Goal: Contribute content: Contribute content

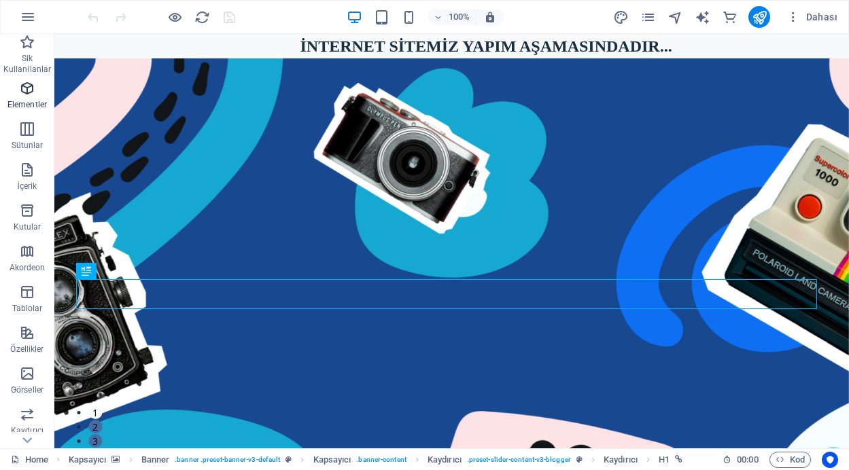
click at [29, 87] on icon "button" at bounding box center [27, 88] width 16 height 16
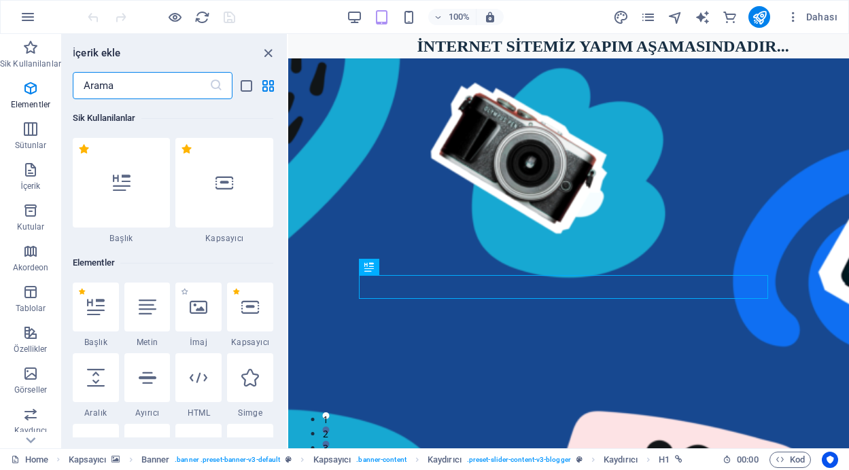
scroll to position [145, 0]
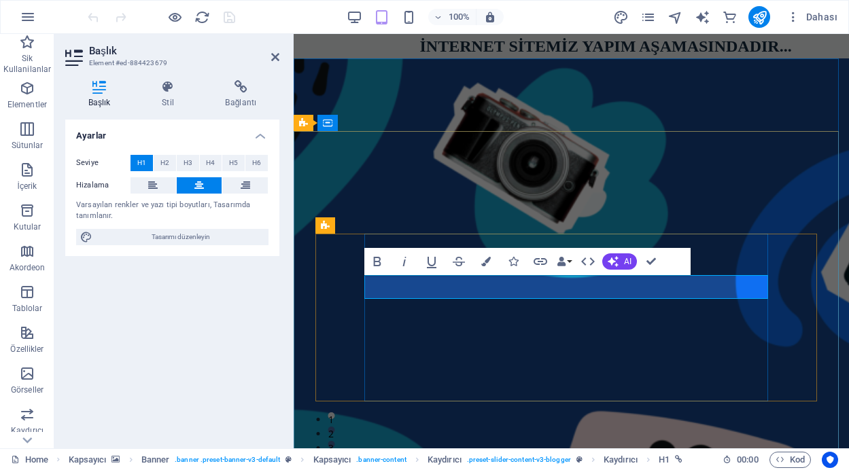
drag, startPoint x: 674, startPoint y: 287, endPoint x: 463, endPoint y: 284, distance: 211.3
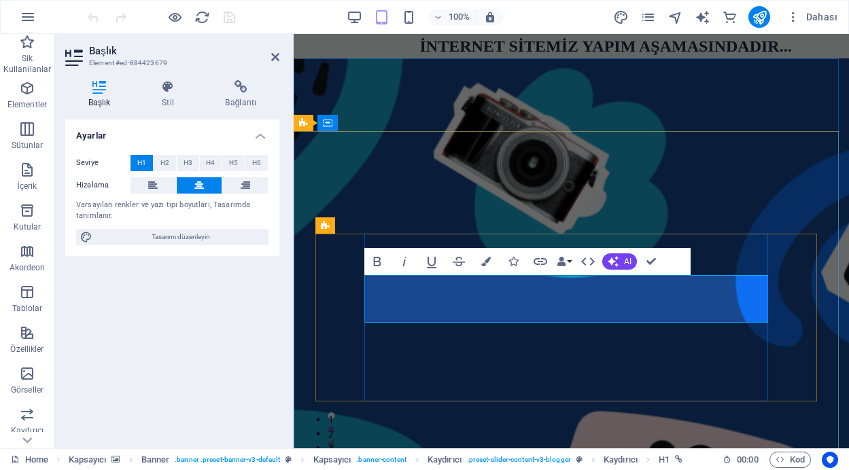
scroll to position [461, 1]
drag, startPoint x: 654, startPoint y: 308, endPoint x: 495, endPoint y: 293, distance: 159.7
drag, startPoint x: 404, startPoint y: 283, endPoint x: 669, endPoint y: 307, distance: 266.1
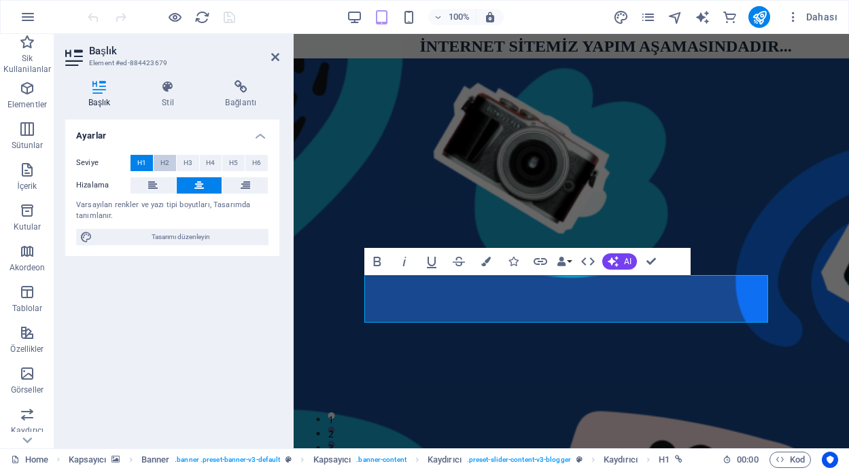
click at [168, 164] on span "H2" at bounding box center [164, 163] width 9 height 16
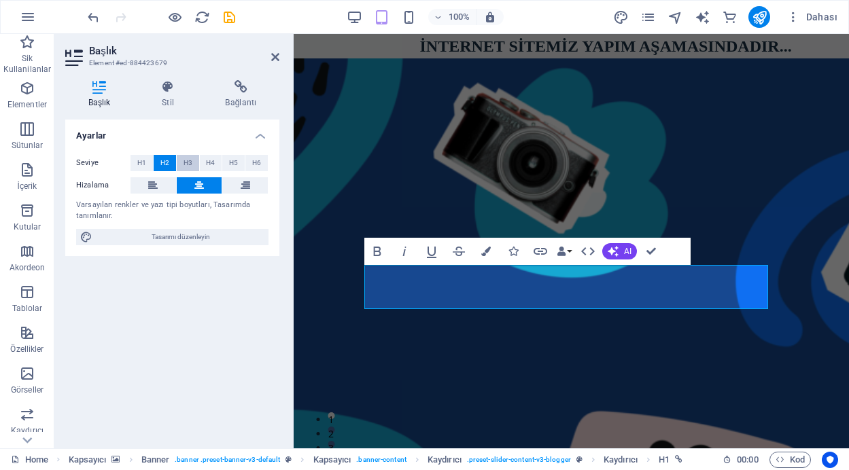
click at [188, 163] on span "H3" at bounding box center [187, 163] width 9 height 16
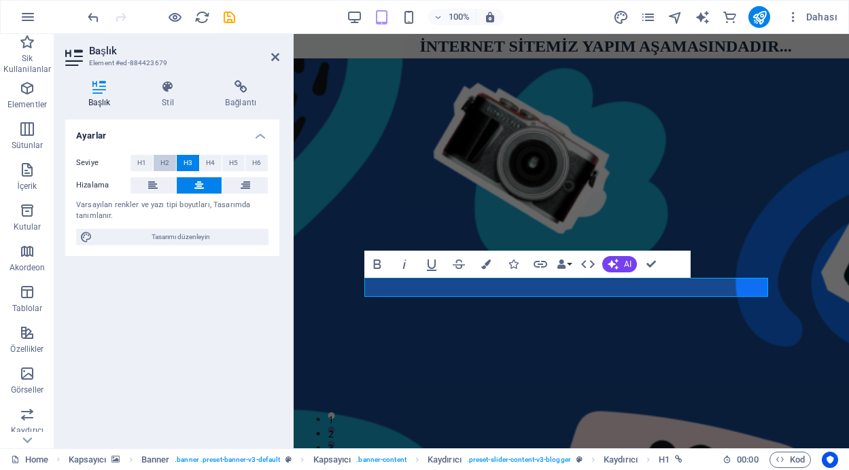
click at [168, 163] on span "H2" at bounding box center [164, 163] width 9 height 16
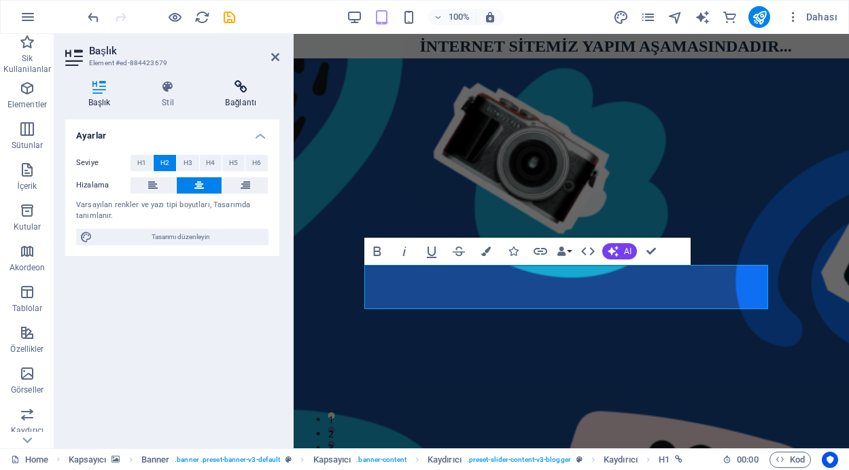
click at [242, 91] on icon at bounding box center [240, 87] width 77 height 14
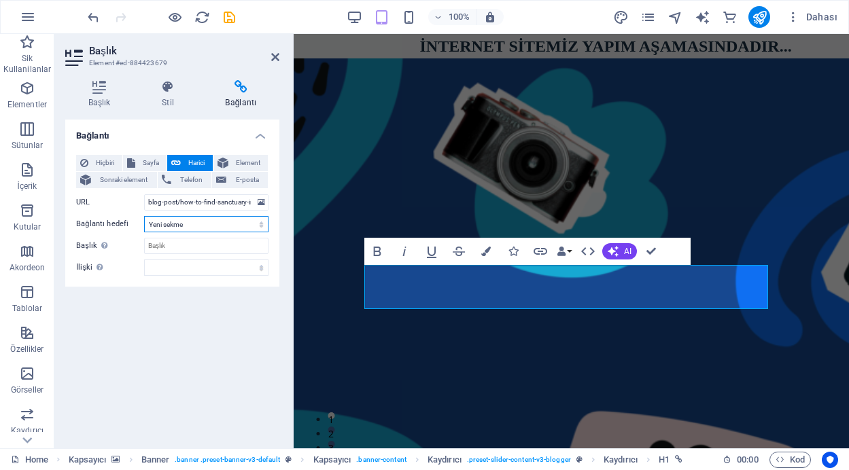
click at [257, 224] on select "Yeni sekme Aynı sekme Kaplama" at bounding box center [206, 224] width 124 height 16
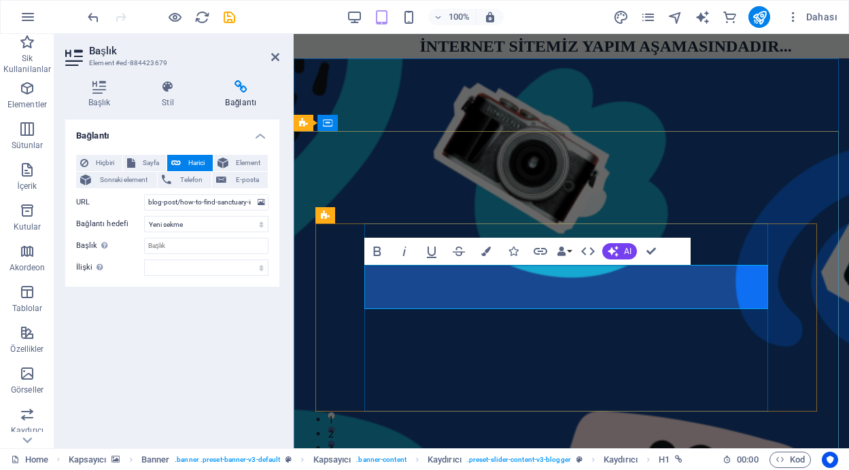
click at [94, 94] on h4 "Başlık" at bounding box center [101, 94] width 73 height 29
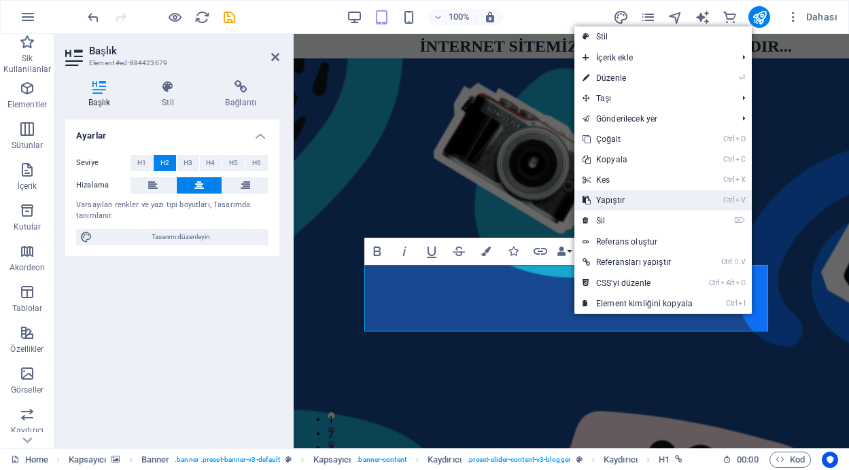
click at [611, 202] on link "Ctrl V Yapıştır" at bounding box center [637, 200] width 126 height 20
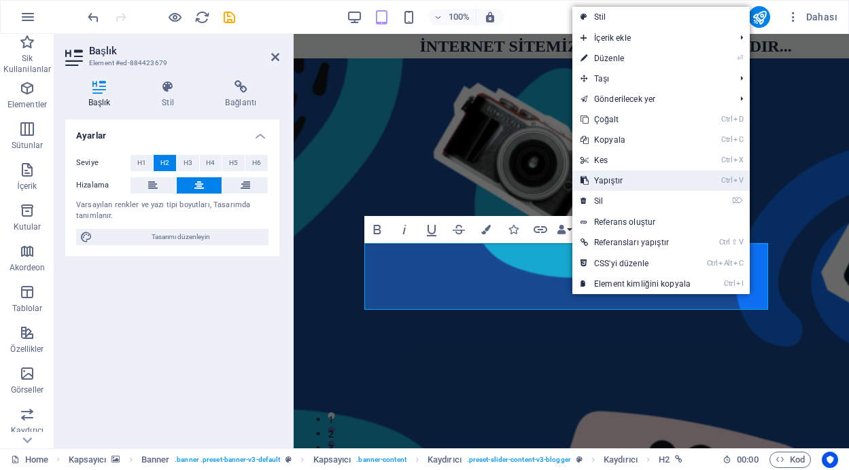
click at [617, 181] on link "Ctrl V Yapıştır" at bounding box center [635, 181] width 126 height 20
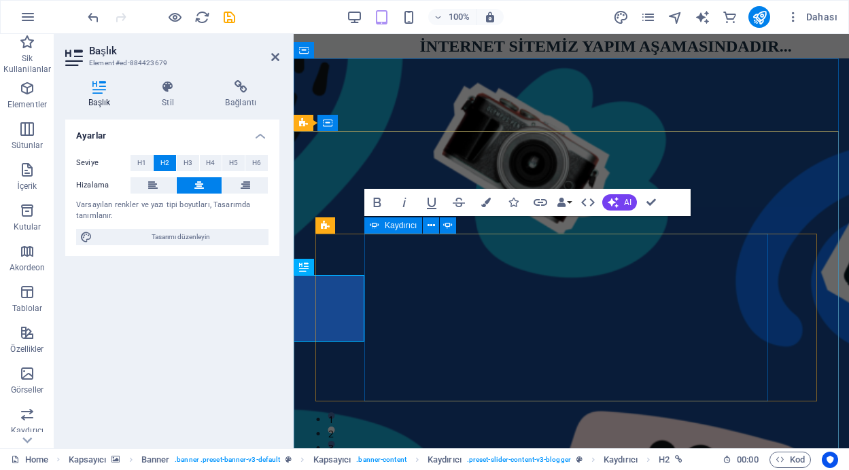
click at [334, 412] on button "1" at bounding box center [330, 415] width 7 height 7
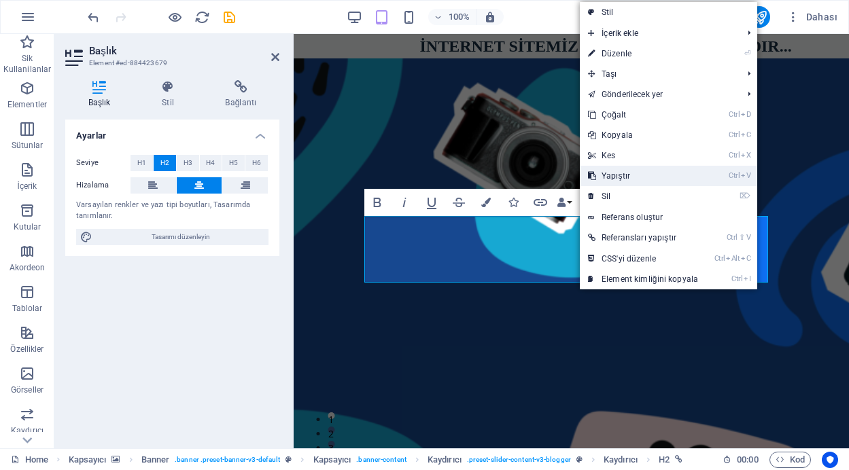
click at [620, 179] on link "Ctrl V Yapıştır" at bounding box center [643, 176] width 126 height 20
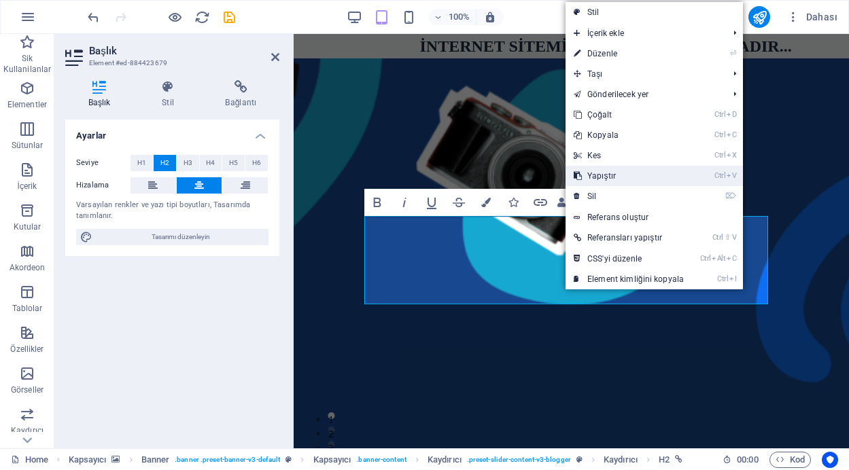
click at [614, 174] on link "Ctrl V Yapıştır" at bounding box center [628, 176] width 126 height 20
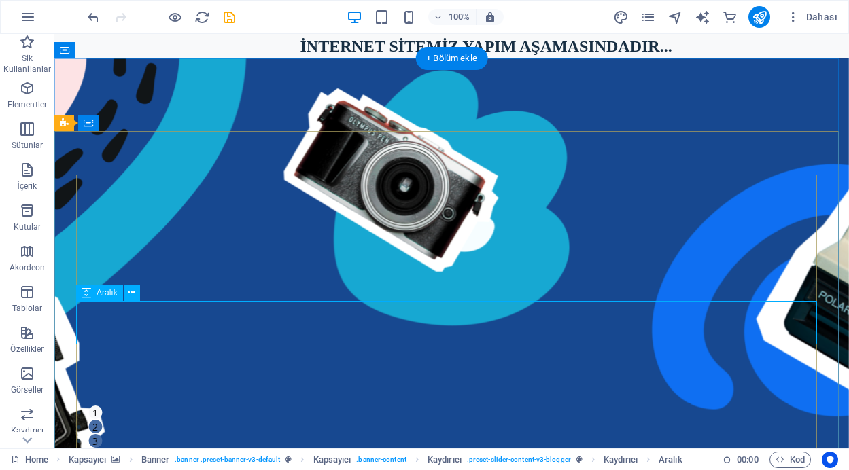
select select "rem"
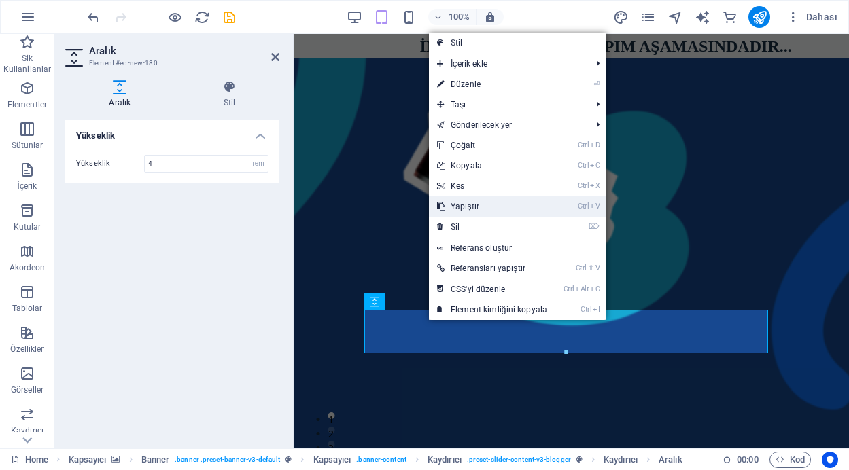
click at [476, 200] on link "Ctrl V Yapıştır" at bounding box center [492, 206] width 126 height 20
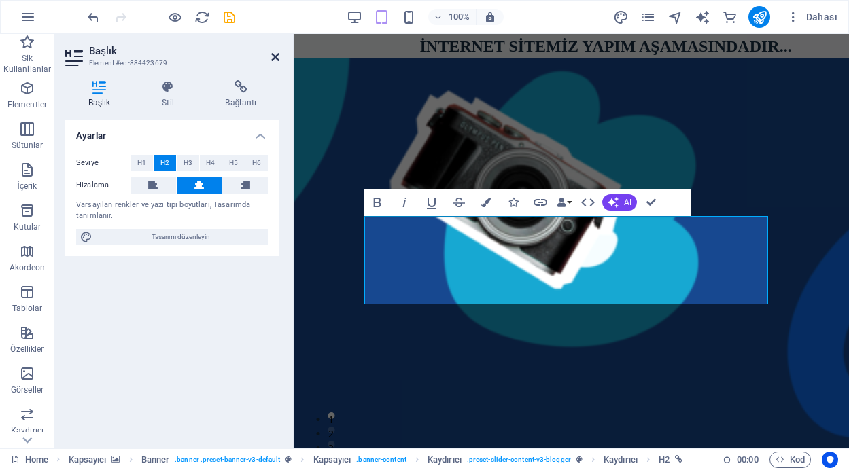
click at [273, 60] on icon at bounding box center [275, 57] width 8 height 11
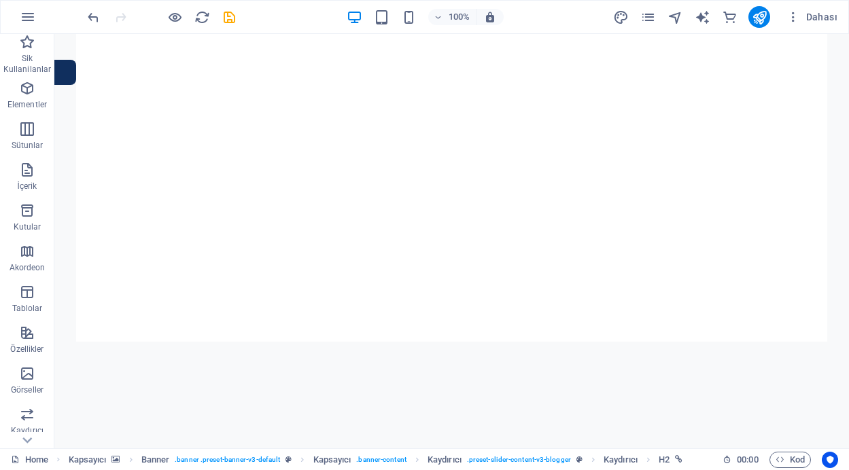
scroll to position [980, 0]
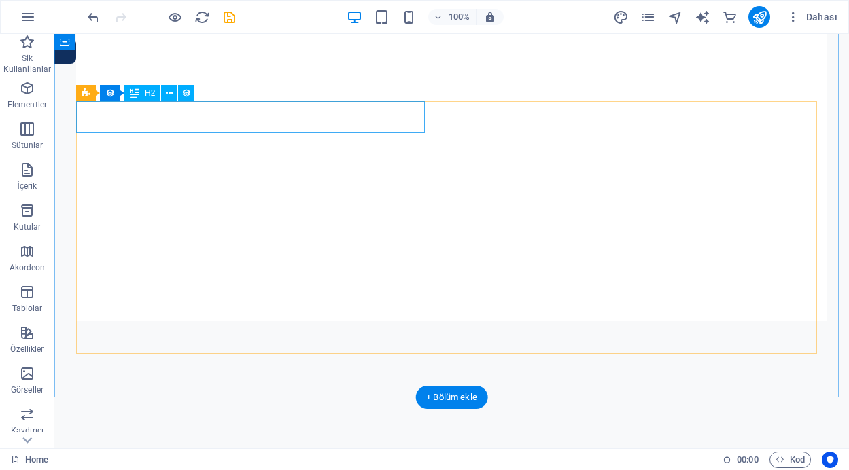
drag, startPoint x: 153, startPoint y: 111, endPoint x: 217, endPoint y: 147, distance: 74.2
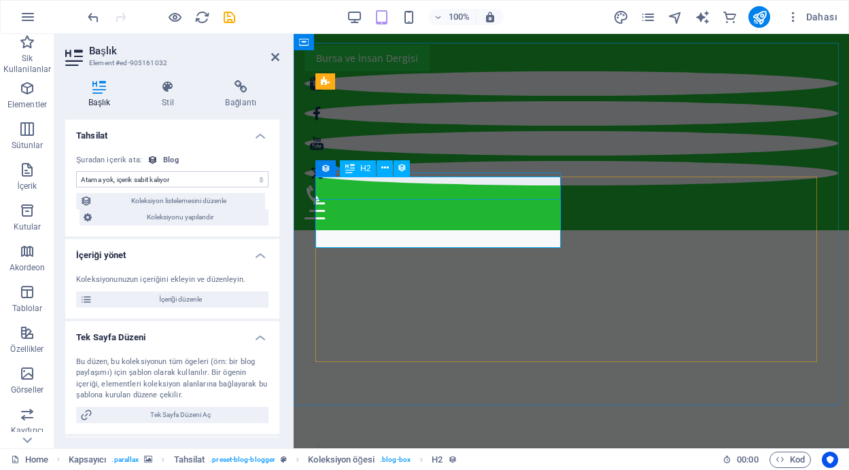
scroll to position [808, 0]
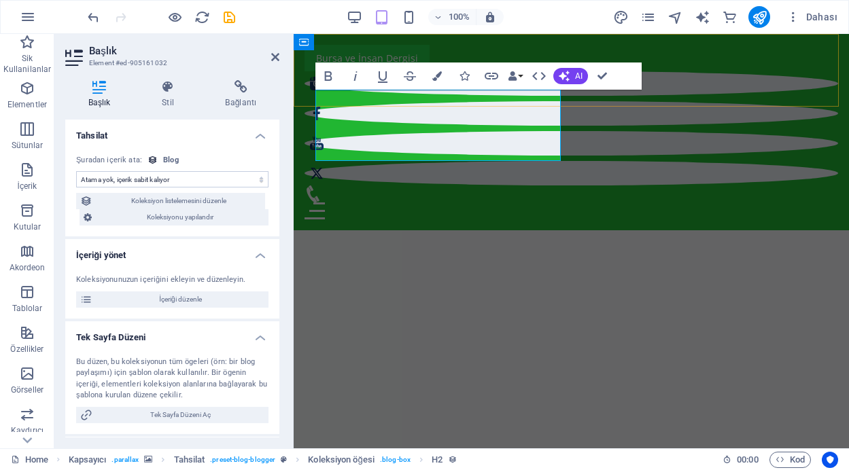
drag, startPoint x: 378, startPoint y: 146, endPoint x: 308, endPoint y: 99, distance: 83.7
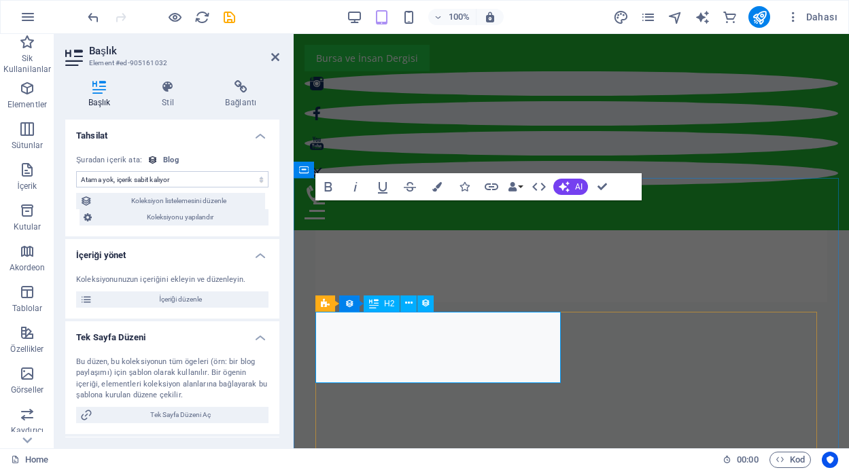
scroll to position [698, 0]
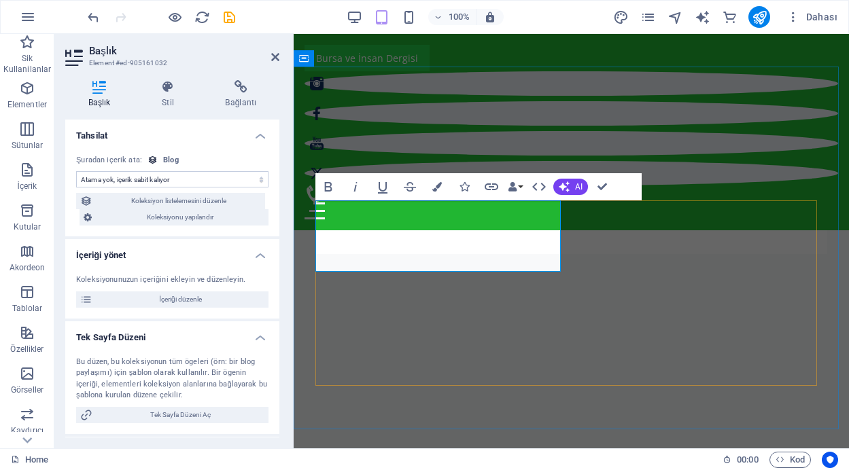
drag, startPoint x: 381, startPoint y: 225, endPoint x: 356, endPoint y: 220, distance: 25.6
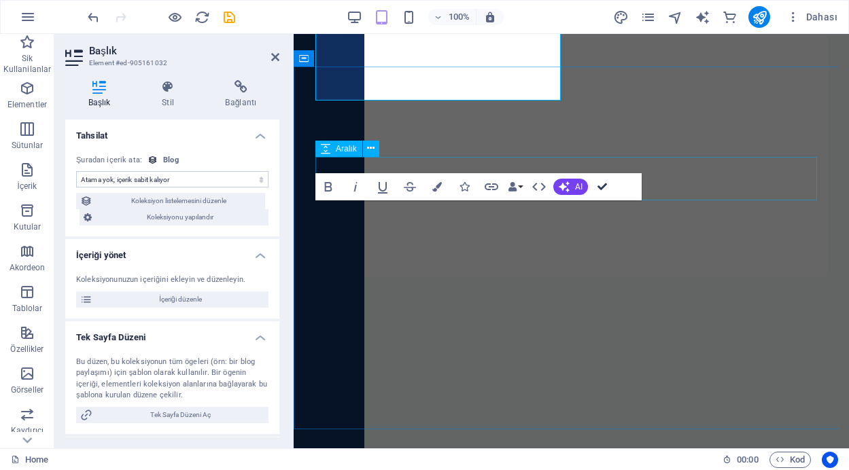
scroll to position [893, 0]
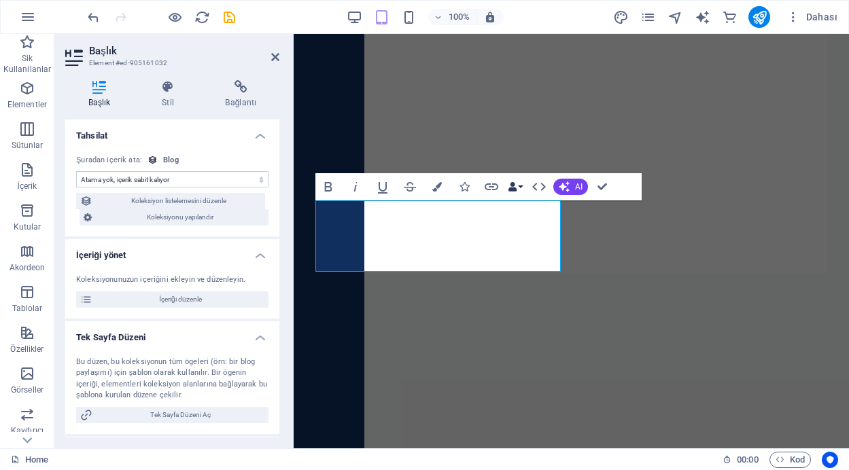
click at [516, 188] on icon "button" at bounding box center [512, 187] width 10 height 10
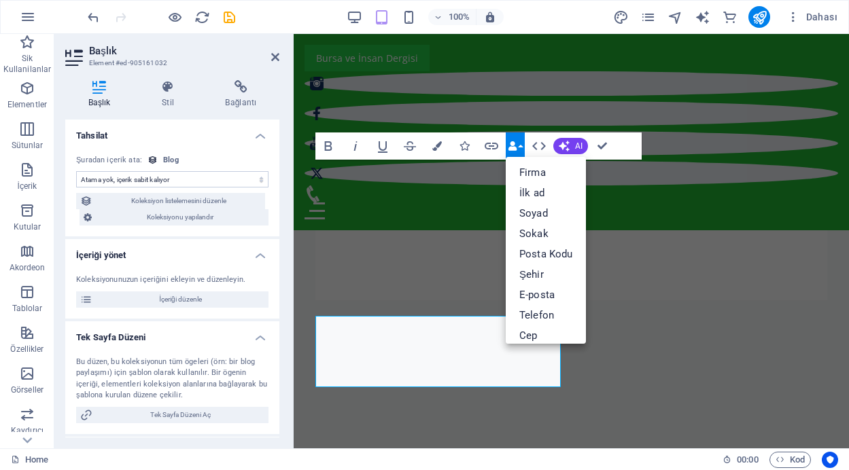
scroll to position [698, 0]
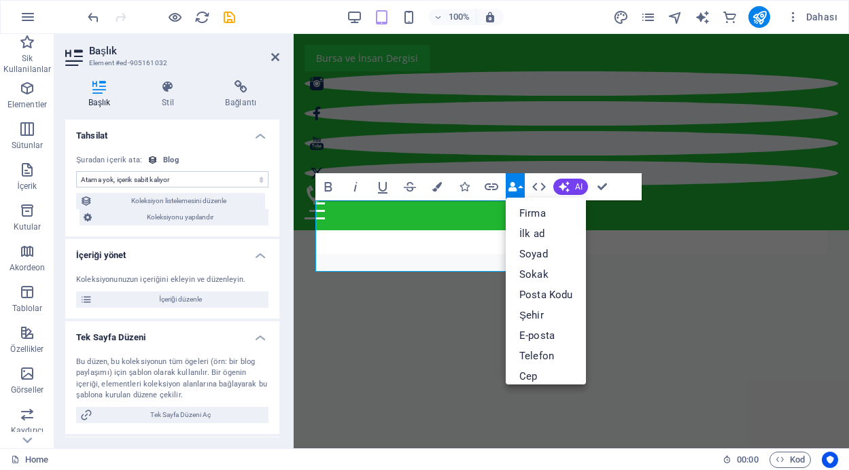
click at [516, 187] on icon "button" at bounding box center [512, 187] width 10 height 10
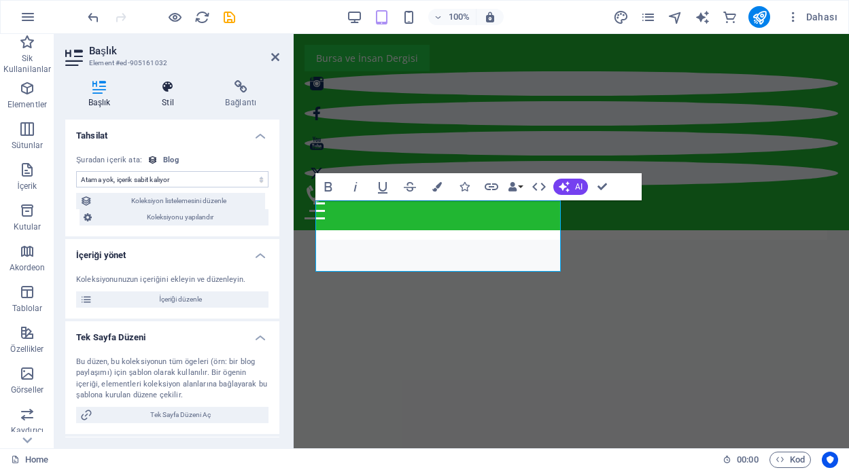
click at [166, 90] on icon at bounding box center [168, 87] width 58 height 14
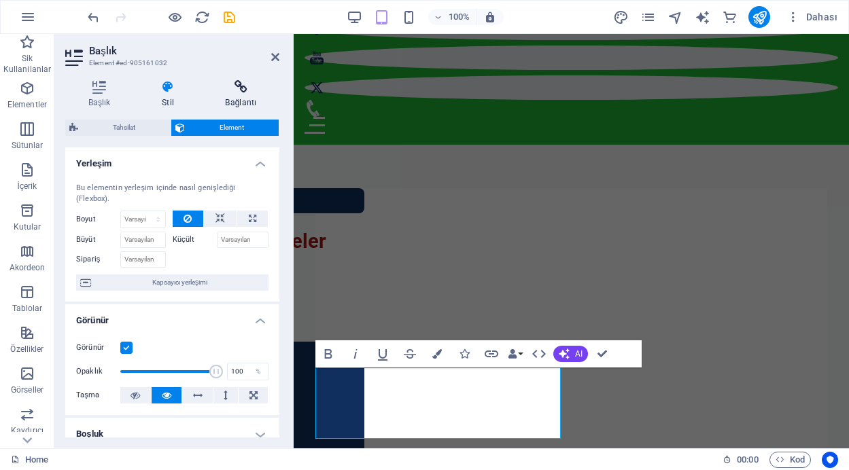
scroll to position [726, 0]
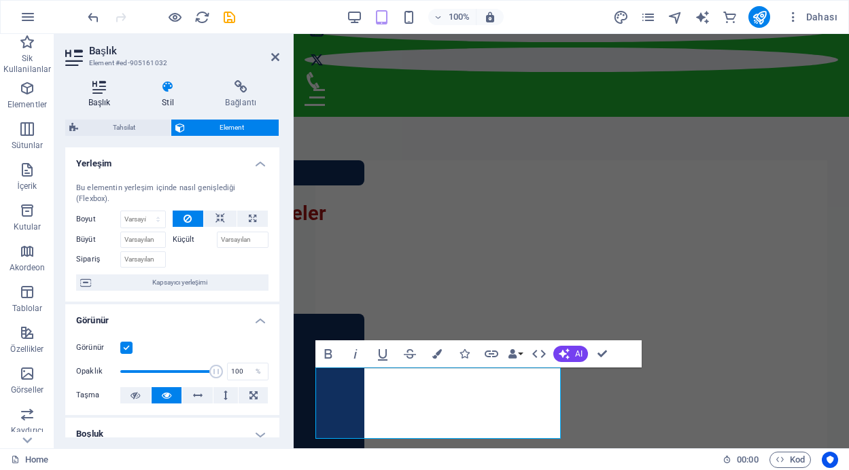
click at [101, 92] on icon at bounding box center [99, 87] width 68 height 14
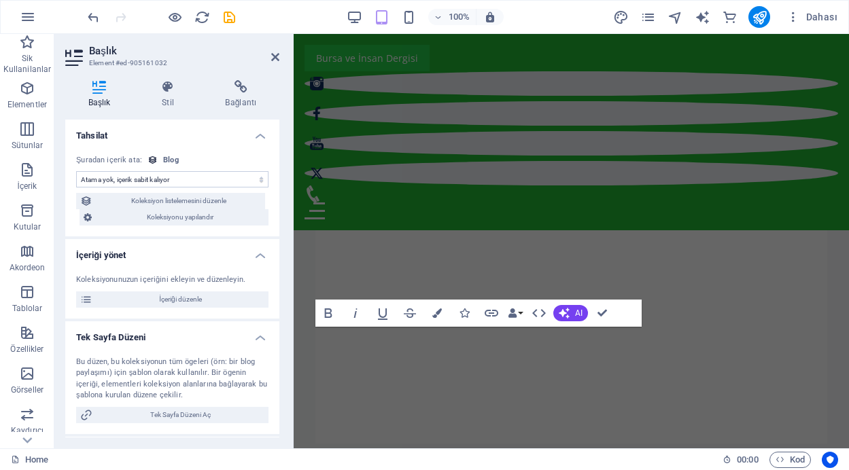
scroll to position [531, 0]
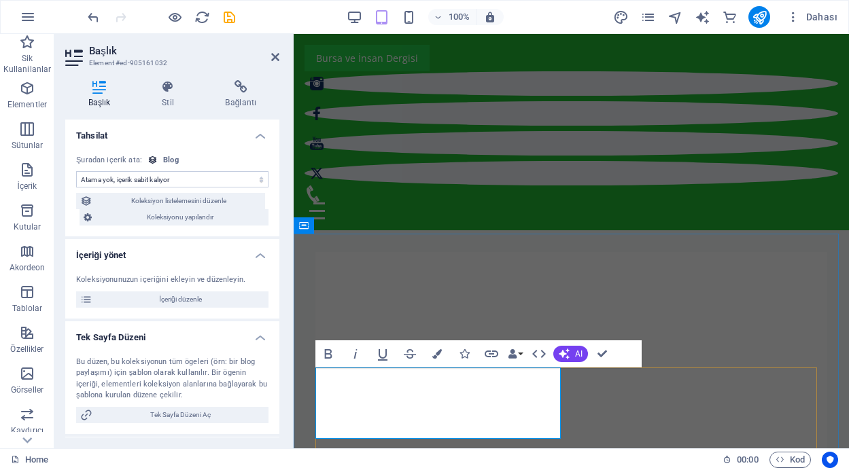
drag, startPoint x: 118, startPoint y: 358, endPoint x: 296, endPoint y: 4, distance: 396.5
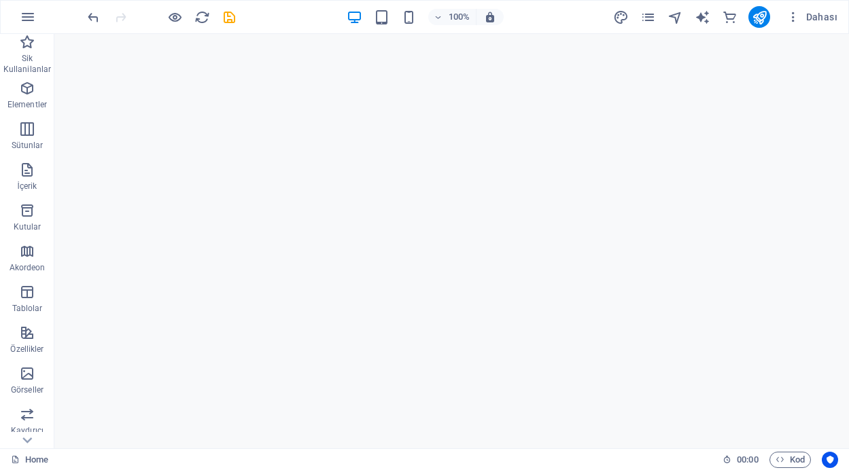
scroll to position [896, 0]
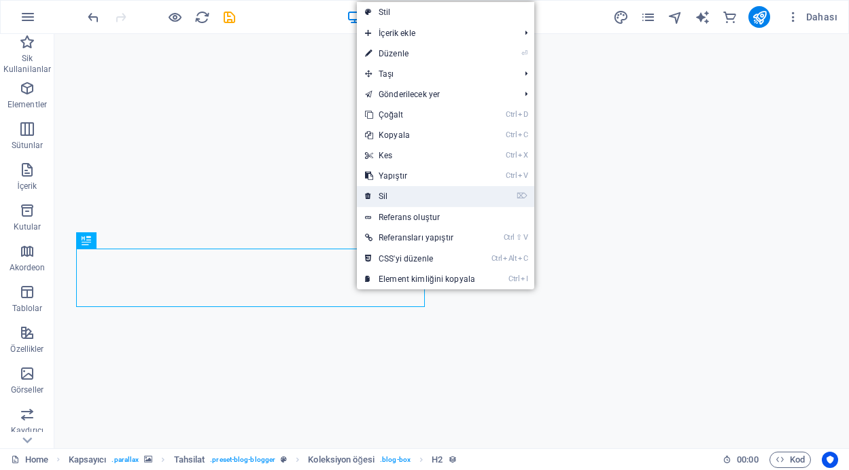
click at [399, 195] on link "⌦ Sil" at bounding box center [420, 196] width 126 height 20
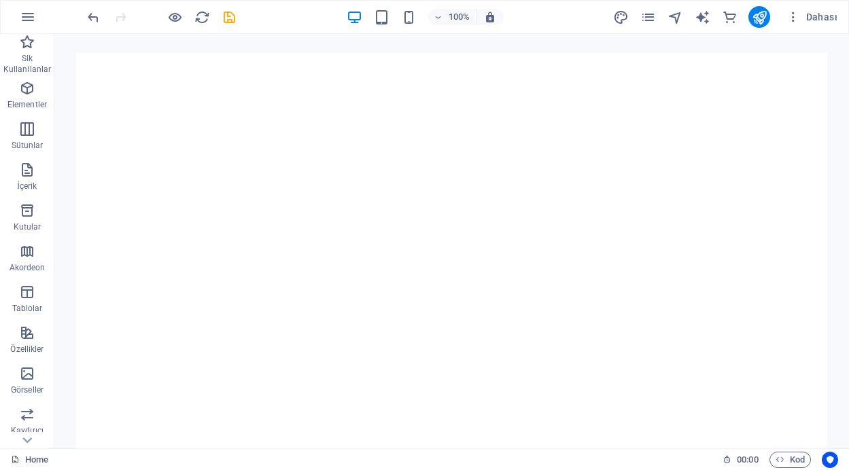
scroll to position [780, 0]
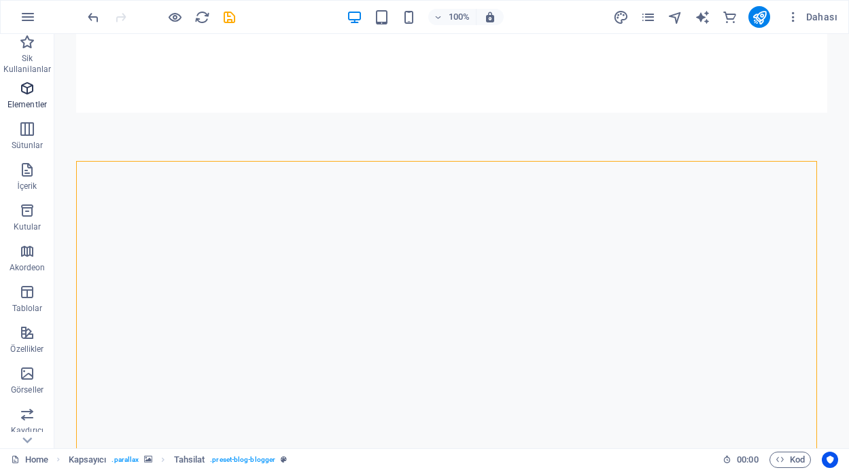
click at [34, 97] on span "Elementler" at bounding box center [27, 96] width 54 height 33
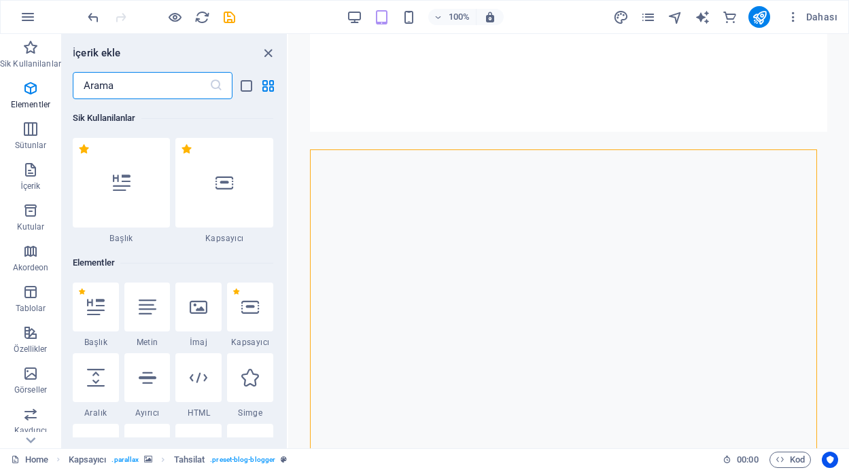
scroll to position [145, 0]
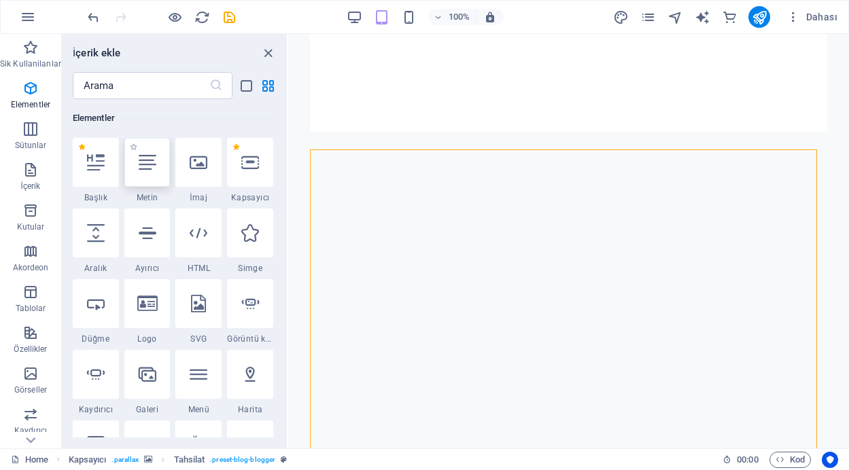
click at [147, 168] on icon at bounding box center [148, 163] width 18 height 18
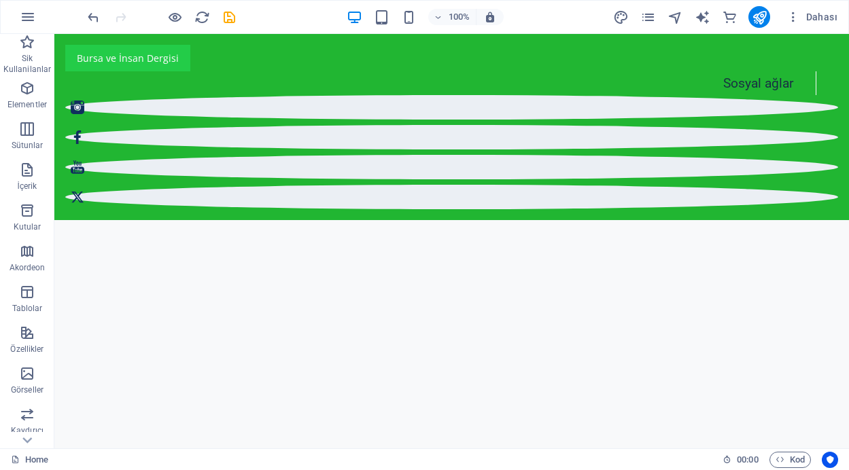
scroll to position [605, 0]
click at [27, 167] on icon "button" at bounding box center [27, 170] width 16 height 16
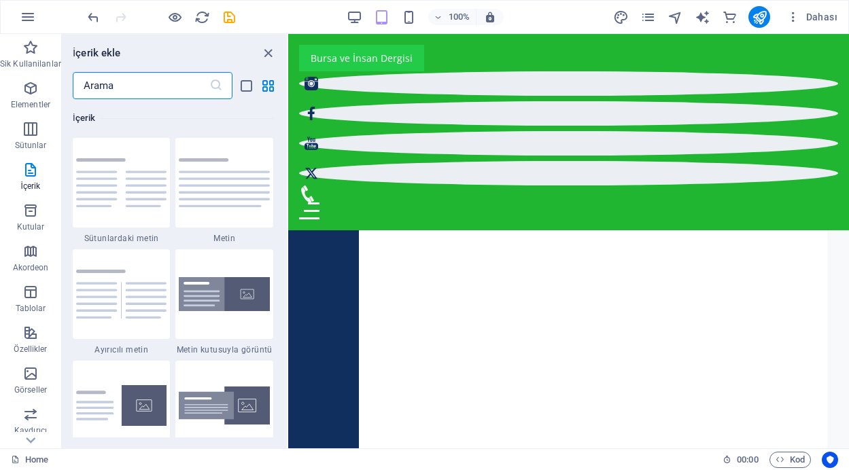
scroll to position [523, 0]
click at [208, 188] on img at bounding box center [224, 182] width 91 height 48
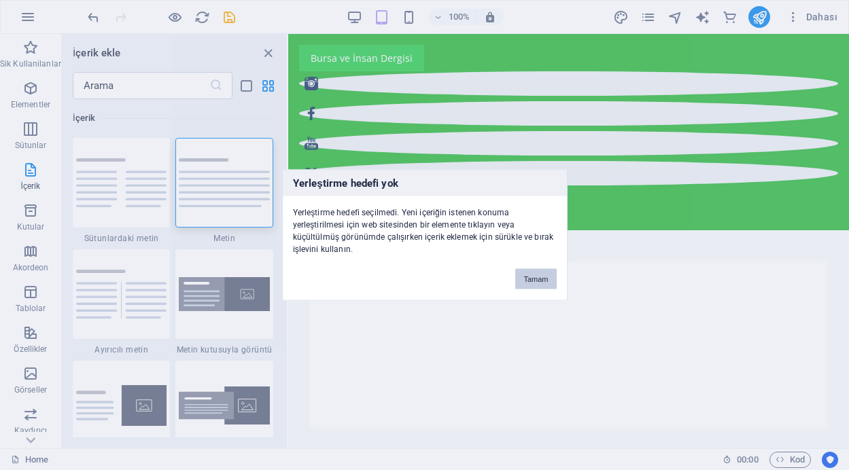
click at [538, 281] on button "Tamam" at bounding box center [535, 279] width 41 height 20
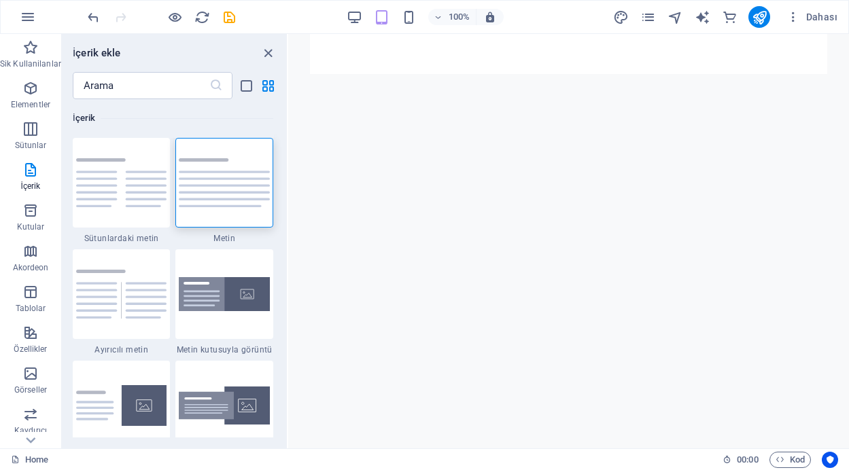
scroll to position [834, 0]
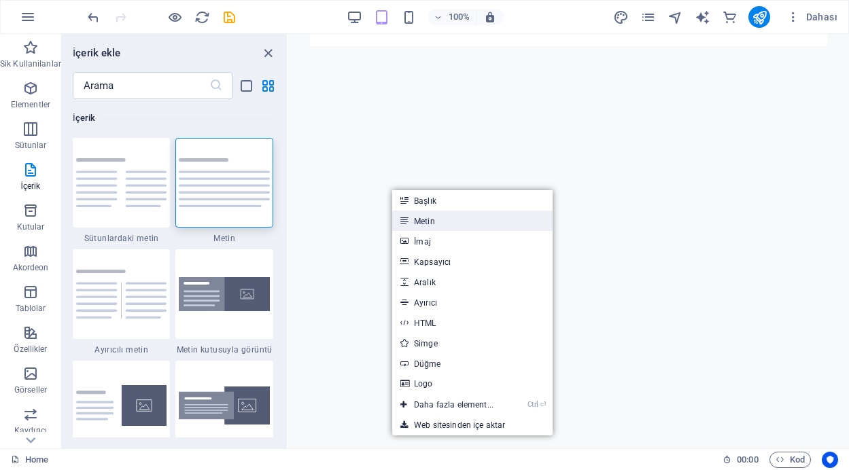
click at [427, 224] on link "Metin" at bounding box center [472, 221] width 160 height 20
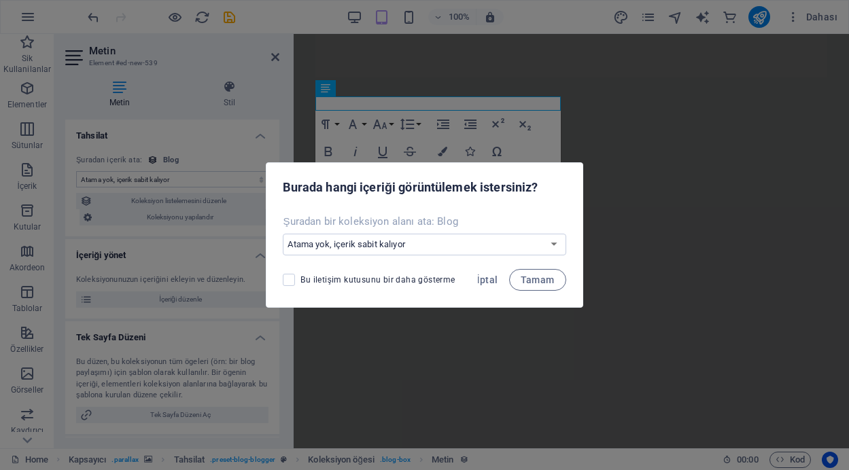
scroll to position [847, 0]
click at [493, 278] on span "İptal" at bounding box center [487, 279] width 21 height 11
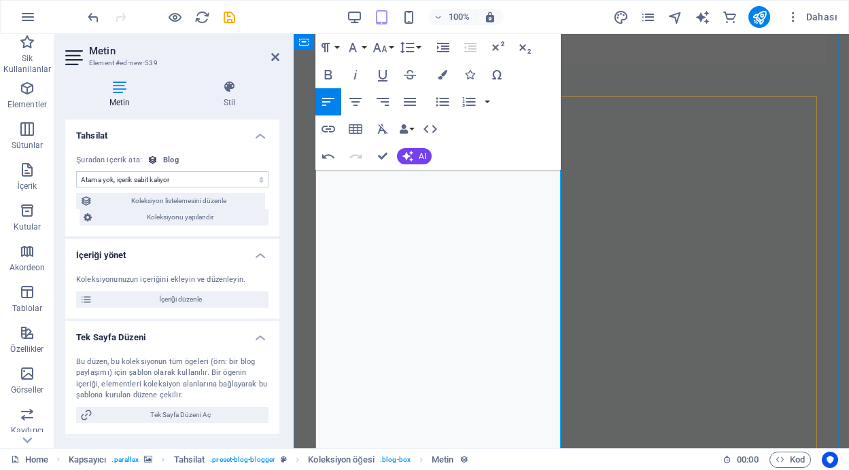
scroll to position [15785, 1]
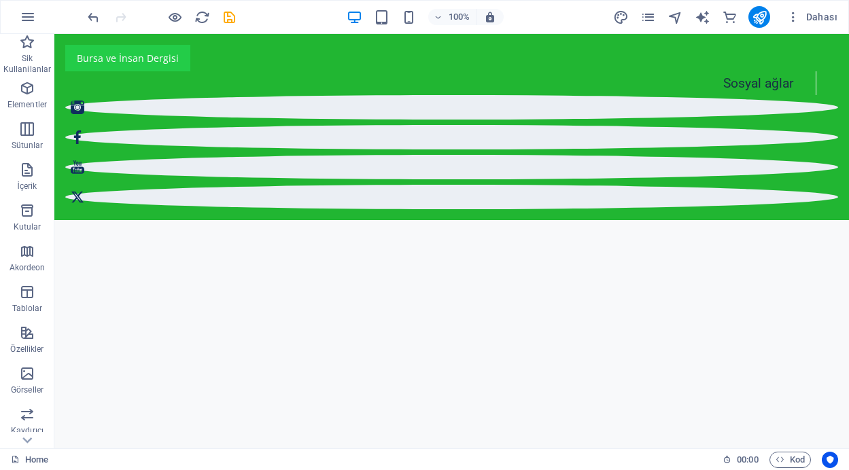
scroll to position [715, 0]
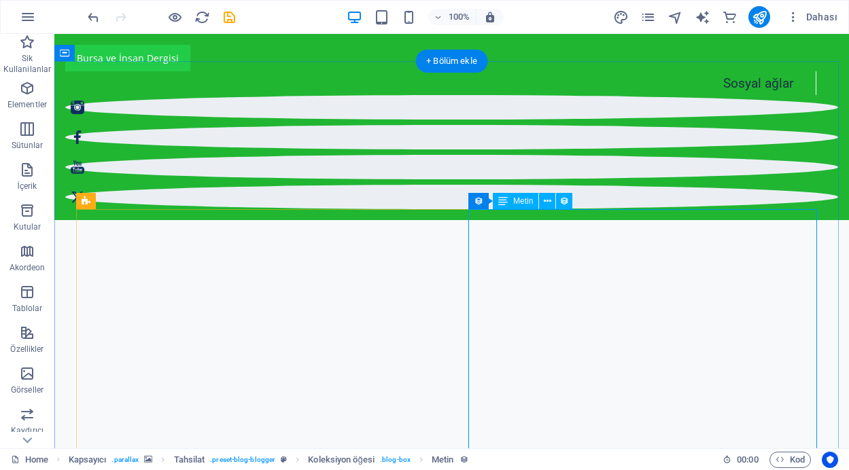
drag, startPoint x: 472, startPoint y: 226, endPoint x: 236, endPoint y: 224, distance: 236.4
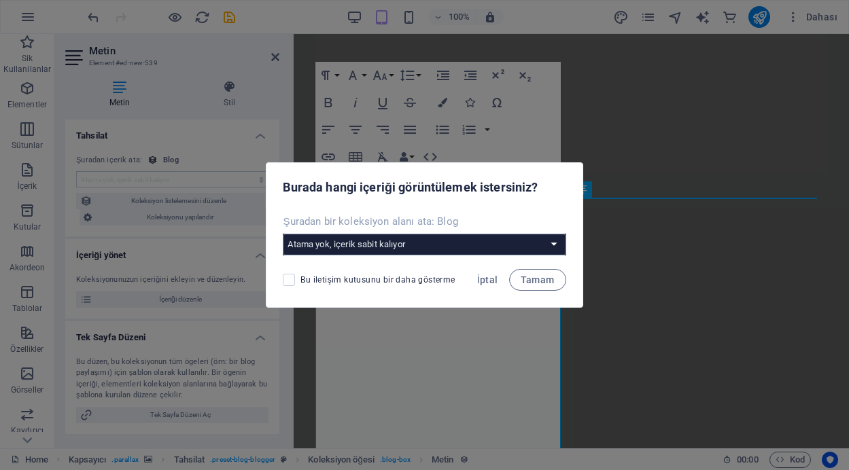
scroll to position [746, 0]
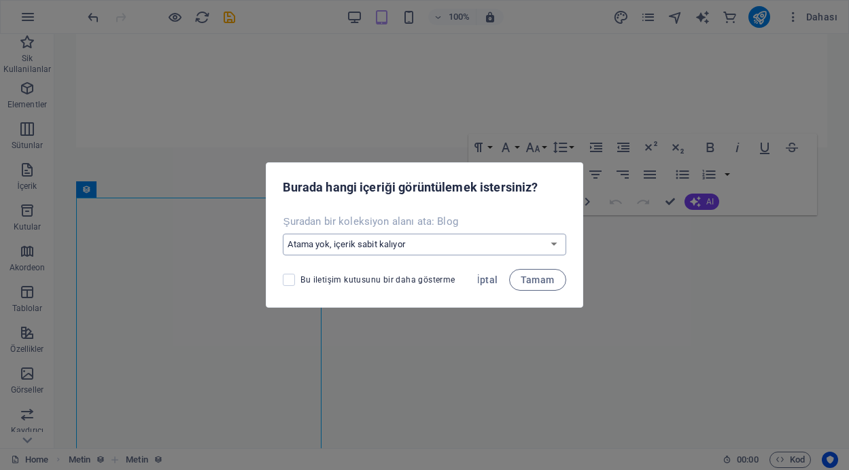
click at [541, 247] on select "Atama yok, içerik sabit kalıyor Yeni bir alan oluştur Oluşturulma zamanı (Tarih…" at bounding box center [424, 245] width 283 height 22
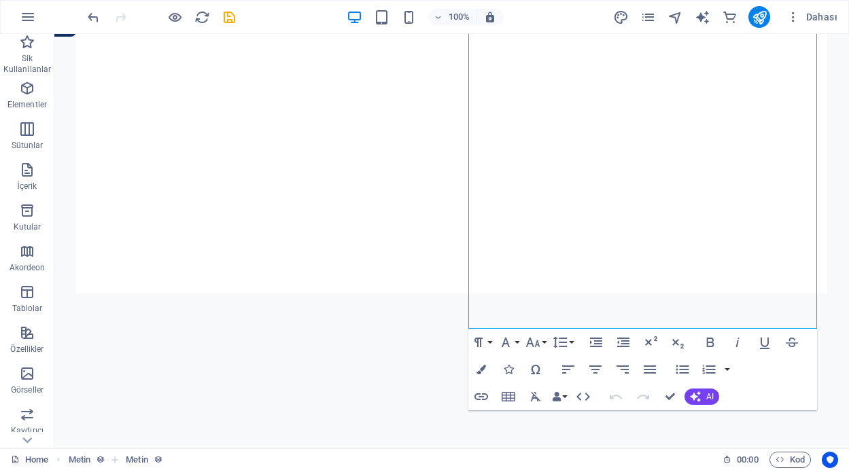
scroll to position [999, 0]
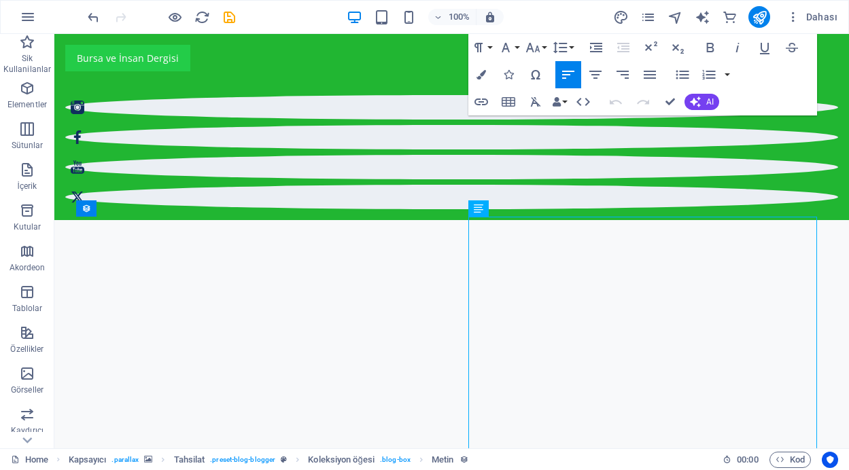
scroll to position [827, 0]
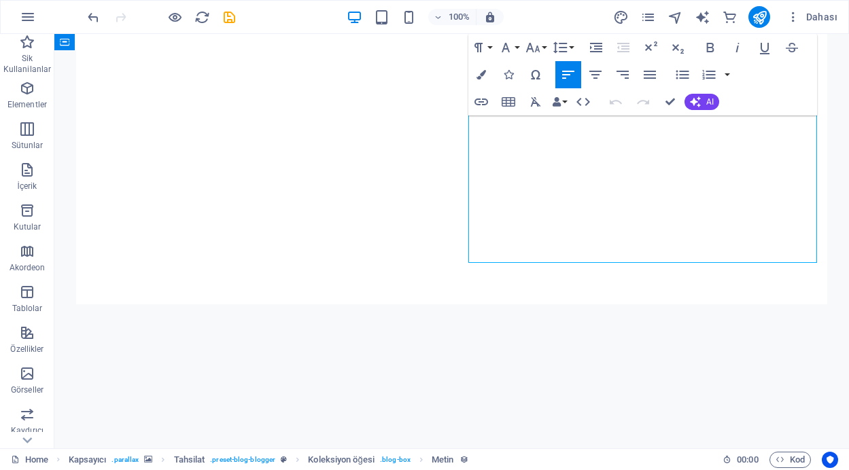
scroll to position [999, 0]
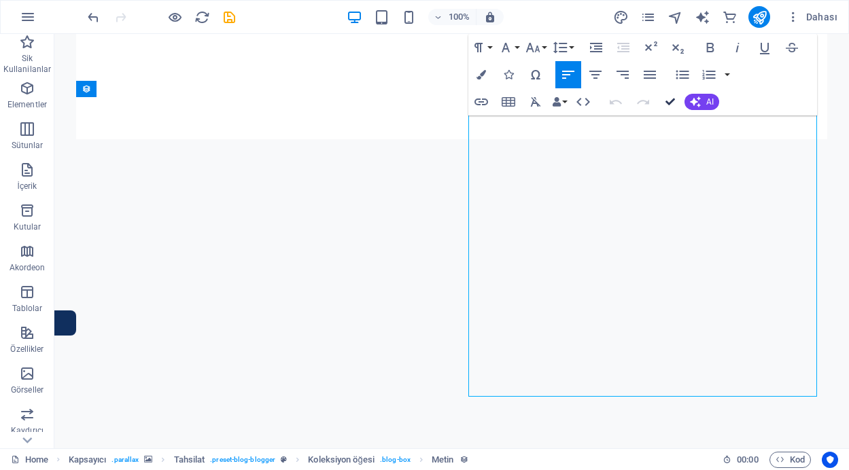
click at [664, 99] on button "Confirm (Ctrl+⏎)" at bounding box center [670, 101] width 26 height 27
click at [671, 100] on icon "button" at bounding box center [670, 102] width 10 height 10
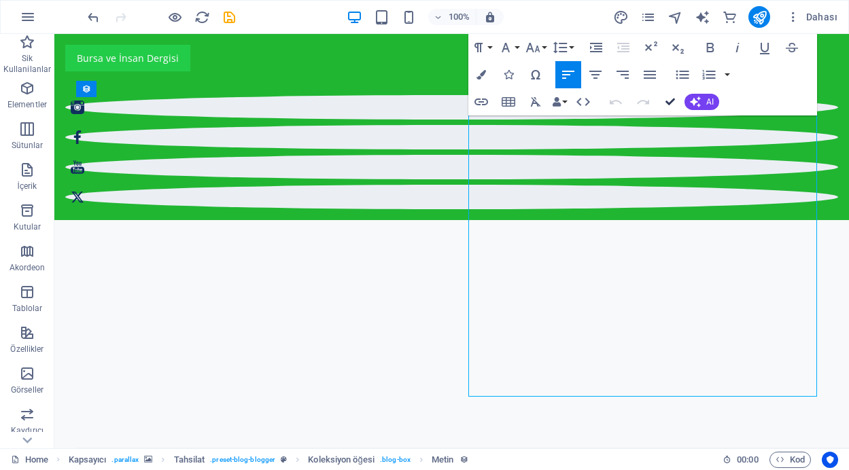
scroll to position [827, 0]
click at [671, 102] on icon "button" at bounding box center [670, 102] width 10 height 10
click at [670, 97] on icon "button" at bounding box center [670, 102] width 10 height 10
click at [666, 103] on icon "button" at bounding box center [670, 102] width 10 height 10
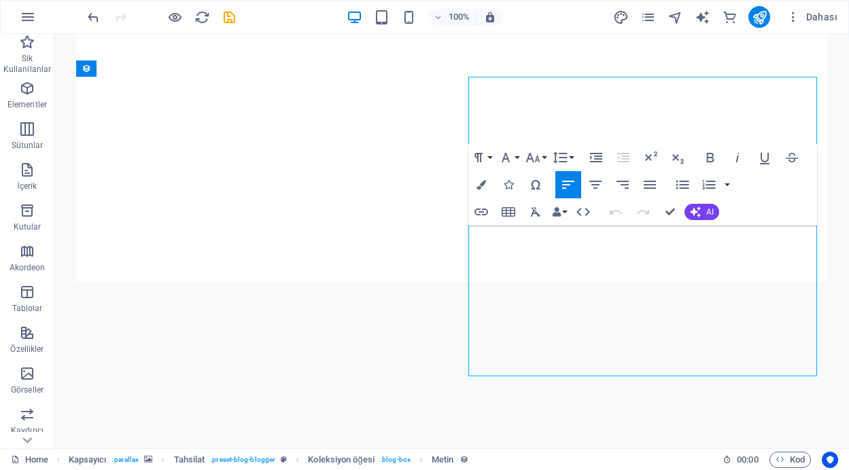
scroll to position [870, 0]
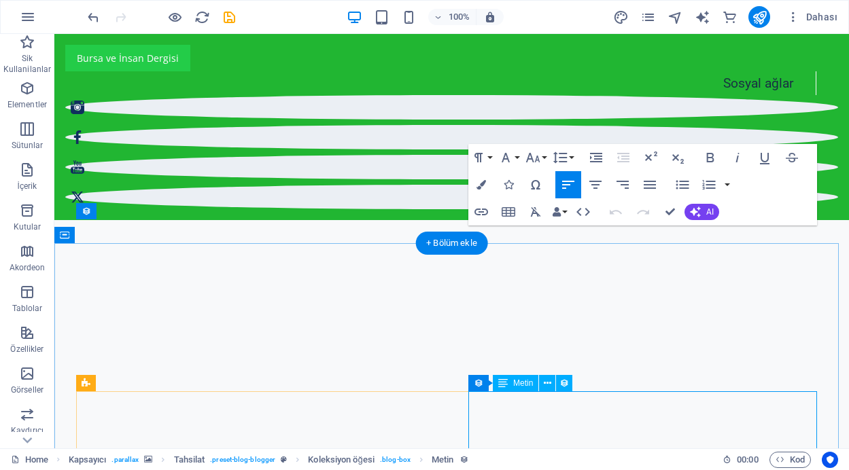
scroll to position [698, 0]
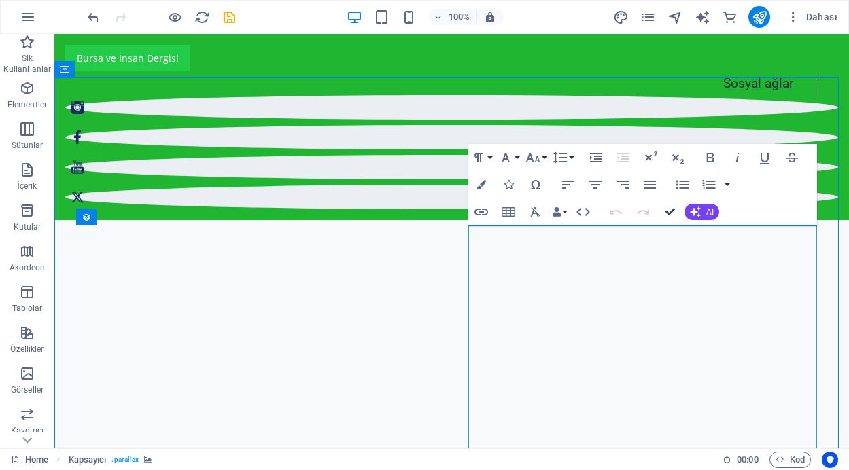
click at [670, 210] on icon "button" at bounding box center [670, 212] width 10 height 10
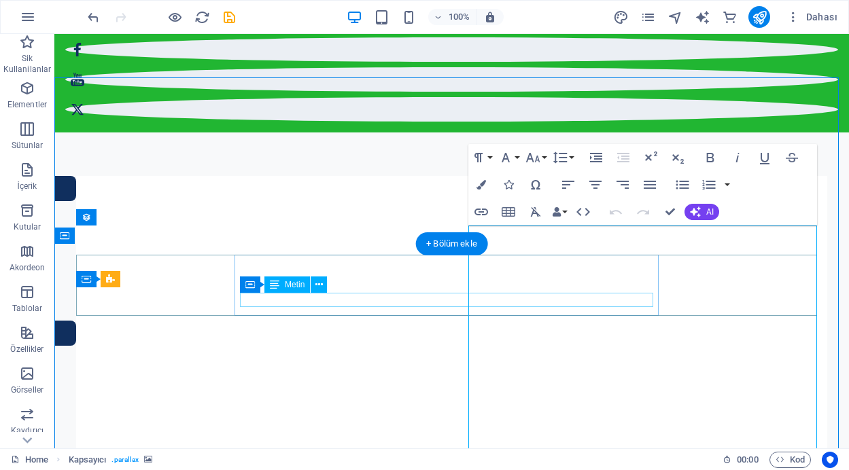
scroll to position [704, 0]
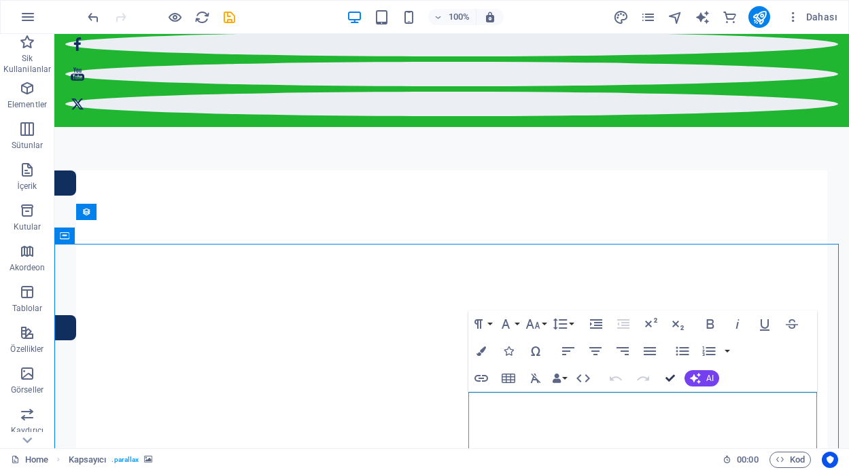
click at [666, 375] on icon "button" at bounding box center [670, 379] width 10 height 10
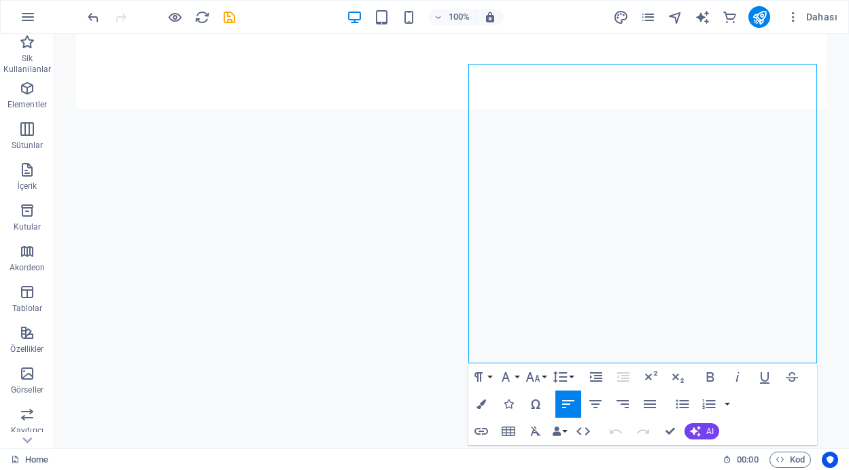
scroll to position [891, 0]
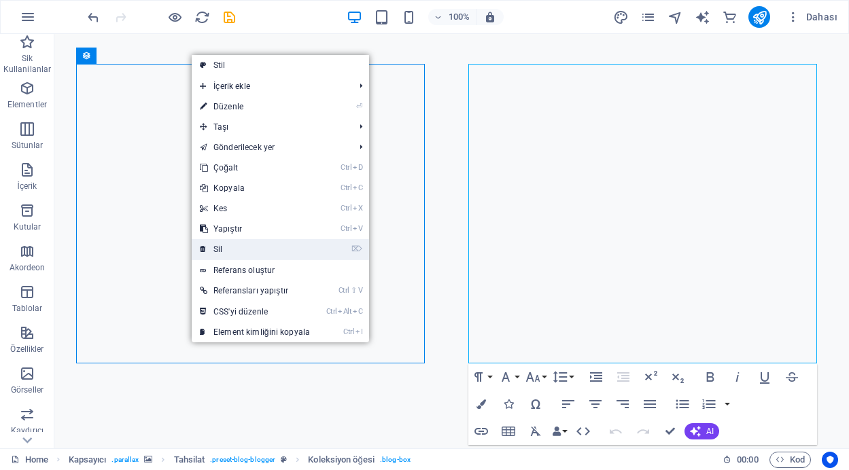
click at [230, 250] on link "⌦ Sil" at bounding box center [255, 249] width 126 height 20
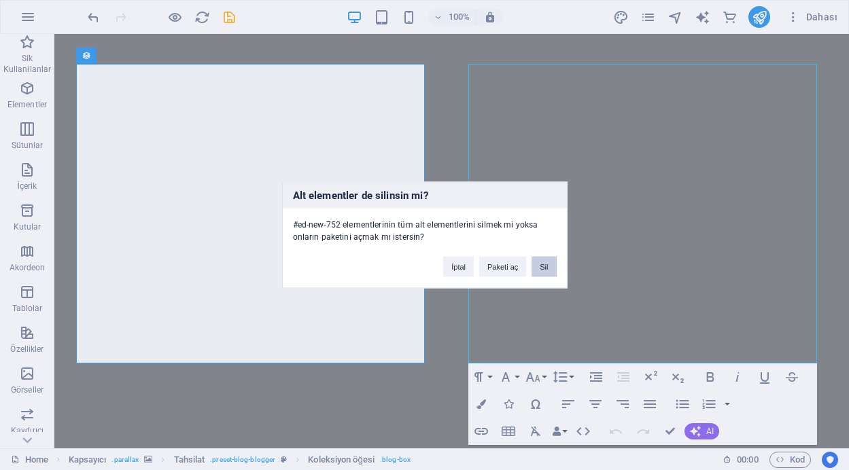
click at [543, 272] on button "Sil" at bounding box center [543, 267] width 24 height 20
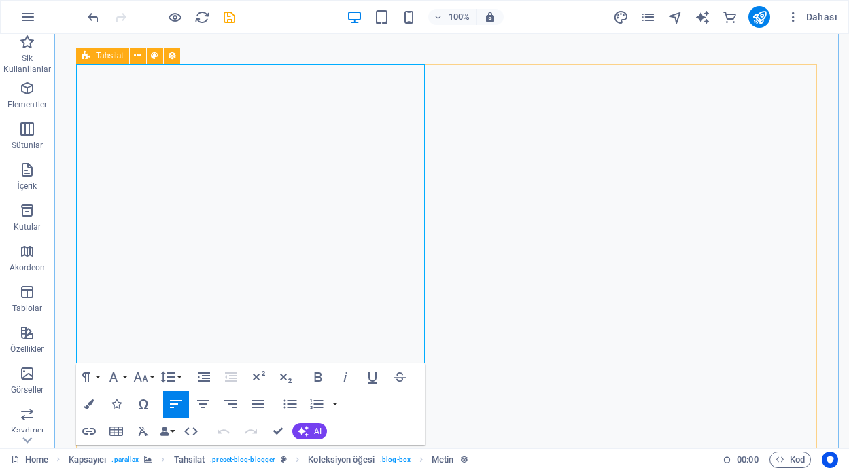
drag, startPoint x: 77, startPoint y: 69, endPoint x: 310, endPoint y: 399, distance: 404.3
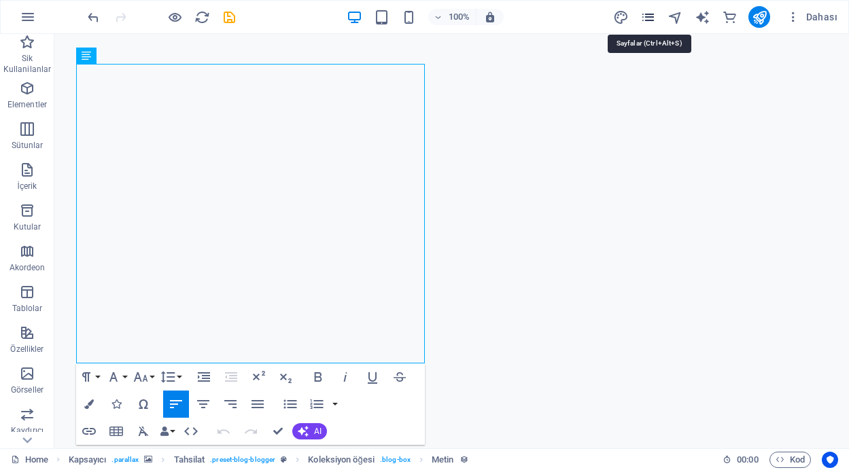
click at [650, 20] on icon "pages" at bounding box center [648, 18] width 16 height 16
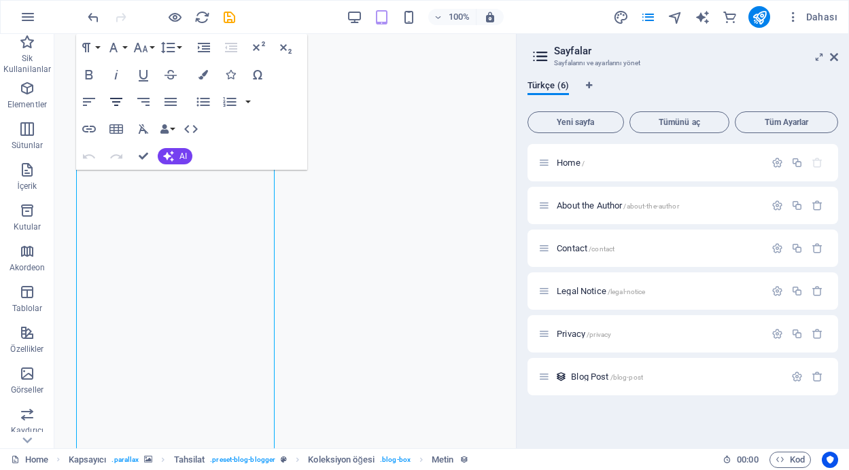
click at [115, 102] on icon "button" at bounding box center [116, 102] width 12 height 8
click at [89, 103] on icon "button" at bounding box center [89, 102] width 16 height 16
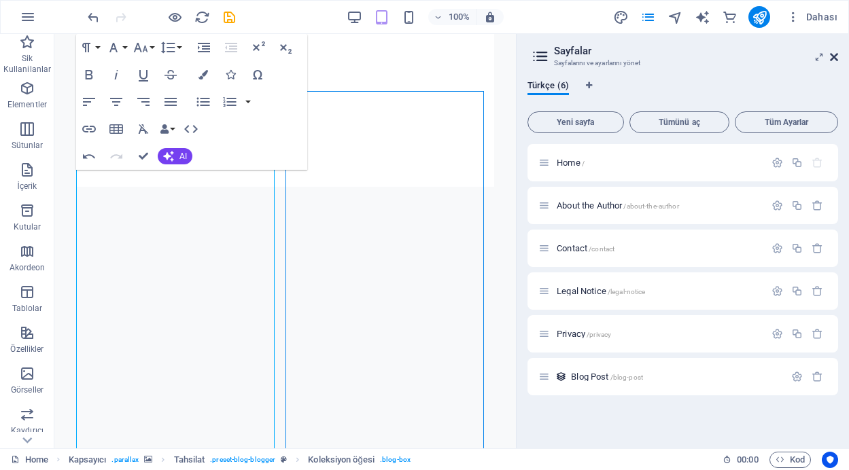
scroll to position [902, 0]
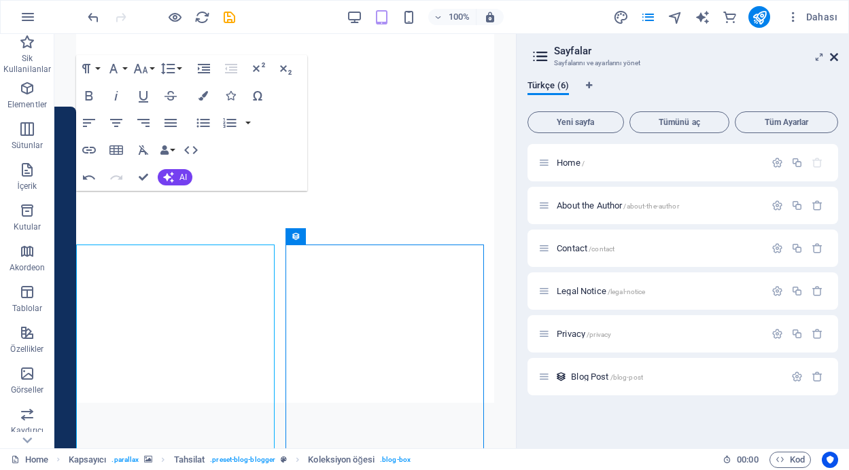
click at [835, 56] on icon at bounding box center [834, 57] width 8 height 11
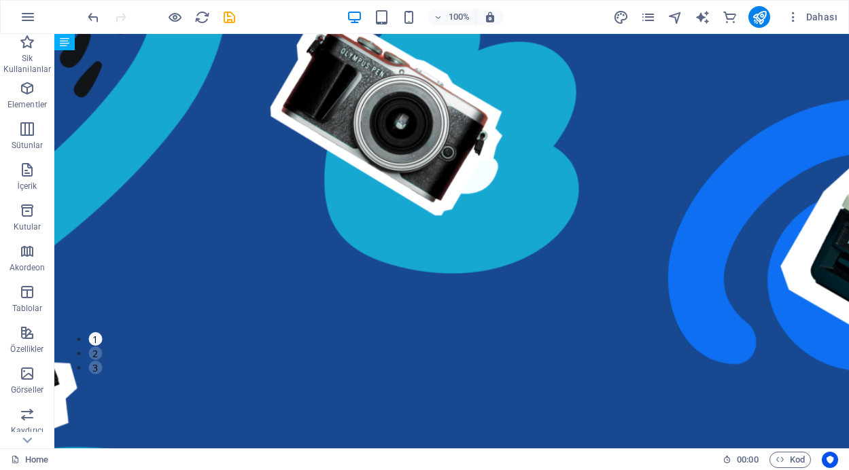
scroll to position [0, 0]
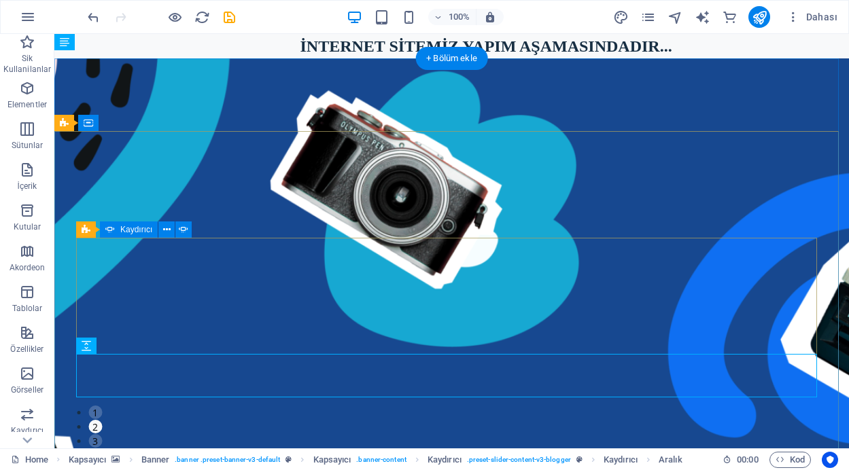
click at [102, 420] on button "2" at bounding box center [95, 427] width 14 height 14
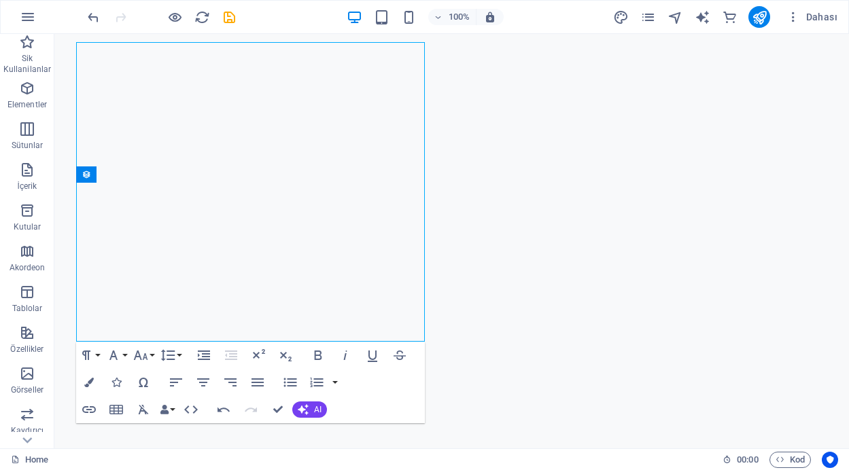
scroll to position [913, 0]
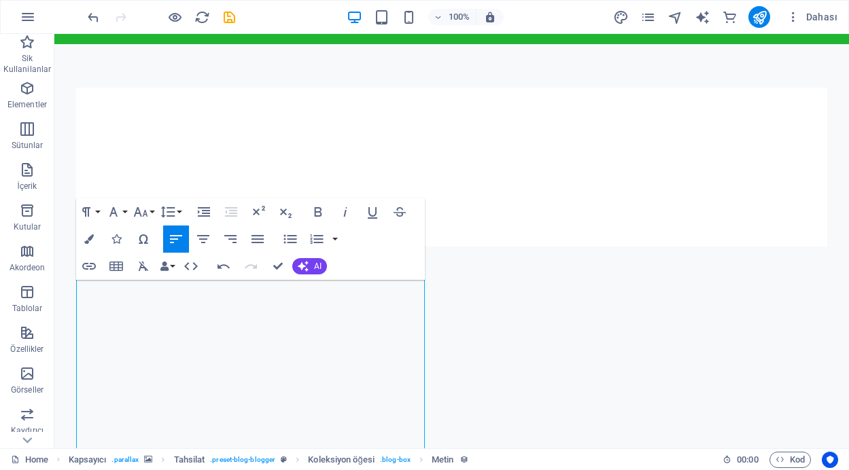
scroll to position [675, 0]
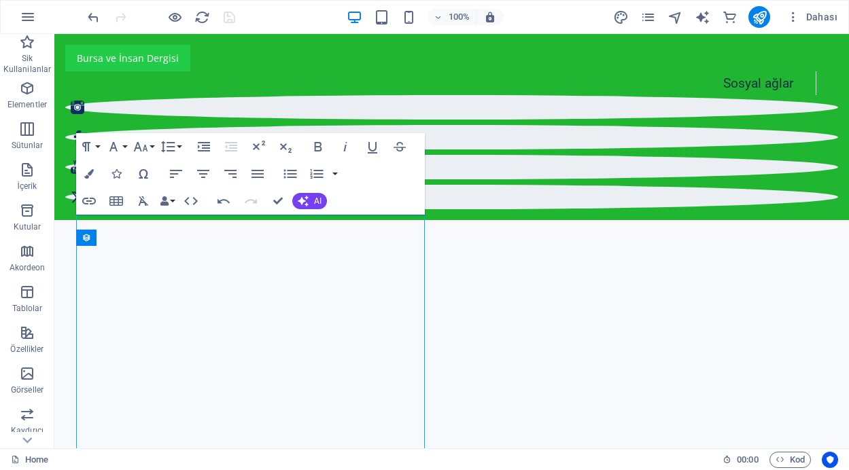
scroll to position [709, 0]
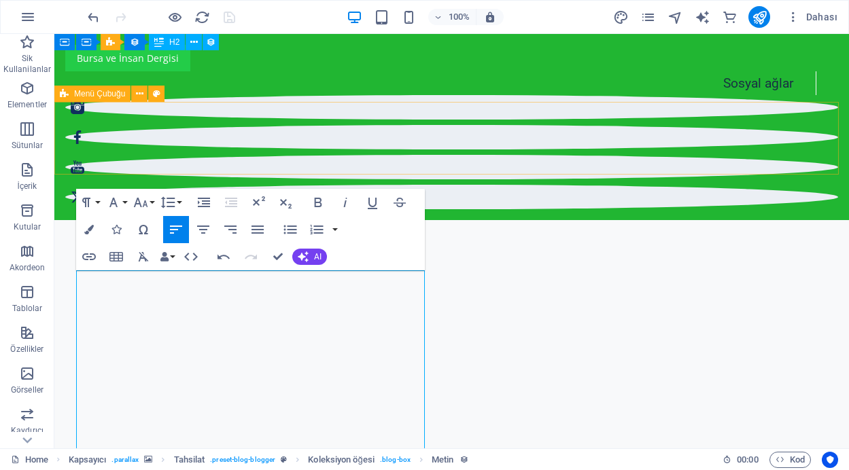
scroll to position [613, 0]
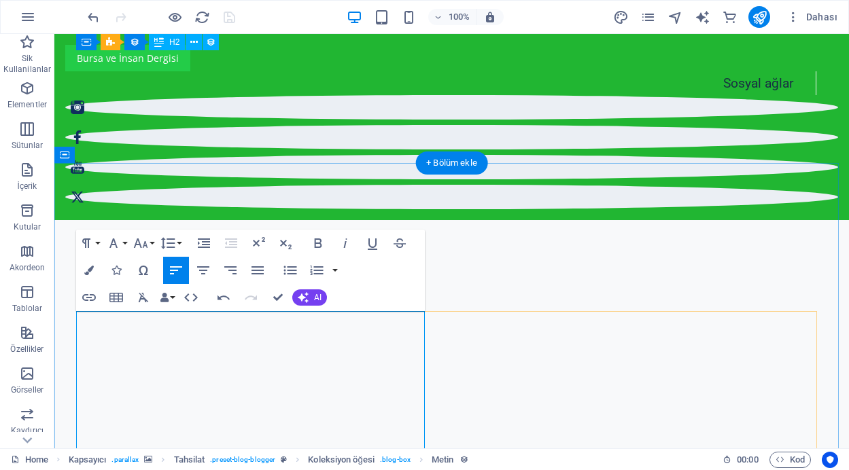
drag, startPoint x: 240, startPoint y: 251, endPoint x: 84, endPoint y: 316, distance: 169.3
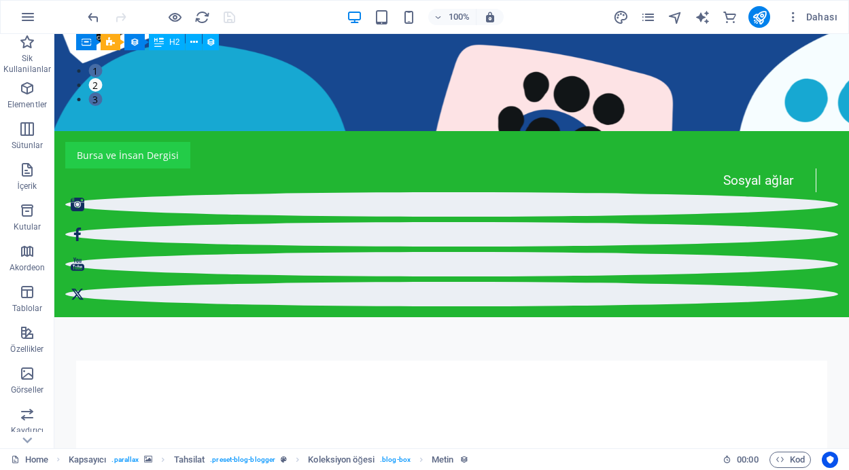
scroll to position [0, 0]
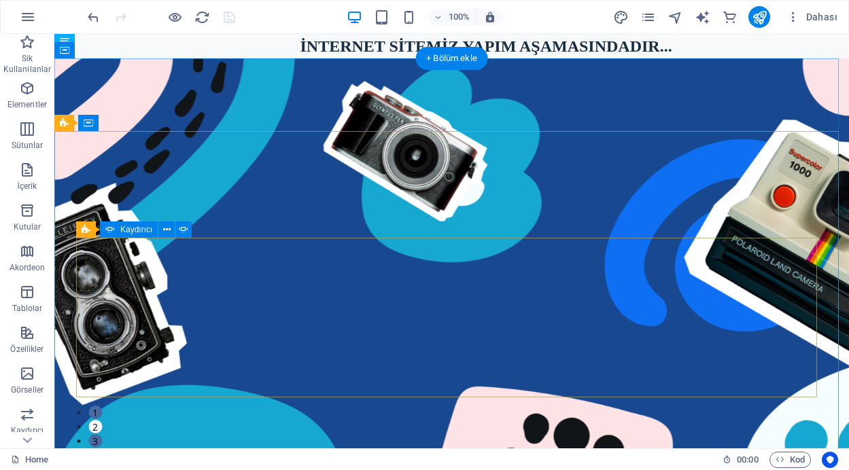
click at [102, 420] on button "2" at bounding box center [95, 427] width 14 height 14
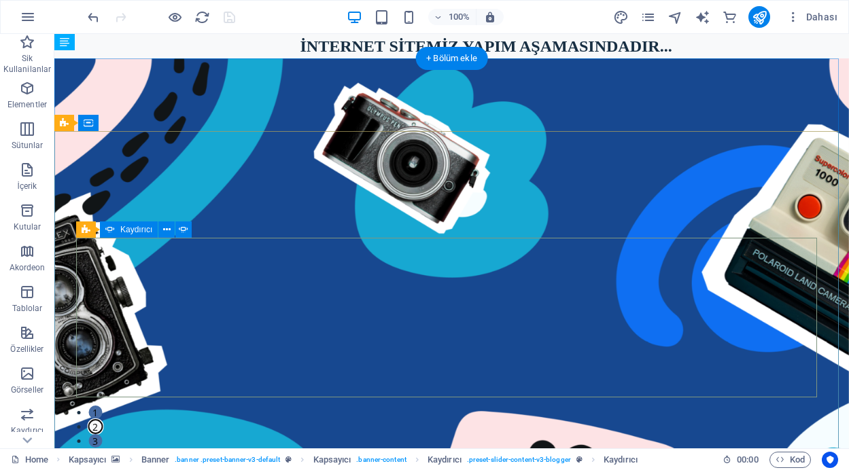
click at [102, 420] on button "2" at bounding box center [95, 427] width 14 height 14
click at [102, 434] on button "3" at bounding box center [95, 441] width 14 height 14
click at [102, 406] on button "1" at bounding box center [95, 413] width 14 height 14
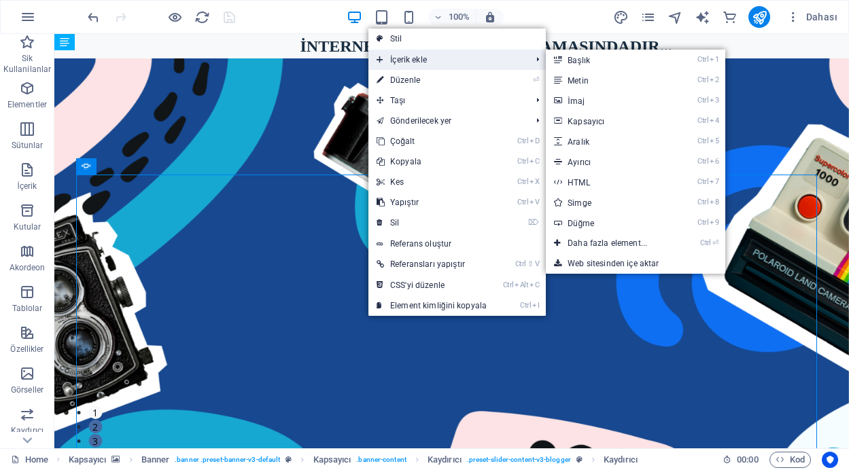
click at [382, 60] on icon at bounding box center [379, 60] width 7 height 20
drag, startPoint x: 579, startPoint y: 102, endPoint x: 285, endPoint y: 68, distance: 296.1
click at [579, 102] on link "Ctrl 3 İmaj" at bounding box center [610, 100] width 128 height 20
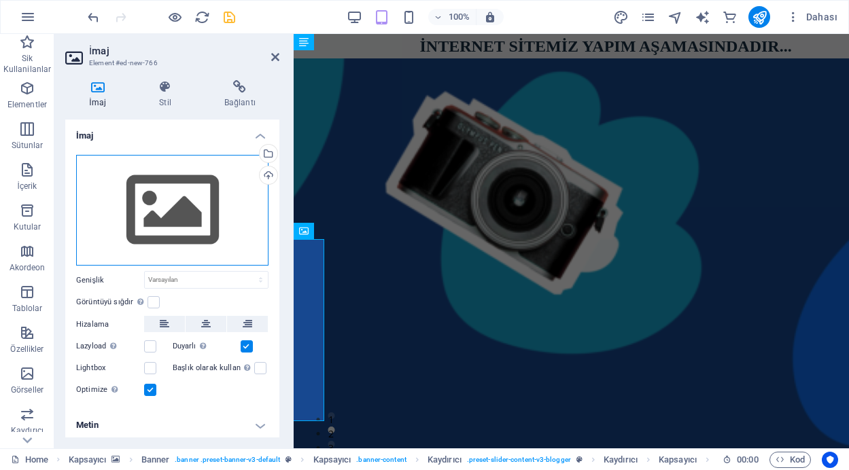
click at [177, 213] on div "Dosyaları buraya sürükleyin, dosyaları seçmek için tıklayın veya Dosyalardan ya…" at bounding box center [172, 210] width 192 height 111
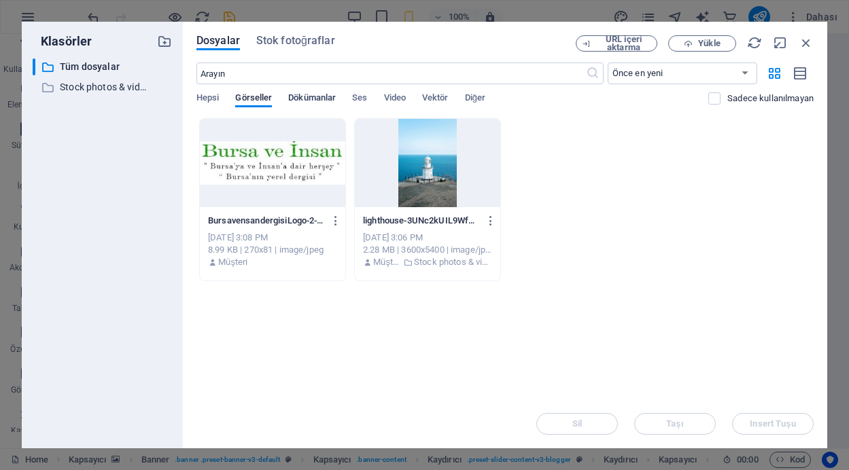
click at [299, 101] on span "Dökümanlar" at bounding box center [312, 99] width 48 height 19
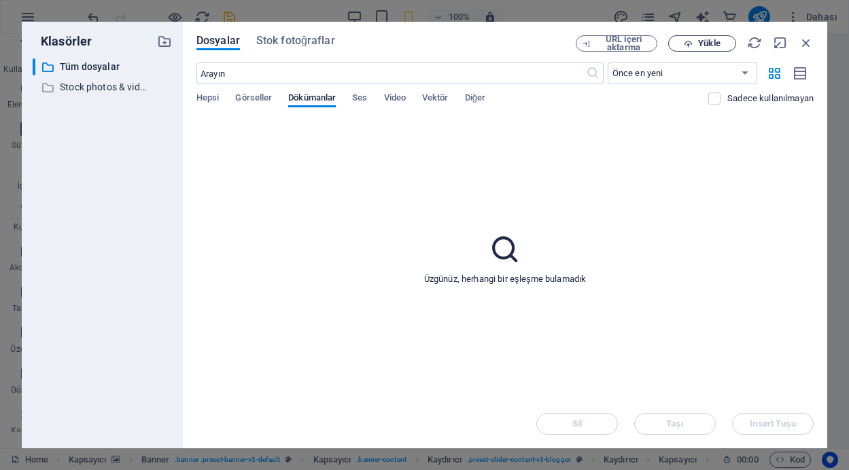
click at [696, 44] on span "Yükle" at bounding box center [702, 43] width 56 height 9
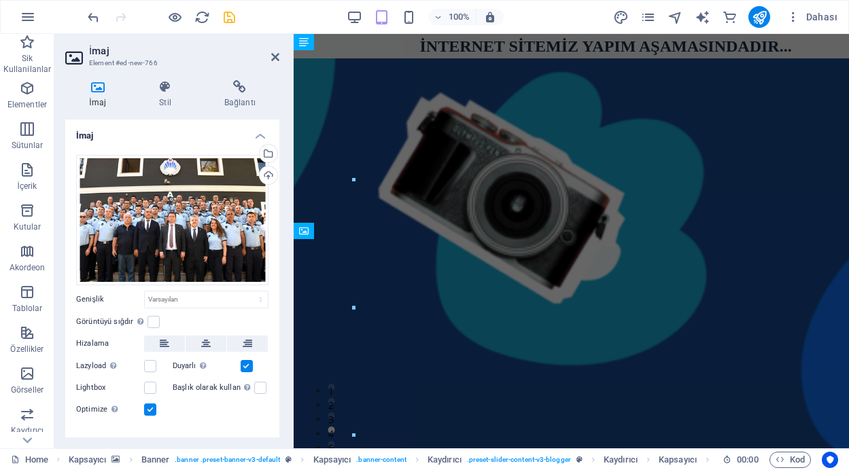
scroll to position [22, 0]
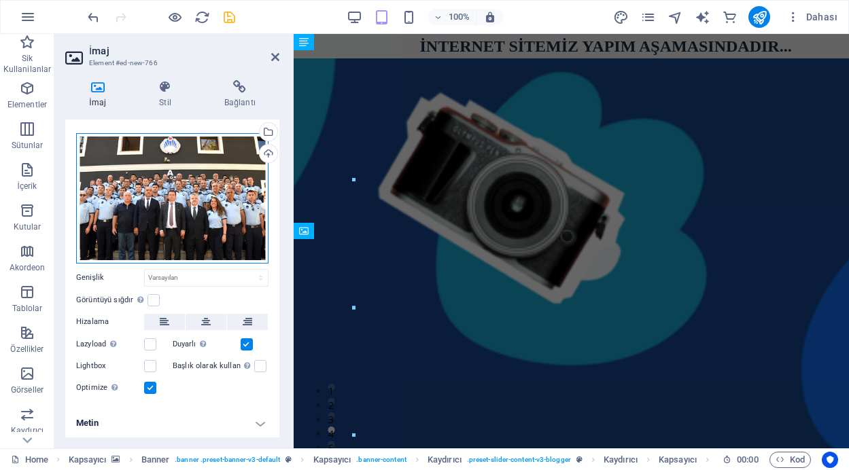
click at [181, 205] on div "Dosyaları buraya sürükleyin, dosyaları seçmek için tıklayın veya Dosyalardan ya…" at bounding box center [172, 198] width 192 height 130
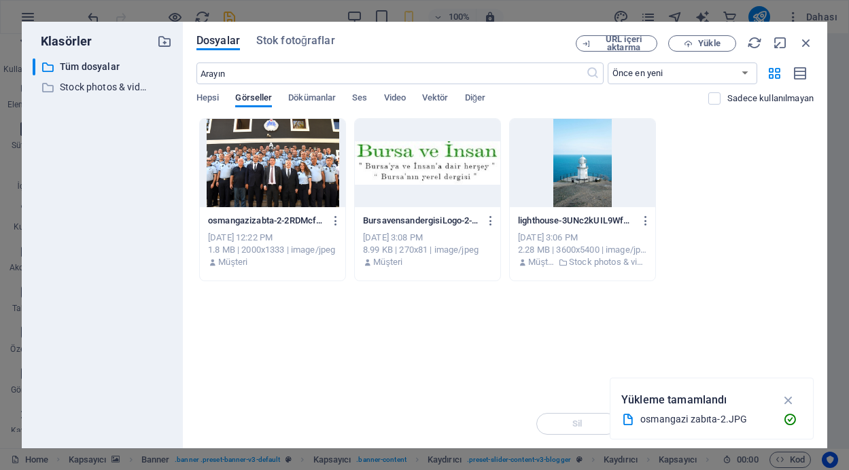
click at [274, 165] on div at bounding box center [272, 163] width 145 height 88
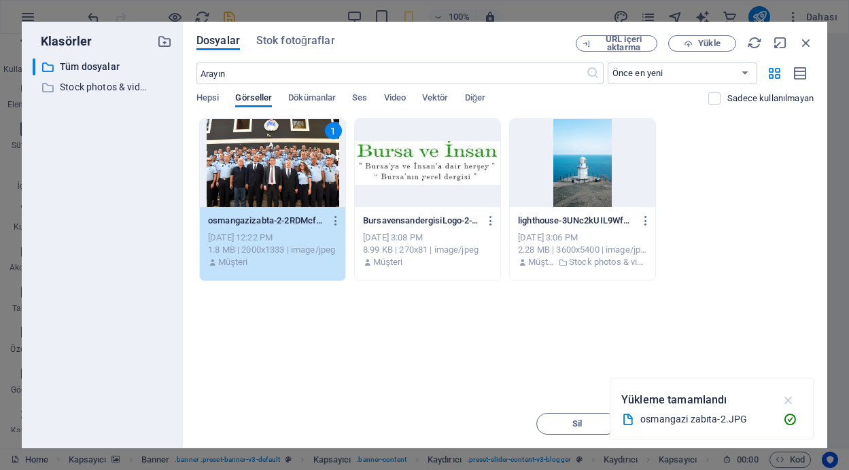
click at [785, 403] on icon "button" at bounding box center [789, 400] width 16 height 15
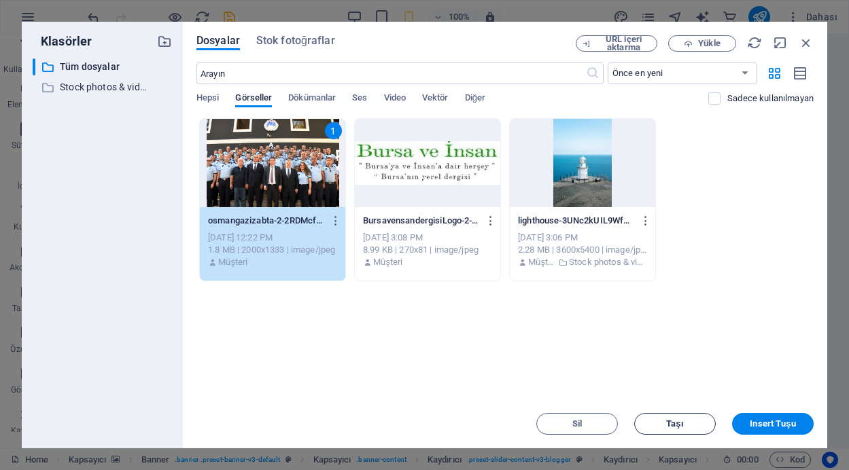
click at [685, 427] on span "Taşı" at bounding box center [674, 424] width 69 height 8
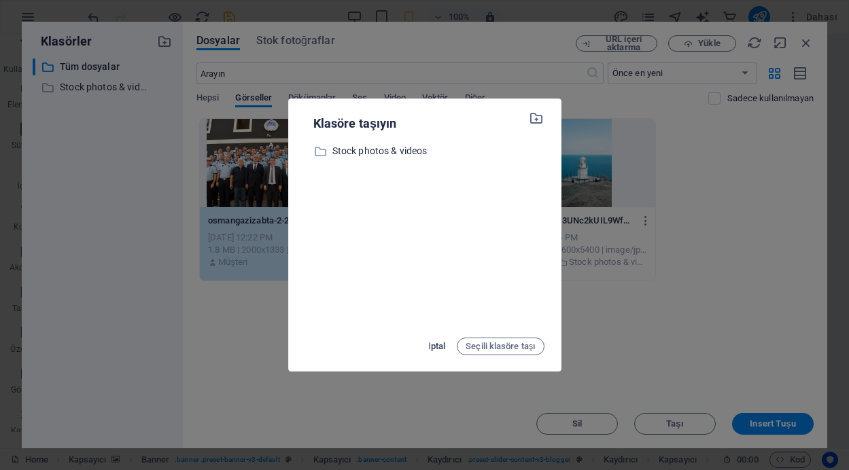
click at [438, 344] on span "İptal" at bounding box center [436, 346] width 17 height 16
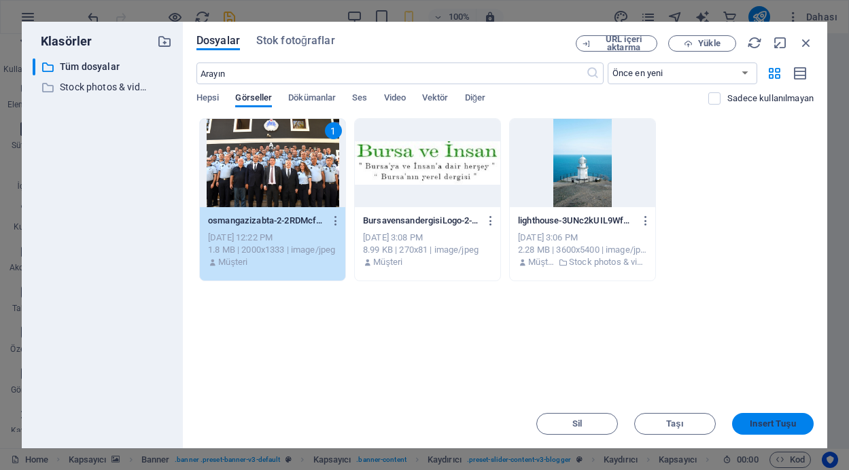
drag, startPoint x: 753, startPoint y: 429, endPoint x: 459, endPoint y: 395, distance: 295.5
click at [753, 429] on button "Insert Tuşu" at bounding box center [773, 424] width 82 height 22
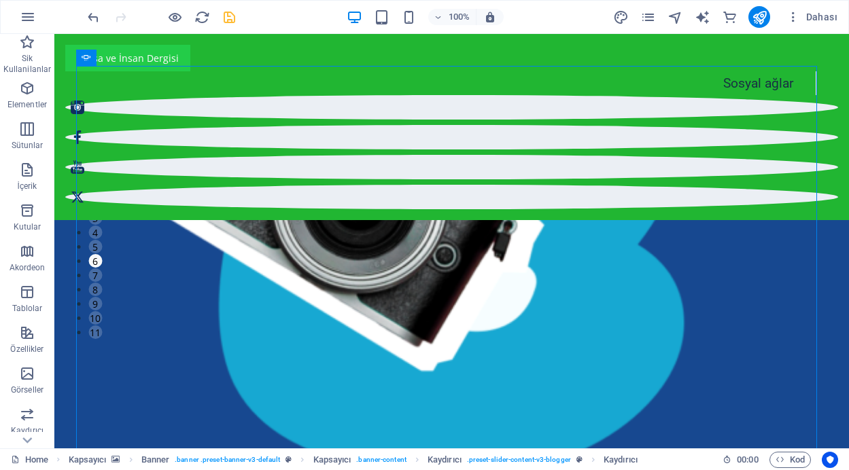
scroll to position [0, 0]
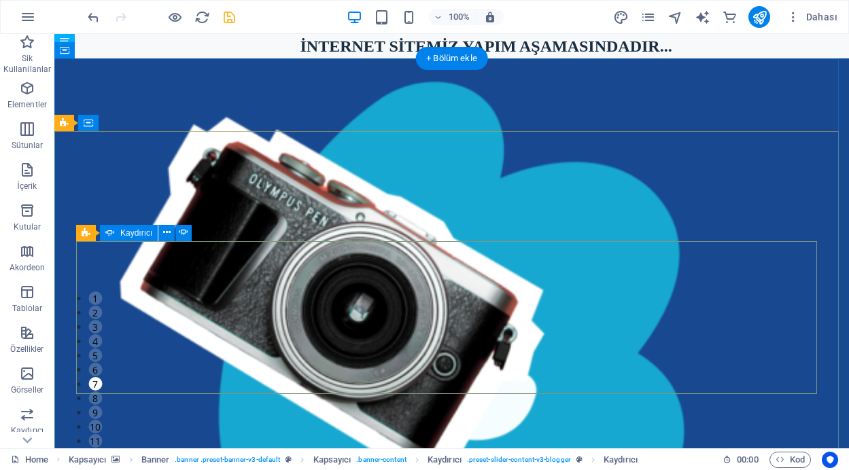
click at [102, 305] on button "1" at bounding box center [95, 298] width 14 height 14
click at [102, 319] on button "2" at bounding box center [95, 313] width 14 height 14
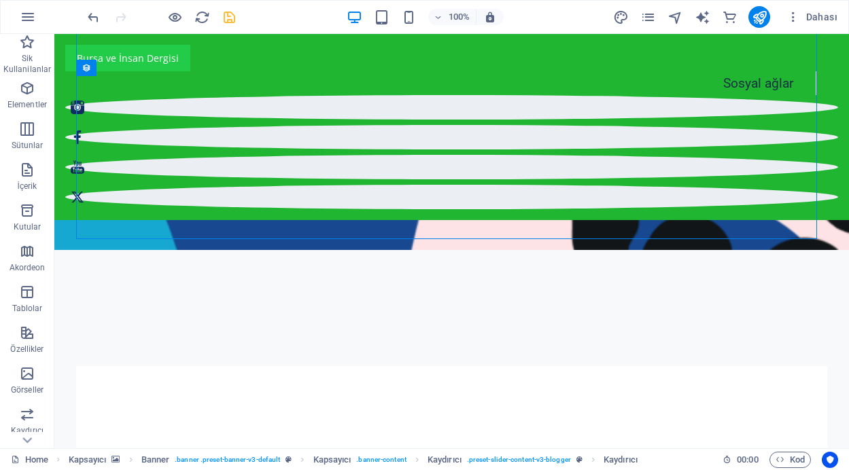
scroll to position [848, 0]
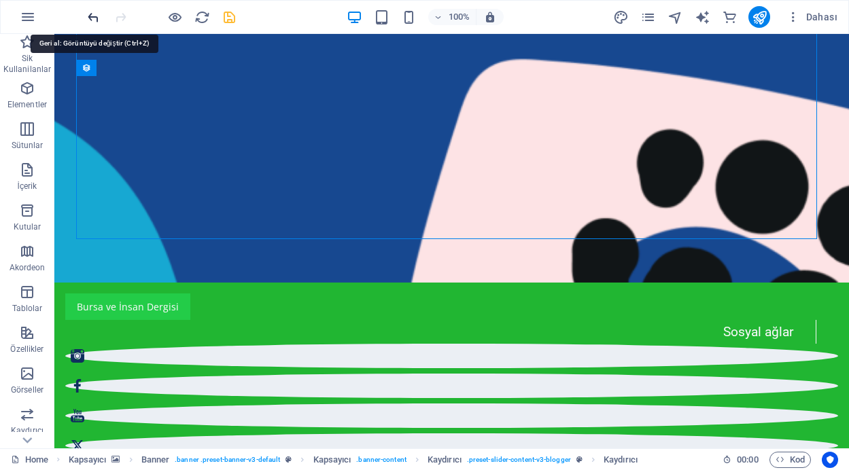
click at [92, 12] on icon "undo" at bounding box center [94, 18] width 16 height 16
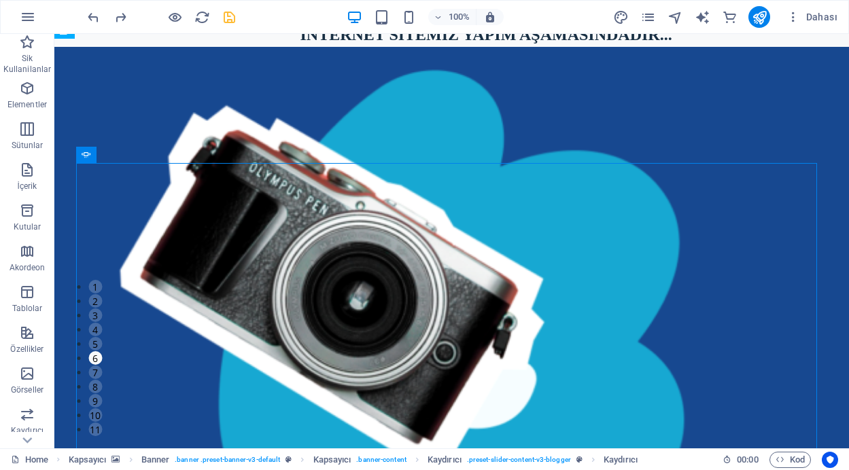
scroll to position [212, 0]
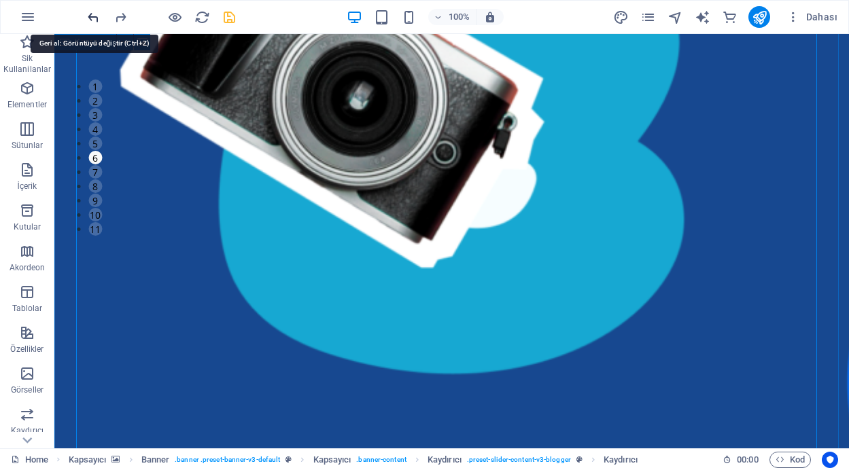
click at [94, 15] on icon "undo" at bounding box center [94, 18] width 16 height 16
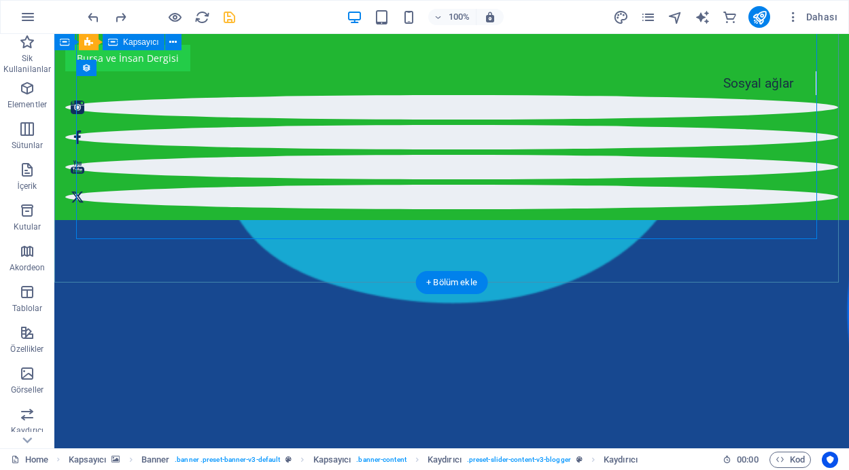
scroll to position [848, 0]
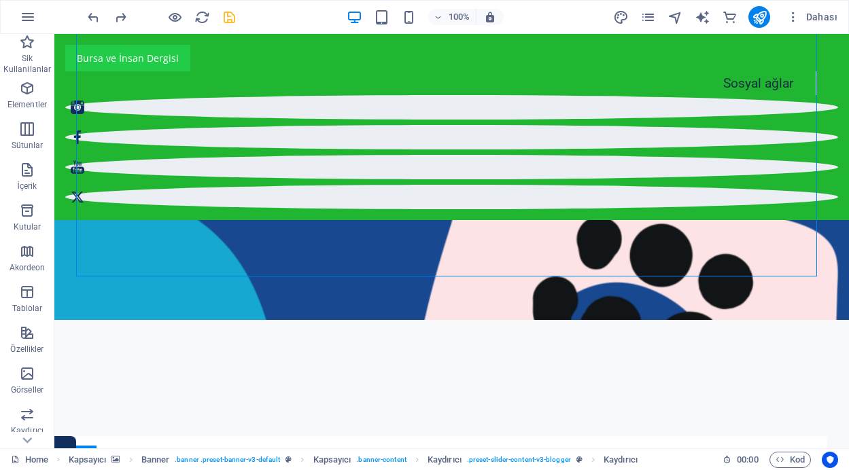
scroll to position [438, 0]
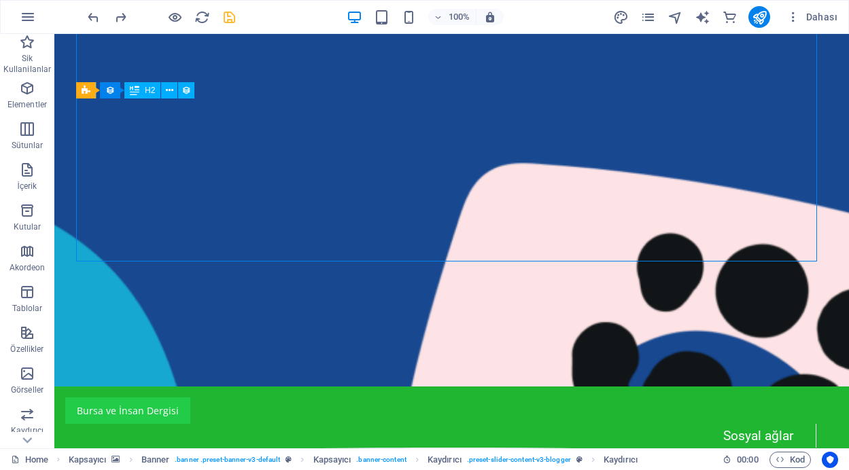
scroll to position [842, 0]
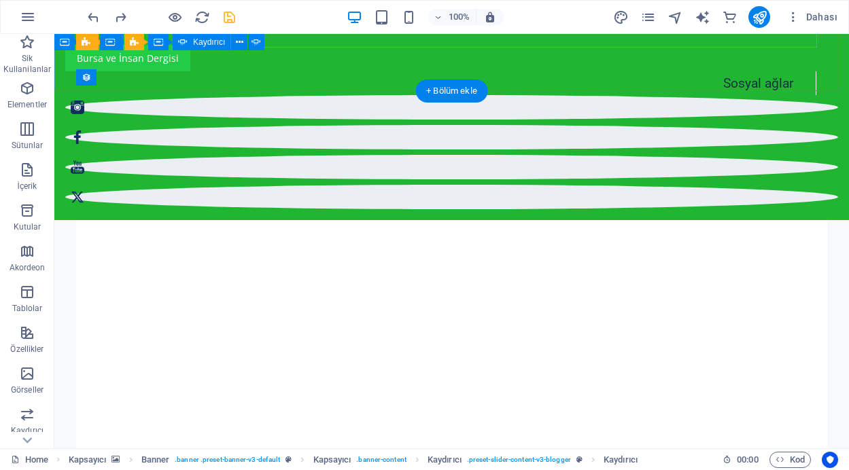
scroll to position [838, 0]
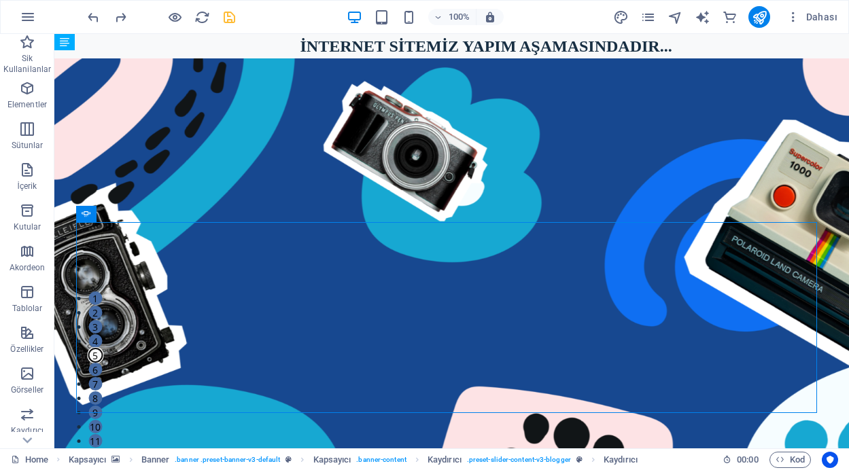
scroll to position [74, 0]
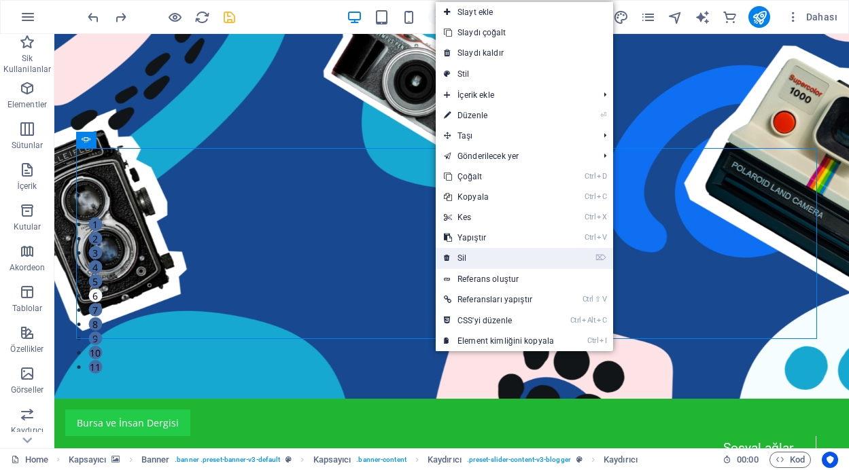
click at [464, 260] on link "⌦ Sil" at bounding box center [498, 258] width 126 height 20
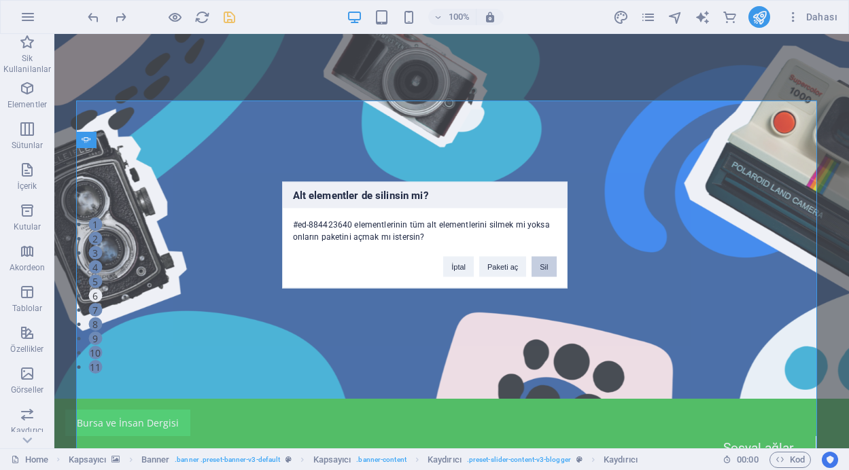
click at [541, 268] on button "Sil" at bounding box center [543, 267] width 24 height 20
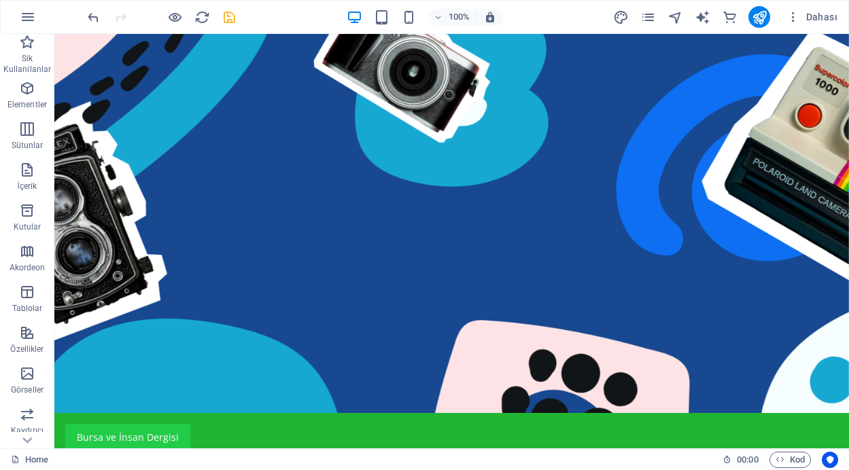
scroll to position [0, 0]
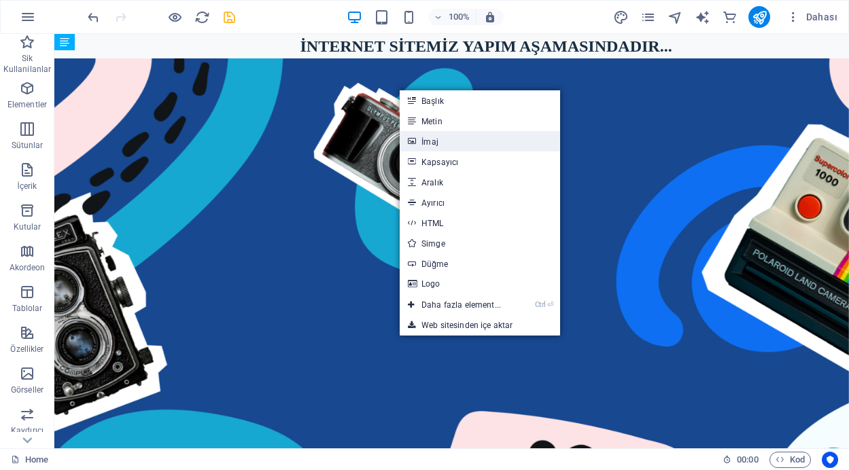
drag, startPoint x: 429, startPoint y: 137, endPoint x: 137, endPoint y: 108, distance: 292.9
click at [429, 137] on link "İmaj" at bounding box center [479, 141] width 160 height 20
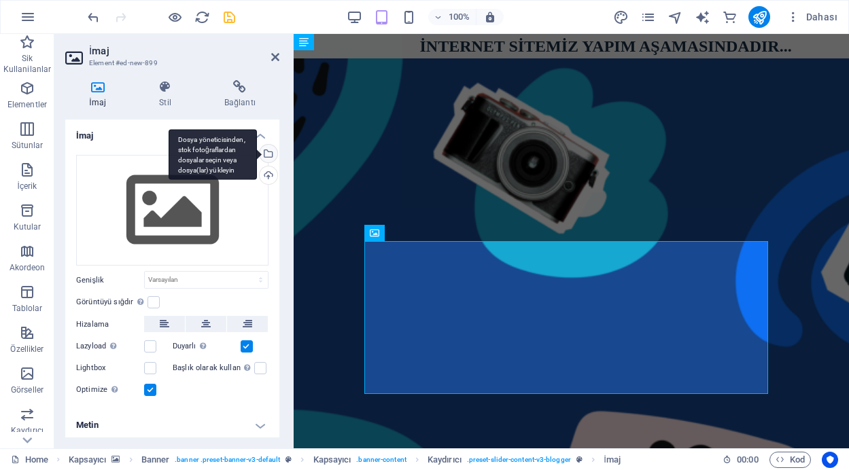
click at [268, 152] on div "Dosya yöneticisinden, stok fotoğraflardan dosyalar seçin veya dosya(lar) yükley…" at bounding box center [267, 155] width 20 height 20
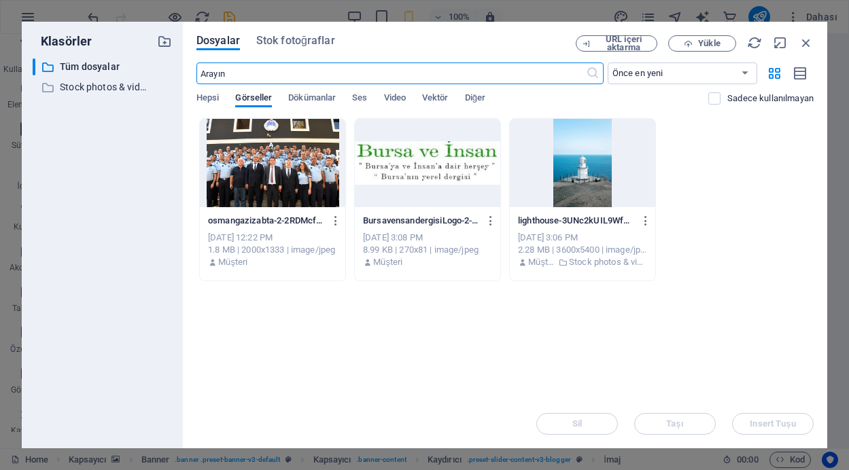
click at [267, 174] on div at bounding box center [272, 163] width 145 height 88
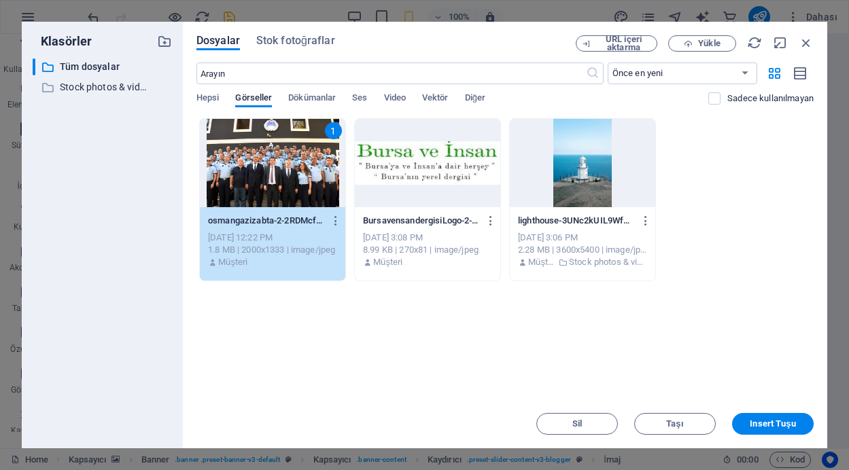
drag, startPoint x: 266, startPoint y: 174, endPoint x: 178, endPoint y: 199, distance: 91.8
click at [266, 174] on div "1" at bounding box center [272, 163] width 145 height 88
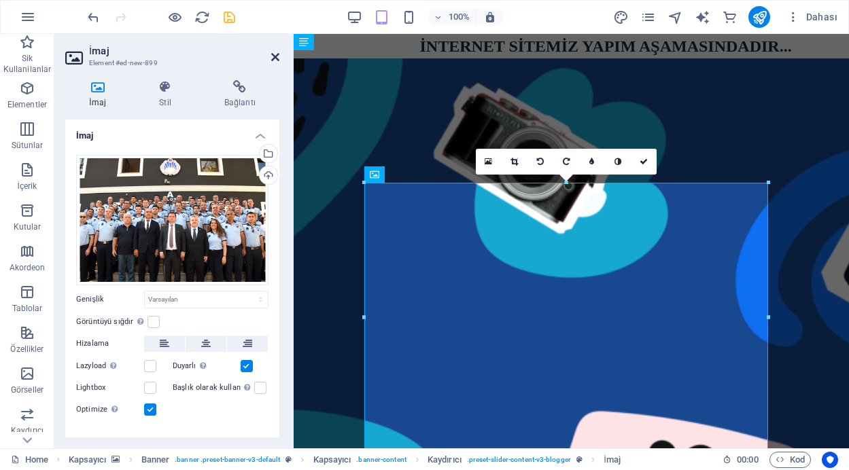
drag, startPoint x: 272, startPoint y: 56, endPoint x: 218, endPoint y: 22, distance: 63.5
click at [272, 56] on icon at bounding box center [275, 57] width 8 height 11
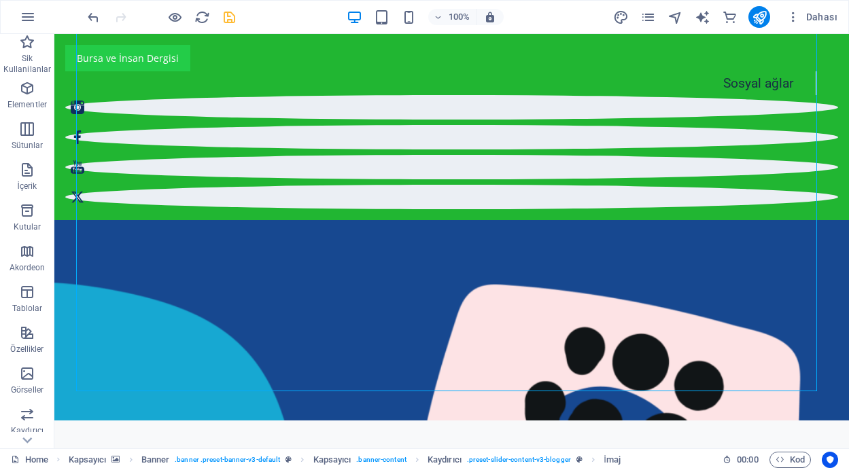
scroll to position [202, 0]
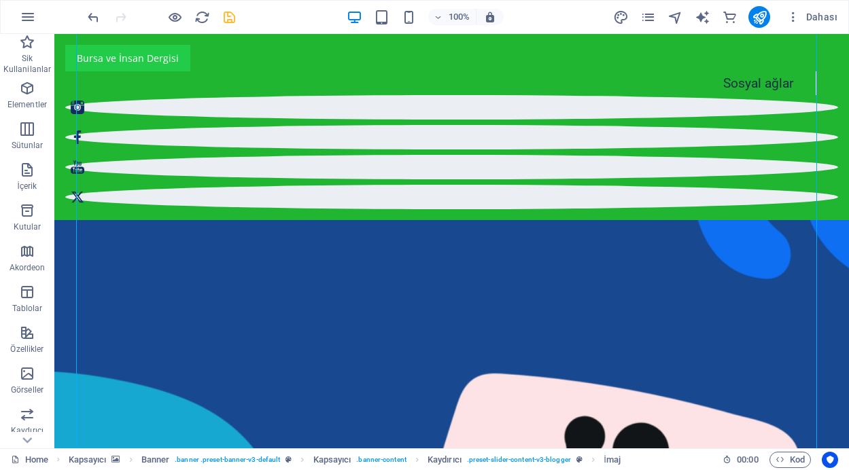
drag, startPoint x: 842, startPoint y: 77, endPoint x: 880, endPoint y: 126, distance: 62.0
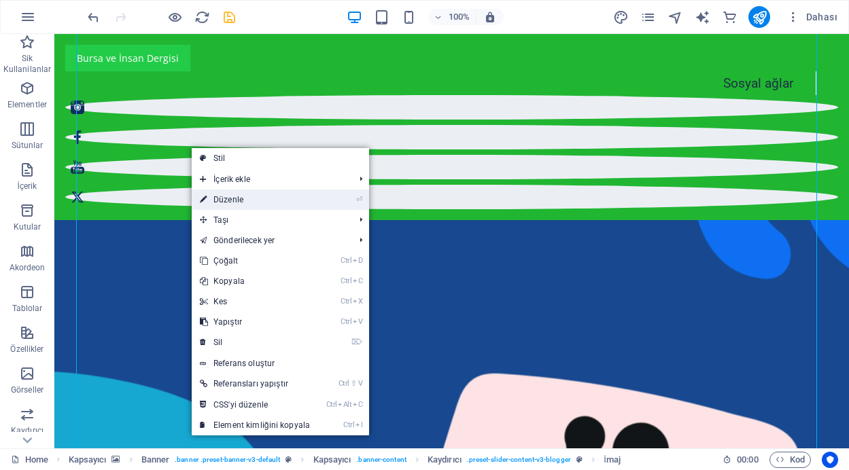
click at [237, 203] on link "⏎ Düzenle" at bounding box center [255, 200] width 126 height 20
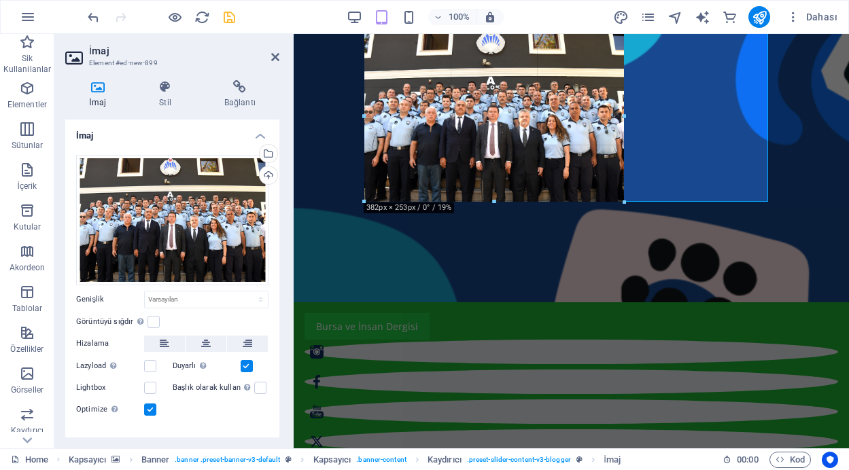
drag, startPoint x: 759, startPoint y: 244, endPoint x: 505, endPoint y: 151, distance: 270.4
type input "385"
select select "px"
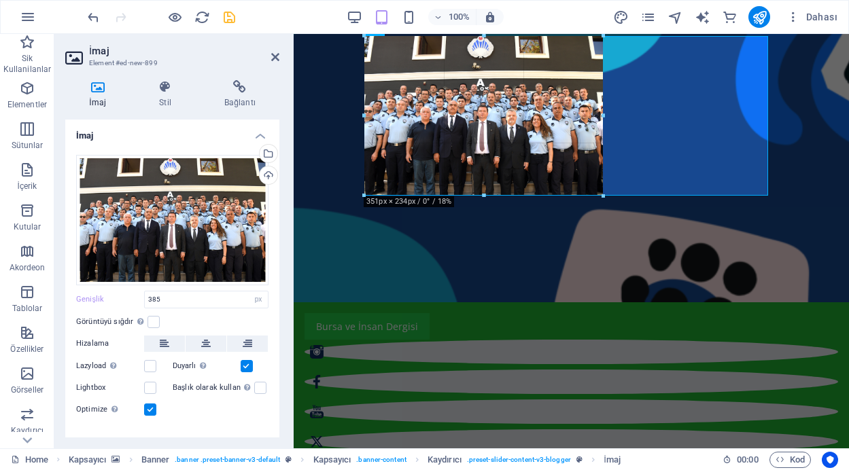
drag, startPoint x: 626, startPoint y: 202, endPoint x: 226, endPoint y: 156, distance: 402.1
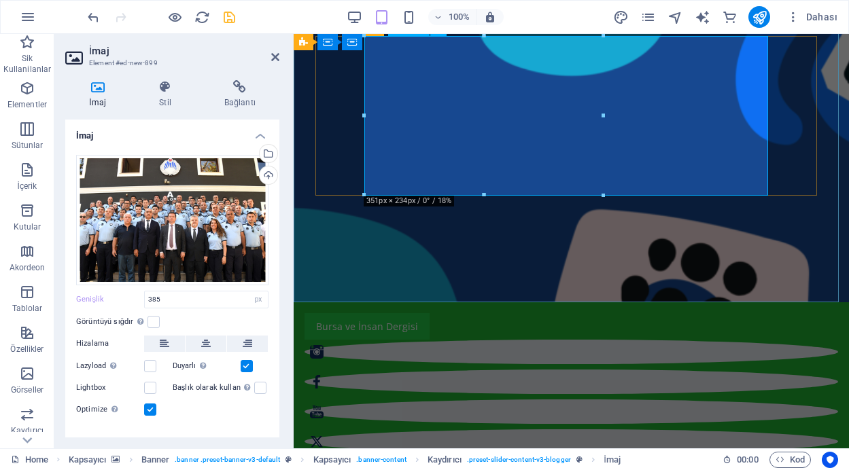
type input "351"
click at [162, 87] on icon at bounding box center [165, 87] width 60 height 14
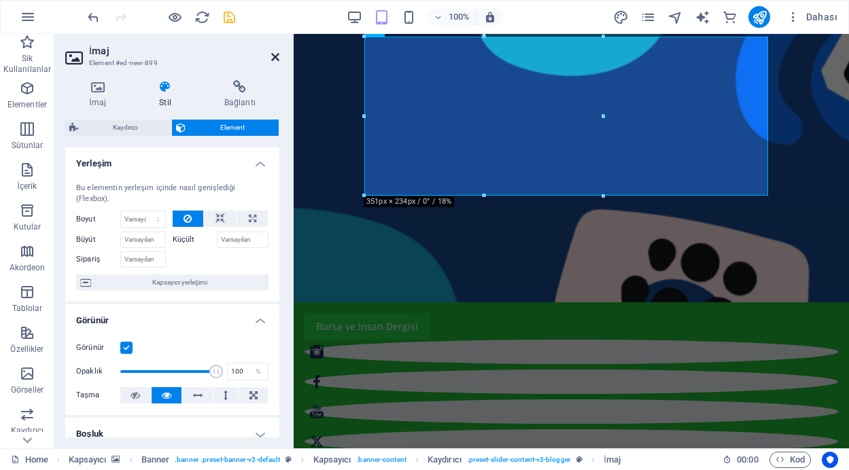
click at [272, 54] on icon at bounding box center [275, 57] width 8 height 11
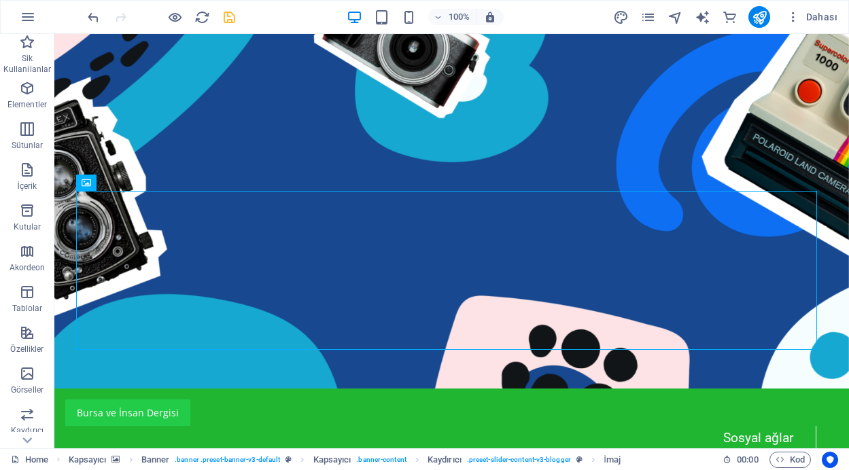
scroll to position [48, 0]
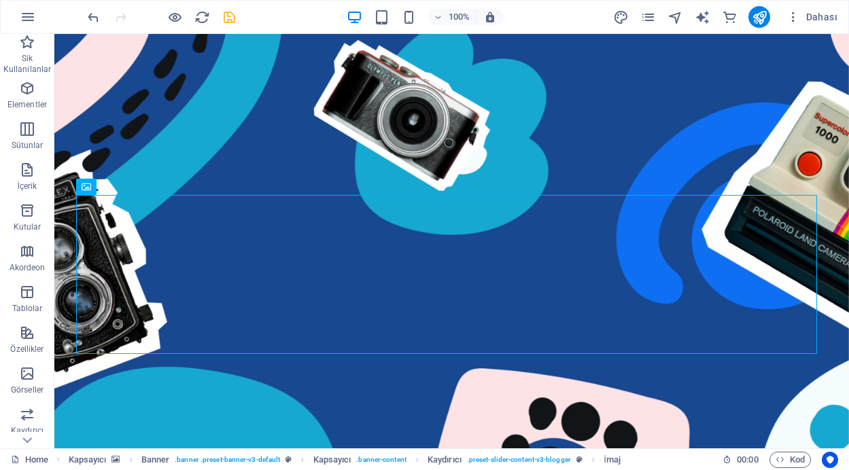
scroll to position [43, 0]
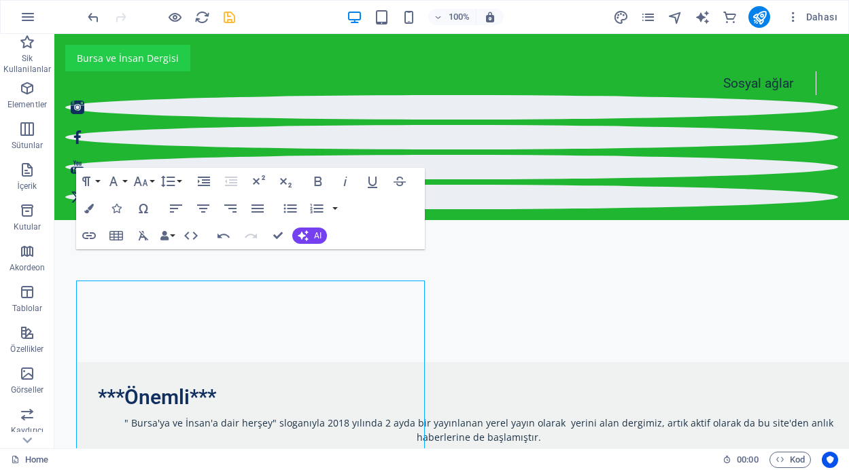
scroll to position [675, 0]
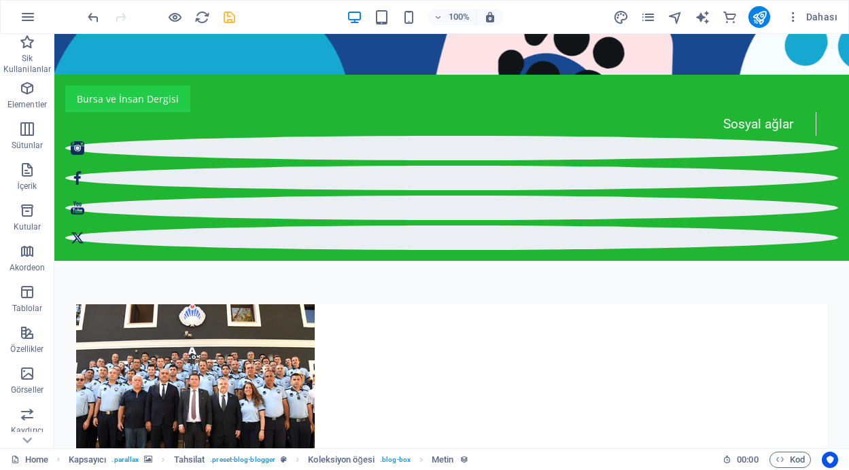
scroll to position [107, 0]
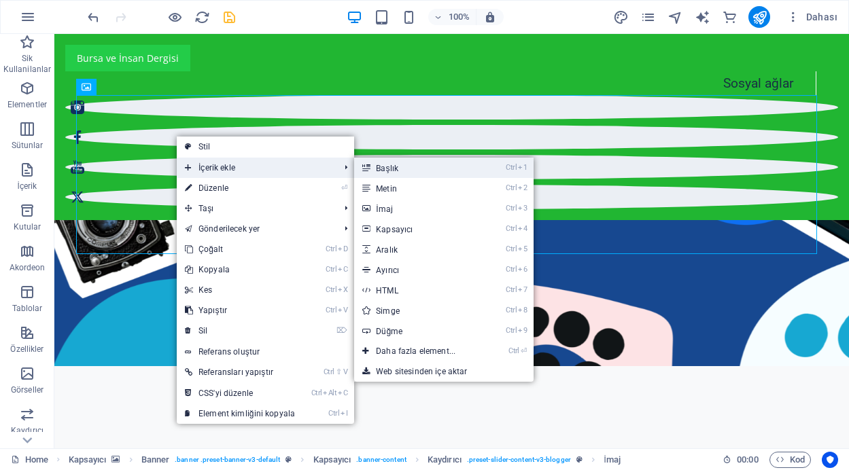
click at [385, 173] on link "Ctrl 1 Başlık" at bounding box center [418, 168] width 128 height 20
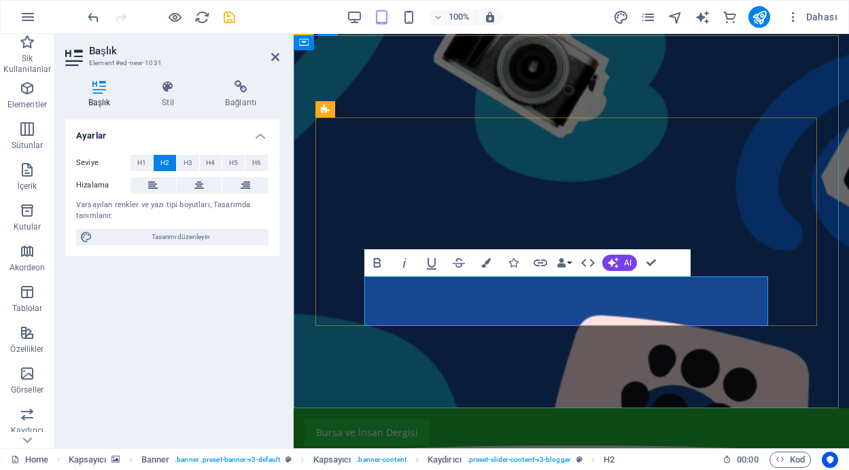
scroll to position [251, 1]
drag, startPoint x: 423, startPoint y: 310, endPoint x: 364, endPoint y: 291, distance: 61.4
click at [188, 162] on span "H3" at bounding box center [187, 163] width 9 height 16
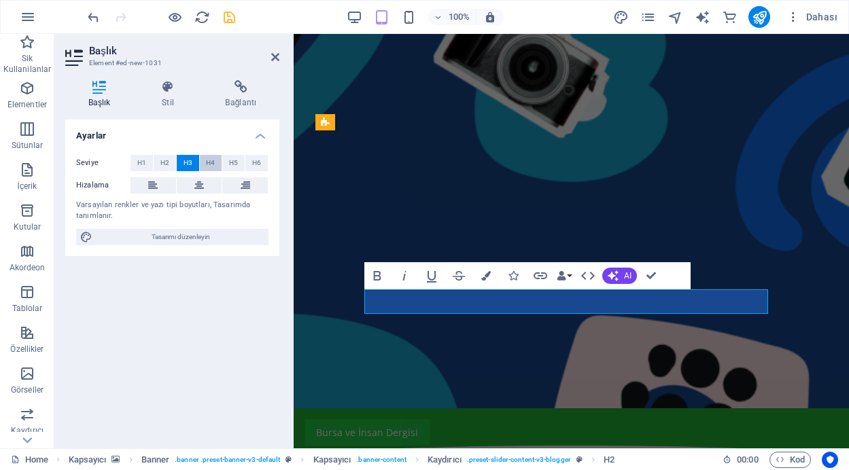
click at [202, 160] on button "H4" at bounding box center [211, 163] width 22 height 16
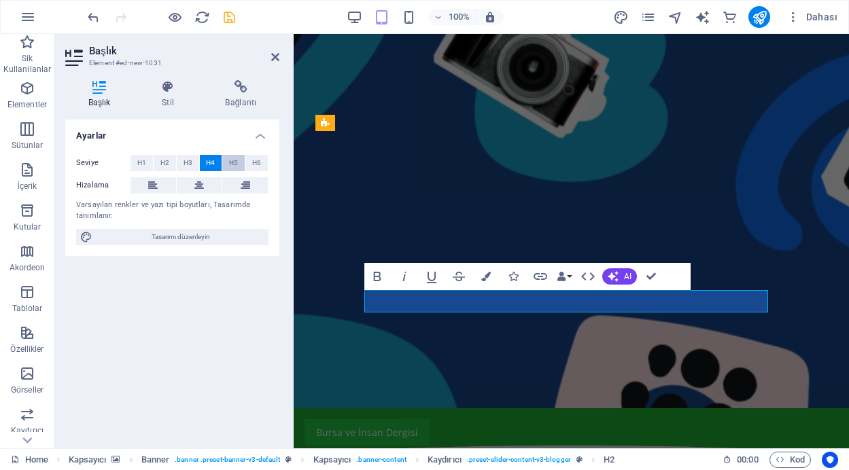
click at [234, 165] on span "H5" at bounding box center [233, 163] width 9 height 16
click at [257, 166] on span "H6" at bounding box center [256, 163] width 9 height 16
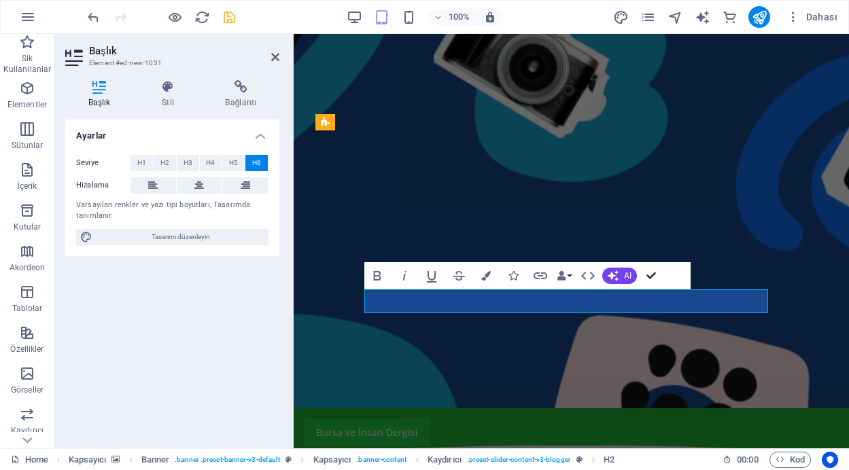
drag, startPoint x: 649, startPoint y: 272, endPoint x: 595, endPoint y: 240, distance: 62.5
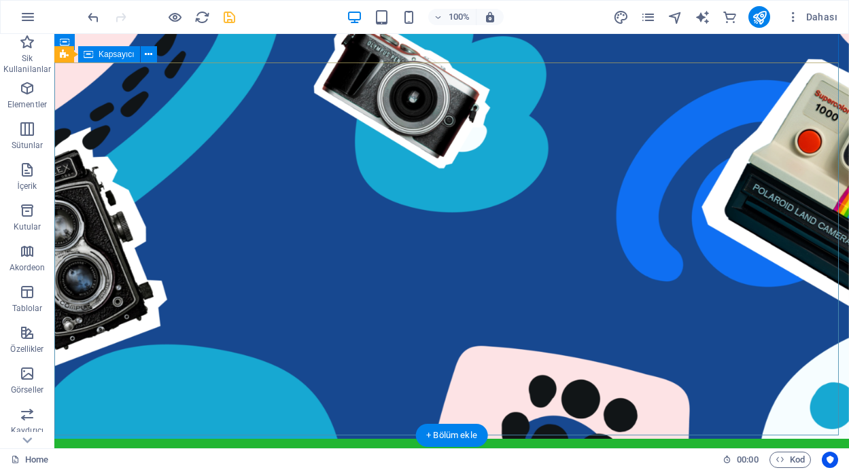
scroll to position [69, 0]
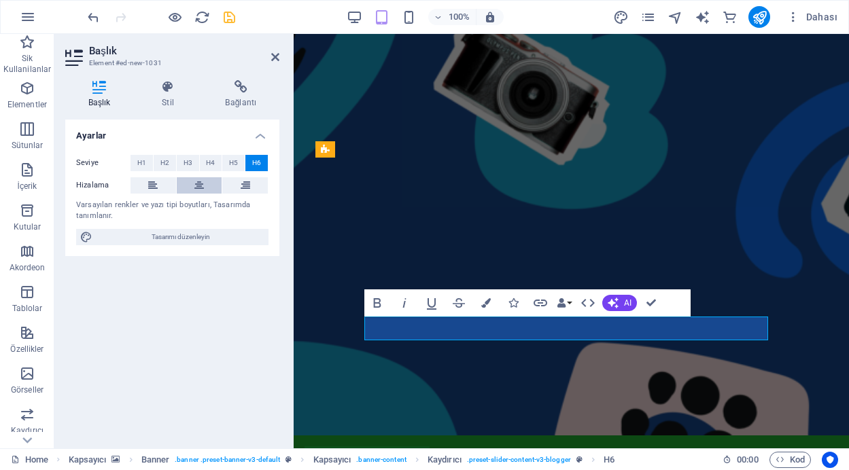
click at [200, 185] on icon at bounding box center [199, 185] width 10 height 16
click at [237, 185] on button at bounding box center [245, 185] width 46 height 16
click at [150, 183] on icon at bounding box center [153, 185] width 10 height 16
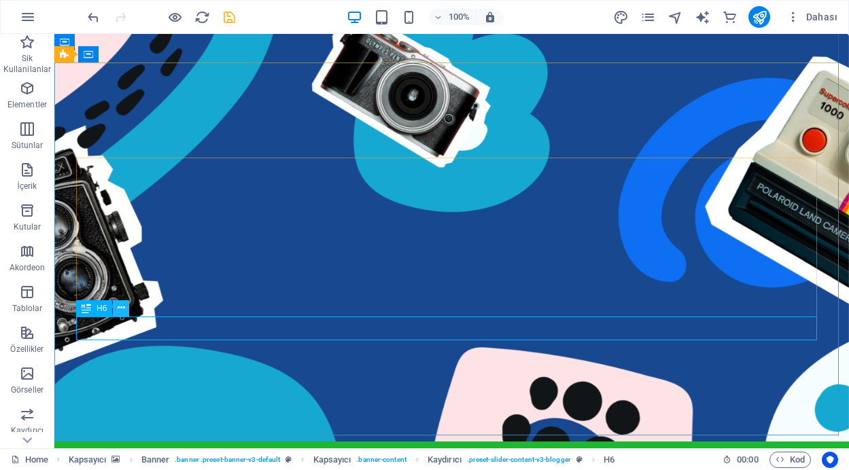
click at [120, 311] on icon at bounding box center [121, 308] width 7 height 14
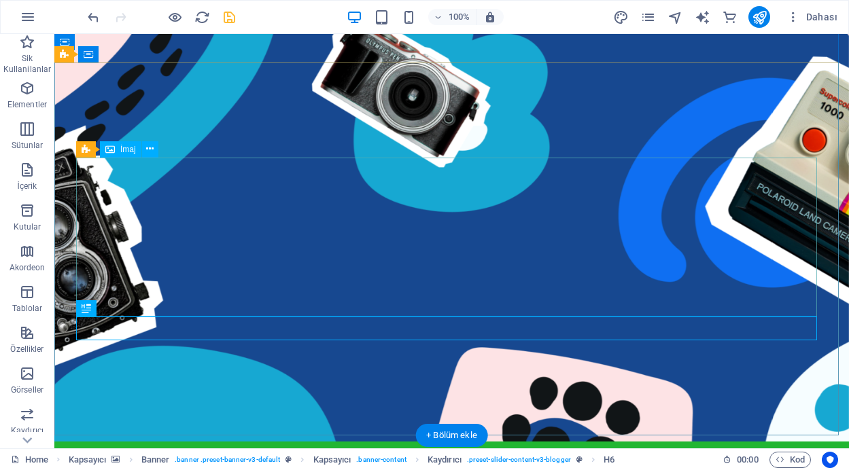
drag, startPoint x: 463, startPoint y: 192, endPoint x: 349, endPoint y: 270, distance: 137.8
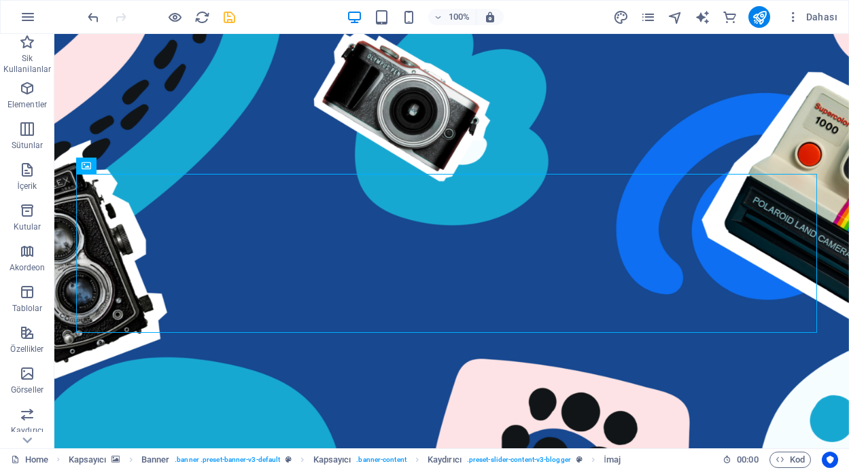
scroll to position [18, 0]
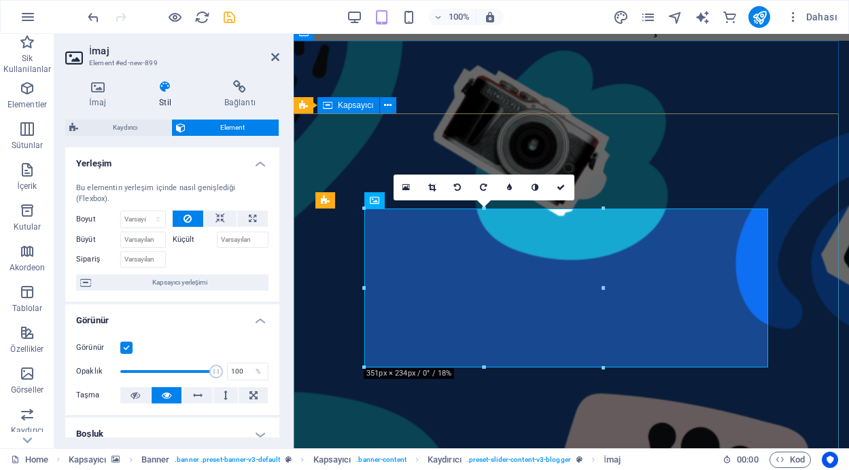
drag, startPoint x: 898, startPoint y: 240, endPoint x: 611, endPoint y: 202, distance: 289.9
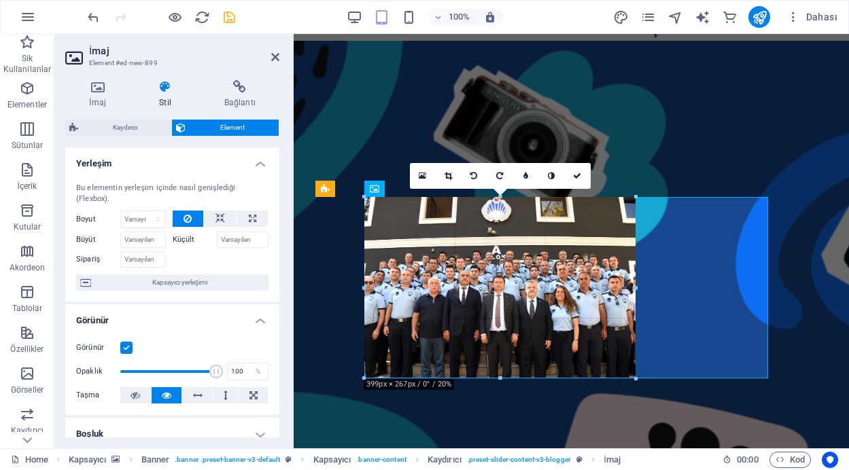
drag, startPoint x: 603, startPoint y: 209, endPoint x: 387, endPoint y: 253, distance: 220.6
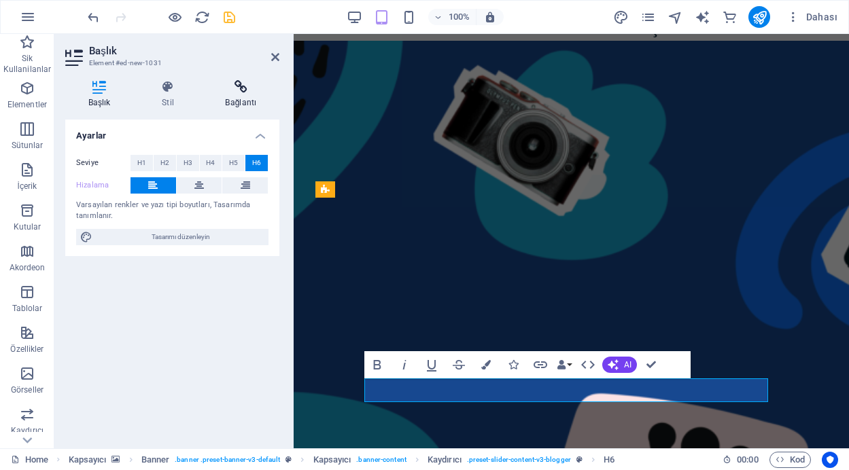
click at [241, 90] on icon at bounding box center [240, 87] width 77 height 14
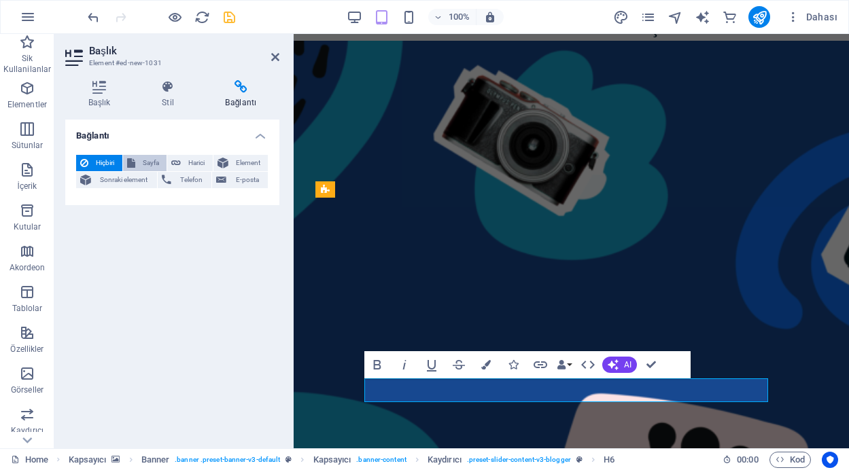
click at [142, 164] on span "Sayfa" at bounding box center [151, 163] width 24 height 16
select select
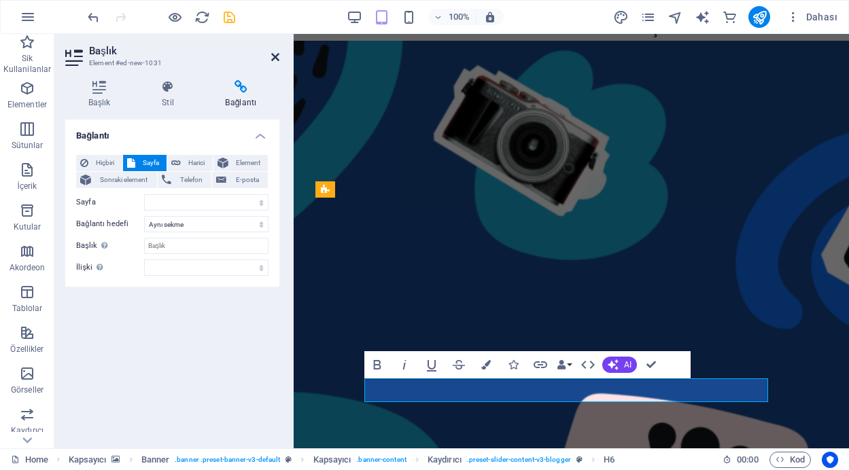
click at [272, 53] on icon at bounding box center [275, 57] width 8 height 11
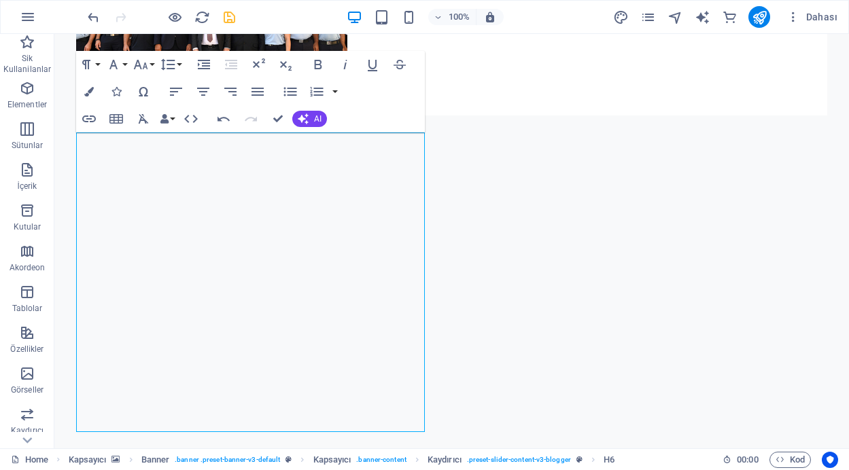
scroll to position [836, 0]
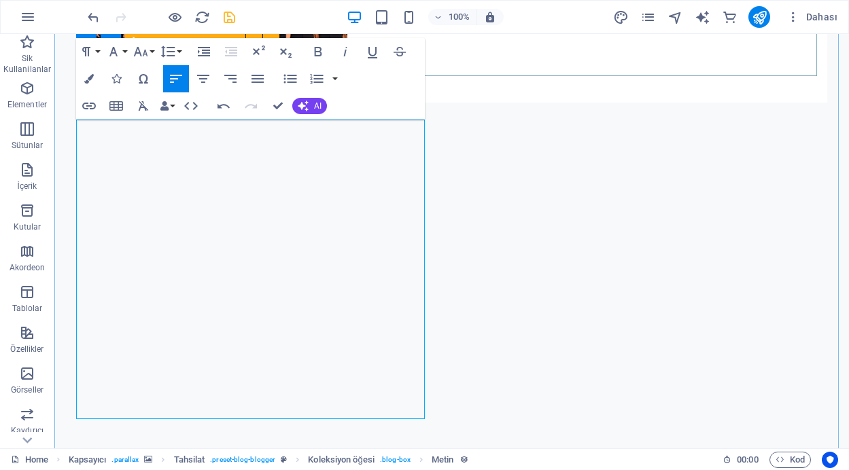
drag, startPoint x: 243, startPoint y: 412, endPoint x: 122, endPoint y: 68, distance: 365.1
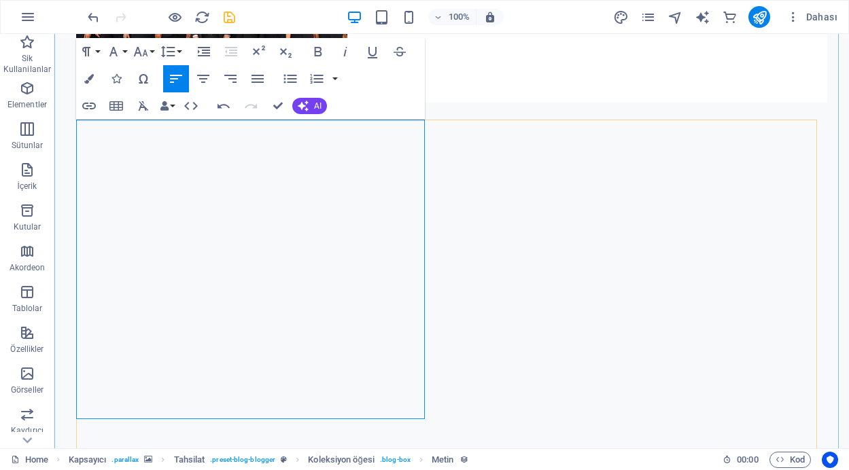
drag, startPoint x: 389, startPoint y: 193, endPoint x: 791, endPoint y: 225, distance: 403.5
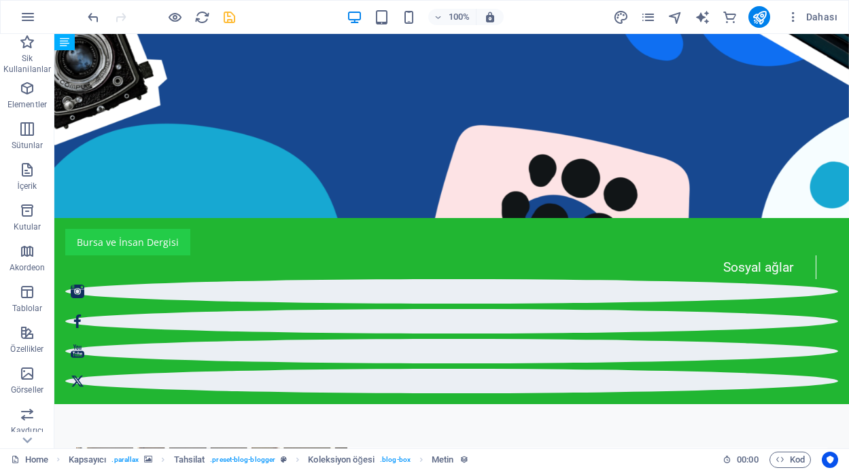
scroll to position [0, 0]
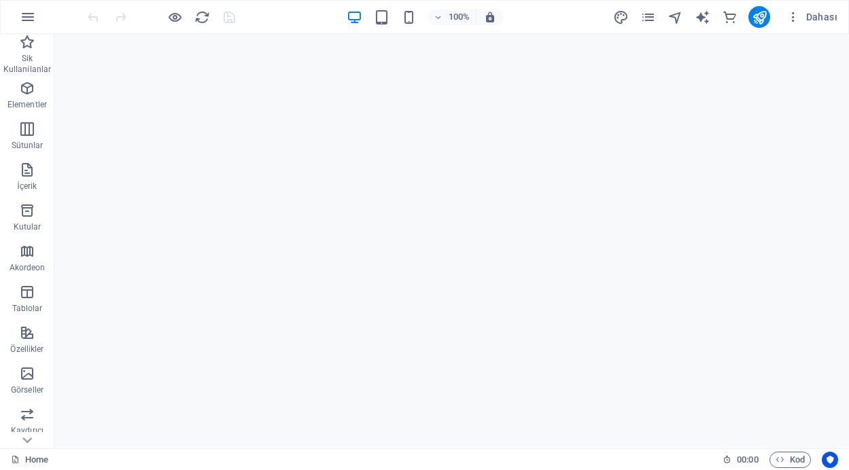
scroll to position [1757, 0]
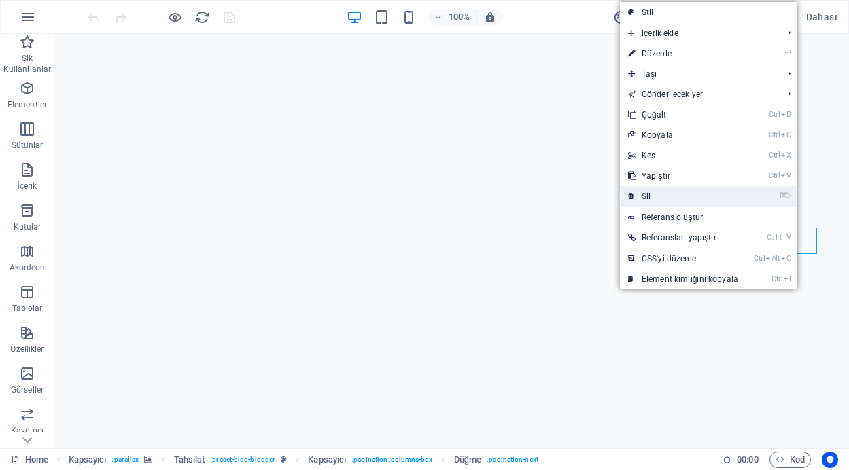
click at [689, 196] on link "⌦ Sil" at bounding box center [683, 196] width 126 height 20
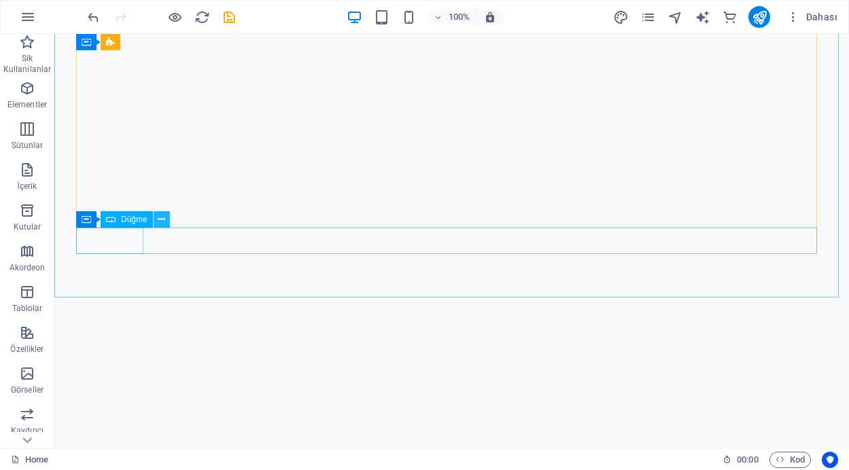
click at [158, 221] on button at bounding box center [162, 219] width 16 height 16
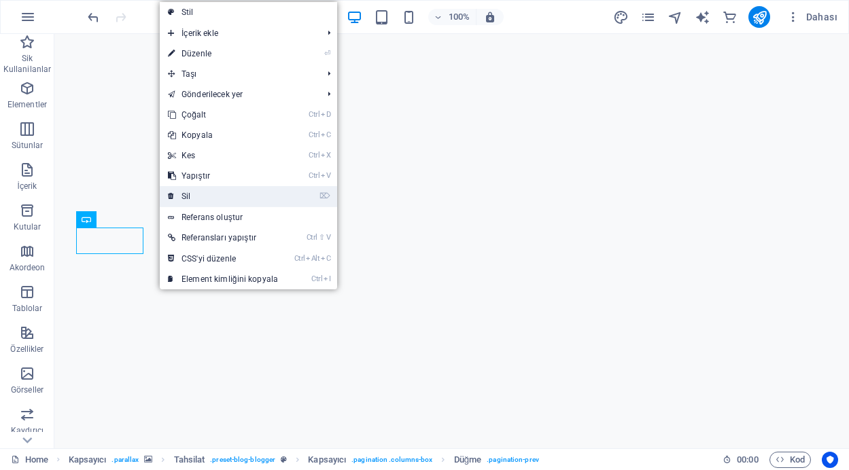
click at [198, 202] on link "⌦ Sil" at bounding box center [223, 196] width 126 height 20
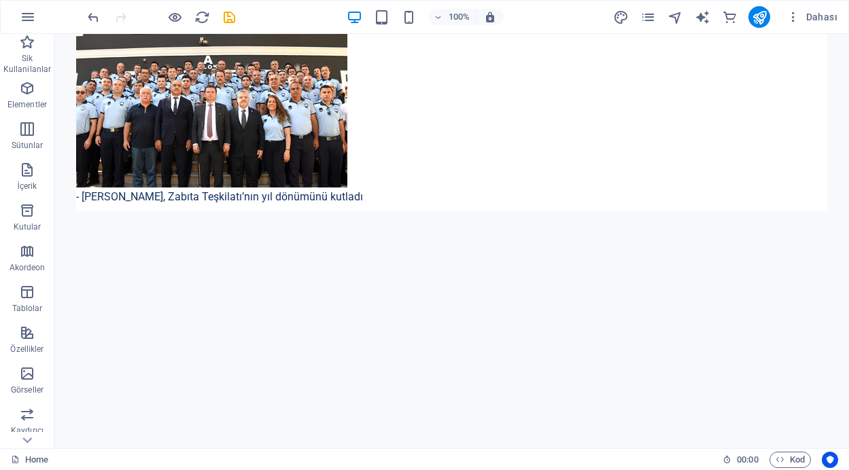
scroll to position [732, 0]
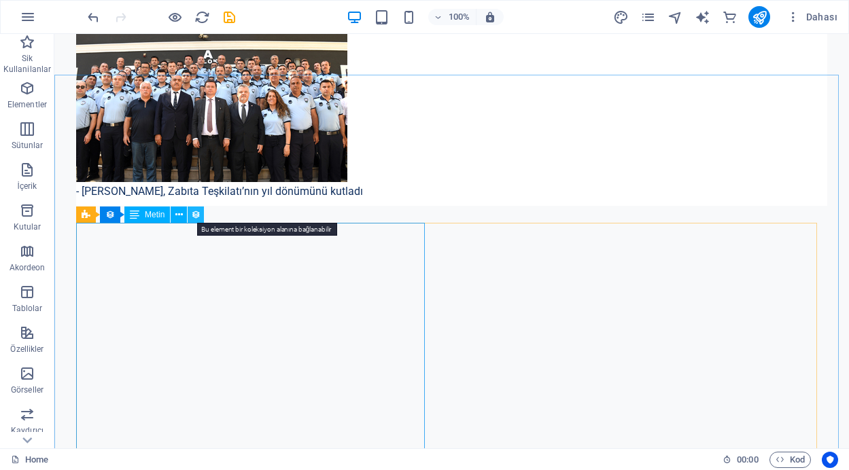
click at [198, 215] on icon at bounding box center [196, 215] width 10 height 14
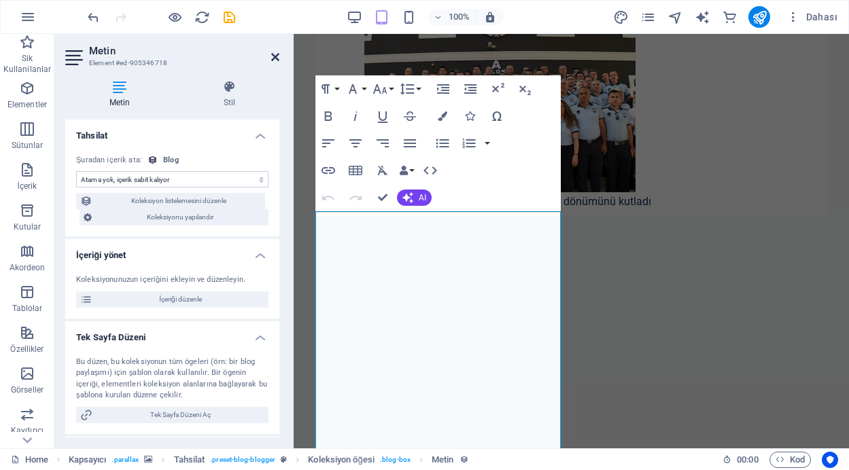
click at [273, 58] on icon at bounding box center [275, 57] width 8 height 11
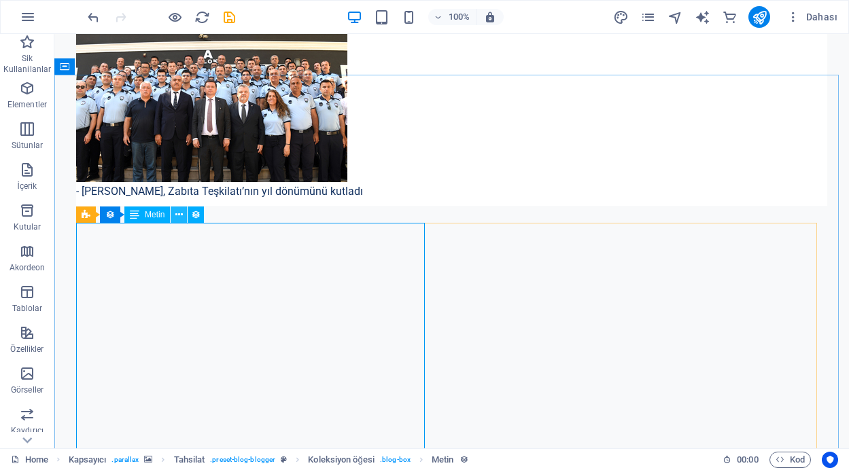
click at [178, 213] on icon at bounding box center [178, 215] width 7 height 14
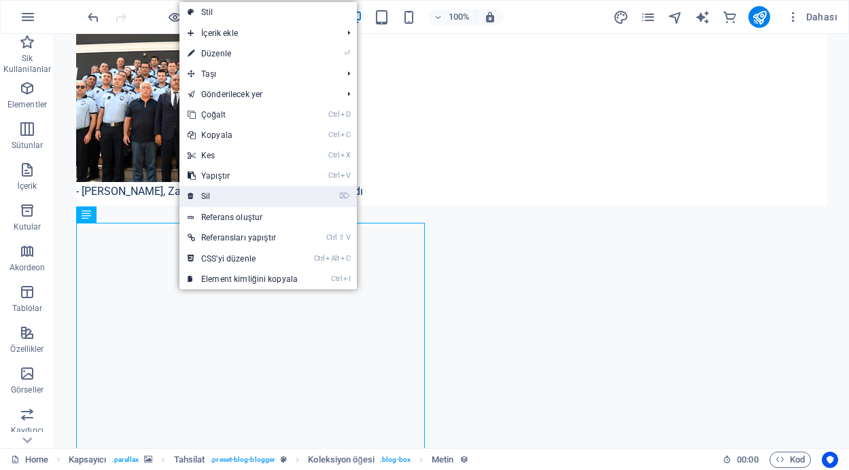
click at [253, 194] on link "⌦ Sil" at bounding box center [242, 196] width 126 height 20
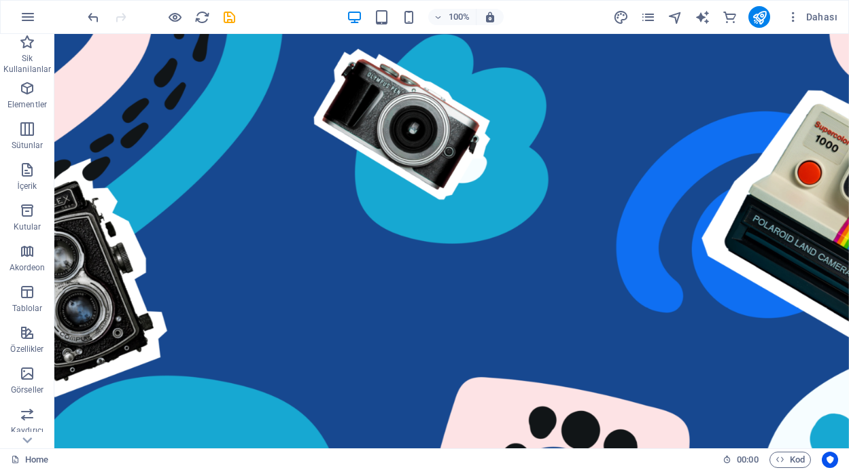
scroll to position [167, 0]
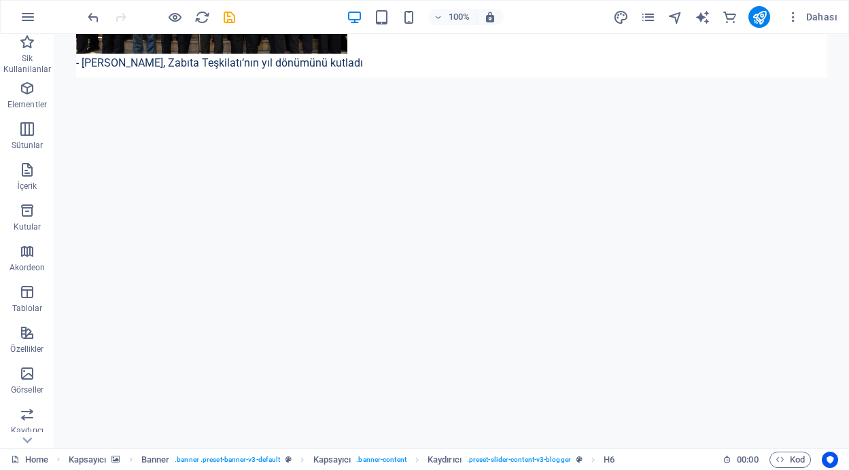
scroll to position [866, 0]
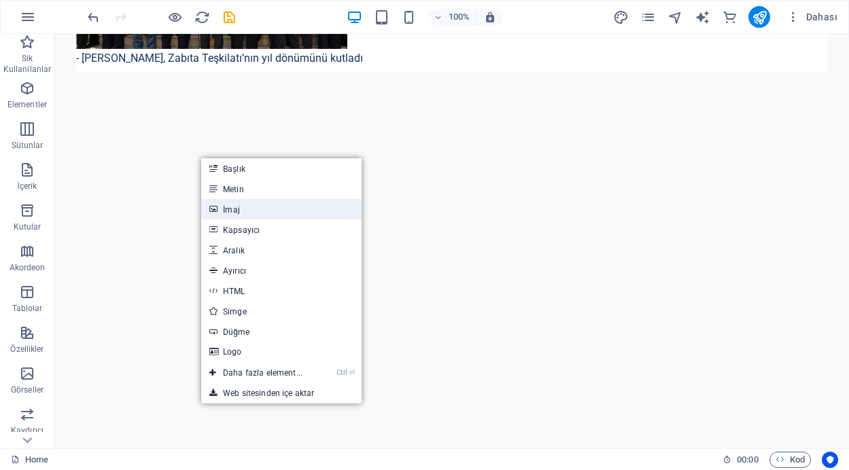
click at [232, 210] on link "İmaj" at bounding box center [281, 209] width 160 height 20
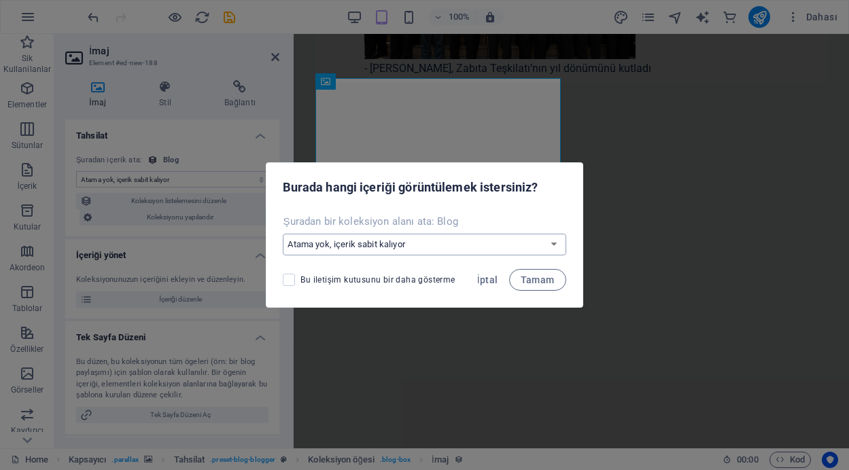
click at [539, 245] on select "Atama yok, içerik sabit kalıyor Yeni bir alan oluştur Oluşturulma zamanı (Tarih…" at bounding box center [424, 245] width 283 height 22
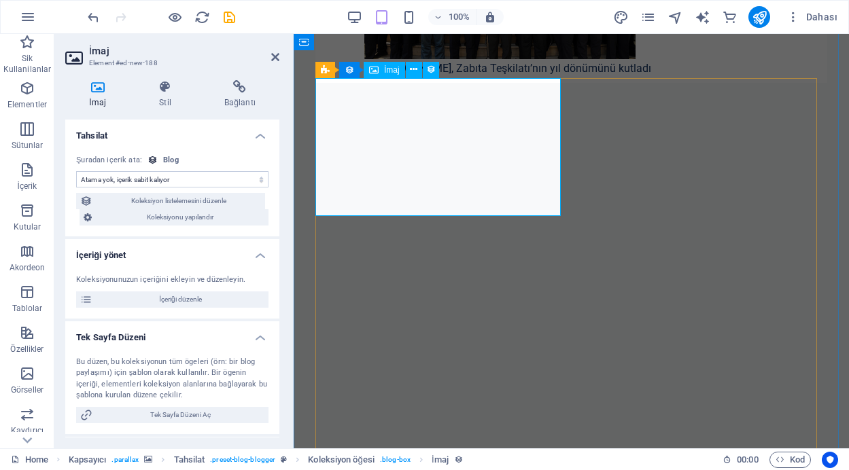
click at [416, 71] on icon at bounding box center [413, 70] width 7 height 14
click at [410, 70] on icon at bounding box center [413, 70] width 7 height 14
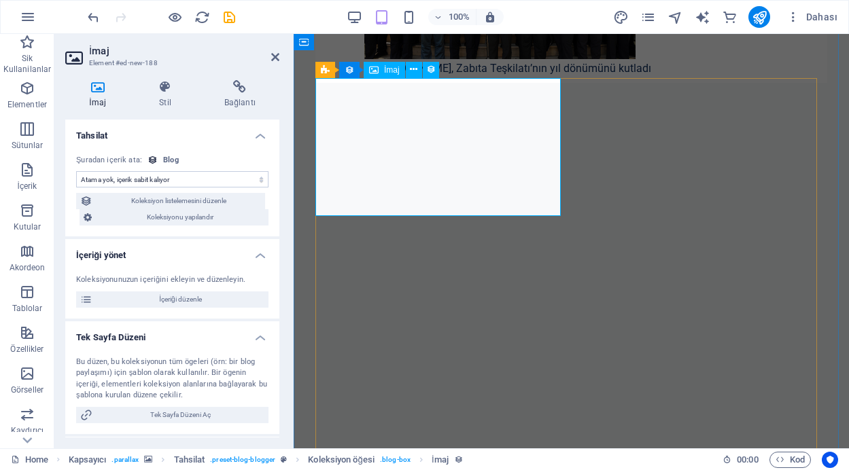
click at [427, 69] on icon at bounding box center [431, 70] width 10 height 14
click at [272, 56] on icon at bounding box center [275, 57] width 8 height 11
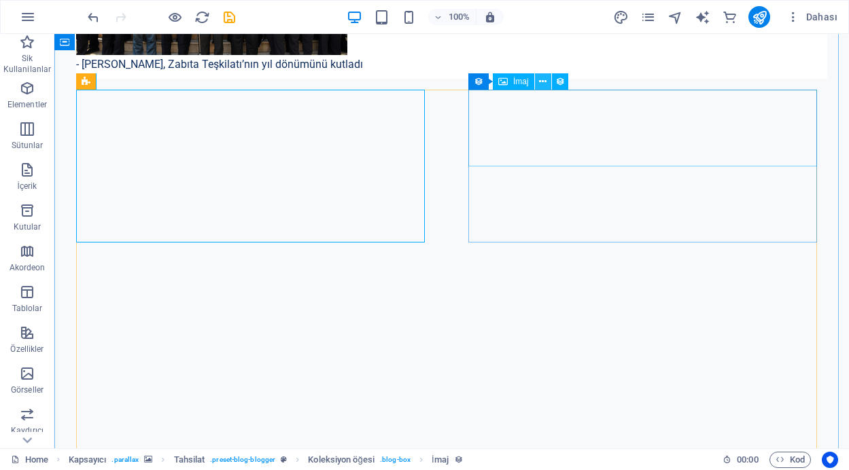
click at [544, 79] on icon at bounding box center [542, 82] width 7 height 14
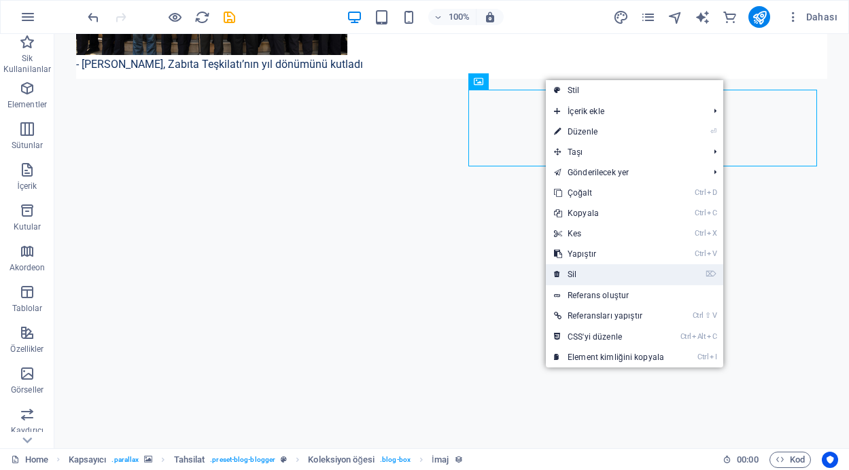
click at [581, 271] on link "⌦ Sil" at bounding box center [609, 274] width 126 height 20
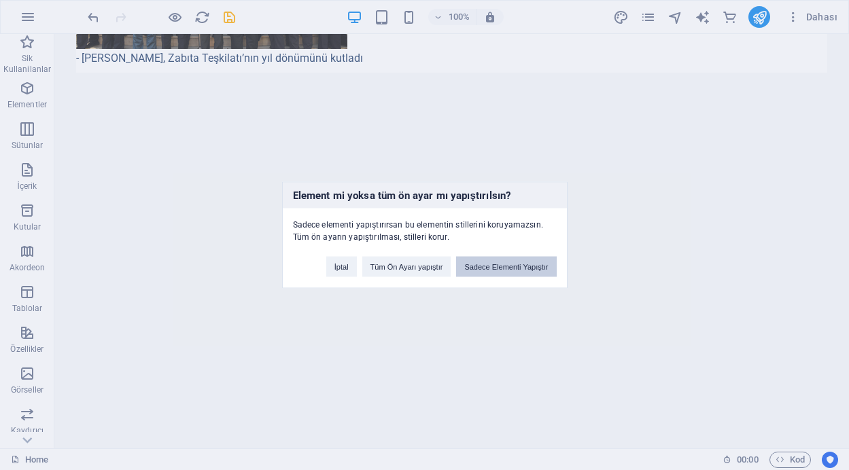
click at [499, 270] on button "Sadece Elementi Yapıştır" at bounding box center [506, 267] width 100 height 20
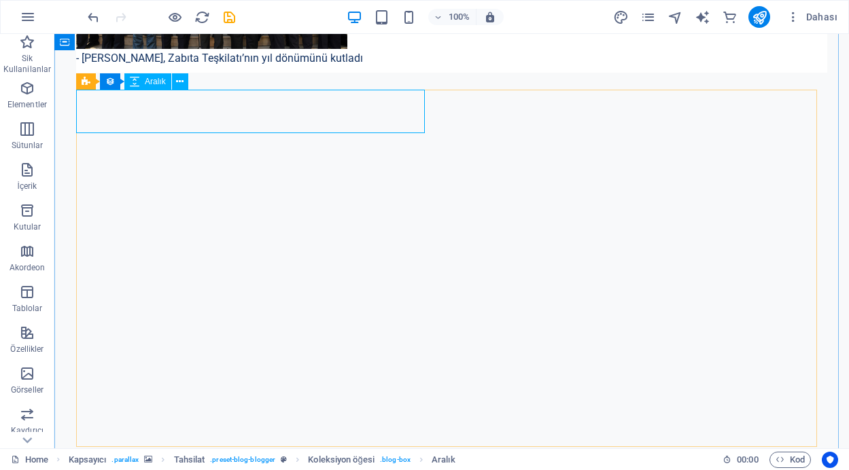
click at [0, 0] on span "Tahsilat" at bounding box center [0, 0] width 0 height 0
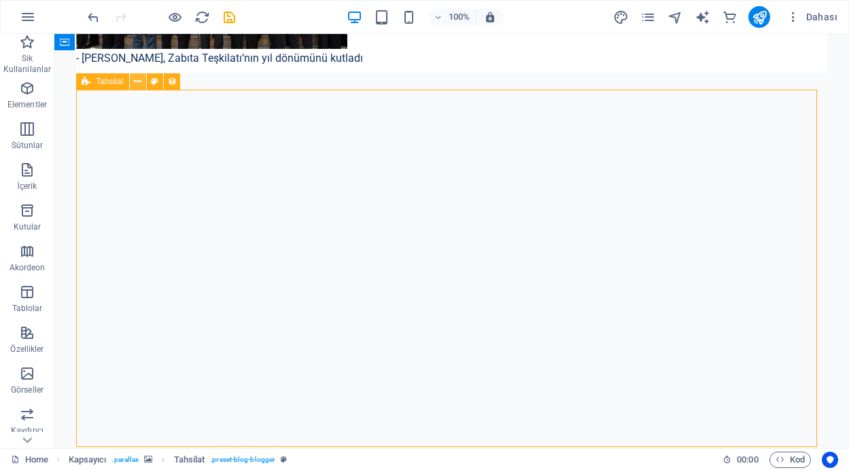
click at [141, 79] on icon at bounding box center [137, 82] width 7 height 14
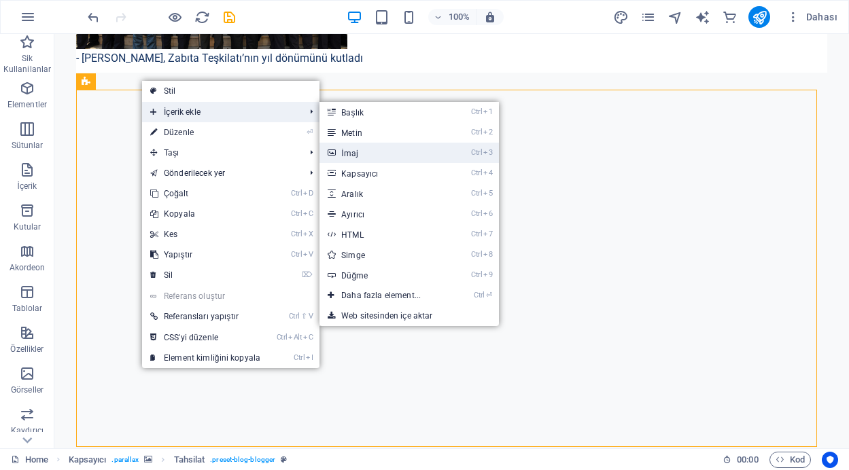
click at [361, 148] on link "Ctrl 3 İmaj" at bounding box center [383, 153] width 128 height 20
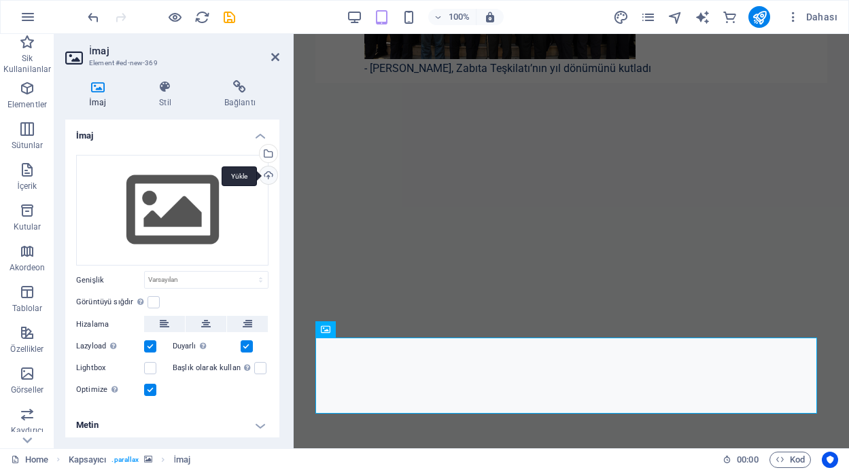
click at [267, 175] on div "Yükle" at bounding box center [267, 176] width 20 height 20
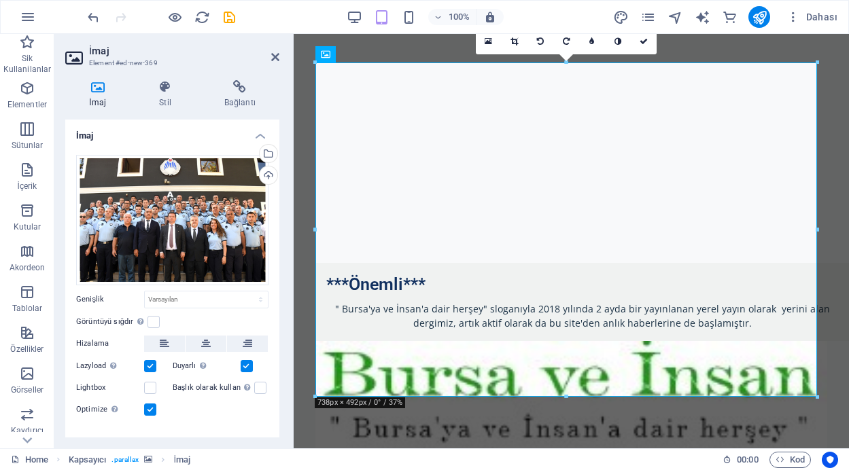
scroll to position [1166, 0]
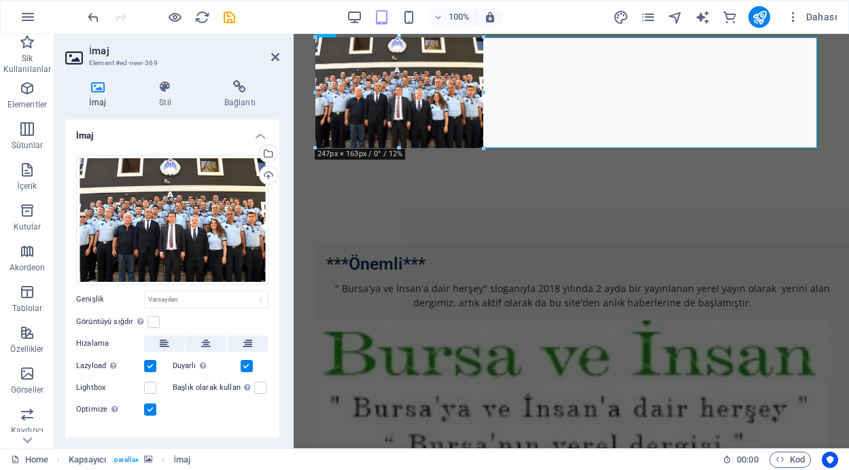
drag, startPoint x: 816, startPoint y: 372, endPoint x: 468, endPoint y: 149, distance: 413.5
type input "250"
select select "px"
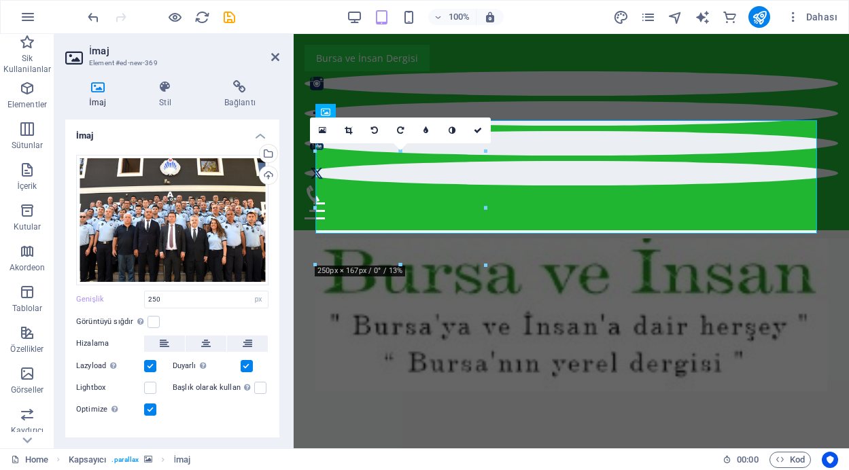
scroll to position [1046, 0]
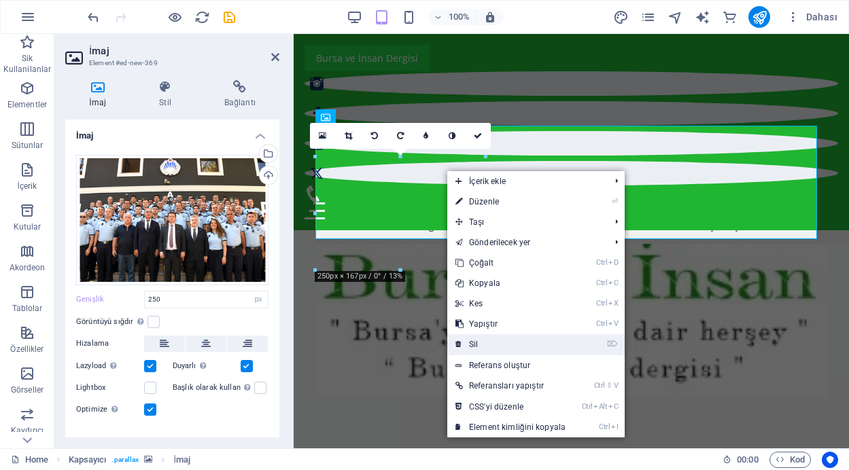
click at [478, 341] on link "⌦ Sil" at bounding box center [510, 344] width 126 height 20
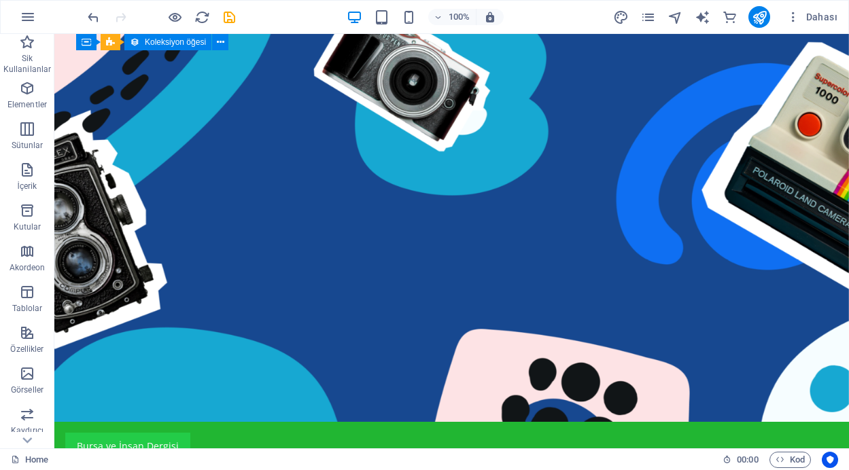
scroll to position [0, 0]
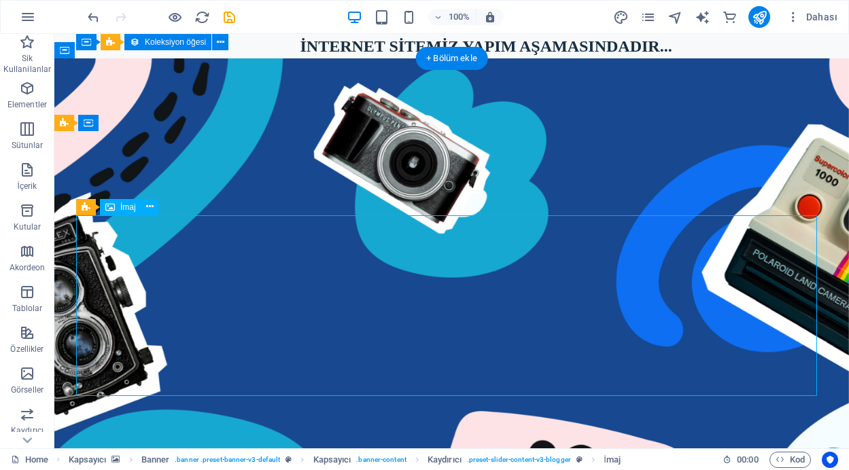
drag, startPoint x: 385, startPoint y: 281, endPoint x: 145, endPoint y: 280, distance: 239.1
select select "px"
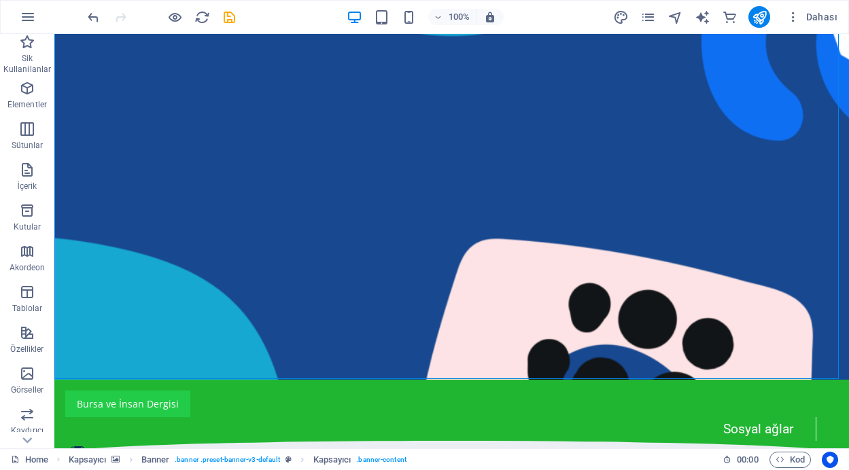
scroll to position [356, 0]
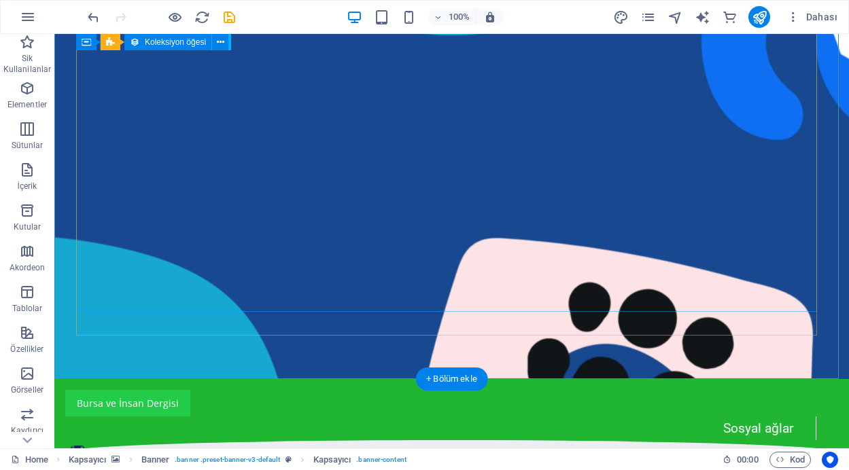
drag, startPoint x: 616, startPoint y: 249, endPoint x: 376, endPoint y: 249, distance: 239.8
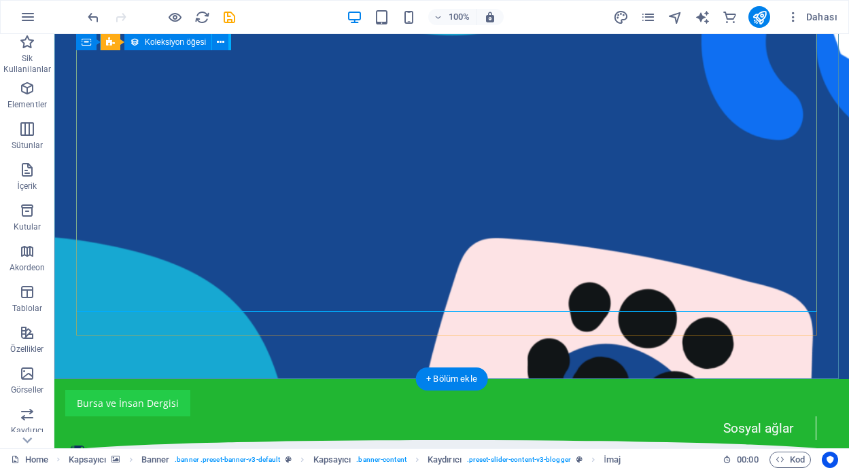
select select "px"
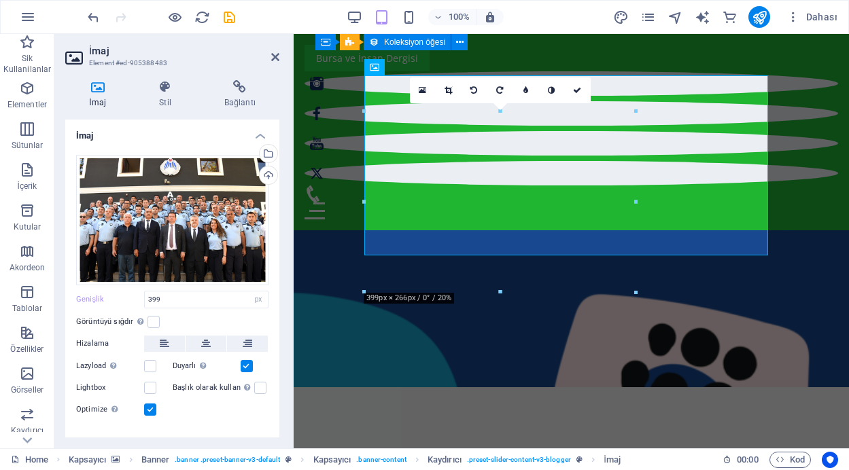
scroll to position [96, 0]
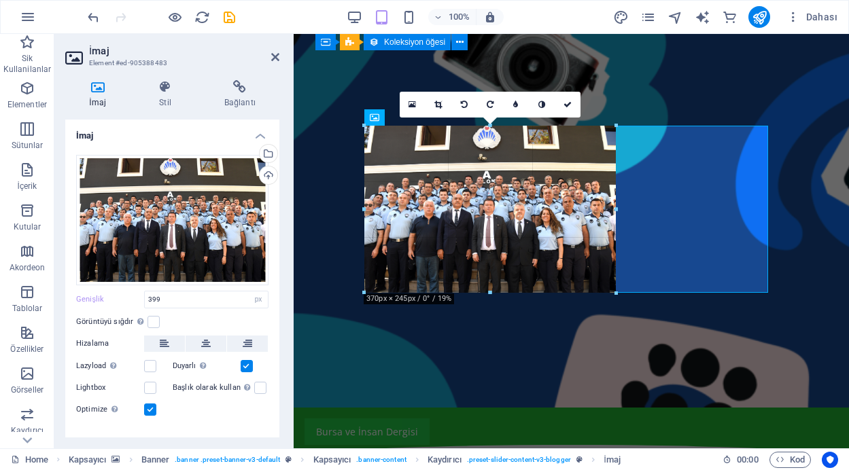
drag, startPoint x: 634, startPoint y: 300, endPoint x: 522, endPoint y: 285, distance: 113.1
type input "373"
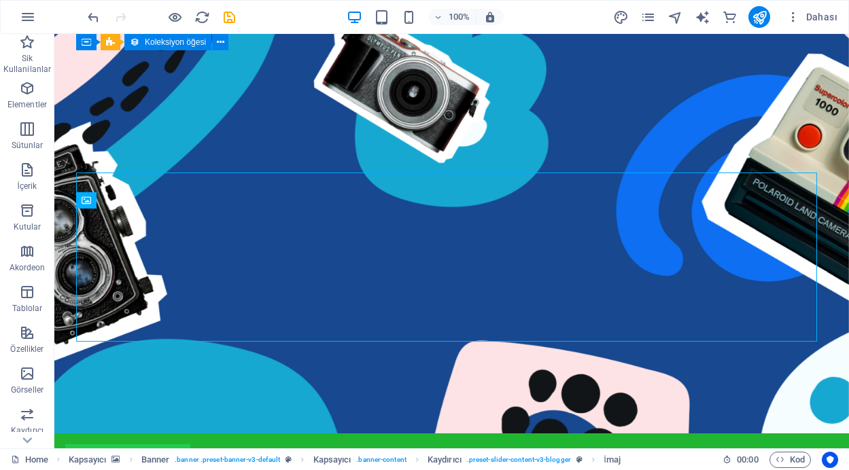
scroll to position [12, 0]
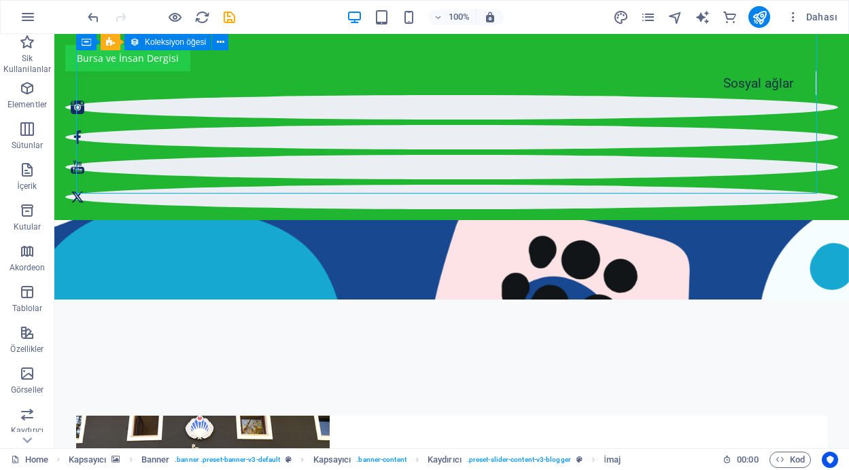
scroll to position [196, 0]
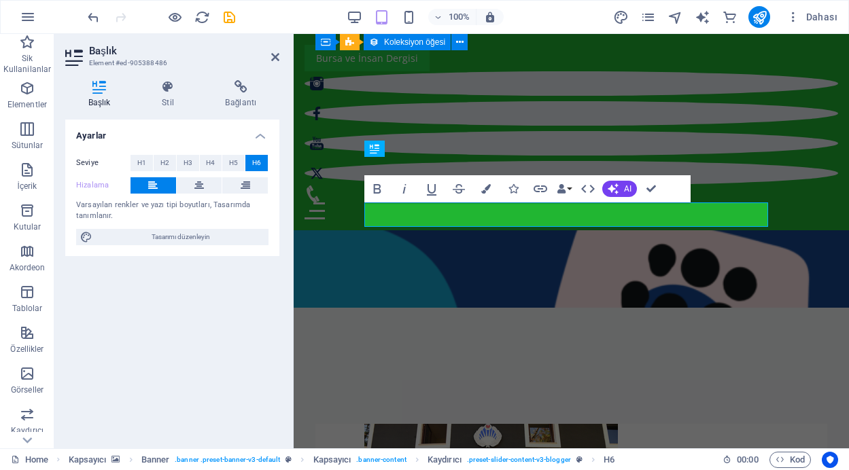
scroll to position [188, 0]
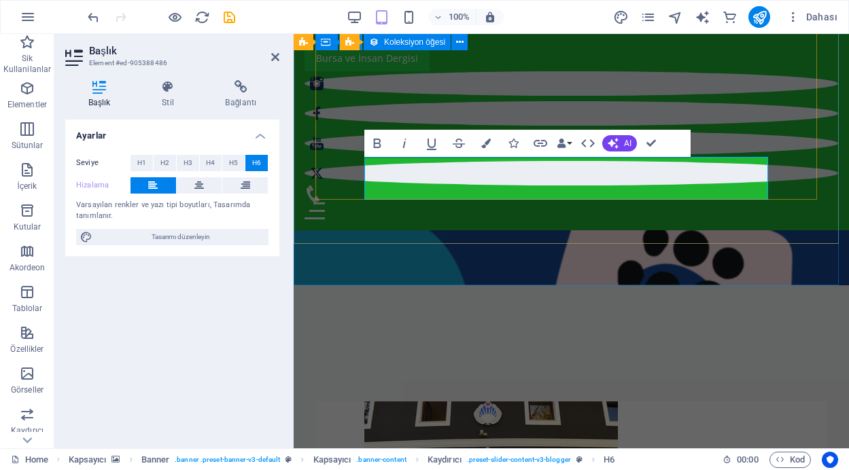
click at [276, 58] on icon at bounding box center [275, 57] width 8 height 11
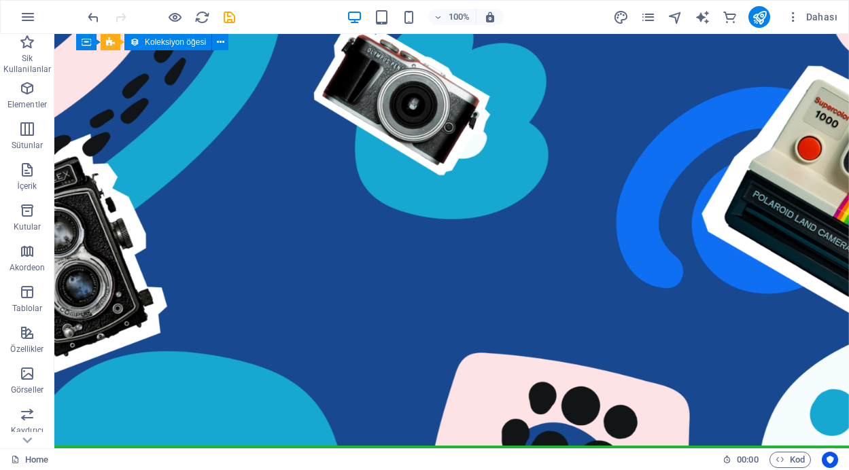
scroll to position [112, 0]
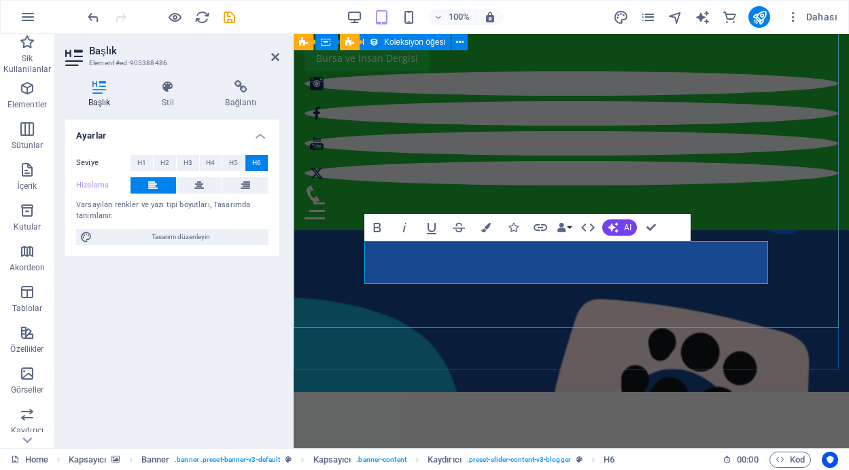
scroll to position [103, 0]
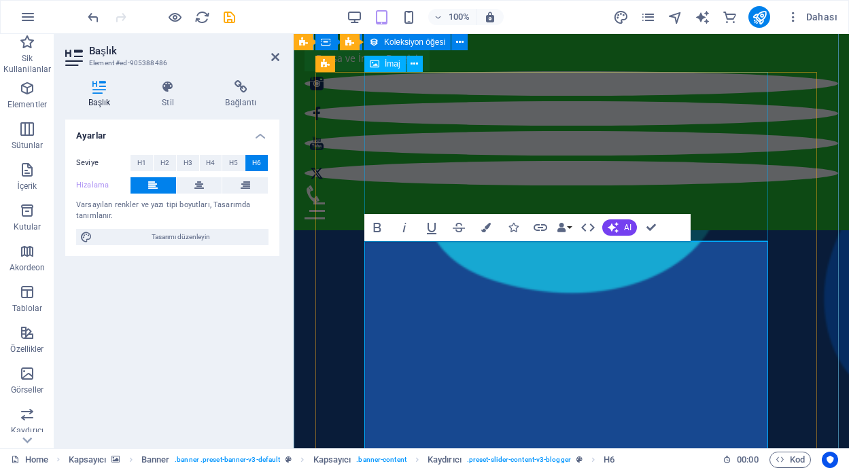
scroll to position [15133, 1]
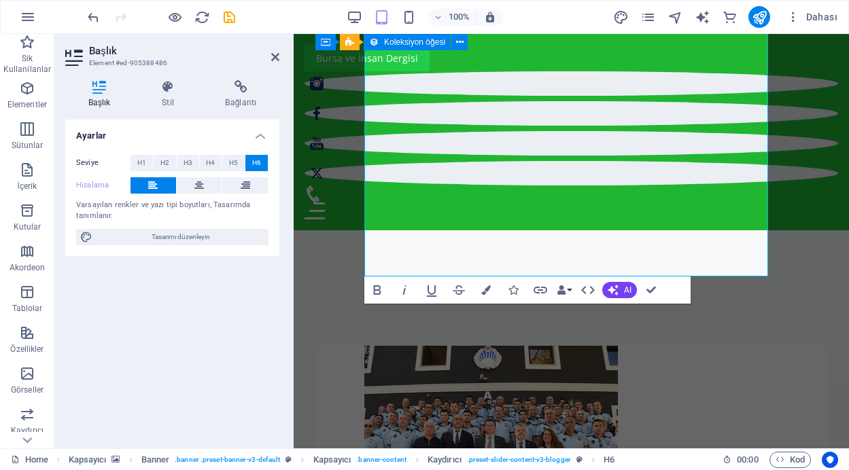
scroll to position [424, 0]
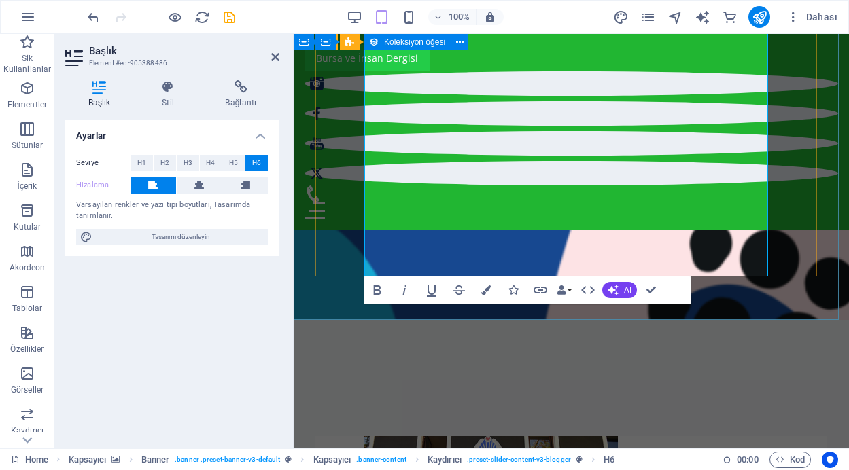
drag, startPoint x: 366, startPoint y: 267, endPoint x: 677, endPoint y: 252, distance: 310.8
click at [234, 160] on span "H5" at bounding box center [233, 163] width 9 height 16
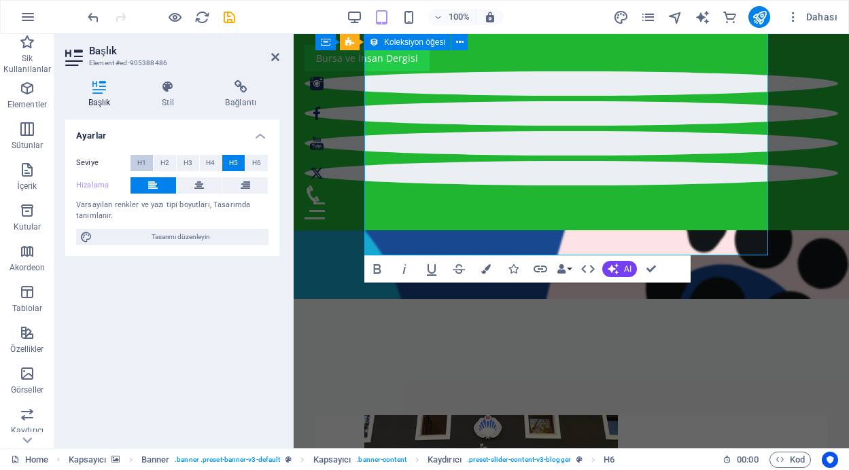
click at [146, 162] on button "H1" at bounding box center [141, 163] width 22 height 16
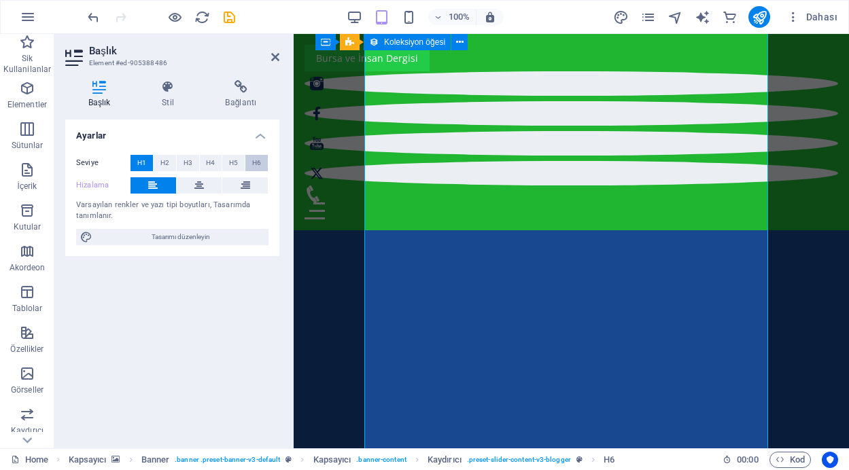
click at [260, 158] on span "H6" at bounding box center [256, 163] width 9 height 16
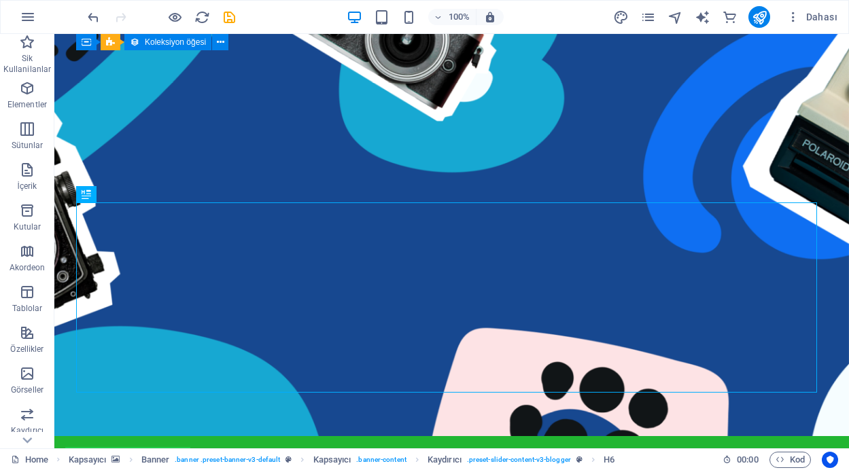
scroll to position [201, 0]
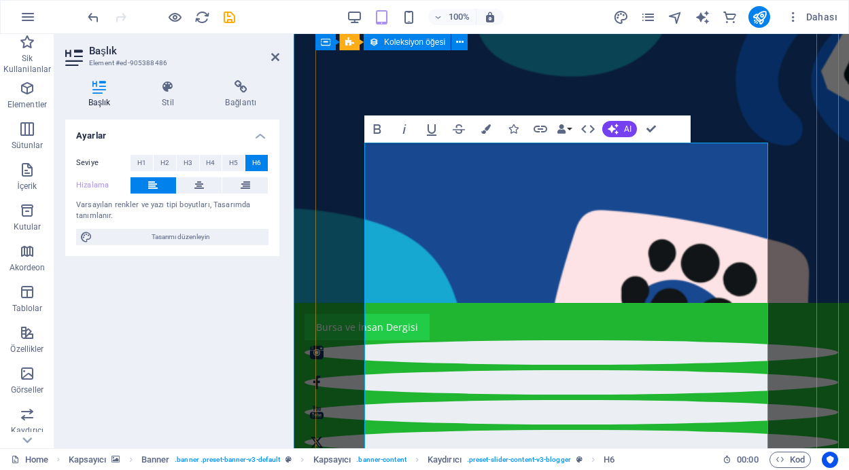
drag, startPoint x: 374, startPoint y: 151, endPoint x: 644, endPoint y: 160, distance: 270.5
click at [374, 128] on icon "button" at bounding box center [377, 129] width 7 height 10
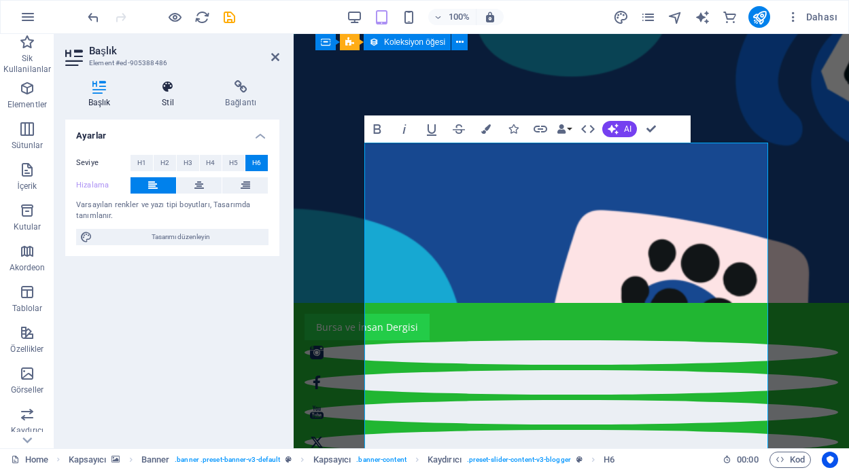
click at [170, 87] on icon at bounding box center [168, 87] width 58 height 14
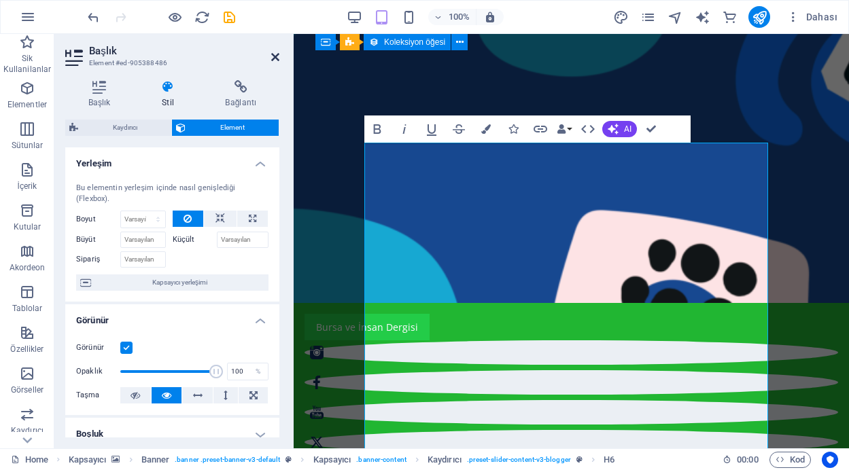
drag, startPoint x: 272, startPoint y: 56, endPoint x: 219, endPoint y: 22, distance: 63.5
click at [272, 56] on icon at bounding box center [275, 57] width 8 height 11
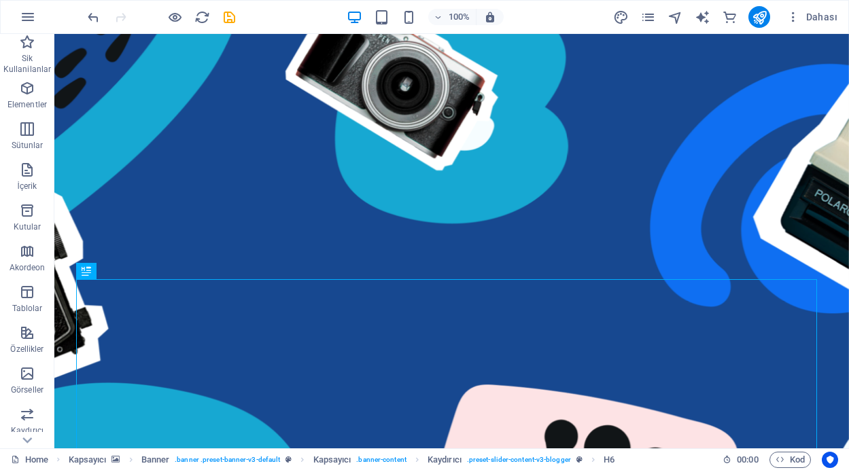
scroll to position [108, 0]
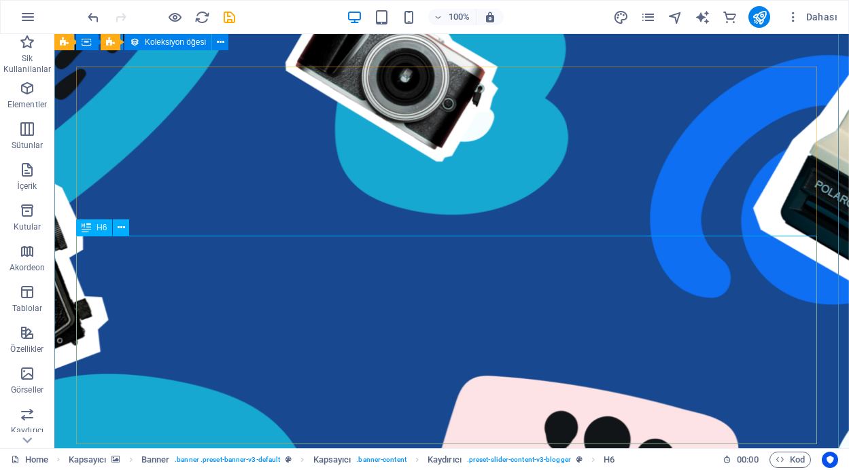
click at [105, 286] on div "Mevcut içeriği değiştirmek için buraya sürükleyin. Yeni bir element oluşturmak …" at bounding box center [451, 241] width 794 height 414
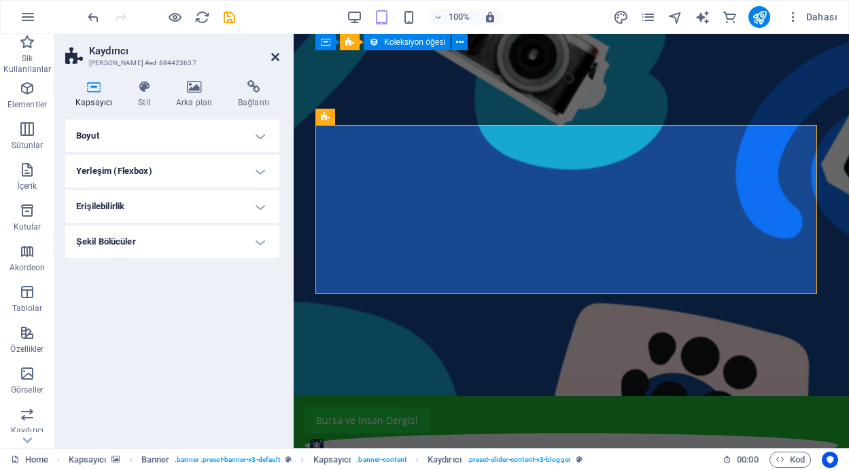
click at [274, 54] on icon at bounding box center [275, 57] width 8 height 11
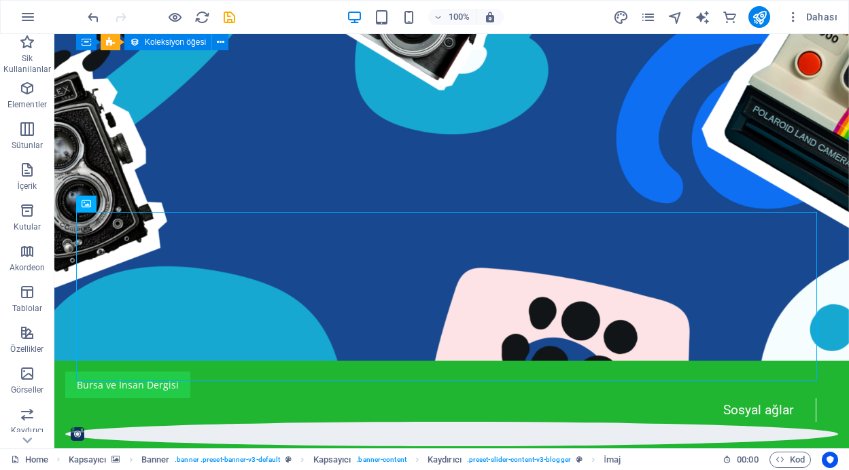
scroll to position [21, 0]
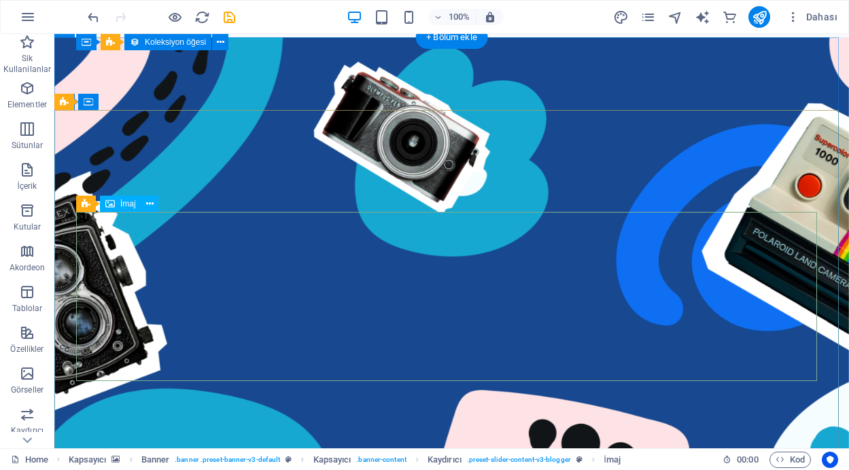
select select "px"
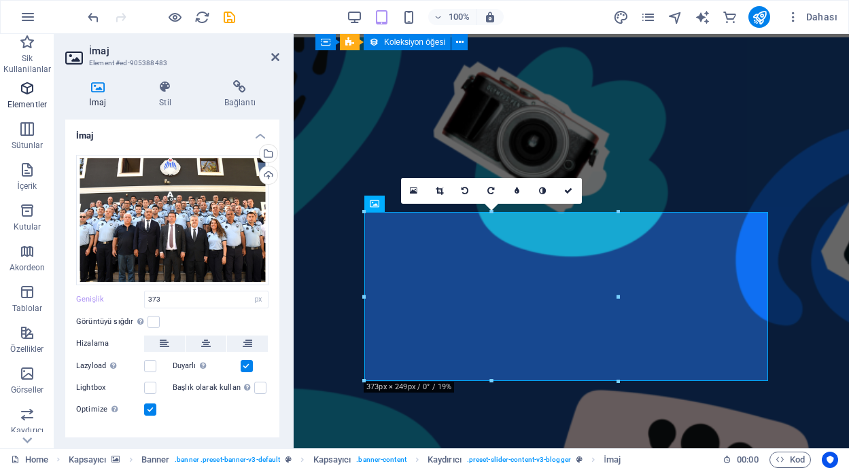
click at [30, 91] on icon "button" at bounding box center [27, 88] width 16 height 16
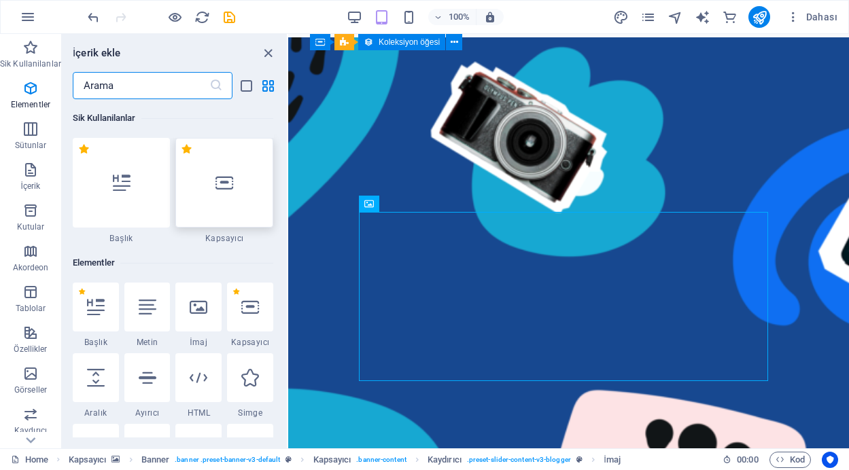
scroll to position [145, 0]
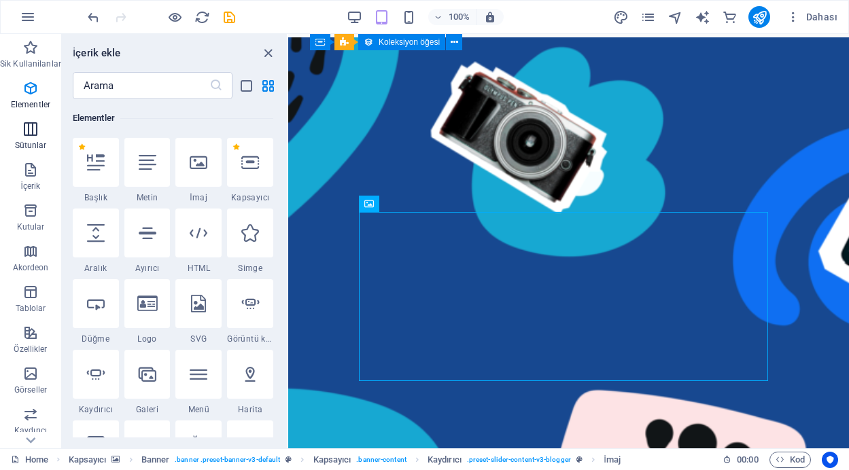
click at [33, 135] on icon "button" at bounding box center [30, 129] width 16 height 16
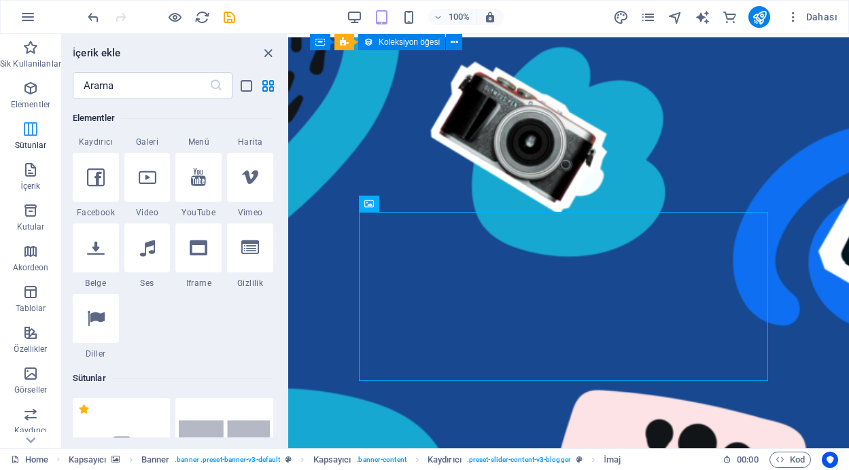
scroll to position [673, 0]
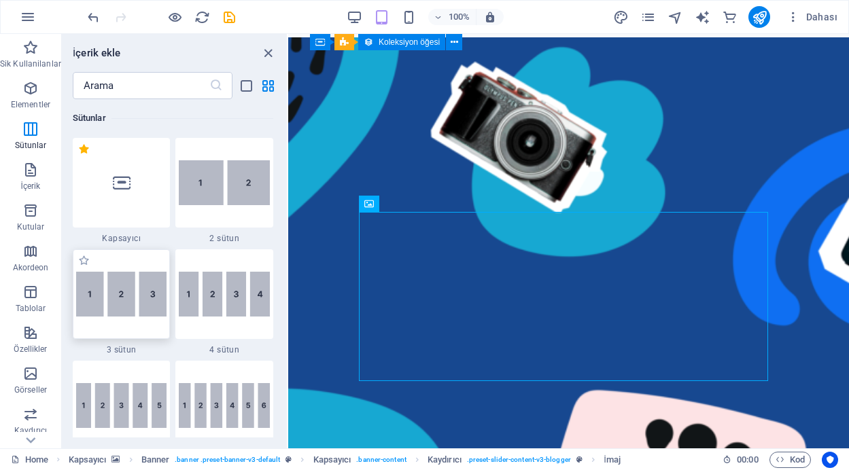
click at [114, 312] on img at bounding box center [121, 294] width 91 height 45
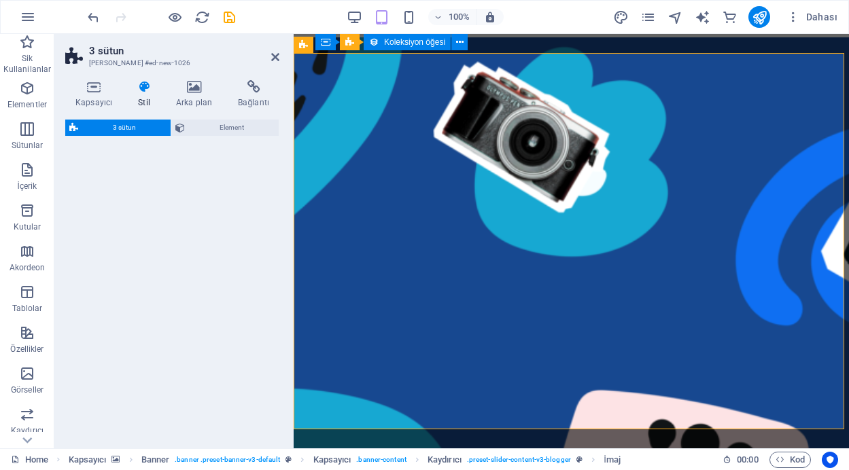
select select "rem"
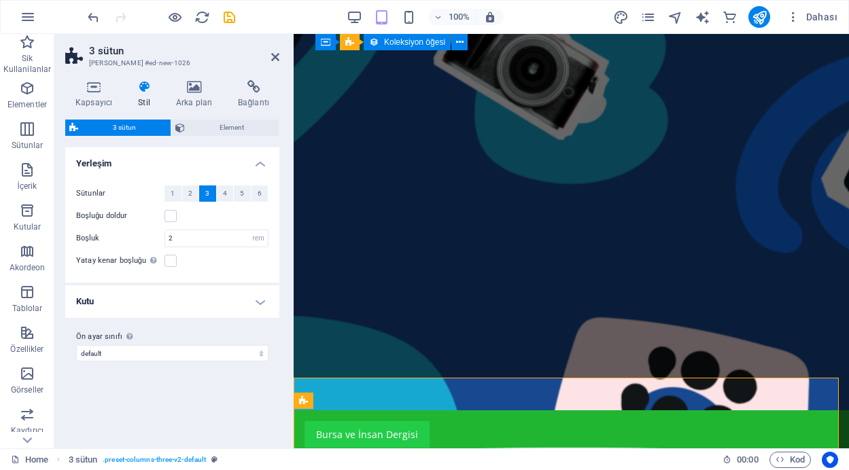
scroll to position [86, 0]
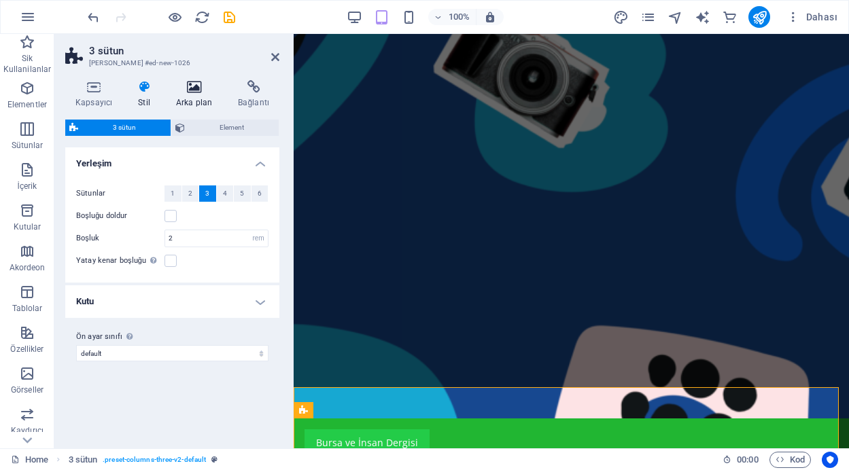
click at [196, 91] on icon at bounding box center [194, 87] width 56 height 14
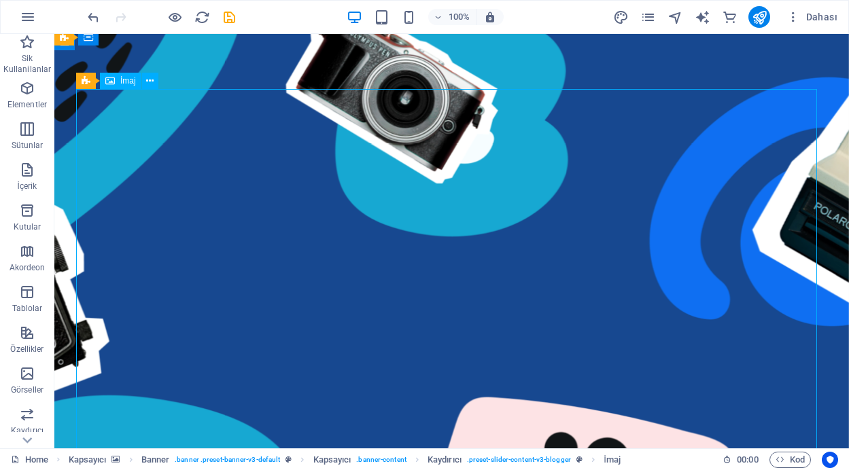
select select "px"
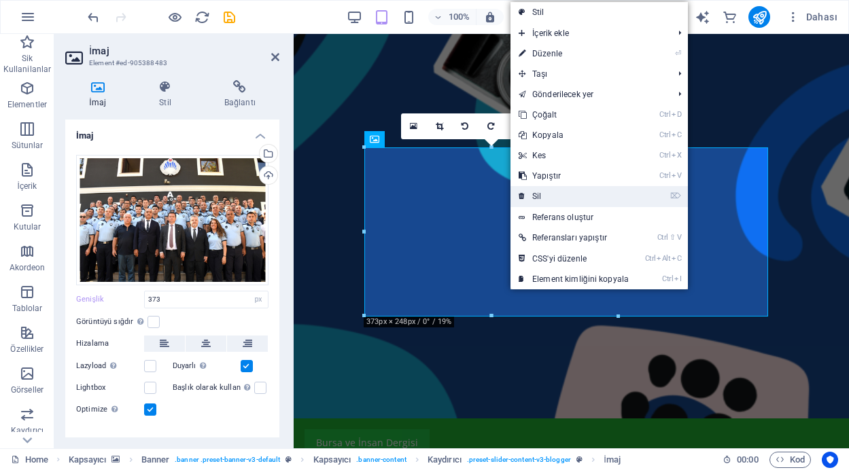
click at [566, 198] on link "⌦ Sil" at bounding box center [573, 196] width 126 height 20
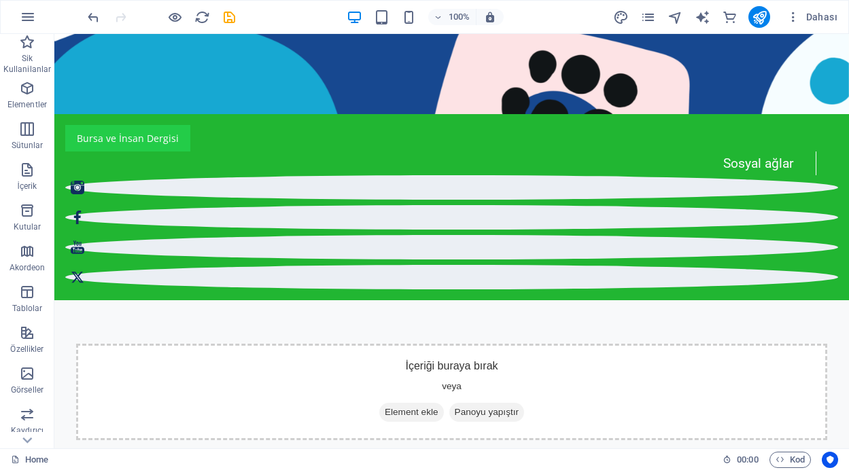
scroll to position [404, 0]
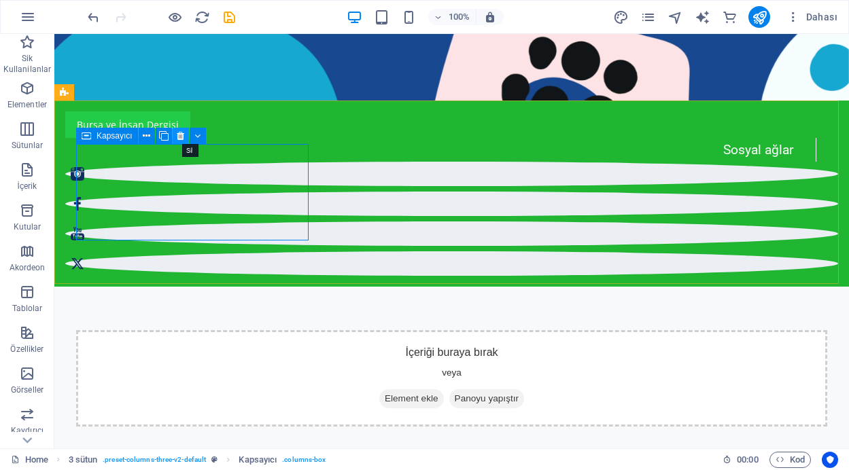
click at [186, 135] on button at bounding box center [181, 136] width 16 height 16
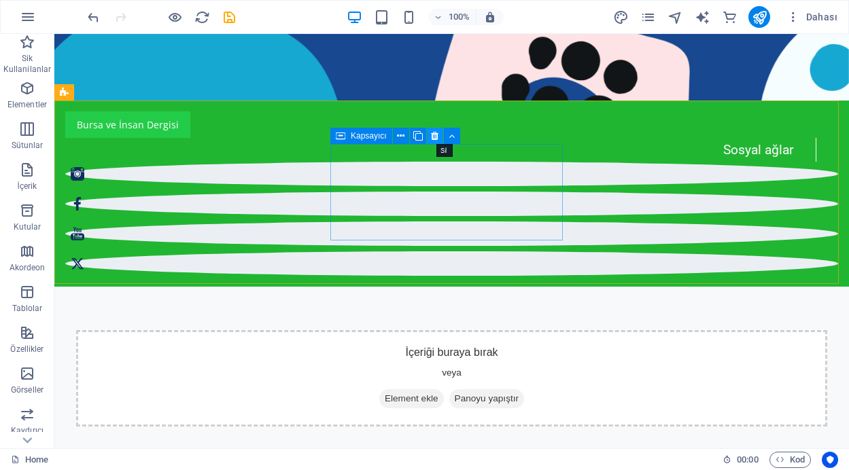
click at [431, 139] on icon at bounding box center [434, 136] width 7 height 14
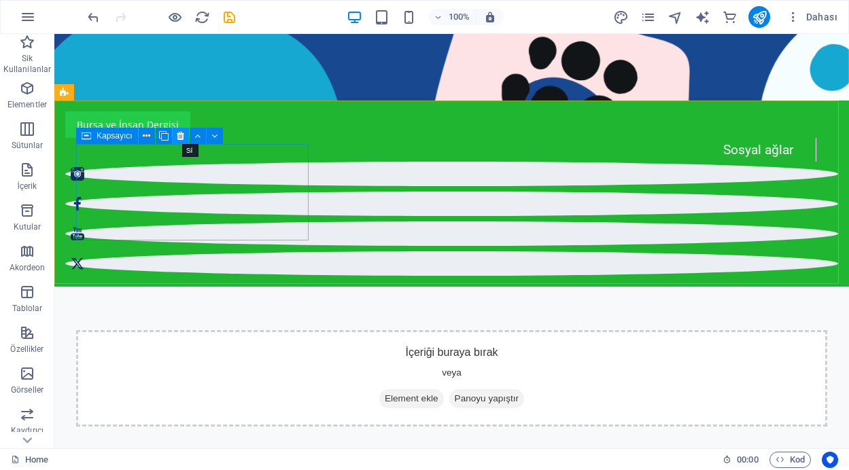
click at [175, 135] on button at bounding box center [181, 136] width 16 height 16
click at [180, 137] on icon at bounding box center [180, 136] width 7 height 14
click at [177, 137] on icon at bounding box center [180, 136] width 7 height 14
click at [181, 135] on icon at bounding box center [180, 136] width 7 height 14
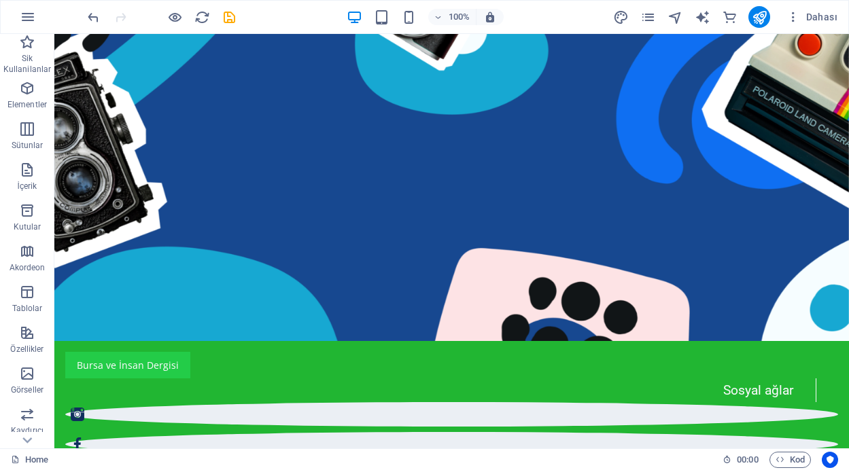
scroll to position [0, 0]
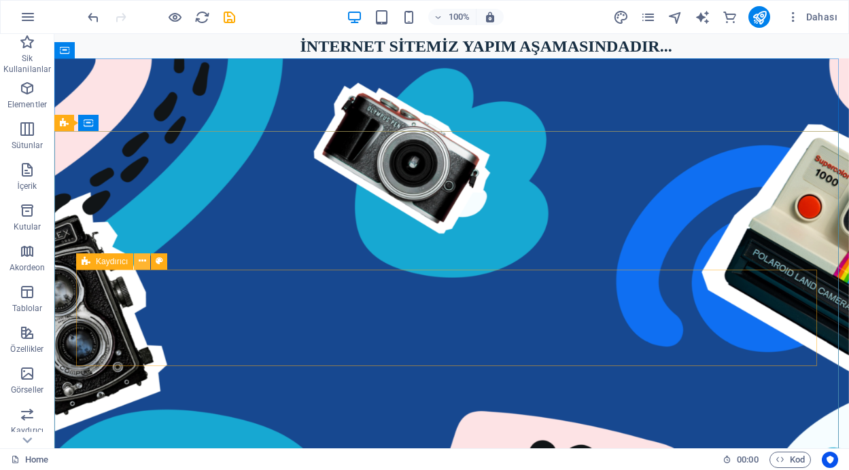
click at [137, 261] on button at bounding box center [142, 261] width 16 height 16
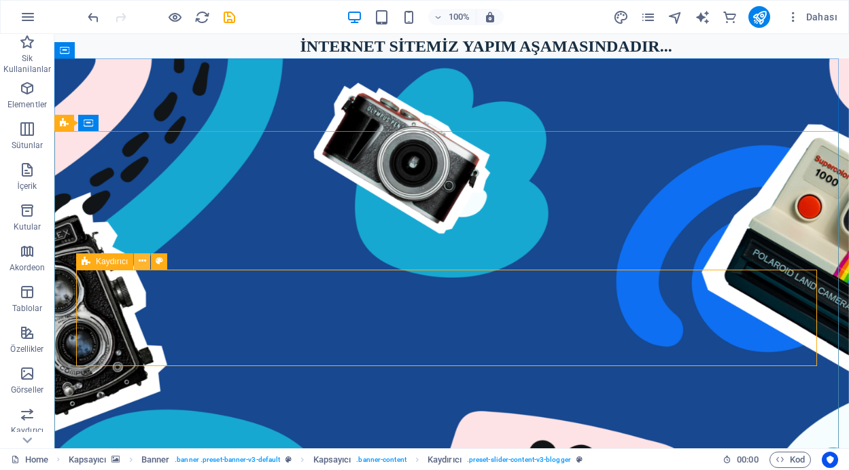
click at [141, 265] on icon at bounding box center [142, 261] width 7 height 14
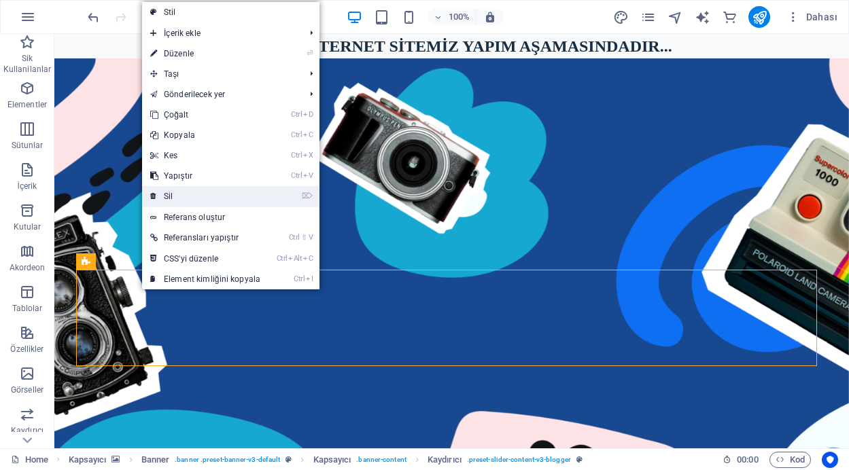
click at [179, 197] on link "⌦ Sil" at bounding box center [205, 196] width 126 height 20
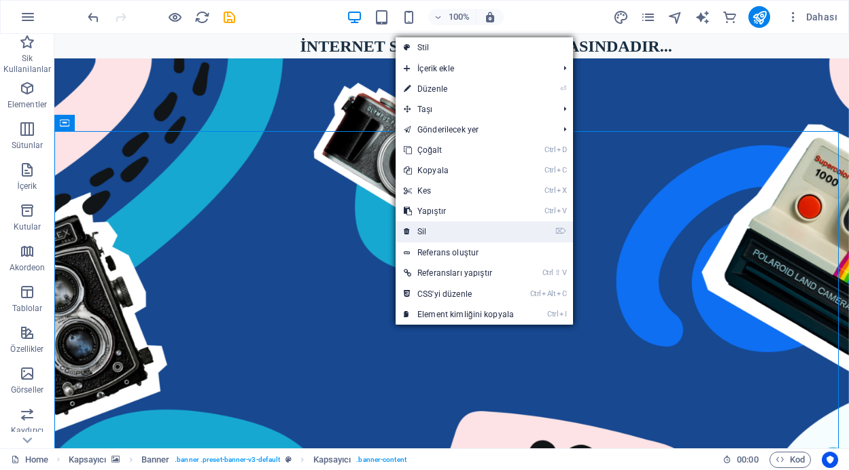
click at [423, 230] on link "⌦ Sil" at bounding box center [458, 231] width 126 height 20
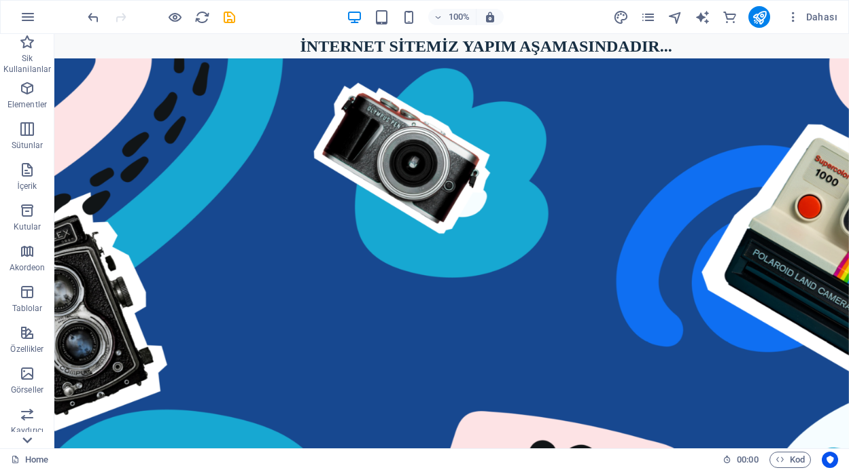
click at [28, 441] on icon at bounding box center [27, 441] width 10 height 6
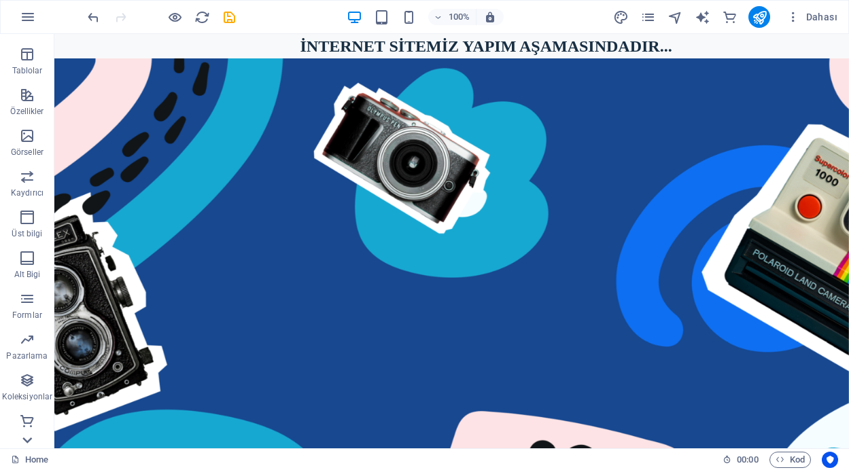
click at [28, 441] on icon at bounding box center [27, 441] width 10 height 6
click at [28, 441] on p "Ticaret" at bounding box center [27, 437] width 26 height 11
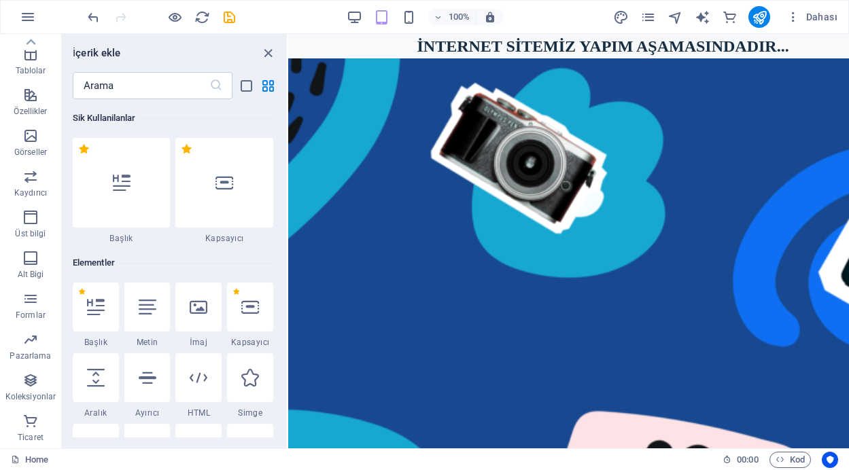
scroll to position [13092, 0]
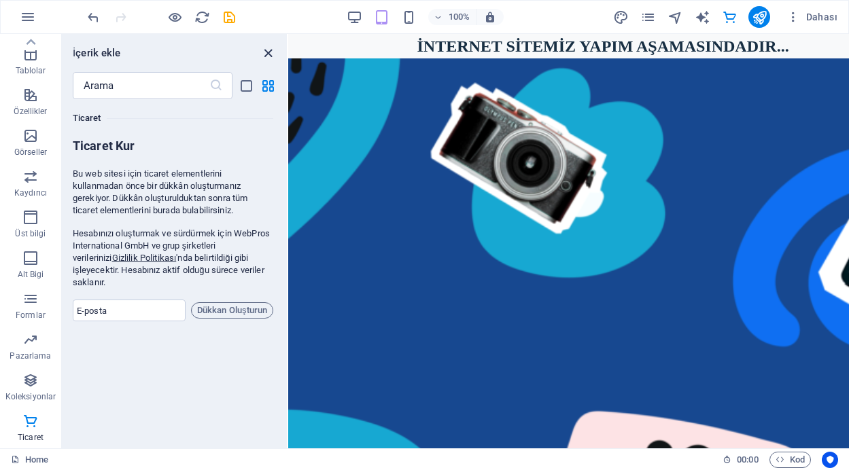
click at [268, 50] on icon "close panel" at bounding box center [268, 54] width 16 height 16
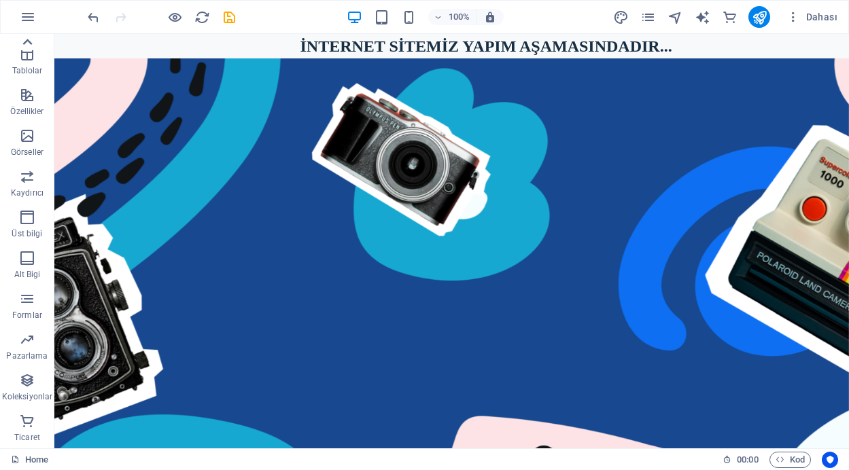
click at [26, 44] on icon at bounding box center [27, 42] width 19 height 19
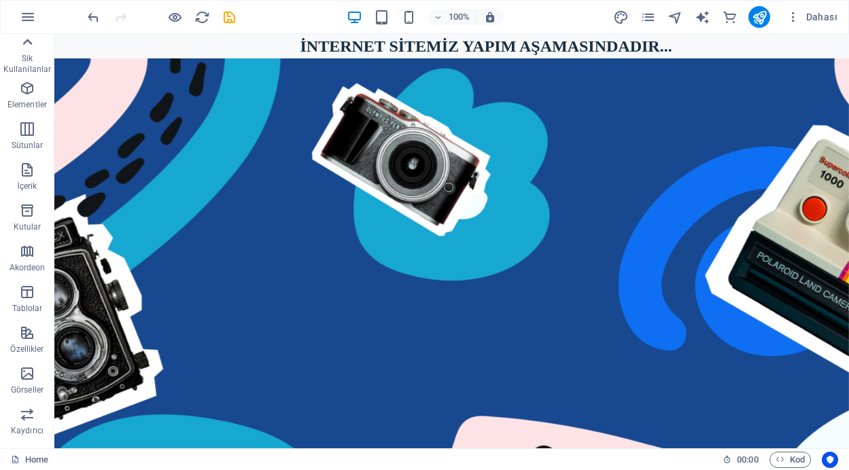
click at [26, 44] on icon "button" at bounding box center [27, 42] width 16 height 16
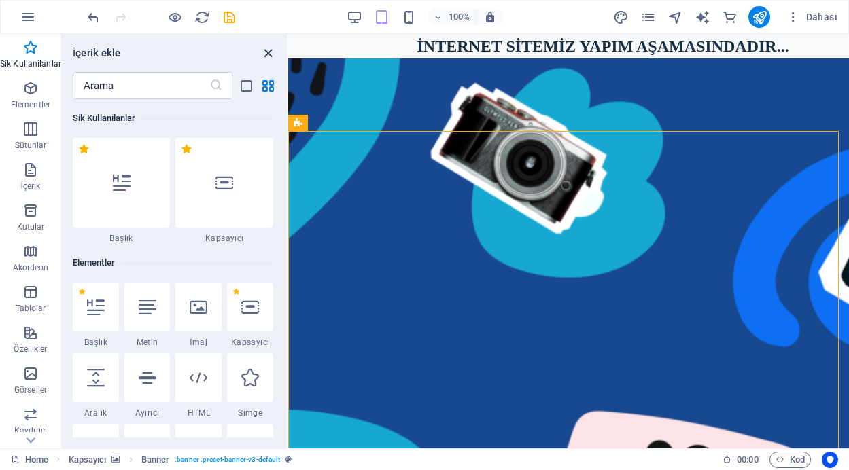
drag, startPoint x: 267, startPoint y: 56, endPoint x: 214, endPoint y: 22, distance: 62.9
click at [267, 56] on icon "close panel" at bounding box center [268, 54] width 16 height 16
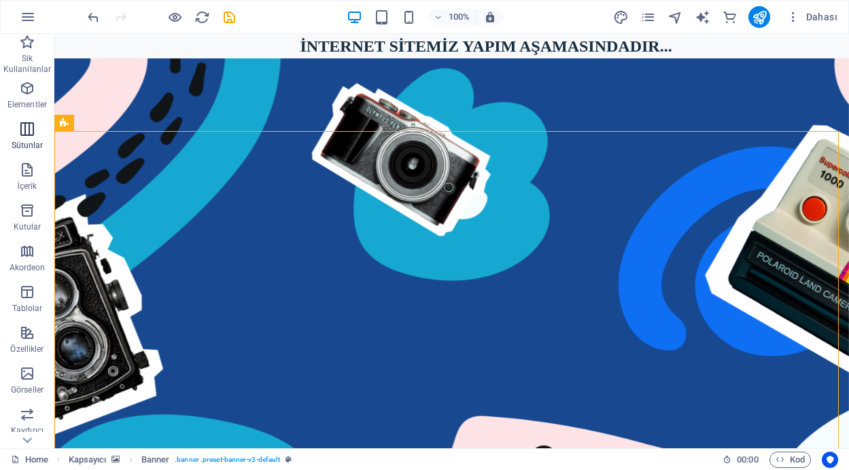
click at [24, 132] on icon "button" at bounding box center [27, 129] width 16 height 16
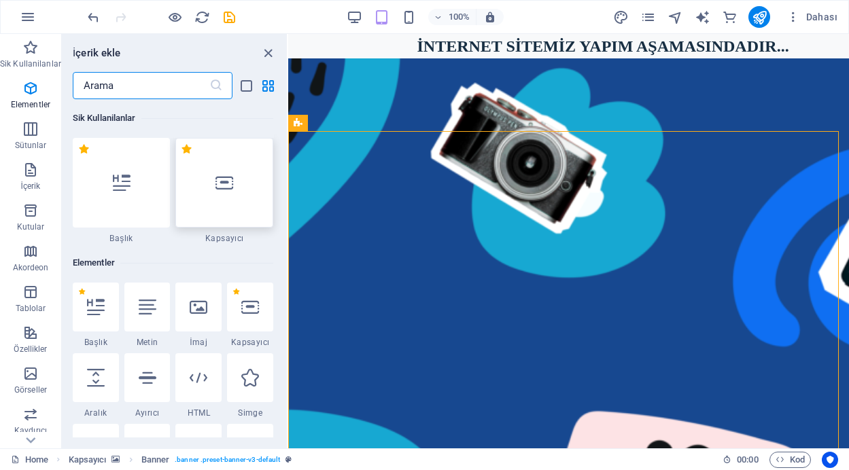
scroll to position [673, 0]
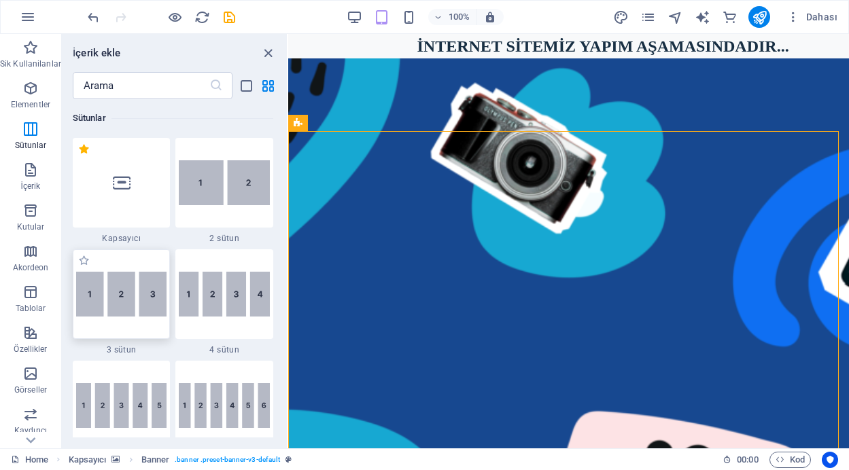
click at [136, 290] on img at bounding box center [121, 294] width 91 height 45
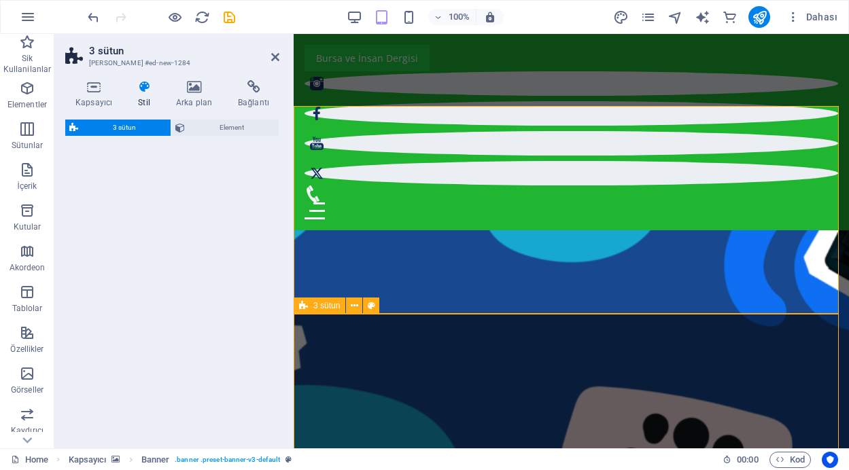
scroll to position [367, 0]
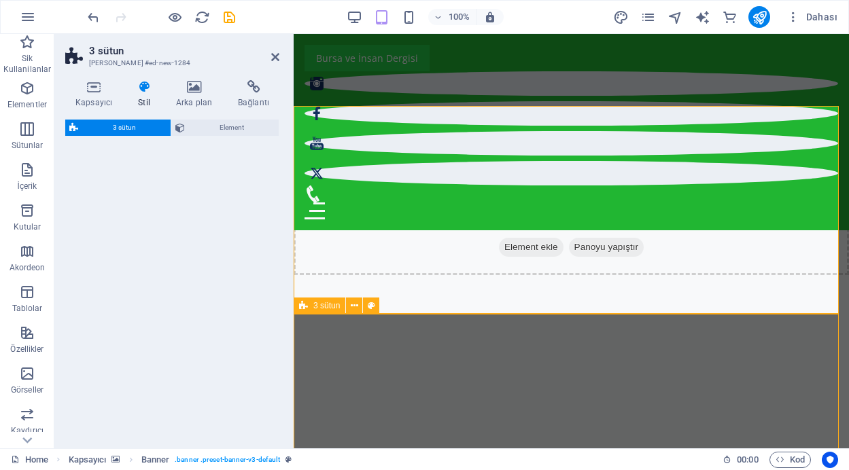
select select "rem"
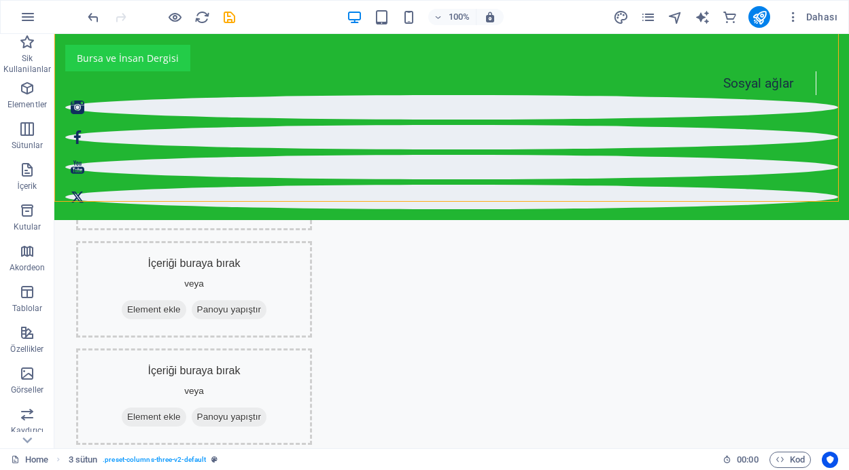
scroll to position [610, 0]
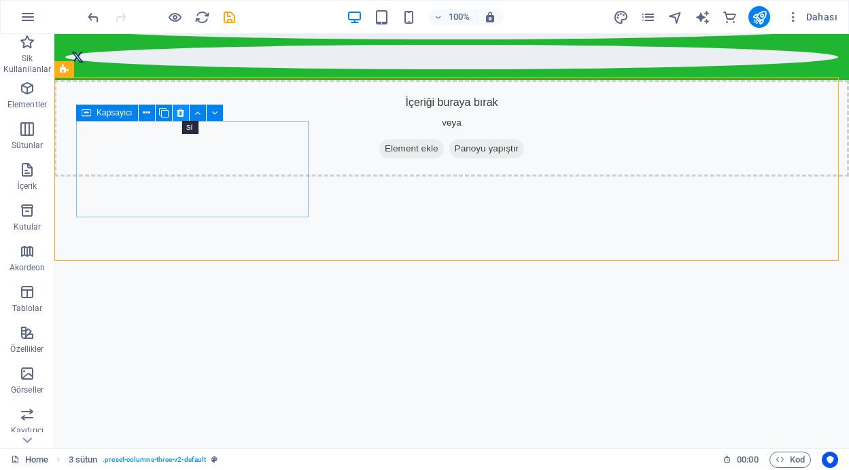
click at [181, 113] on icon at bounding box center [180, 113] width 7 height 14
click at [179, 111] on icon at bounding box center [180, 113] width 7 height 14
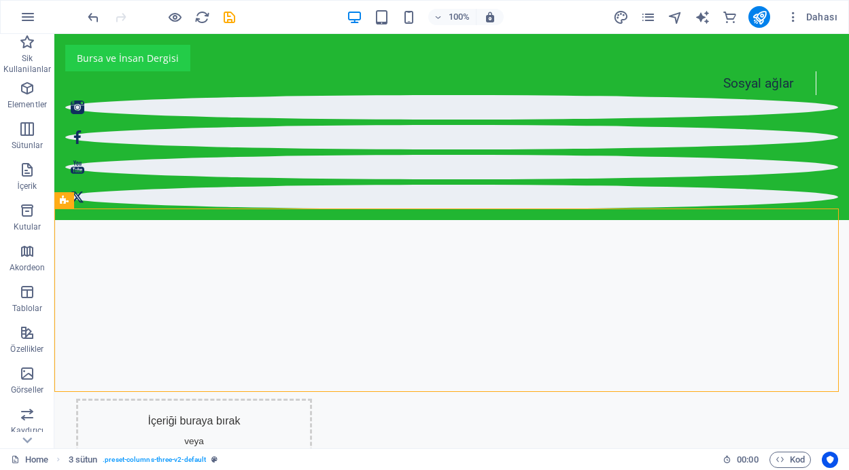
scroll to position [431, 0]
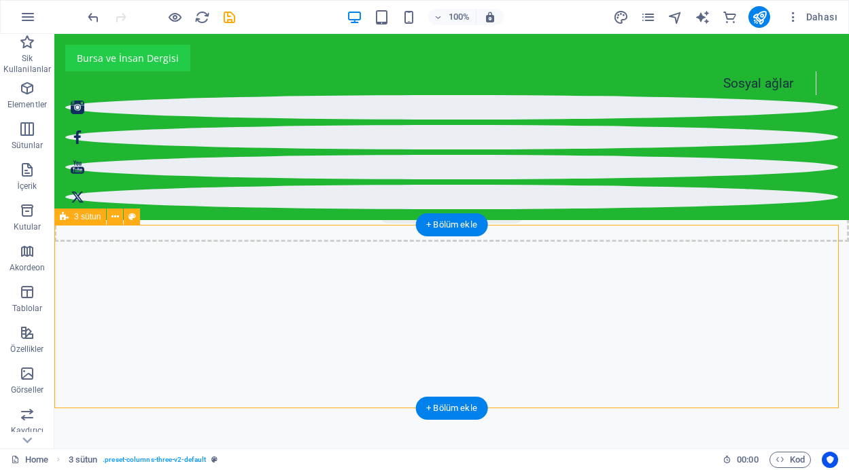
click at [115, 218] on icon at bounding box center [114, 217] width 7 height 14
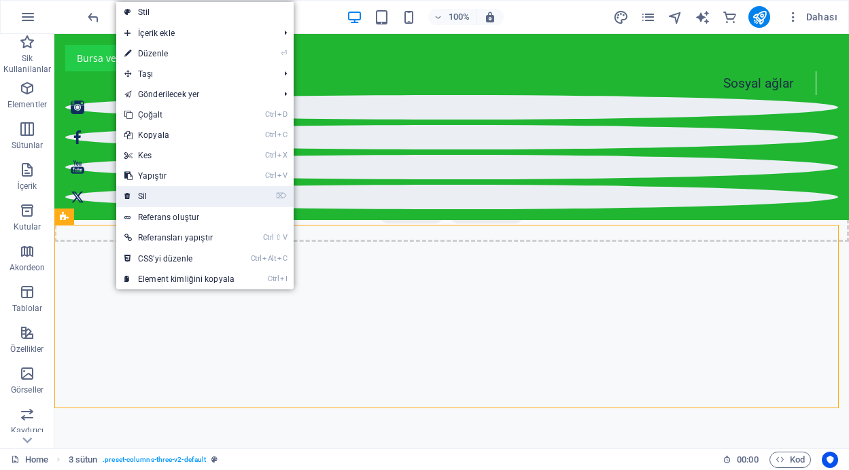
click at [161, 199] on link "⌦ Sil" at bounding box center [179, 196] width 126 height 20
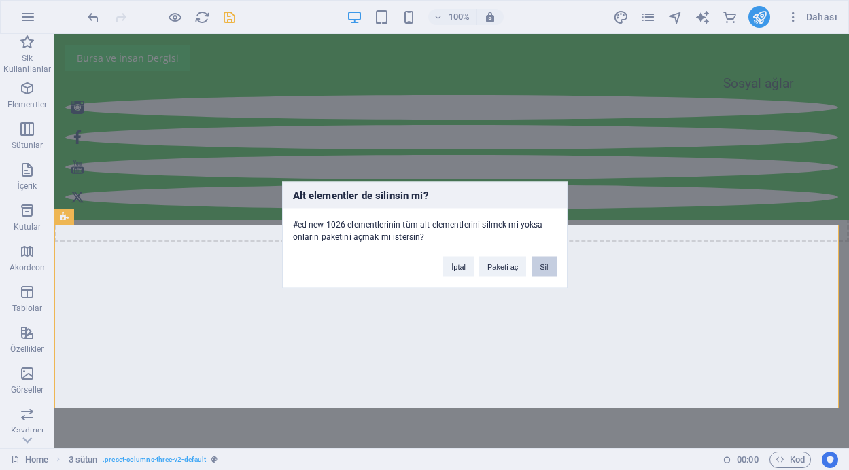
click at [541, 270] on button "Sil" at bounding box center [543, 267] width 24 height 20
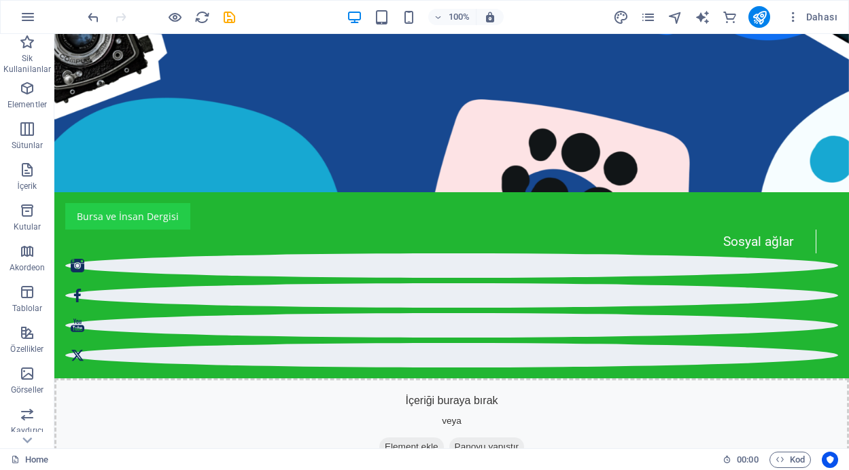
scroll to position [0, 0]
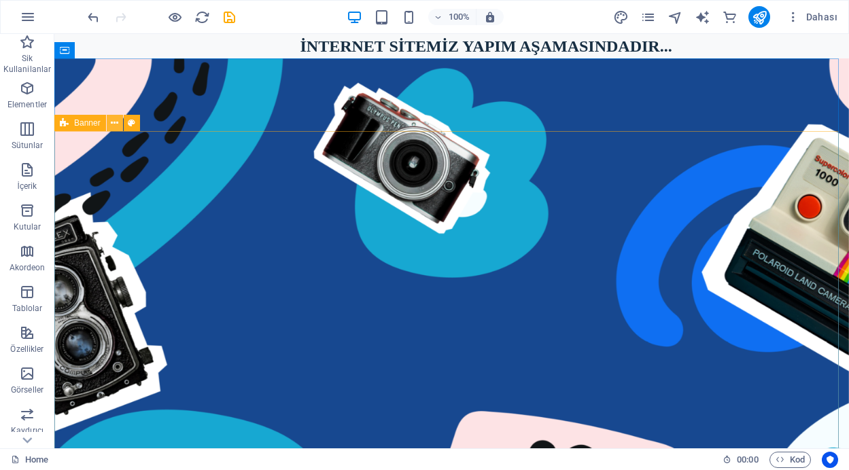
click at [112, 122] on icon at bounding box center [114, 123] width 7 height 14
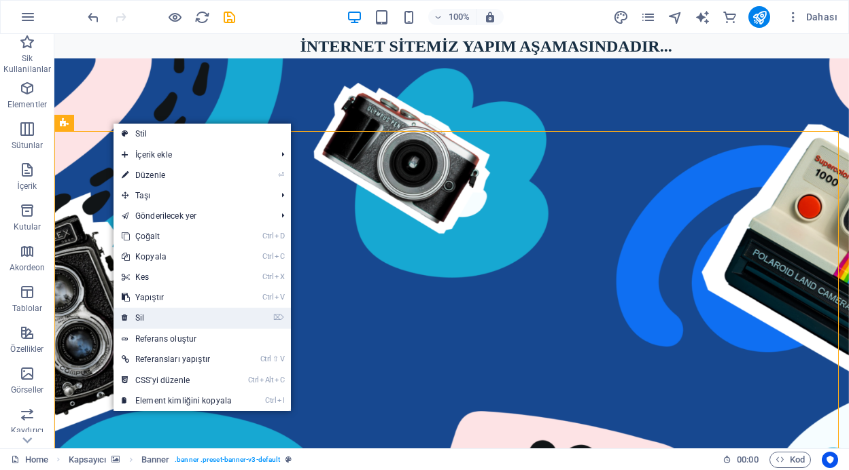
click at [142, 317] on link "⌦ Sil" at bounding box center [176, 318] width 126 height 20
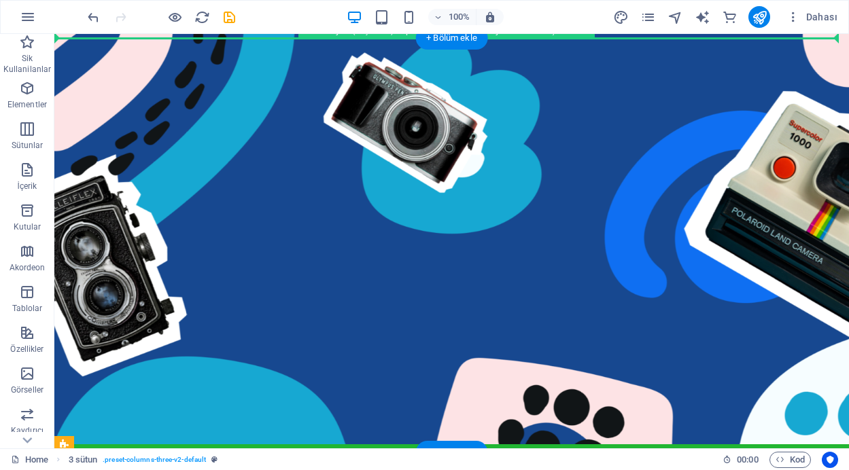
scroll to position [20, 0]
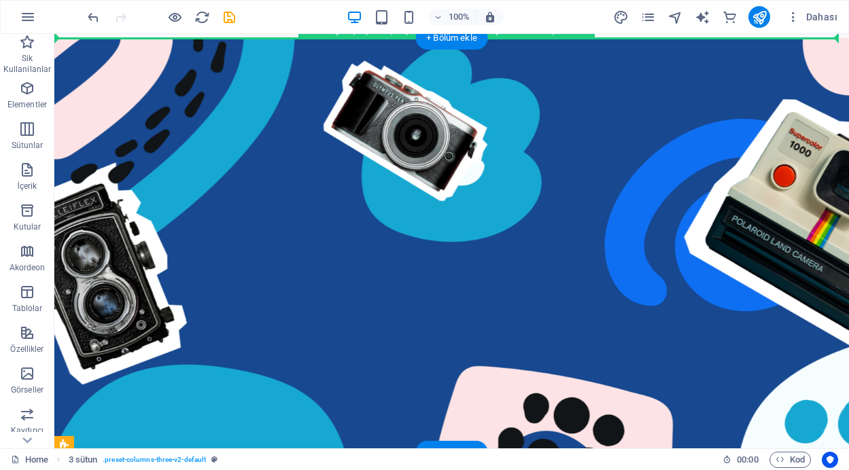
drag, startPoint x: 482, startPoint y: 216, endPoint x: 435, endPoint y: 241, distance: 53.2
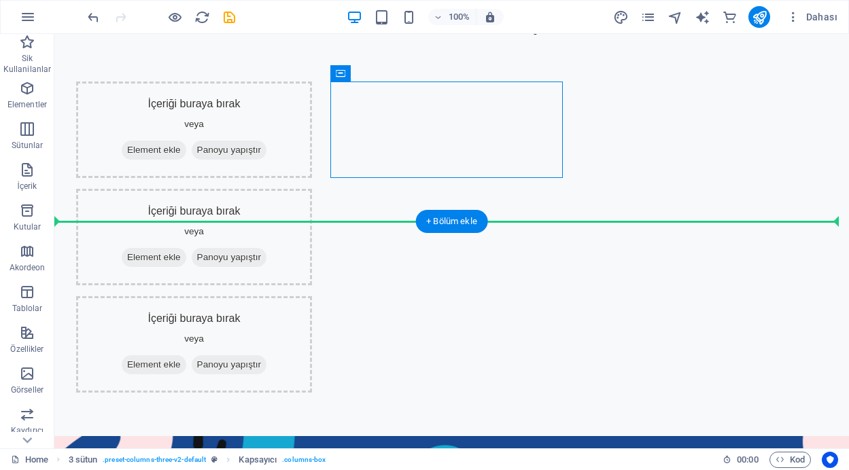
drag, startPoint x: 387, startPoint y: 103, endPoint x: 379, endPoint y: 355, distance: 252.2
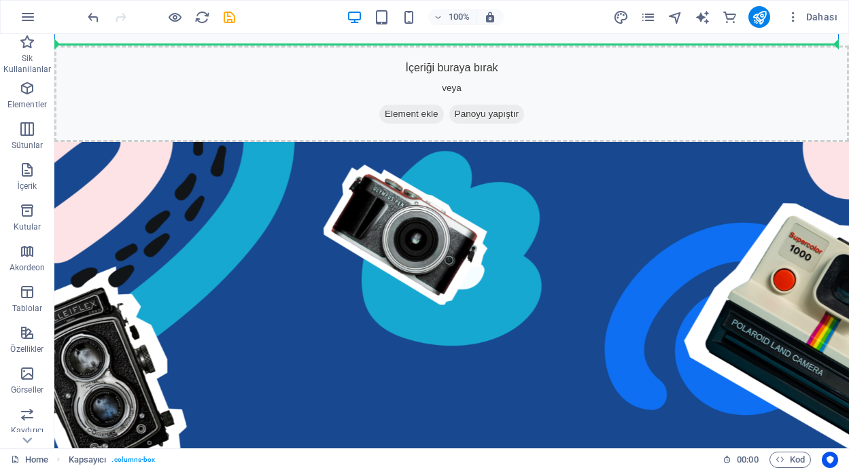
scroll to position [313, 0]
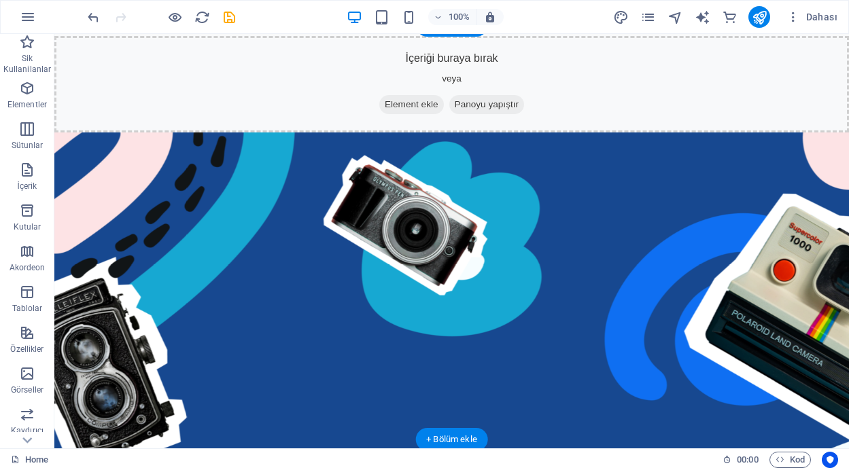
drag, startPoint x: 307, startPoint y: 255, endPoint x: 337, endPoint y: 198, distance: 65.0
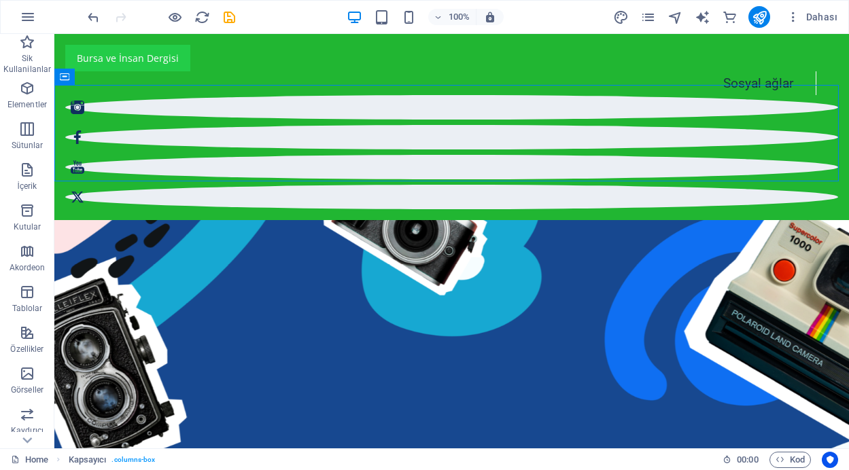
scroll to position [0, 0]
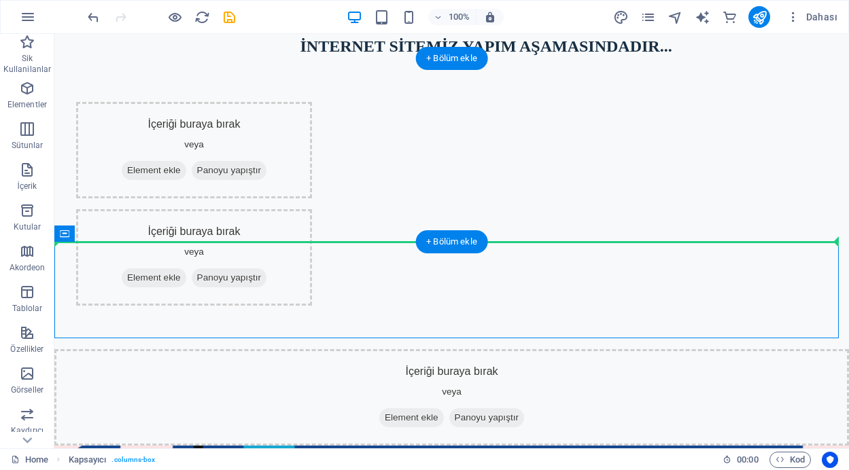
drag, startPoint x: 343, startPoint y: 289, endPoint x: 665, endPoint y: 151, distance: 350.3
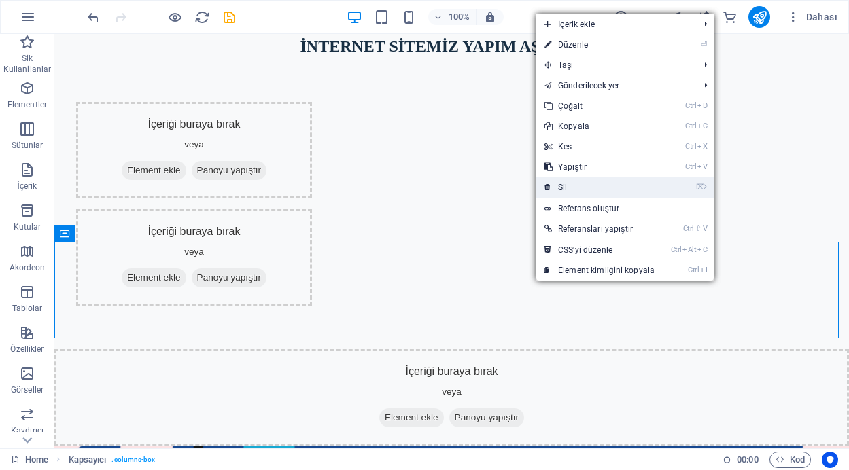
click at [566, 187] on link "⌦ Sil" at bounding box center [599, 187] width 126 height 20
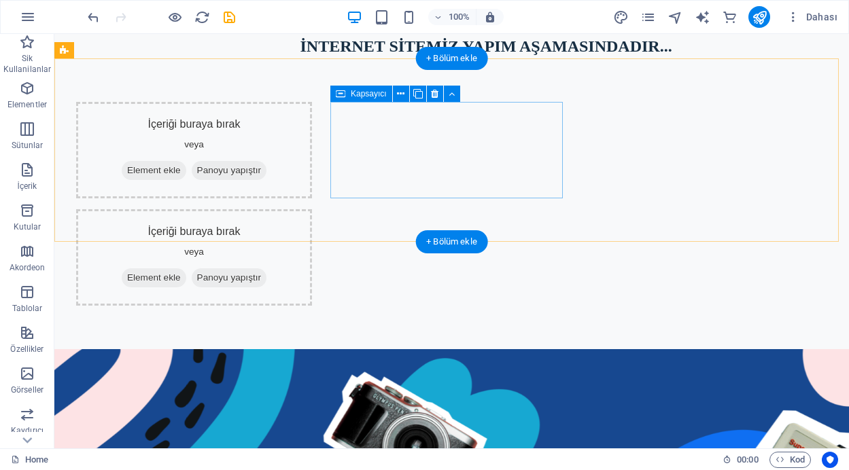
click at [312, 209] on div "İçeriği buraya bırak veya Element ekle Panoyu yapıştır" at bounding box center [194, 257] width 236 height 96
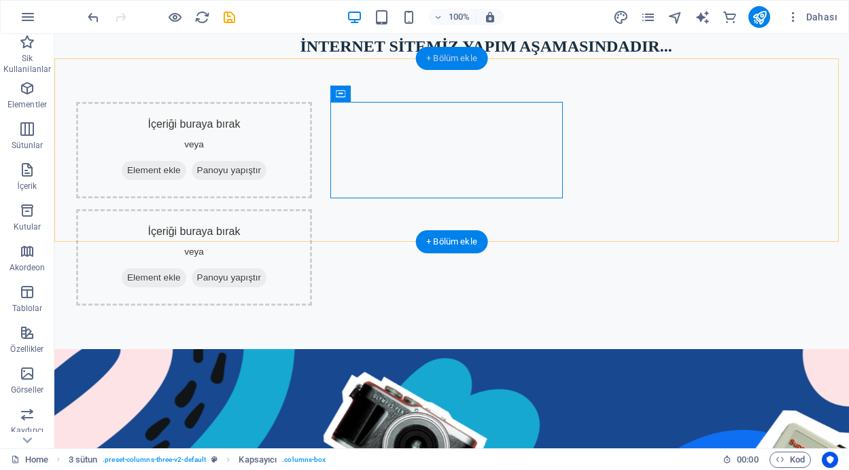
click at [434, 63] on div "+ Bölüm ekle" at bounding box center [451, 58] width 73 height 23
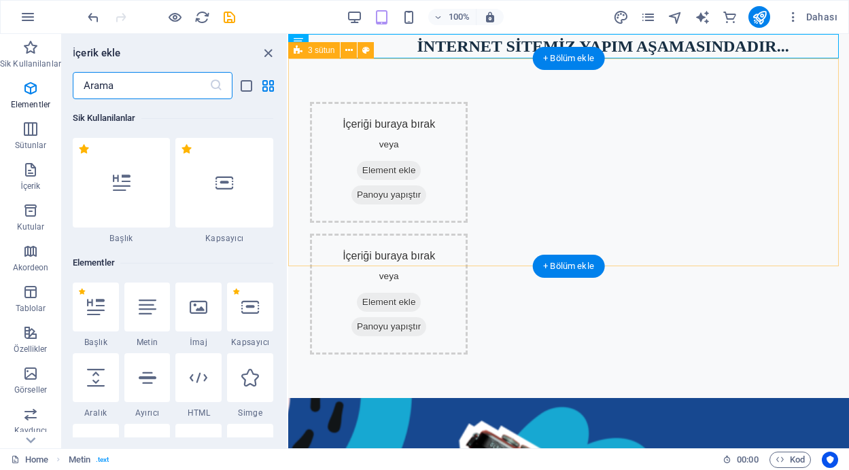
scroll to position [2377, 0]
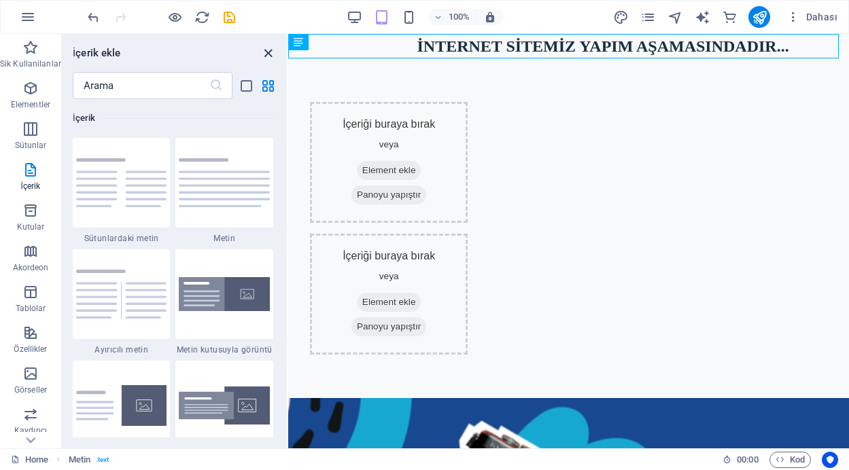
drag, startPoint x: 267, startPoint y: 53, endPoint x: 211, endPoint y: 19, distance: 65.2
click at [267, 53] on icon "close panel" at bounding box center [268, 54] width 16 height 16
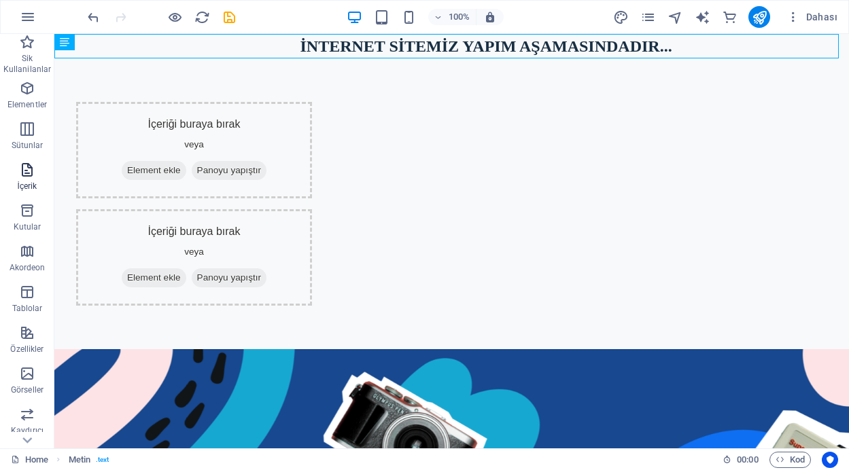
click at [23, 183] on p "İçerik" at bounding box center [27, 186] width 20 height 11
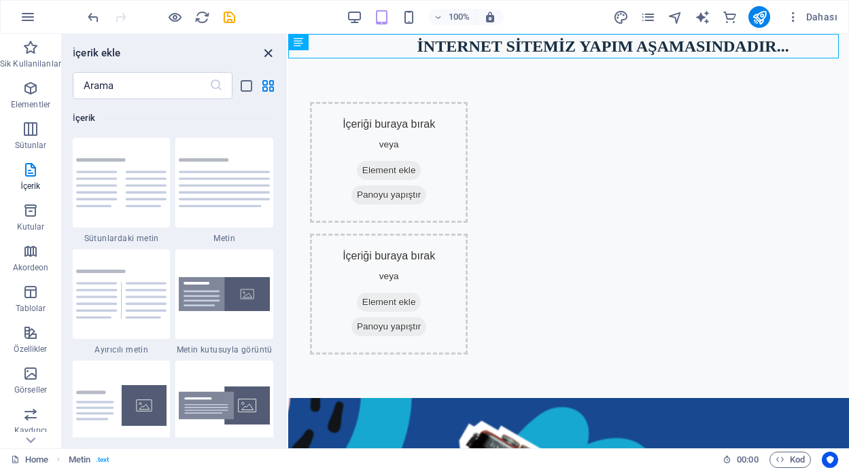
click at [267, 52] on icon "close panel" at bounding box center [268, 54] width 16 height 16
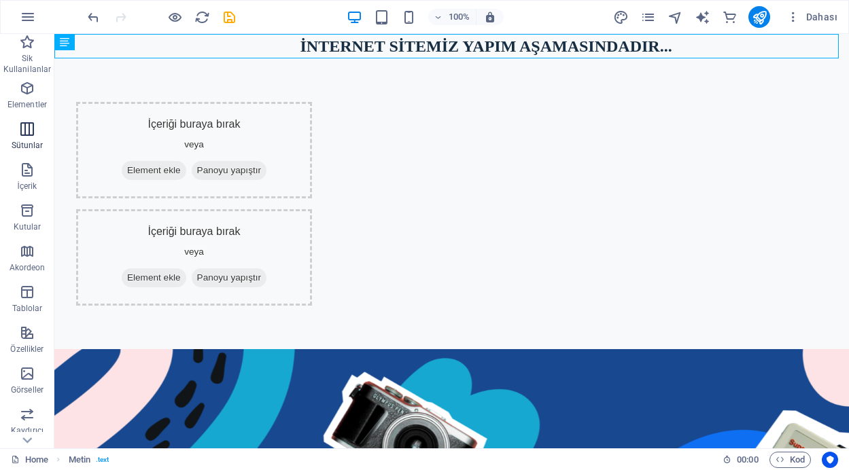
click at [23, 135] on icon "button" at bounding box center [27, 129] width 16 height 16
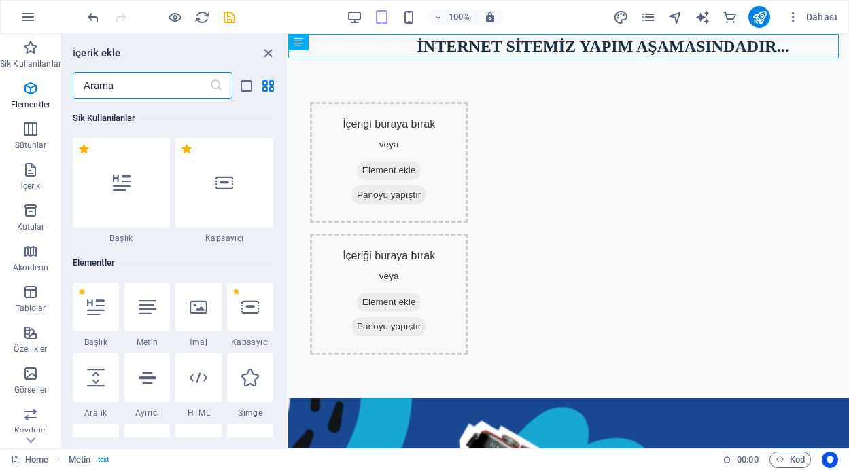
scroll to position [673, 0]
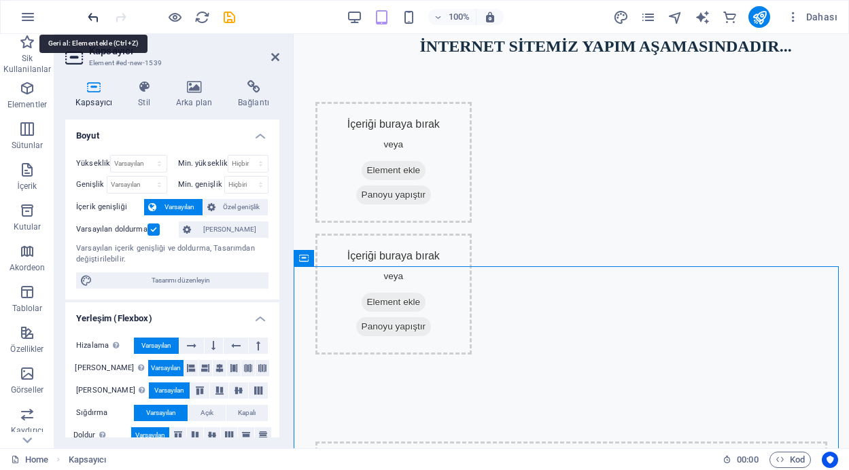
click at [88, 14] on icon "undo" at bounding box center [94, 18] width 16 height 16
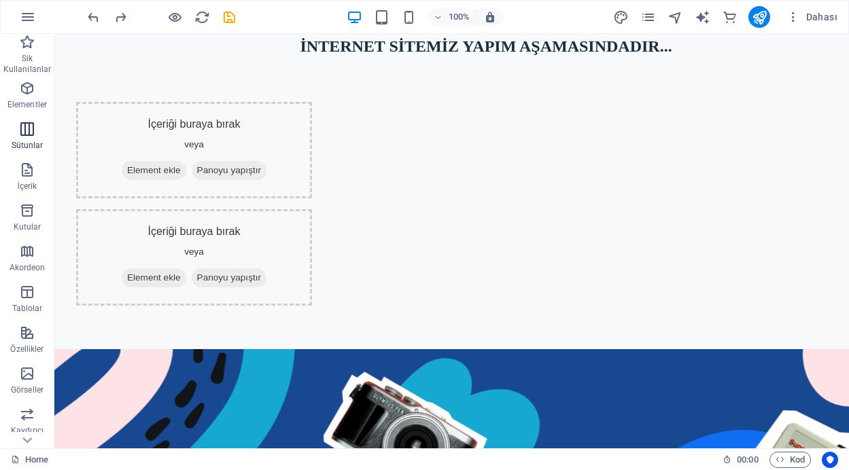
click at [19, 132] on icon "button" at bounding box center [27, 129] width 16 height 16
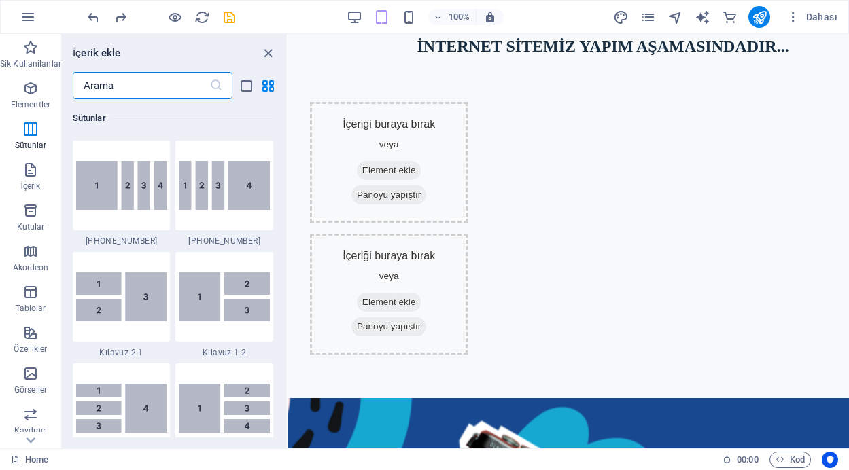
scroll to position [1863, 0]
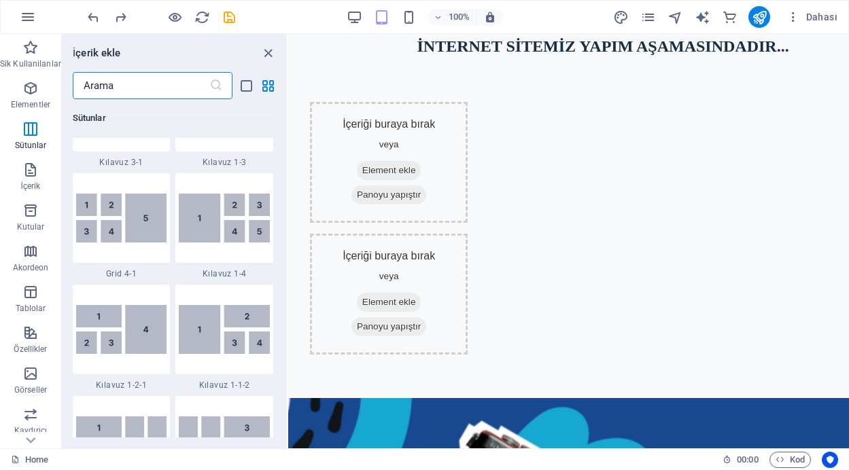
drag, startPoint x: 284, startPoint y: 128, endPoint x: 1, endPoint y: 119, distance: 282.8
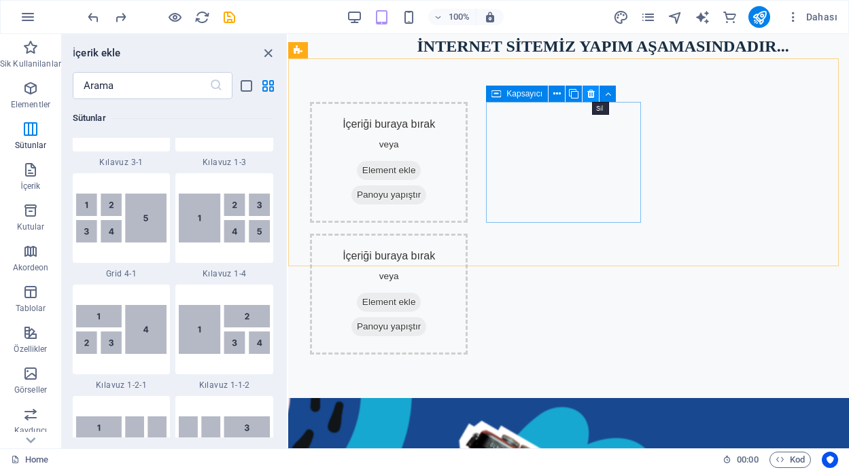
click at [588, 96] on icon at bounding box center [590, 94] width 7 height 14
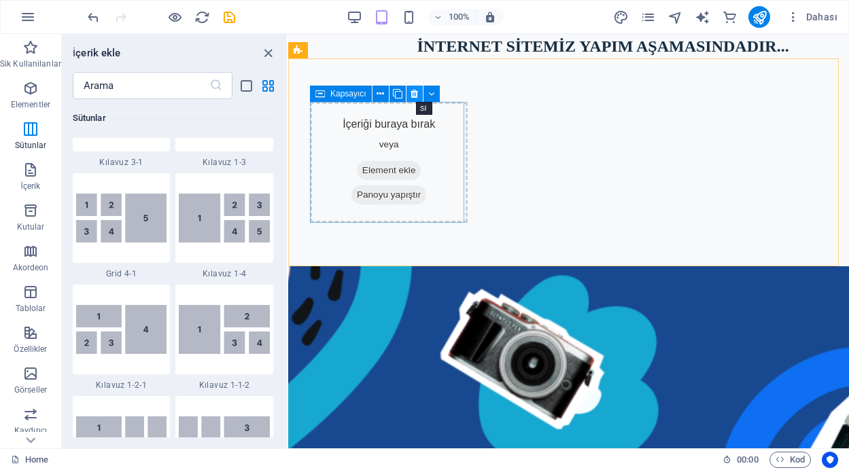
click at [413, 92] on icon at bounding box center [413, 94] width 7 height 14
click at [414, 94] on icon at bounding box center [413, 94] width 7 height 14
click at [415, 94] on icon at bounding box center [413, 94] width 7 height 14
click at [412, 94] on icon at bounding box center [413, 94] width 7 height 14
click at [413, 92] on icon at bounding box center [413, 94] width 7 height 14
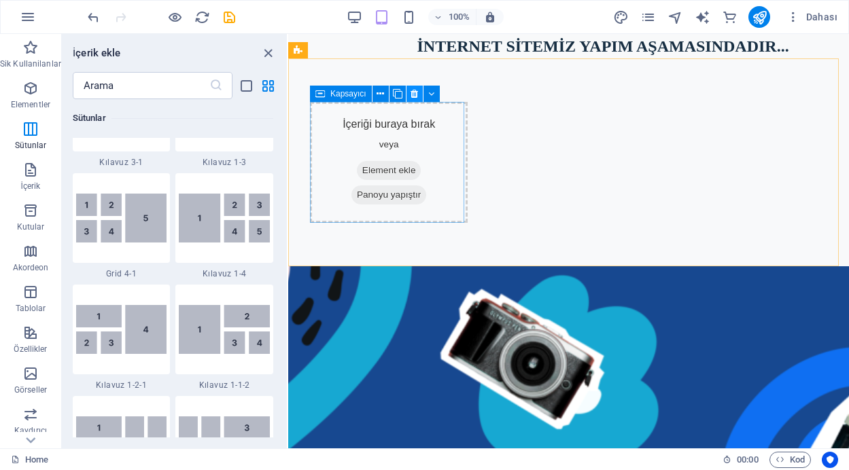
click at [414, 92] on icon at bounding box center [413, 94] width 7 height 14
click at [432, 92] on icon at bounding box center [431, 94] width 6 height 14
click at [376, 94] on button at bounding box center [380, 94] width 16 height 16
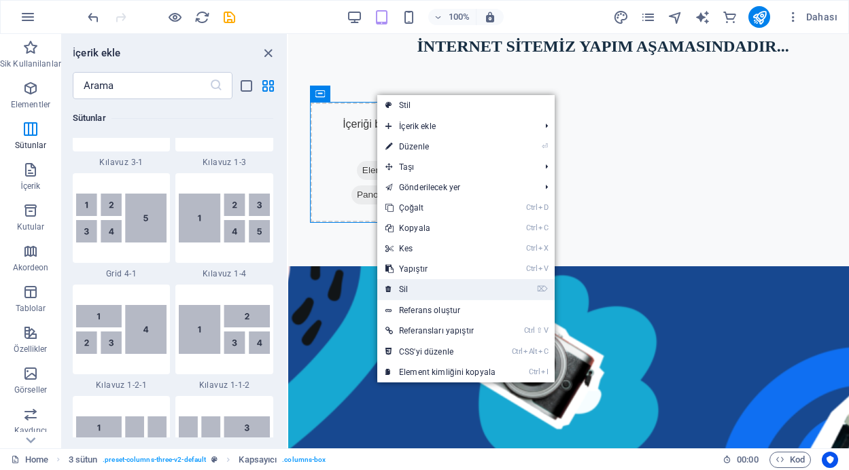
click at [416, 295] on link "⌦ Sil" at bounding box center [440, 289] width 126 height 20
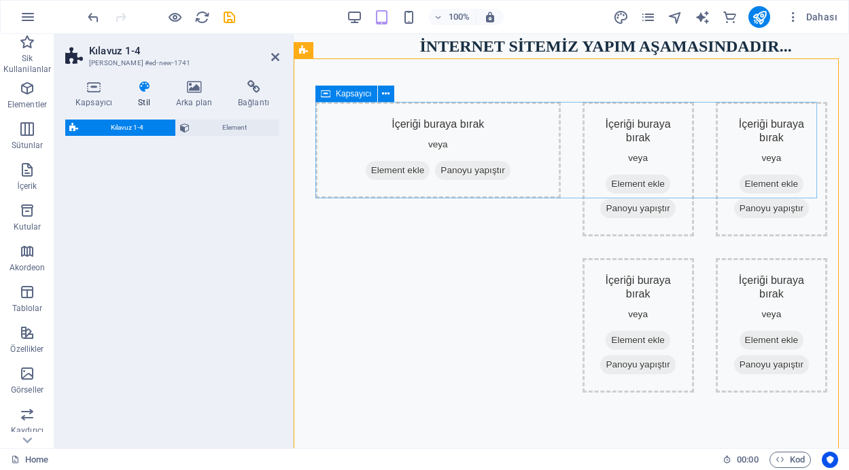
select select "rem"
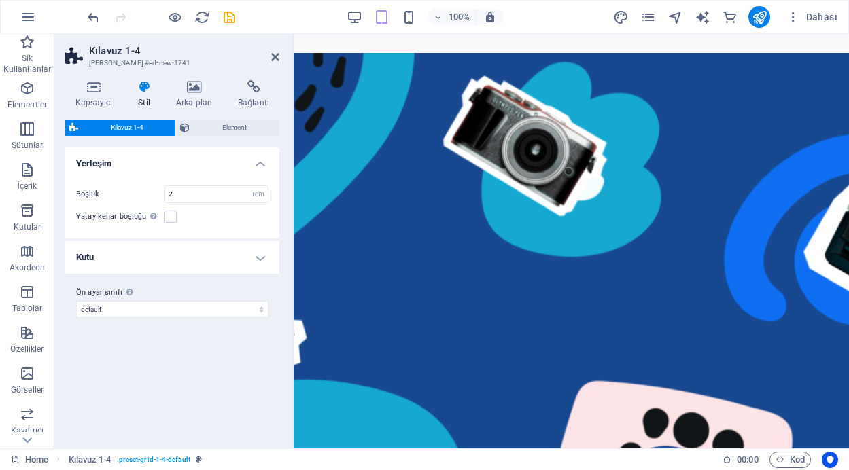
scroll to position [321, 0]
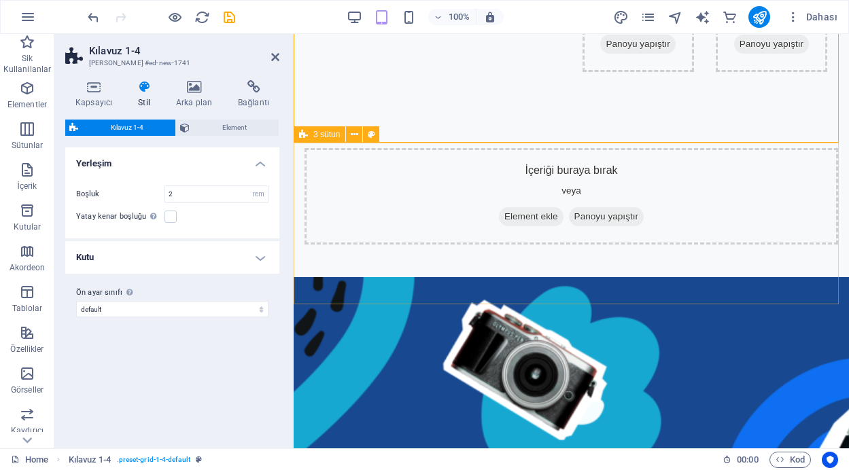
drag, startPoint x: 643, startPoint y: 212, endPoint x: 883, endPoint y: 211, distance: 240.5
click at [838, 211] on div "İçeriği buraya bırak veya Element ekle Panoyu yapıştır" at bounding box center [570, 196] width 533 height 96
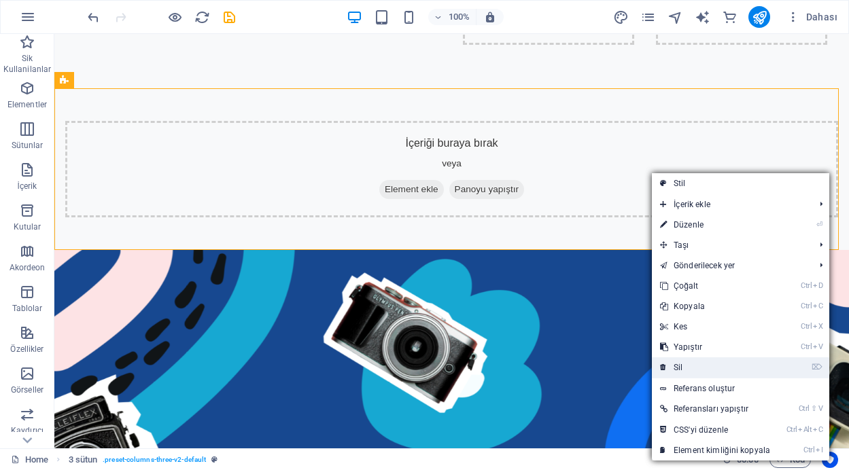
click at [685, 365] on link "⌦ Sil" at bounding box center [715, 367] width 126 height 20
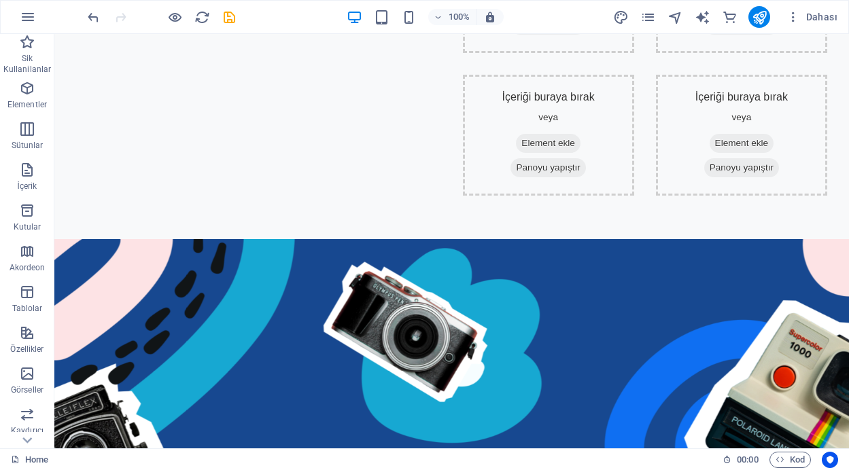
scroll to position [0, 0]
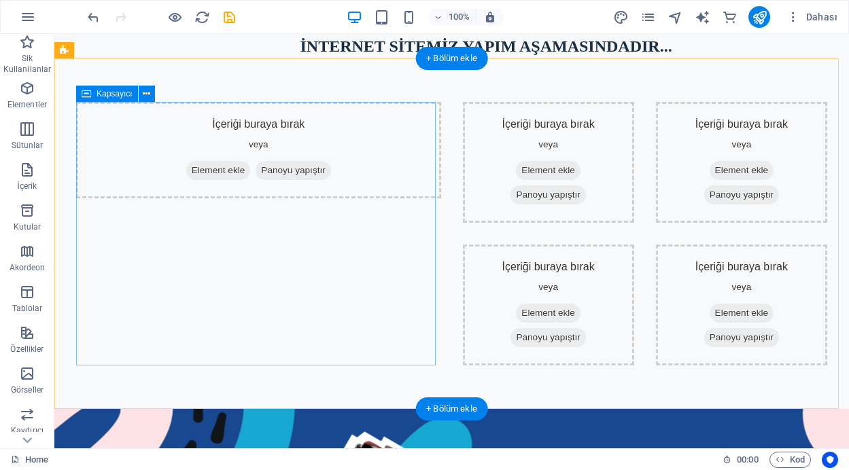
click at [325, 121] on div "İçeriği buraya bırak veya Element ekle Panoyu yapıştır" at bounding box center [258, 150] width 365 height 96
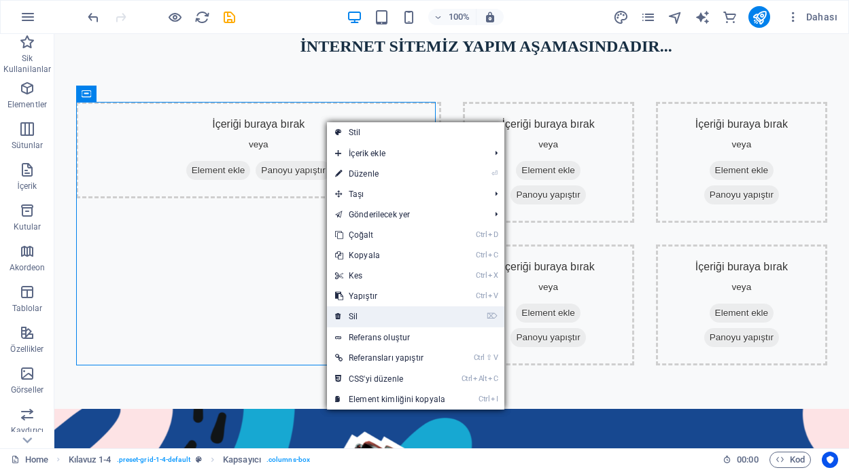
click at [358, 314] on link "⌦ Sil" at bounding box center [390, 316] width 126 height 20
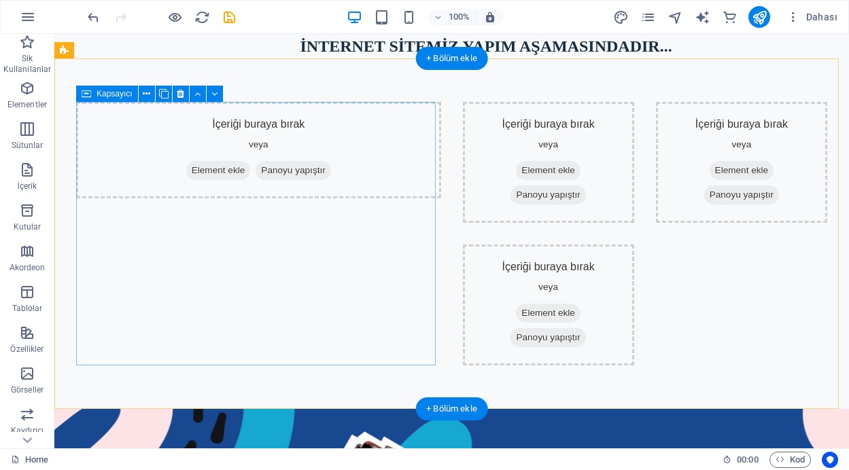
click at [207, 173] on span "Element ekle" at bounding box center [218, 170] width 65 height 19
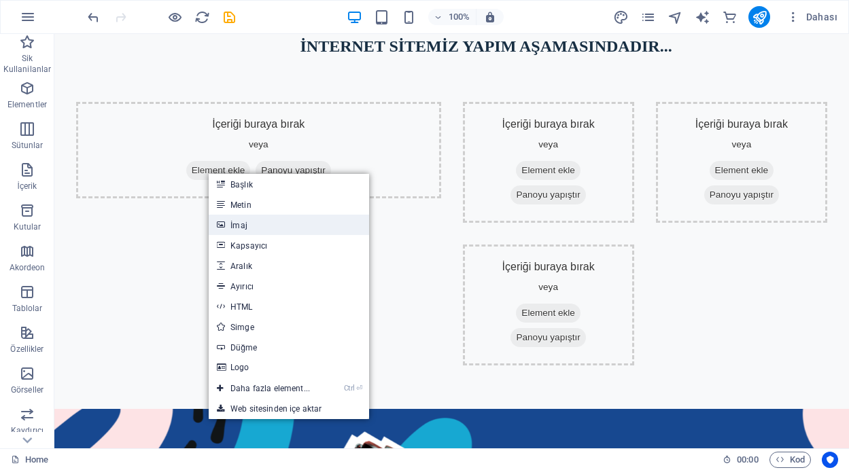
click at [250, 225] on link "İmaj" at bounding box center [289, 225] width 160 height 20
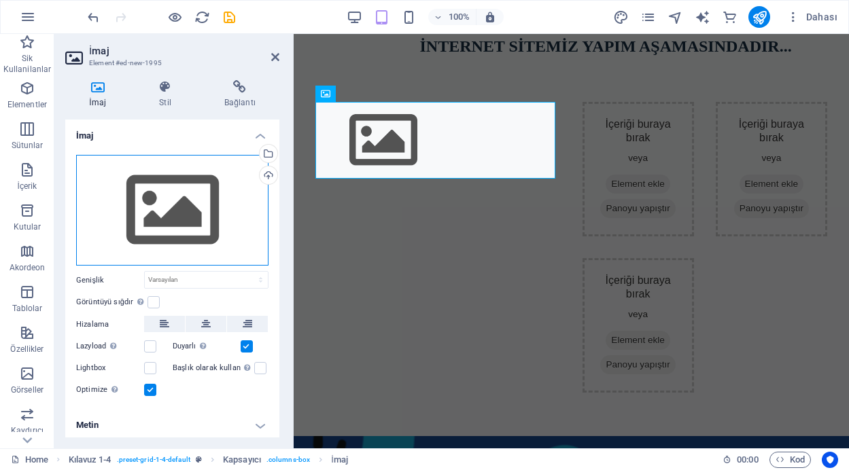
click at [221, 212] on div "Dosyaları buraya sürükleyin, dosyaları seçmek için tıklayın veya Dosyalardan ya…" at bounding box center [172, 210] width 192 height 111
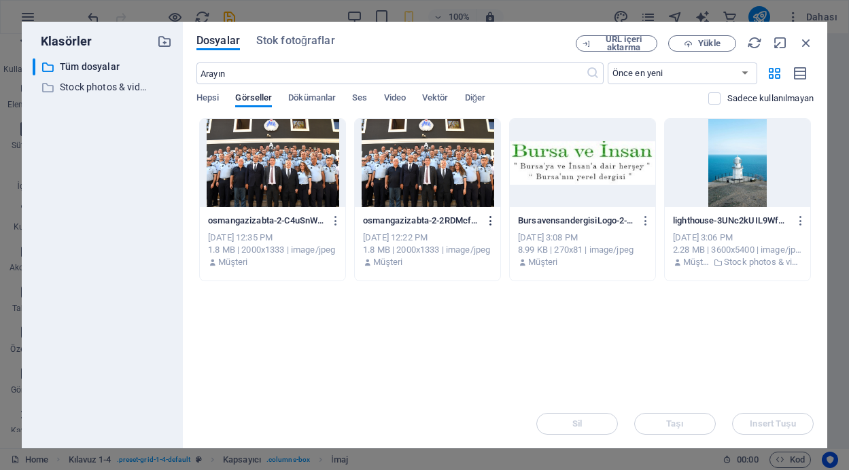
click at [489, 218] on icon "button" at bounding box center [490, 221] width 13 height 12
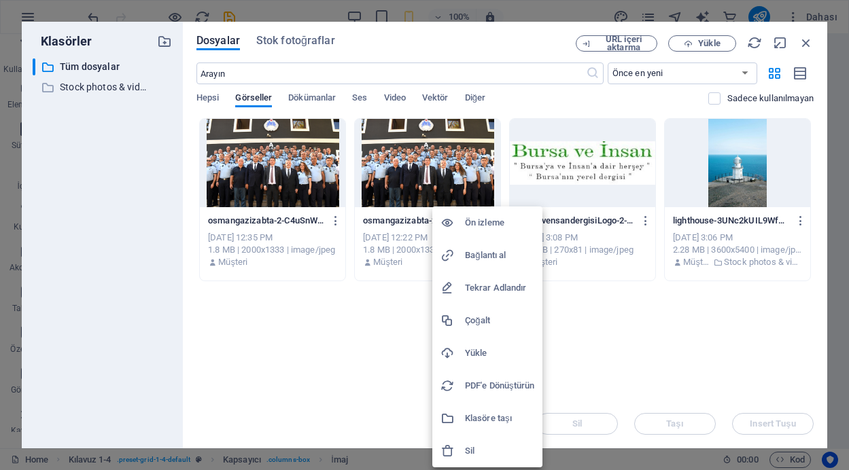
click at [385, 340] on div at bounding box center [424, 235] width 849 height 470
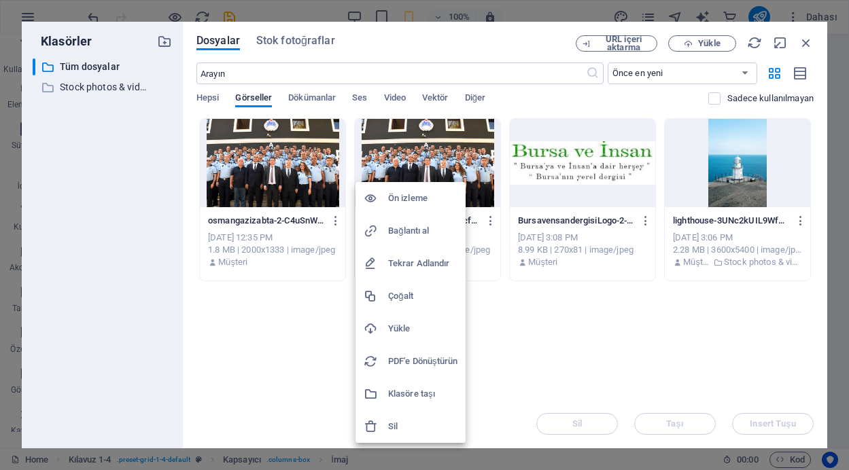
click at [391, 419] on h6 "Sil" at bounding box center [422, 426] width 69 height 16
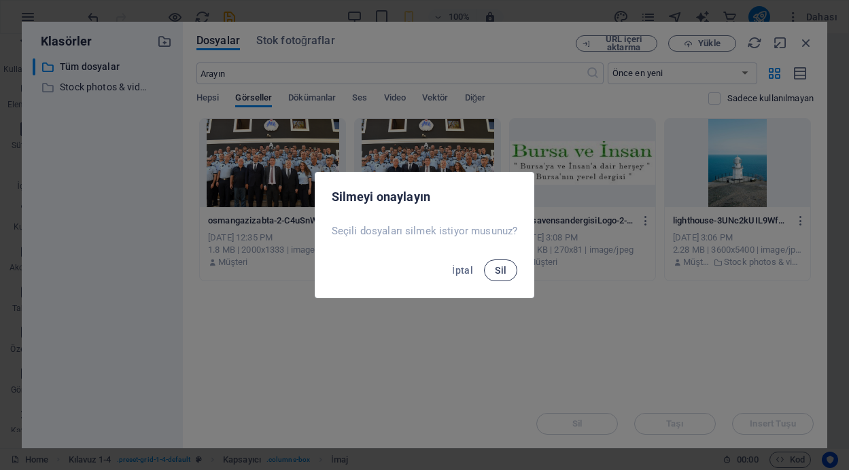
click at [497, 270] on span "Sil" at bounding box center [501, 270] width 12 height 11
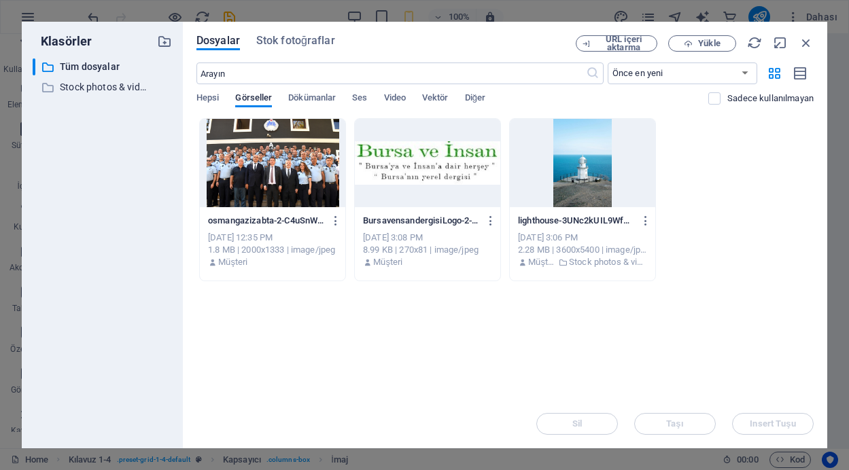
click at [282, 168] on div at bounding box center [272, 163] width 145 height 88
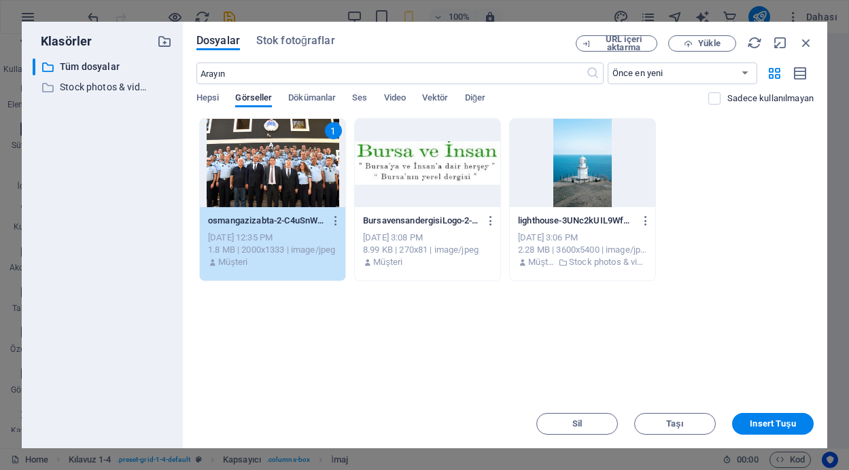
click at [283, 168] on div "1" at bounding box center [272, 163] width 145 height 88
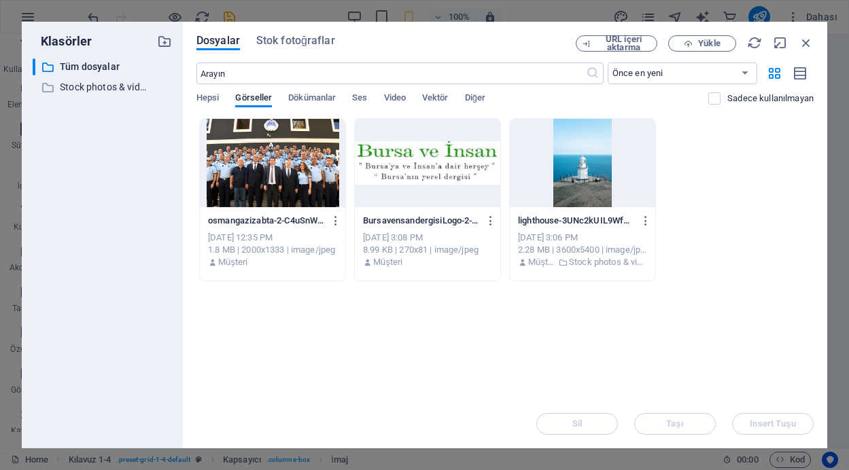
click at [285, 162] on div at bounding box center [272, 163] width 145 height 88
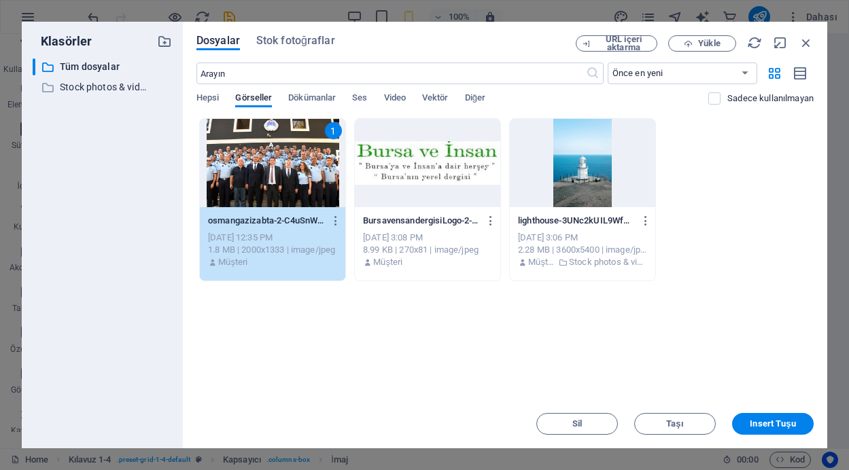
click at [285, 162] on div "1" at bounding box center [272, 163] width 145 height 88
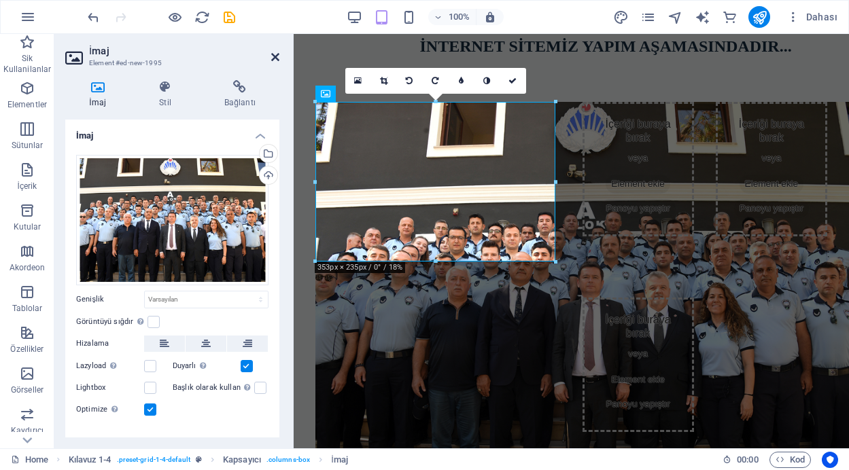
click at [276, 58] on icon at bounding box center [275, 57] width 8 height 11
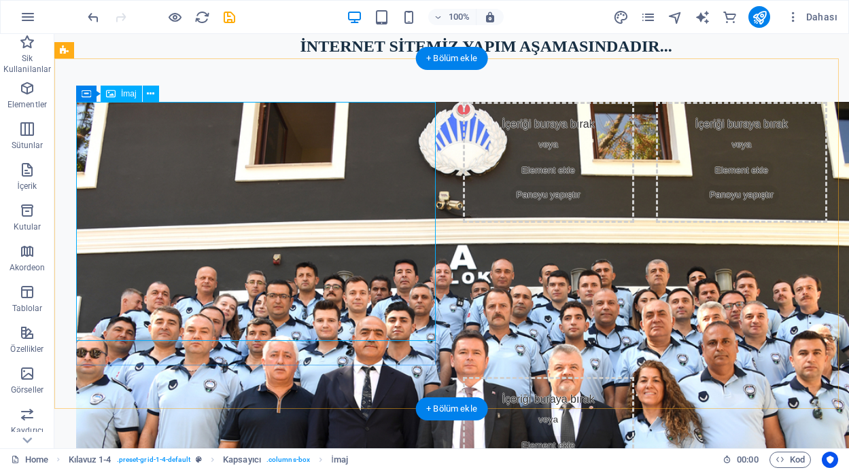
click at [316, 232] on figure at bounding box center [258, 366] width 365 height 529
click at [251, 358] on div at bounding box center [258, 366] width 365 height 529
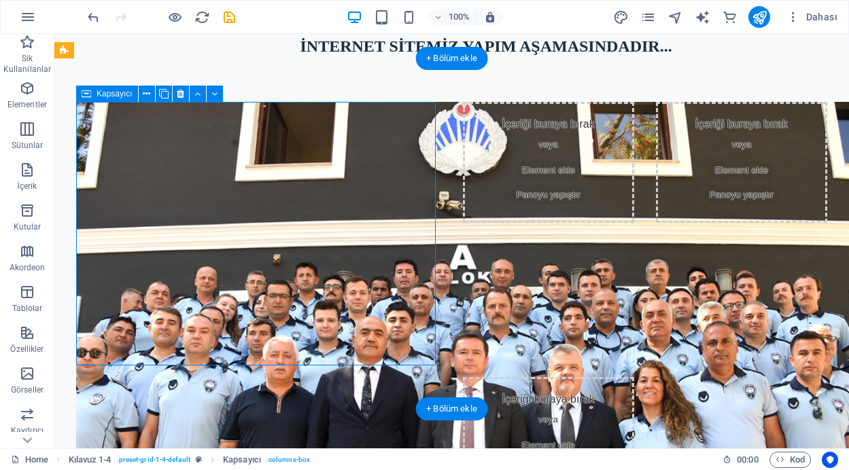
click at [251, 358] on div at bounding box center [258, 366] width 365 height 529
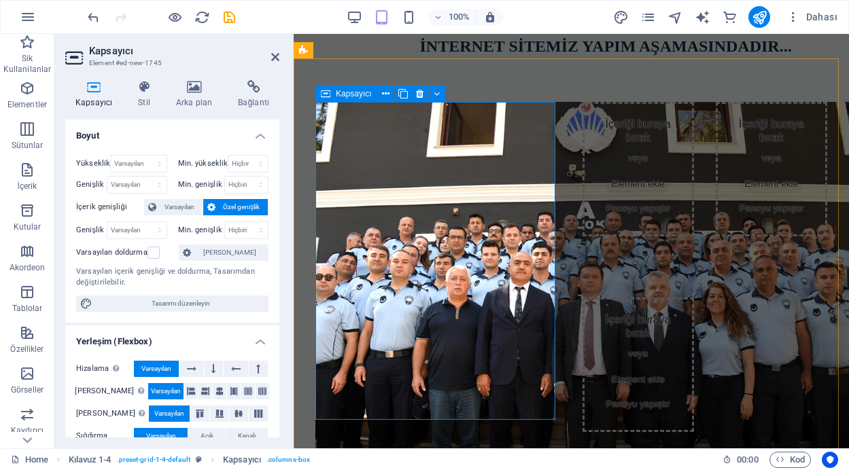
click at [418, 287] on div at bounding box center [437, 287] width 245 height 370
click at [35, 175] on icon "button" at bounding box center [27, 170] width 16 height 16
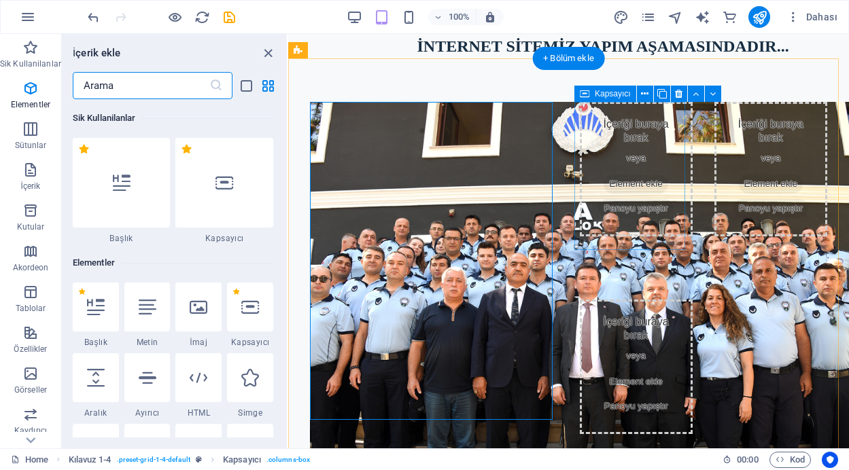
scroll to position [2377, 0]
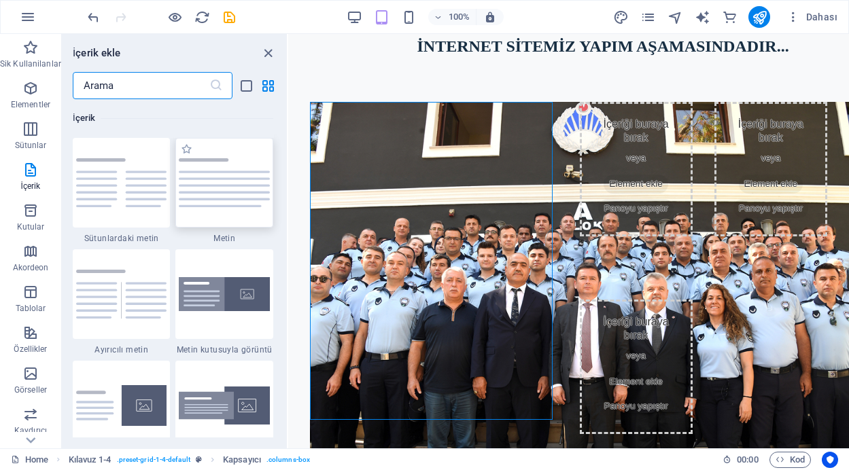
click at [194, 192] on img at bounding box center [224, 182] width 91 height 48
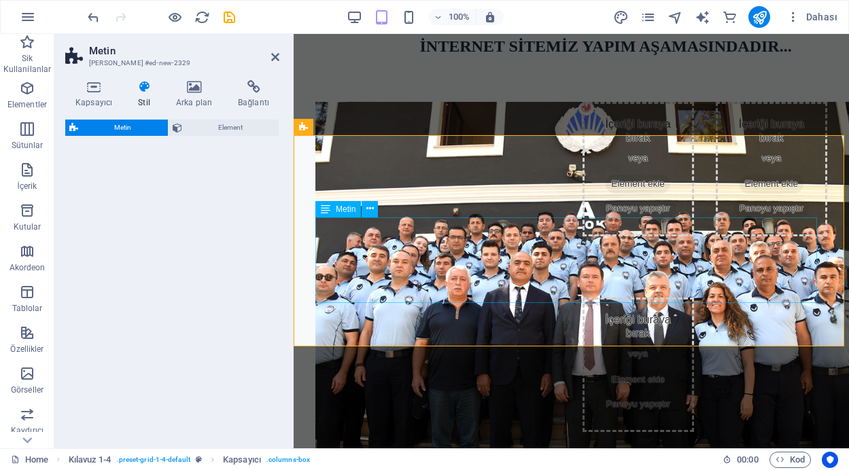
select select "preset-text-v2-default"
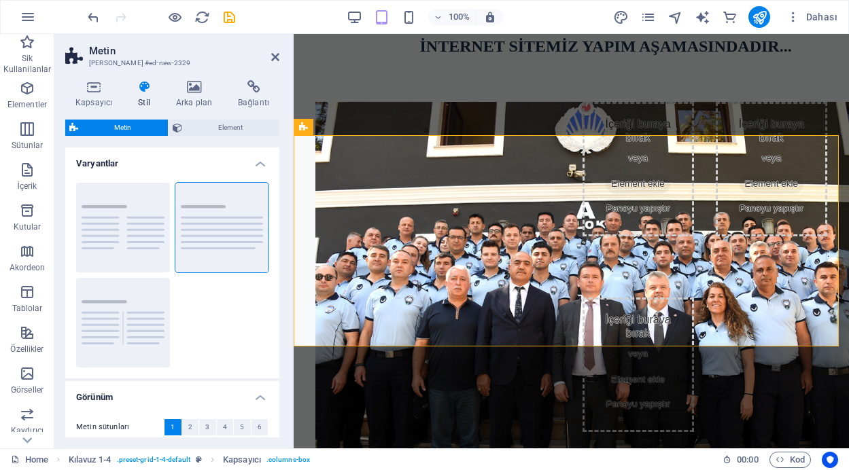
scroll to position [328, 0]
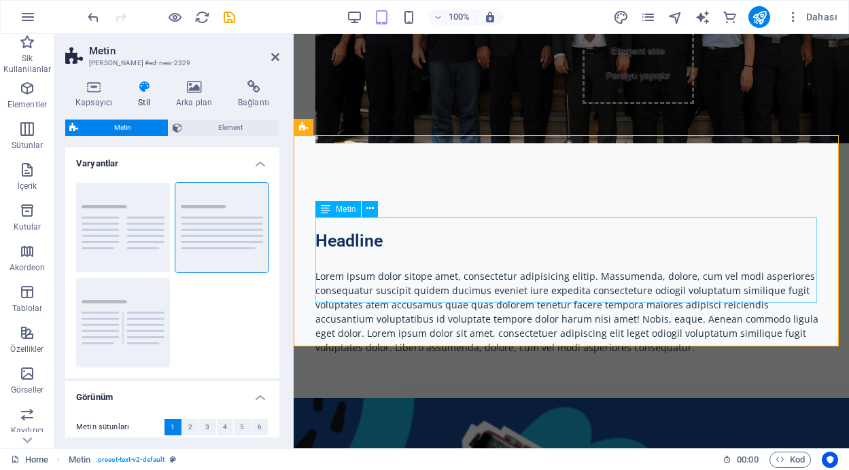
click at [323, 269] on div "Lorem ipsum dolor sitope amet, consectetur adipisicing elitip. Massumenda, dolo…" at bounding box center [571, 312] width 512 height 86
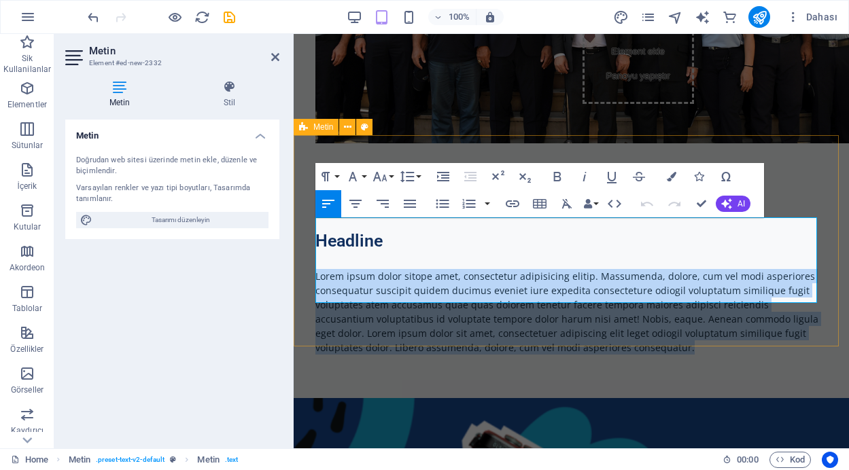
drag, startPoint x: 317, startPoint y: 223, endPoint x: 654, endPoint y: 304, distance: 346.7
click at [654, 304] on div "Headline Lorem ipsum dolor sitope amet, consectetur adipisicing elitip. Massume…" at bounding box center [570, 292] width 555 height 211
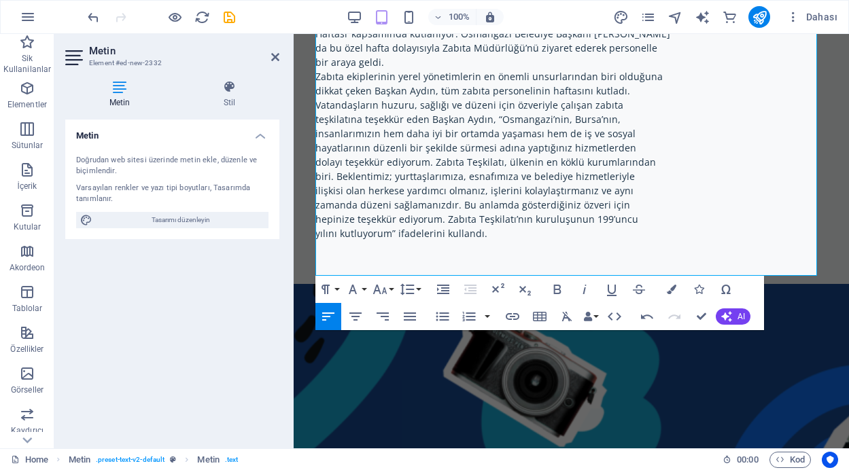
scroll to position [510, 0]
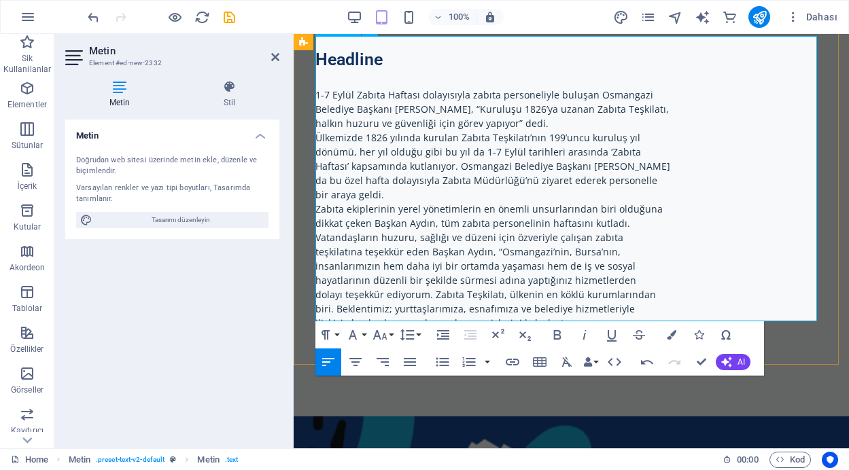
click at [607, 287] on p "dolayı teşekkür ediyorum. Zabıta Teşkilatı, ülkenin en köklü kurumlarından" at bounding box center [571, 294] width 512 height 14
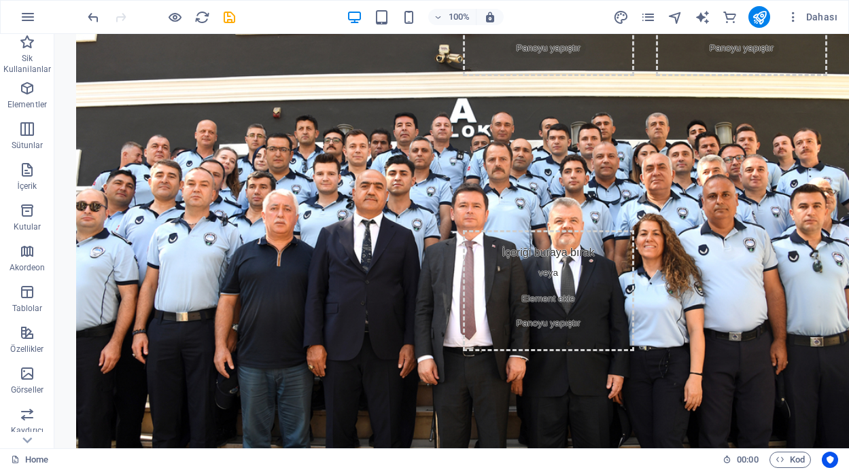
scroll to position [142, 0]
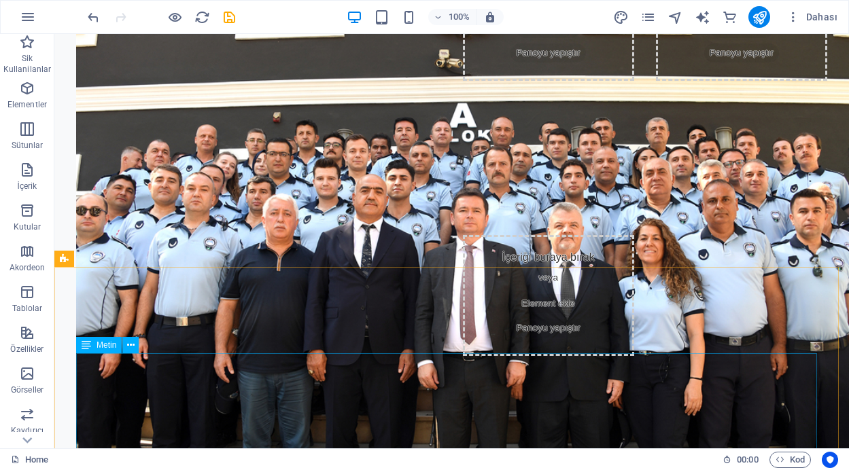
click at [116, 349] on div "Metin" at bounding box center [99, 345] width 46 height 16
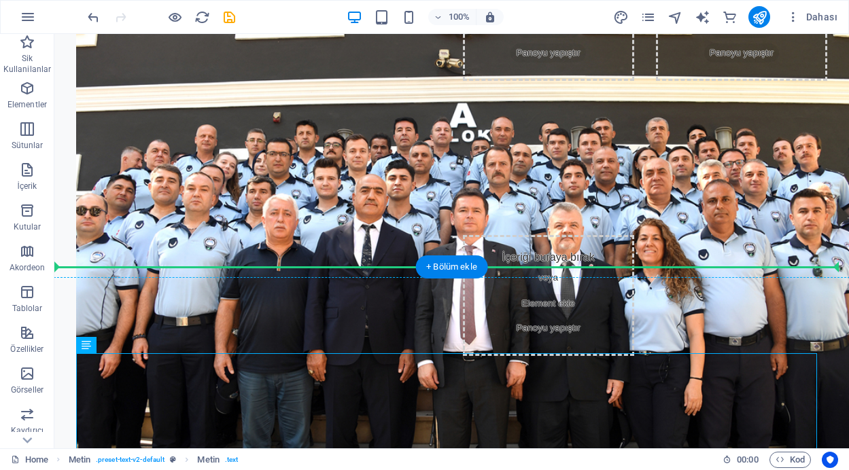
drag, startPoint x: 166, startPoint y: 379, endPoint x: 114, endPoint y: 209, distance: 177.5
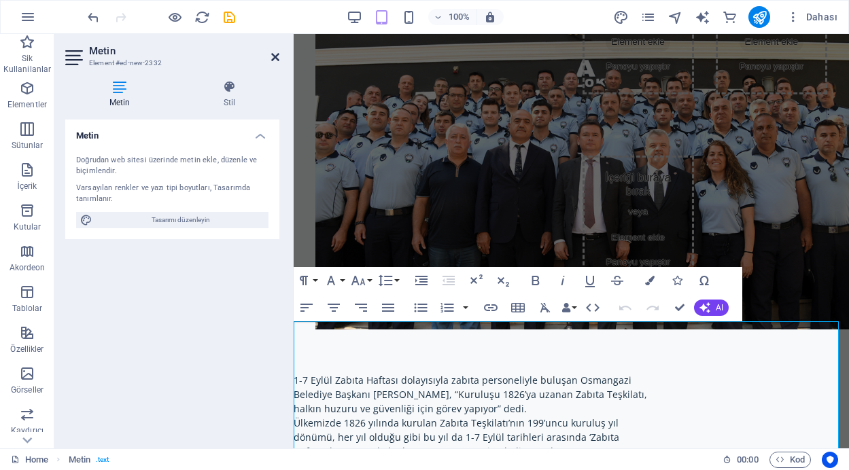
click at [273, 55] on icon at bounding box center [275, 57] width 8 height 11
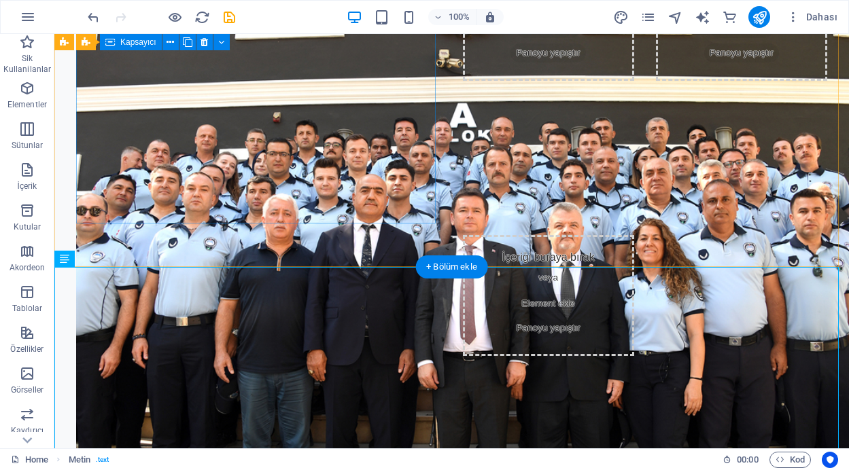
click at [132, 214] on div at bounding box center [258, 224] width 365 height 529
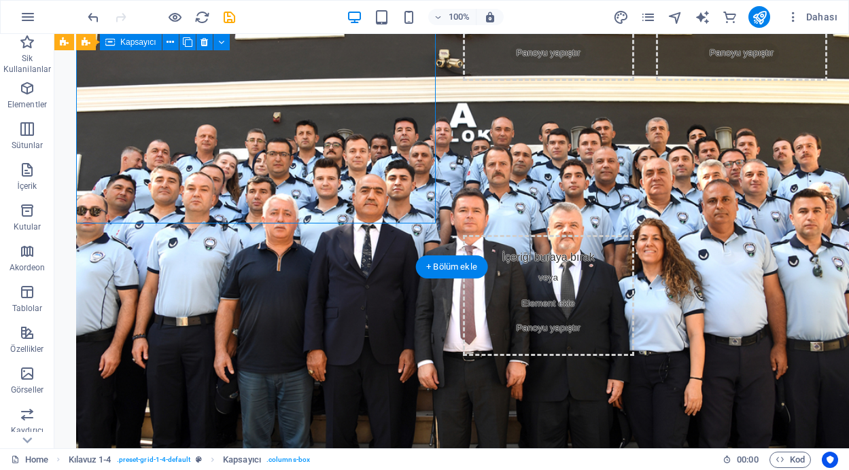
click at [132, 214] on div at bounding box center [258, 224] width 365 height 529
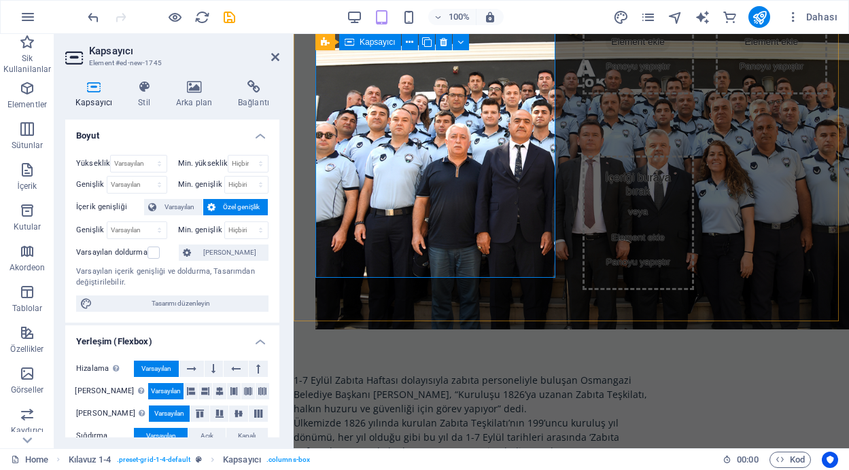
click at [363, 190] on div at bounding box center [437, 145] width 245 height 370
click at [362, 190] on div at bounding box center [437, 145] width 245 height 370
click at [274, 55] on icon at bounding box center [275, 57] width 8 height 11
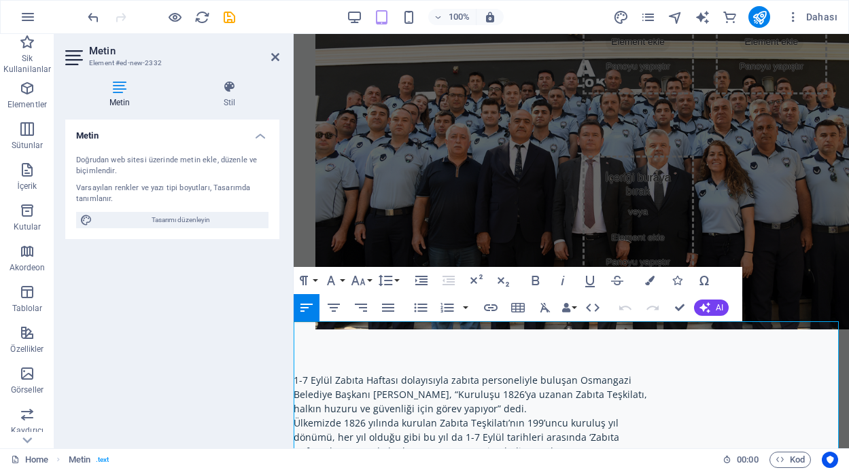
click at [294, 373] on p "1-7 Eylül Zabıta Haftası dolayısıyla zabıta personeliyle buluşan Osmangazi" at bounding box center [570, 380] width 555 height 14
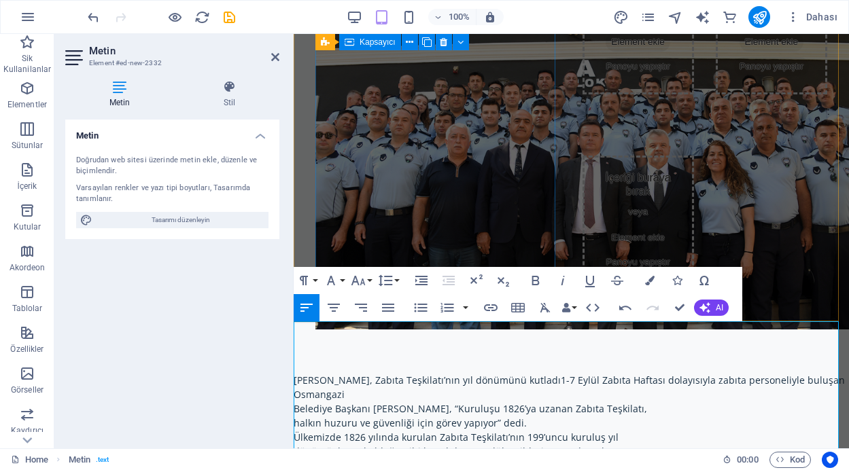
scroll to position [238, 1]
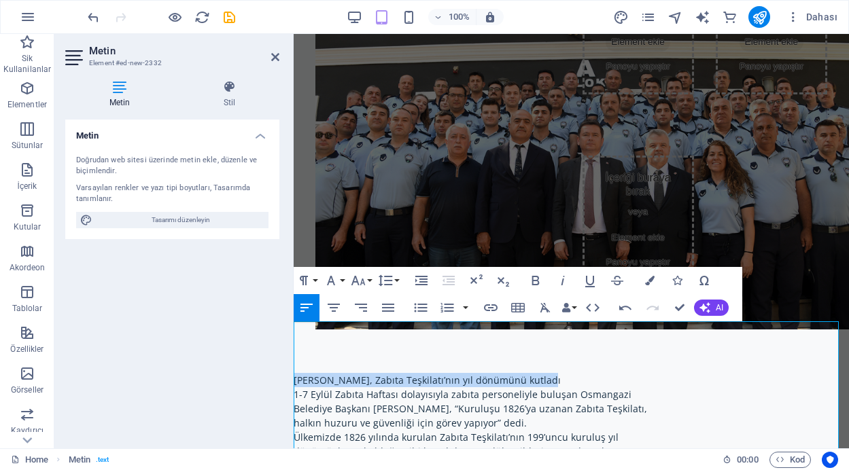
drag, startPoint x: 545, startPoint y: 329, endPoint x: 294, endPoint y: 323, distance: 250.7
click at [294, 373] on p "[PERSON_NAME], Zabıta Teşkilatı’nın yıl dönümünü kutladı" at bounding box center [570, 380] width 555 height 14
click at [527, 281] on icon "button" at bounding box center [535, 280] width 16 height 16
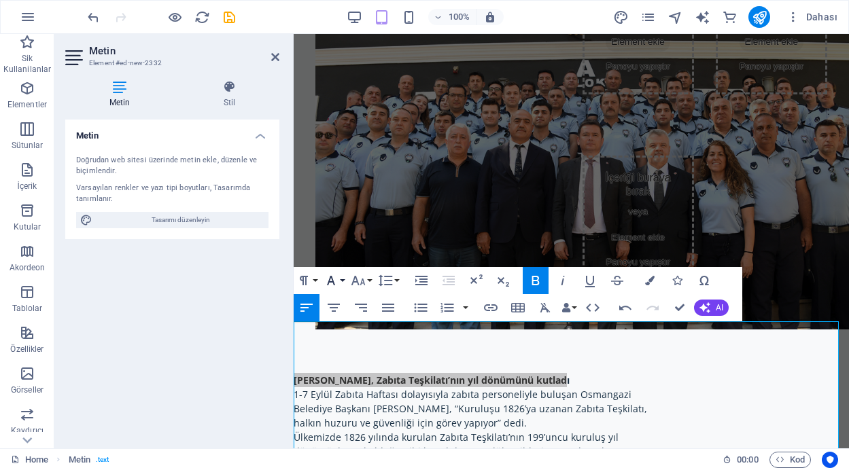
click at [340, 280] on button "Font Family" at bounding box center [334, 280] width 26 height 27
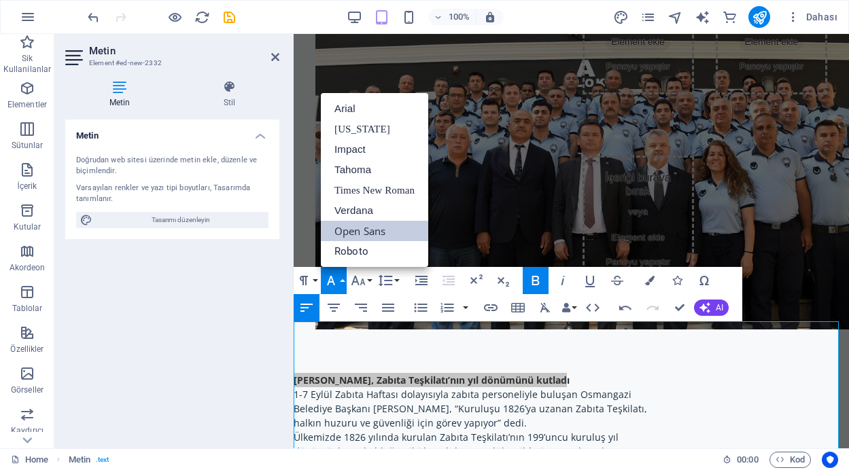
scroll to position [0, 0]
click at [312, 279] on button "Paragraph Format" at bounding box center [306, 280] width 26 height 27
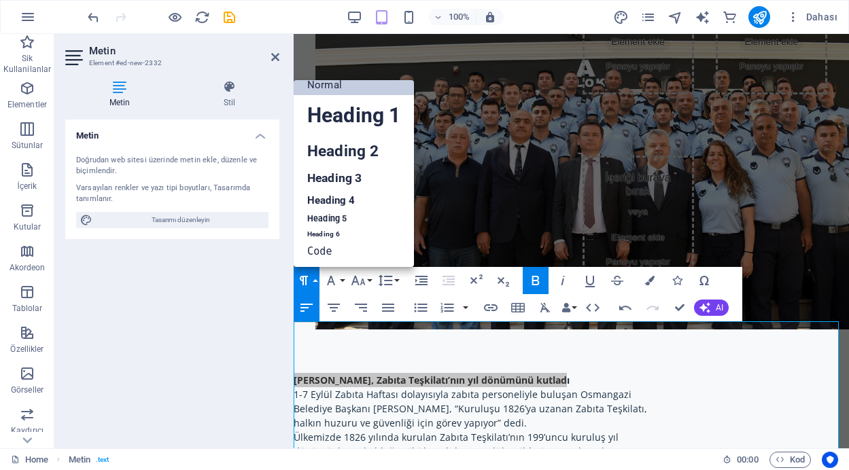
scroll to position [11, 0]
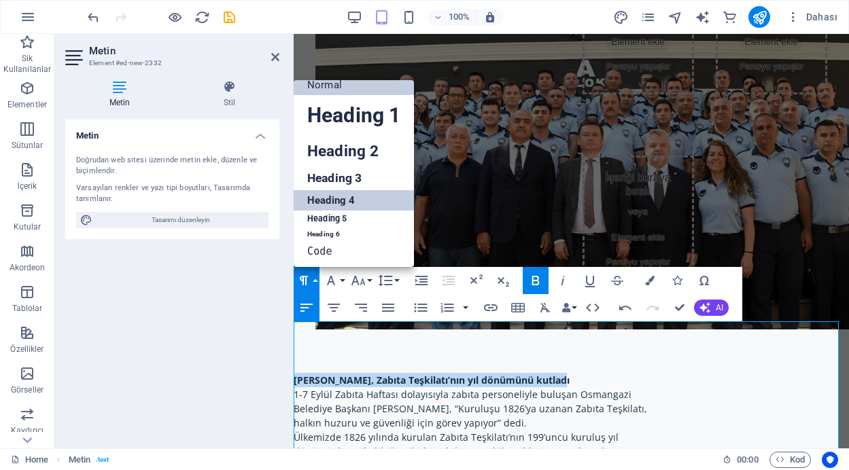
click at [330, 207] on link "Heading 4" at bounding box center [353, 200] width 120 height 20
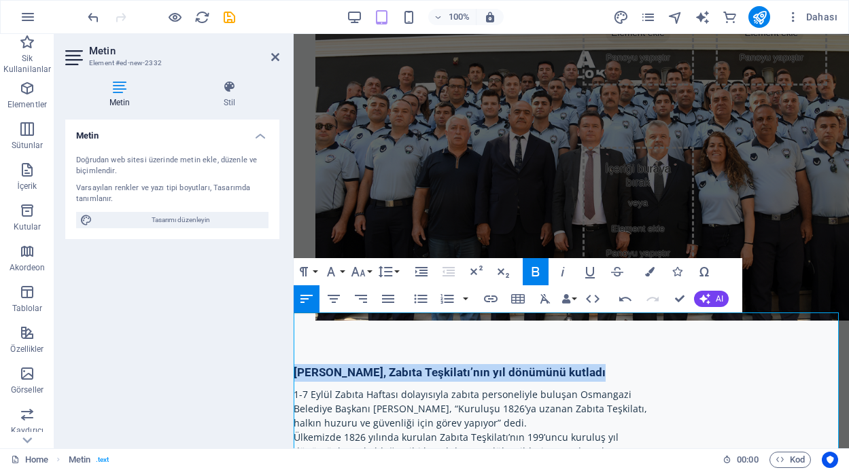
click at [581, 364] on h4 "[PERSON_NAME], Zabıta Teşkilatı’nın yıl dönümünü kutladı" at bounding box center [570, 373] width 555 height 18
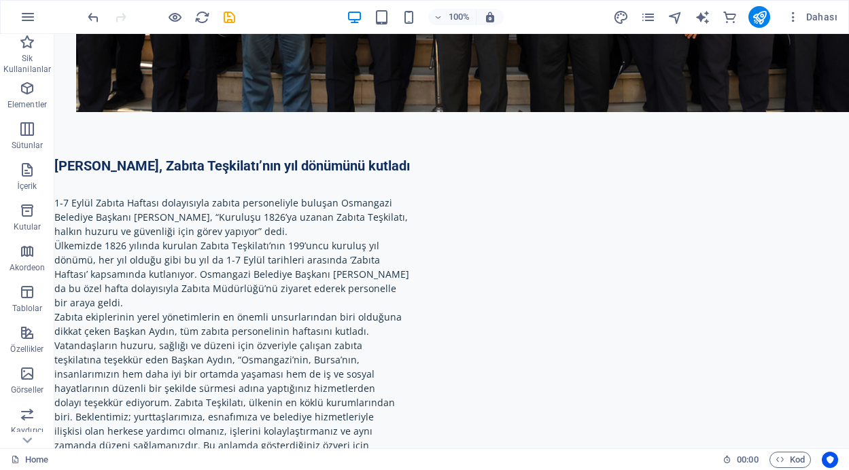
scroll to position [260, 0]
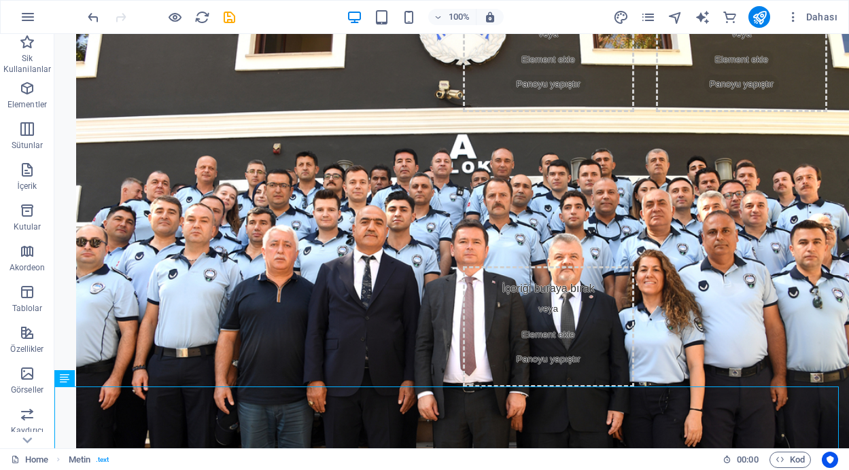
scroll to position [0, 0]
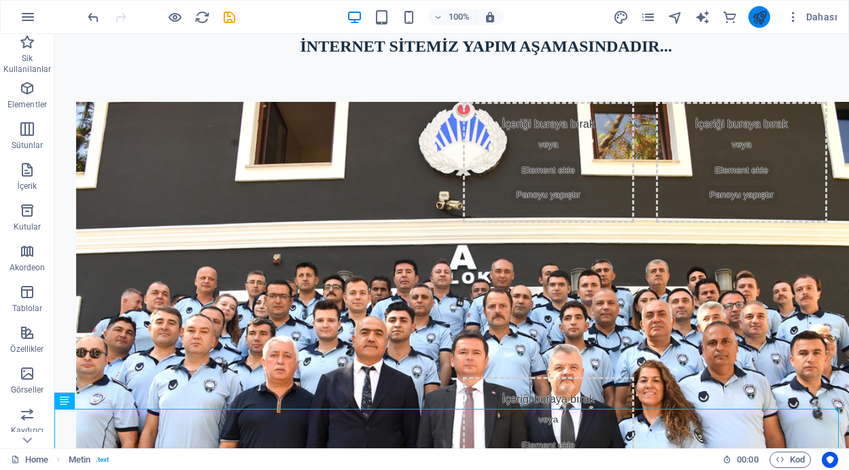
click at [751, 16] on button "publish" at bounding box center [759, 17] width 22 height 22
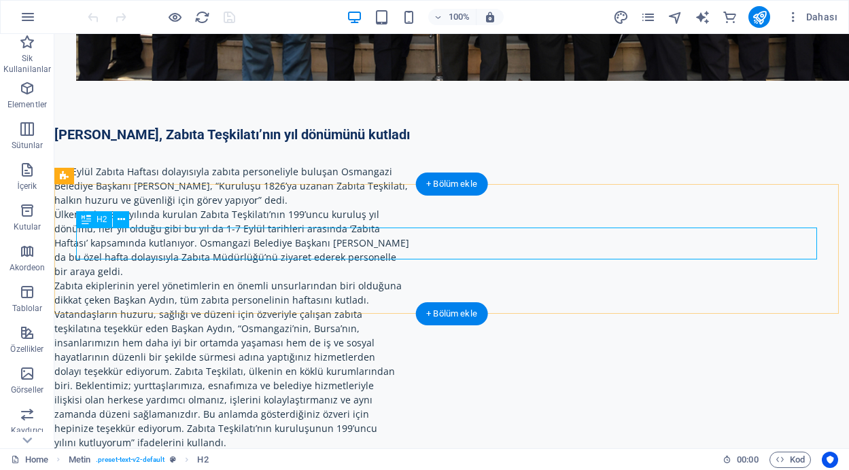
scroll to position [550, 0]
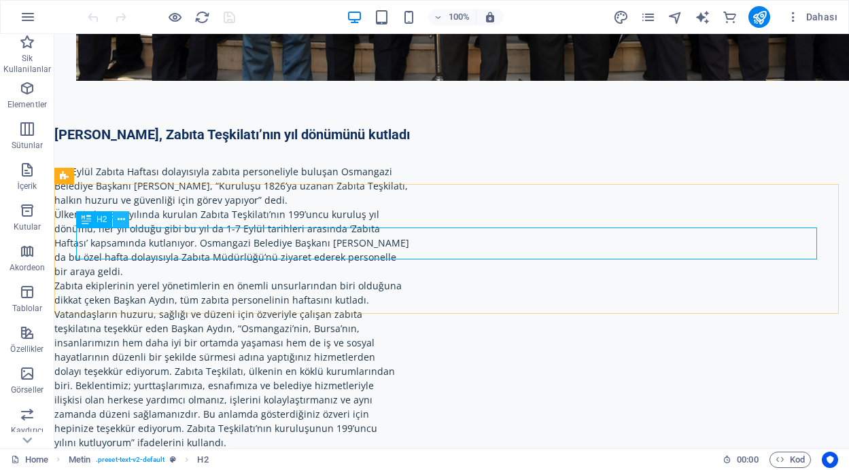
click at [0, 0] on icon at bounding box center [0, 0] width 0 height 0
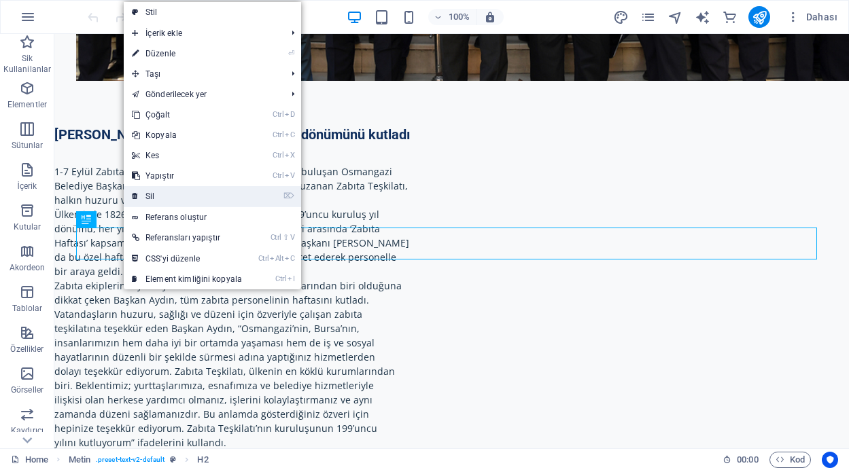
click at [168, 194] on link "⌦ Sil" at bounding box center [187, 196] width 126 height 20
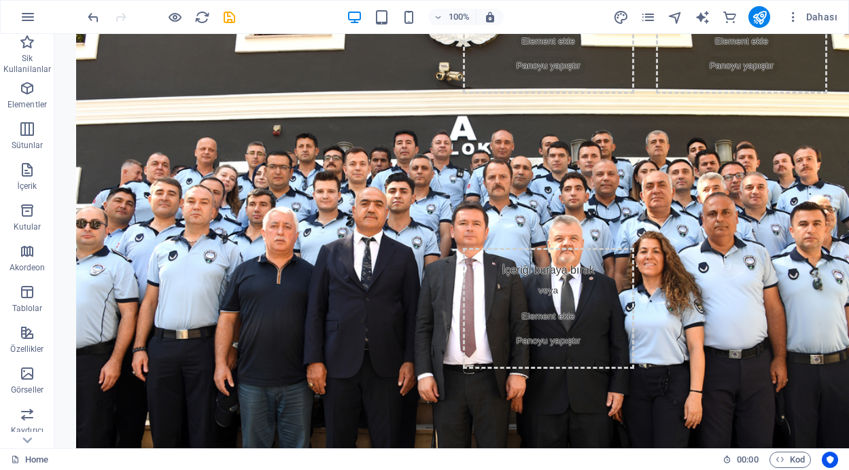
scroll to position [0, 0]
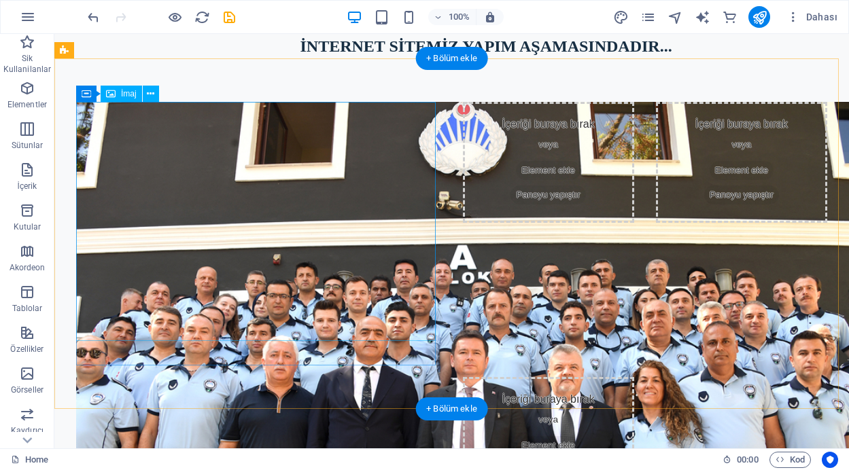
click at [385, 233] on figure at bounding box center [258, 366] width 365 height 529
click at [424, 129] on figure at bounding box center [258, 366] width 365 height 529
click at [413, 321] on figure at bounding box center [258, 366] width 365 height 529
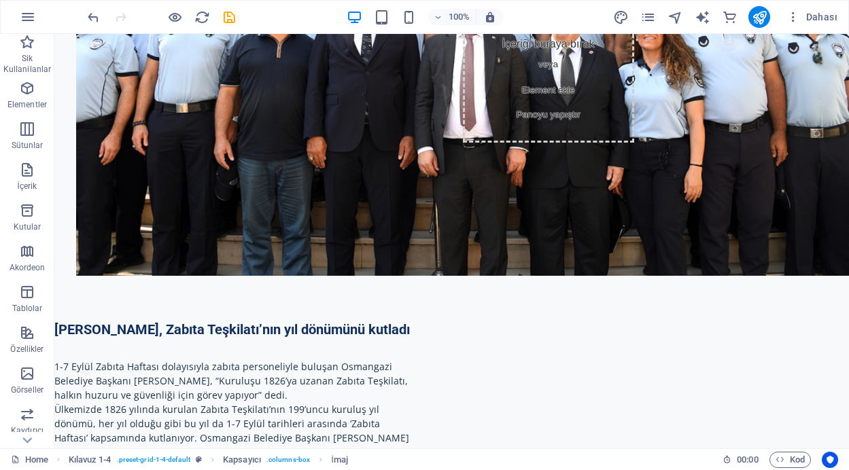
scroll to position [416, 0]
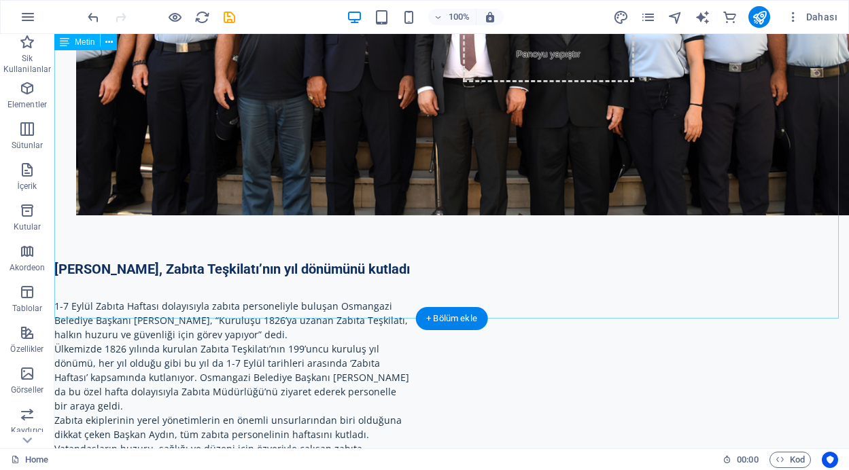
click at [336, 259] on div "[PERSON_NAME], Zabıta Teşkilatı’nın yıl dönümünü kutladı [DATE]-[DATE] Zabıta H…" at bounding box center [451, 421] width 794 height 325
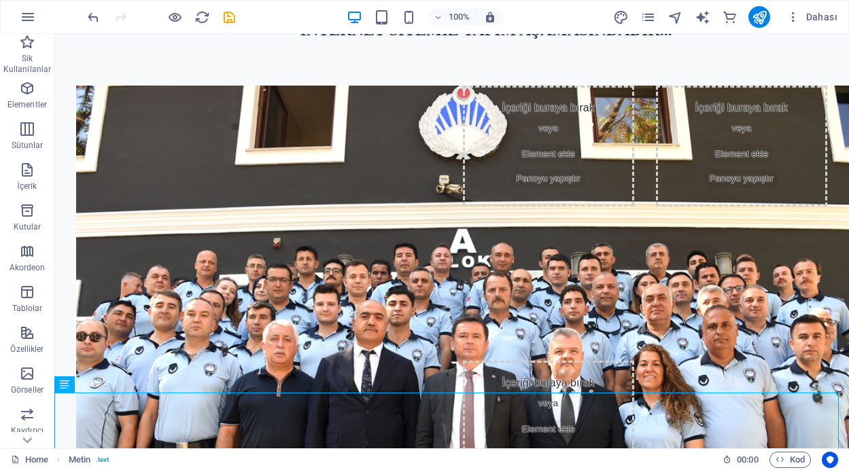
scroll to position [0, 0]
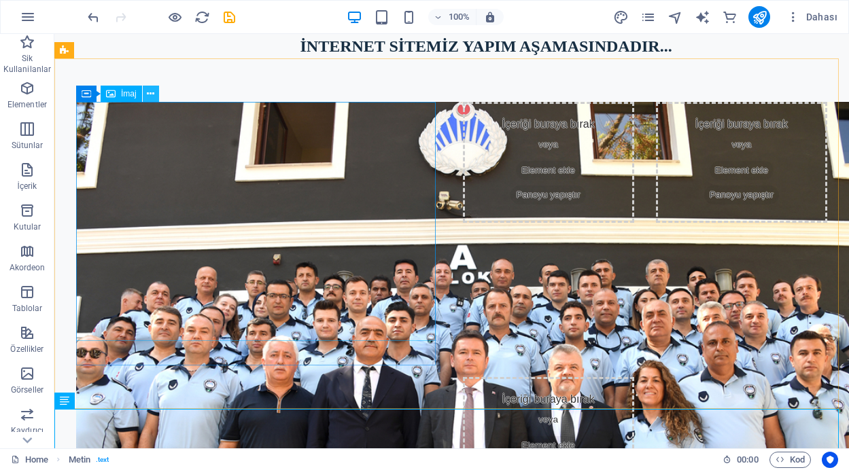
click at [153, 95] on icon at bounding box center [150, 94] width 7 height 14
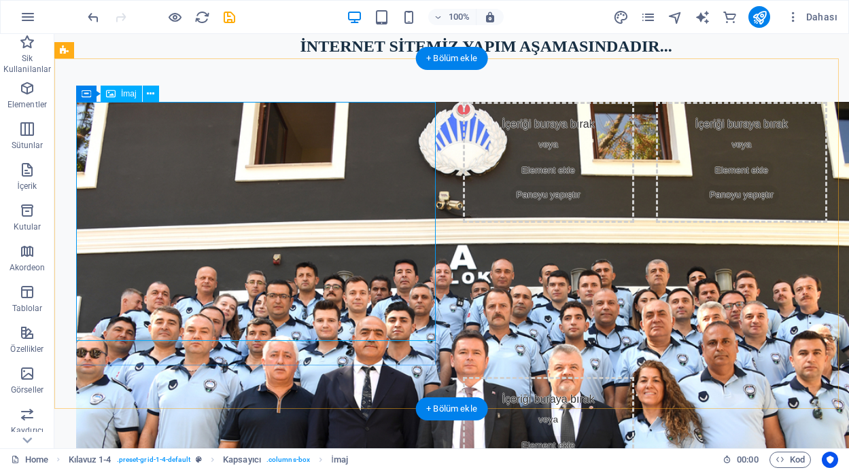
click at [398, 198] on figure at bounding box center [258, 366] width 365 height 529
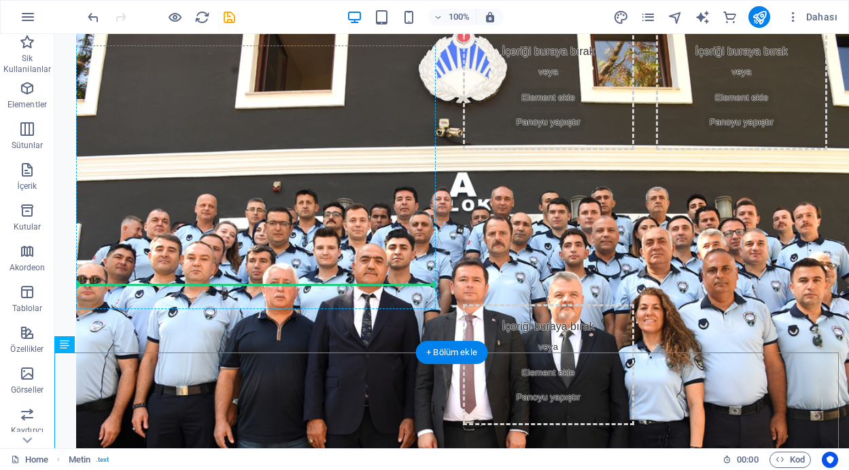
scroll to position [48, 0]
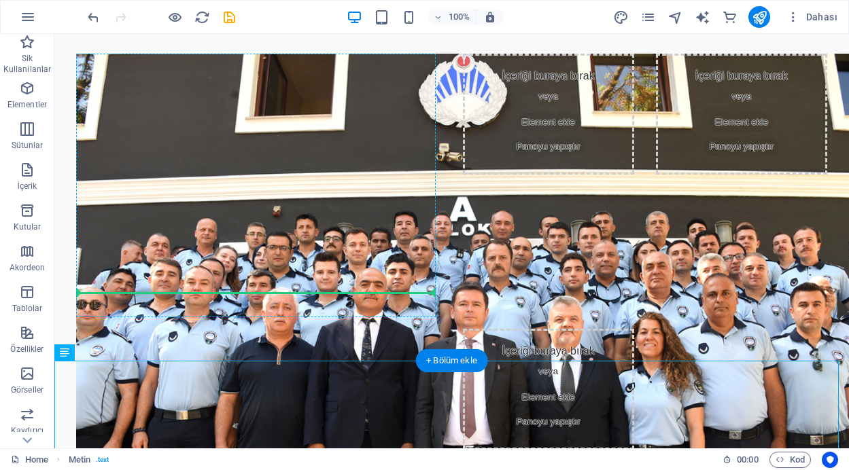
drag, startPoint x: 141, startPoint y: 156, endPoint x: 234, endPoint y: 288, distance: 161.5
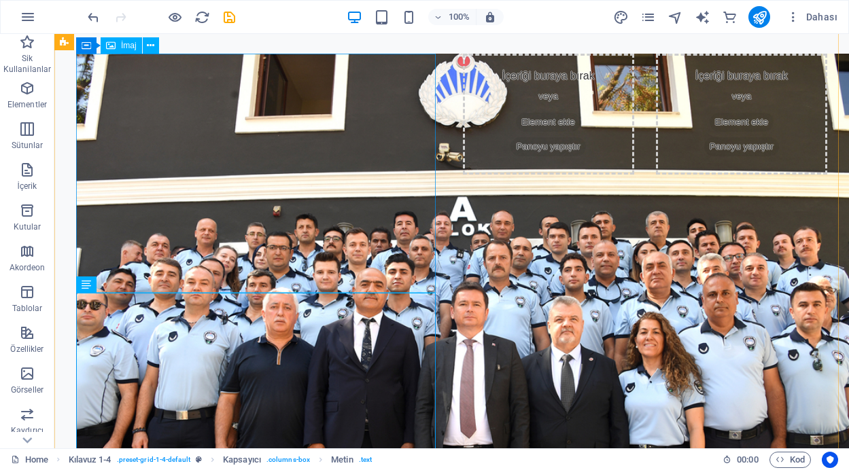
click at [343, 209] on figure at bounding box center [258, 318] width 365 height 529
click at [389, 253] on figure at bounding box center [258, 318] width 365 height 529
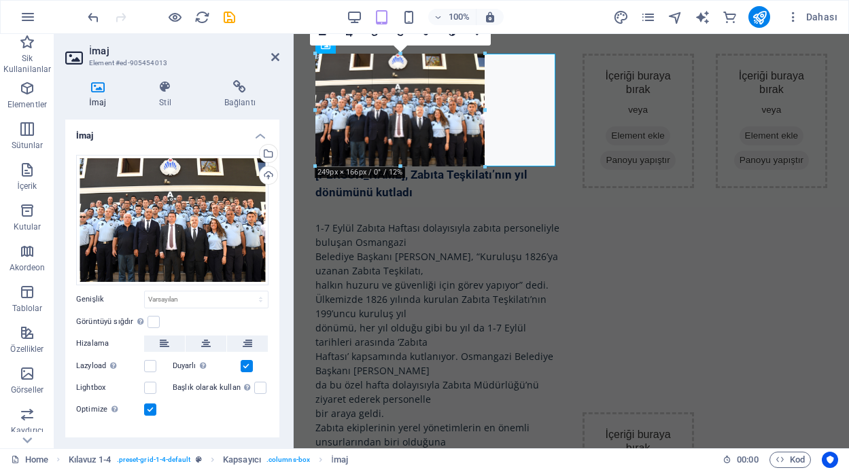
drag, startPoint x: 257, startPoint y: 194, endPoint x: 470, endPoint y: 168, distance: 214.9
type input "249"
select select "px"
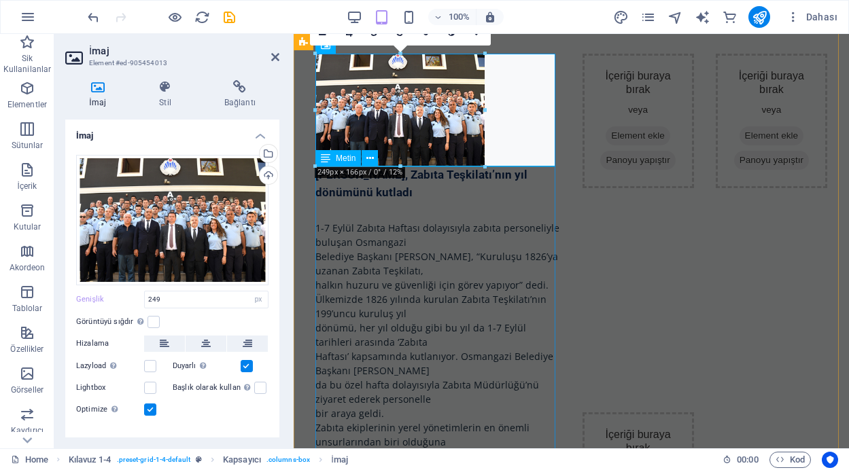
click at [493, 244] on div "[PERSON_NAME], Zabıta Teşkilatı’nın yıl dönümünü kutladı [DATE]-[DATE] Zabıta H…" at bounding box center [437, 457] width 245 height 582
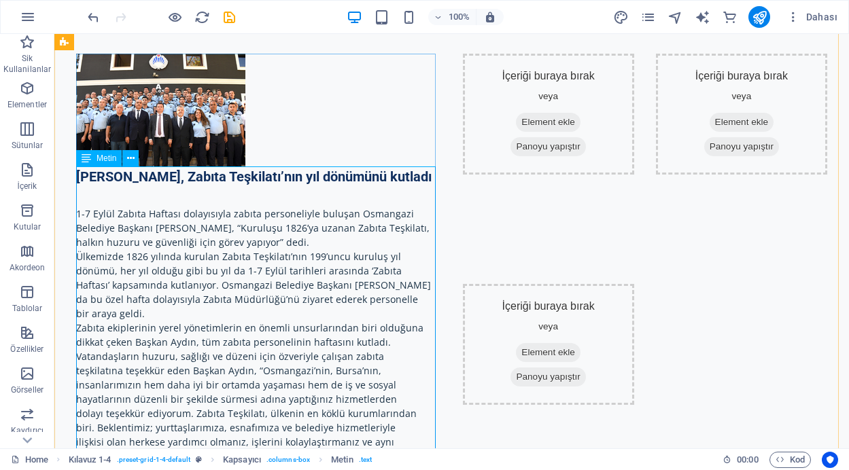
click at [340, 226] on div "[PERSON_NAME], Zabıta Teşkilatı’nın yıl dönümünü kutladı [DATE]-[DATE] Zabıta H…" at bounding box center [258, 328] width 365 height 325
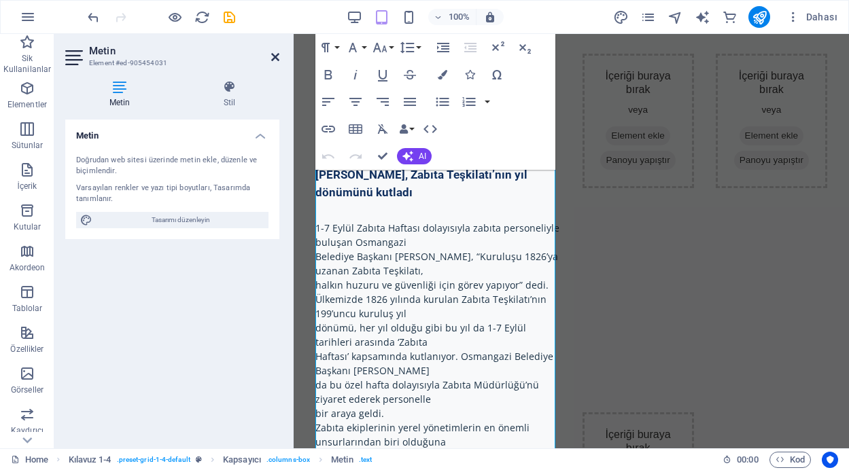
click at [274, 52] on icon at bounding box center [275, 57] width 8 height 11
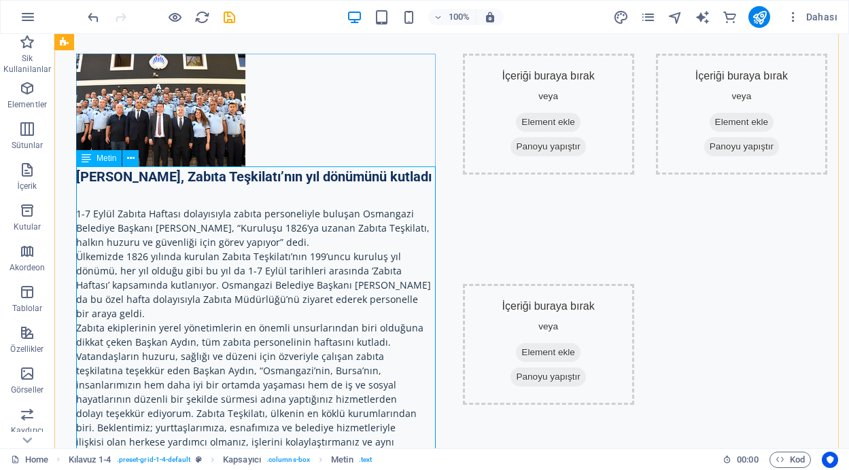
click at [343, 220] on div "[PERSON_NAME], Zabıta Teşkilatı’nın yıl dönümünü kutladı [DATE]-[DATE] Zabıta H…" at bounding box center [258, 328] width 365 height 325
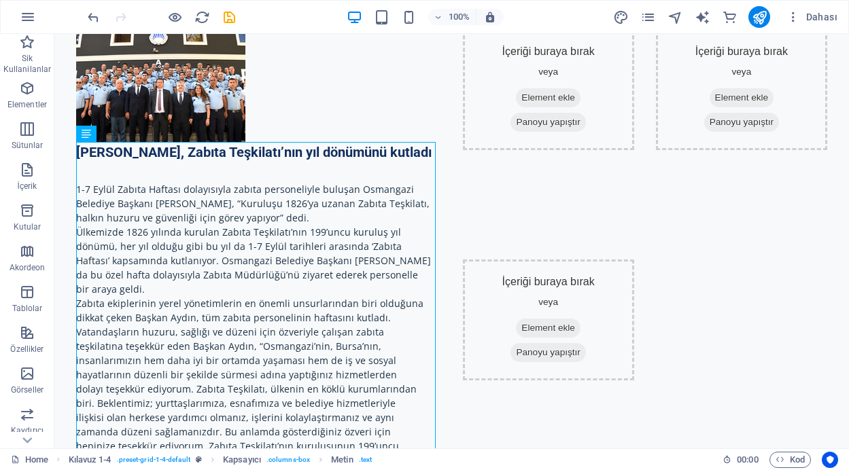
scroll to position [63, 0]
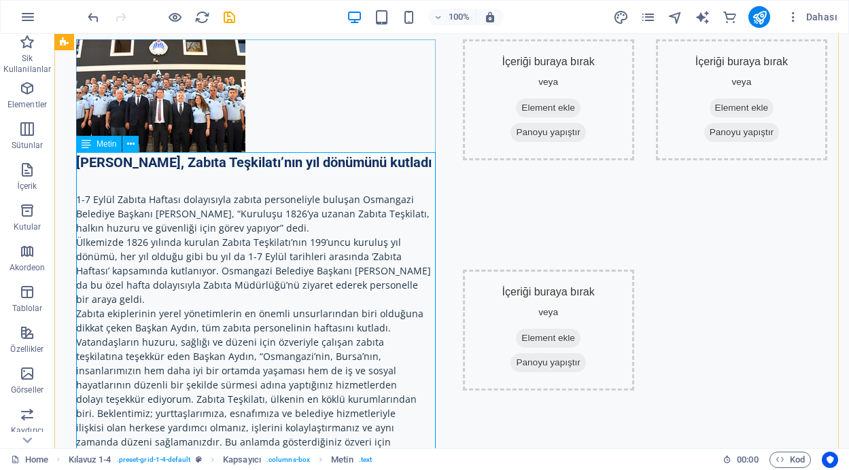
click at [338, 189] on div "[PERSON_NAME], Zabıta Teşkilatı’nın yıl dönümünü kutladı [DATE]-[DATE] Zabıta H…" at bounding box center [258, 314] width 365 height 325
click at [0, 0] on icon at bounding box center [0, 0] width 0 height 0
click at [194, 97] on figure at bounding box center [258, 95] width 365 height 113
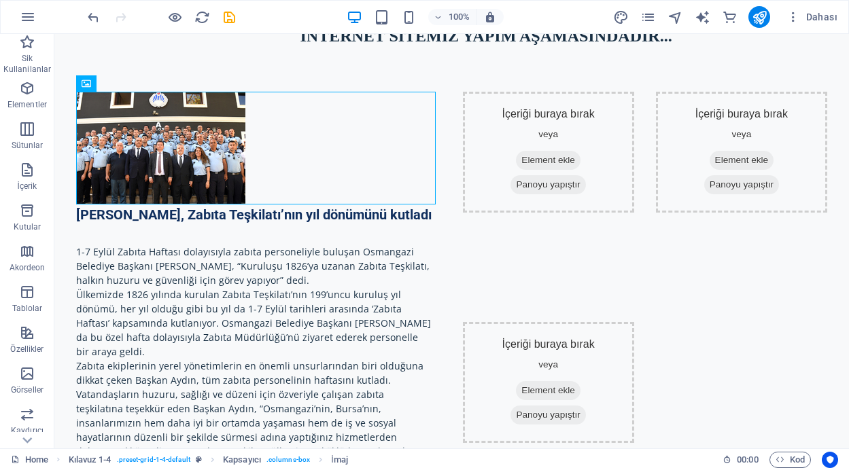
scroll to position [0, 0]
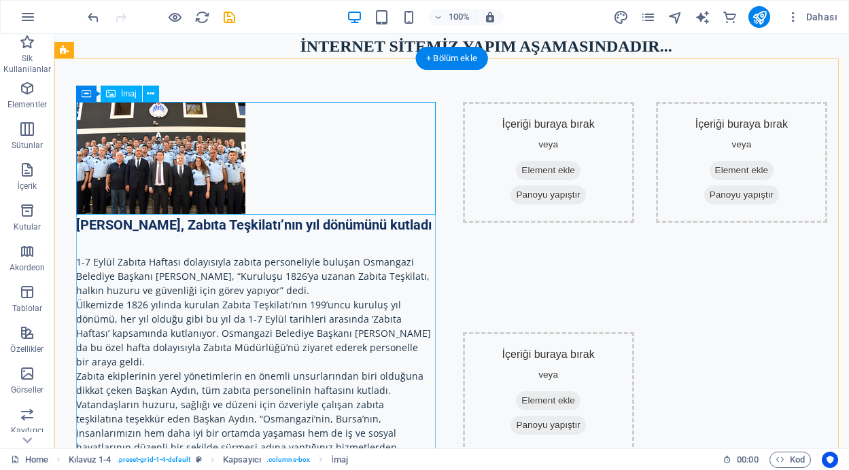
click at [192, 150] on figure at bounding box center [258, 158] width 365 height 113
select select "px"
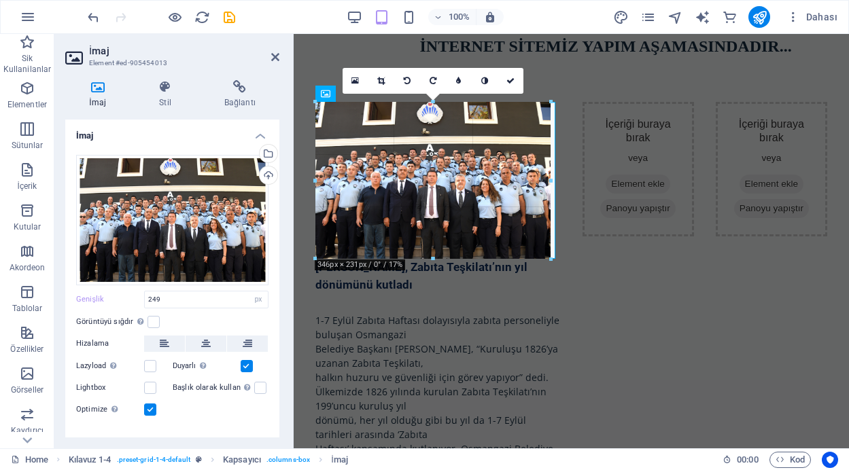
drag, startPoint x: 487, startPoint y: 215, endPoint x: 552, endPoint y: 237, distance: 68.3
type input "346"
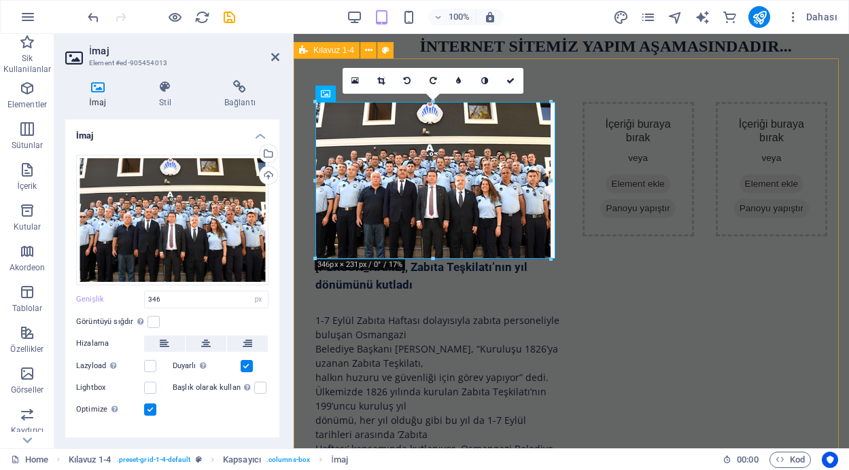
click at [564, 304] on div "[PERSON_NAME], Zabıta Teşkilatı’nın yıl dönümünü kutladı [DATE]-[DATE] Zabıta H…" at bounding box center [570, 471] width 555 height 826
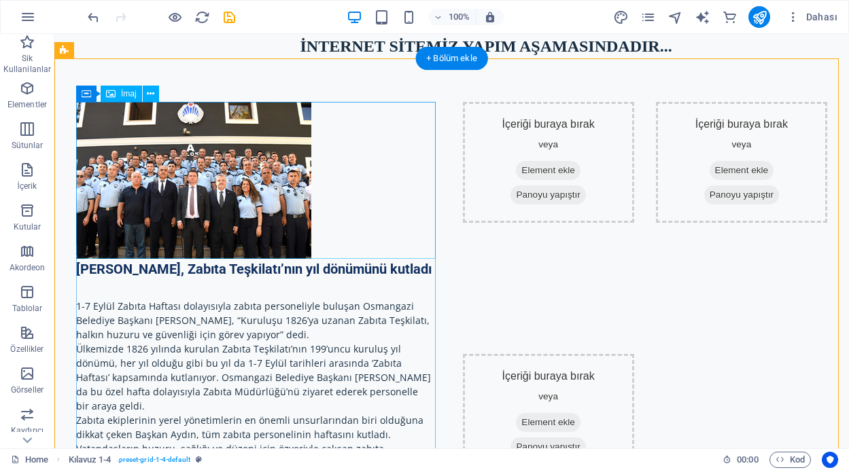
click at [255, 175] on figure at bounding box center [258, 180] width 365 height 157
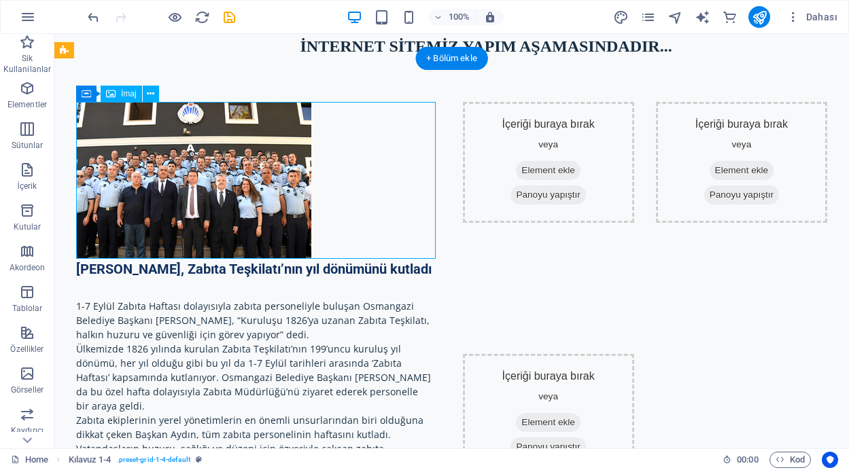
click at [255, 175] on figure at bounding box center [258, 180] width 365 height 157
select select "px"
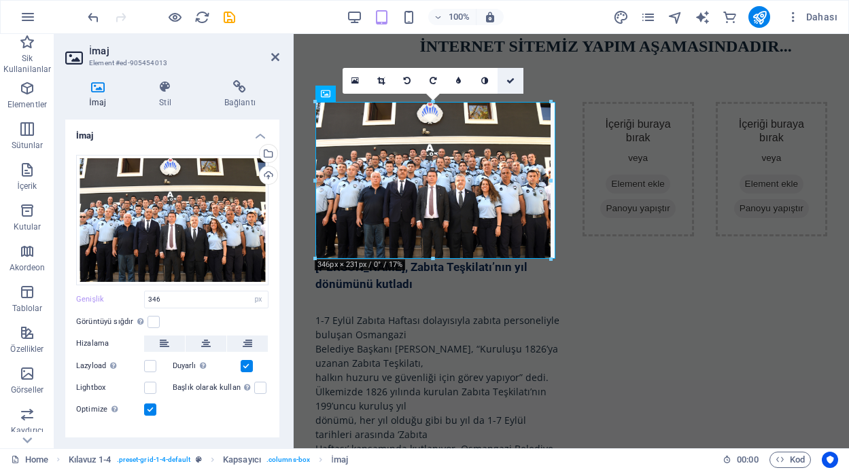
drag, startPoint x: 508, startPoint y: 78, endPoint x: 454, endPoint y: 46, distance: 62.5
click at [508, 78] on icon at bounding box center [510, 81] width 8 height 8
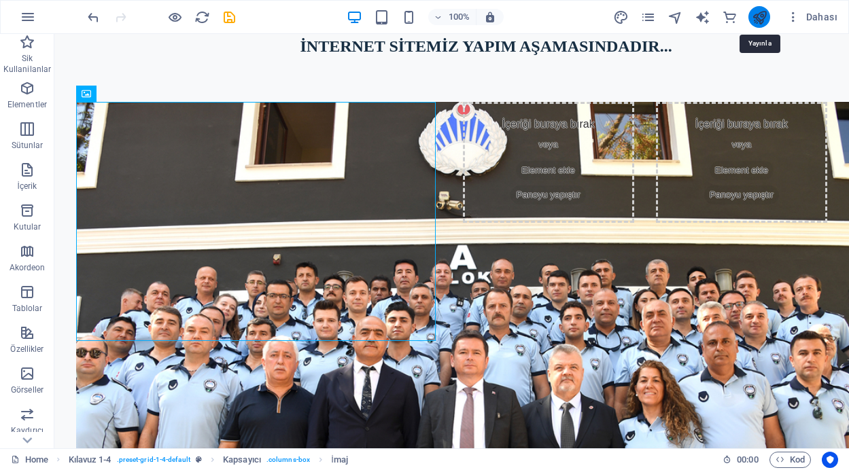
click at [760, 14] on icon "publish" at bounding box center [759, 18] width 16 height 16
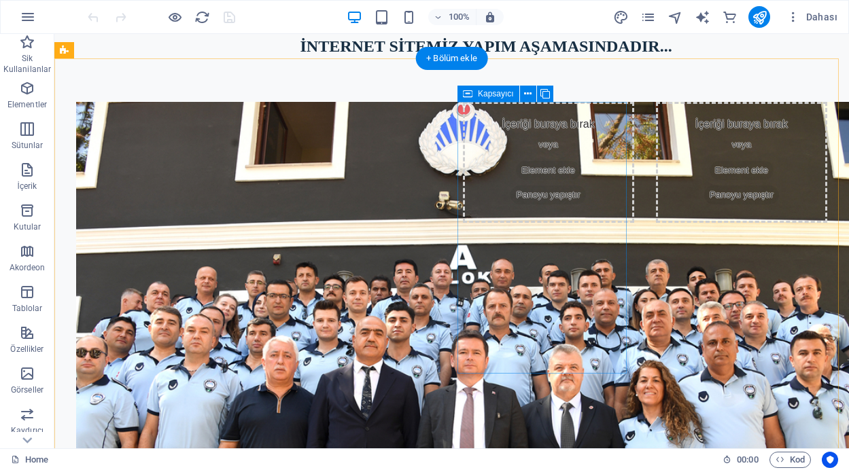
click at [530, 170] on span "Element ekle" at bounding box center [548, 170] width 65 height 19
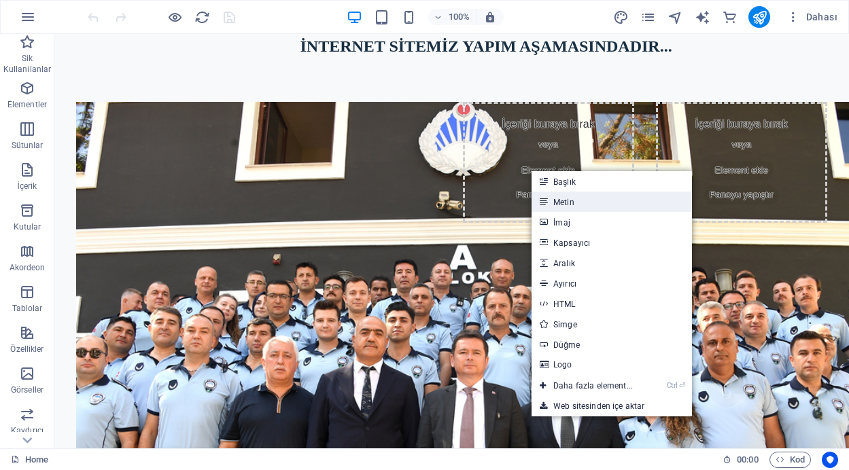
click at [569, 202] on link "Metin" at bounding box center [611, 202] width 160 height 20
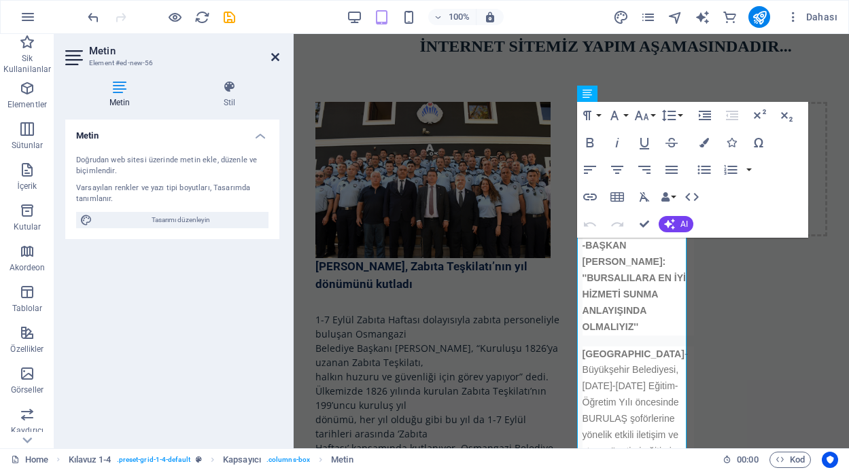
click at [275, 54] on icon at bounding box center [275, 57] width 8 height 11
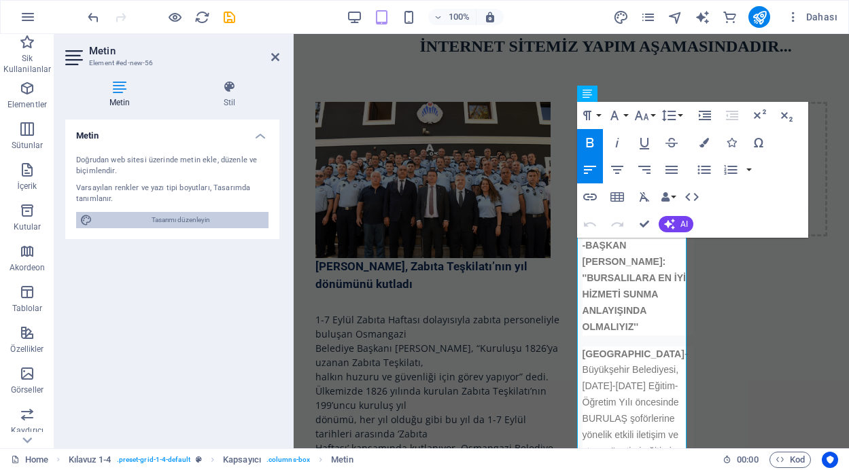
click at [175, 221] on span "Tasarımı düzenleyin" at bounding box center [180, 220] width 168 height 16
select select "px"
select select "400"
select select "px"
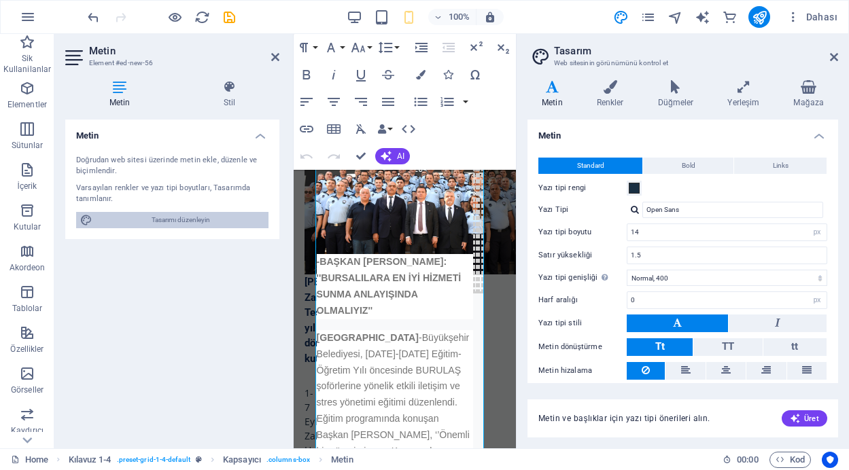
scroll to position [1630, 0]
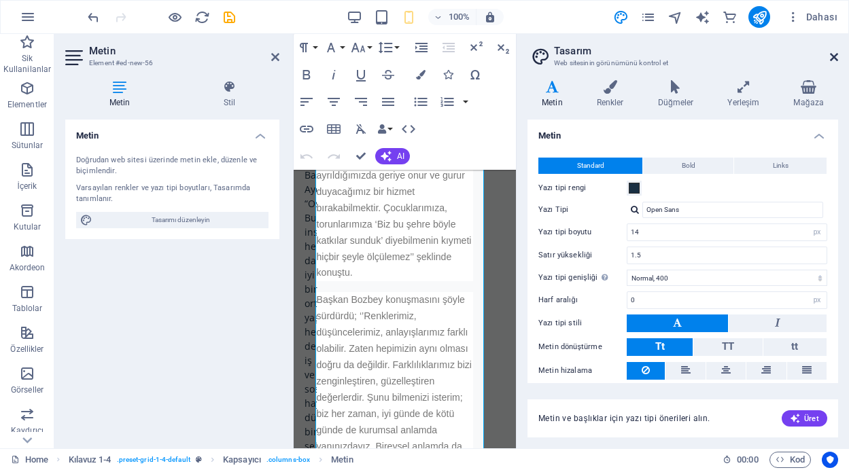
click at [831, 56] on icon at bounding box center [834, 57] width 8 height 11
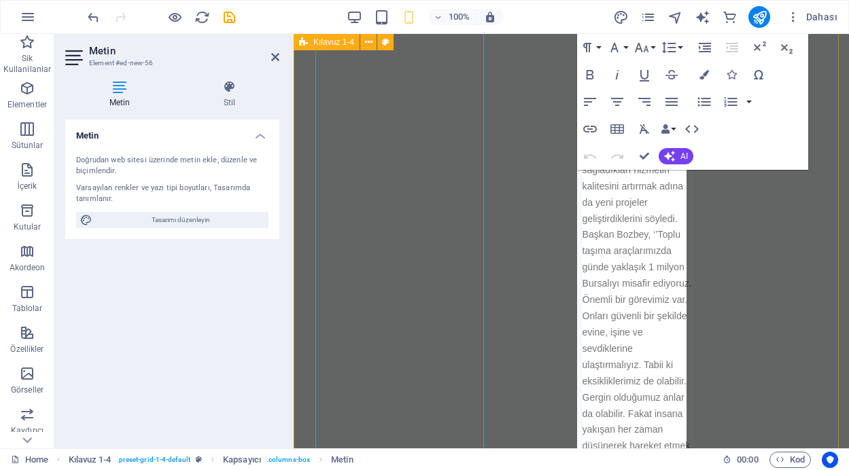
scroll to position [1582, 0]
click at [631, 236] on p "Programda otobüs şoförlerine hitap eden Bursa Büyükşehir Belediye Başkanı Musta…" at bounding box center [637, 284] width 111 height 601
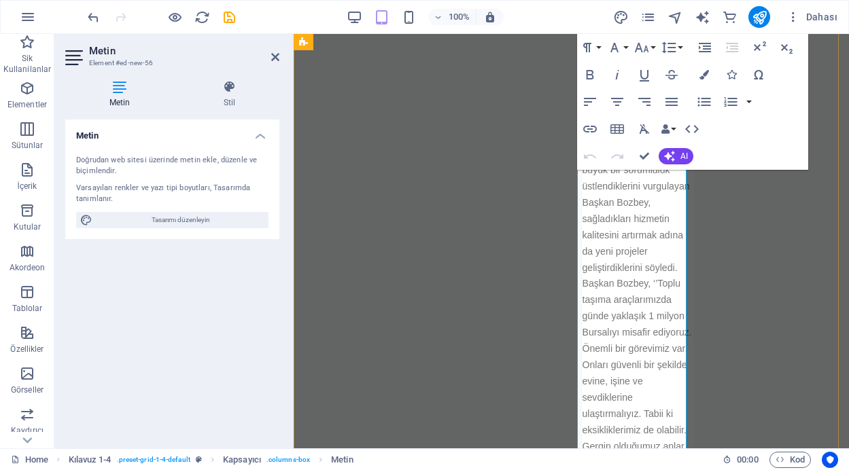
click at [631, 236] on p "Programda otobüs şoförlerine hitap eden Bursa Büyükşehir Belediye Başkanı Musta…" at bounding box center [637, 284] width 111 height 601
click at [641, 287] on p "Programda otobüs şoförlerine hitap eden Bursa Büyükşehir Belediye Başkanı Musta…" at bounding box center [637, 284] width 111 height 601
drag, startPoint x: 272, startPoint y: 57, endPoint x: 211, endPoint y: 22, distance: 71.2
click at [272, 57] on icon at bounding box center [275, 57] width 8 height 11
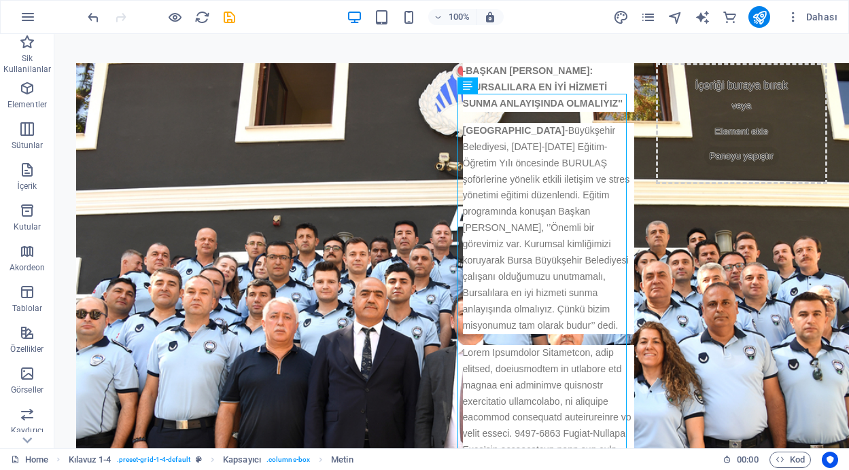
scroll to position [0, 0]
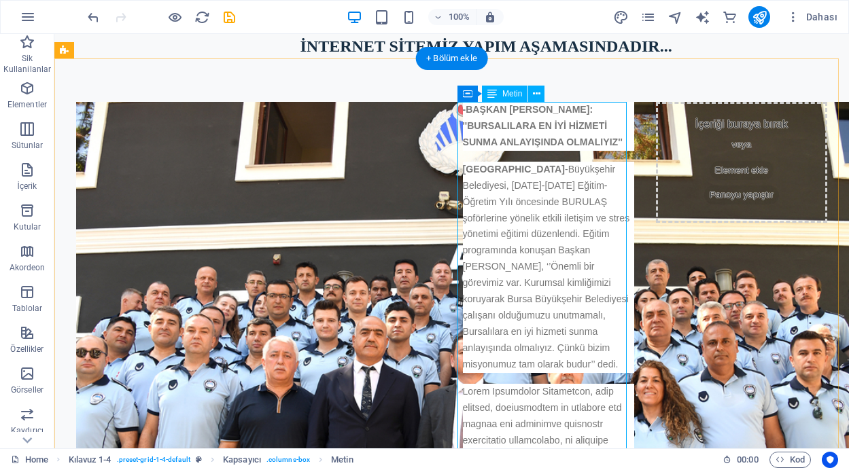
click at [535, 92] on icon at bounding box center [536, 94] width 7 height 14
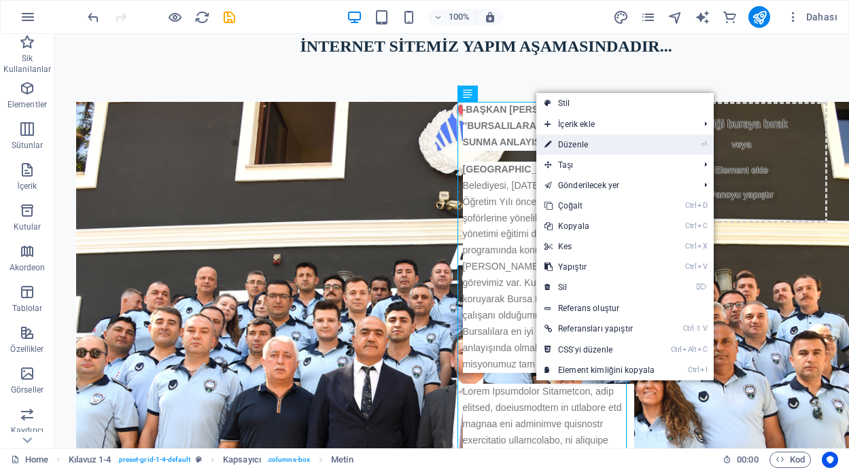
drag, startPoint x: 560, startPoint y: 142, endPoint x: 267, endPoint y: 109, distance: 295.4
click at [560, 142] on link "⏎ Düzenle" at bounding box center [599, 145] width 126 height 20
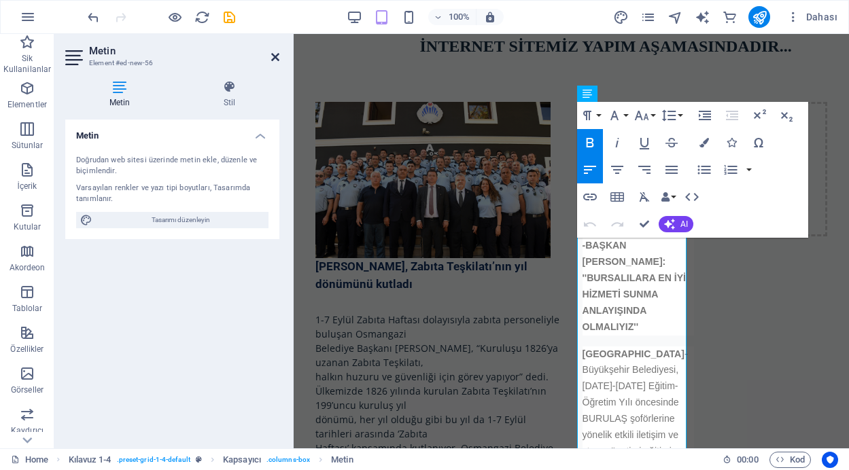
click at [276, 58] on icon at bounding box center [275, 57] width 8 height 11
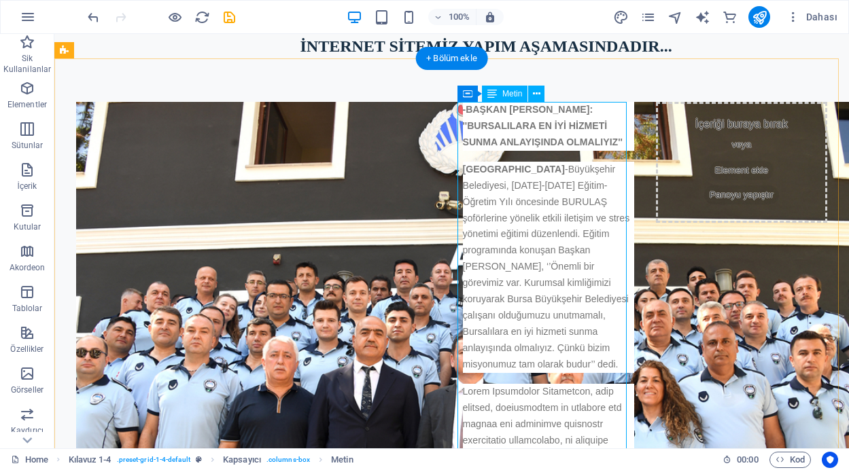
click at [709, 167] on span "Element ekle" at bounding box center [741, 170] width 65 height 19
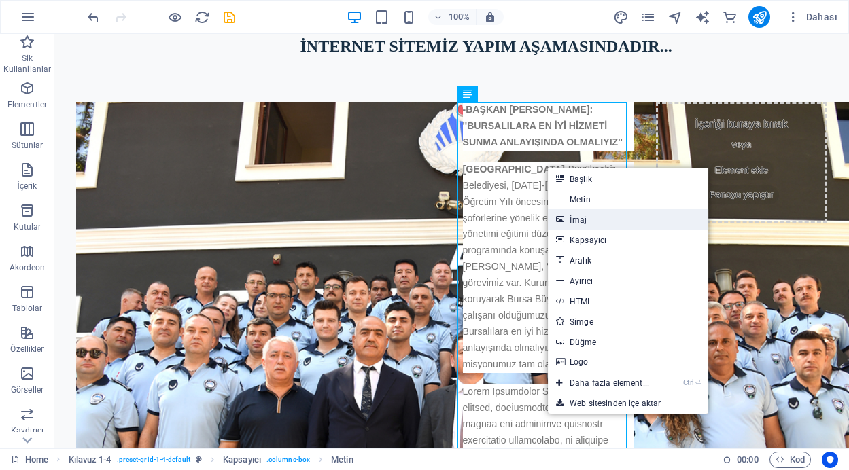
drag, startPoint x: 578, startPoint y: 219, endPoint x: 287, endPoint y: 185, distance: 292.7
click at [578, 219] on link "İmaj" at bounding box center [628, 219] width 160 height 20
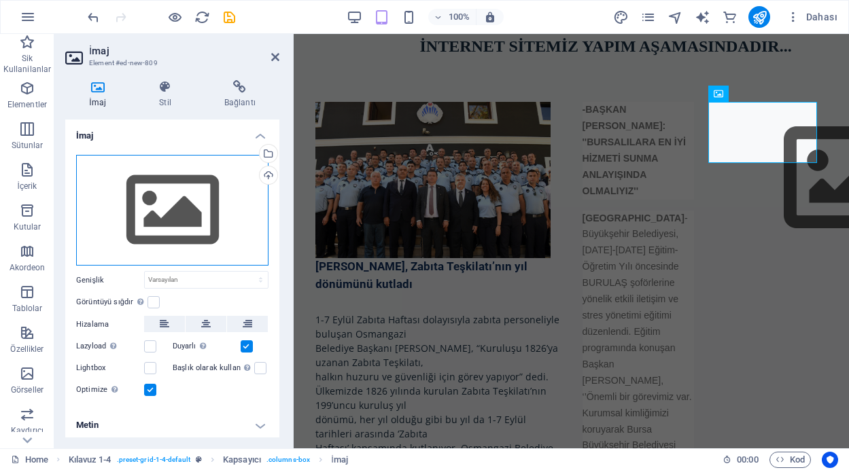
click at [186, 216] on div "Dosyaları buraya sürükleyin, dosyaları seçmek için tıklayın veya Dosyalardan ya…" at bounding box center [172, 210] width 192 height 111
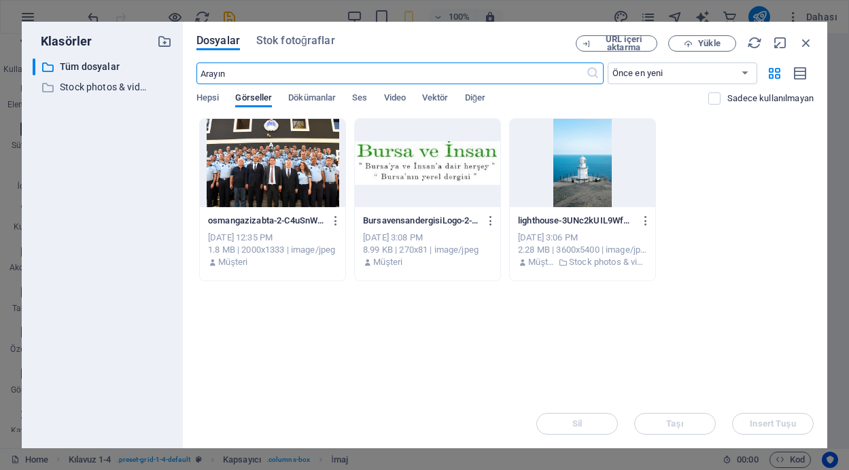
scroll to position [2477, 0]
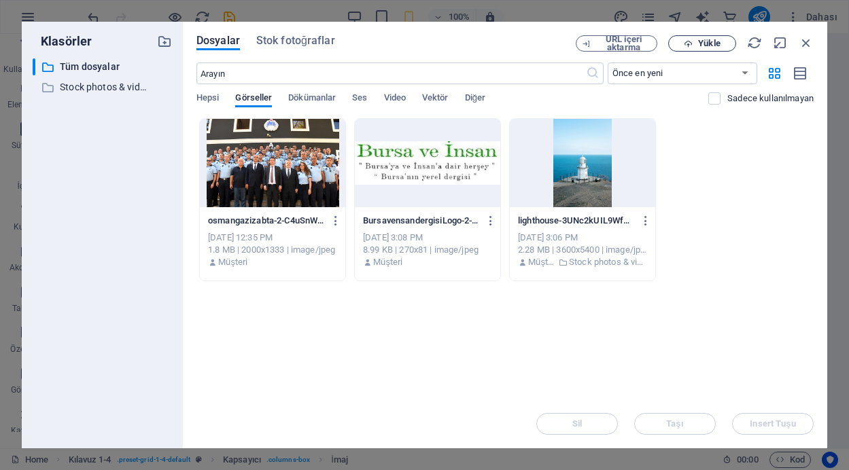
click at [700, 41] on span "Yükle" at bounding box center [709, 43] width 22 height 8
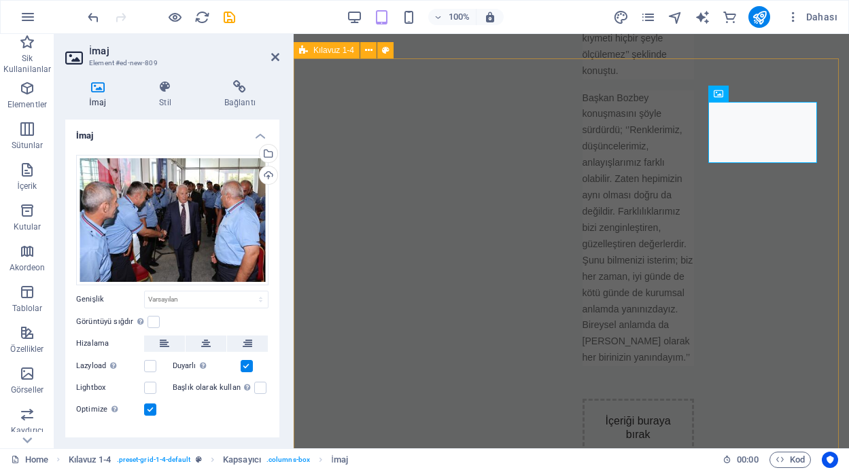
scroll to position [0, 0]
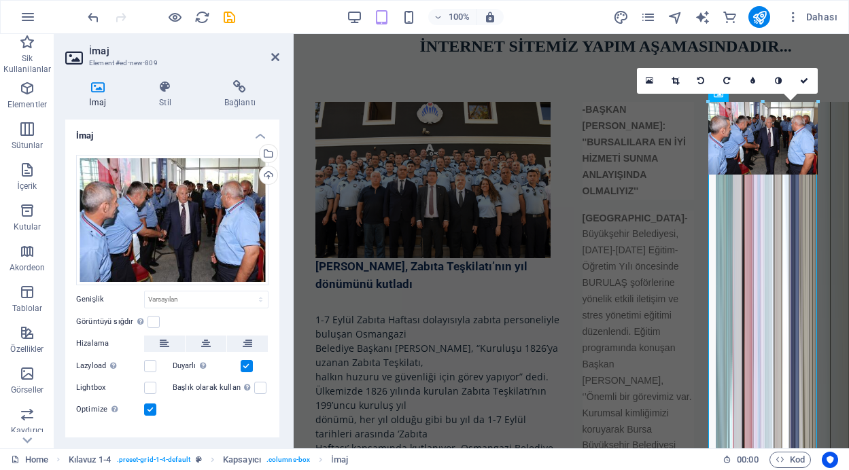
drag, startPoint x: 707, startPoint y: 176, endPoint x: 487, endPoint y: 184, distance: 220.3
type input "161"
select select "px"
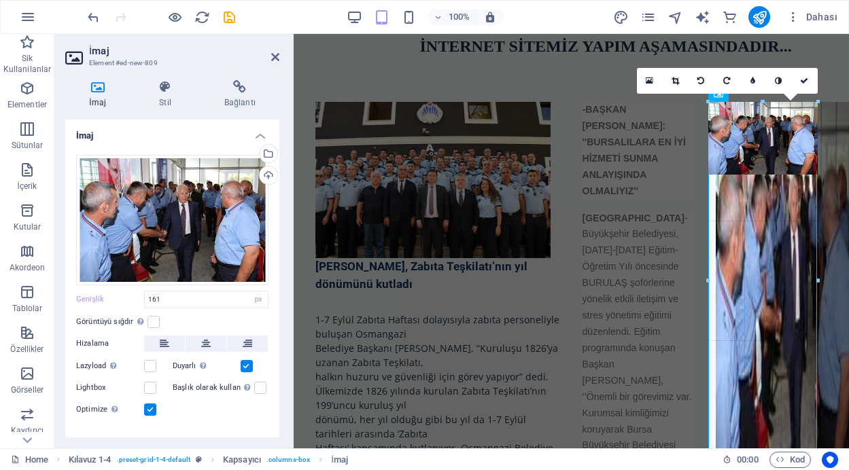
drag, startPoint x: 819, startPoint y: 177, endPoint x: 554, endPoint y: 188, distance: 265.2
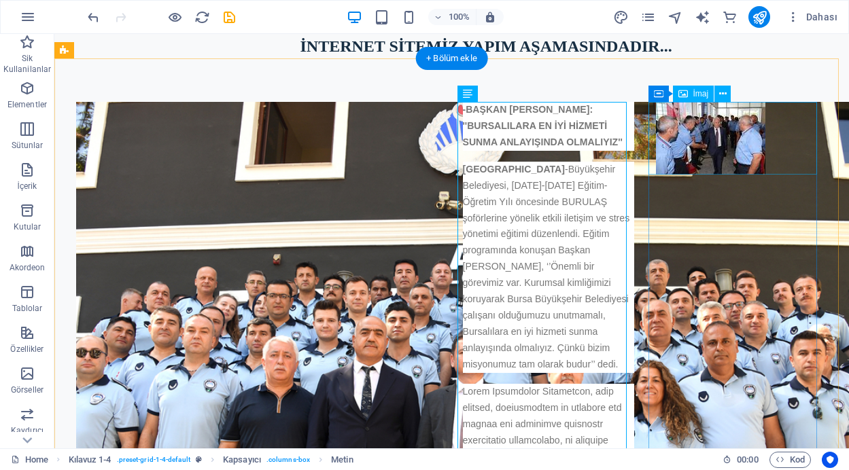
click at [688, 149] on figure at bounding box center [741, 138] width 171 height 73
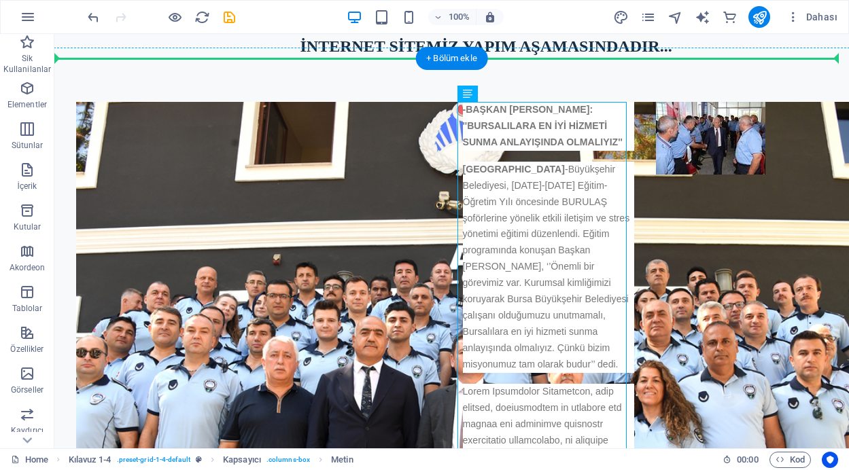
drag, startPoint x: 481, startPoint y: 126, endPoint x: 729, endPoint y: 281, distance: 292.0
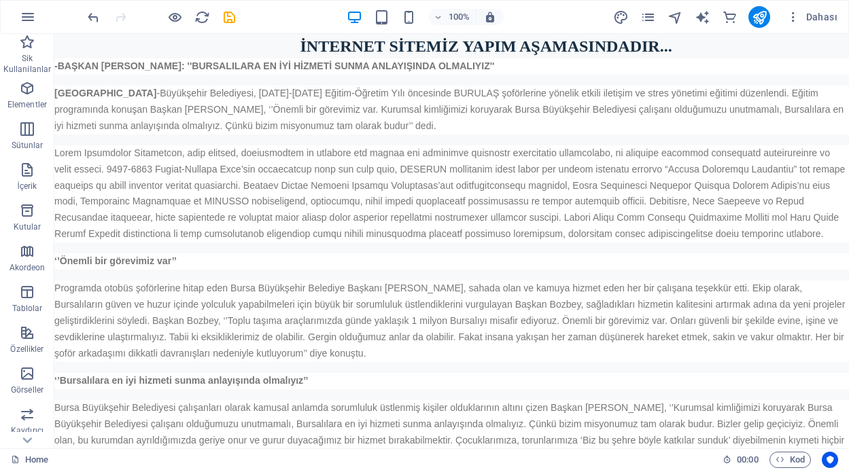
drag, startPoint x: 846, startPoint y: 76, endPoint x: 888, endPoint y: 67, distance: 43.2
click at [88, 16] on icon "undo" at bounding box center [94, 18] width 16 height 16
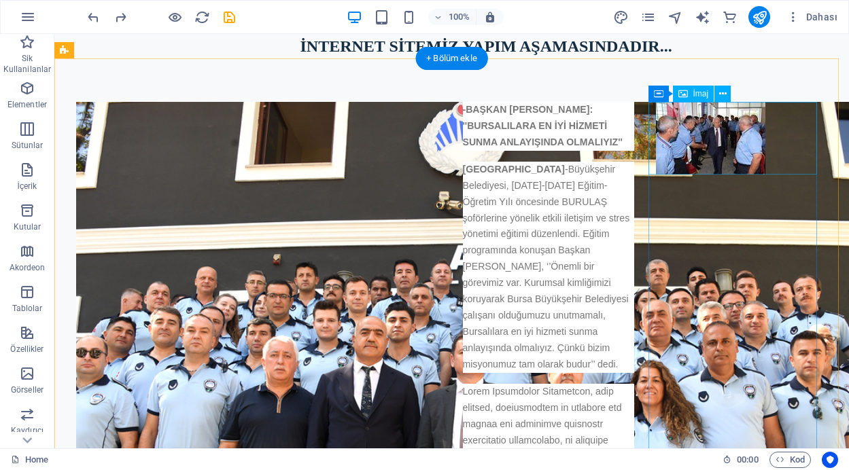
click at [679, 149] on figure at bounding box center [741, 138] width 171 height 73
click at [741, 157] on figure at bounding box center [741, 138] width 171 height 73
select select "px"
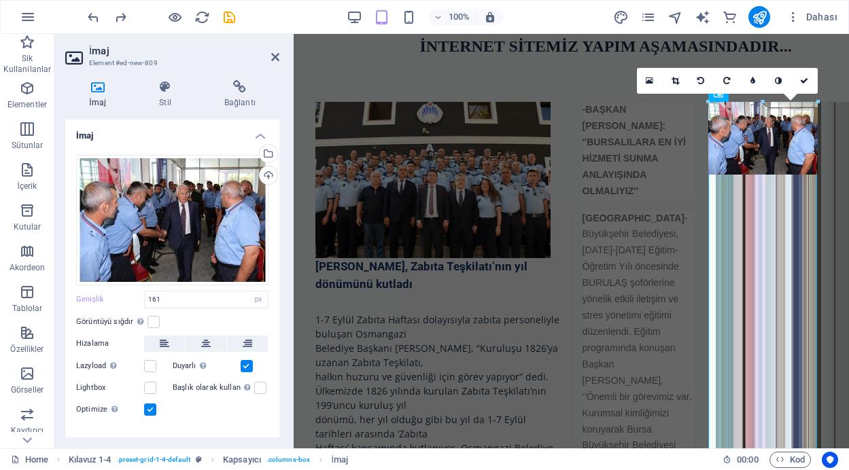
drag, startPoint x: 710, startPoint y: 173, endPoint x: 344, endPoint y: 238, distance: 371.3
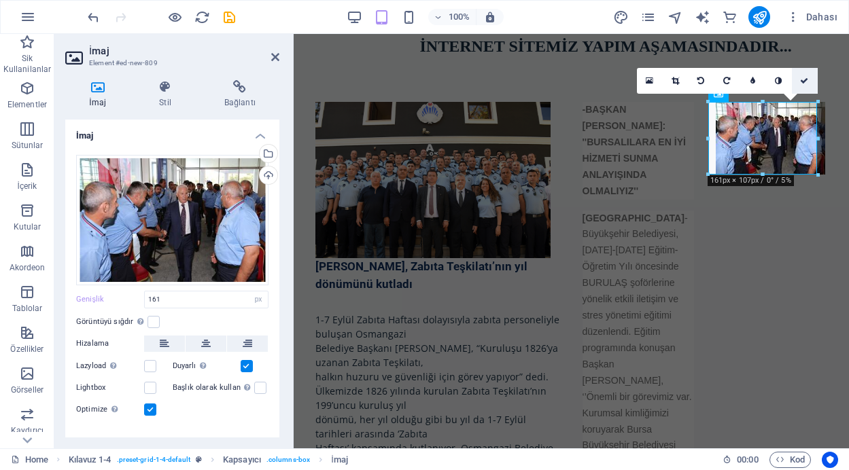
click at [803, 79] on icon at bounding box center [804, 81] width 8 height 8
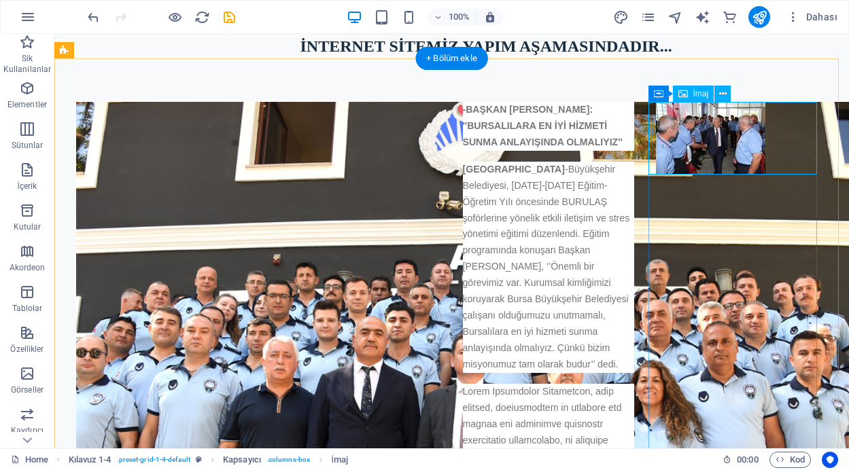
click at [703, 118] on figure at bounding box center [741, 138] width 171 height 73
click at [724, 95] on icon at bounding box center [722, 94] width 7 height 14
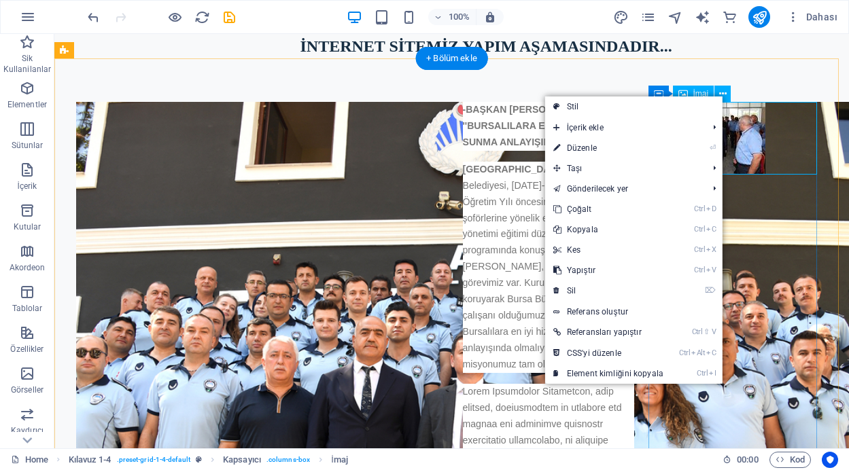
click at [736, 154] on figure at bounding box center [741, 138] width 171 height 73
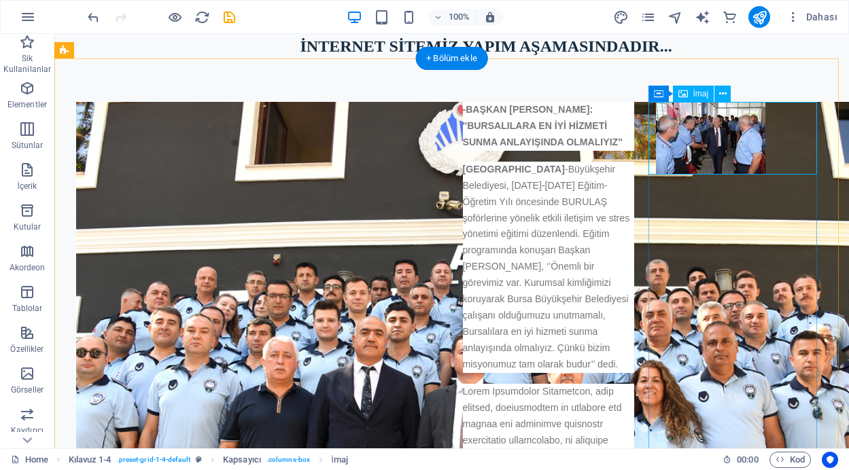
click at [739, 153] on figure at bounding box center [741, 138] width 171 height 73
click at [738, 152] on figure at bounding box center [741, 138] width 171 height 73
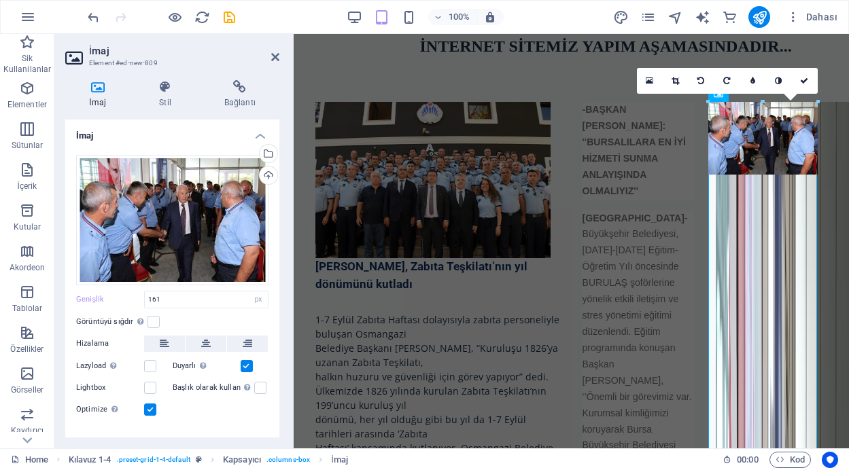
drag, startPoint x: 820, startPoint y: 177, endPoint x: 851, endPoint y: 381, distance: 206.8
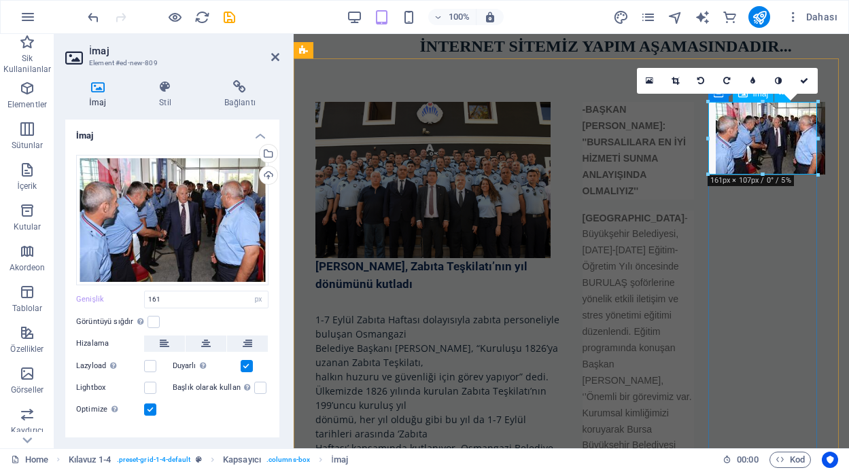
click at [736, 132] on figure at bounding box center [770, 138] width 111 height 73
click at [736, 131] on figure at bounding box center [770, 138] width 111 height 73
click at [200, 293] on input "161" at bounding box center [206, 299] width 123 height 16
click at [255, 296] on select "Varsayılan otomatik px rem % em vh vw" at bounding box center [258, 299] width 19 height 16
select select "%"
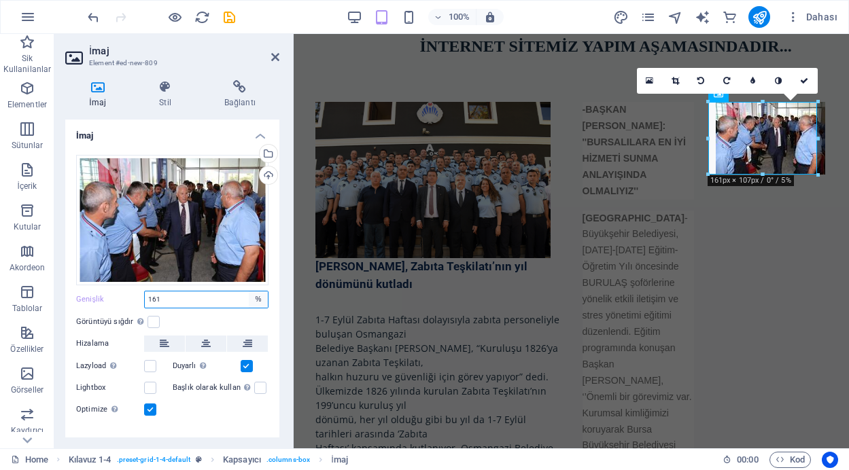
click at [249, 291] on select "Varsayılan otomatik px rem % em vh vw" at bounding box center [258, 299] width 19 height 16
type input "100"
click at [162, 88] on icon at bounding box center [165, 87] width 60 height 14
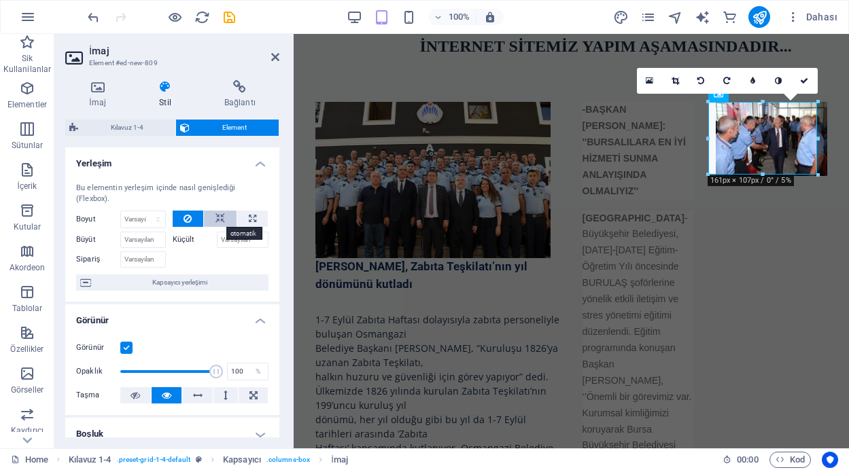
click at [215, 220] on icon at bounding box center [220, 219] width 10 height 16
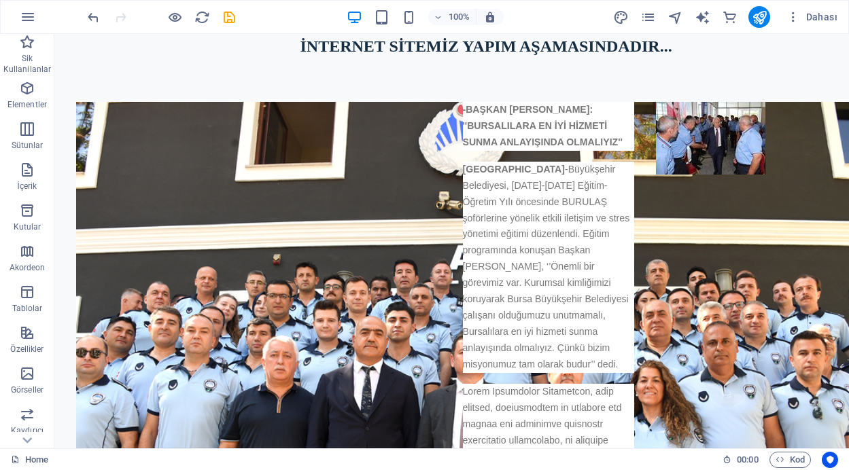
drag, startPoint x: 844, startPoint y: 66, endPoint x: 885, endPoint y: 67, distance: 40.8
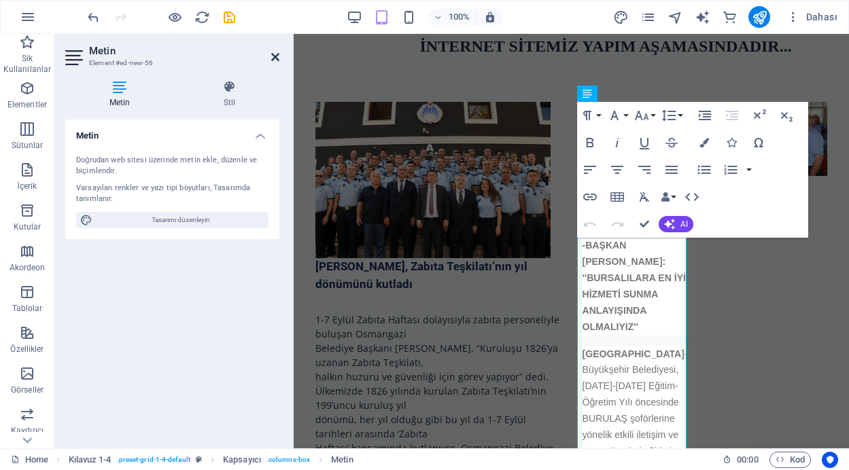
click at [272, 57] on icon at bounding box center [275, 57] width 8 height 11
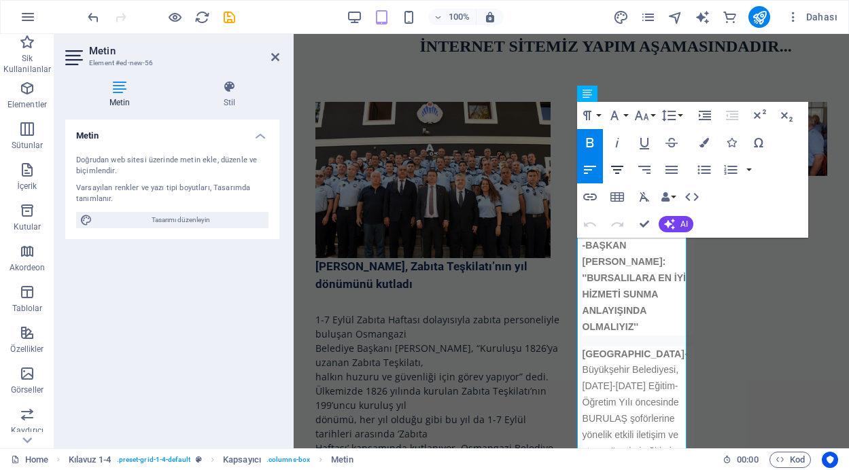
click at [616, 171] on icon "button" at bounding box center [617, 170] width 16 height 16
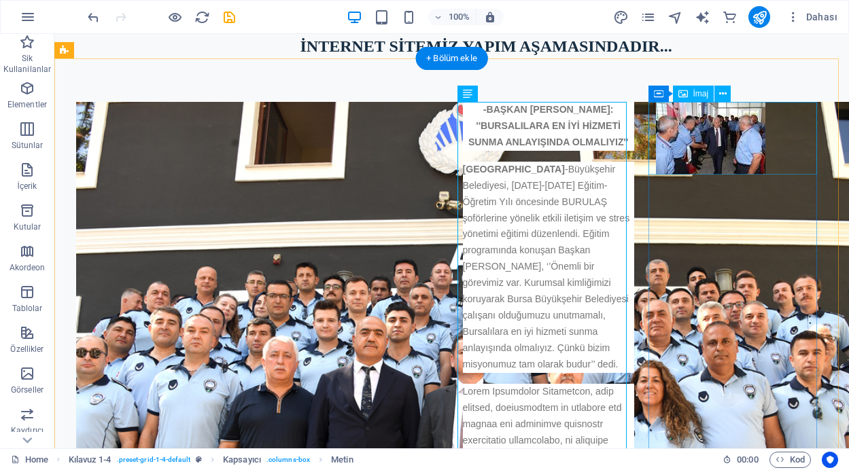
click at [673, 139] on figure at bounding box center [741, 138] width 171 height 73
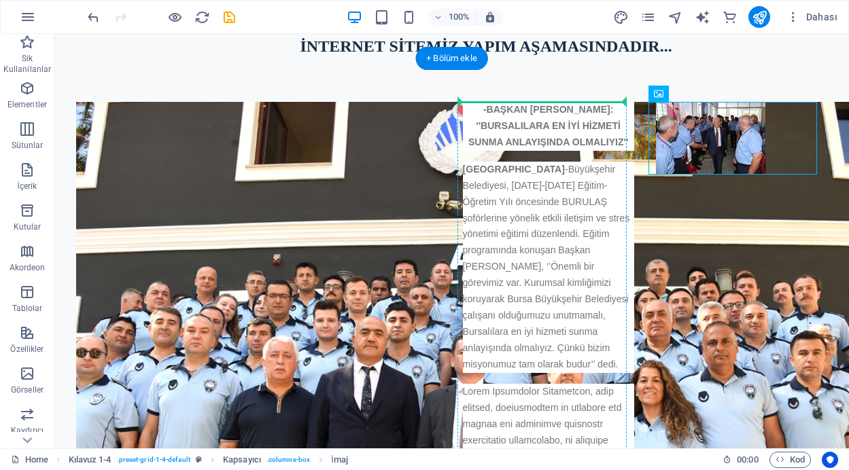
drag, startPoint x: 673, startPoint y: 139, endPoint x: 543, endPoint y: 103, distance: 134.5
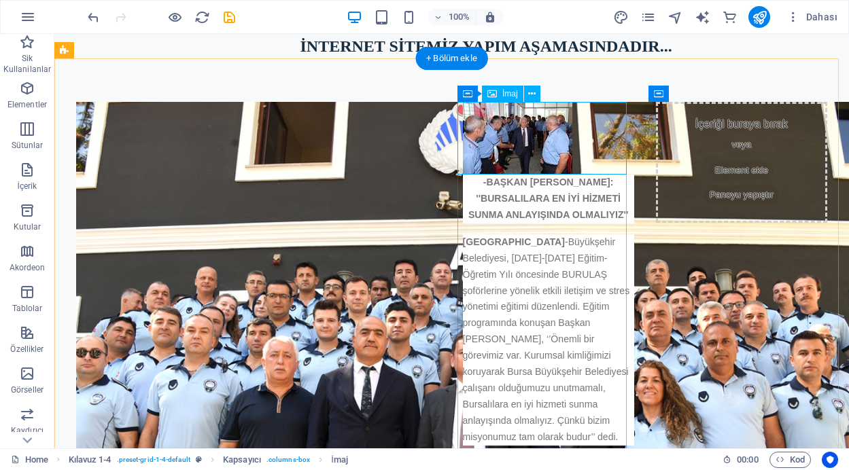
click at [545, 144] on figure at bounding box center [548, 138] width 171 height 73
click at [545, 143] on figure at bounding box center [548, 138] width 171 height 73
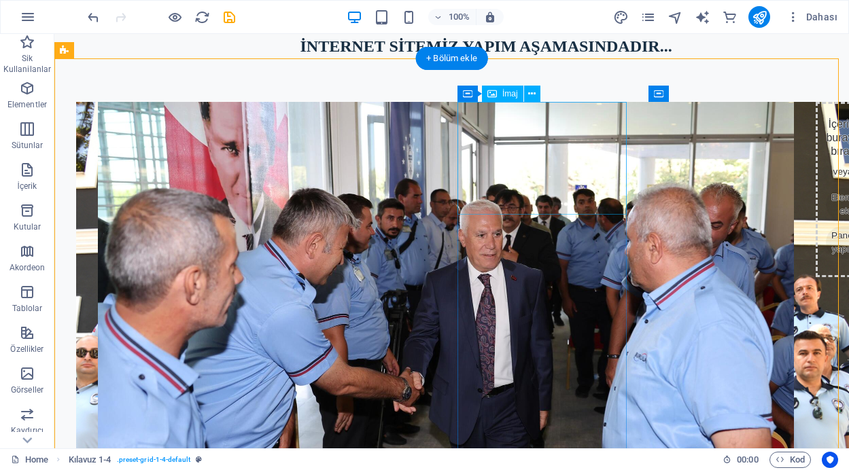
click at [603, 178] on figure at bounding box center [446, 334] width 696 height 464
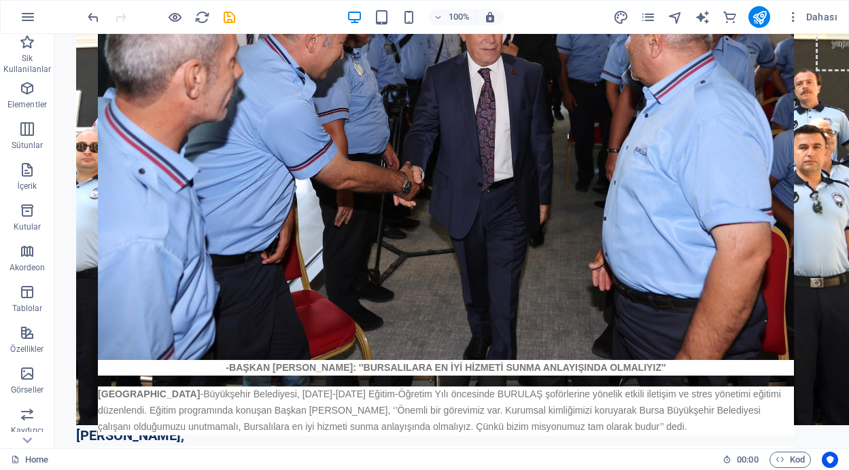
scroll to position [190, 0]
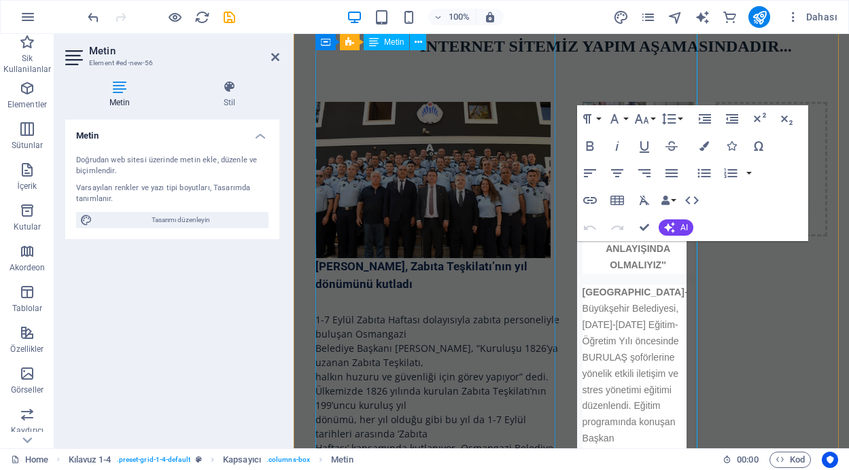
scroll to position [325, 0]
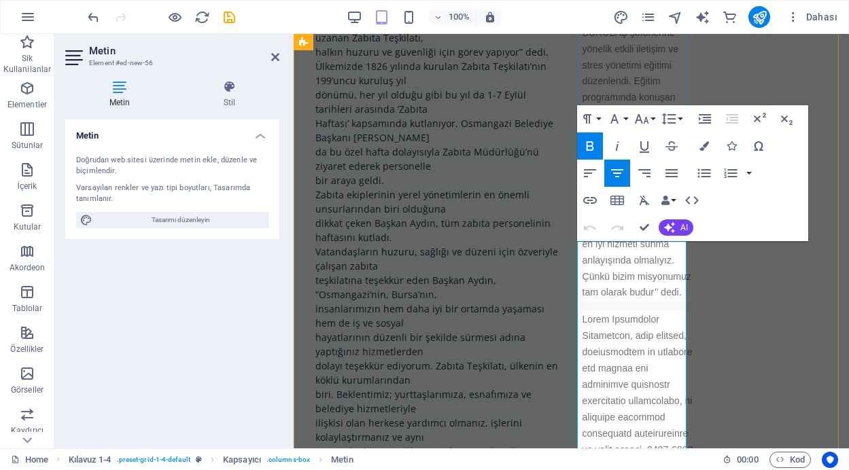
click at [605, 301] on p "BURSA -Büyükşehir Belediyesi, 2025-2026 Eğitim-Öğretim Yılı öncesinde BURULAŞ ş…" at bounding box center [637, 130] width 111 height 341
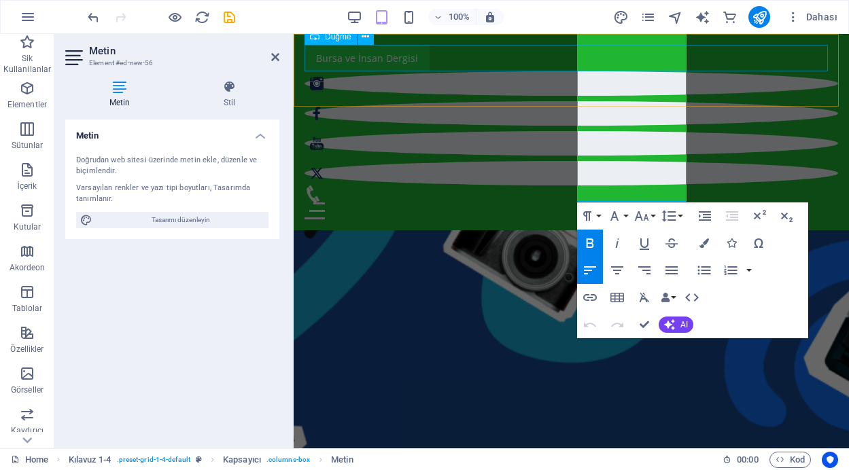
scroll to position [3051, 0]
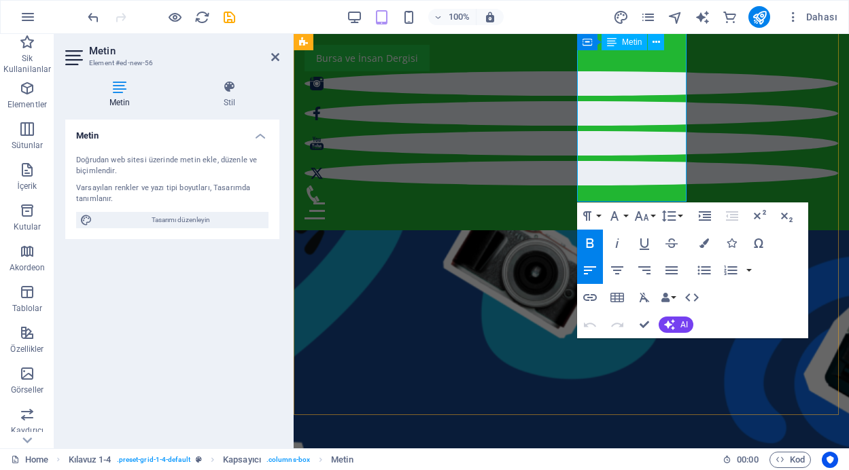
drag, startPoint x: 580, startPoint y: 356, endPoint x: 685, endPoint y: 179, distance: 206.6
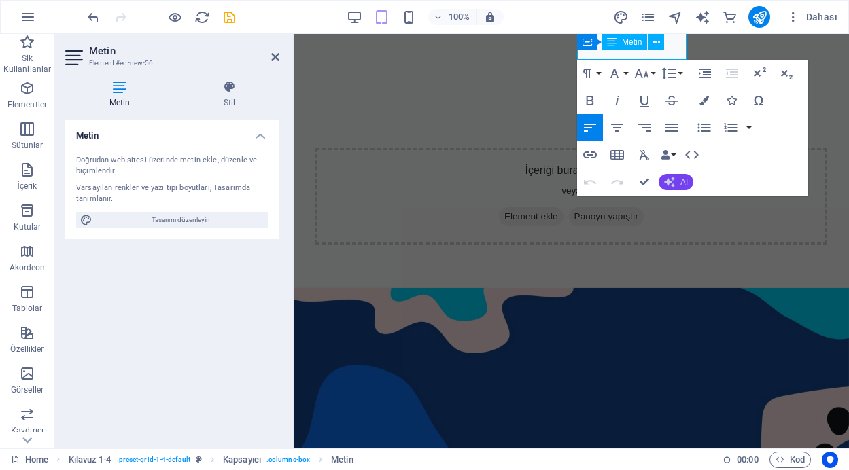
scroll to position [945, 0]
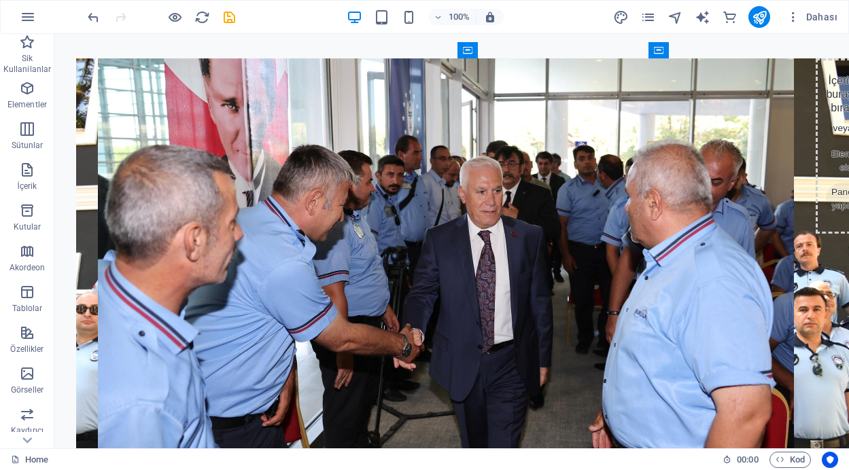
scroll to position [0, 0]
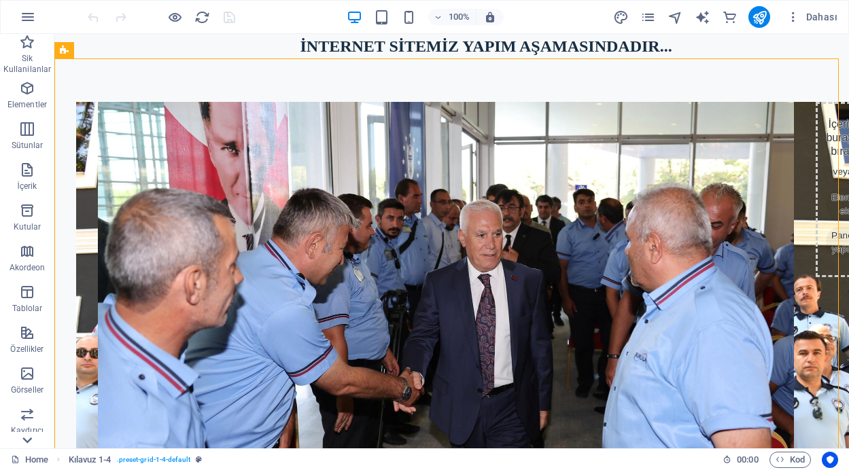
click at [29, 440] on icon at bounding box center [27, 441] width 10 height 6
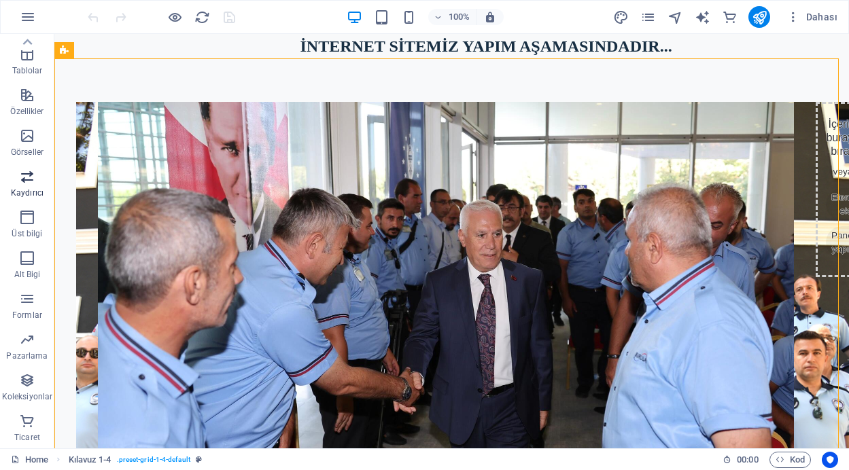
click at [33, 180] on icon "button" at bounding box center [27, 176] width 16 height 16
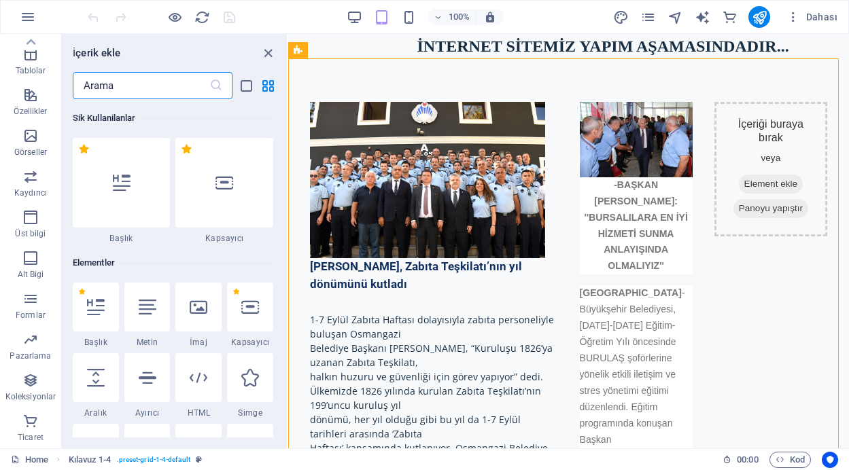
scroll to position [7702, 0]
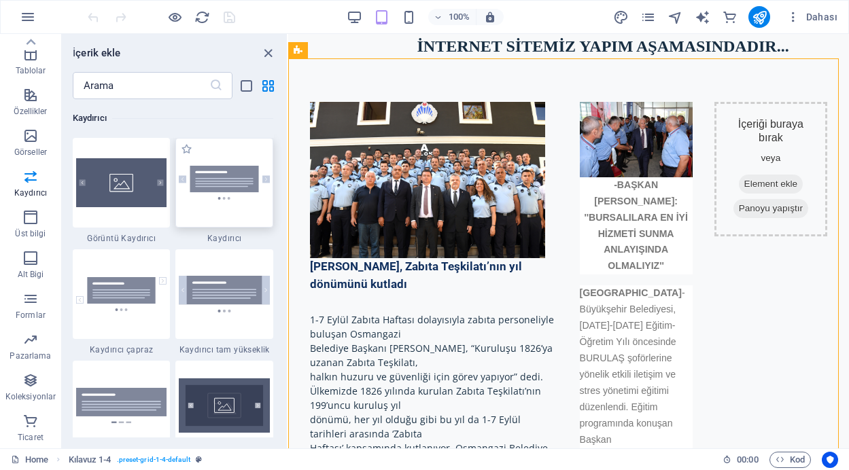
click at [224, 194] on img at bounding box center [224, 183] width 91 height 34
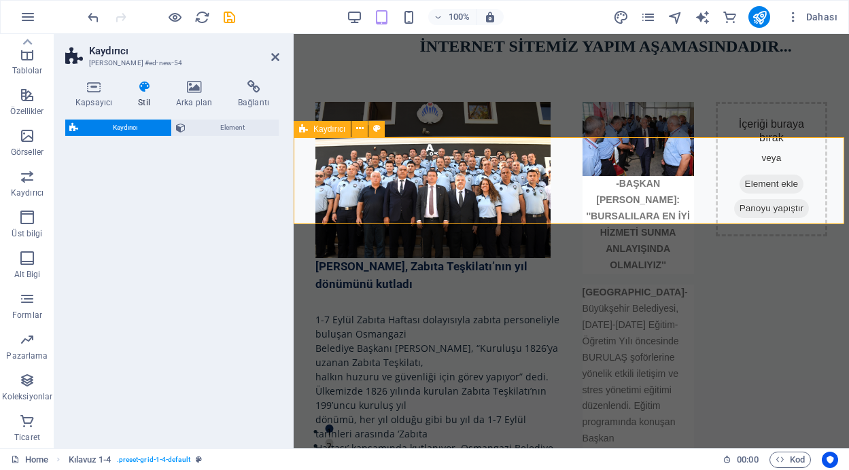
scroll to position [1081, 0]
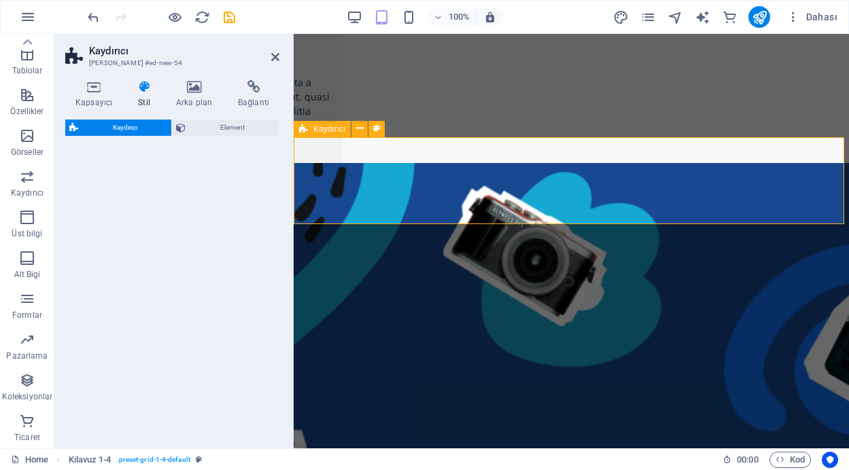
select select "rem"
select select "px"
select select "preset-slider-content-v3-default"
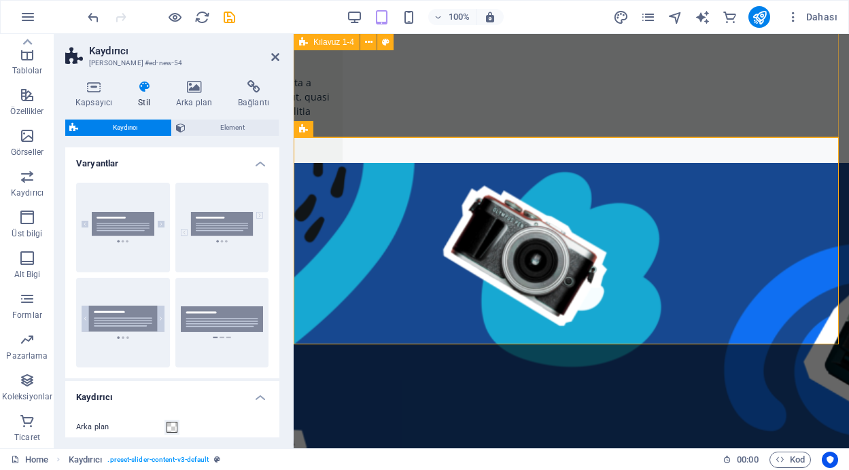
drag, startPoint x: 722, startPoint y: 234, endPoint x: 471, endPoint y: 115, distance: 277.5
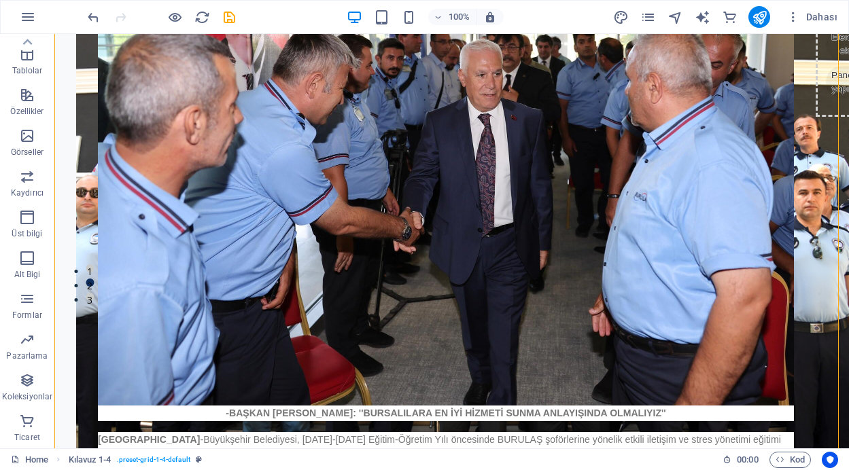
scroll to position [172, 0]
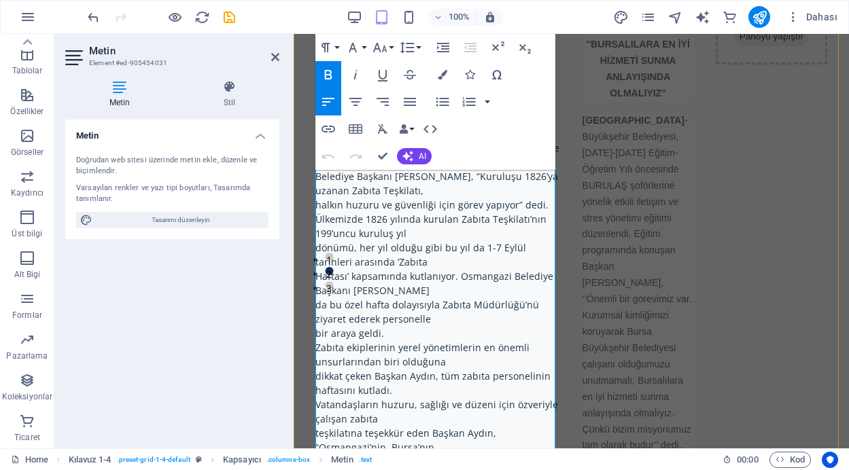
click at [452, 177] on p "Belediye Başkanı [PERSON_NAME], “Kuruluşu 1826’ya uzanan Zabıta Teşkilatı," at bounding box center [437, 183] width 245 height 29
click at [393, 194] on p "Belediye Başkanı [PERSON_NAME], “Kuruluşu 1826’ya uzanan Zabıta Teşkilatı," at bounding box center [437, 183] width 245 height 29
drag, startPoint x: 273, startPoint y: 53, endPoint x: 219, endPoint y: 19, distance: 63.5
click at [273, 53] on icon at bounding box center [275, 57] width 8 height 11
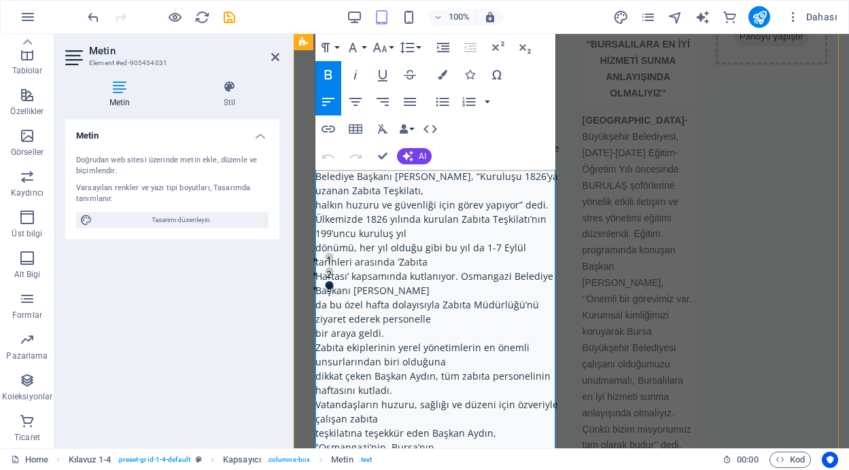
click at [416, 217] on p "Ülkemizde 1826 yılında kurulan Zabıta Teşkilatı’nın 199’uncu kuruluş yıl" at bounding box center [437, 226] width 245 height 29
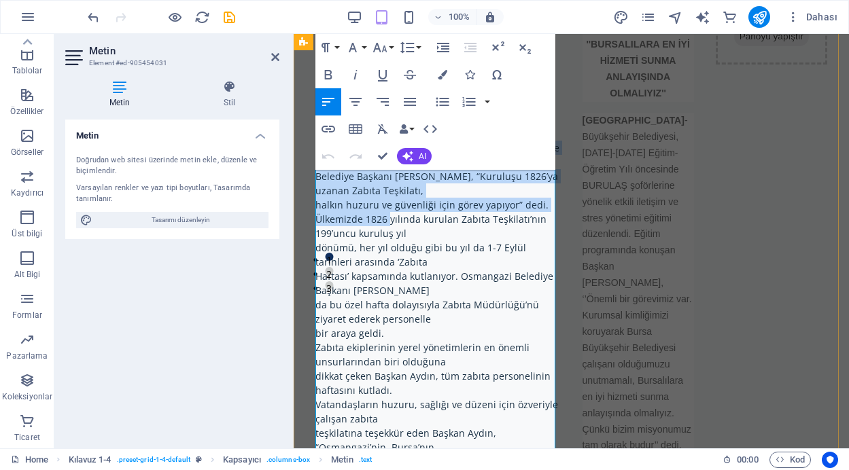
drag, startPoint x: 389, startPoint y: 218, endPoint x: 363, endPoint y: 132, distance: 89.4
click at [363, 132] on div "[PERSON_NAME], Zabıta Teşkilatı’nın yıl dönümünü kutladı [DATE]-[DATE] Zabıta H…" at bounding box center [437, 377] width 245 height 582
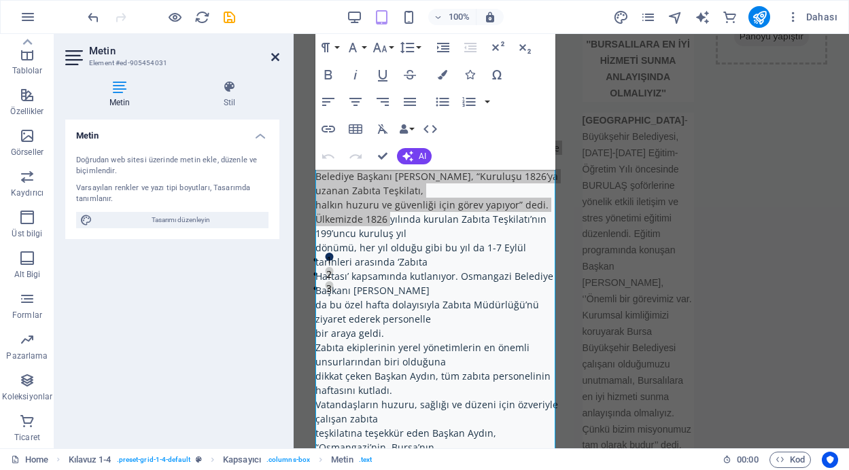
drag, startPoint x: 274, startPoint y: 53, endPoint x: 219, endPoint y: 20, distance: 63.4
click at [274, 53] on icon at bounding box center [275, 57] width 8 height 11
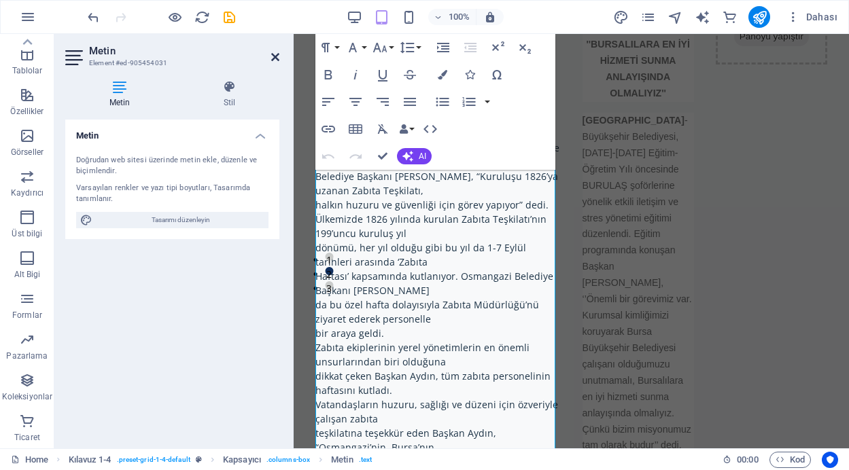
drag, startPoint x: 275, startPoint y: 57, endPoint x: 222, endPoint y: 23, distance: 62.9
click at [275, 57] on icon at bounding box center [275, 57] width 8 height 11
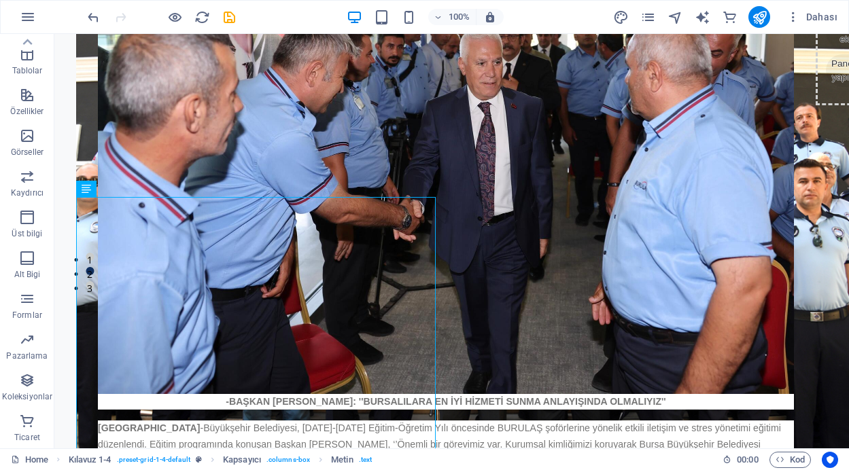
scroll to position [0, 0]
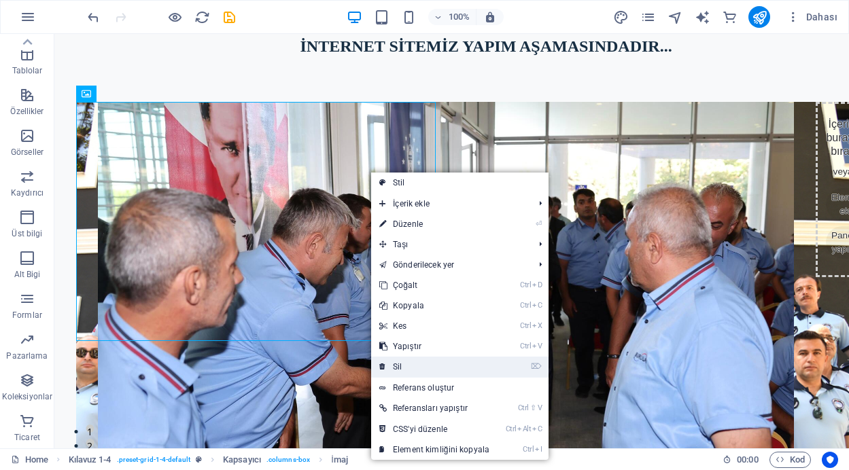
click at [395, 366] on link "⌦ Sil" at bounding box center [434, 367] width 126 height 20
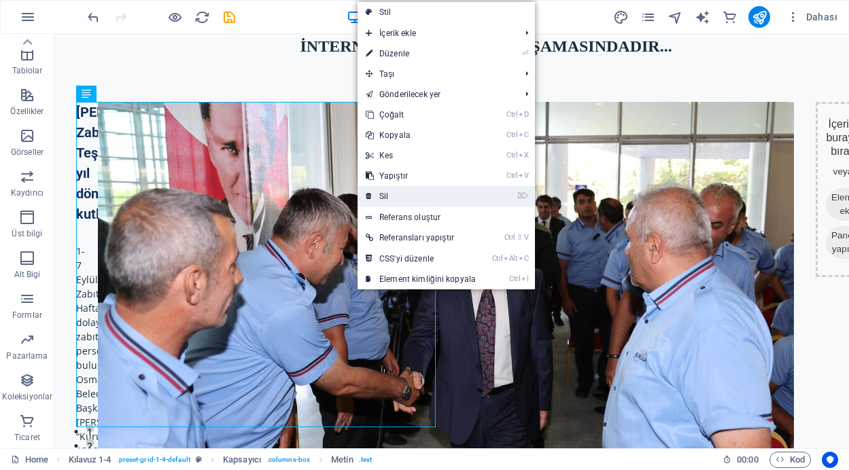
click at [395, 192] on link "⌦ Sil" at bounding box center [420, 196] width 126 height 20
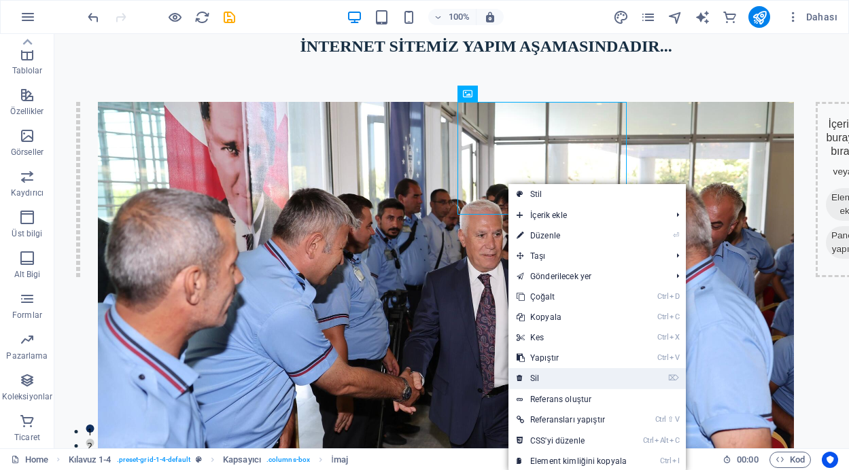
click at [543, 374] on link "⌦ Sil" at bounding box center [571, 378] width 126 height 20
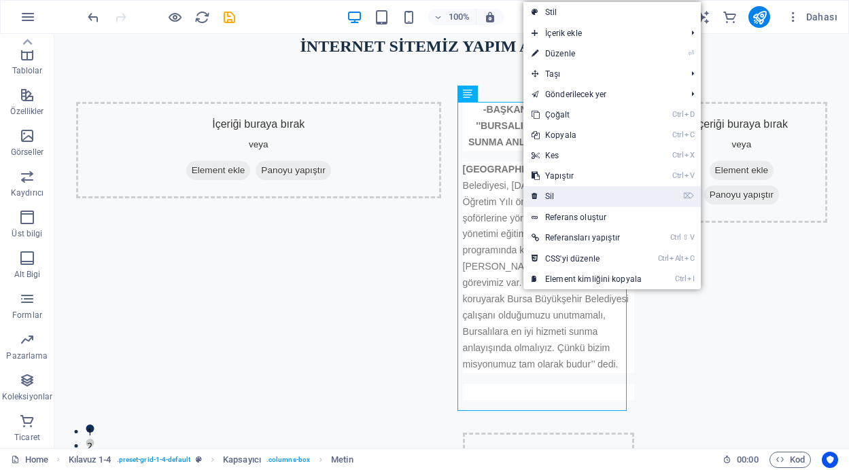
click at [548, 188] on link "⌦ Sil" at bounding box center [586, 196] width 126 height 20
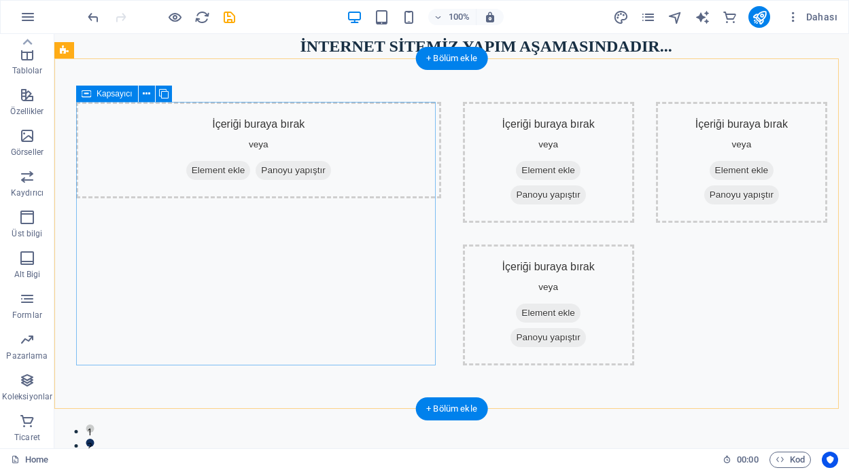
click at [302, 115] on div "İçeriği buraya bırak veya Element ekle Panoyu yapıştır" at bounding box center [258, 150] width 365 height 96
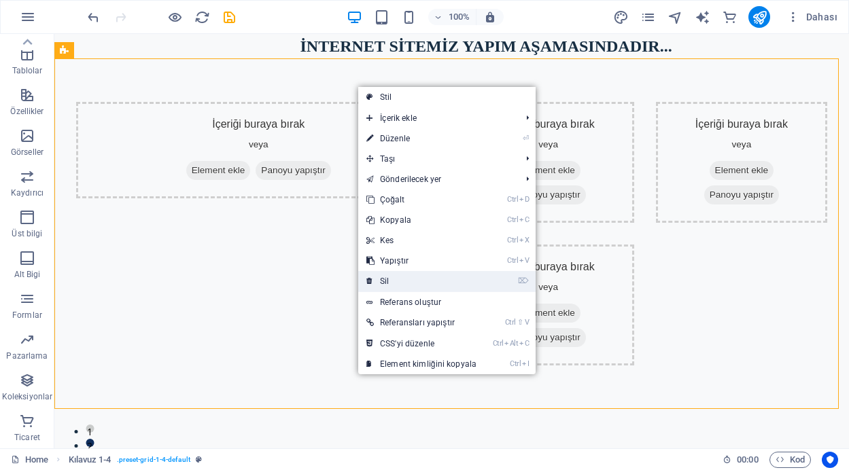
click at [391, 275] on link "⌦ Sil" at bounding box center [421, 281] width 126 height 20
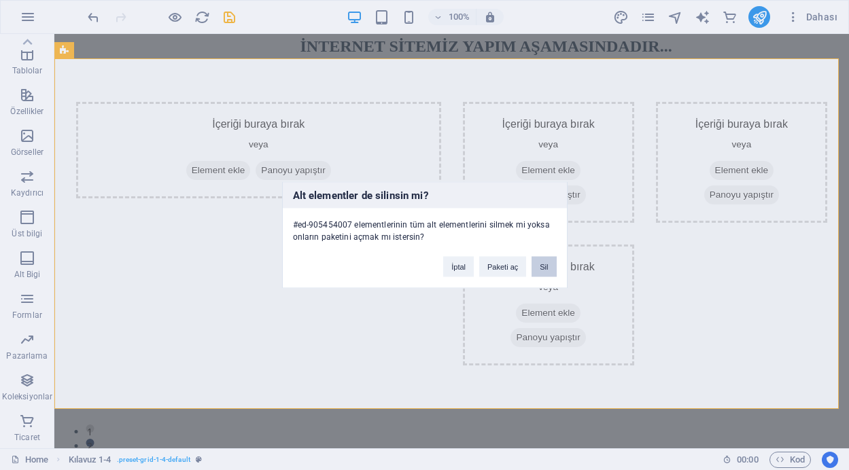
click at [543, 264] on button "Sil" at bounding box center [543, 267] width 24 height 20
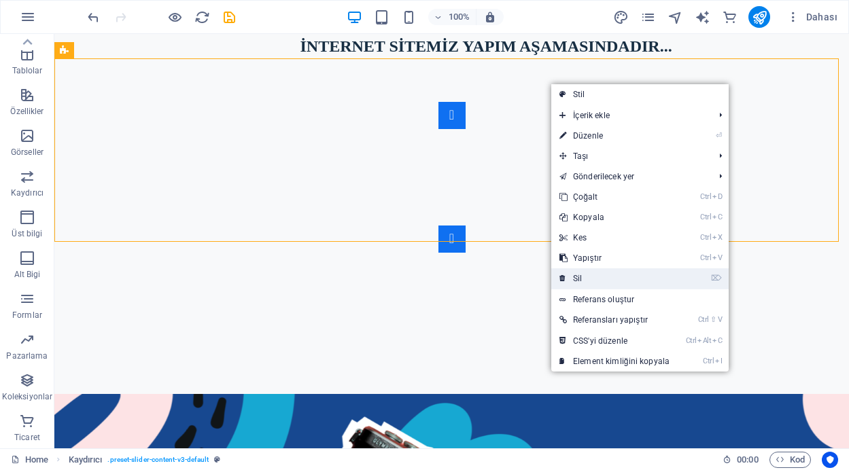
click at [580, 283] on link "⌦ Sil" at bounding box center [614, 278] width 126 height 20
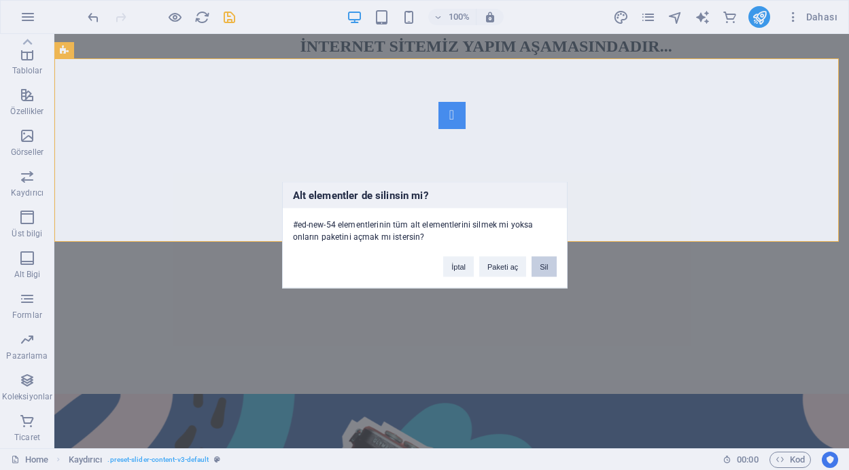
drag, startPoint x: 542, startPoint y: 268, endPoint x: 489, endPoint y: 234, distance: 62.9
click at [542, 268] on button "Sil" at bounding box center [543, 267] width 24 height 20
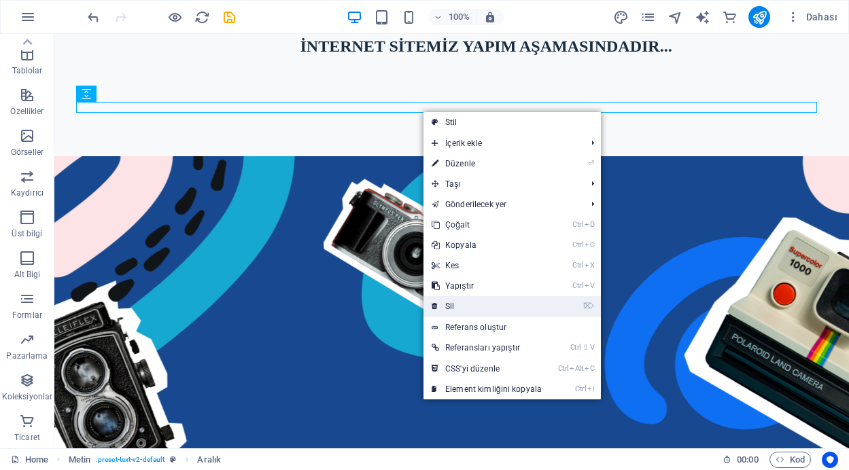
drag, startPoint x: 460, startPoint y: 302, endPoint x: 405, endPoint y: 268, distance: 64.3
click at [460, 302] on link "⌦ Sil" at bounding box center [486, 306] width 126 height 20
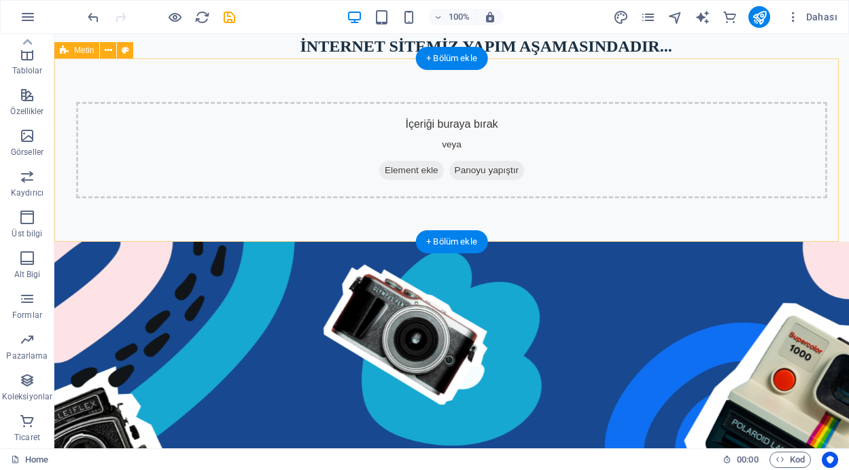
click at [430, 122] on div "İçeriği buraya bırak veya Element ekle Panoyu yapıştır" at bounding box center [451, 150] width 751 height 96
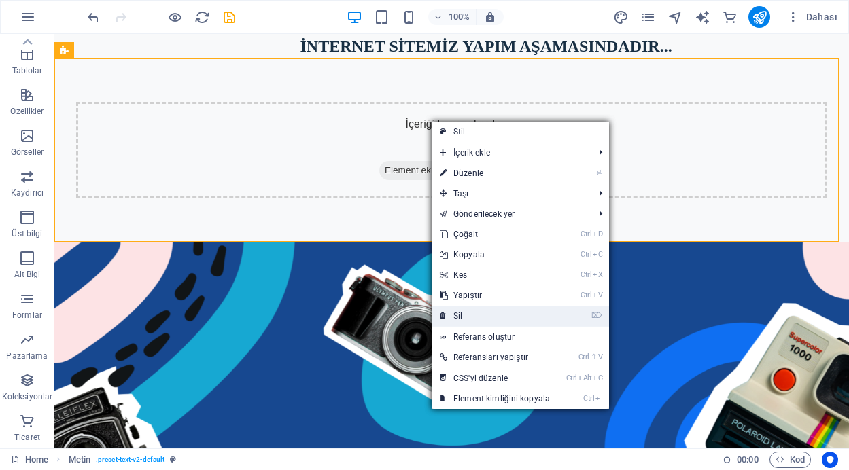
drag, startPoint x: 465, startPoint y: 317, endPoint x: 410, endPoint y: 283, distance: 64.5
click at [465, 317] on link "⌦ Sil" at bounding box center [494, 316] width 126 height 20
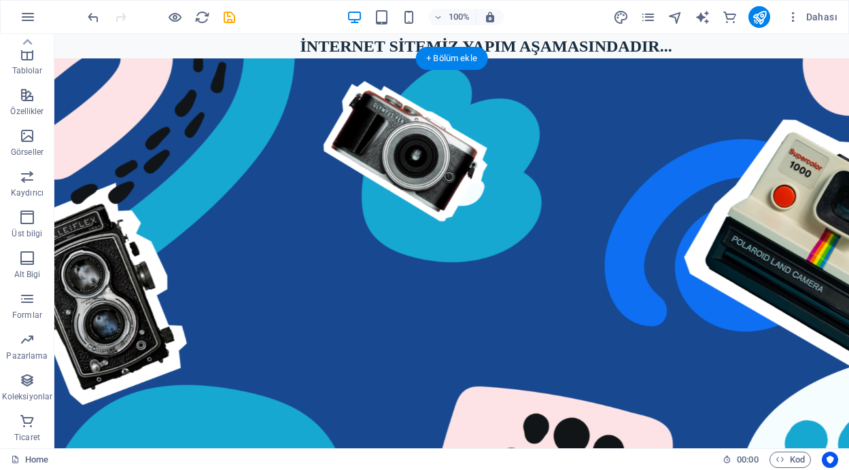
drag, startPoint x: 79, startPoint y: 224, endPoint x: 368, endPoint y: 212, distance: 289.0
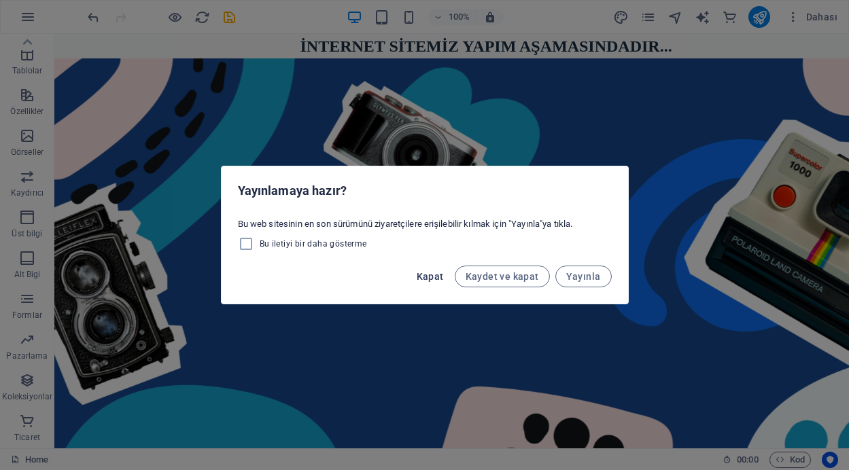
click at [432, 275] on span "Kapat" at bounding box center [429, 276] width 27 height 11
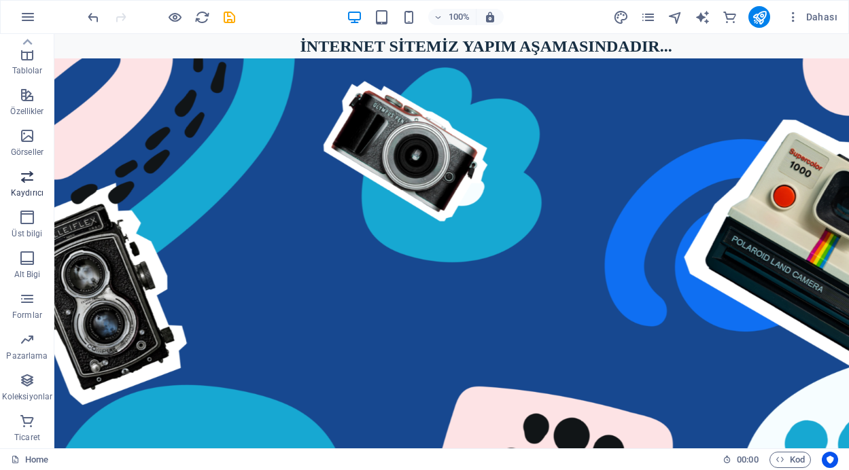
click at [33, 187] on span "Kaydırıcı" at bounding box center [27, 184] width 54 height 33
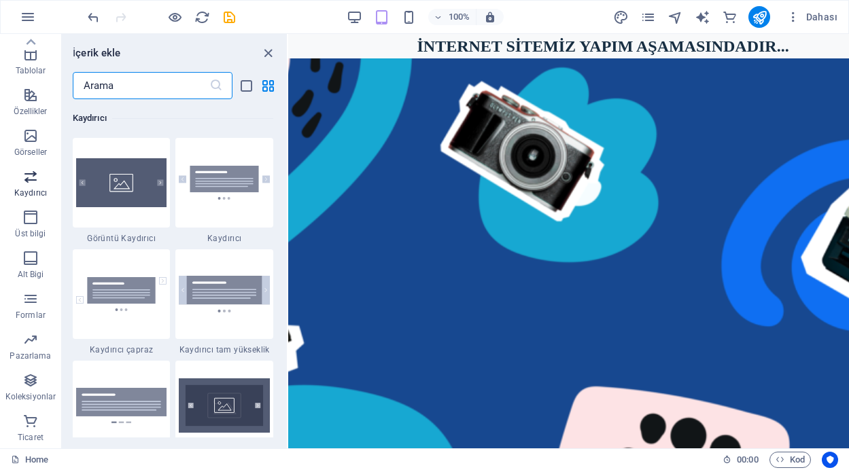
scroll to position [7702, 0]
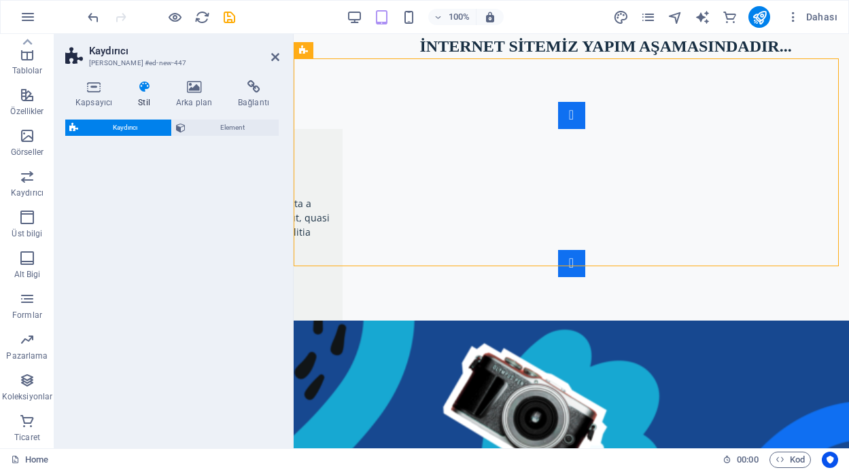
select select "rem"
select select "px"
select select "preset-slider-content-v3-default"
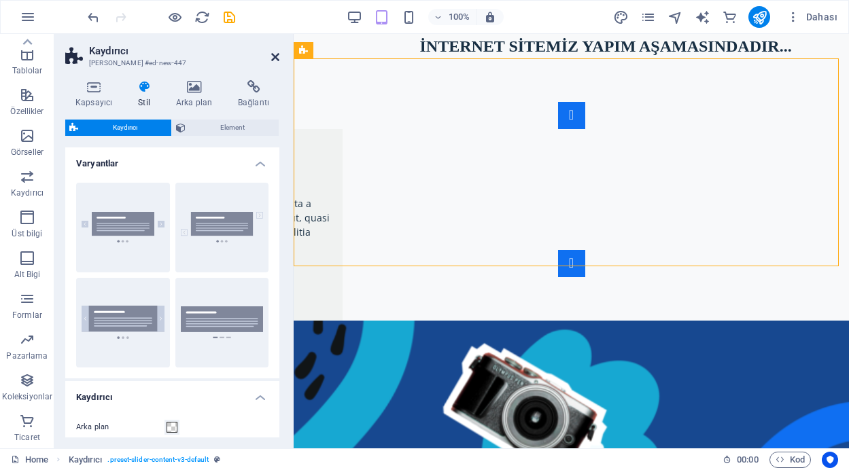
click at [275, 54] on icon at bounding box center [275, 57] width 8 height 11
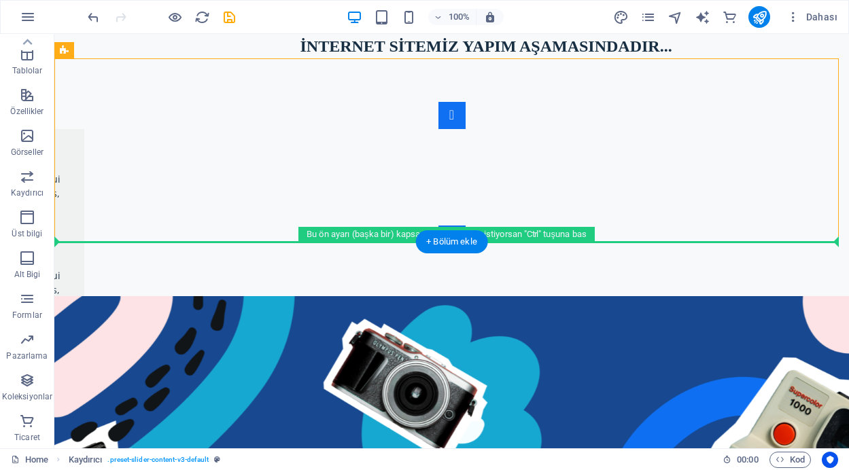
drag, startPoint x: 425, startPoint y: 84, endPoint x: 408, endPoint y: 365, distance: 281.1
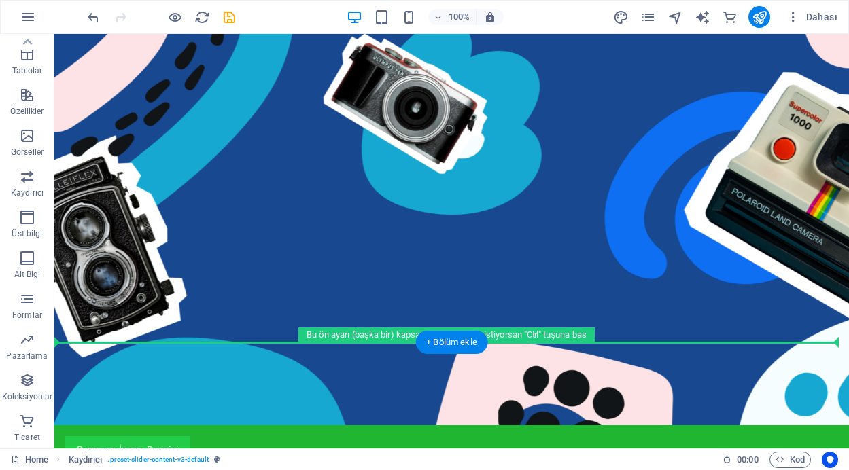
scroll to position [314, 0]
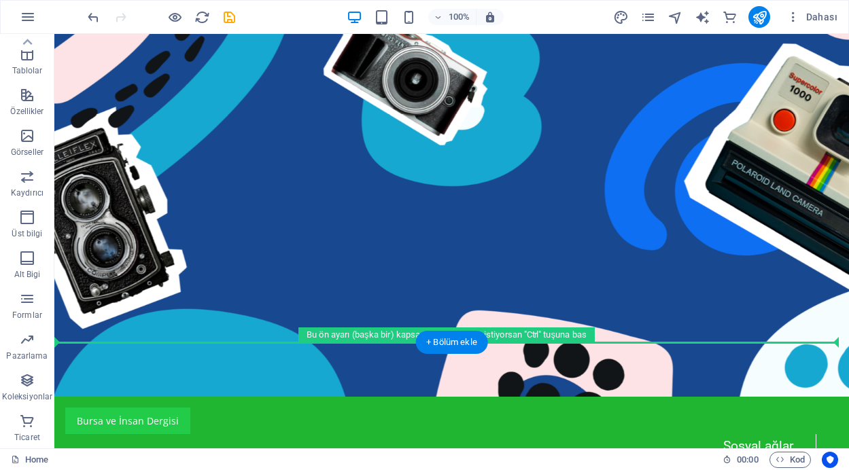
drag, startPoint x: 366, startPoint y: 80, endPoint x: 400, endPoint y: 188, distance: 112.8
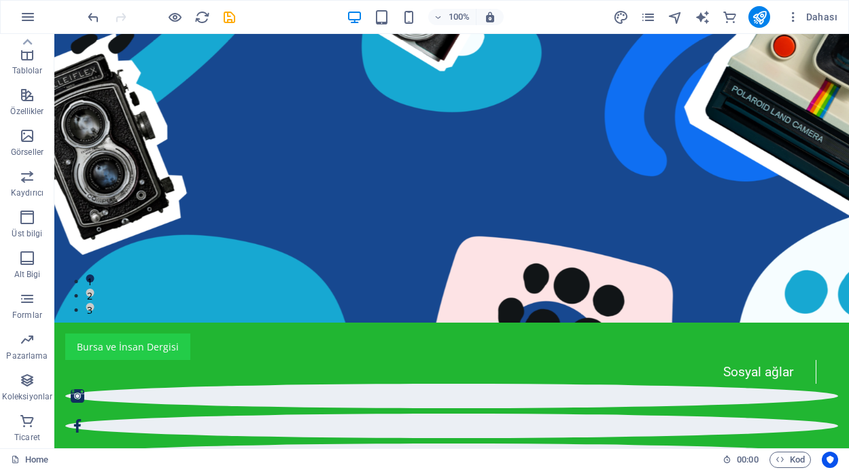
scroll to position [243, 0]
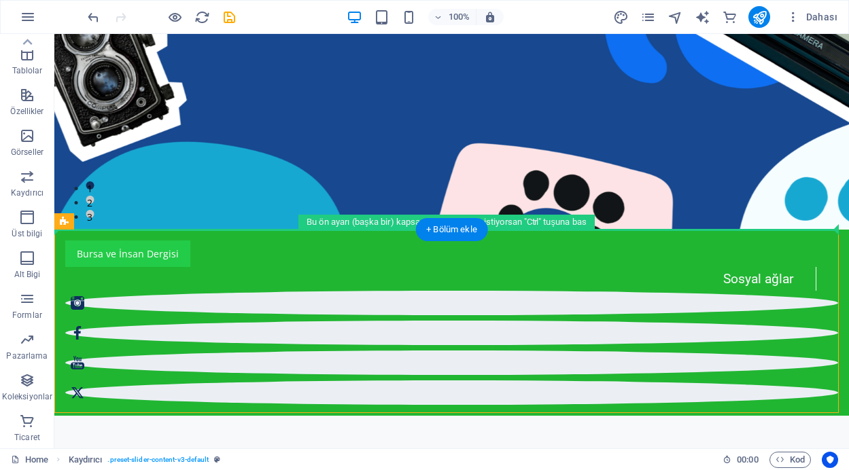
drag, startPoint x: 426, startPoint y: 258, endPoint x: 441, endPoint y: 144, distance: 115.1
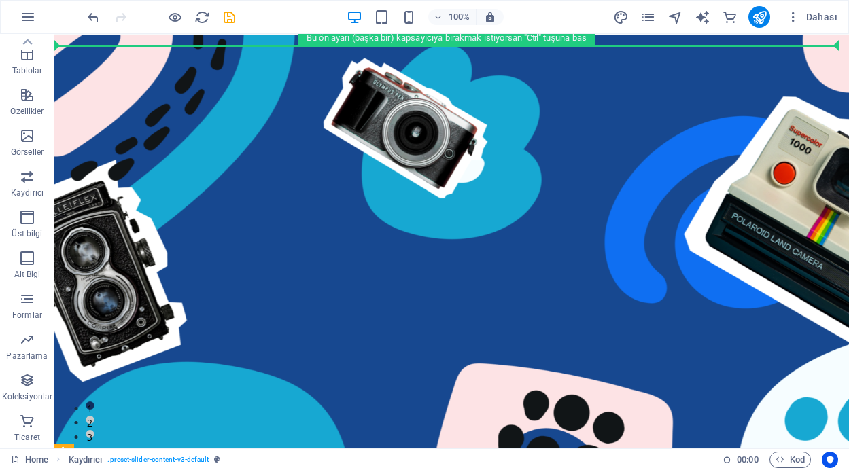
scroll to position [0, 0]
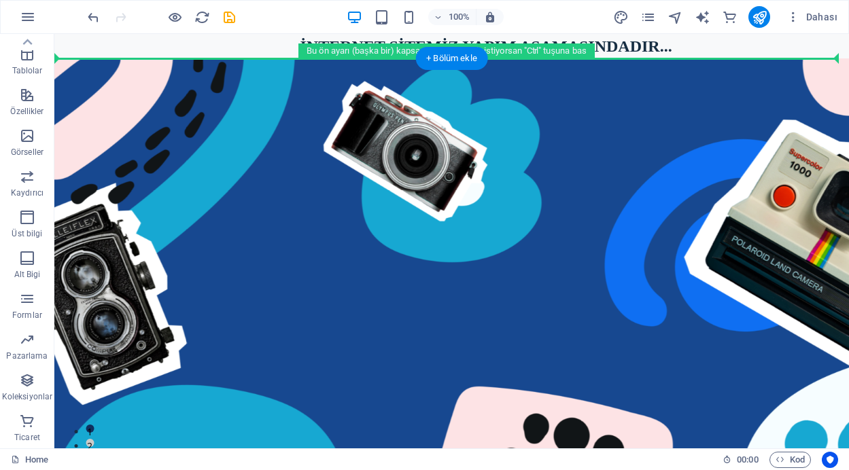
drag, startPoint x: 617, startPoint y: 257, endPoint x: 580, endPoint y: 179, distance: 85.7
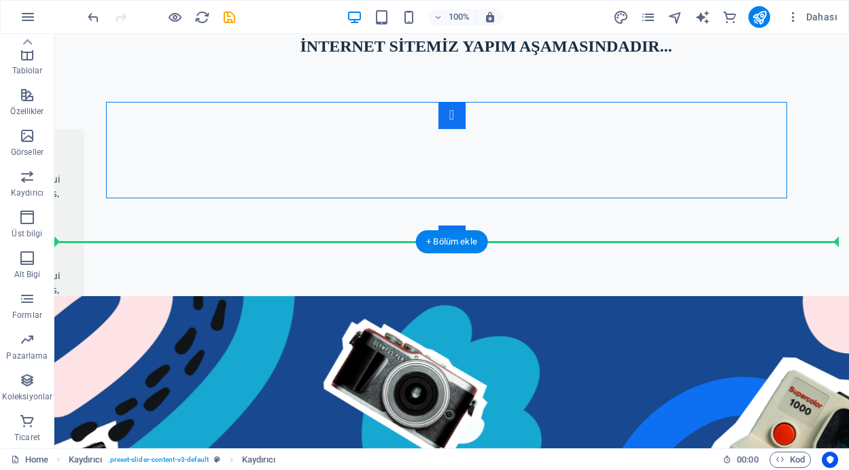
drag, startPoint x: 363, startPoint y: 111, endPoint x: 376, endPoint y: 352, distance: 240.8
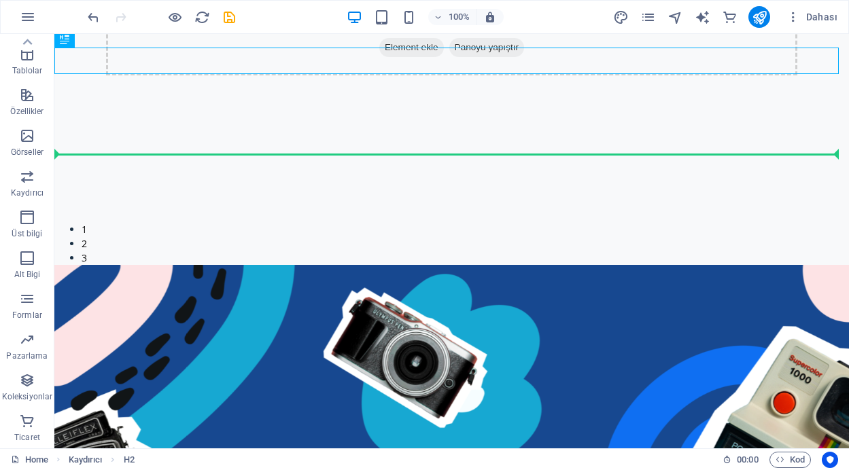
scroll to position [215, 0]
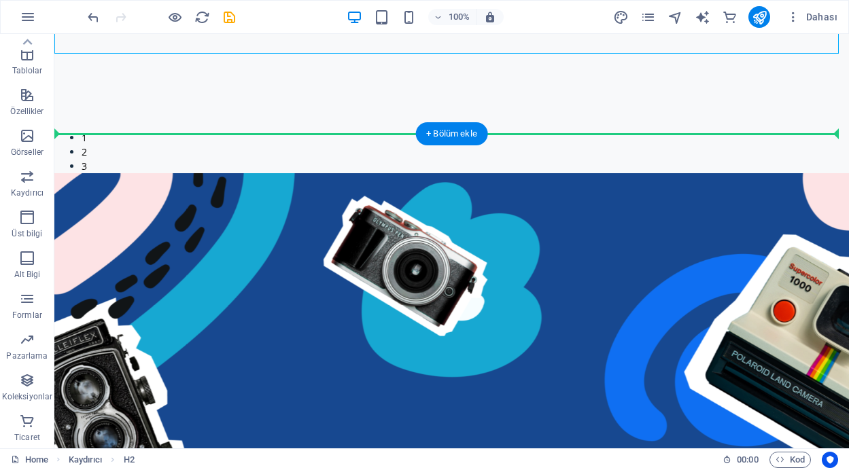
drag, startPoint x: 398, startPoint y: 264, endPoint x: 395, endPoint y: 279, distance: 16.0
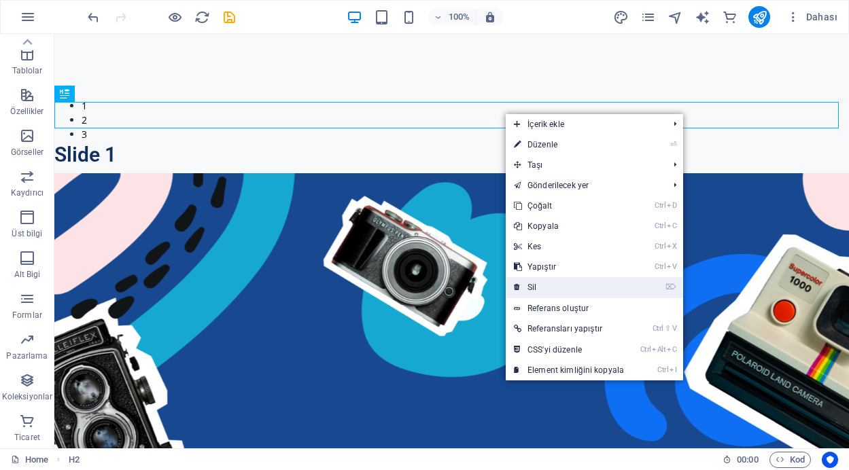
click at [540, 285] on link "⌦ Sil" at bounding box center [568, 287] width 126 height 20
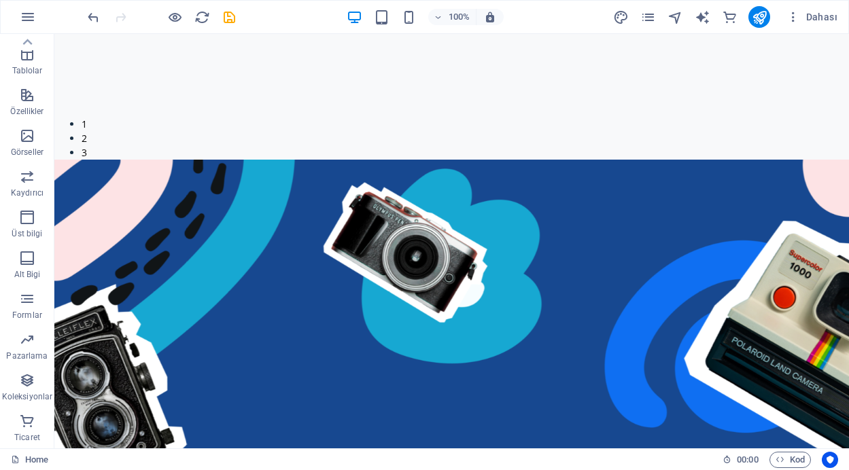
scroll to position [50, 0]
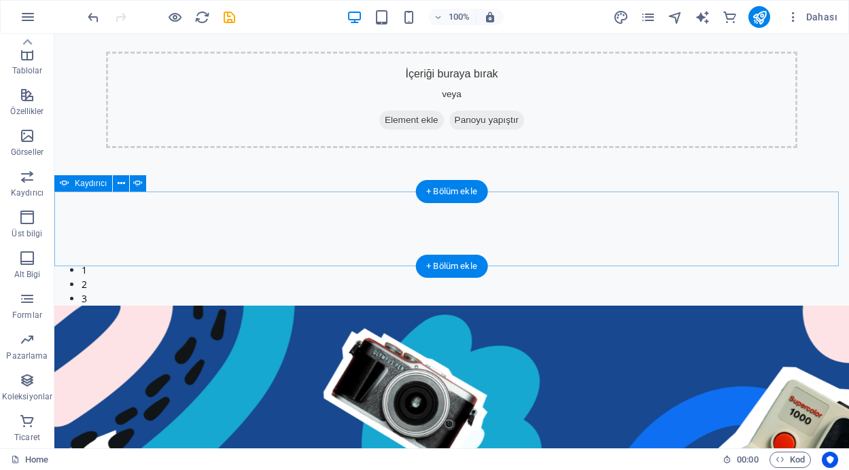
click at [87, 277] on button "2" at bounding box center [84, 284] width 5 height 14
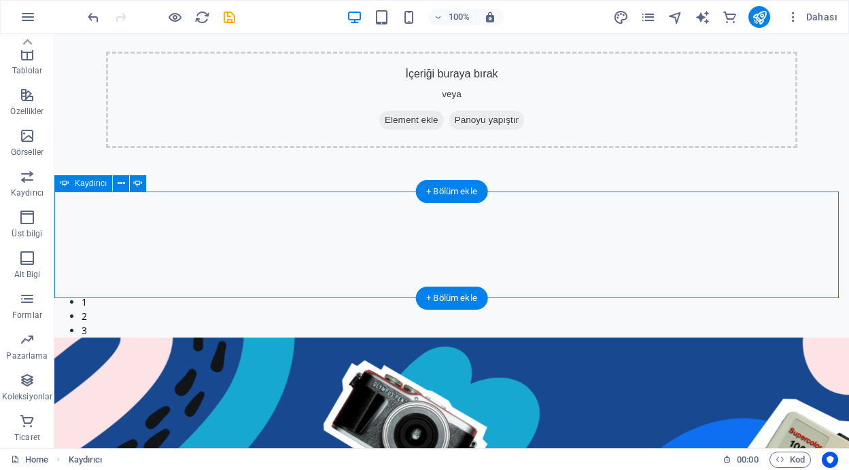
click at [457, 279] on div "Slide 3 Lorem ipsum dolor sit amet, consectetur adipisicing elit. Id, ipsum, qu…" at bounding box center [451, 265] width 794 height 146
click at [87, 323] on button "3" at bounding box center [84, 330] width 5 height 14
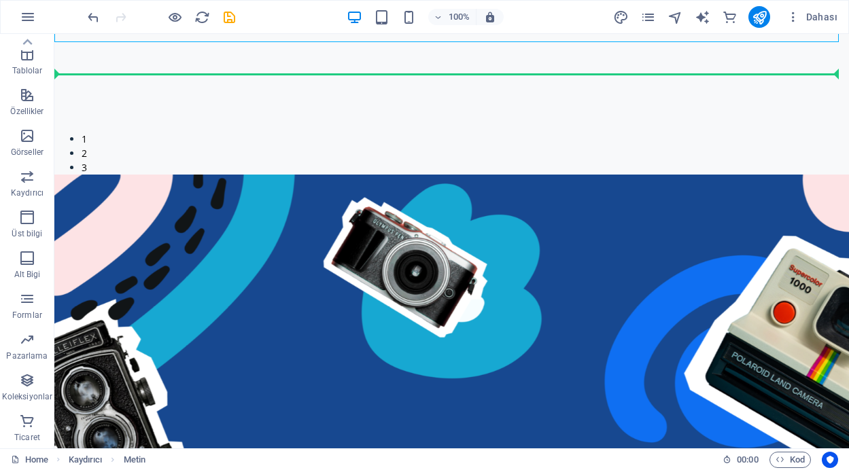
scroll to position [274, 0]
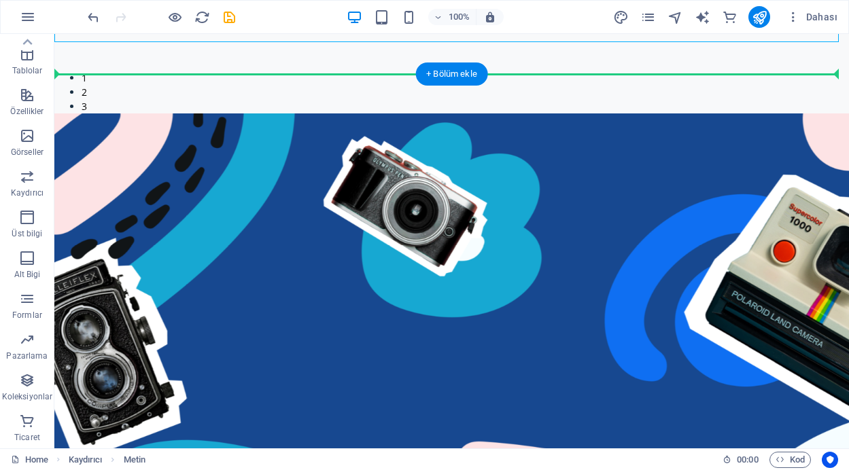
drag, startPoint x: 368, startPoint y: 243, endPoint x: 410, endPoint y: 209, distance: 53.7
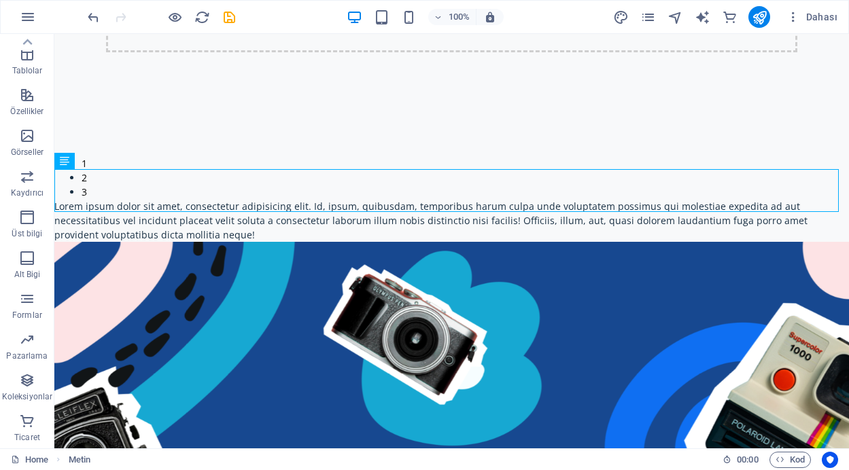
scroll to position [137, 0]
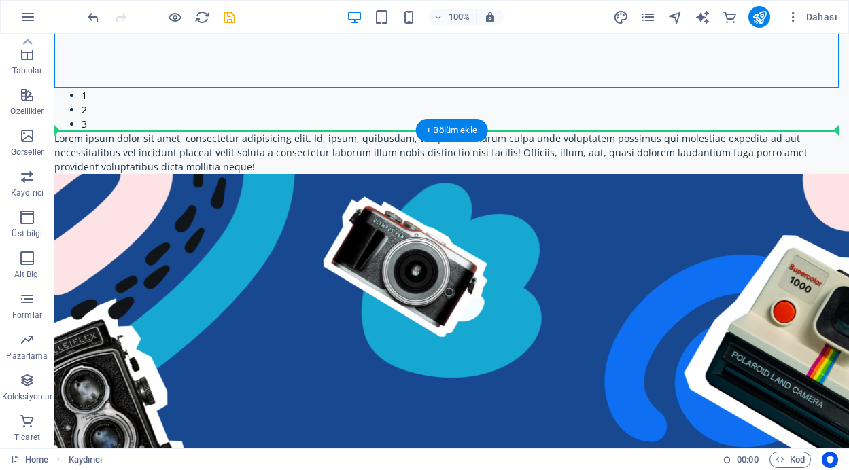
drag, startPoint x: 507, startPoint y: 152, endPoint x: 501, endPoint y: 327, distance: 174.7
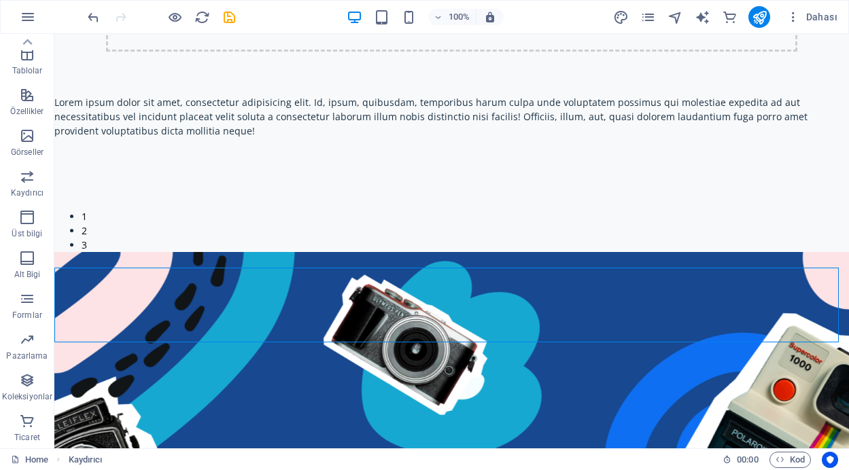
scroll to position [0, 0]
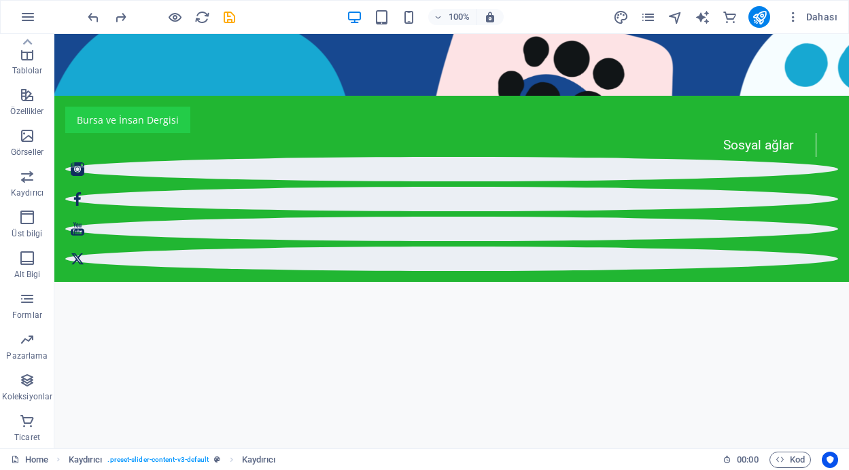
scroll to position [632, 0]
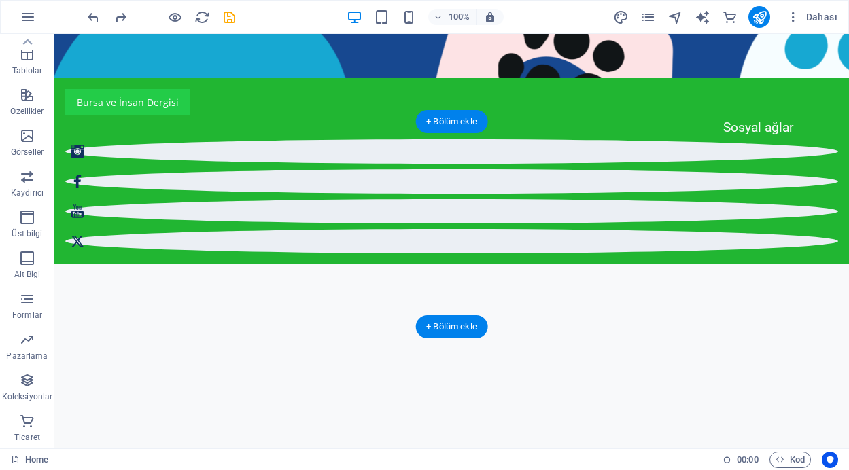
click at [594, 362] on div at bounding box center [451, 464] width 794 height 205
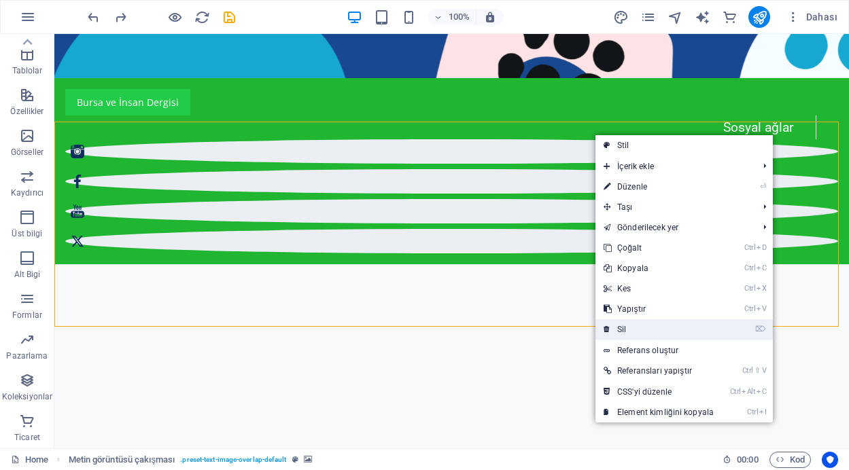
click at [625, 333] on link "⌦ Sil" at bounding box center [658, 329] width 126 height 20
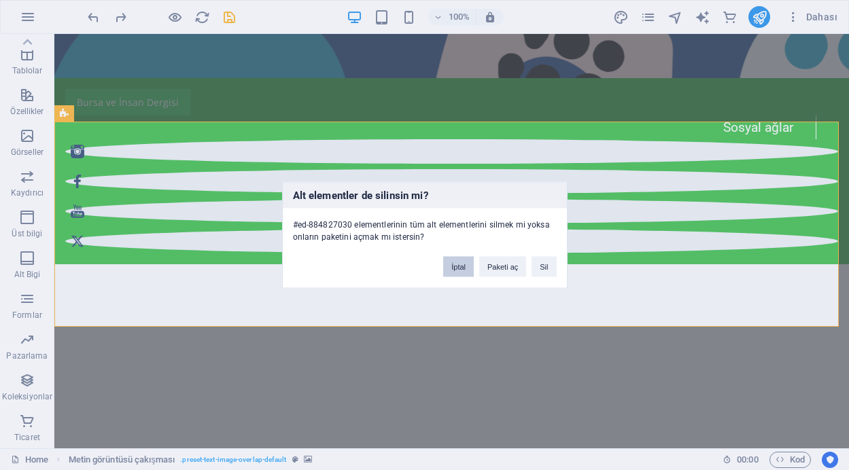
click at [463, 268] on button "İptal" at bounding box center [458, 267] width 31 height 20
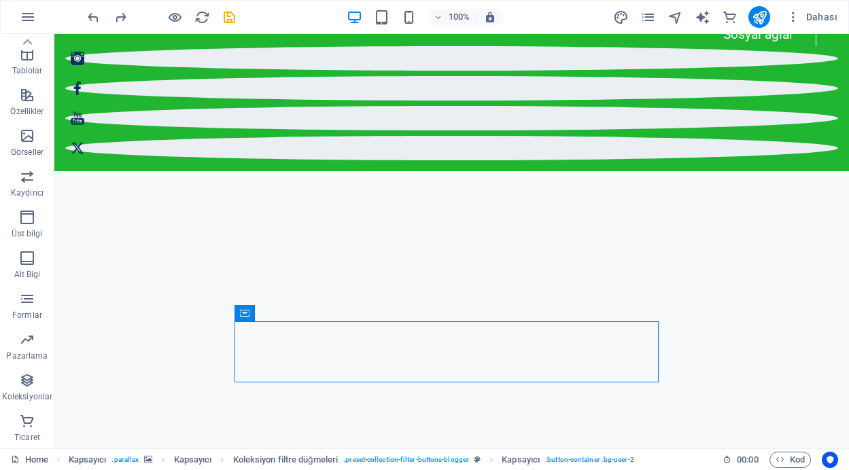
scroll to position [876, 0]
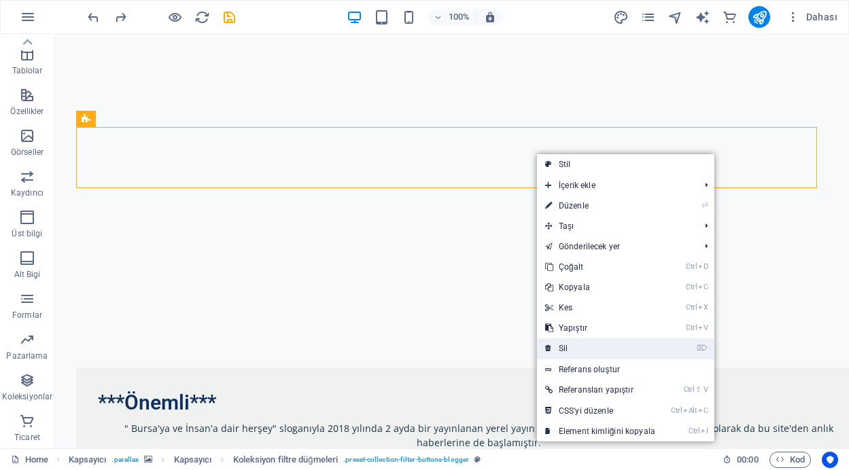
click at [595, 346] on link "⌦ Sil" at bounding box center [600, 348] width 126 height 20
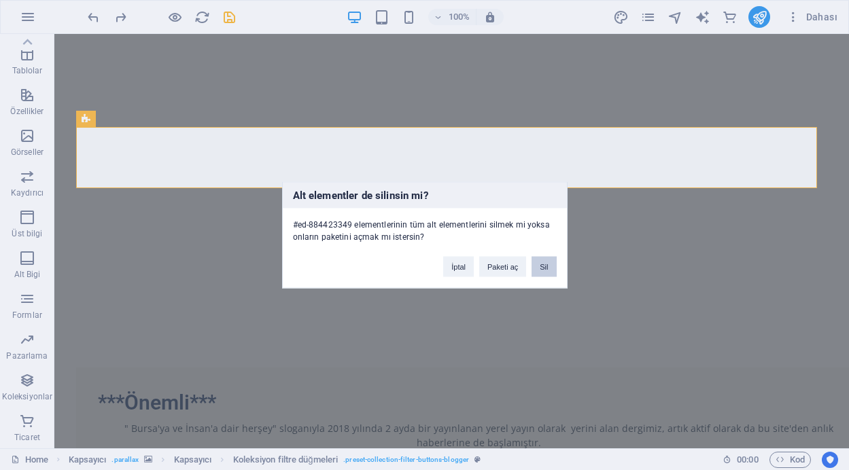
click at [546, 270] on button "Sil" at bounding box center [543, 267] width 24 height 20
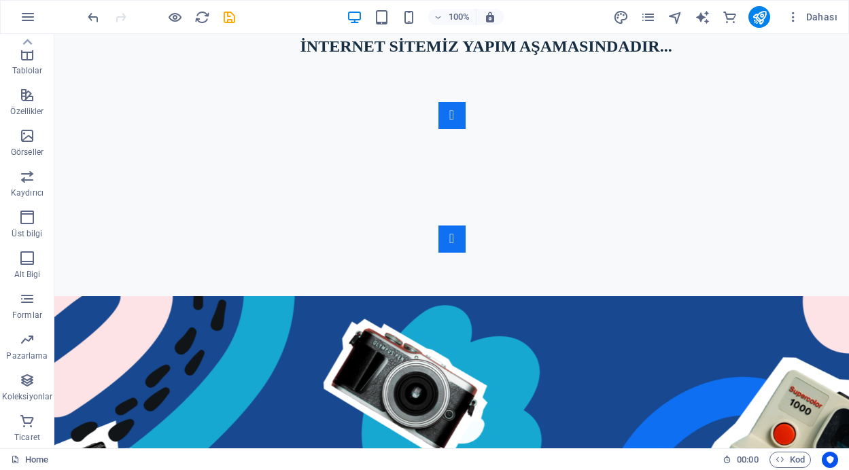
scroll to position [300, 0]
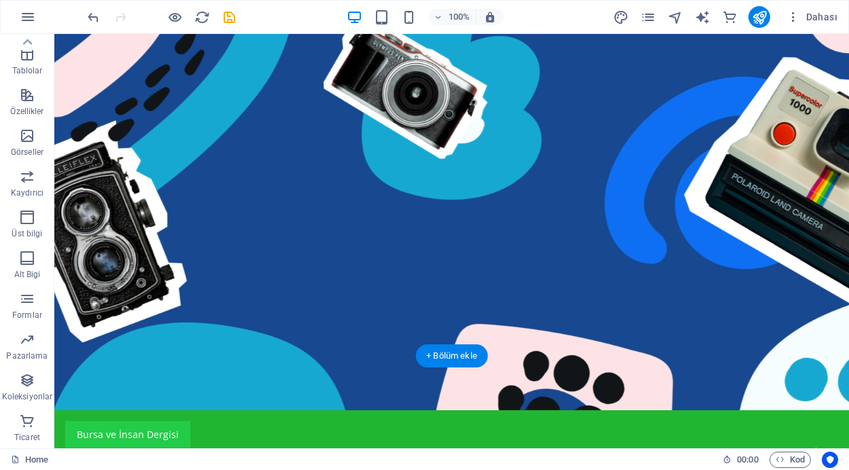
click at [573, 202] on figure at bounding box center [451, 203] width 794 height 414
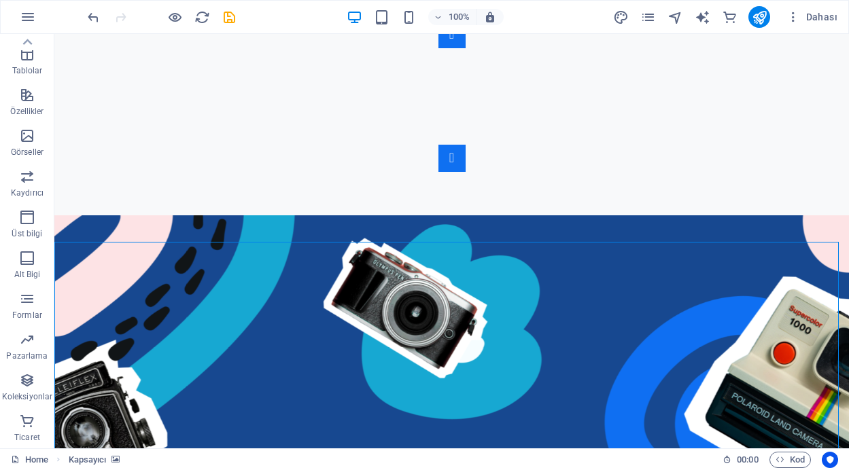
scroll to position [0, 0]
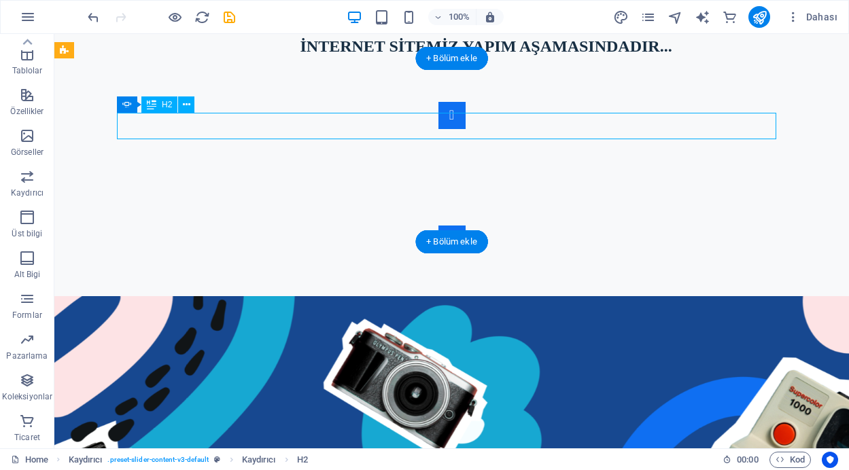
drag, startPoint x: 144, startPoint y: 131, endPoint x: 198, endPoint y: 164, distance: 63.7
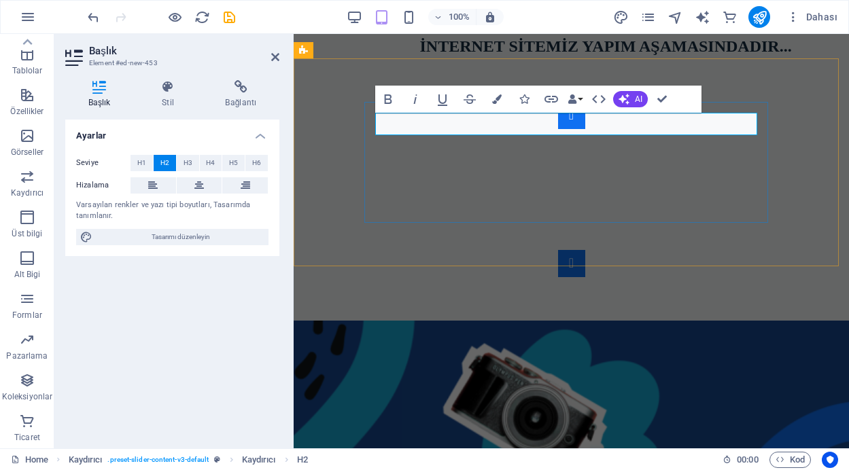
drag, startPoint x: 435, startPoint y: 121, endPoint x: 373, endPoint y: 120, distance: 61.8
click at [373, 120] on div "Slide 3 Lorem ipsum dolor sit amet, consectetur adipisicing elit. Id, ipsum, qu…" at bounding box center [571, 189] width 414 height 175
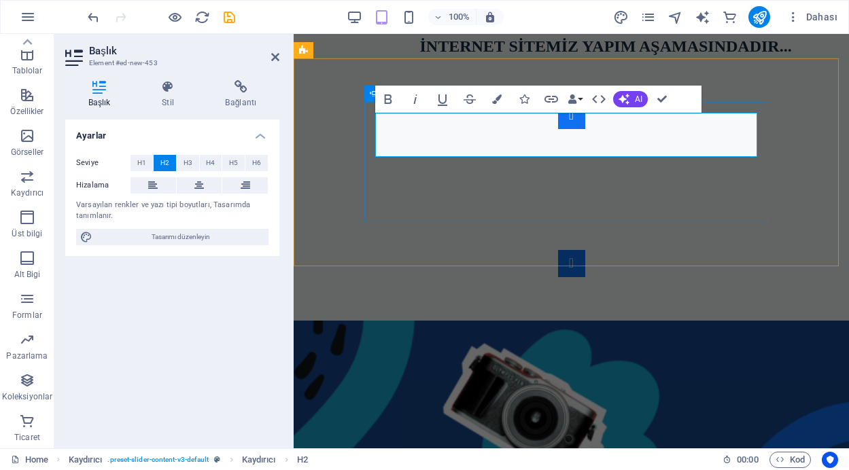
drag, startPoint x: 434, startPoint y: 145, endPoint x: 374, endPoint y: 124, distance: 64.0
click at [374, 124] on div "Slide 3 Lorem ipsum dolor sit amet, consectetur adipisicing elit. Id, ipsum, qu…" at bounding box center [571, 189] width 414 height 175
click at [145, 160] on span "H1" at bounding box center [141, 163] width 9 height 16
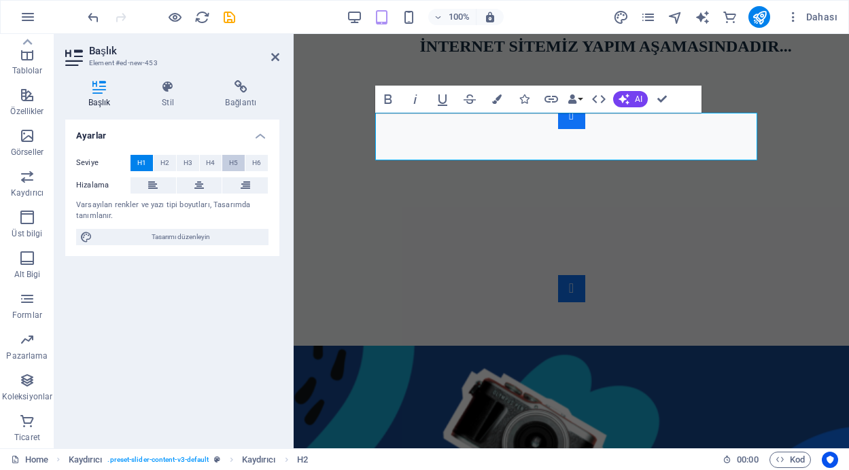
click at [236, 159] on span "H5" at bounding box center [233, 163] width 9 height 16
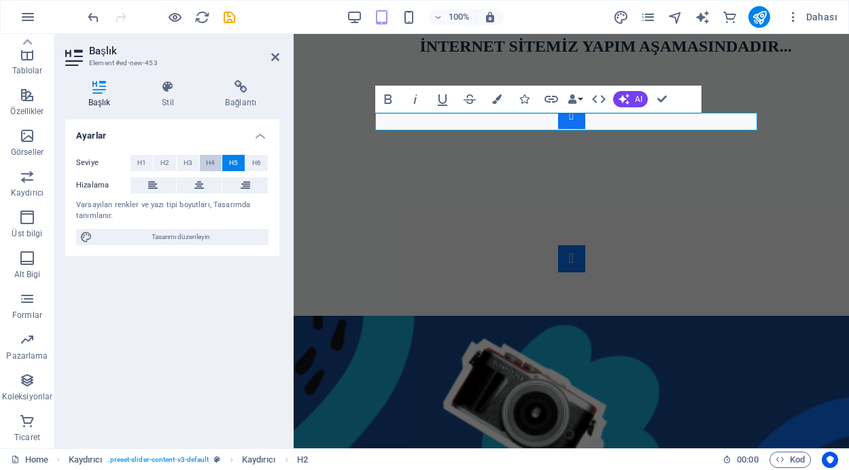
click at [214, 160] on span "H4" at bounding box center [210, 163] width 9 height 16
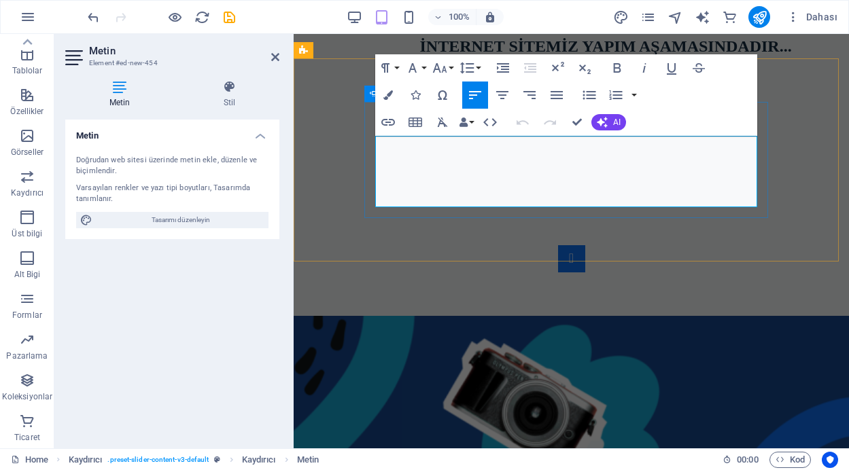
drag, startPoint x: 733, startPoint y: 171, endPoint x: 508, endPoint y: 179, distance: 225.0
drag, startPoint x: 582, startPoint y: 199, endPoint x: 372, endPoint y: 143, distance: 217.2
click at [374, 144] on div "Başkan Aydın, Zabıta Teşkilatı’nın yıl dönümünü kutladı Lorem ipsum dolor sit a…" at bounding box center [571, 187] width 414 height 171
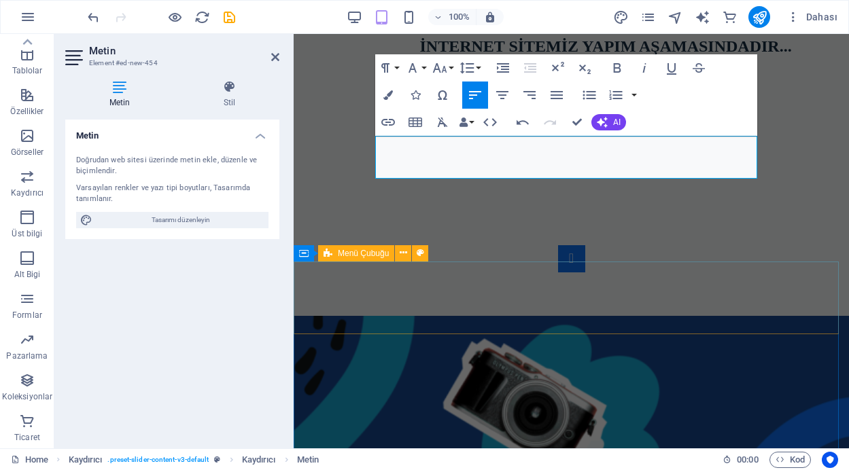
scroll to position [2209, 1]
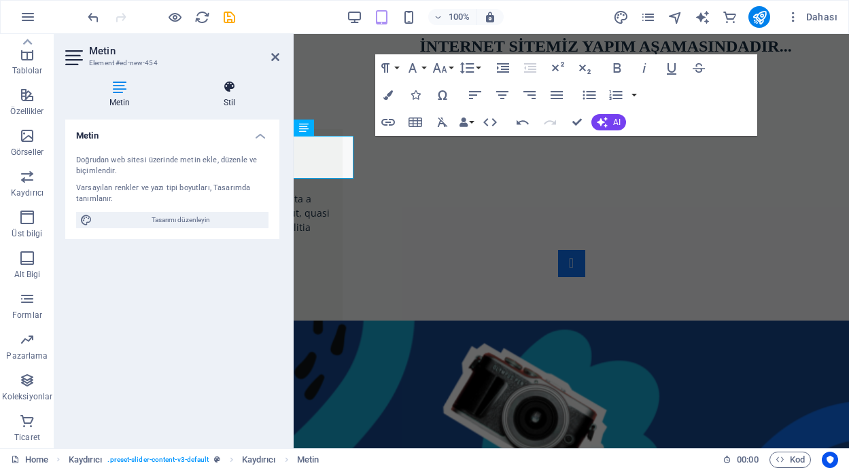
click at [223, 91] on icon at bounding box center [229, 87] width 100 height 14
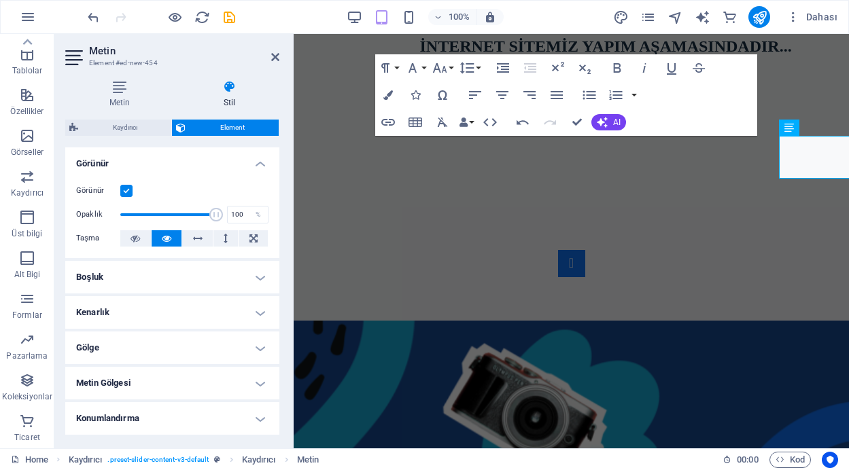
drag, startPoint x: 275, startPoint y: 234, endPoint x: 279, endPoint y: 269, distance: 35.5
click at [279, 269] on div "Yerleşim Bu elementin yerleşim içinde nasıl genişlediği (Flexbox). Boyut Varsay…" at bounding box center [172, 292] width 214 height 290
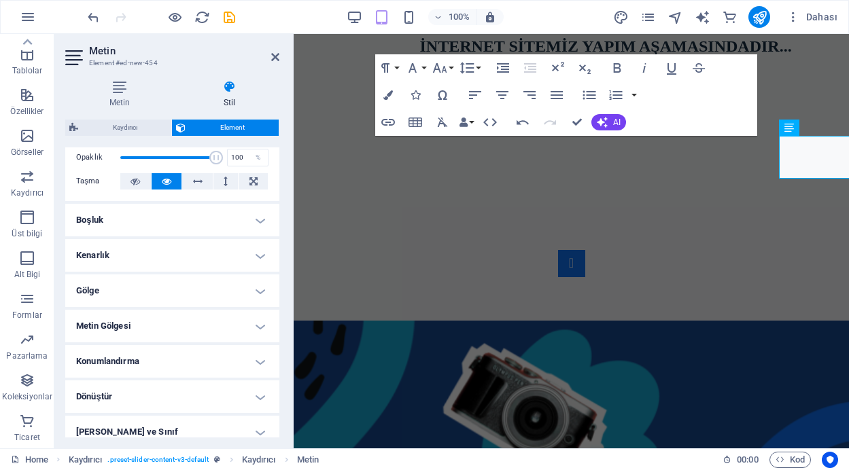
scroll to position [0, 0]
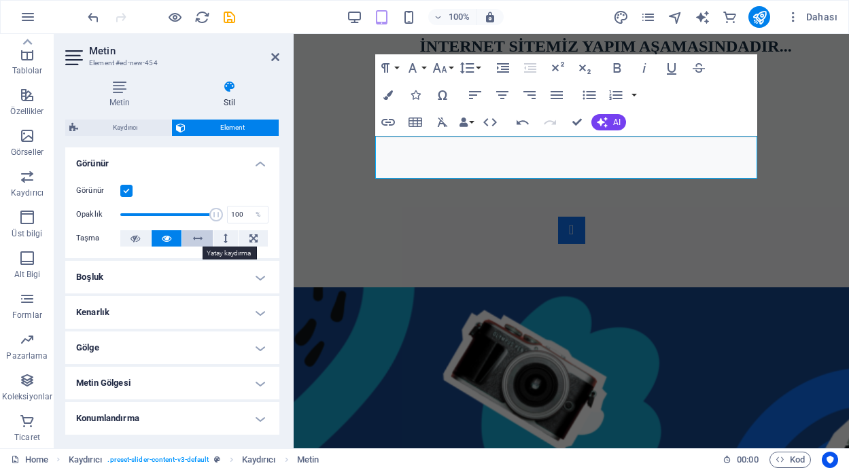
click at [193, 236] on icon at bounding box center [198, 238] width 10 height 16
click at [163, 239] on icon at bounding box center [167, 238] width 10 height 16
drag, startPoint x: 212, startPoint y: 212, endPoint x: 159, endPoint y: 214, distance: 53.0
click at [159, 214] on span at bounding box center [160, 215] width 14 height 14
type input "100"
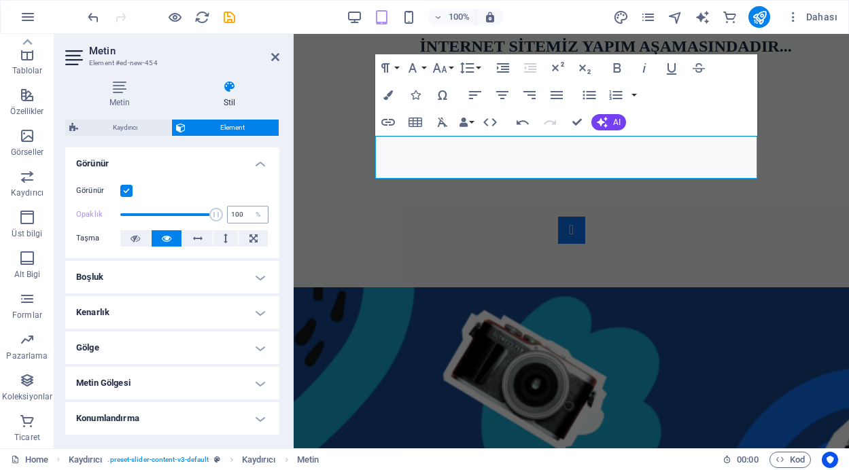
drag, startPoint x: 159, startPoint y: 214, endPoint x: 230, endPoint y: 218, distance: 70.8
click at [230, 218] on div "Opaklık 100 %" at bounding box center [172, 214] width 192 height 20
click at [132, 238] on icon at bounding box center [135, 238] width 10 height 16
click at [160, 236] on button at bounding box center [166, 238] width 31 height 16
click at [260, 273] on h4 "Boşluk" at bounding box center [172, 277] width 214 height 33
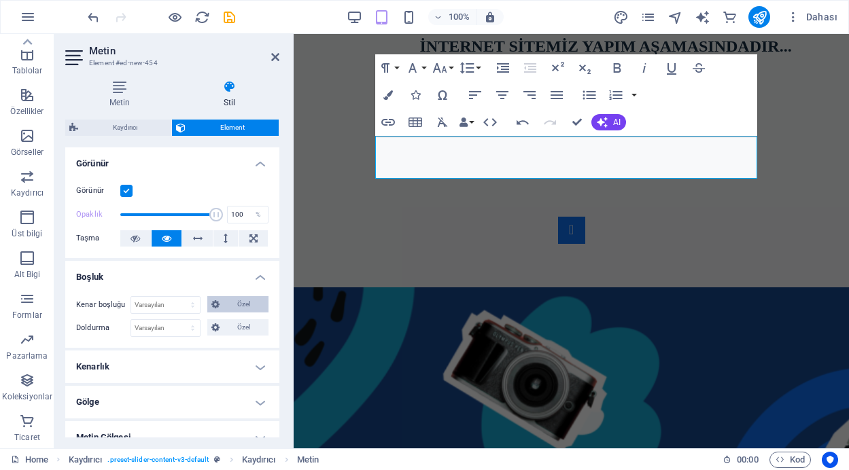
click at [228, 305] on span "Özel" at bounding box center [244, 304] width 41 height 16
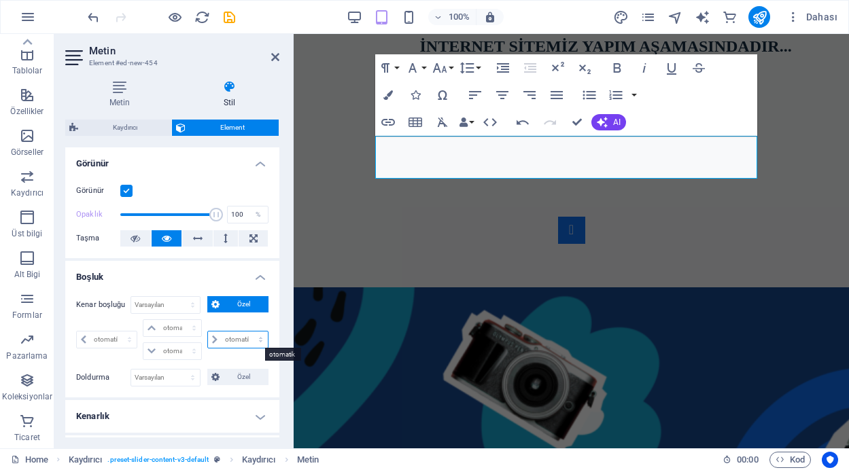
click at [228, 340] on select "otomatik px % rem vw vh" at bounding box center [238, 340] width 60 height 16
select select "auto"
click at [208, 332] on select "otomatik px % rem vw vh" at bounding box center [238, 340] width 60 height 16
type input "0"
select select "px"
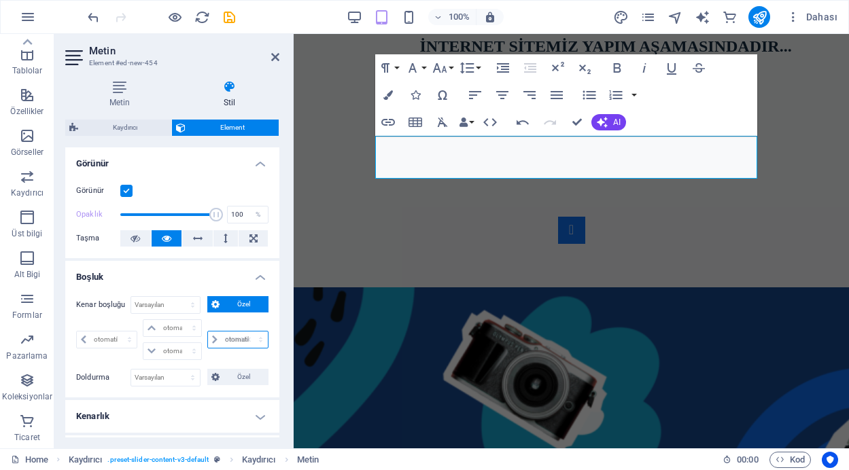
type input "0"
select select "px"
type input "0"
select select "px"
select select "DISABLED_OPTION_VALUE"
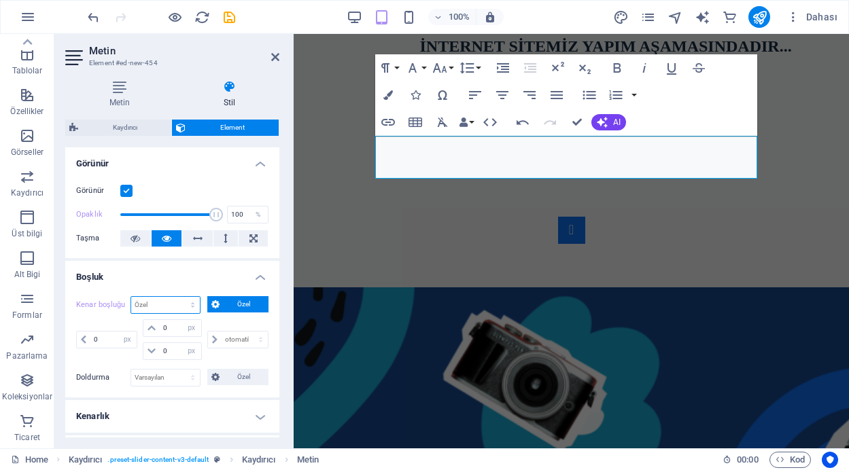
click at [166, 304] on select "Varsayılan otomatik px % rem vw vh Özel" at bounding box center [165, 305] width 69 height 16
click at [217, 274] on h4 "Boşluk" at bounding box center [172, 273] width 214 height 24
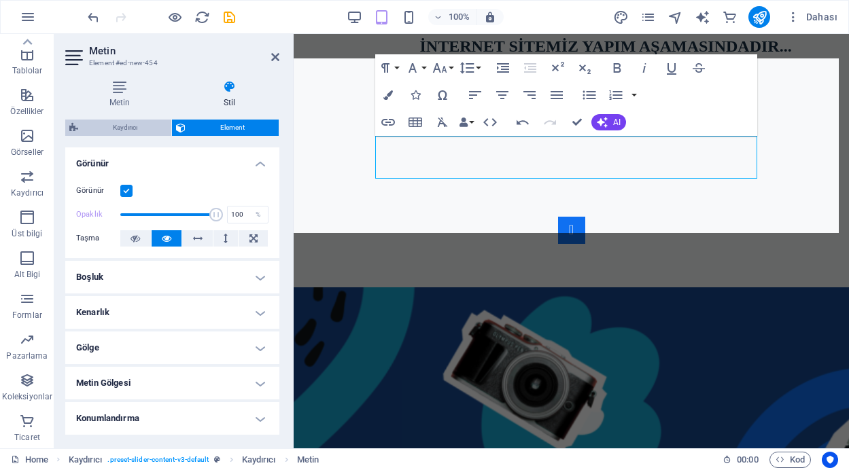
click at [116, 129] on span "Kaydırıcı" at bounding box center [124, 128] width 85 height 16
select select "rem"
select select "px"
select select "preset-slider-content-v3-default"
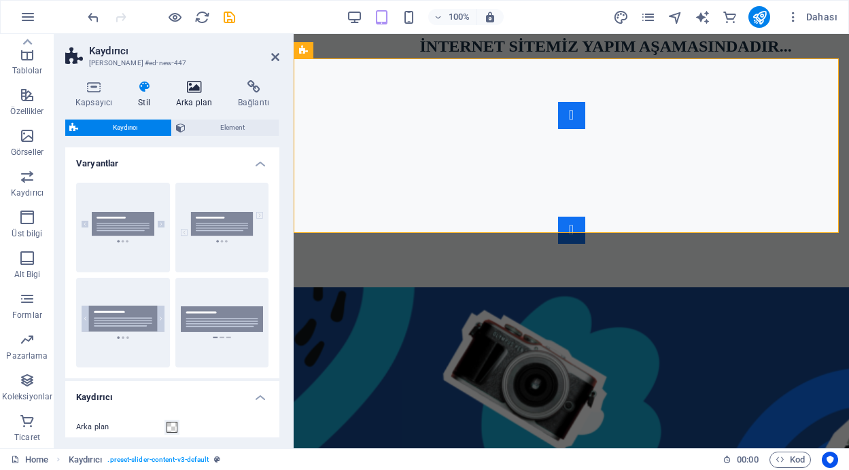
click at [193, 83] on icon at bounding box center [194, 87] width 56 height 14
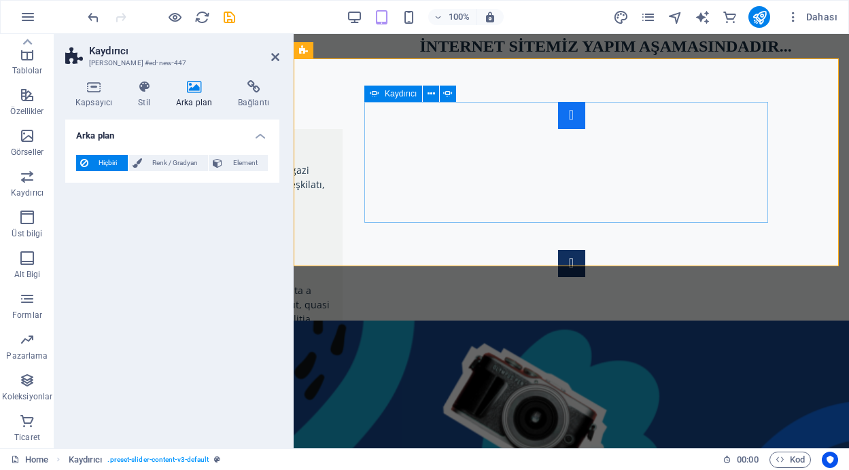
click at [585, 250] on button "Content Slider" at bounding box center [571, 263] width 27 height 27
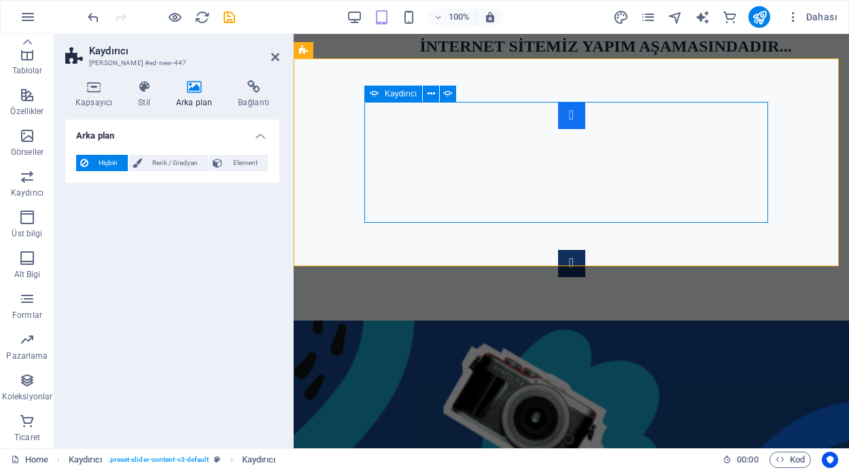
click at [585, 250] on button "Content Slider" at bounding box center [571, 263] width 27 height 27
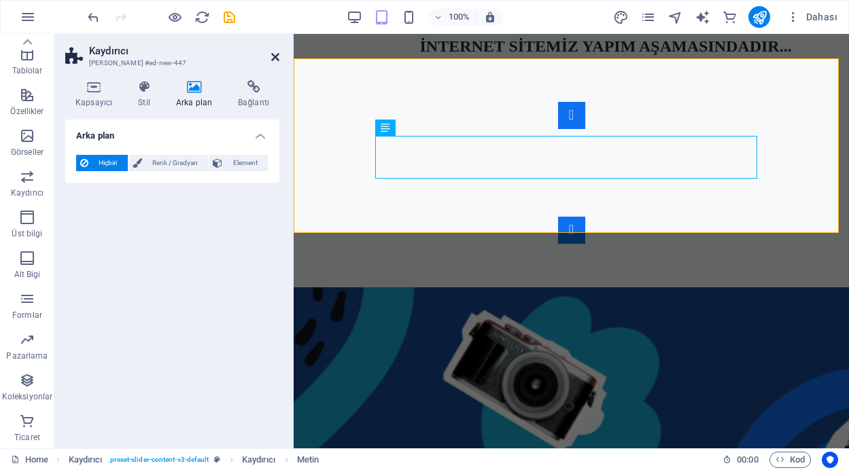
click at [273, 58] on icon at bounding box center [275, 57] width 8 height 11
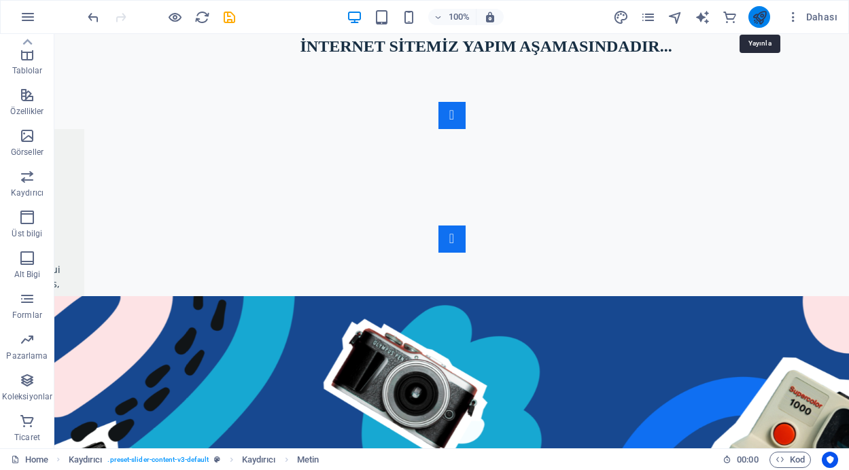
click at [759, 14] on icon "publish" at bounding box center [759, 18] width 16 height 16
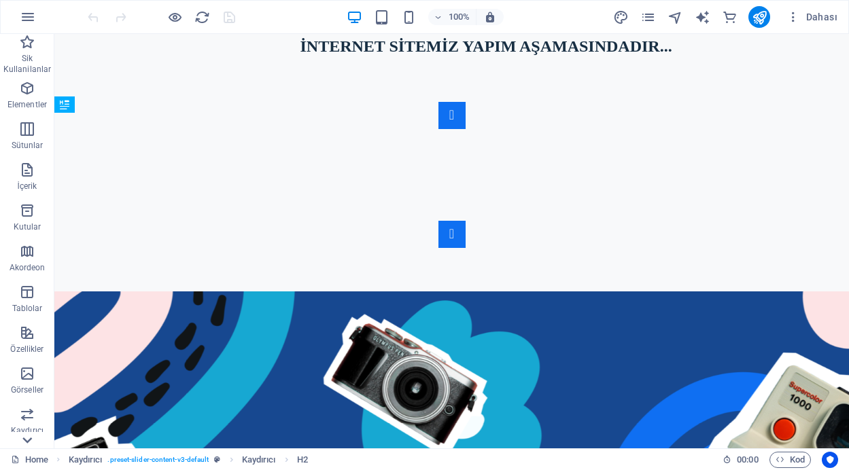
click at [29, 438] on icon at bounding box center [27, 440] width 19 height 19
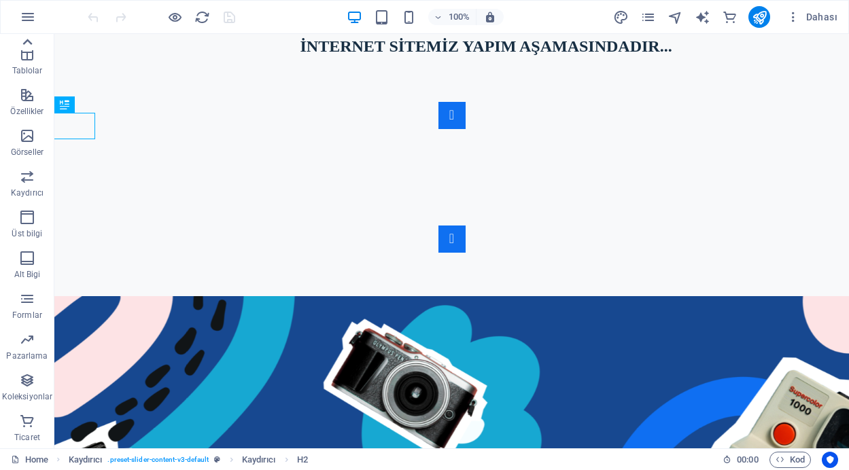
click at [31, 39] on icon at bounding box center [27, 42] width 19 height 19
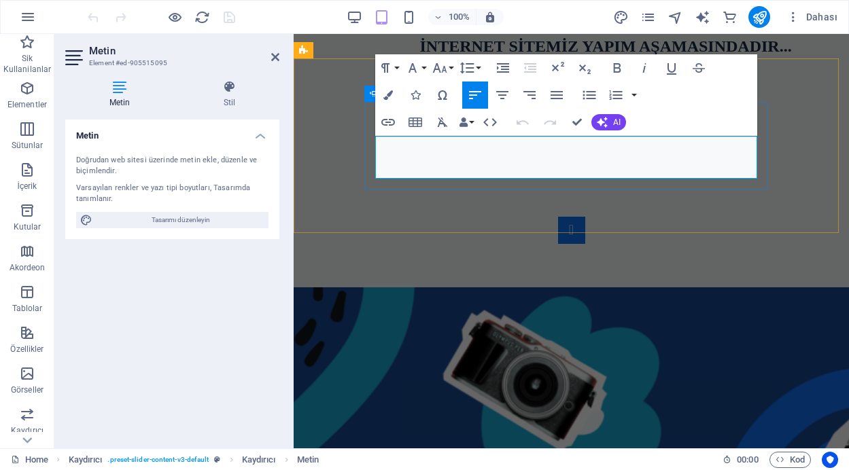
drag, startPoint x: 600, startPoint y: 170, endPoint x: 371, endPoint y: 139, distance: 231.1
click at [371, 139] on div "[PERSON_NAME], Zabıta Teşkilatı’nın yıl dönümünü kutladı [DATE]-[DATE] Zabıta H…" at bounding box center [571, 173] width 414 height 142
click at [555, 96] on icon "button" at bounding box center [556, 95] width 16 height 16
click at [503, 69] on icon "button" at bounding box center [503, 68] width 12 height 10
click at [472, 92] on icon "button" at bounding box center [475, 95] width 16 height 16
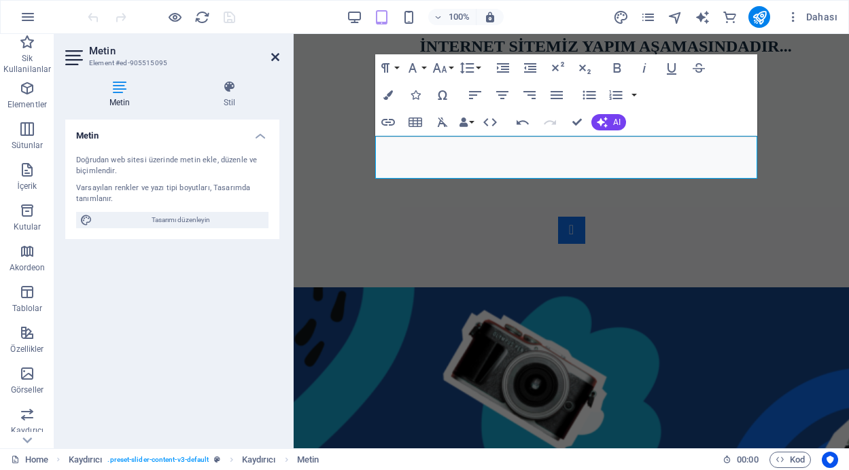
click at [277, 56] on icon at bounding box center [275, 57] width 8 height 11
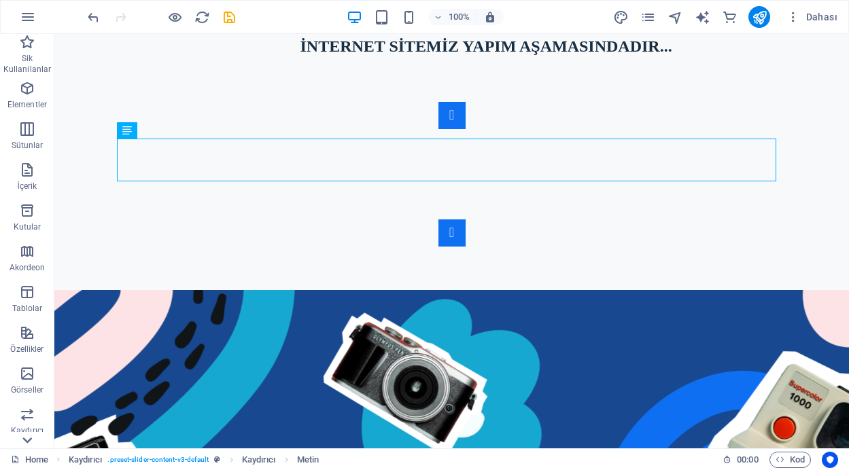
click at [25, 440] on icon at bounding box center [27, 441] width 10 height 6
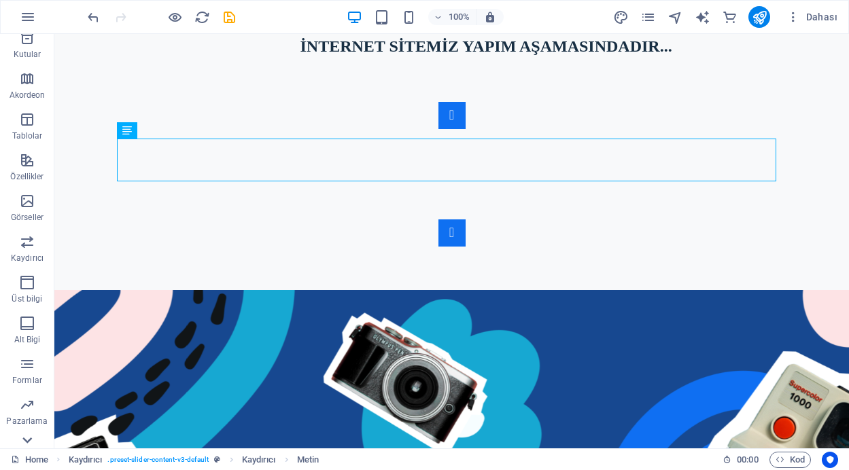
scroll to position [238, 0]
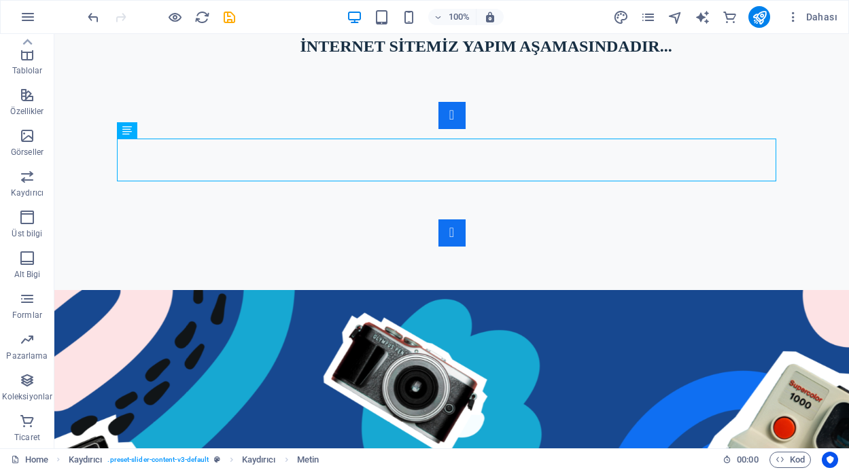
click at [26, 437] on p "Ticaret" at bounding box center [27, 437] width 26 height 11
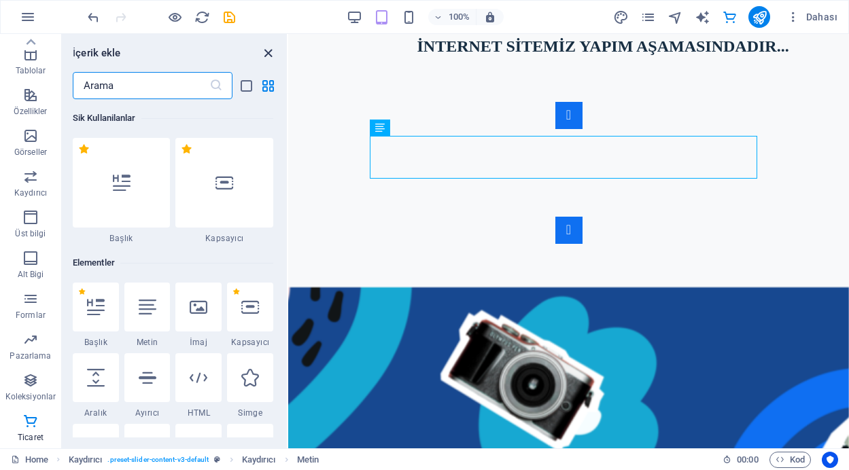
scroll to position [13092, 0]
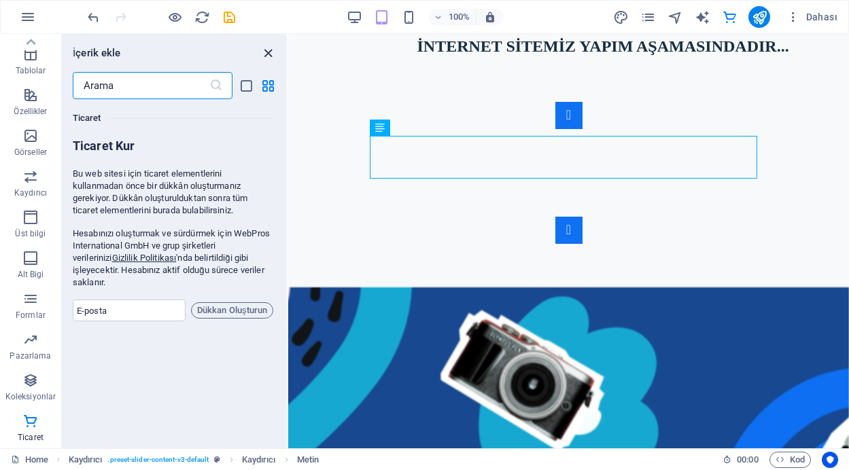
click at [266, 52] on icon "close panel" at bounding box center [268, 54] width 16 height 16
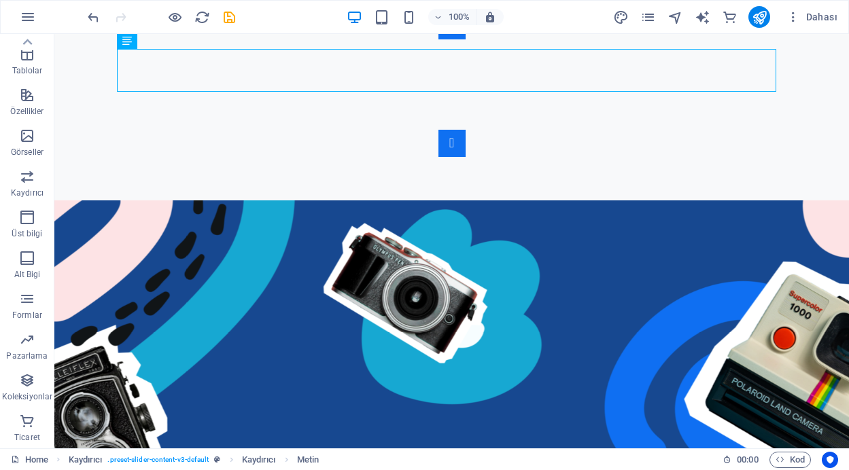
scroll to position [0, 0]
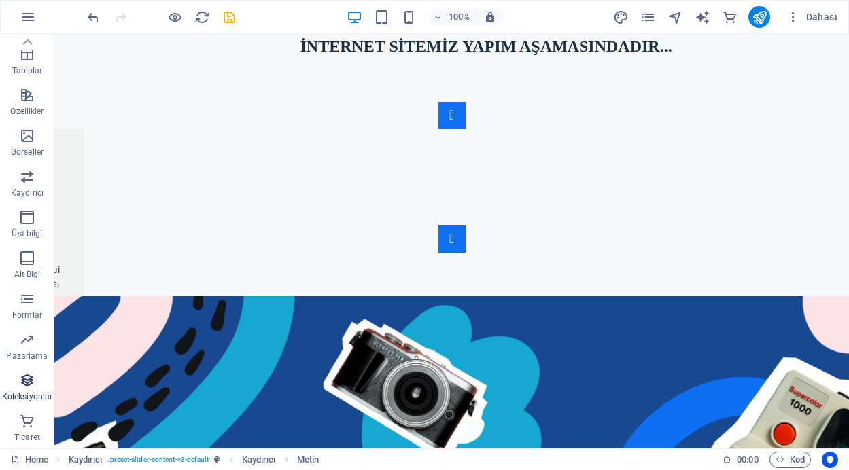
click at [27, 386] on icon "button" at bounding box center [27, 380] width 16 height 16
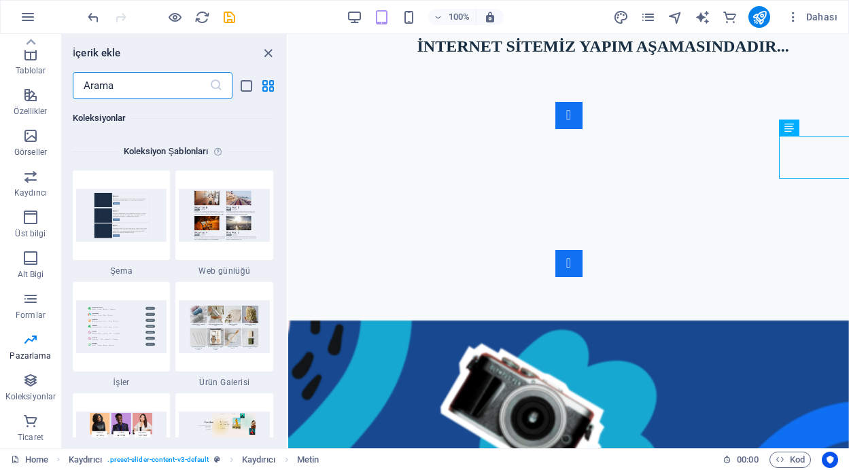
scroll to position [12134, 0]
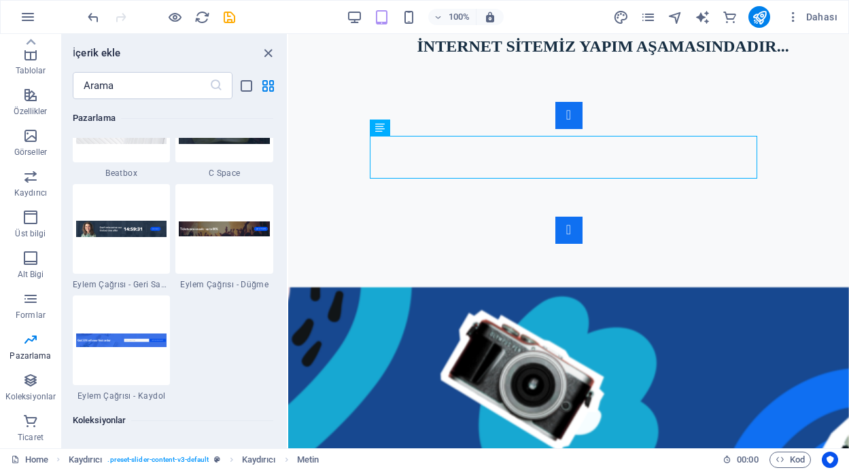
drag, startPoint x: 283, startPoint y: 404, endPoint x: 284, endPoint y: 416, distance: 12.2
click at [284, 416] on div "Sik Kullanilanlar 1 Star Başlık 1 Star Kapsayıcı Elementler 1 Star Başlık 1 Sta…" at bounding box center [174, 268] width 225 height 338
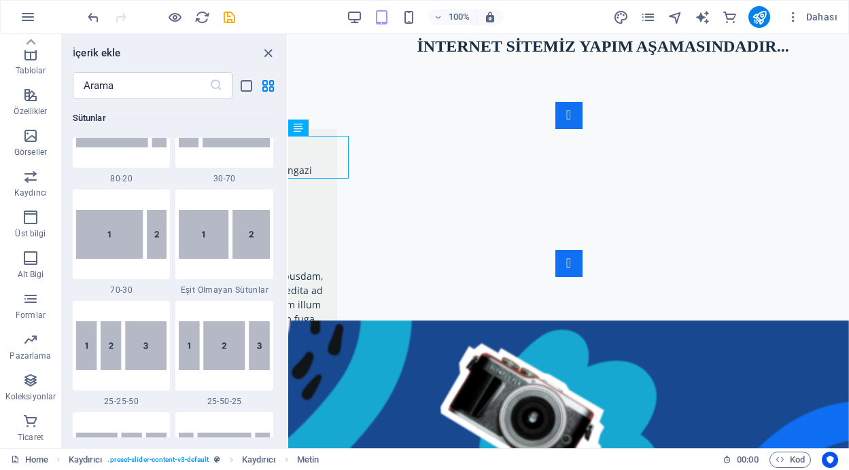
scroll to position [1069, 0]
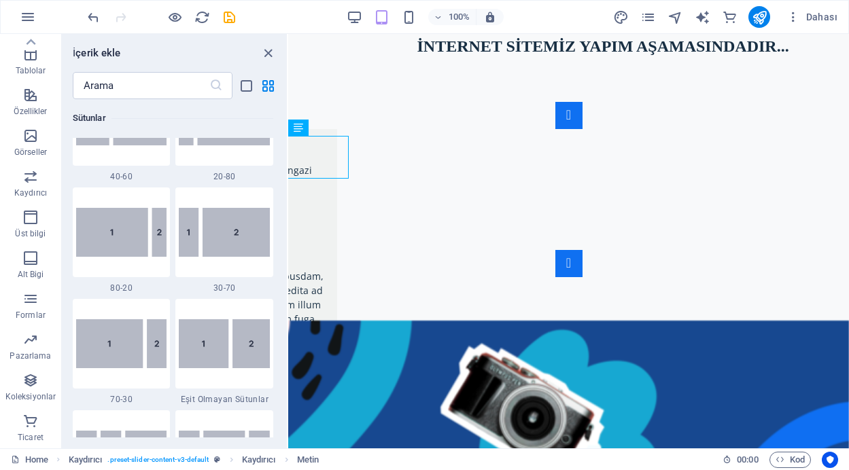
drag, startPoint x: 285, startPoint y: 373, endPoint x: 3, endPoint y: 99, distance: 394.0
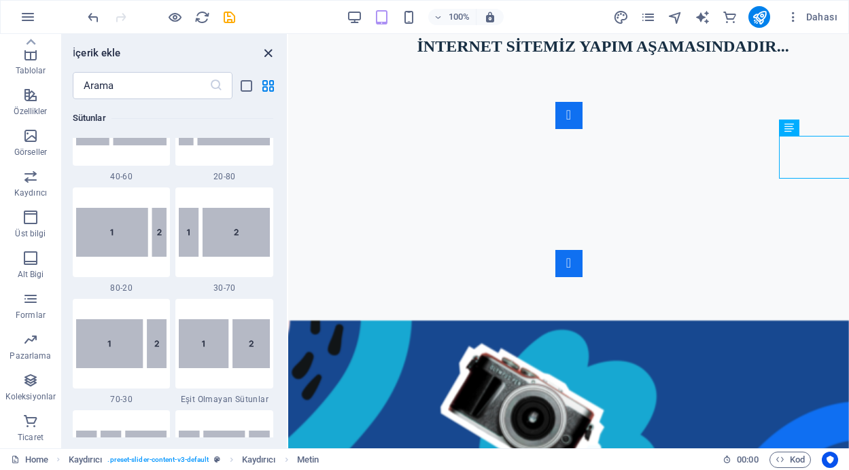
click at [268, 48] on icon "close panel" at bounding box center [268, 54] width 16 height 16
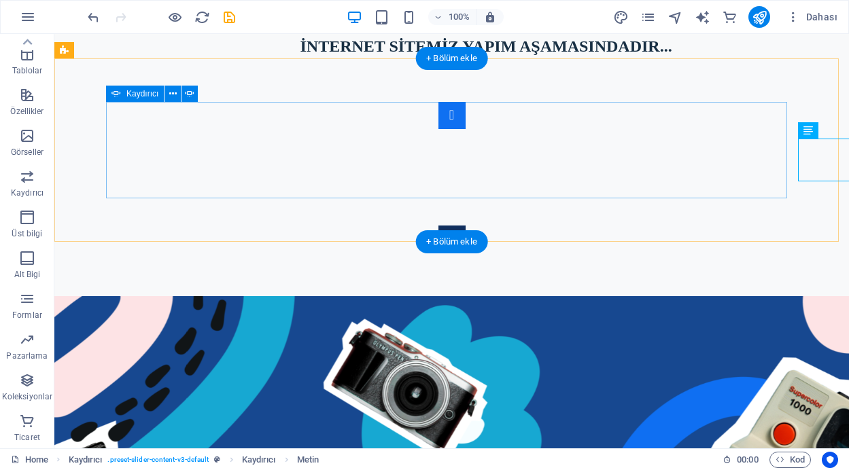
click at [465, 226] on button "Content Slider" at bounding box center [451, 239] width 27 height 27
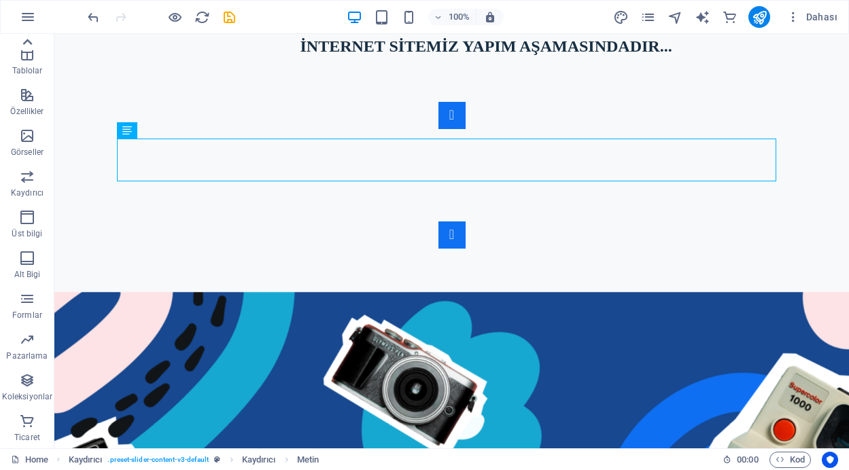
click at [29, 40] on icon at bounding box center [27, 42] width 19 height 19
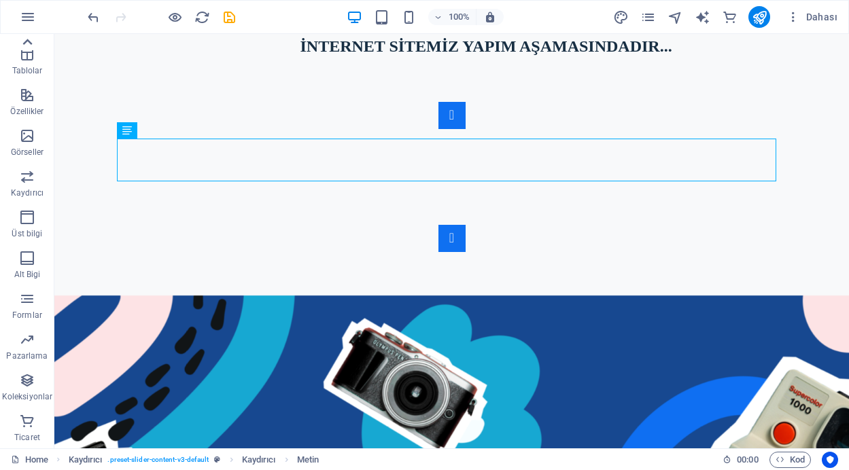
scroll to position [0, 0]
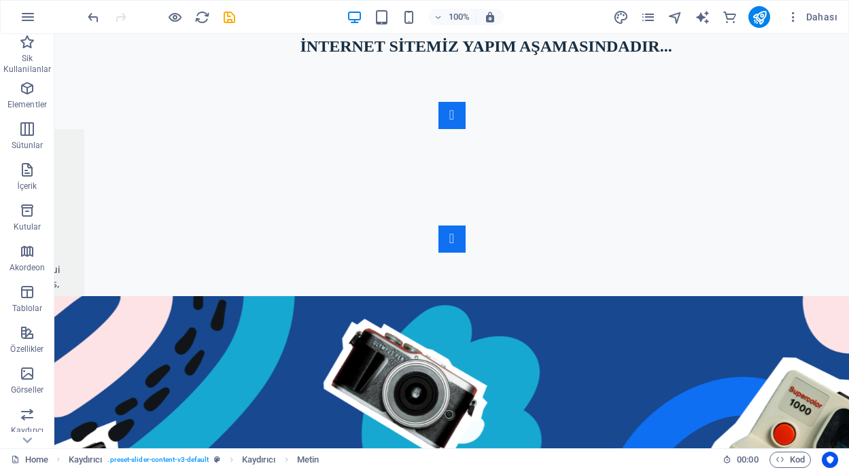
click at [29, 40] on icon "button" at bounding box center [27, 42] width 16 height 16
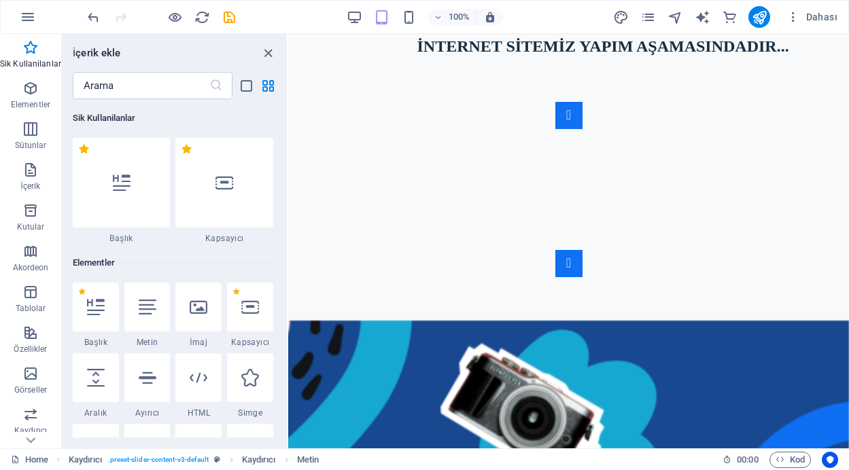
click at [283, 108] on div "Sik Kullanilanlar 1 Star Başlık 1 Star Kapsayıcı Elementler 1 Star Başlık 1 Sta…" at bounding box center [174, 268] width 225 height 338
click at [269, 50] on icon "close panel" at bounding box center [268, 54] width 16 height 16
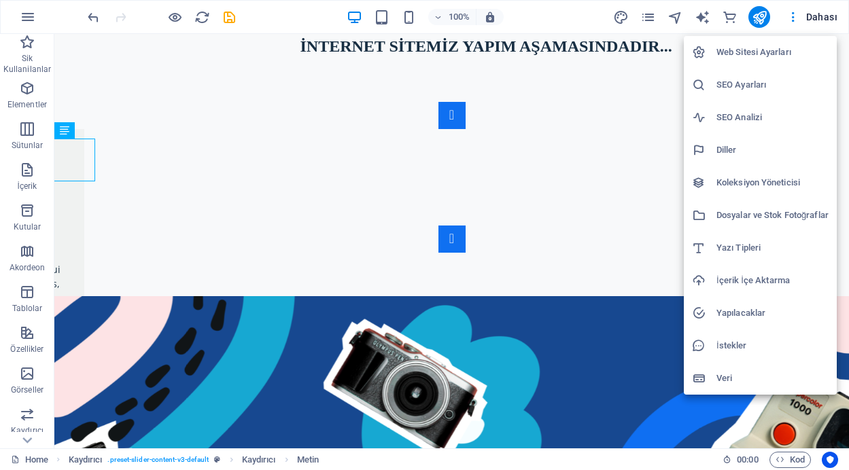
click at [734, 54] on h6 "Web Sitesi Ayarları" at bounding box center [772, 52] width 112 height 16
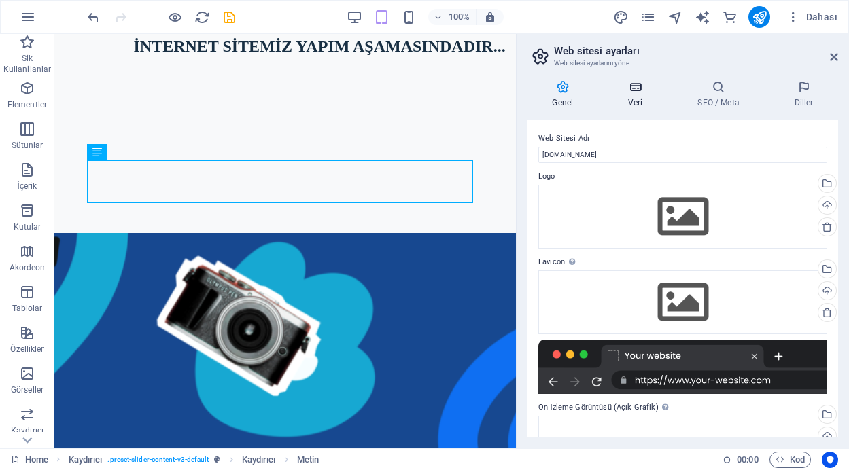
click at [637, 89] on icon at bounding box center [635, 87] width 64 height 14
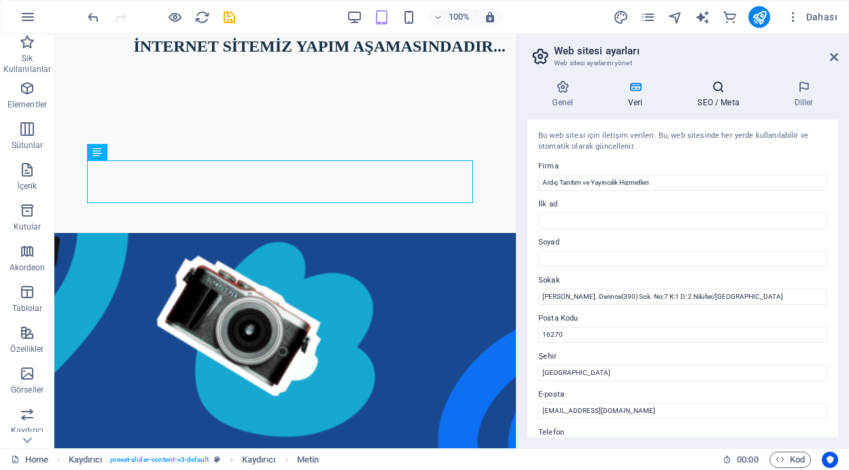
click at [724, 92] on icon at bounding box center [718, 87] width 91 height 14
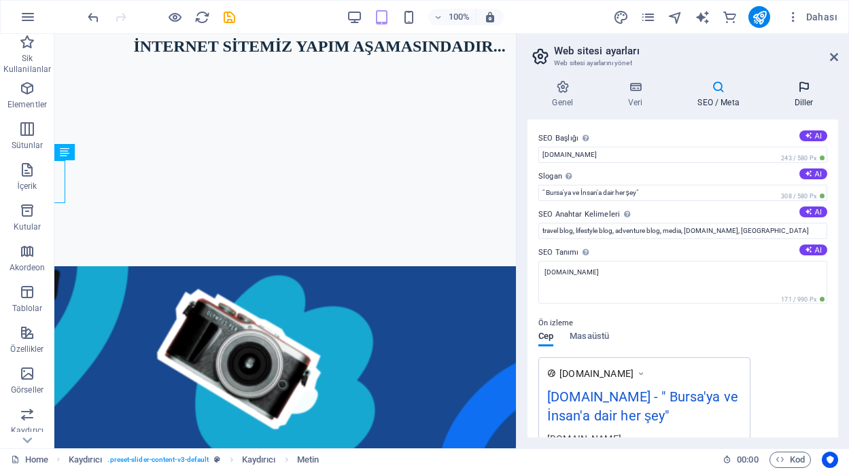
click at [802, 95] on h4 "Diller" at bounding box center [803, 94] width 69 height 29
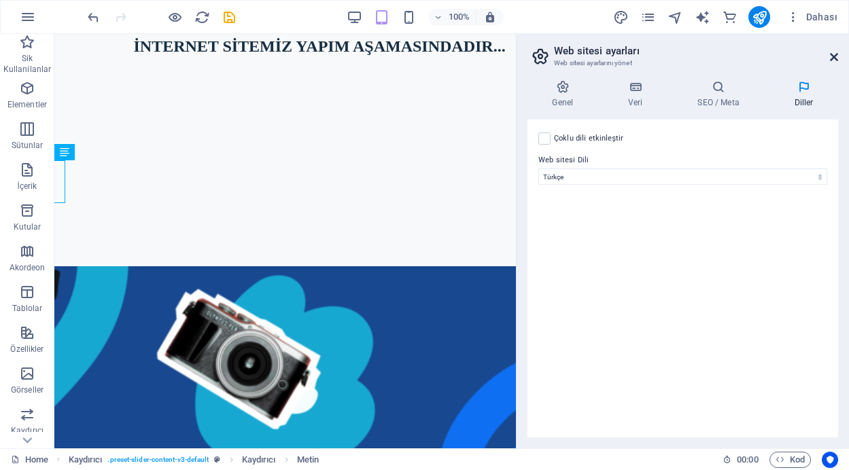
click at [834, 56] on icon at bounding box center [834, 57] width 8 height 11
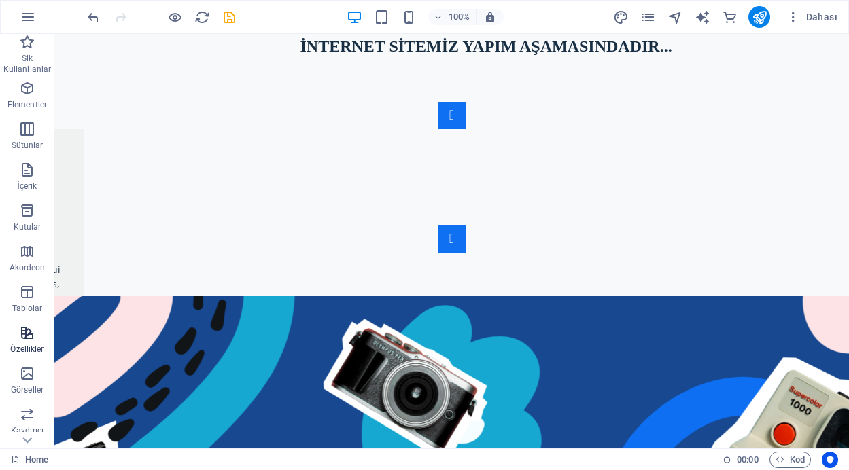
click at [29, 342] on span "Özellikler" at bounding box center [27, 341] width 54 height 33
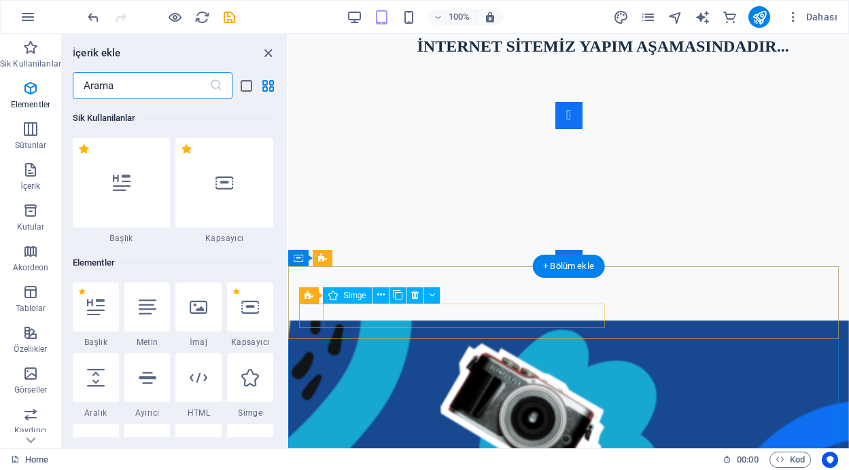
scroll to position [5296, 0]
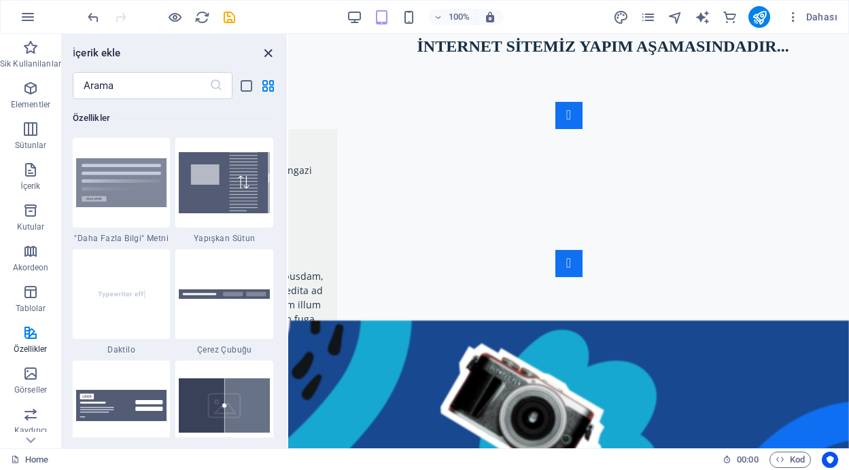
drag, startPoint x: 266, startPoint y: 49, endPoint x: 215, endPoint y: 15, distance: 61.8
click at [268, 49] on icon "close panel" at bounding box center [268, 54] width 16 height 16
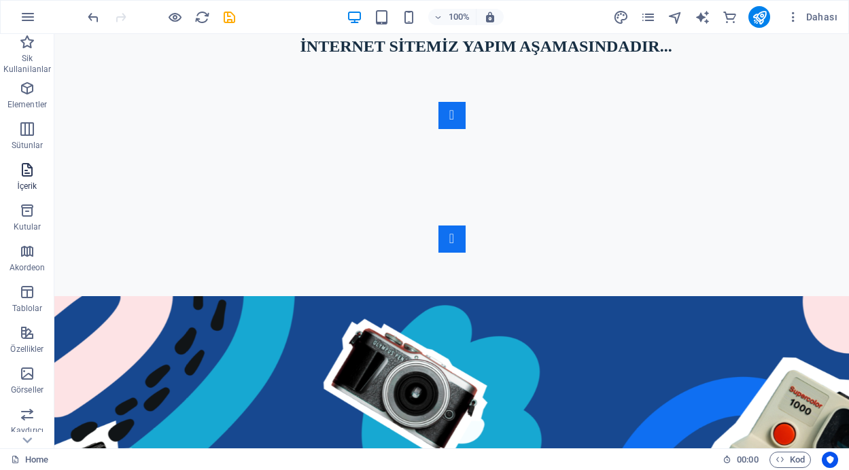
click at [31, 176] on icon "button" at bounding box center [27, 170] width 16 height 16
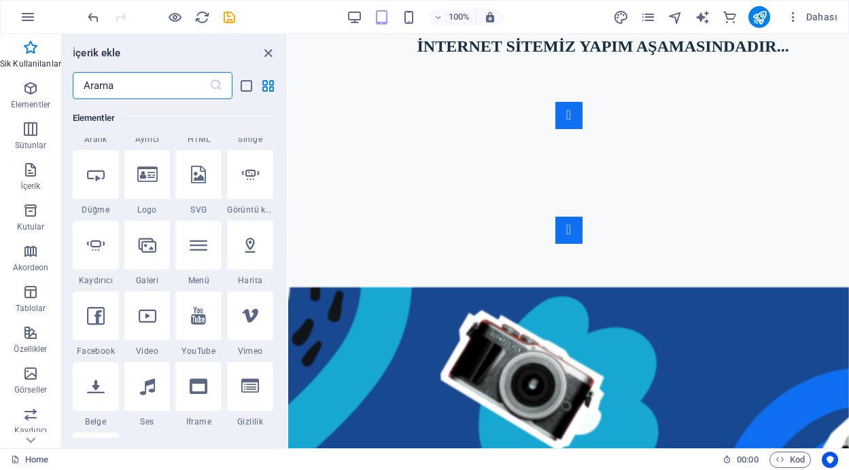
scroll to position [137, 0]
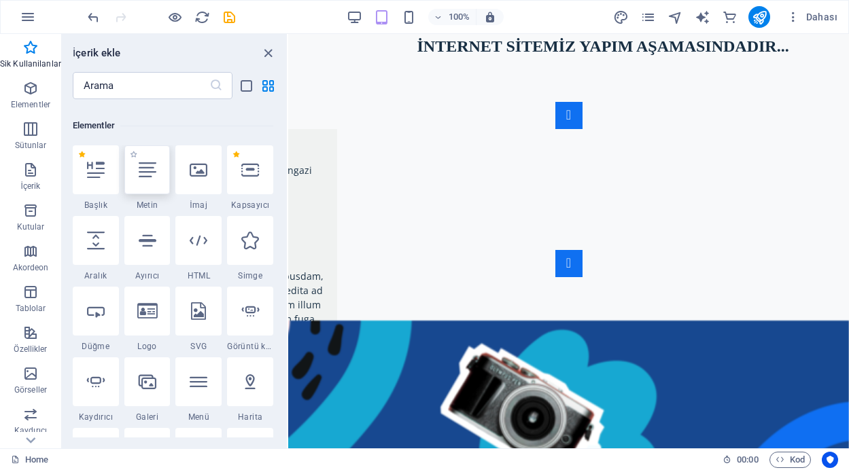
click at [148, 175] on icon at bounding box center [148, 170] width 18 height 18
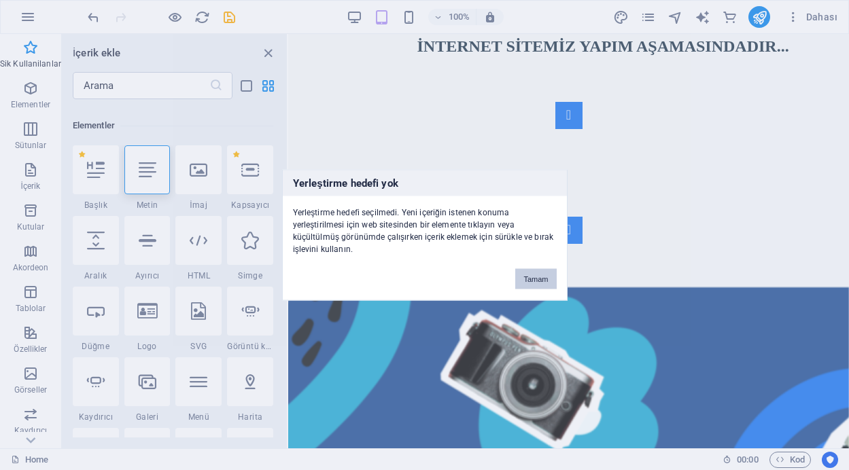
click at [541, 272] on button "Tamam" at bounding box center [535, 279] width 41 height 20
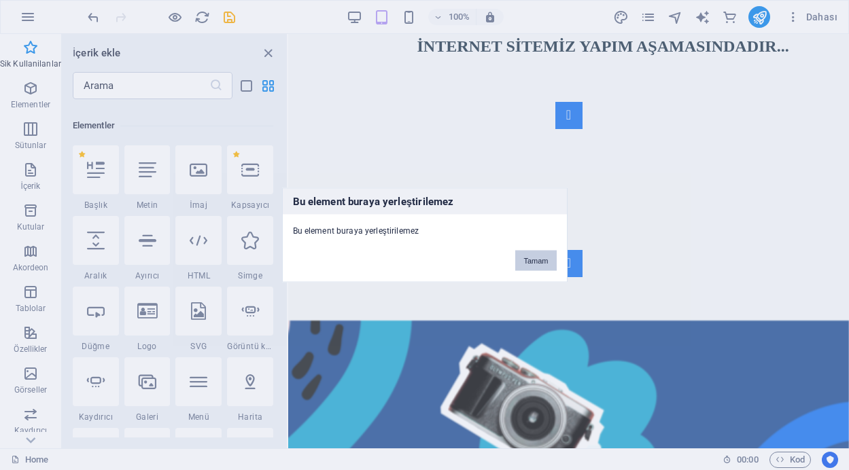
click at [535, 255] on button "Tamam" at bounding box center [535, 261] width 41 height 20
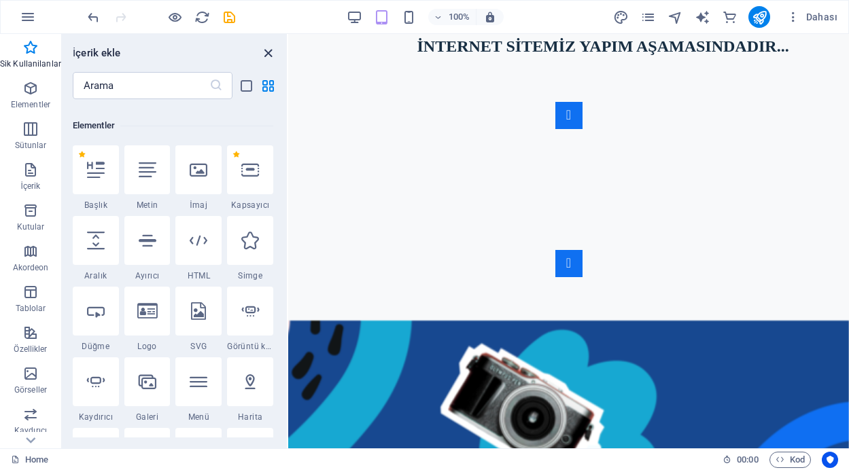
click at [268, 51] on icon "close panel" at bounding box center [268, 54] width 16 height 16
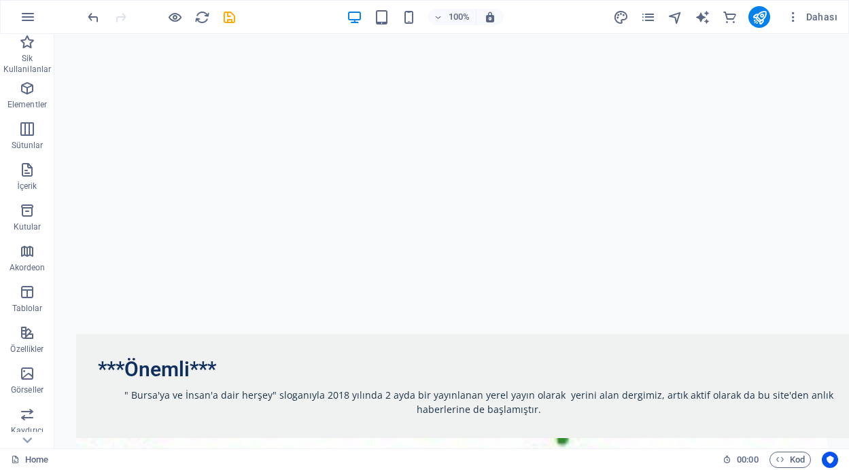
scroll to position [945, 0]
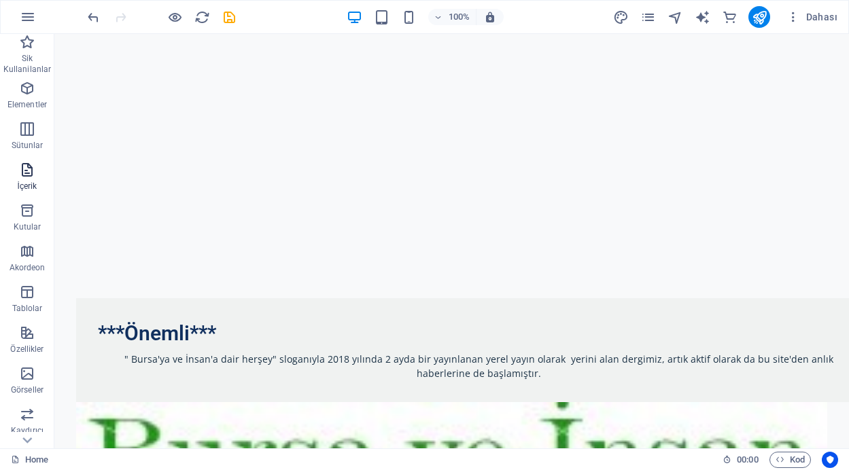
click at [30, 168] on icon "button" at bounding box center [27, 170] width 16 height 16
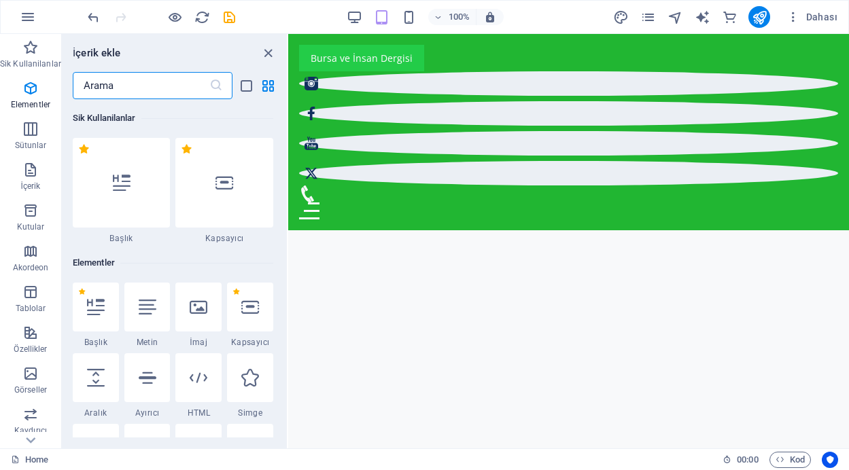
scroll to position [2377, 0]
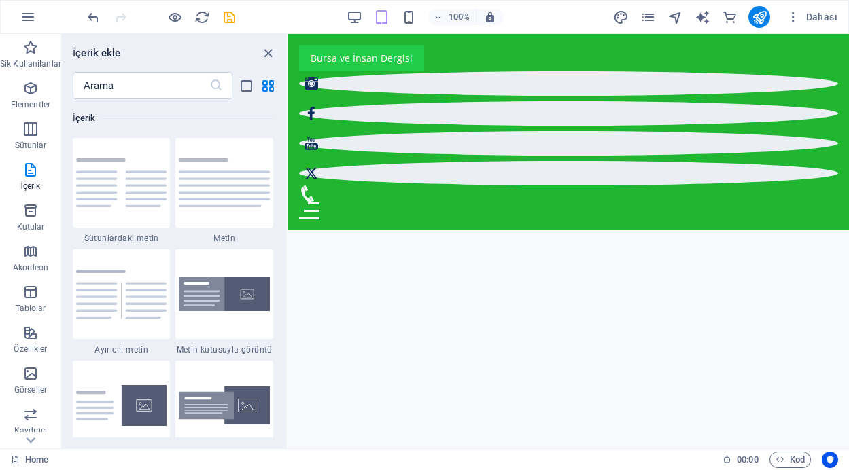
drag, startPoint x: 264, startPoint y: 45, endPoint x: 265, endPoint y: 61, distance: 16.3
click at [265, 61] on div "İçerik ekle ​ Sik Kullanilanlar 1 Star Başlık 1 Star Kapsayıcı Elementler 1 Sta…" at bounding box center [174, 241] width 225 height 414
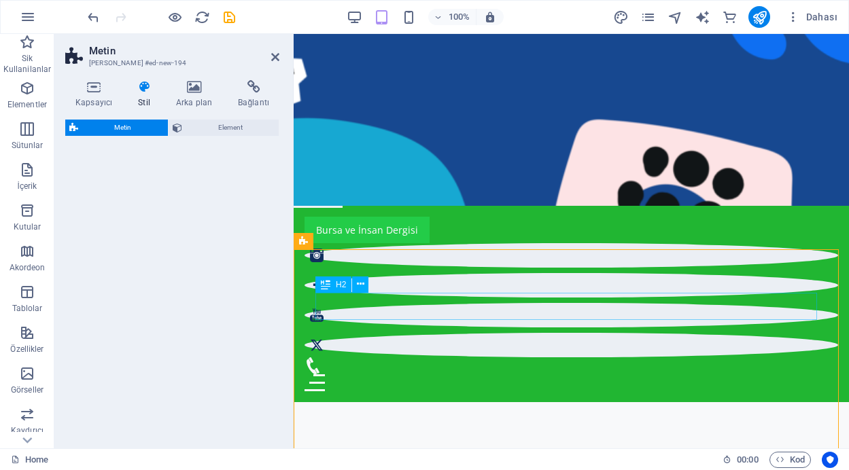
select select "rem"
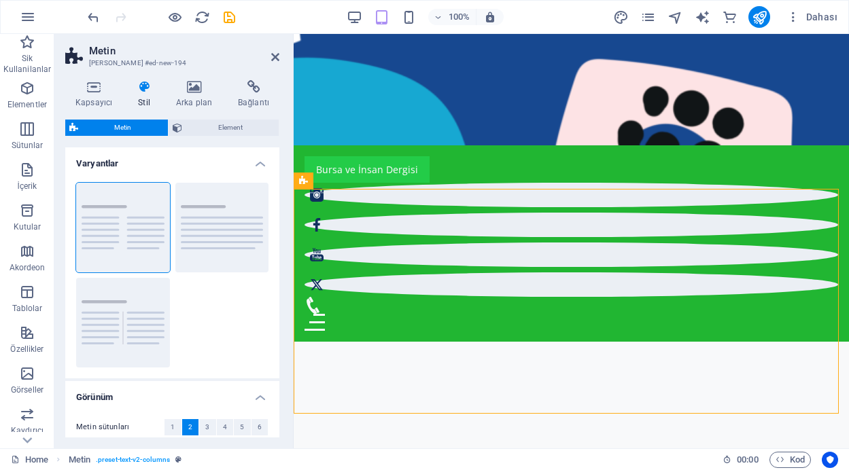
scroll to position [561, 0]
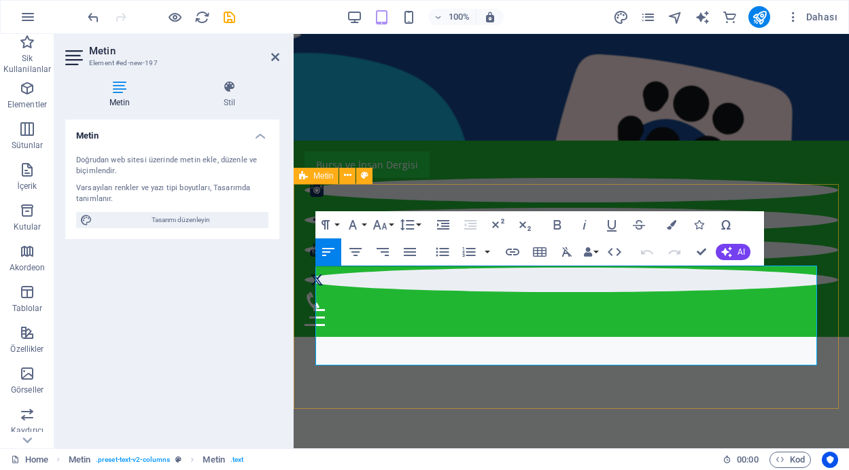
drag, startPoint x: 644, startPoint y: 344, endPoint x: 302, endPoint y: 256, distance: 352.8
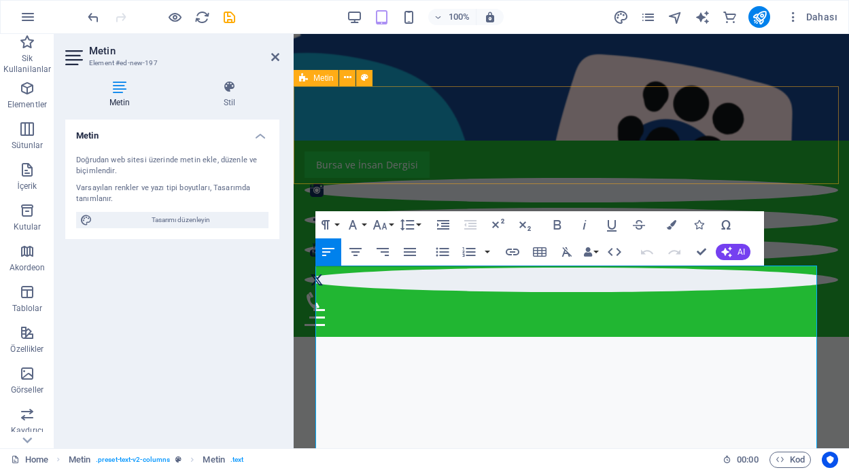
scroll to position [12803, 1]
click at [276, 58] on icon at bounding box center [275, 57] width 8 height 11
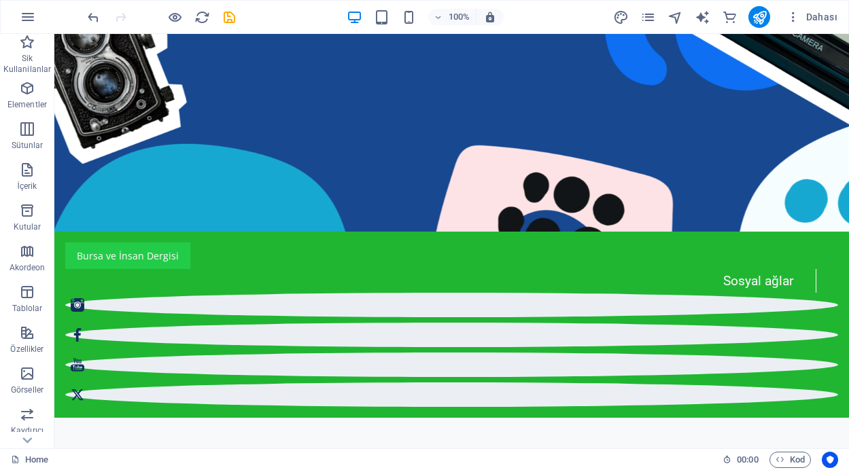
scroll to position [621, 0]
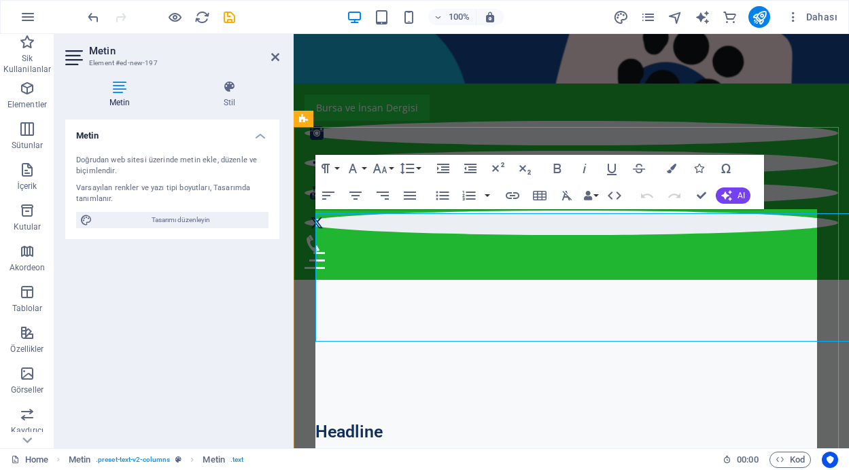
scroll to position [618, 0]
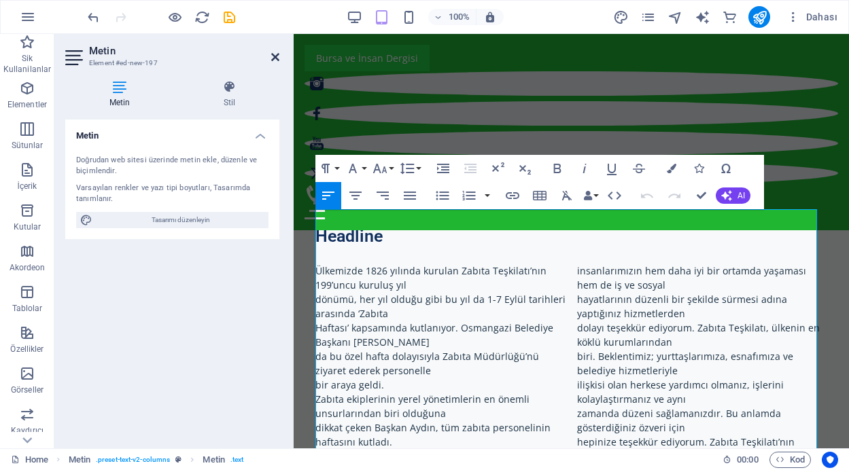
click at [274, 55] on icon at bounding box center [275, 57] width 8 height 11
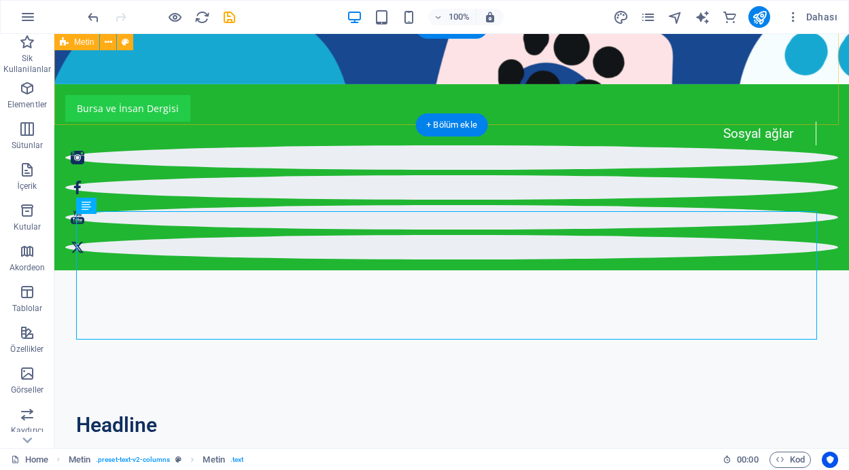
scroll to position [620, 0]
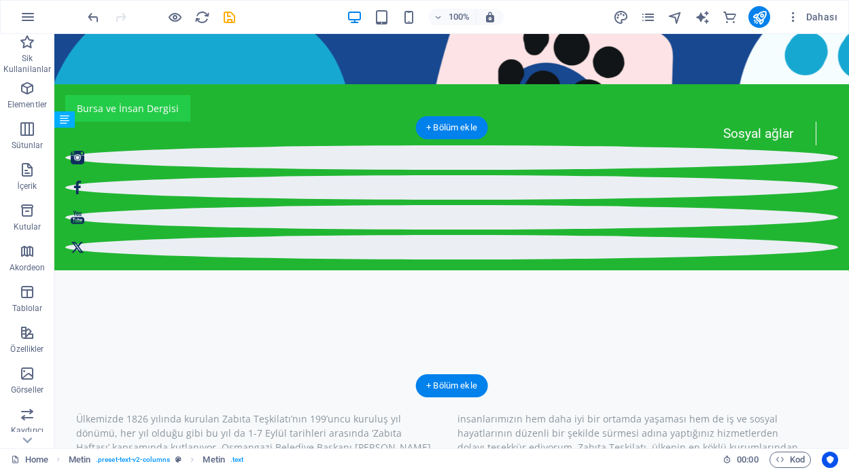
drag, startPoint x: 375, startPoint y: 291, endPoint x: 370, endPoint y: 194, distance: 97.3
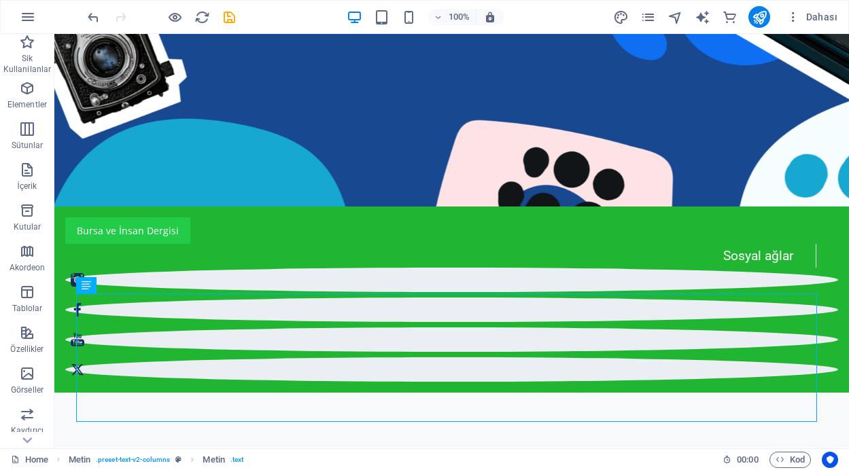
scroll to position [529, 0]
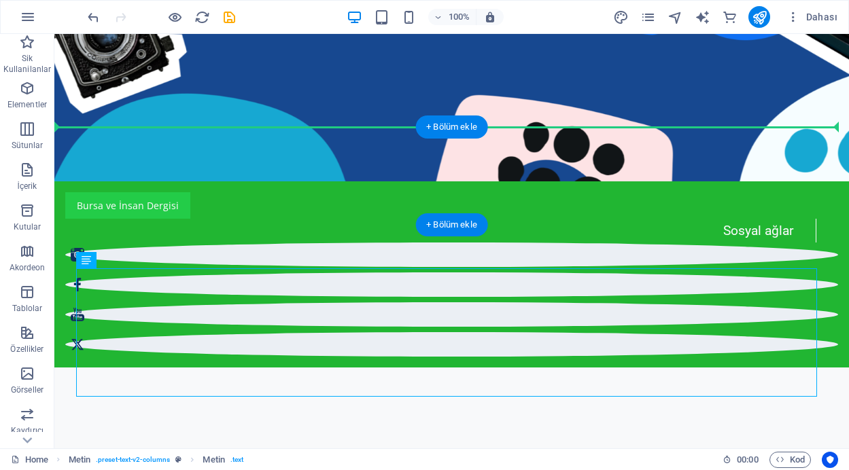
drag, startPoint x: 325, startPoint y: 285, endPoint x: 326, endPoint y: 160, distance: 125.0
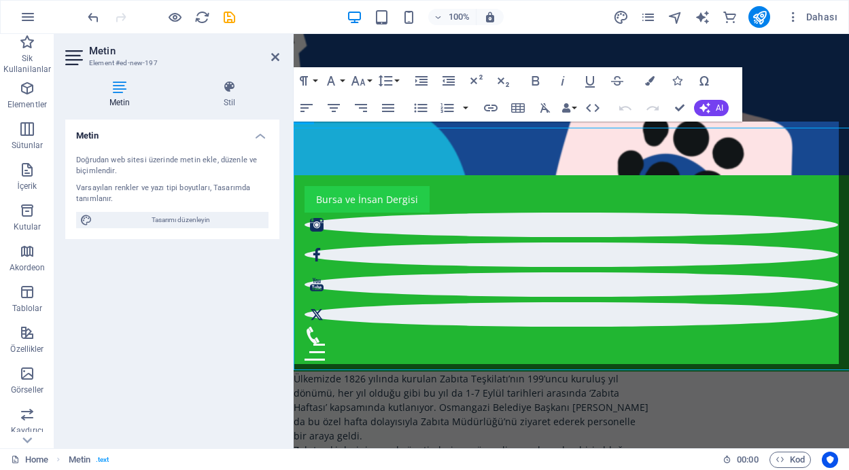
scroll to position [526, 0]
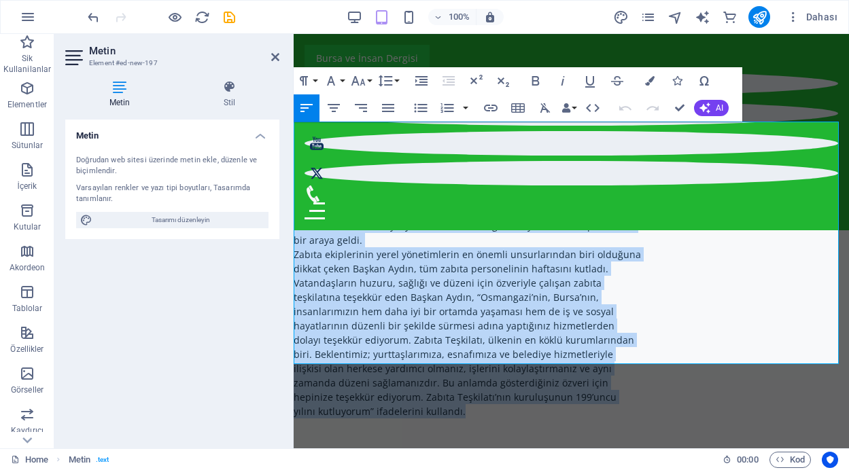
drag, startPoint x: 462, startPoint y: 358, endPoint x: 291, endPoint y: 122, distance: 291.0
click at [421, 108] on icon "button" at bounding box center [420, 107] width 13 height 9
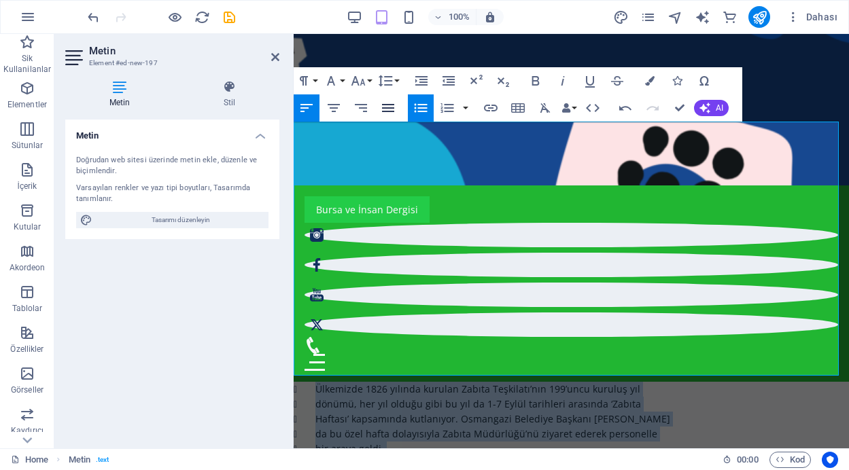
scroll to position [559, 0]
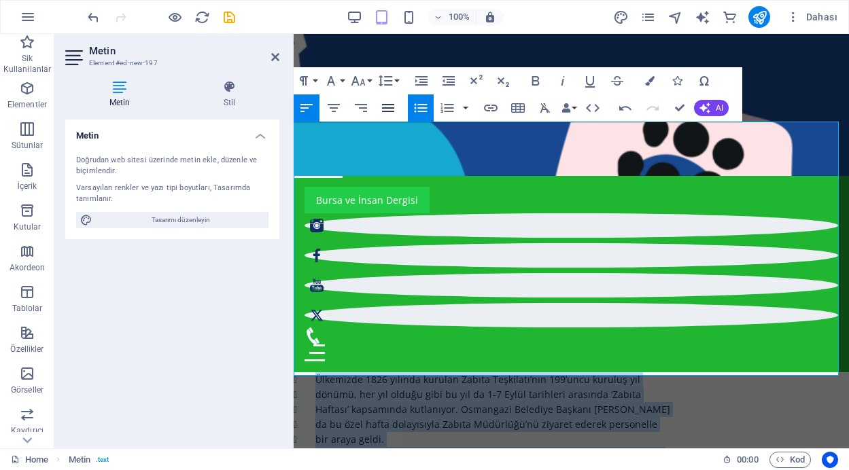
click at [388, 109] on icon "button" at bounding box center [388, 108] width 16 height 16
click at [421, 109] on icon "button" at bounding box center [420, 108] width 16 height 16
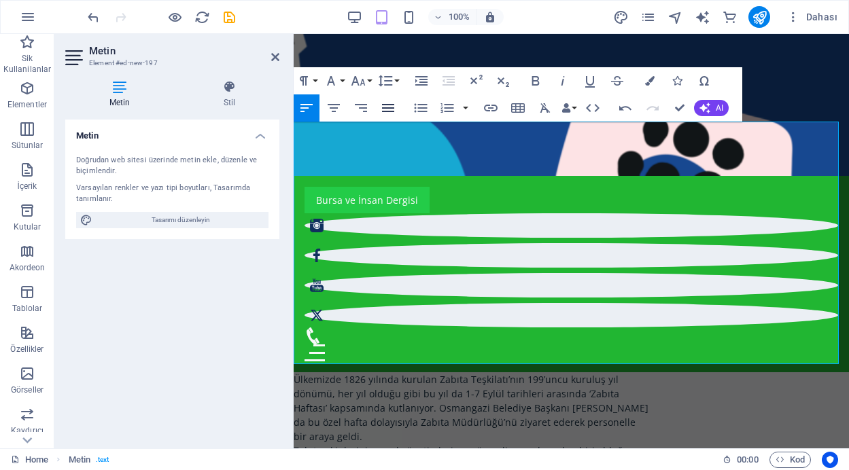
click at [386, 106] on icon "button" at bounding box center [388, 108] width 16 height 16
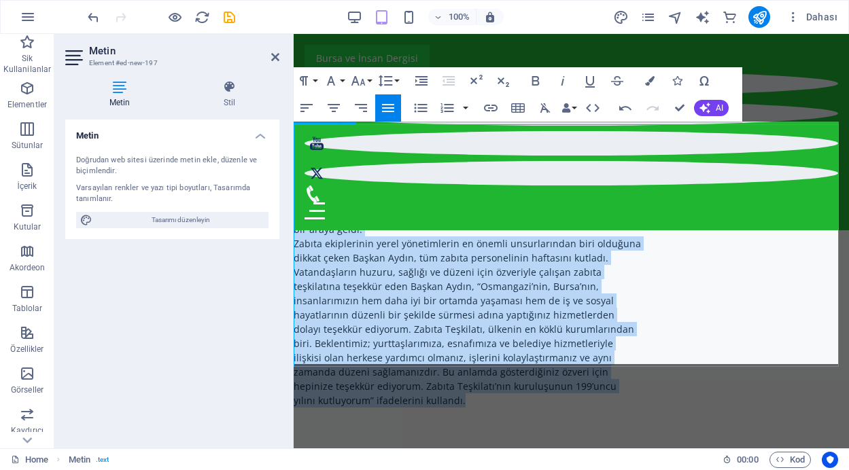
scroll to position [526, 0]
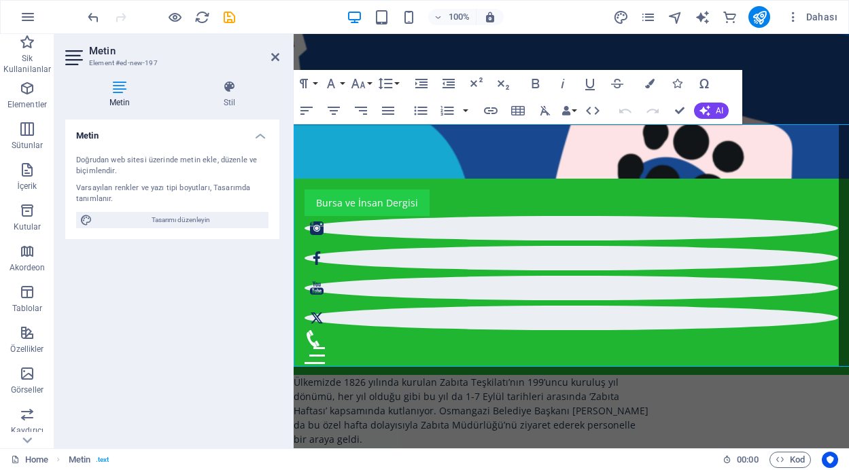
scroll to position [523, 0]
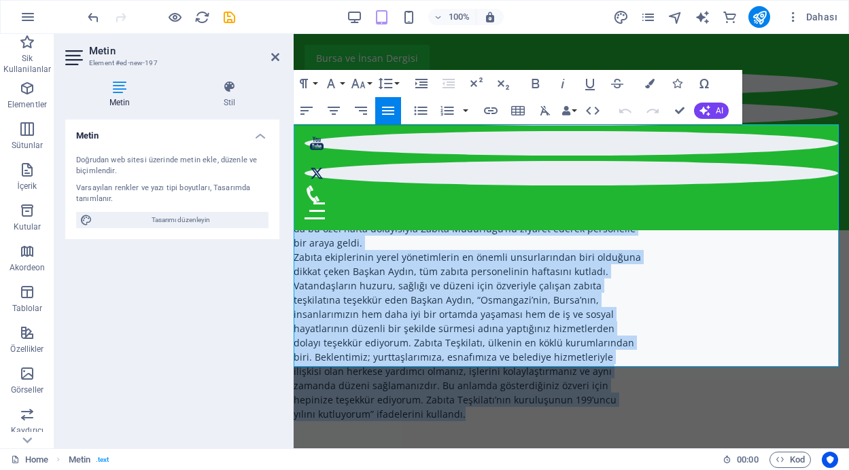
drag, startPoint x: 467, startPoint y: 353, endPoint x: 584, endPoint y: 171, distance: 215.8
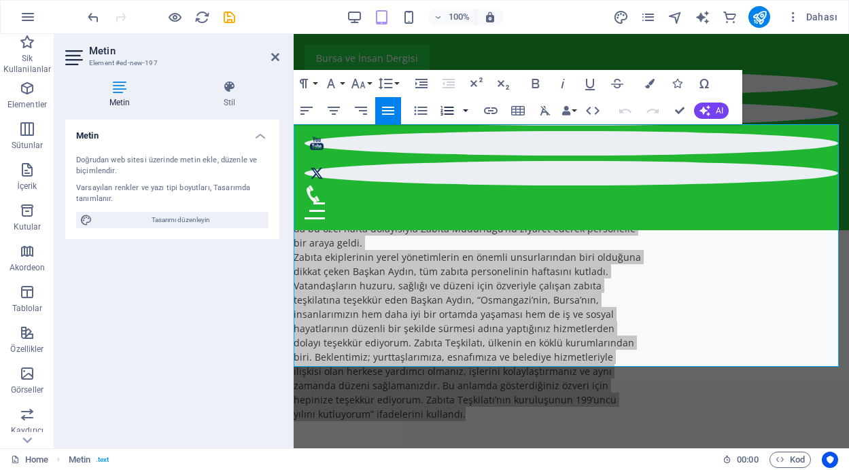
click at [466, 112] on button "button" at bounding box center [465, 110] width 11 height 27
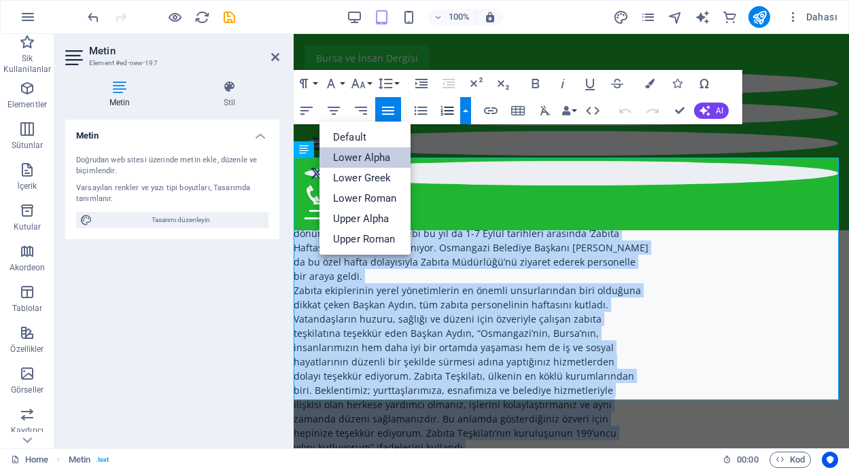
click at [370, 159] on link "Lower Alpha" at bounding box center [364, 157] width 91 height 20
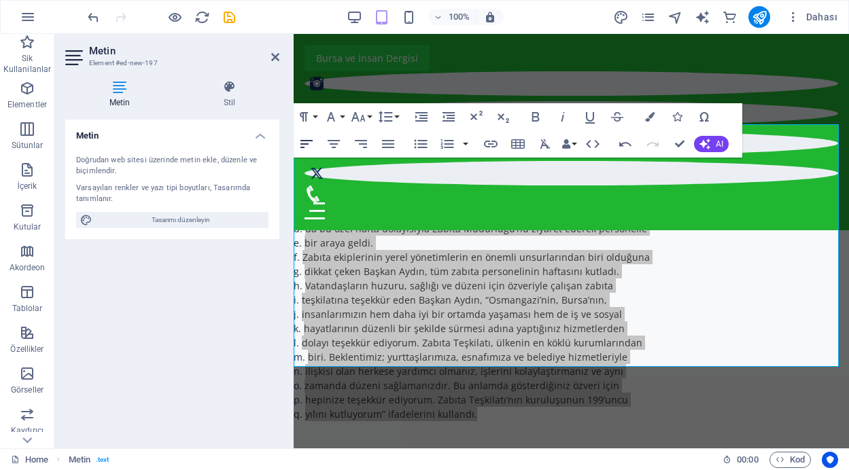
drag, startPoint x: 307, startPoint y: 147, endPoint x: 15, endPoint y: 113, distance: 294.1
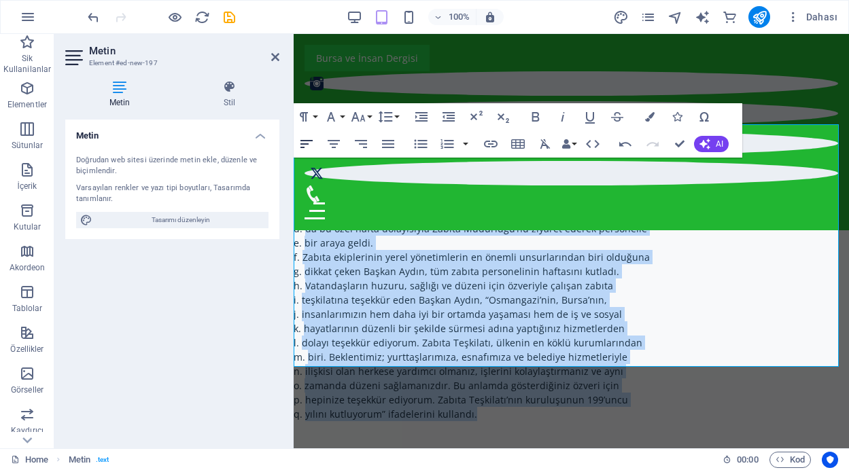
click at [307, 147] on icon "button" at bounding box center [306, 144] width 16 height 16
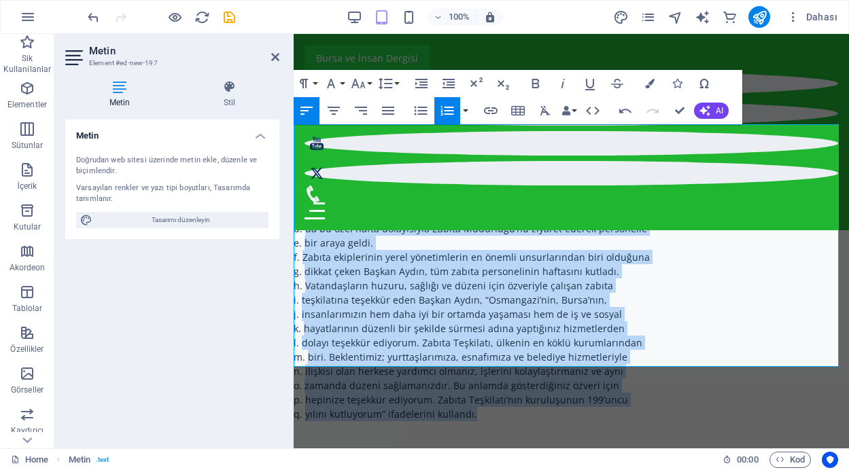
click at [446, 110] on icon "button" at bounding box center [447, 111] width 13 height 10
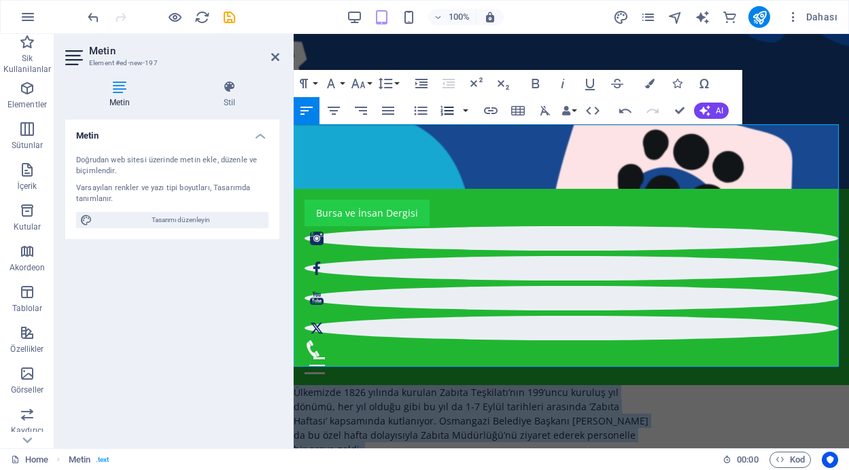
scroll to position [556, 0]
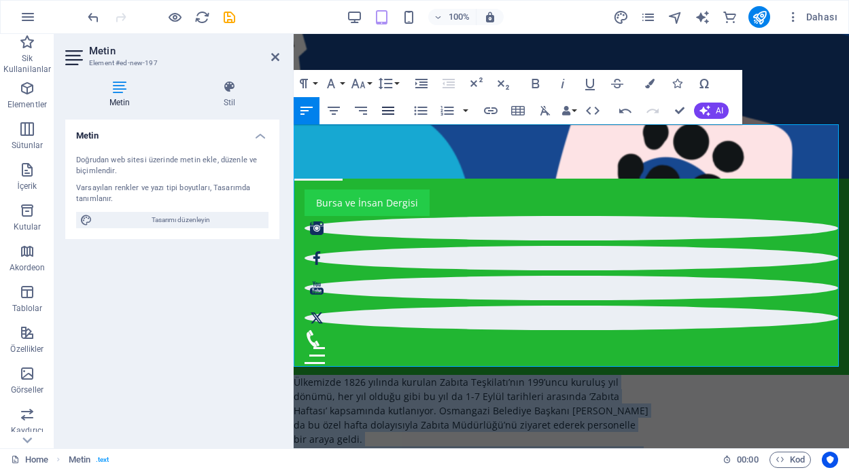
click at [388, 111] on icon "button" at bounding box center [388, 111] width 12 height 8
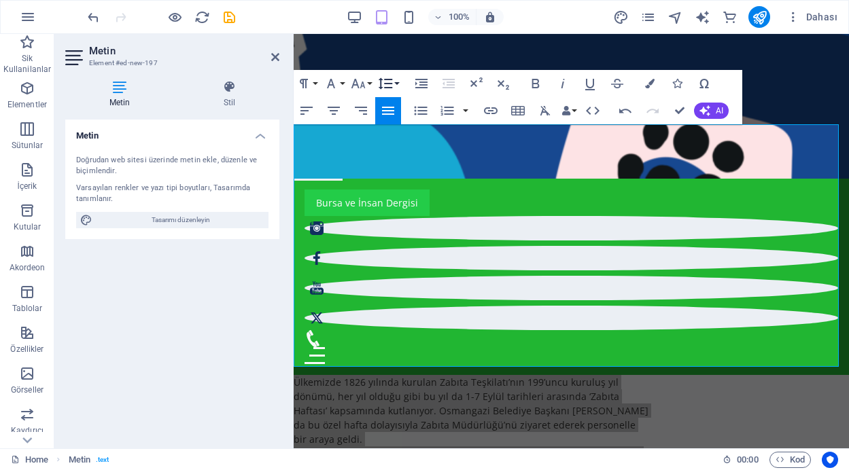
click at [395, 83] on button "Line Height" at bounding box center [388, 83] width 26 height 27
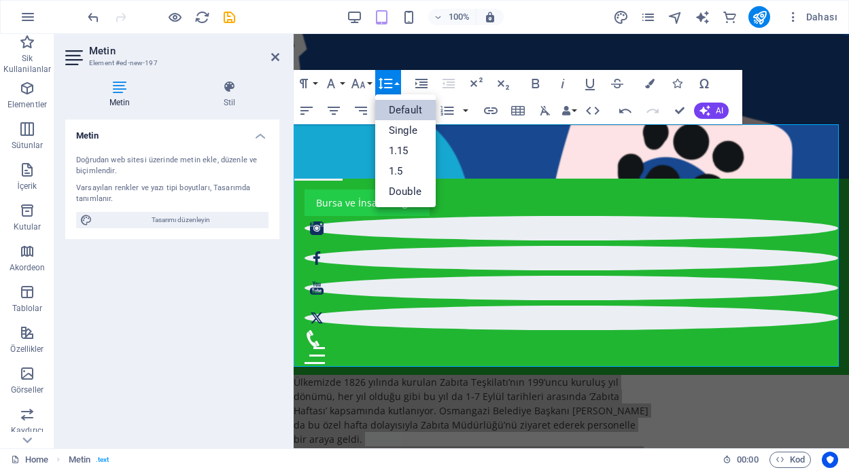
scroll to position [0, 0]
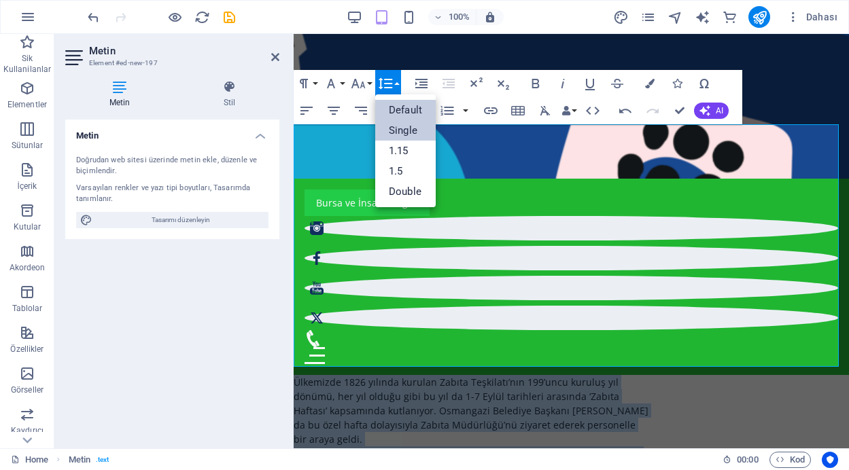
click at [406, 132] on link "Single" at bounding box center [405, 130] width 60 height 20
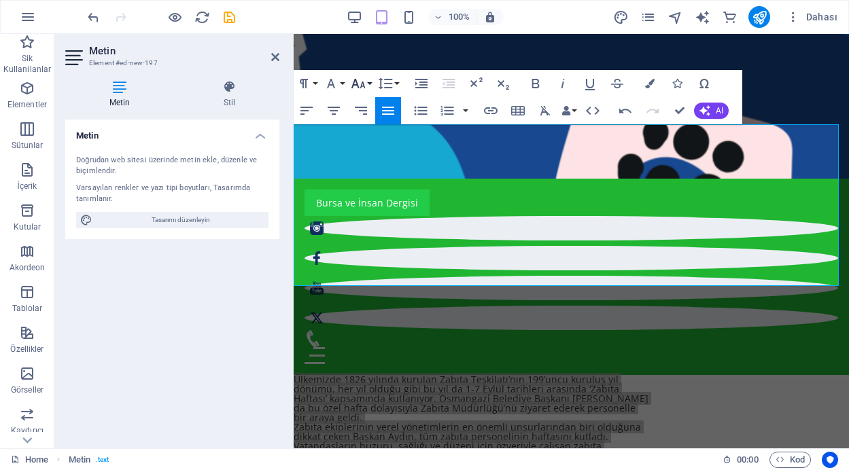
click at [365, 84] on icon "button" at bounding box center [358, 83] width 16 height 16
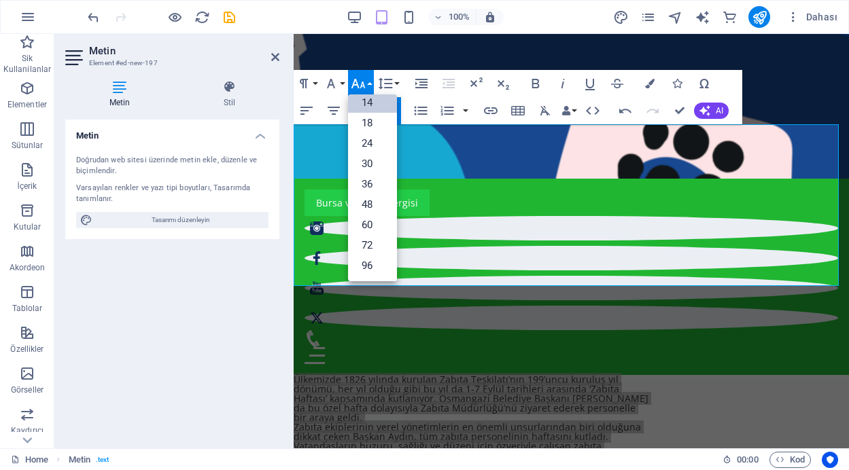
scroll to position [109, 0]
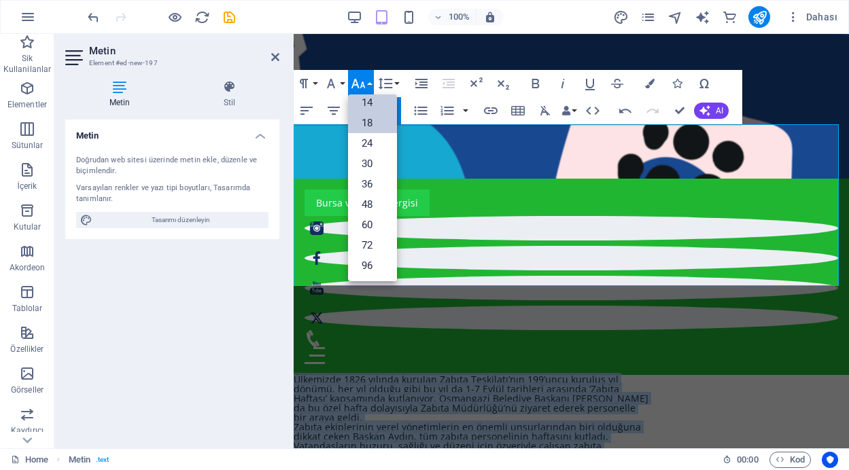
click at [366, 124] on link "18" at bounding box center [372, 123] width 49 height 20
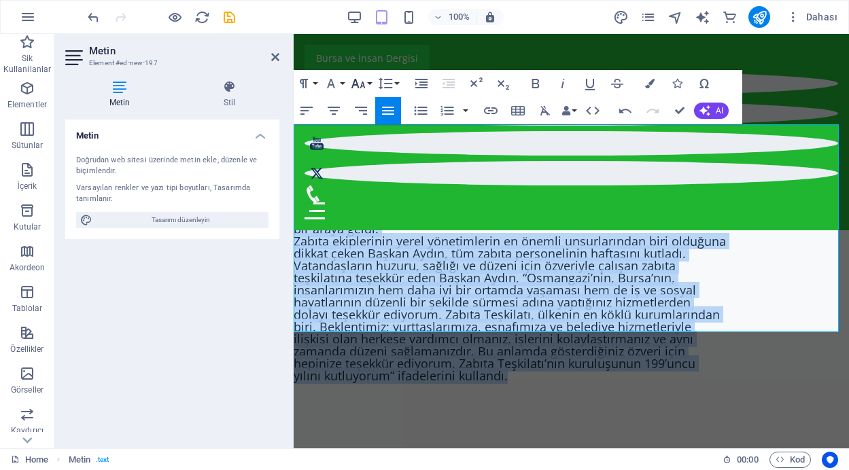
scroll to position [523, 0]
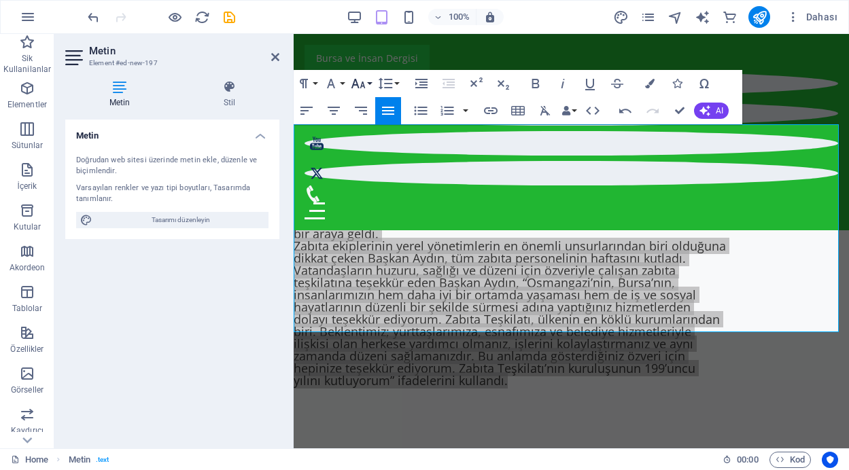
click at [364, 84] on icon "button" at bounding box center [358, 83] width 16 height 16
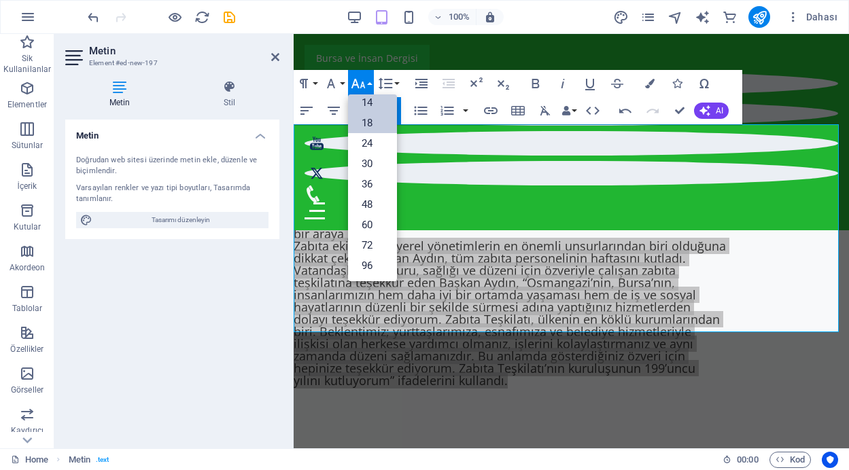
scroll to position [109, 0]
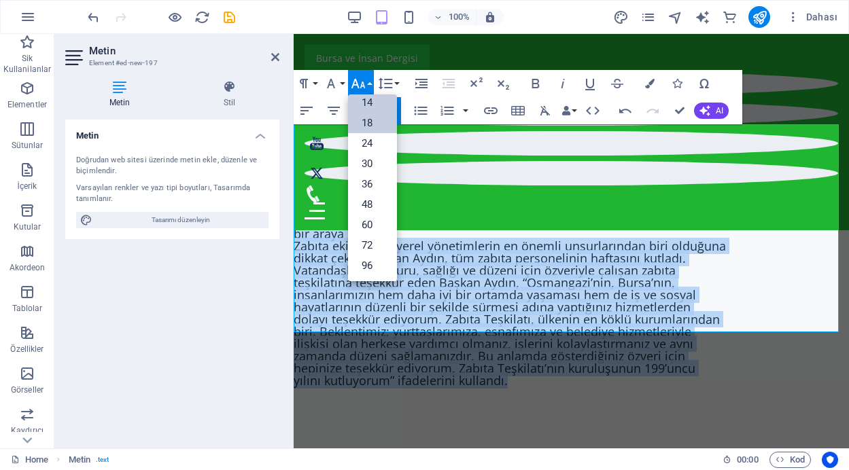
click at [369, 103] on link "14" at bounding box center [372, 102] width 49 height 20
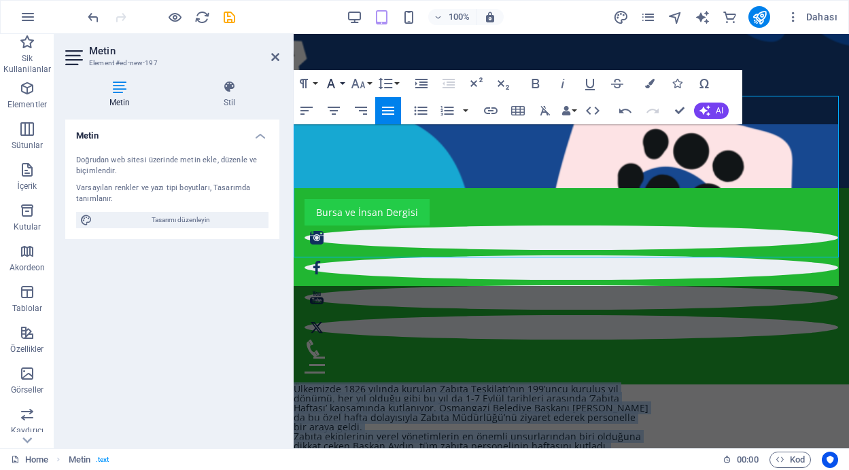
scroll to position [556, 0]
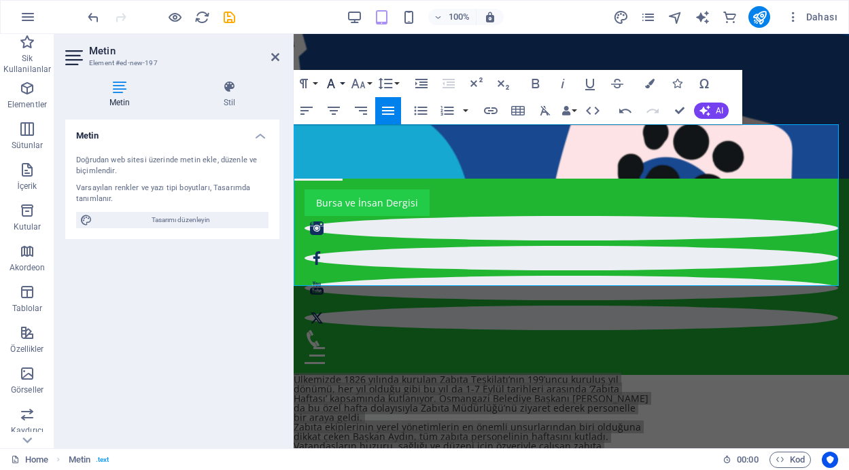
click at [336, 82] on icon "button" at bounding box center [331, 83] width 16 height 16
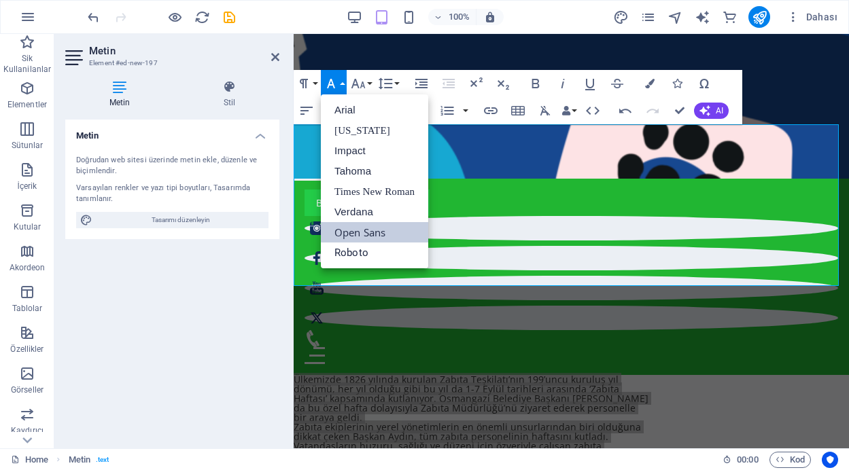
scroll to position [0, 0]
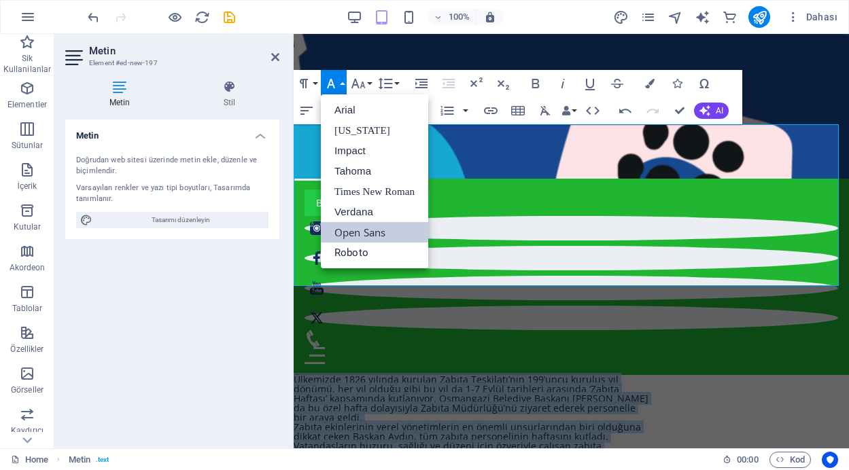
click at [487, 402] on span "da bu özel hafta dolayısıyla Zabıta Müdürlüğü’nü ziyaret ederek personelle" at bounding box center [464, 408] width 342 height 13
drag, startPoint x: 463, startPoint y: 281, endPoint x: 399, endPoint y: 123, distance: 170.9
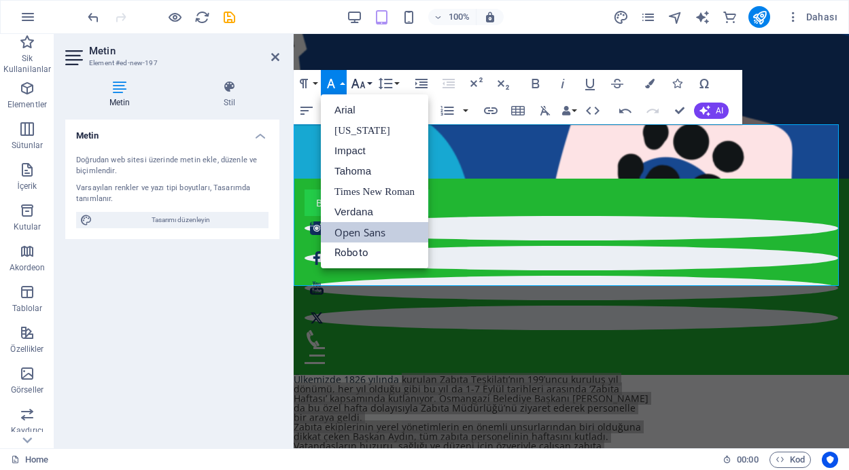
click at [370, 84] on button "Font Size" at bounding box center [361, 83] width 26 height 27
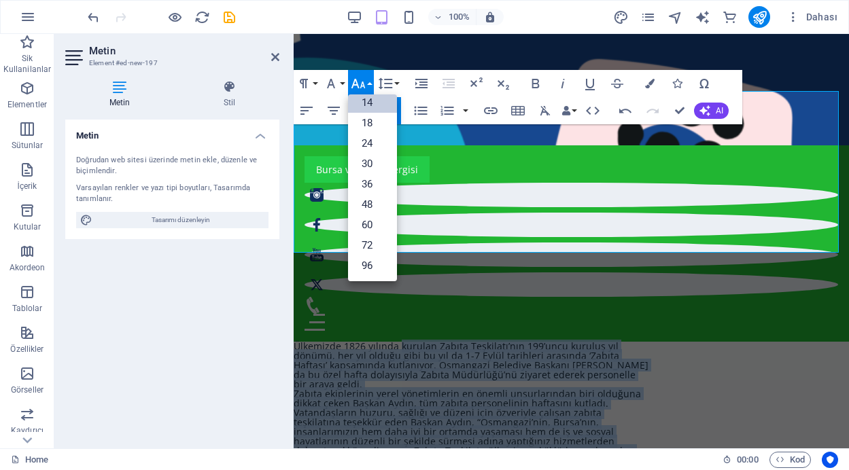
click at [366, 105] on link "14" at bounding box center [372, 102] width 49 height 20
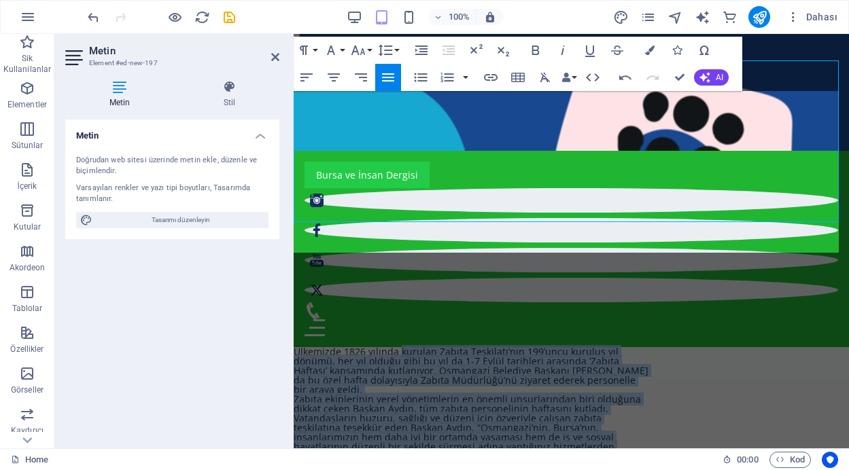
scroll to position [590, 0]
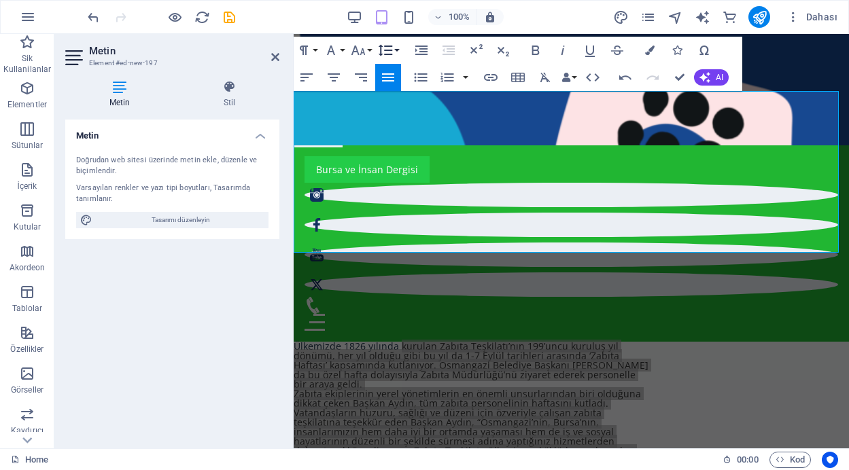
click at [397, 47] on button "Line Height" at bounding box center [388, 50] width 26 height 27
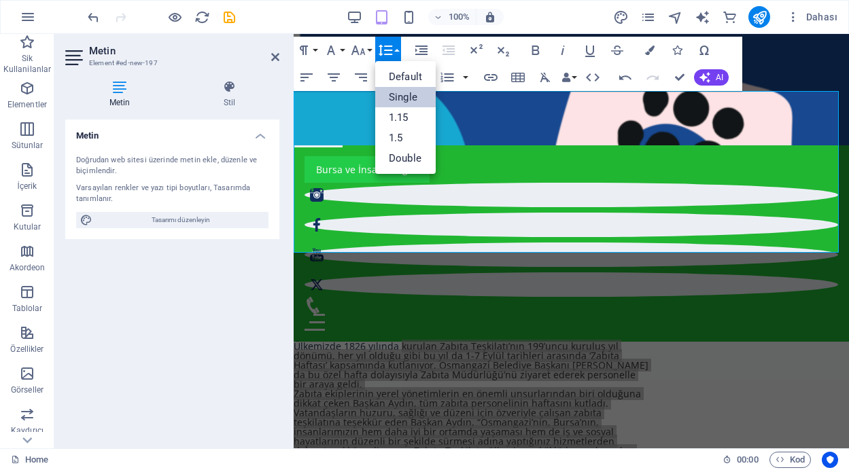
scroll to position [0, 0]
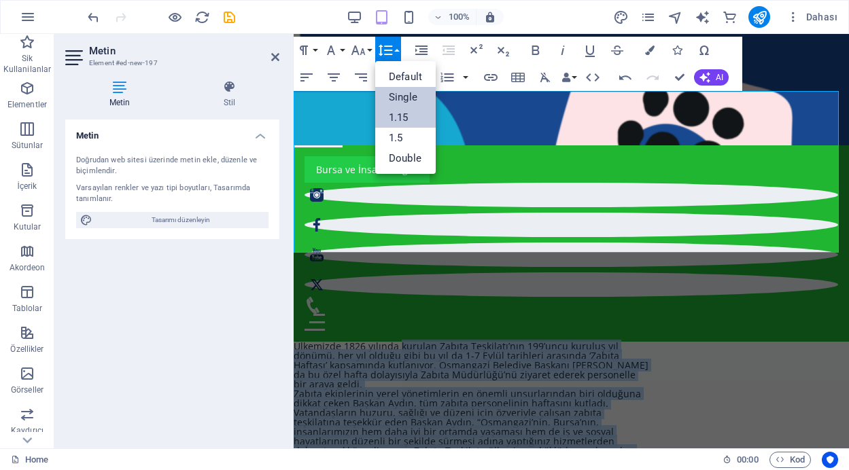
click at [410, 113] on link "1.15" at bounding box center [405, 117] width 60 height 20
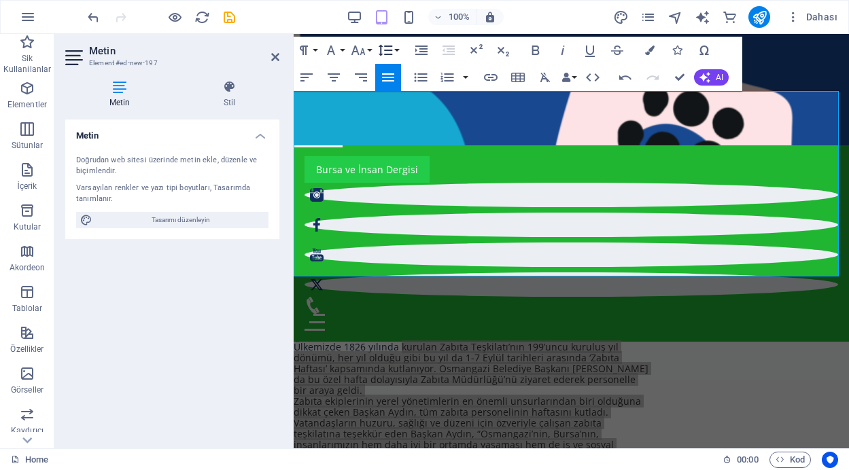
click at [393, 46] on button "Line Height" at bounding box center [388, 50] width 26 height 27
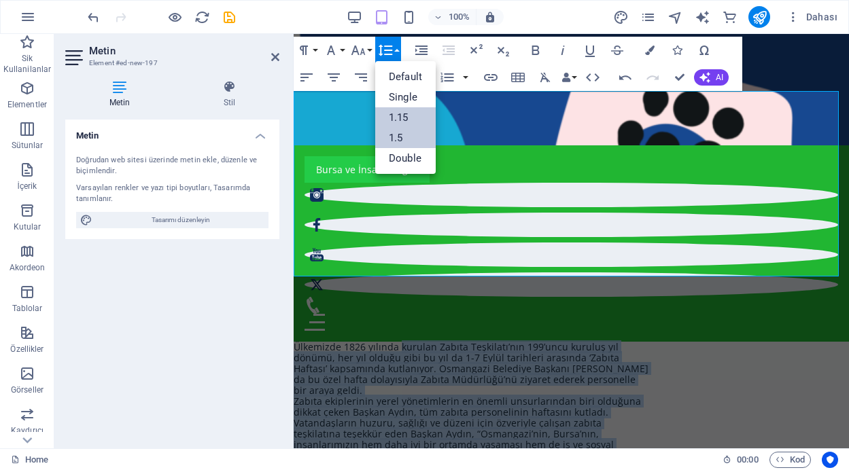
click at [395, 139] on link "1.5" at bounding box center [405, 138] width 60 height 20
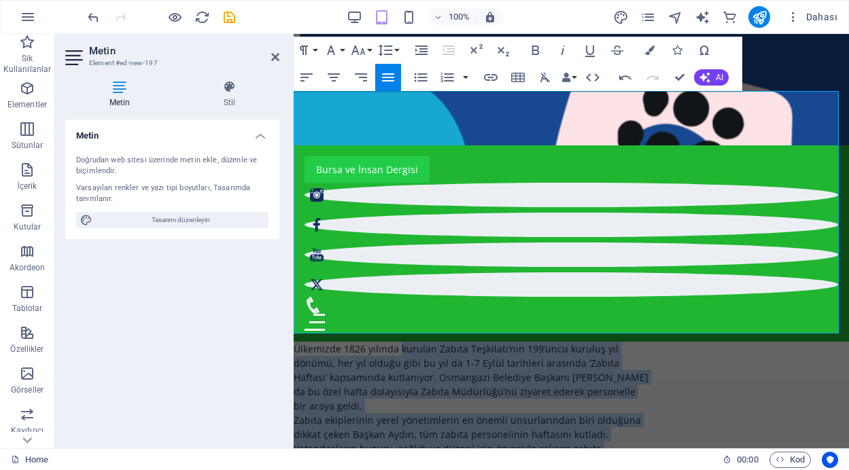
click at [408, 457] on span "teşkilatına teşekkür eden Başkan Aydın, “Osmangazi’nin, Bursa’nın," at bounding box center [445, 463] width 305 height 13
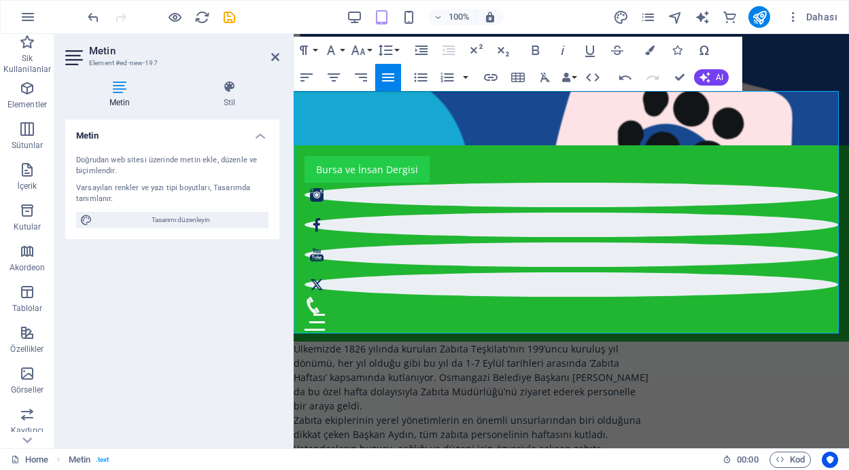
click at [325, 371] on span "Haftası’ kapsamında kutlanıyor. Osmangazi Belediye Başkanı [PERSON_NAME]" at bounding box center [470, 377] width 355 height 13
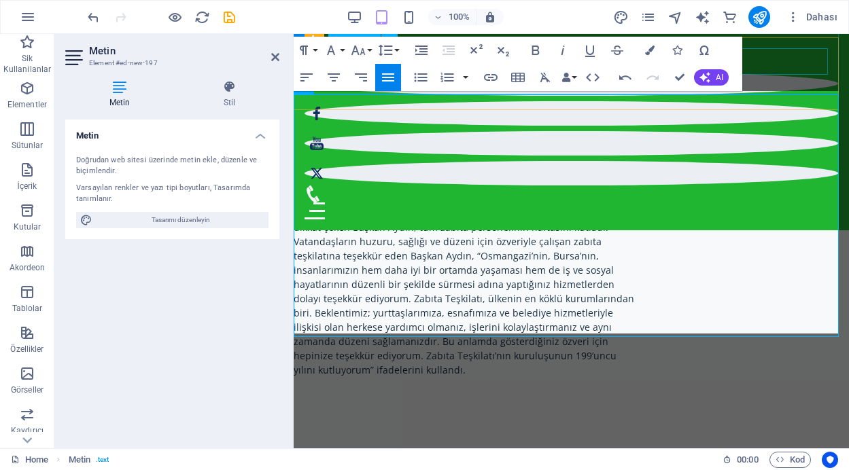
click at [801, 51] on div "Bursa ve İnsan Dergisi" at bounding box center [570, 58] width 533 height 26
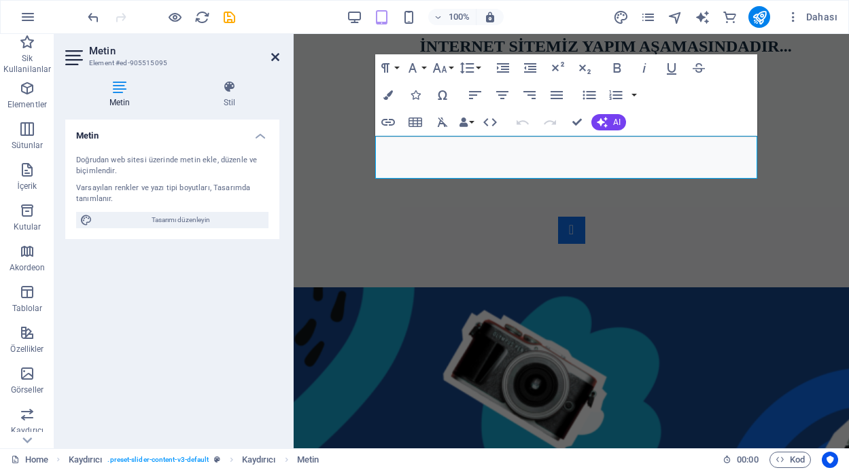
drag, startPoint x: 272, startPoint y: 56, endPoint x: 215, endPoint y: 22, distance: 65.8
click at [272, 56] on icon at bounding box center [275, 57] width 8 height 11
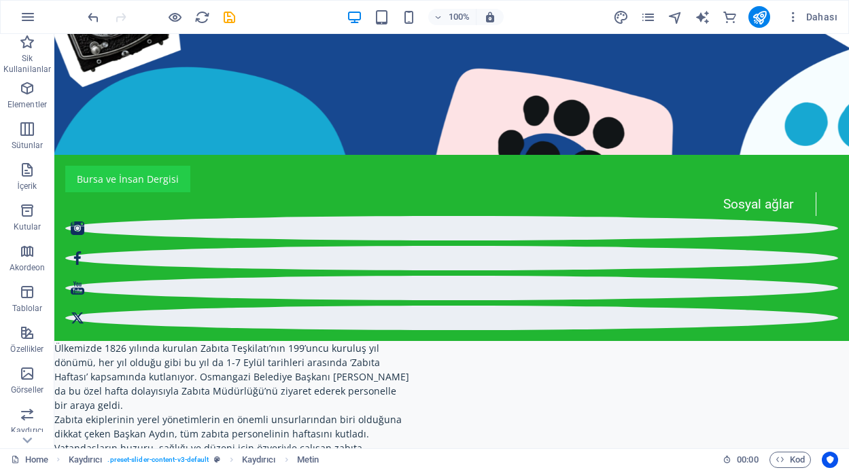
scroll to position [570, 0]
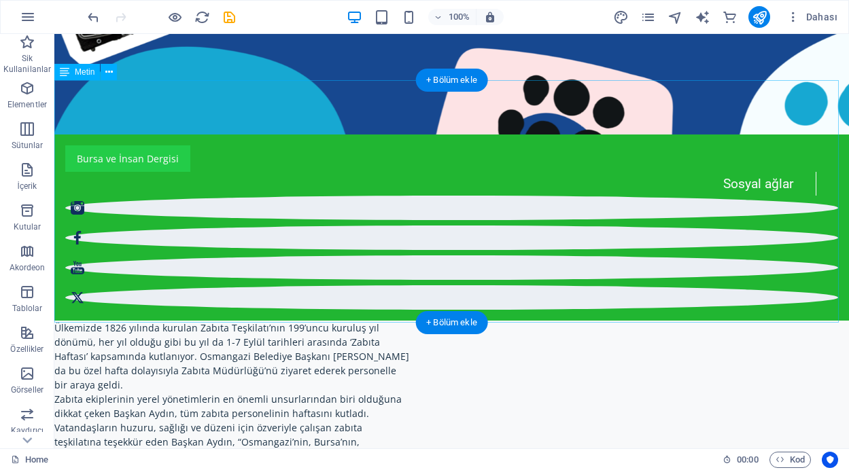
click at [250, 321] on div "Ülkemizde 1826 yılında kurulan Zabıta Teşkilatı’nın 199’uncu kuruluş yıl dönümü…" at bounding box center [451, 442] width 794 height 243
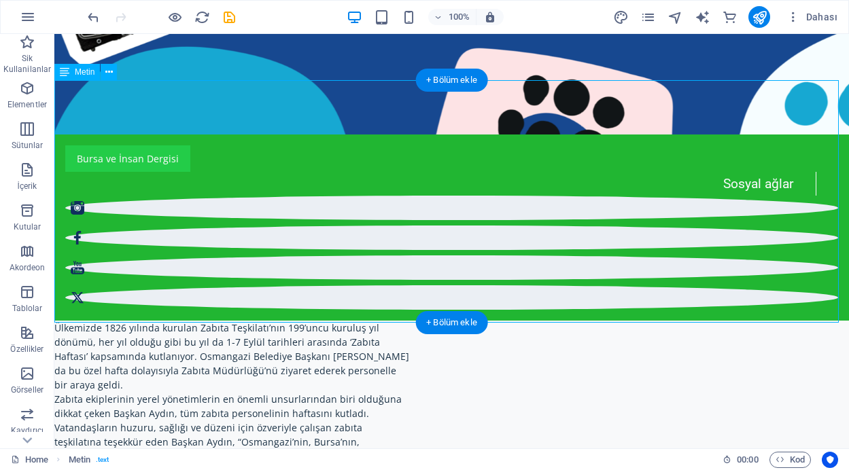
click at [131, 321] on div "Ülkemizde 1826 yılında kurulan Zabıta Teşkilatı’nın 199’uncu kuruluş yıl dönümü…" at bounding box center [451, 442] width 794 height 243
click at [156, 321] on div "Ülkemizde 1826 yılında kurulan Zabıta Teşkilatı’nın 199’uncu kuruluş yıl dönümü…" at bounding box center [451, 442] width 794 height 243
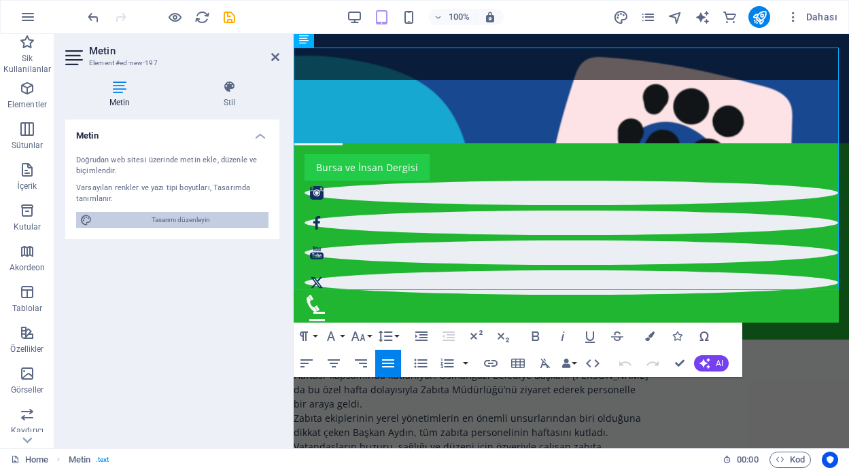
scroll to position [601, 0]
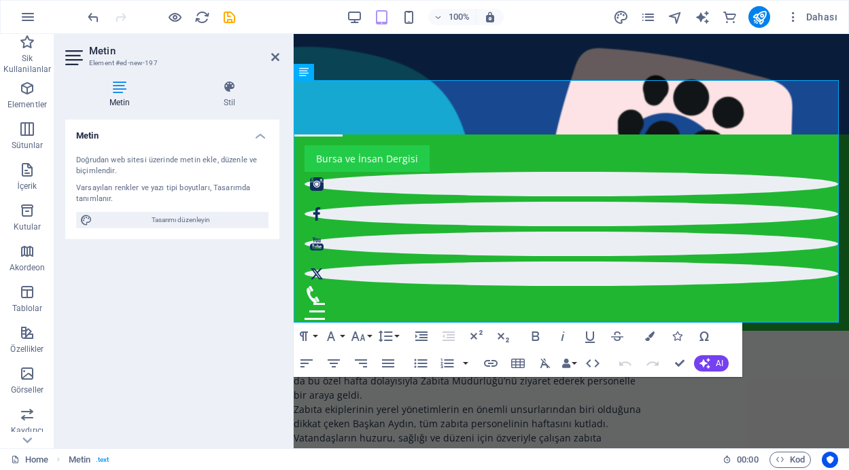
click at [158, 64] on h3 "Element #ed-new-197" at bounding box center [170, 63] width 163 height 12
click at [457, 417] on span "dikkat çeken Başkan Aydın, tüm zabıta personelinin haftasını kutladı." at bounding box center [450, 423] width 315 height 13
click at [766, 445] on p "teşkilatına teşekkür eden Başkan Aydın, “Osmangazi’nin, Bursa’nın," at bounding box center [570, 452] width 555 height 14
click at [274, 54] on icon at bounding box center [275, 57] width 8 height 11
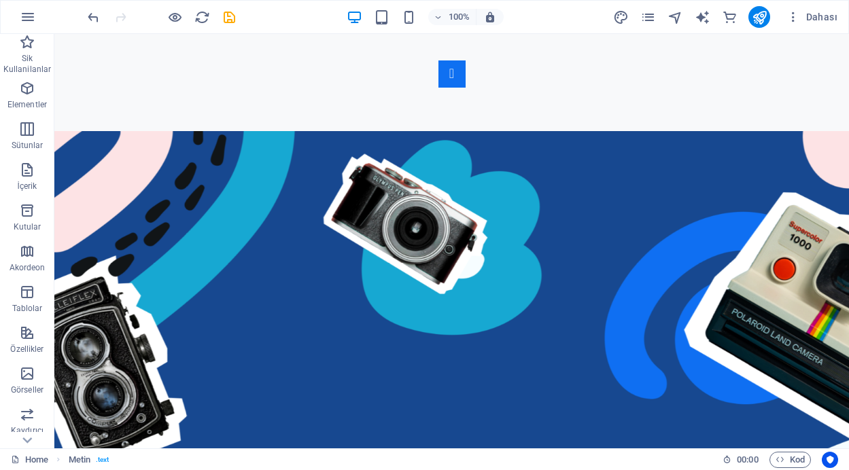
scroll to position [0, 0]
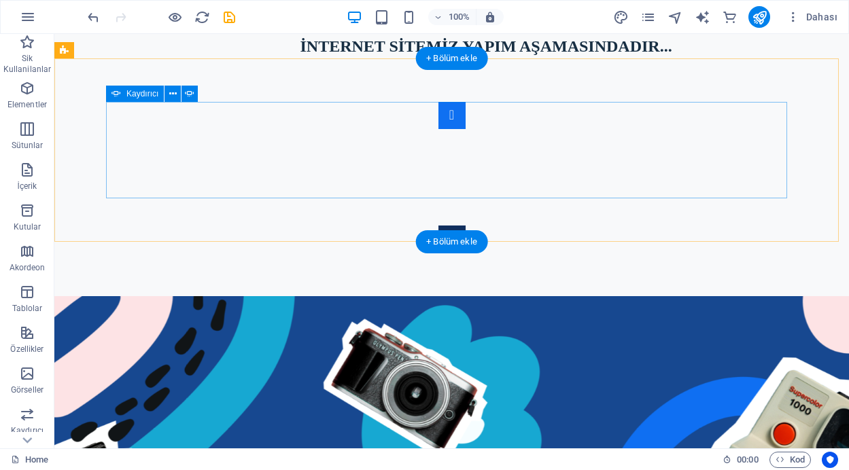
click at [465, 226] on button "Content Slider" at bounding box center [451, 239] width 27 height 27
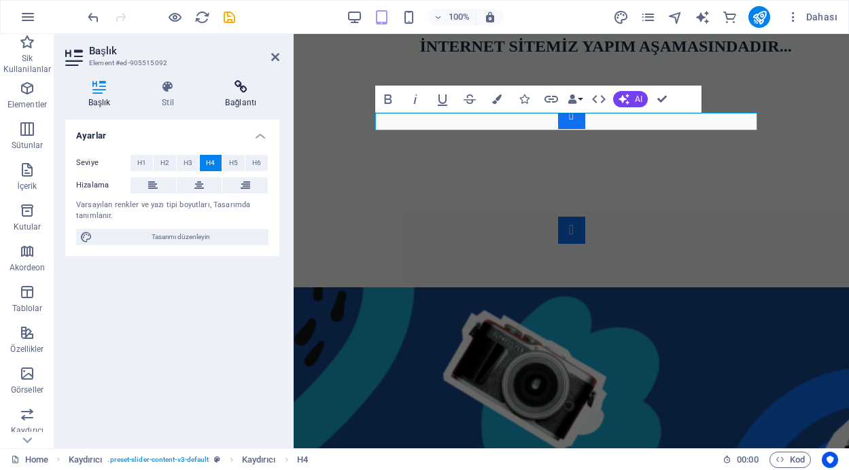
click at [244, 92] on icon at bounding box center [240, 87] width 77 height 14
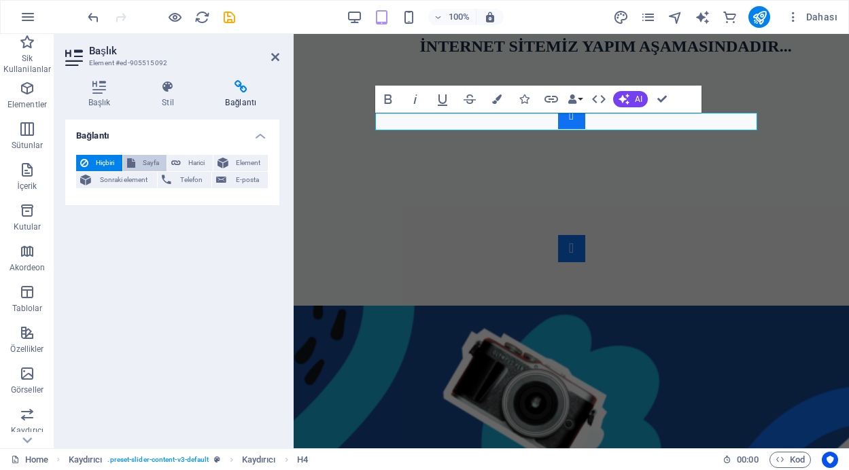
click at [145, 165] on span "Sayfa" at bounding box center [151, 163] width 24 height 16
select select
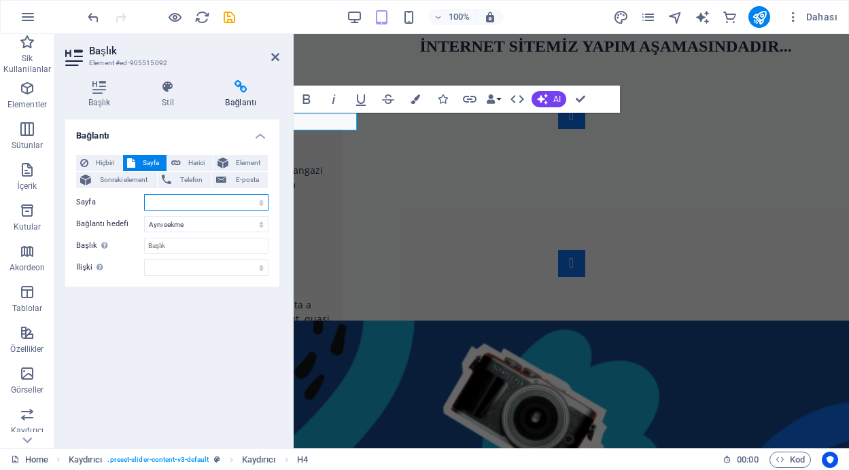
click at [190, 202] on select "Home About the Author Contact Legal Notice Privacy" at bounding box center [206, 202] width 124 height 16
click at [240, 162] on span "Element" at bounding box center [248, 163] width 32 height 16
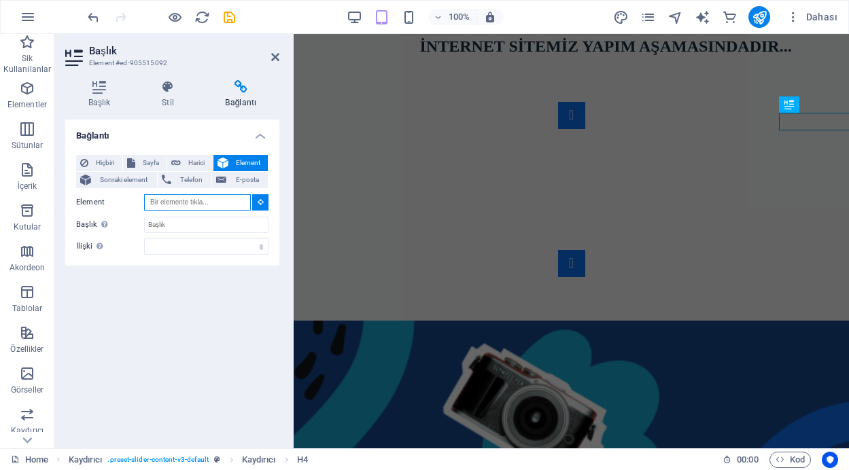
click at [245, 204] on input "Element" at bounding box center [197, 202] width 107 height 16
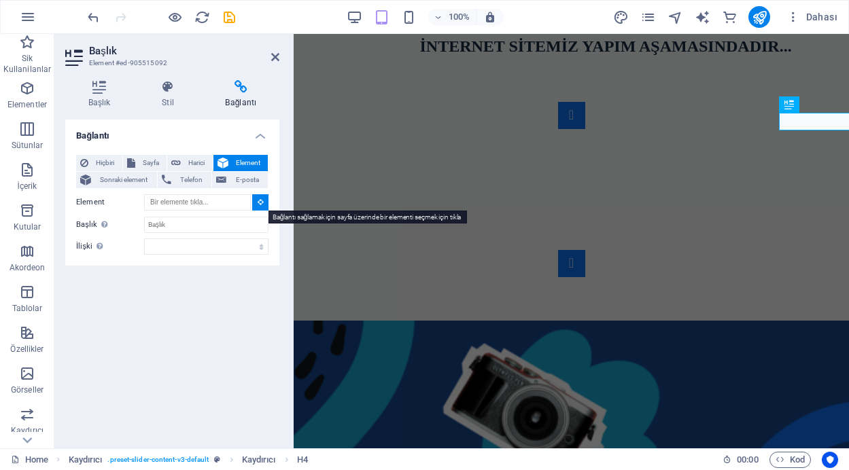
click at [257, 203] on icon at bounding box center [260, 201] width 6 height 7
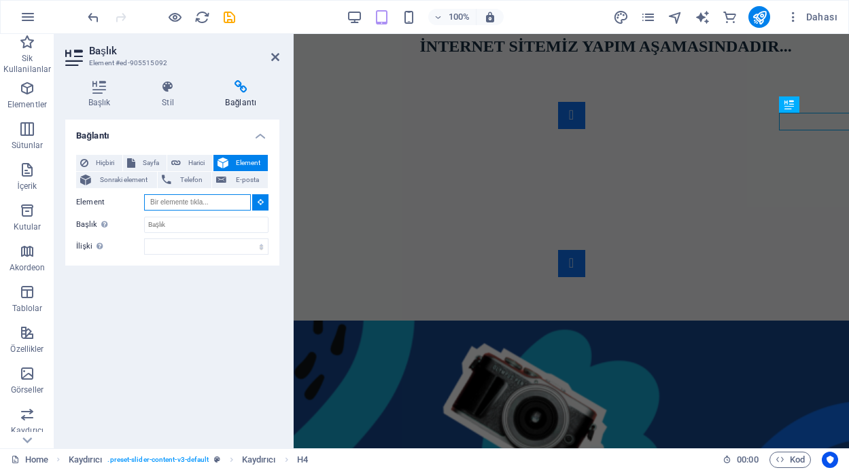
click at [209, 204] on input "Element" at bounding box center [197, 202] width 107 height 16
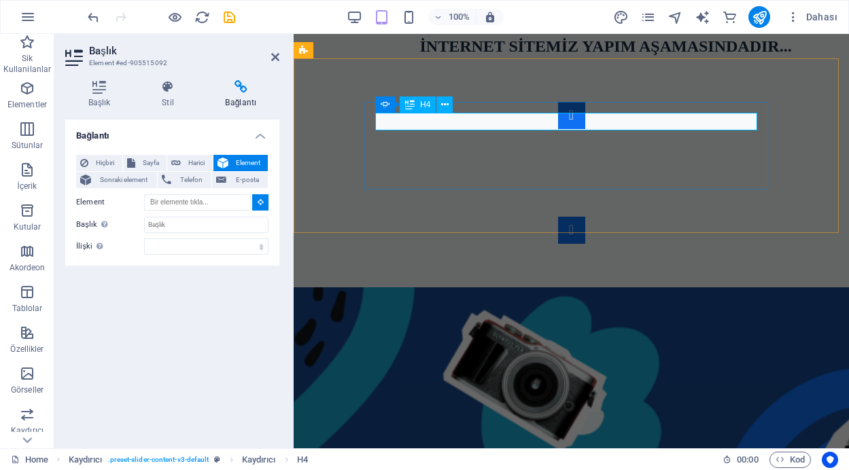
type input "#ed-905515092"
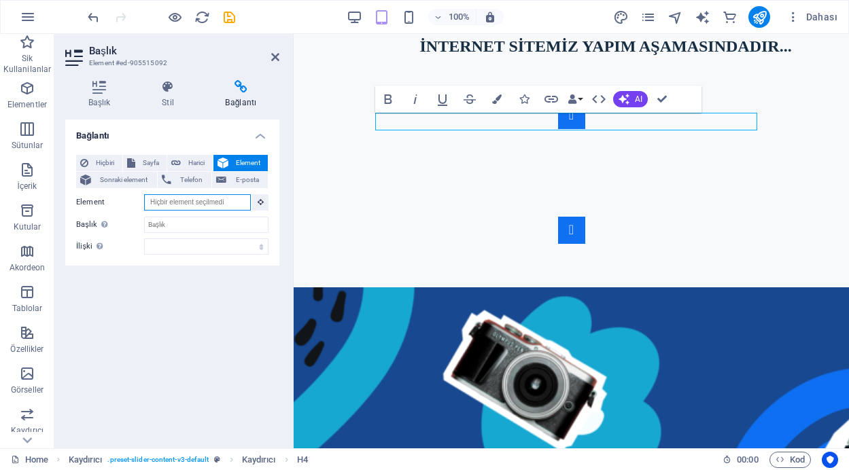
drag, startPoint x: 204, startPoint y: 202, endPoint x: 143, endPoint y: 204, distance: 61.2
click at [143, 204] on div "Element" at bounding box center [172, 202] width 192 height 17
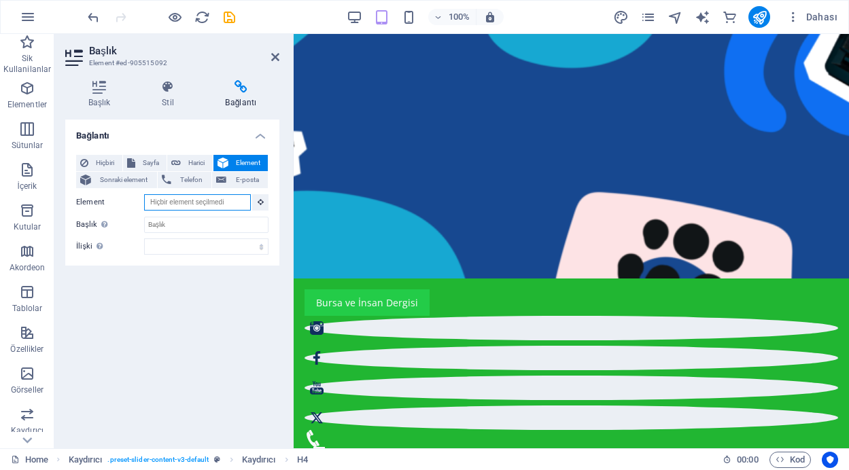
scroll to position [455, 0]
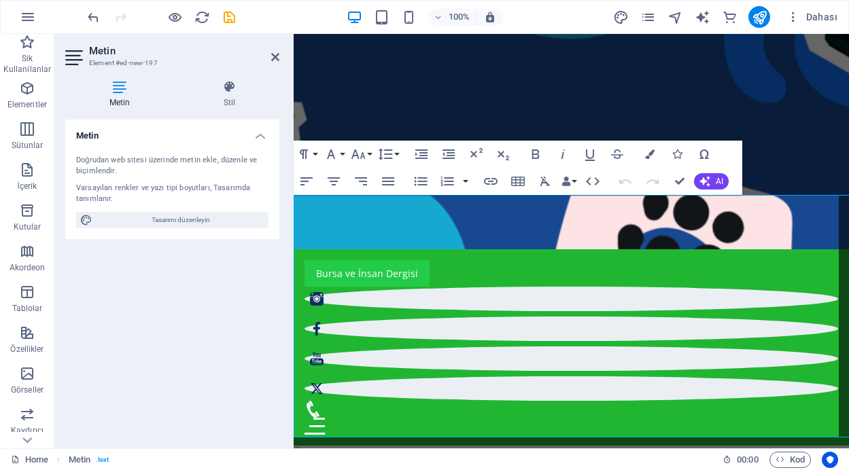
scroll to position [452, 0]
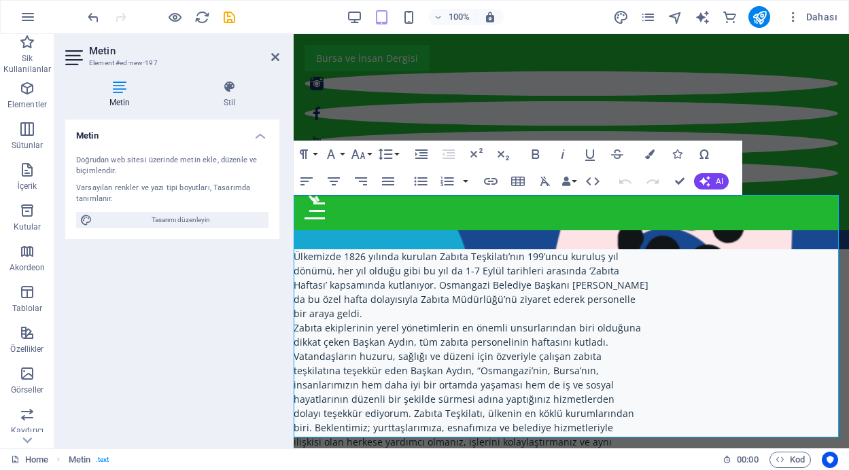
click at [125, 63] on h3 "Element #ed-new-197" at bounding box center [170, 63] width 163 height 12
drag, startPoint x: 164, startPoint y: 63, endPoint x: 99, endPoint y: 60, distance: 65.9
click at [99, 60] on h3 "Element #ed-new-197" at bounding box center [170, 63] width 163 height 12
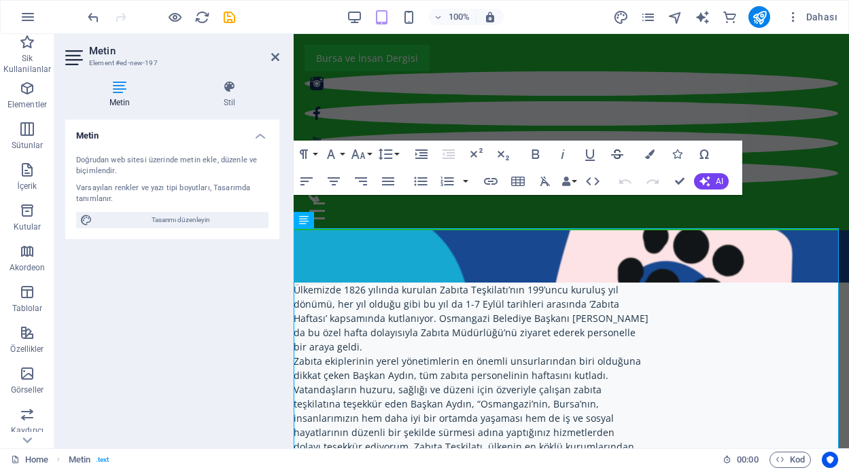
click at [613, 151] on icon "button" at bounding box center [617, 154] width 16 height 16
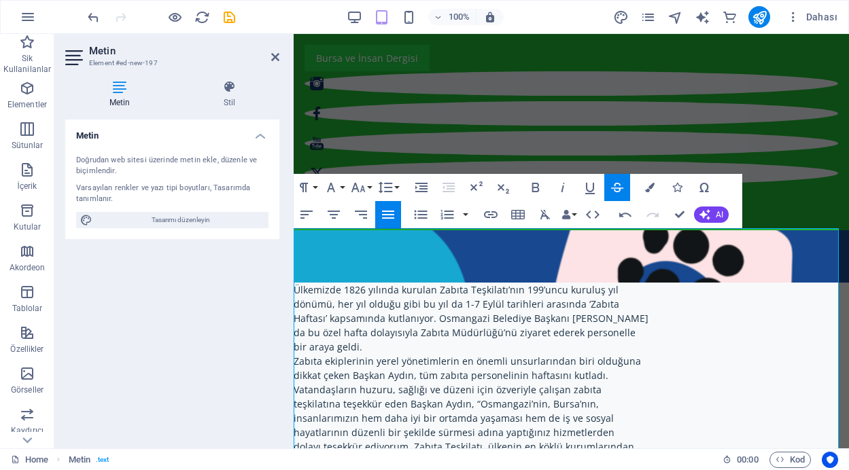
click at [619, 188] on icon "button" at bounding box center [617, 187] width 12 height 10
click at [416, 326] on span "da bu özel hafta dolayısıyla Zabıta Müdürlüğü’nü ziyaret ederek personelle" at bounding box center [464, 332] width 342 height 13
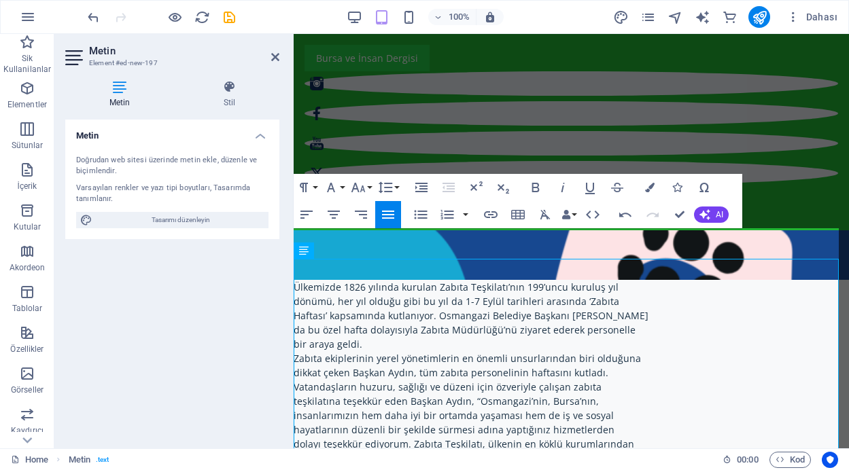
scroll to position [419, 0]
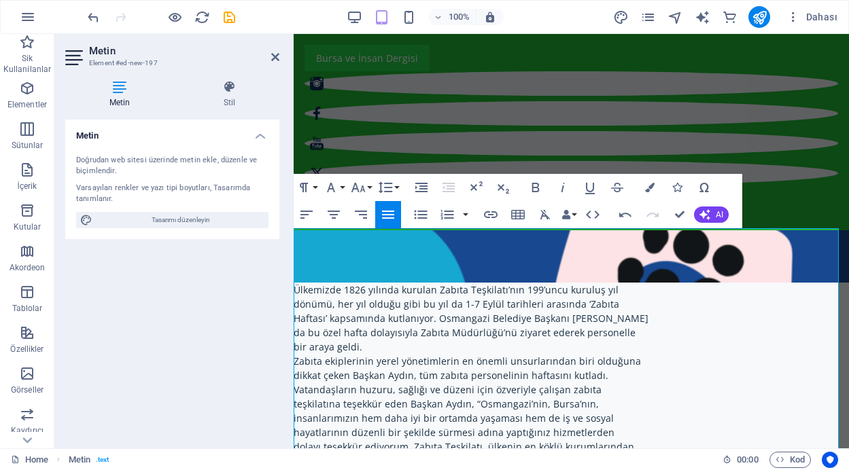
click at [160, 66] on h3 "Element #ed-new-197" at bounding box center [170, 63] width 163 height 12
click at [154, 62] on h3 "Element #ed-new-197" at bounding box center [170, 63] width 163 height 12
click at [233, 92] on icon at bounding box center [229, 87] width 100 height 14
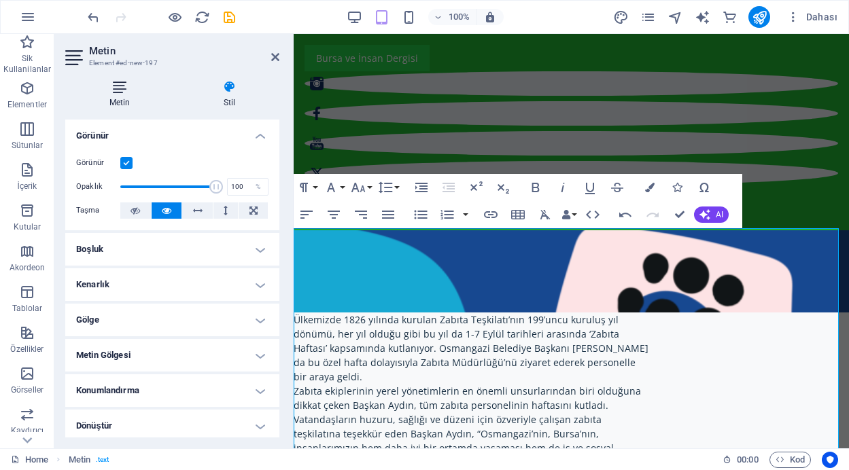
click at [126, 90] on icon at bounding box center [119, 87] width 109 height 14
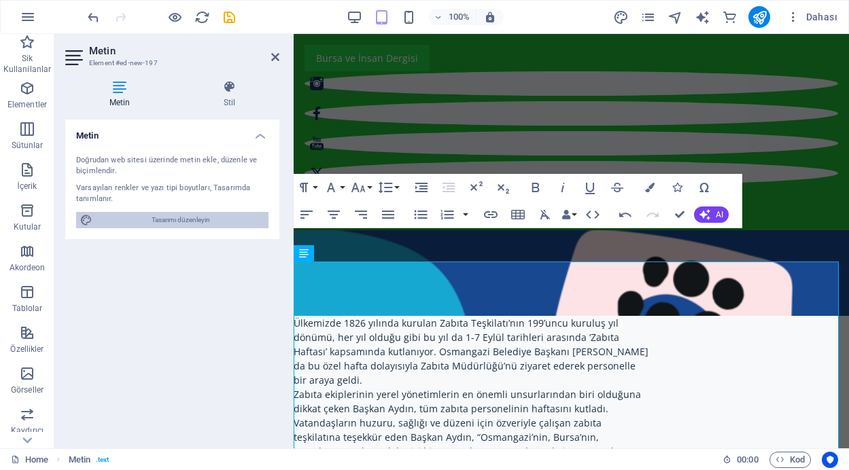
click at [199, 221] on span "Tasarımı düzenleyin" at bounding box center [180, 220] width 168 height 16
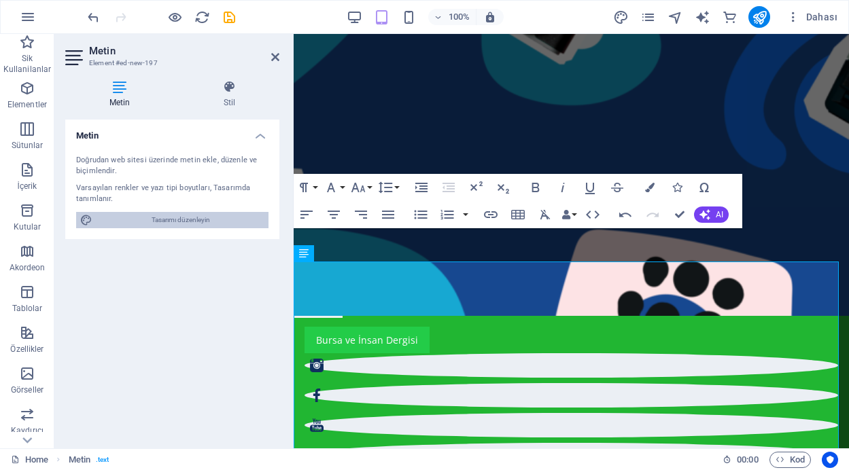
select select "px"
select select "400"
select select "px"
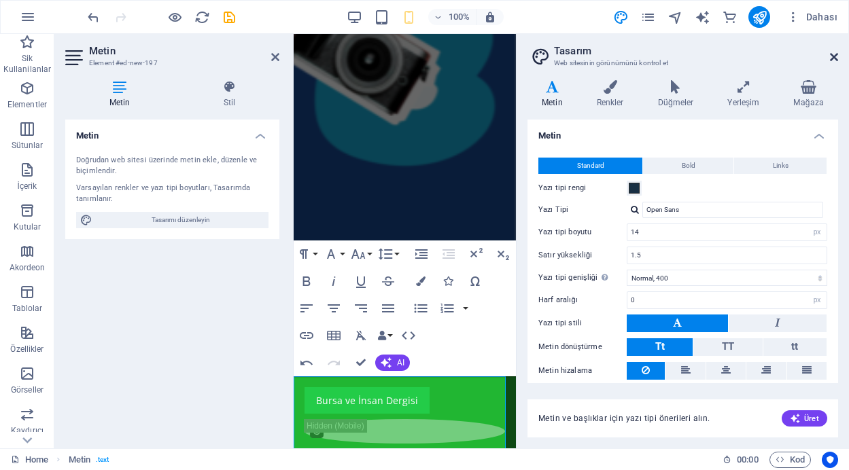
drag, startPoint x: 834, startPoint y: 54, endPoint x: 532, endPoint y: 24, distance: 303.1
click at [834, 54] on icon at bounding box center [834, 57] width 8 height 11
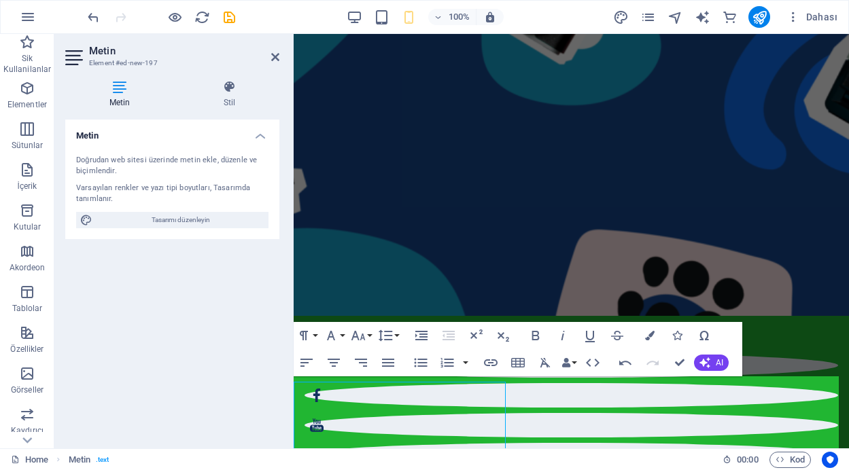
scroll to position [414, 0]
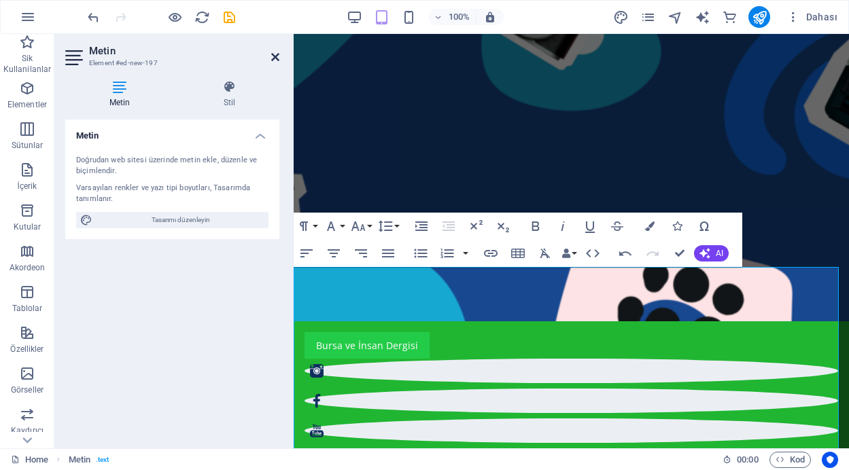
click at [275, 54] on icon at bounding box center [275, 57] width 8 height 11
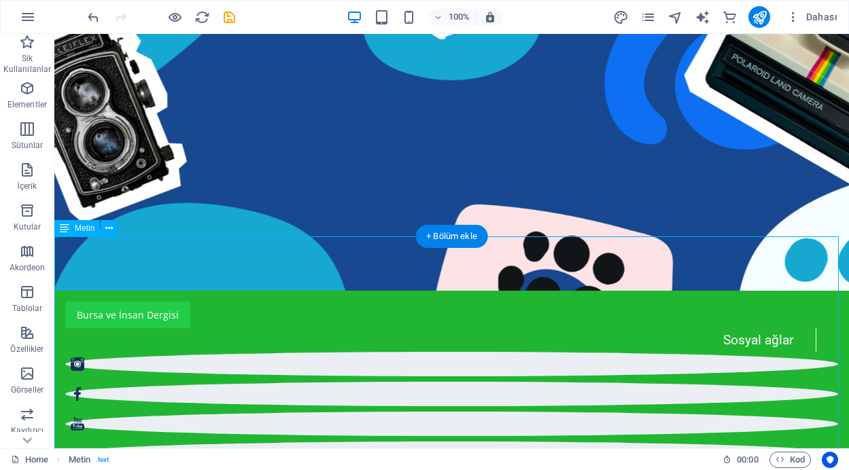
drag, startPoint x: 112, startPoint y: 238, endPoint x: 166, endPoint y: 271, distance: 63.2
click at [110, 232] on icon at bounding box center [108, 228] width 7 height 14
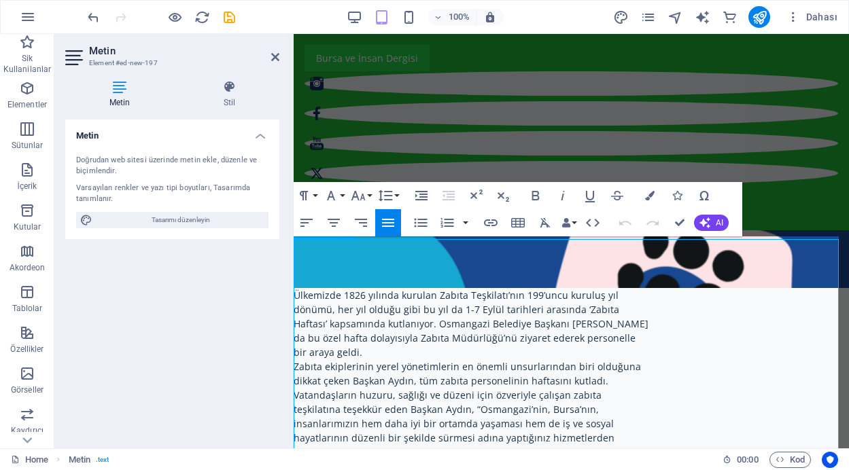
scroll to position [411, 0]
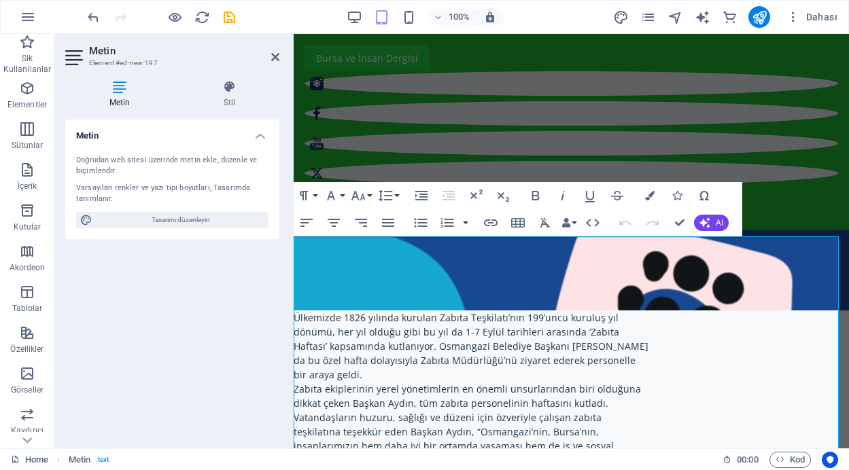
drag, startPoint x: 155, startPoint y: 65, endPoint x: 86, endPoint y: 60, distance: 68.8
click at [86, 60] on header "Metin Element #ed-new-197" at bounding box center [172, 51] width 214 height 35
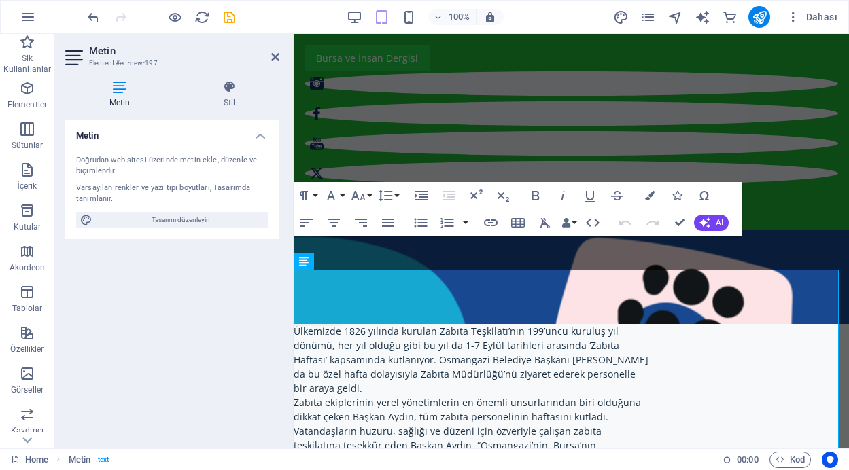
drag, startPoint x: 86, startPoint y: 62, endPoint x: 151, endPoint y: 62, distance: 65.2
click at [151, 62] on header "Metin Element #ed-new-197" at bounding box center [172, 51] width 214 height 35
click at [456, 381] on p "bir araya geldi." at bounding box center [570, 388] width 555 height 14
drag, startPoint x: 304, startPoint y: 264, endPoint x: 312, endPoint y: 264, distance: 8.2
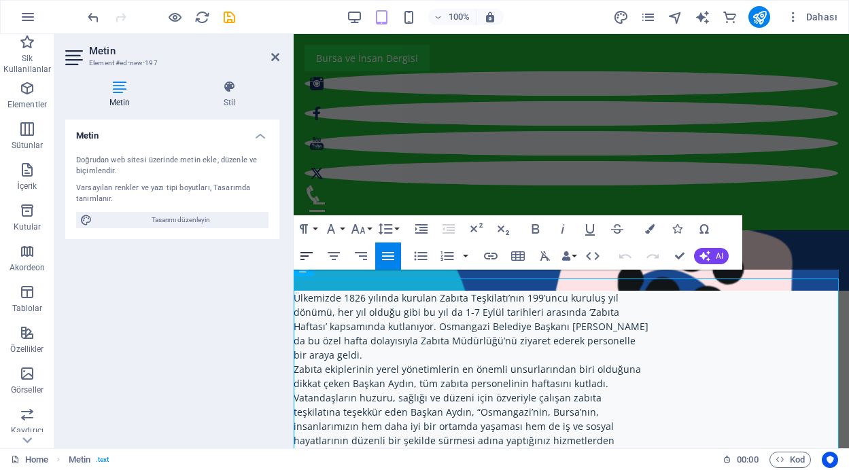
scroll to position [378, 0]
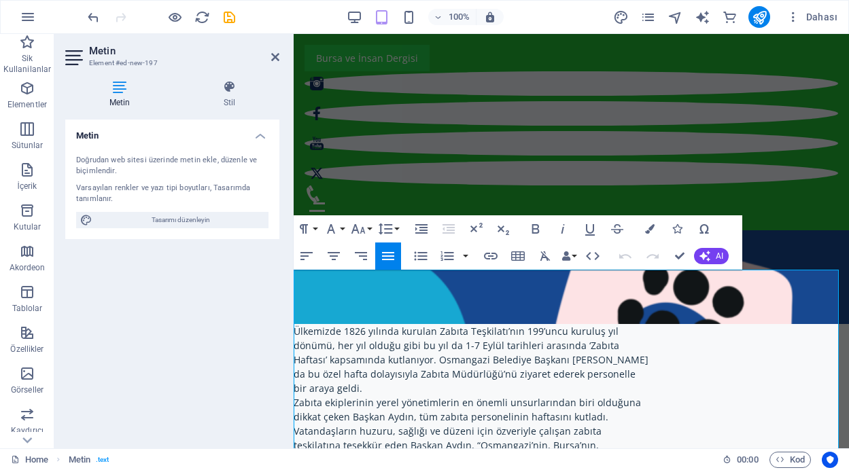
click at [445, 353] on span "Haftası’ kapsamında kutlanıyor. Osmangazi Belediye Başkanı [PERSON_NAME]" at bounding box center [470, 359] width 355 height 13
drag, startPoint x: 574, startPoint y: 306, endPoint x: 478, endPoint y: 338, distance: 101.6
click at [478, 381] on p "bir araya geldi." at bounding box center [570, 388] width 555 height 14
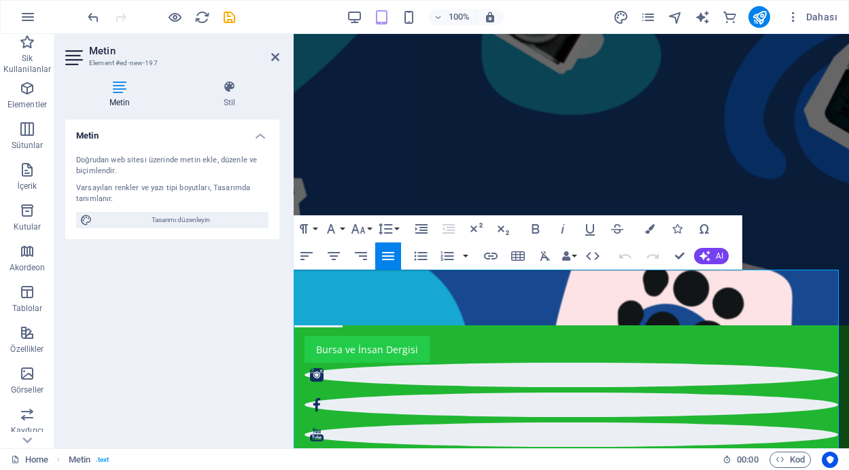
scroll to position [411, 0]
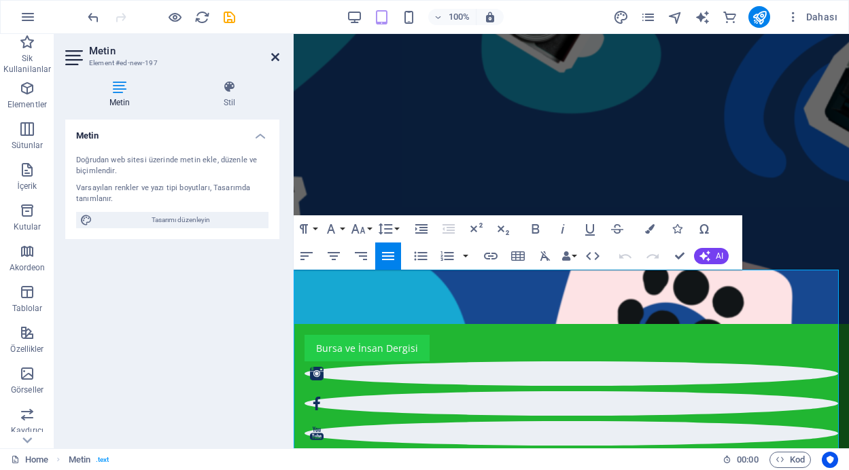
drag, startPoint x: 277, startPoint y: 56, endPoint x: 221, endPoint y: 22, distance: 65.8
click at [277, 56] on icon at bounding box center [275, 57] width 8 height 11
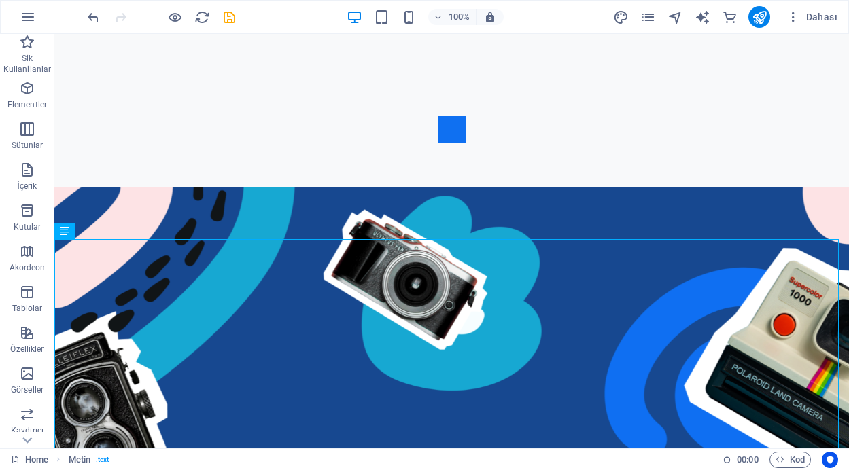
scroll to position [0, 0]
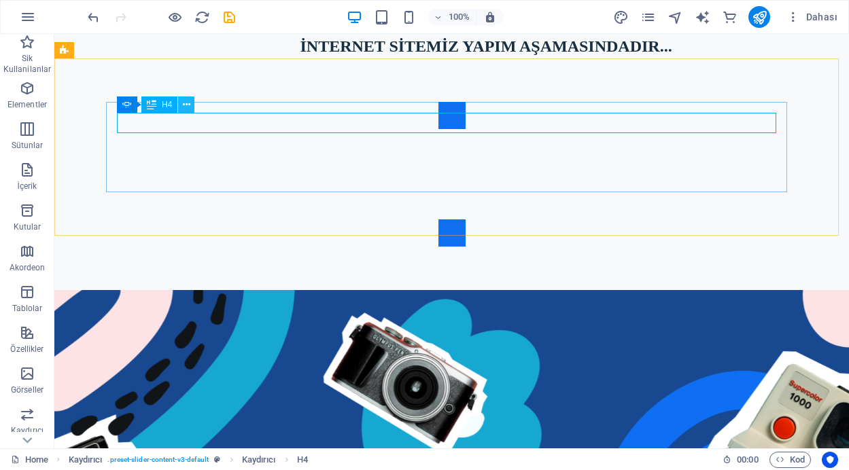
click at [181, 105] on button at bounding box center [186, 104] width 16 height 16
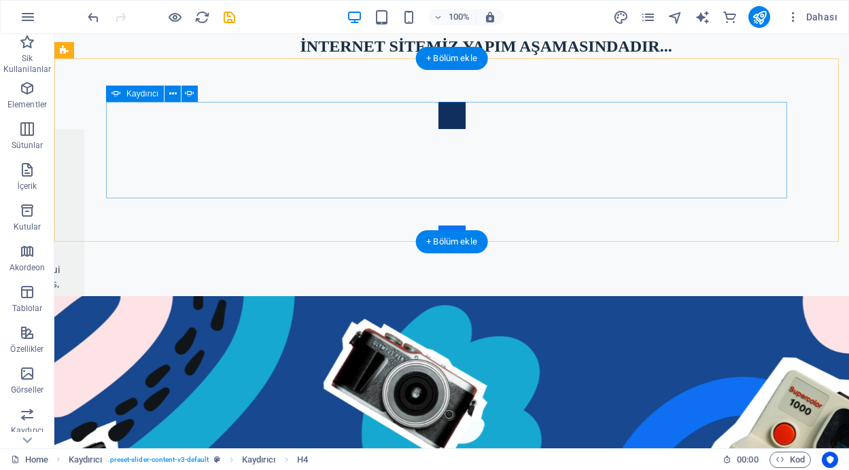
click at [438, 129] on button "Content Slider" at bounding box center [451, 115] width 27 height 27
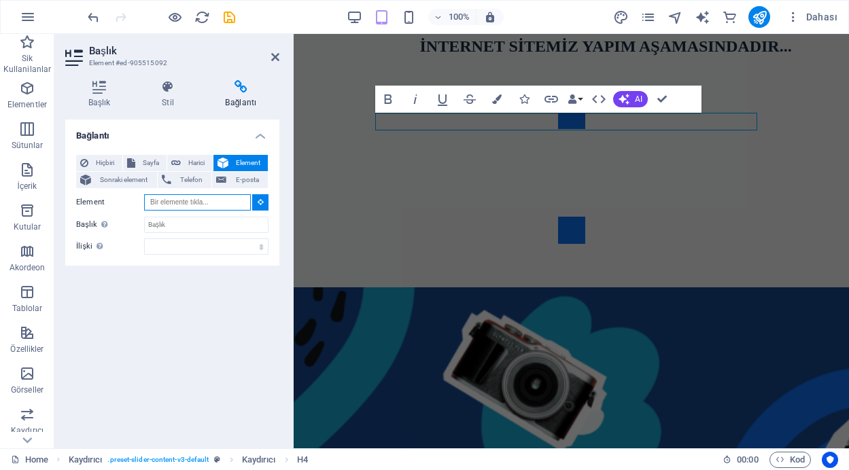
click at [204, 201] on input "Element" at bounding box center [197, 202] width 107 height 16
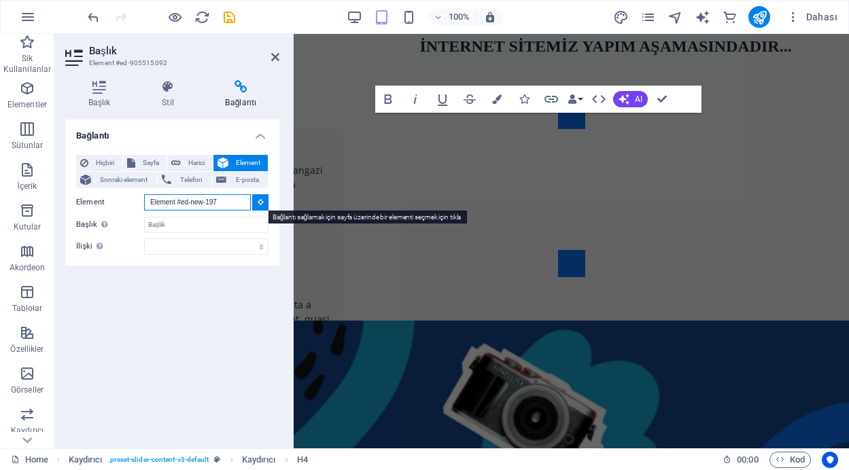
type input "Element #ed-new-197"
click at [260, 198] on icon at bounding box center [260, 201] width 6 height 7
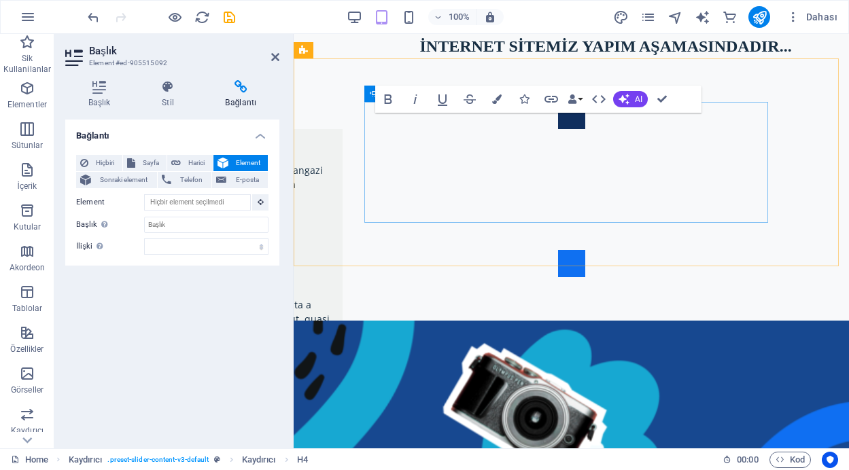
click at [558, 129] on button "Content Slider" at bounding box center [571, 115] width 27 height 27
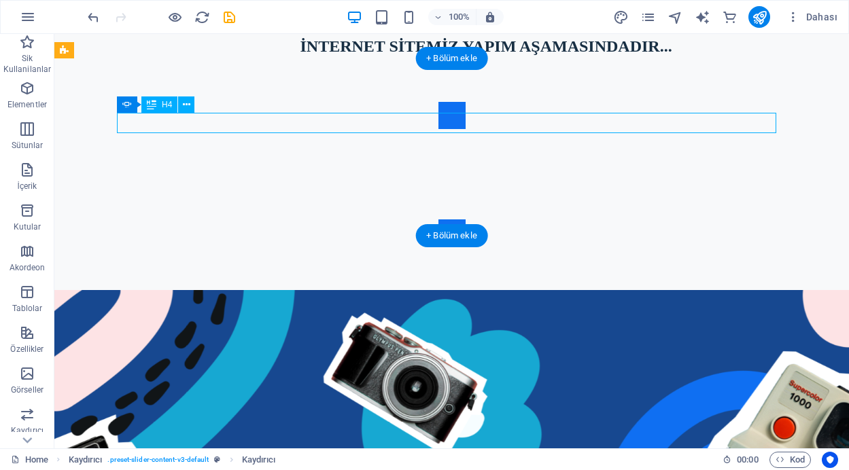
drag, startPoint x: 336, startPoint y: 120, endPoint x: 96, endPoint y: 122, distance: 239.1
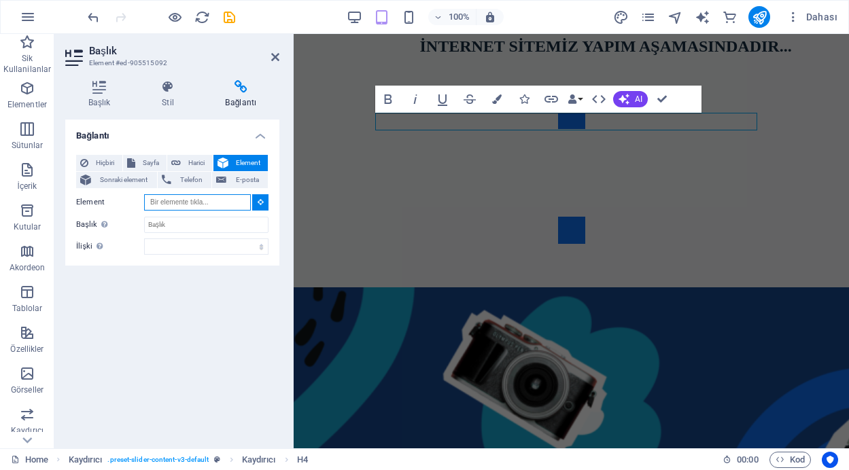
click at [215, 201] on input "Element" at bounding box center [197, 202] width 107 height 16
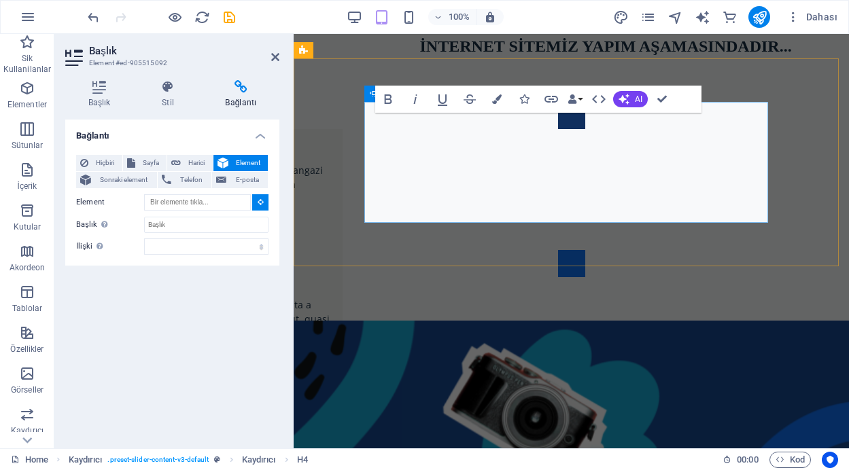
click at [558, 129] on button "Content Slider" at bounding box center [571, 115] width 27 height 27
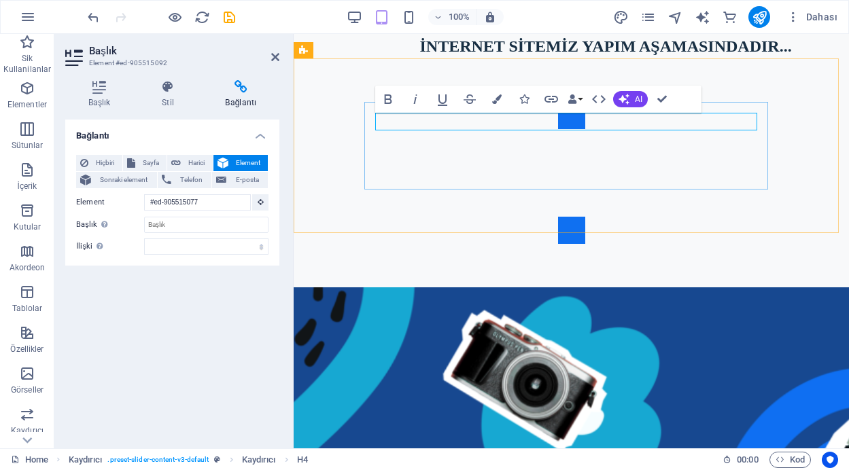
drag, startPoint x: 659, startPoint y: 116, endPoint x: 580, endPoint y: 121, distance: 79.6
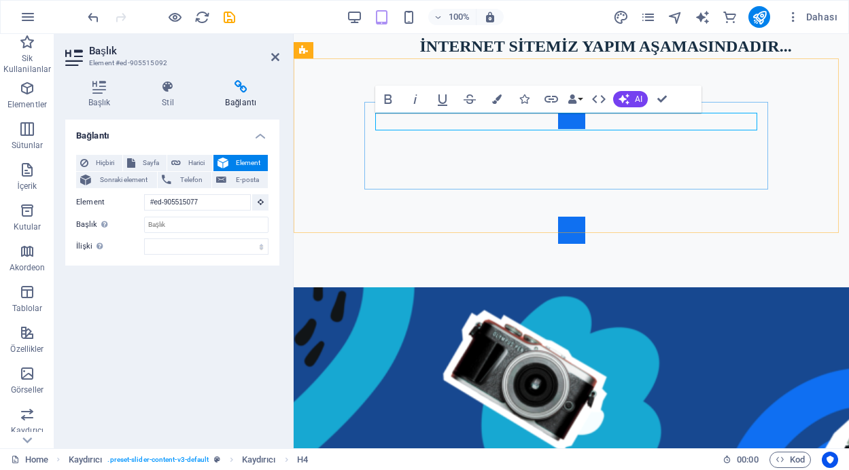
drag, startPoint x: 377, startPoint y: 122, endPoint x: 667, endPoint y: 118, distance: 290.1
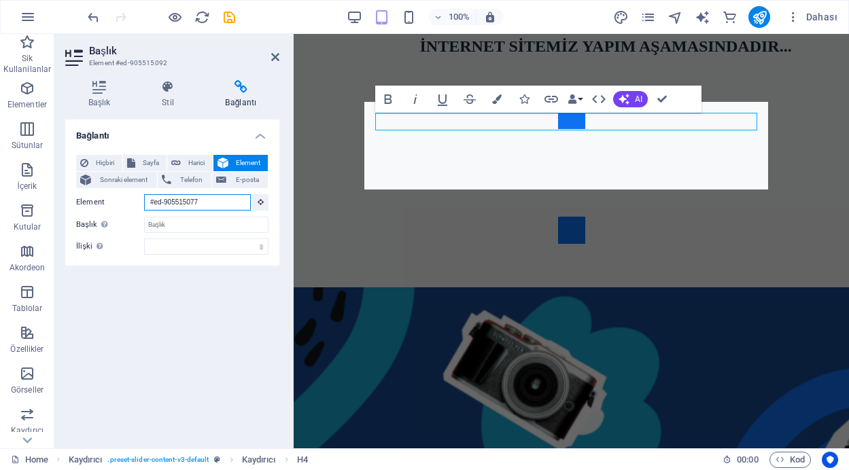
click at [213, 200] on input "#ed-905515077" at bounding box center [197, 202] width 107 height 16
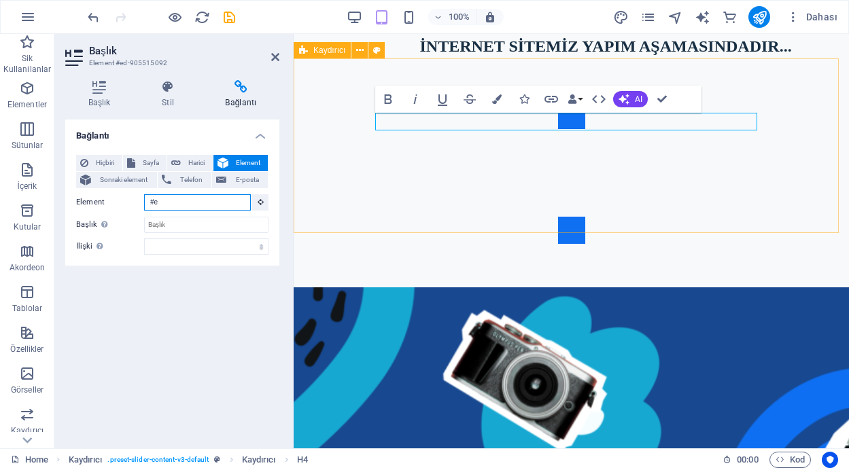
type input "#"
type input "Element"
drag, startPoint x: 665, startPoint y: 122, endPoint x: 368, endPoint y: 123, distance: 296.9
click at [368, 123] on div "[PERSON_NAME], Zabıta Teşkilatı’nın yıl dönümünü kutladı [DATE]-[DATE] Zabıta H…" at bounding box center [571, 173] width 414 height 142
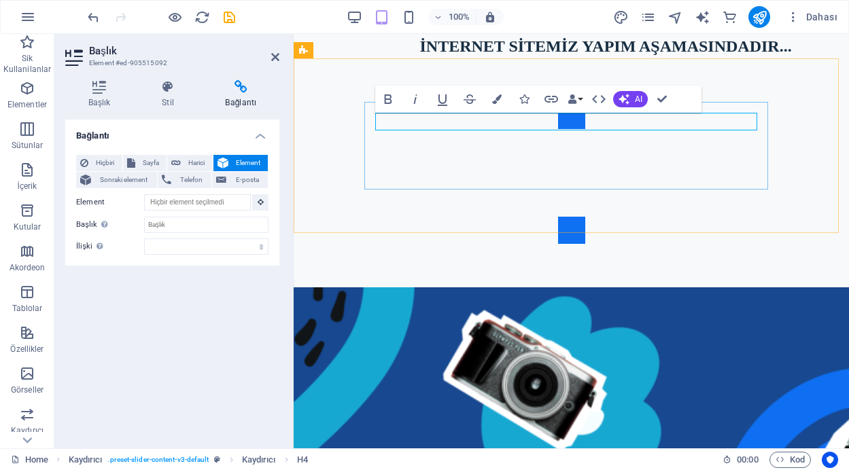
drag, startPoint x: 379, startPoint y: 122, endPoint x: 637, endPoint y: 118, distance: 257.5
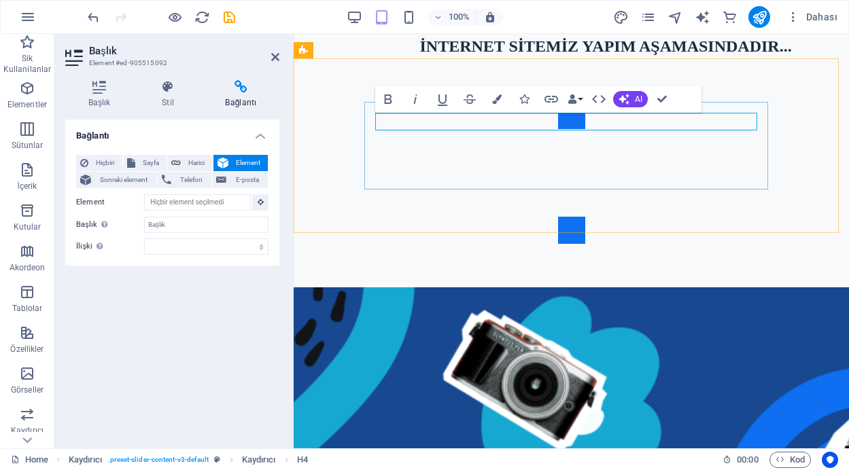
drag, startPoint x: 658, startPoint y: 116, endPoint x: 531, endPoint y: 106, distance: 128.1
click at [531, 106] on div "[PERSON_NAME], Zabıta Teşkilatı’nın yıl dönümünü kutladı [DATE]-[DATE] Zabıta H…" at bounding box center [571, 173] width 414 height 142
click at [550, 96] on icon "button" at bounding box center [551, 99] width 14 height 7
click at [193, 164] on span "Harici" at bounding box center [197, 163] width 24 height 16
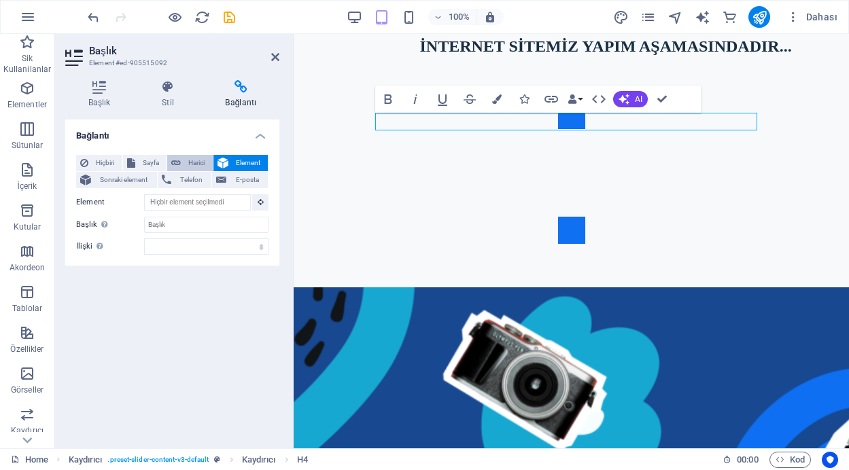
select select "blank"
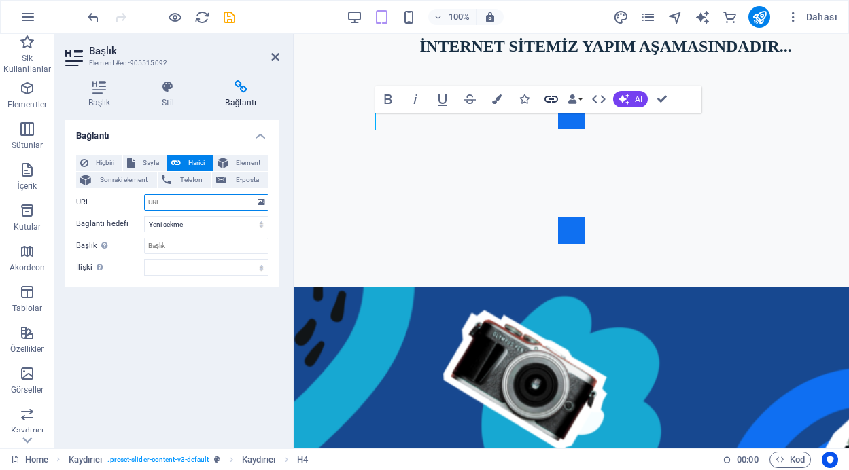
click at [547, 95] on icon "button" at bounding box center [551, 99] width 16 height 16
click at [181, 202] on input "URL" at bounding box center [206, 202] width 124 height 16
click at [183, 224] on select "Yeni sekme Aynı sekme Kaplama" at bounding box center [206, 224] width 124 height 16
click at [144, 216] on select "Yeni sekme Aynı sekme Kaplama" at bounding box center [206, 224] width 124 height 16
click at [198, 222] on select "Yeni sekme Aynı sekme Kaplama" at bounding box center [206, 224] width 124 height 16
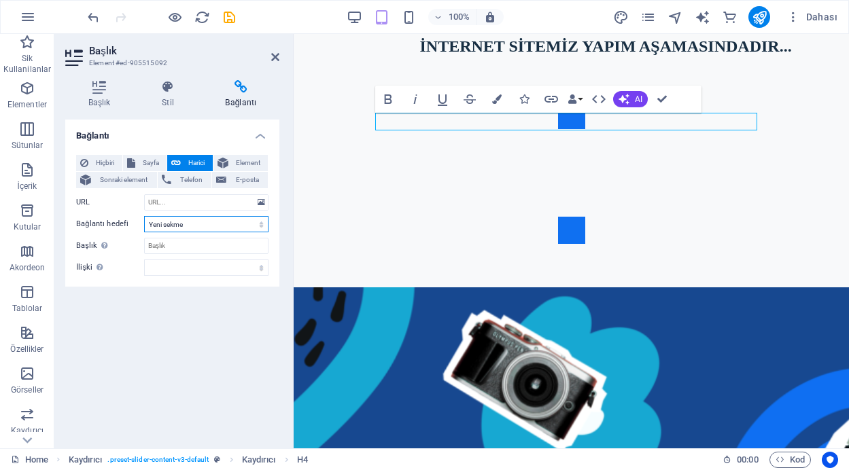
click at [144, 216] on select "Yeni sekme Aynı sekme Kaplama" at bounding box center [206, 224] width 124 height 16
click at [195, 219] on select "Yeni sekme Aynı sekme Kaplama" at bounding box center [206, 224] width 124 height 16
click at [258, 222] on select "Yeni sekme Aynı sekme Kaplama" at bounding box center [206, 224] width 124 height 16
click at [207, 208] on input "URL" at bounding box center [206, 202] width 124 height 16
click at [252, 164] on span "Element" at bounding box center [248, 163] width 32 height 16
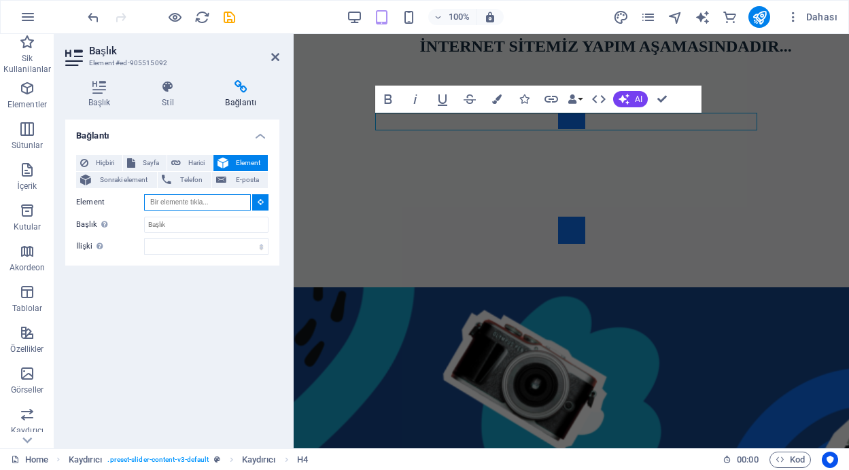
click at [204, 204] on input "Element" at bounding box center [197, 202] width 107 height 16
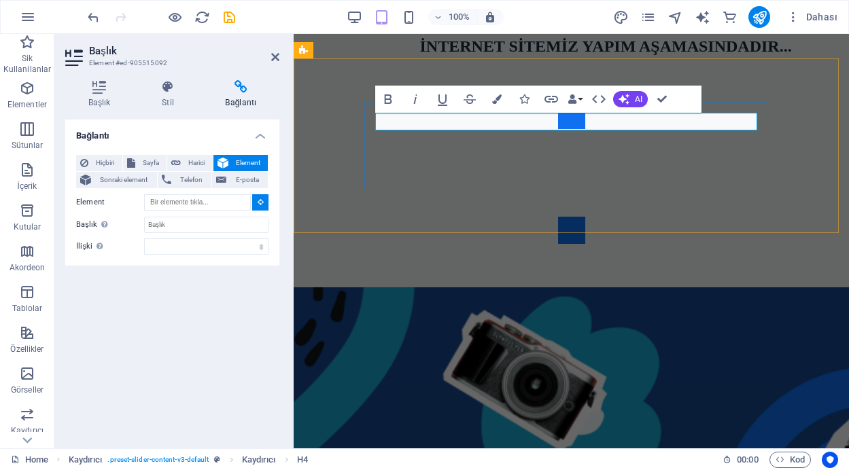
type input "#ed-905515092"
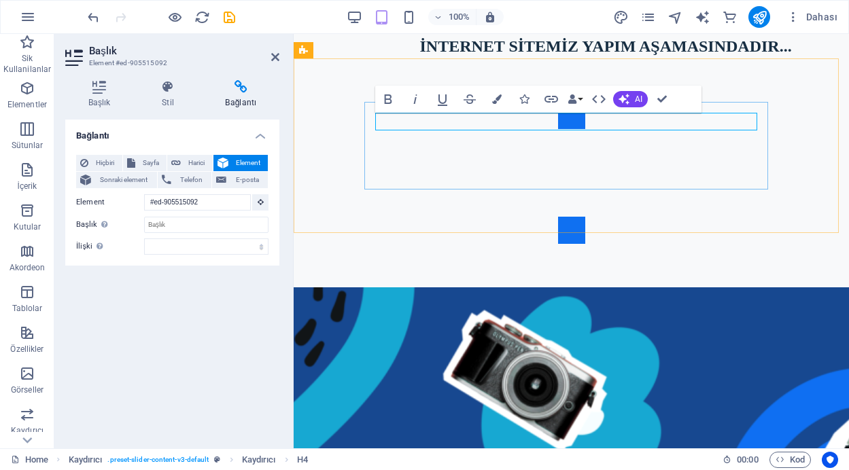
drag, startPoint x: 378, startPoint y: 123, endPoint x: 660, endPoint y: 126, distance: 282.0
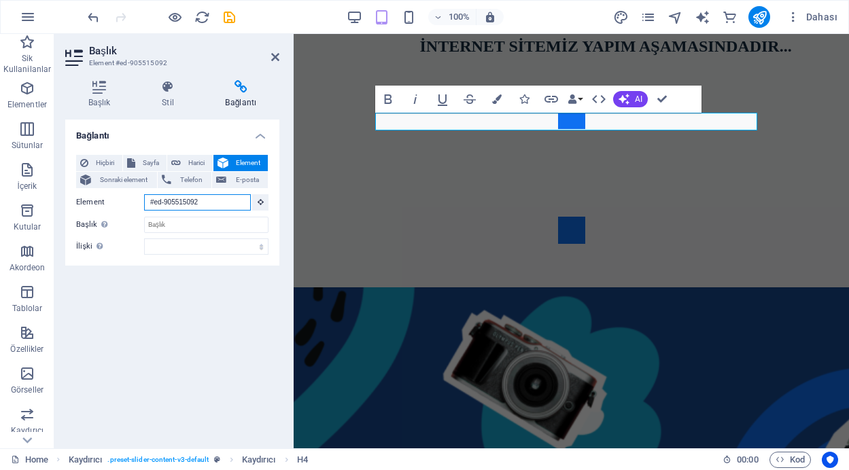
click at [204, 202] on input "#ed-905515092" at bounding box center [197, 202] width 107 height 16
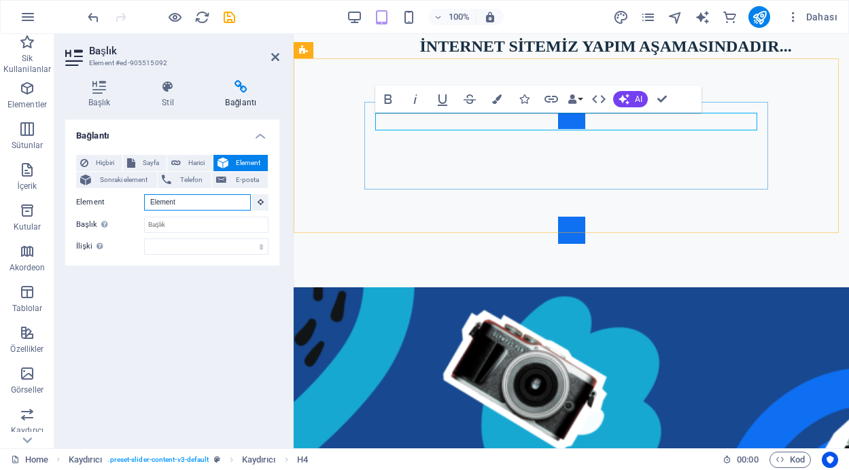
type input "Element"
click at [119, 178] on span "Sonraki element" at bounding box center [124, 180] width 58 height 16
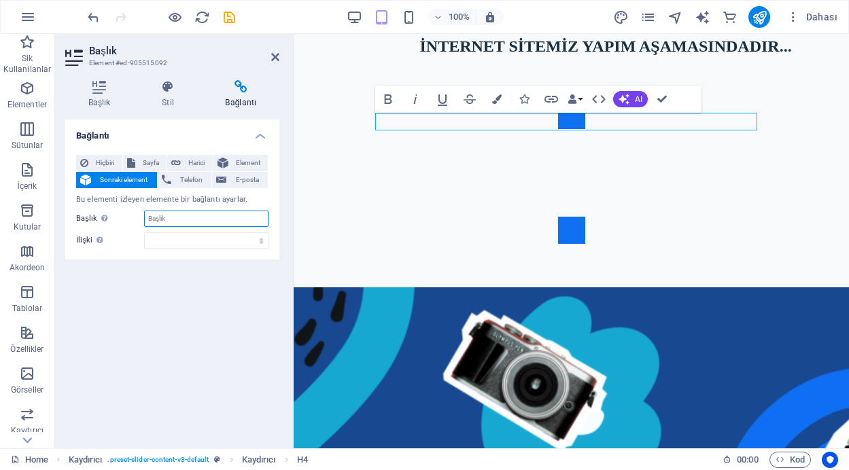
click at [177, 223] on input "Başlık Ek bağlantı tanımının bağlantı metniyle aynı olmaması gerekir. Başlık, g…" at bounding box center [206, 219] width 124 height 16
click at [231, 161] on button "Element" at bounding box center [240, 163] width 55 height 16
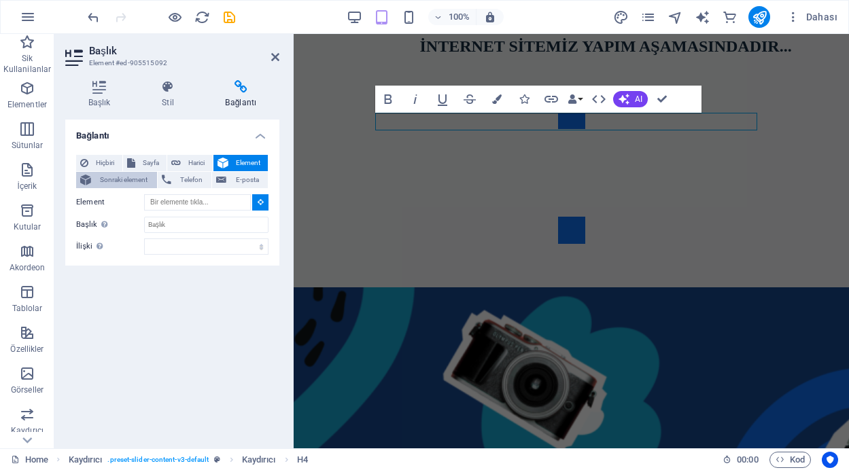
drag, startPoint x: 99, startPoint y: 175, endPoint x: 88, endPoint y: 122, distance: 54.9
click at [99, 175] on span "Sonraki element" at bounding box center [124, 180] width 58 height 16
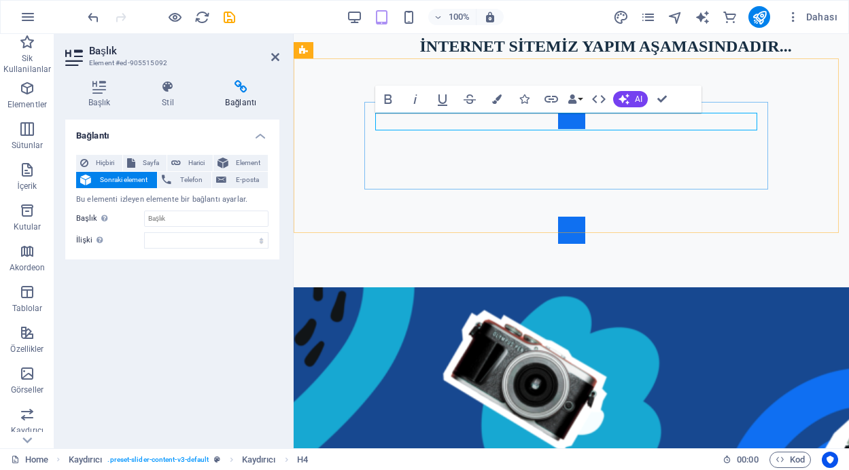
drag, startPoint x: 669, startPoint y: 120, endPoint x: 377, endPoint y: 126, distance: 292.2
click at [175, 219] on input "Başlık Ek bağlantı tanımının bağlantı metniyle aynı olmaması gerekir. Başlık, g…" at bounding box center [206, 219] width 124 height 16
type input "Element"
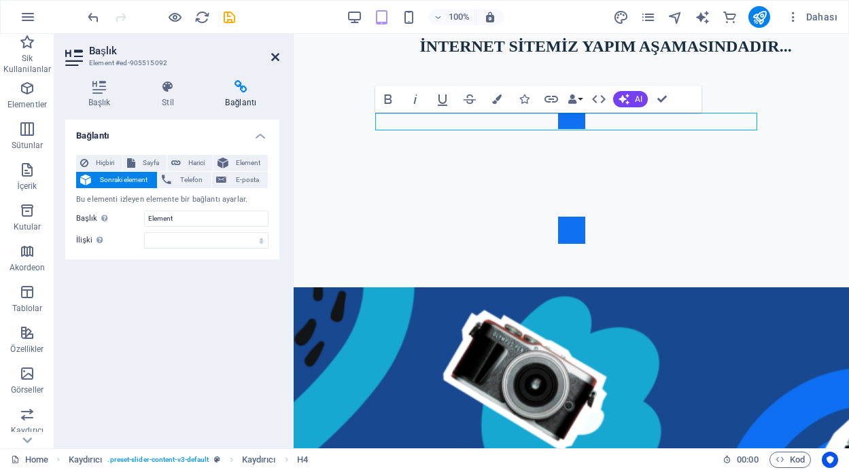
click at [274, 56] on icon at bounding box center [275, 57] width 8 height 11
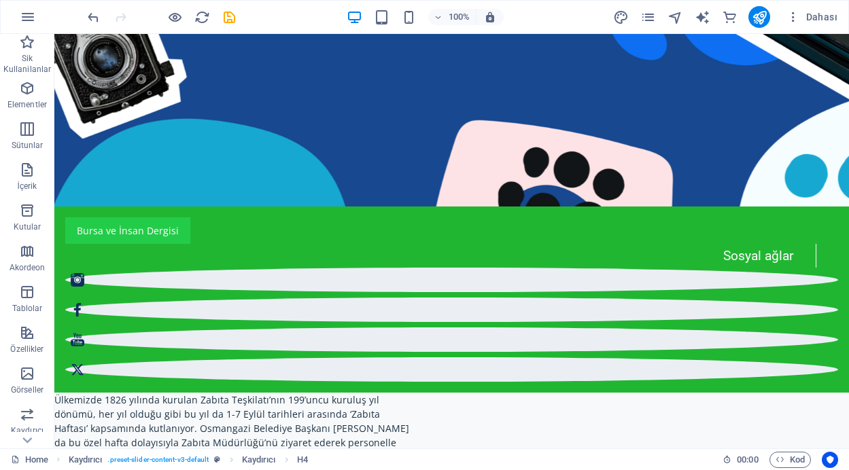
scroll to position [652, 0]
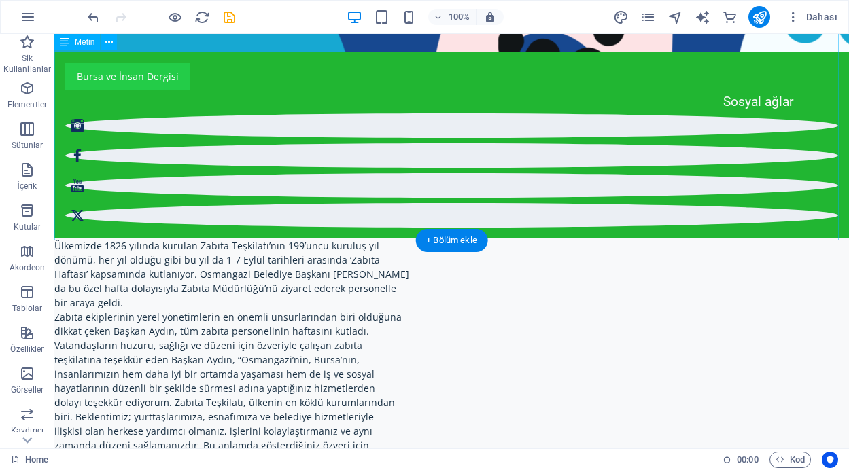
click at [273, 238] on div "Ülkemizde 1826 yılında kurulan Zabıta Teşkilatı’nın 199’uncu kuruluş yıl dönümü…" at bounding box center [451, 359] width 794 height 243
click at [238, 238] on div "Ülkemizde 1826 yılında kurulan Zabıta Teşkilatı’nın 199’uncu kuruluş yıl dönümü…" at bounding box center [451, 359] width 794 height 243
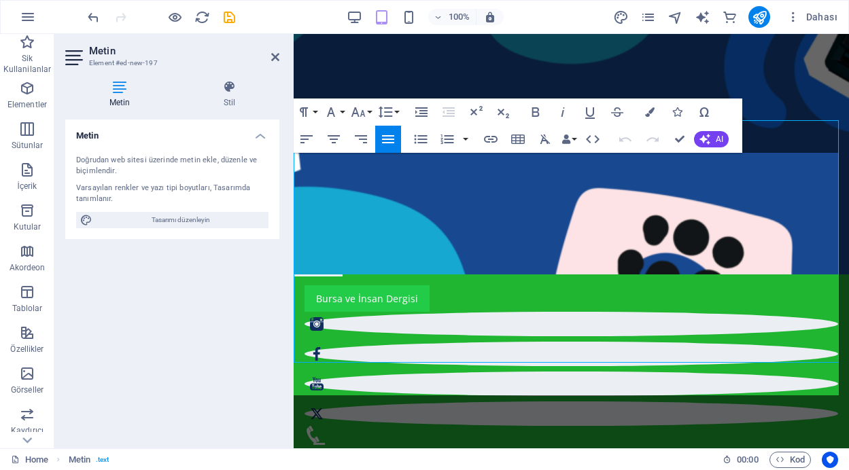
scroll to position [598, 0]
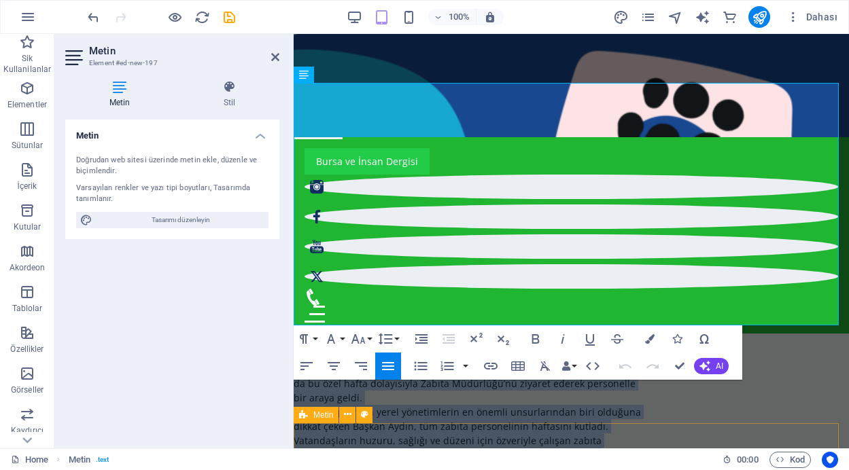
drag, startPoint x: 294, startPoint y: 247, endPoint x: 629, endPoint y: 414, distance: 374.6
click at [796, 405] on p "Zabıta ekiplerinin yerel yönetimlerin en önemli unsurlarından biri olduğuna" at bounding box center [570, 412] width 555 height 14
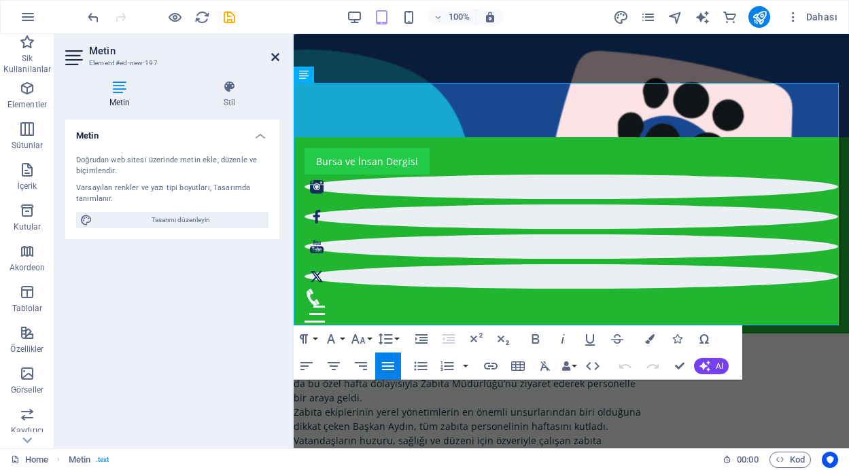
click at [277, 56] on icon at bounding box center [275, 57] width 8 height 11
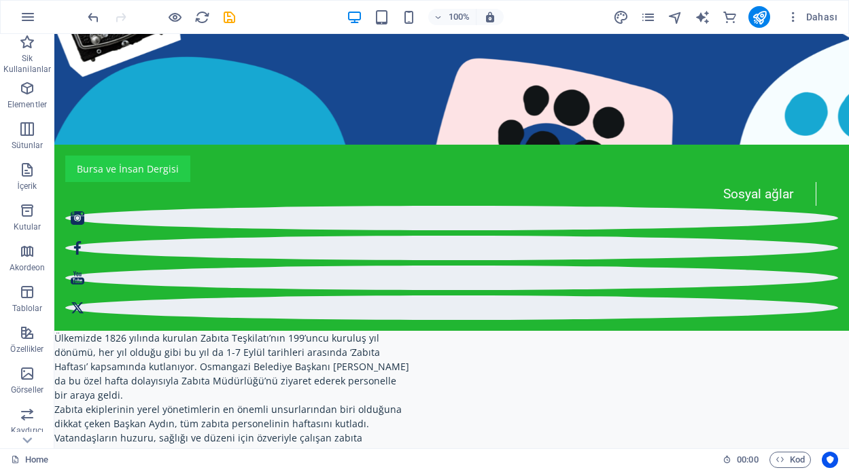
scroll to position [577, 0]
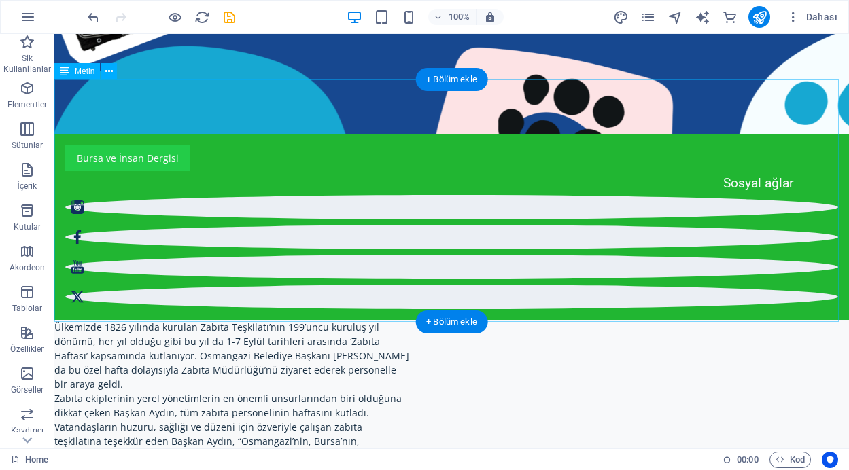
click at [210, 320] on div "Ülkemizde 1826 yılında kurulan Zabıta Teşkilatı’nın 199’uncu kuruluş yıl dönümü…" at bounding box center [451, 441] width 794 height 243
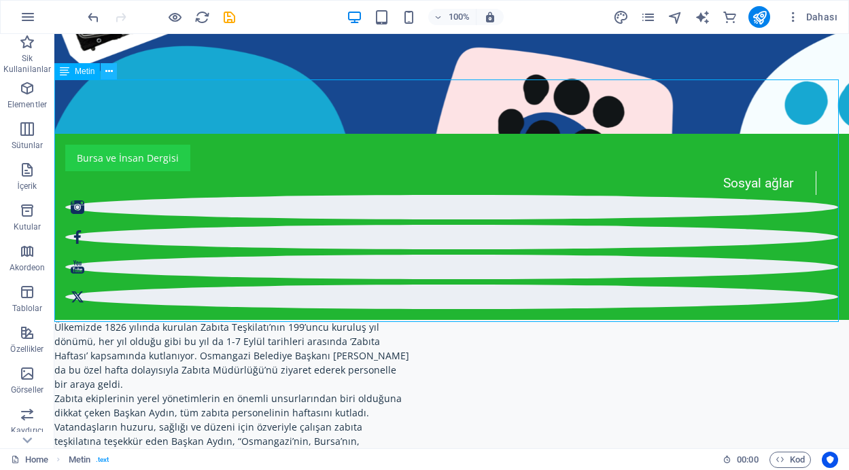
click at [107, 66] on icon at bounding box center [108, 72] width 7 height 14
click at [392, 320] on div "Ülkemizde 1826 yılında kurulan Zabıta Teşkilatı’nın 199’uncu kuruluş yıl dönümü…" at bounding box center [451, 441] width 794 height 243
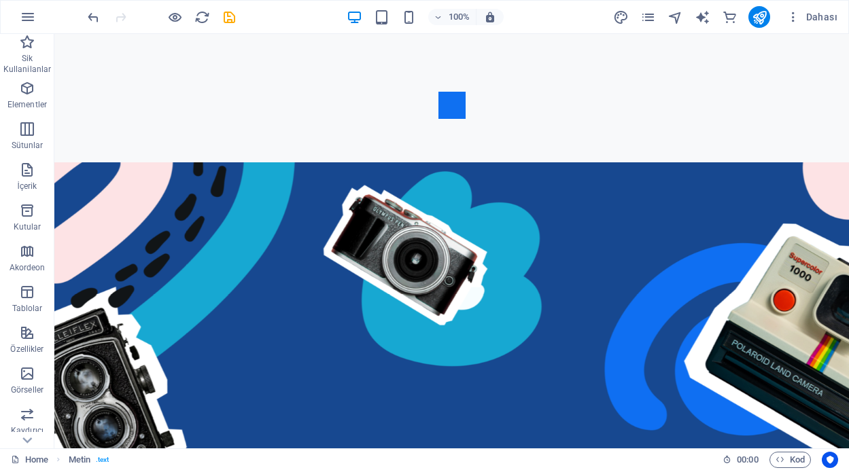
scroll to position [41, 0]
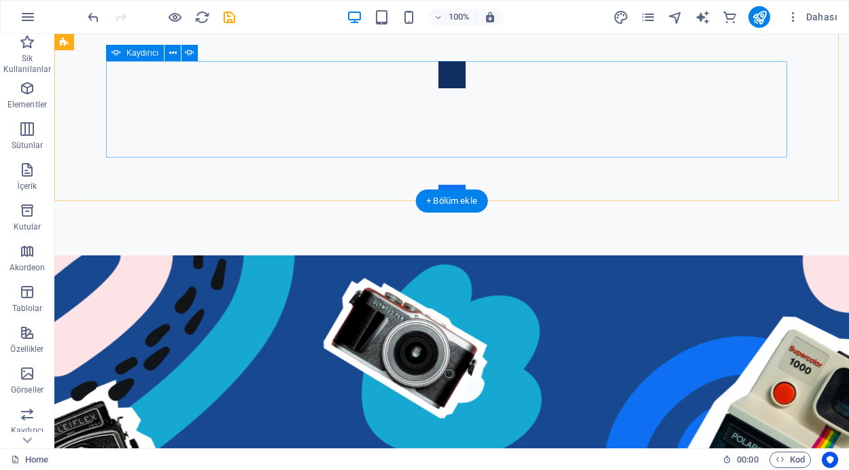
click at [438, 88] on button "Content Slider" at bounding box center [451, 74] width 27 height 27
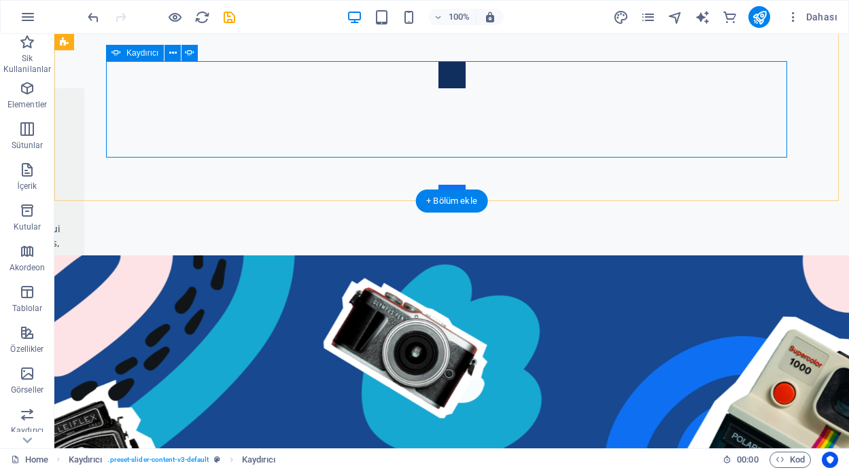
click at [438, 88] on button "Content Slider" at bounding box center [451, 74] width 27 height 27
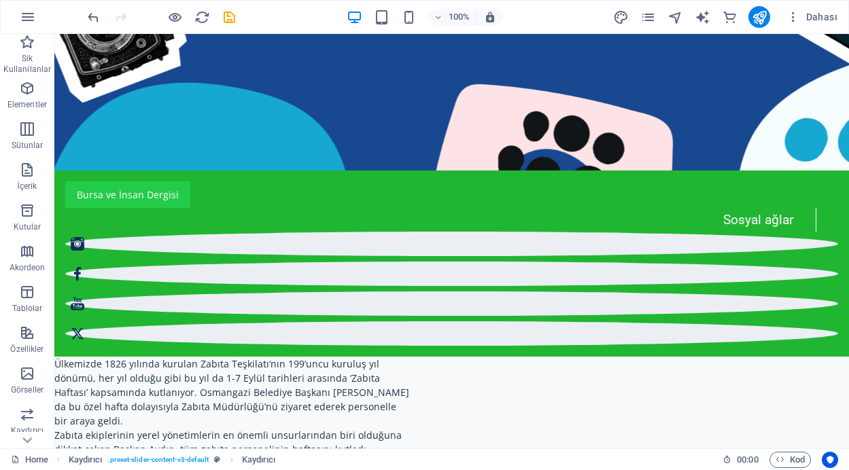
scroll to position [554, 0]
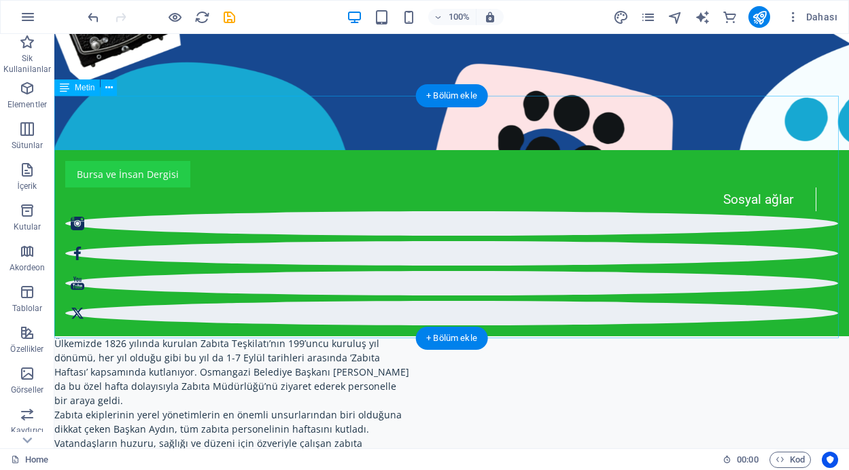
click at [187, 336] on div "Ülkemizde 1826 yılında kurulan Zabıta Teşkilatı’nın 199’uncu kuruluş yıl dönümü…" at bounding box center [451, 457] width 794 height 243
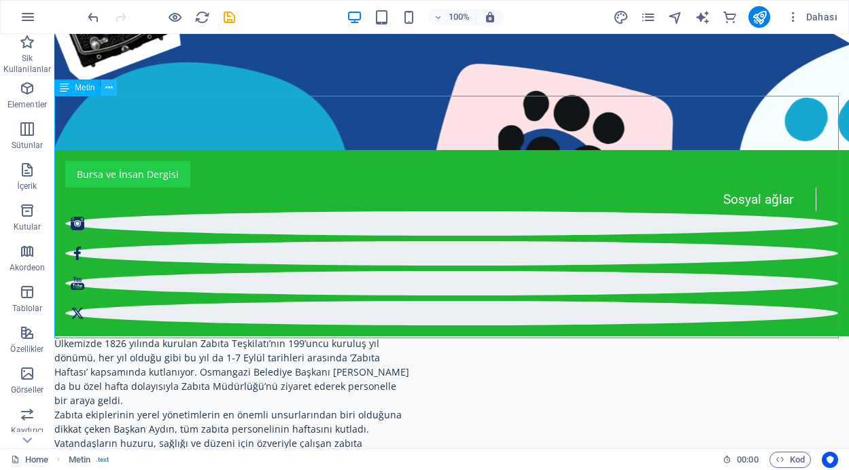
click at [106, 87] on icon at bounding box center [108, 88] width 7 height 14
click at [303, 336] on div "Ülkemizde 1826 yılında kurulan Zabıta Teşkilatı’nın 199’uncu kuruluş yıl dönümü…" at bounding box center [451, 457] width 794 height 243
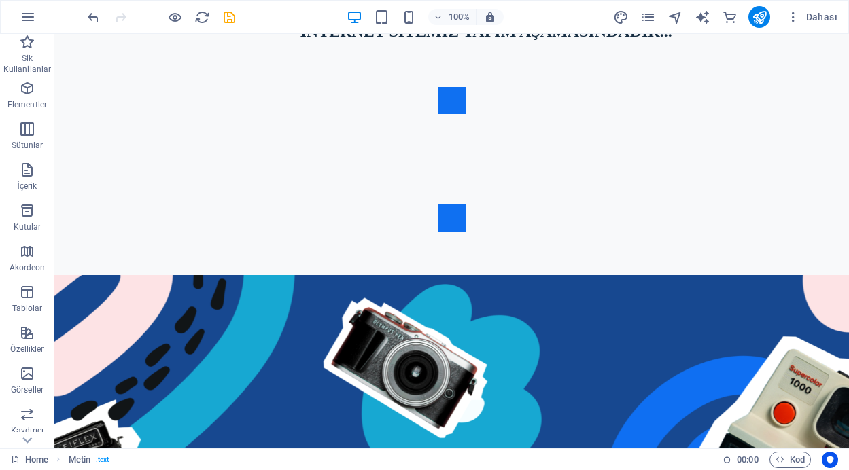
scroll to position [0, 0]
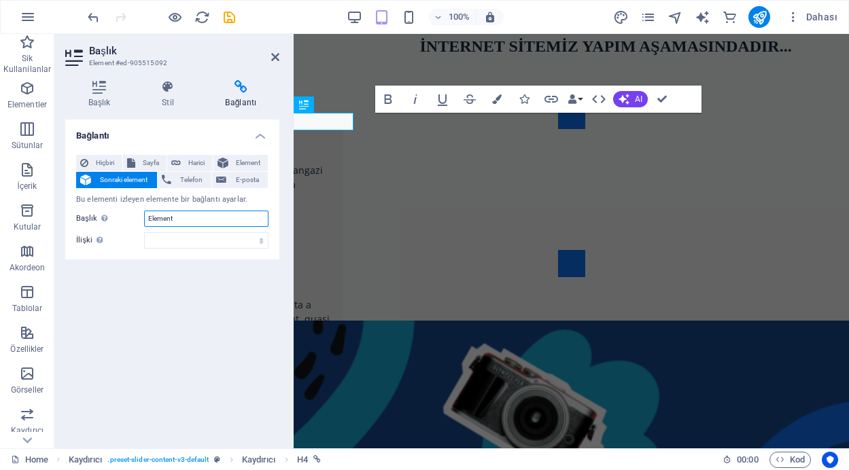
click at [183, 219] on input "Element" at bounding box center [206, 219] width 124 height 16
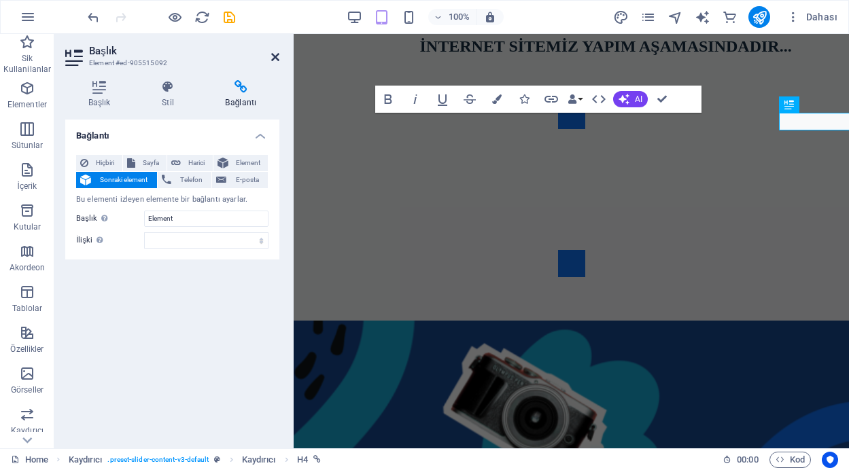
drag, startPoint x: 275, startPoint y: 54, endPoint x: 223, endPoint y: 20, distance: 62.7
click at [275, 54] on icon at bounding box center [275, 57] width 8 height 11
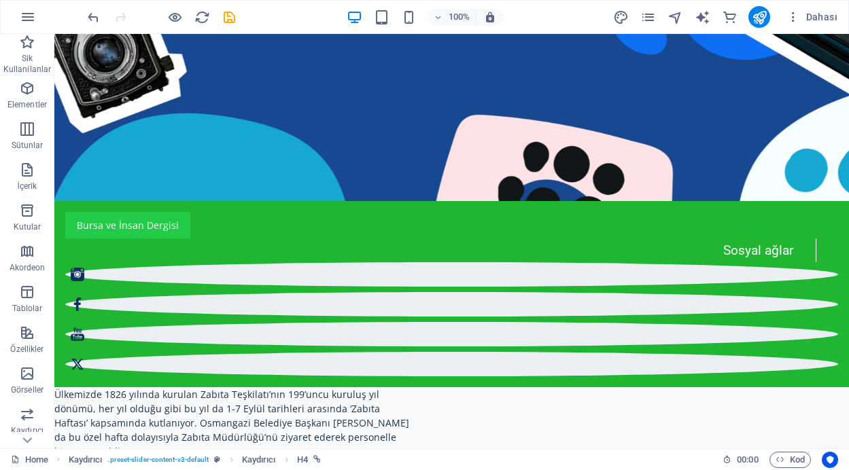
scroll to position [531, 0]
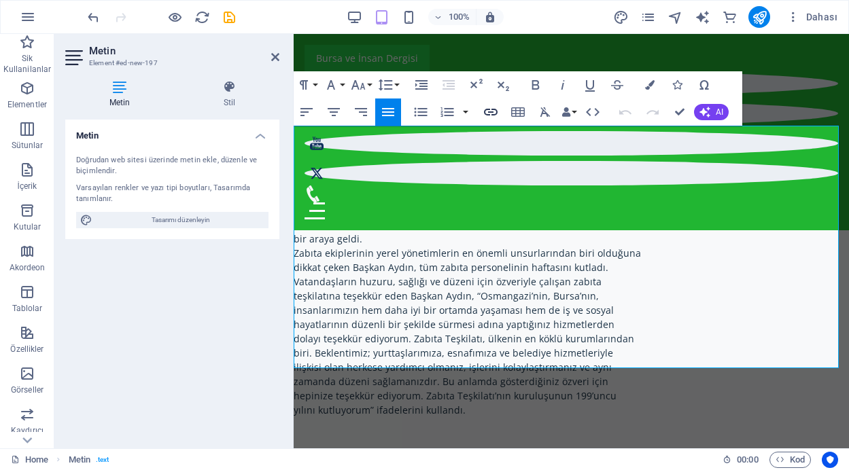
scroll to position [522, 0]
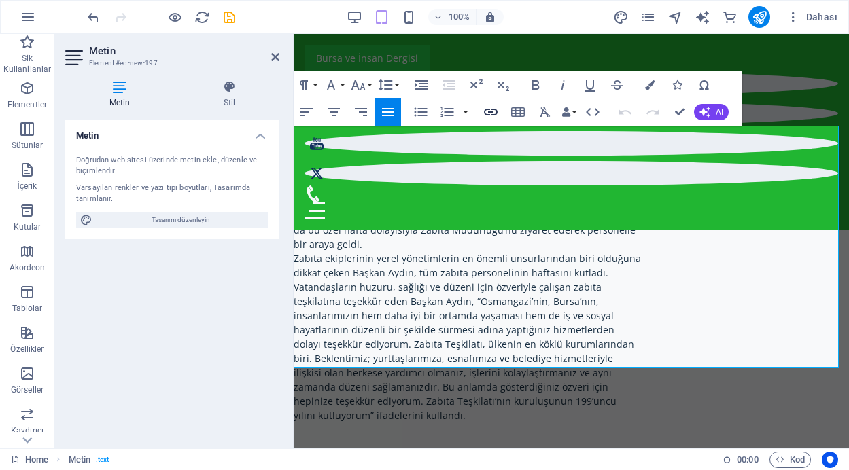
click at [493, 112] on icon "button" at bounding box center [490, 112] width 16 height 16
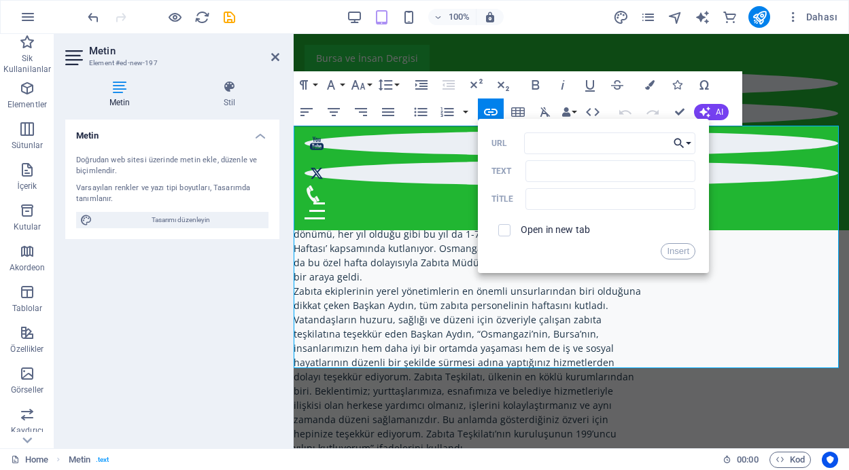
click at [689, 143] on button "Choose Link" at bounding box center [682, 143] width 26 height 22
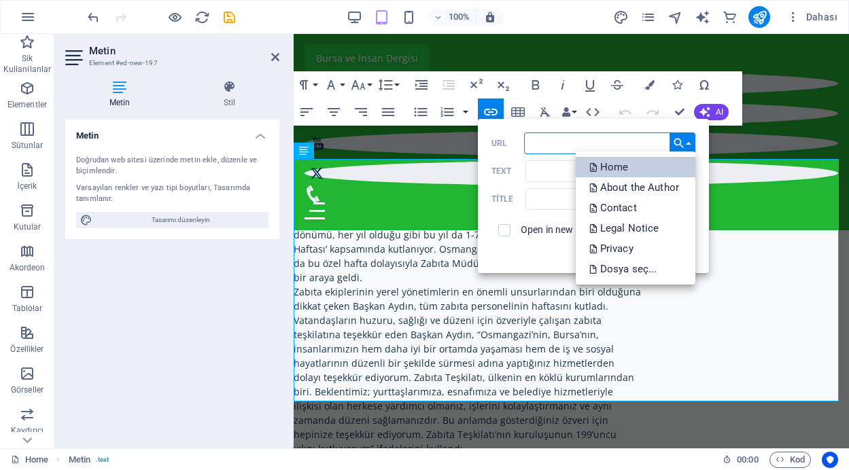
click at [621, 168] on p "Home" at bounding box center [610, 167] width 42 height 20
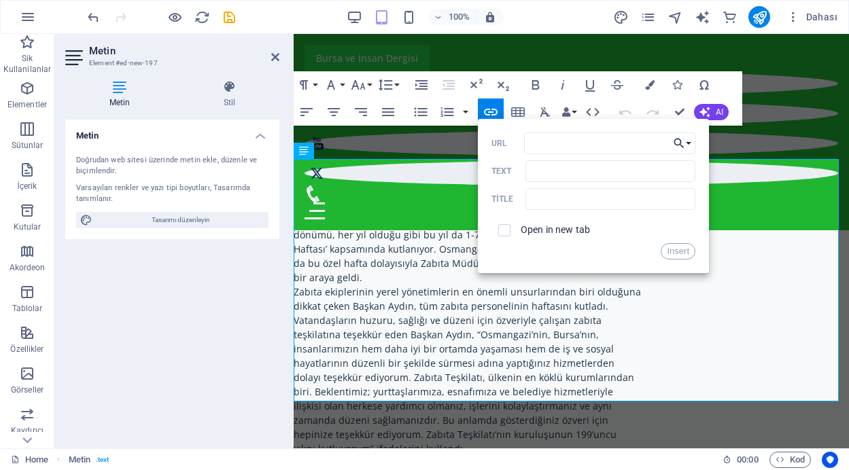
click at [683, 141] on icon "button" at bounding box center [679, 143] width 14 height 16
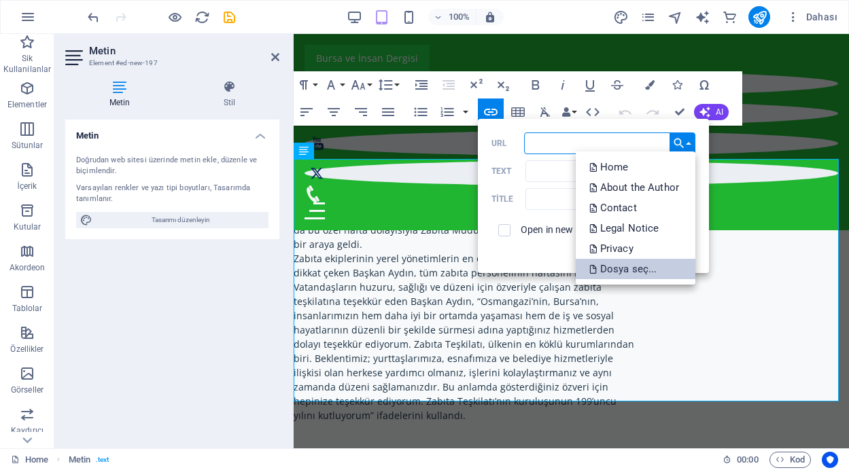
click at [630, 268] on p "Dosya seç..." at bounding box center [624, 269] width 71 height 20
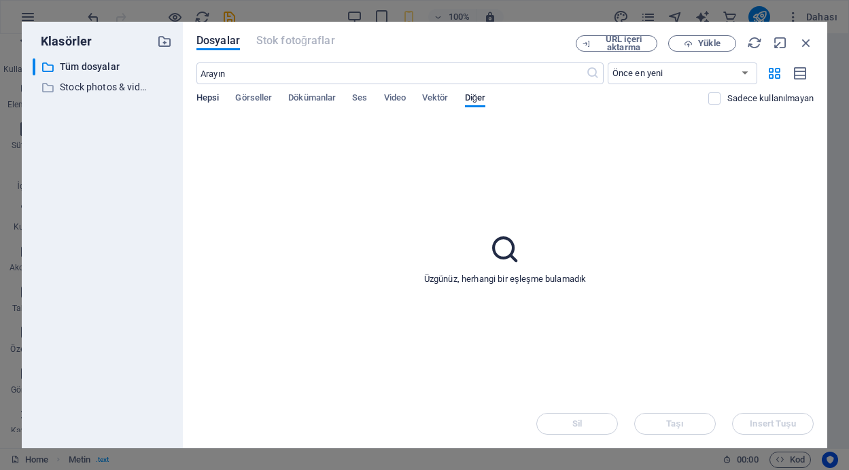
click at [206, 97] on span "Hepsi" at bounding box center [207, 99] width 22 height 19
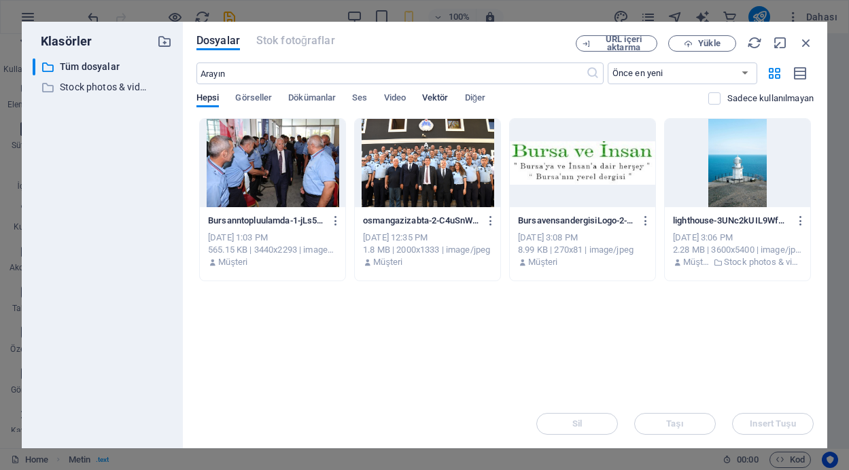
click at [435, 101] on span "Vektör" at bounding box center [435, 99] width 26 height 19
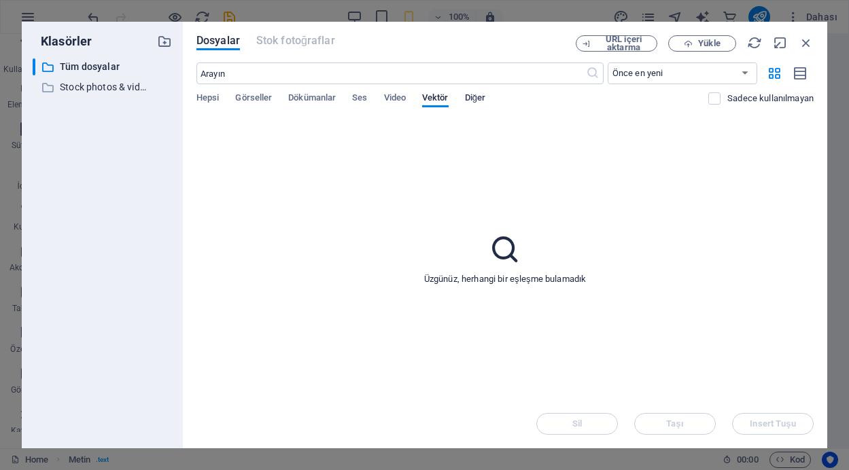
click at [475, 95] on span "Diğer" at bounding box center [475, 99] width 21 height 19
click at [800, 72] on icon "button" at bounding box center [800, 74] width 15 height 16
click at [773, 71] on icon "button" at bounding box center [774, 73] width 16 height 15
click at [804, 42] on icon "button" at bounding box center [805, 42] width 15 height 15
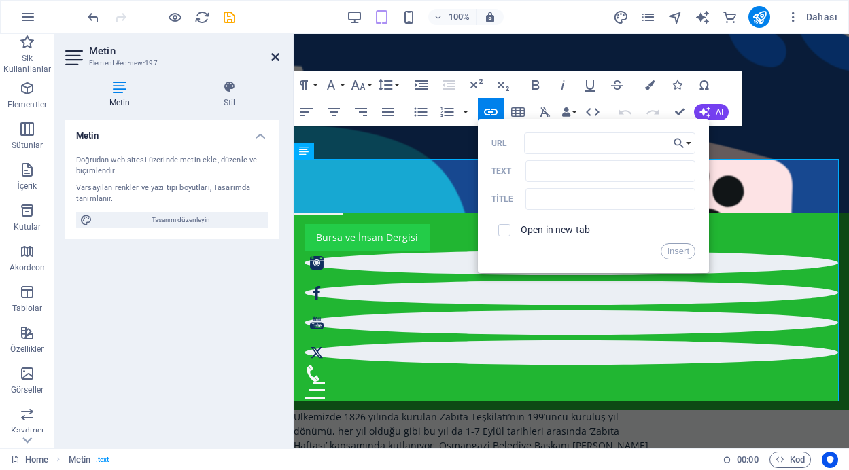
click at [273, 57] on icon at bounding box center [275, 57] width 8 height 11
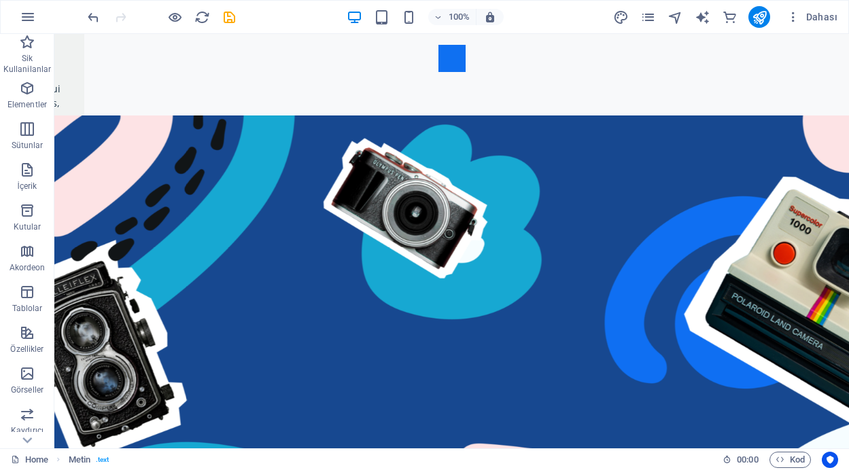
scroll to position [0, 0]
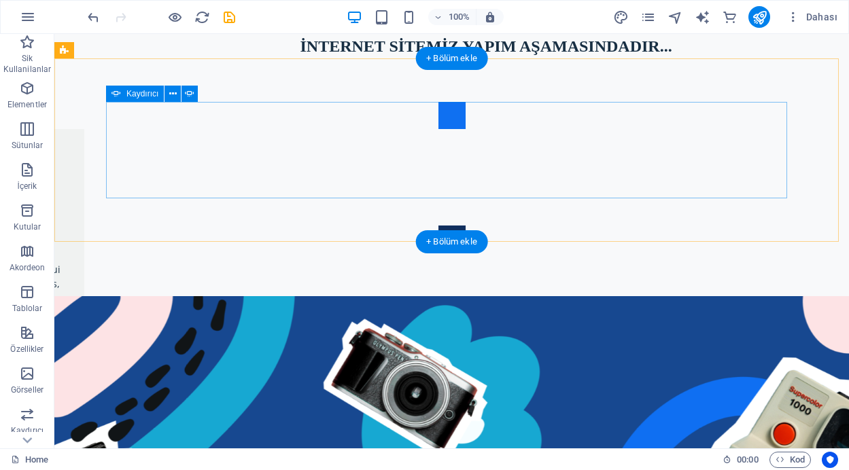
click at [465, 226] on button "Content Slider" at bounding box center [451, 239] width 27 height 27
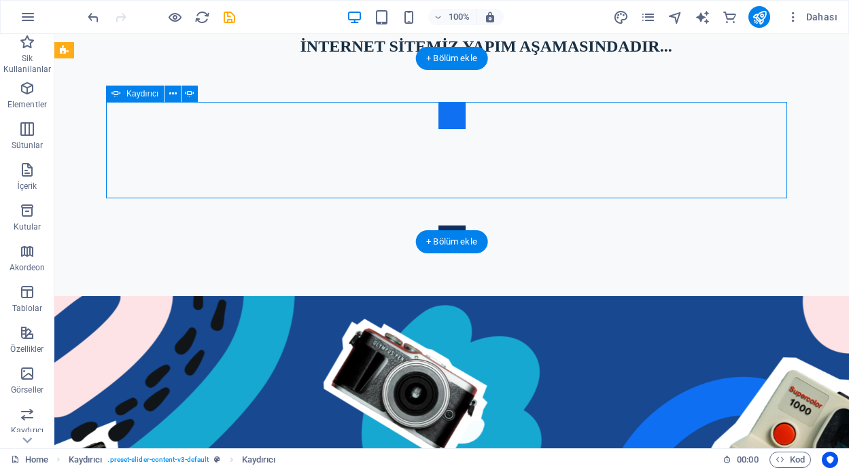
click at [465, 226] on button "Content Slider" at bounding box center [451, 239] width 27 height 27
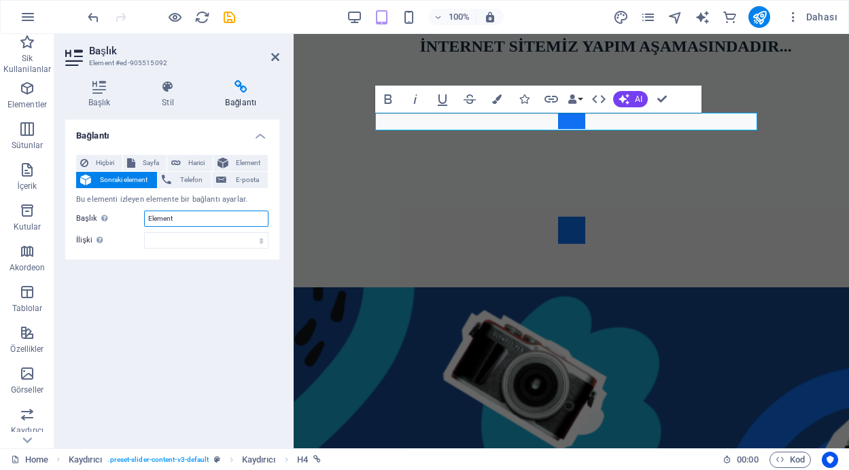
click at [188, 219] on input "Element" at bounding box center [206, 219] width 124 height 16
type input "Element #ed-new-197"
click at [238, 237] on select "alternate oluşturan bookmark harici yardım lisans ileri nofollow noreferrer noo…" at bounding box center [206, 240] width 124 height 16
select select "author"
click at [144, 232] on select "alternate oluşturan bookmark harici yardım lisans ileri nofollow noreferrer noo…" at bounding box center [206, 240] width 124 height 16
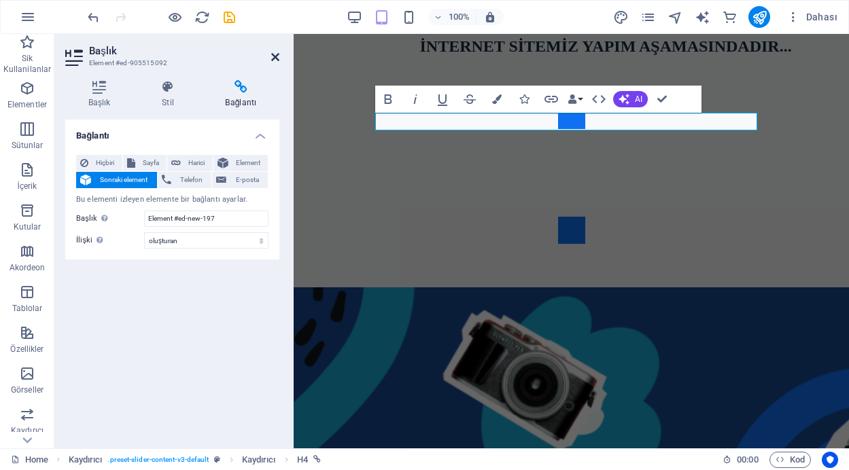
click at [278, 57] on icon at bounding box center [275, 57] width 8 height 11
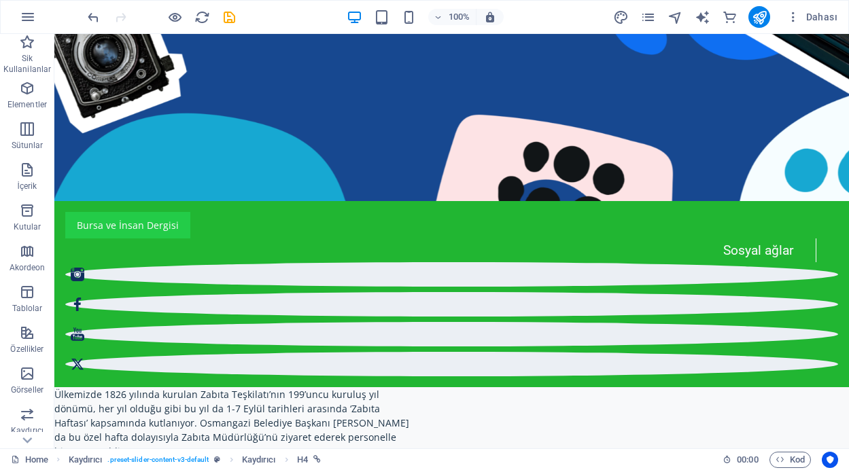
scroll to position [580, 0]
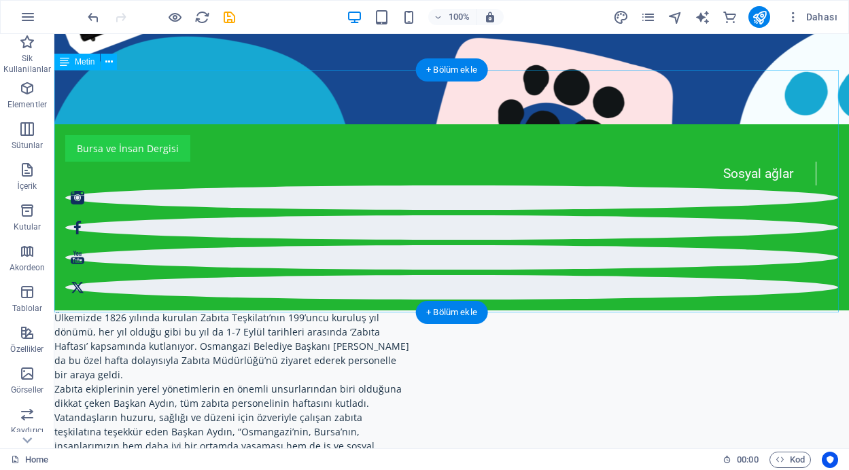
click at [264, 310] on div "Ülkemizde 1826 yılında kurulan Zabıta Teşkilatı’nın 199’uncu kuruluş yıl dönümü…" at bounding box center [451, 431] width 794 height 243
click at [263, 310] on div "Ülkemizde 1826 yılında kurulan Zabıta Teşkilatı’nın 199’uncu kuruluş yıl dönümü…" at bounding box center [451, 431] width 794 height 243
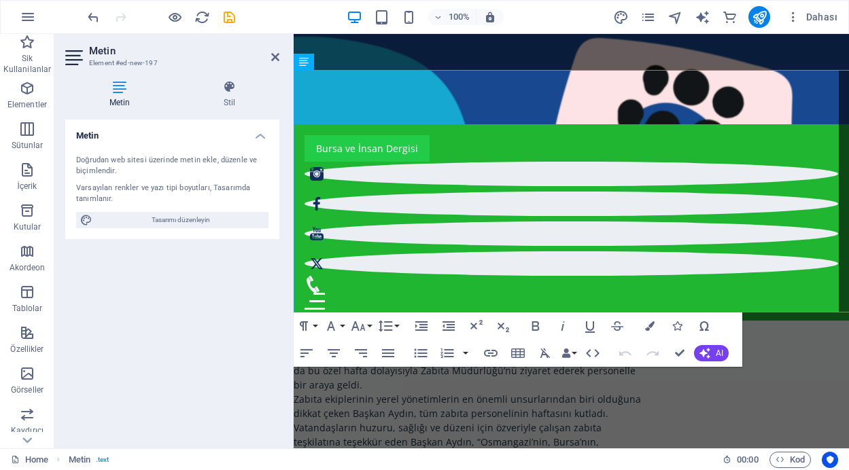
scroll to position [577, 0]
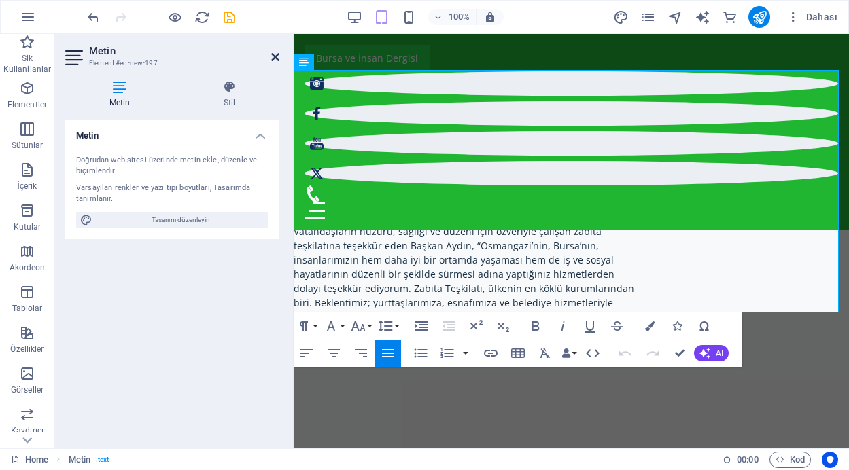
click at [276, 56] on icon at bounding box center [275, 57] width 8 height 11
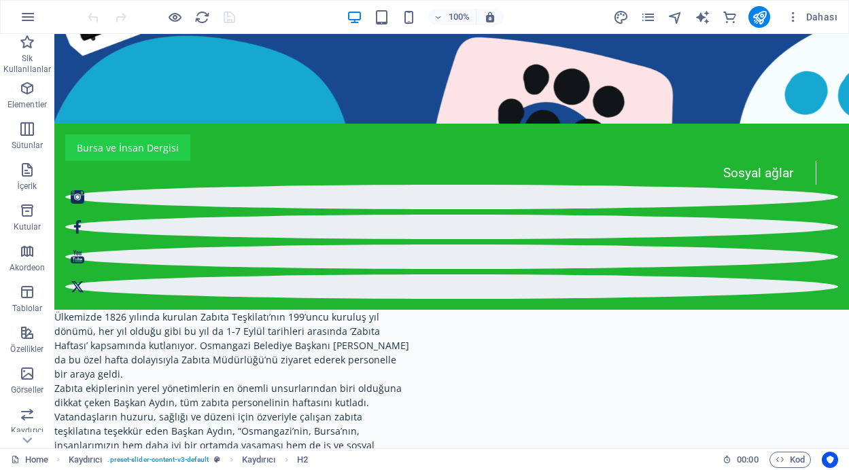
scroll to position [597, 0]
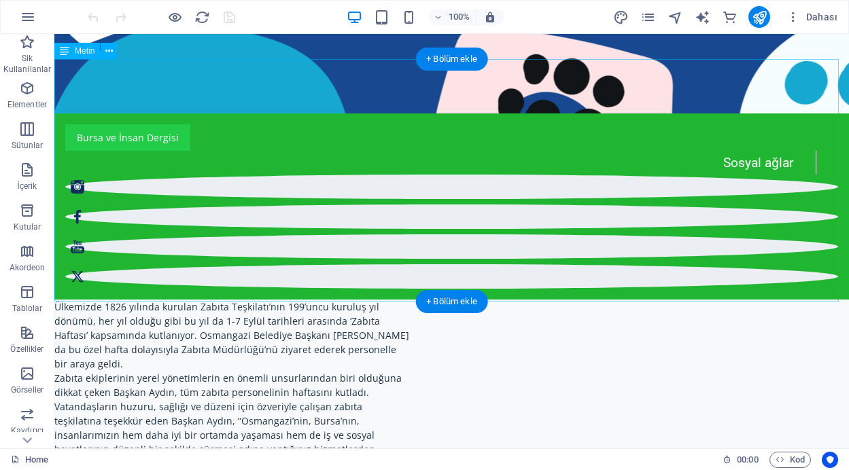
click at [327, 300] on div "Ülkemizde 1826 yılında kurulan Zabıta Teşkilatı’nın 199’uncu kuruluş yıl dönümü…" at bounding box center [451, 421] width 794 height 243
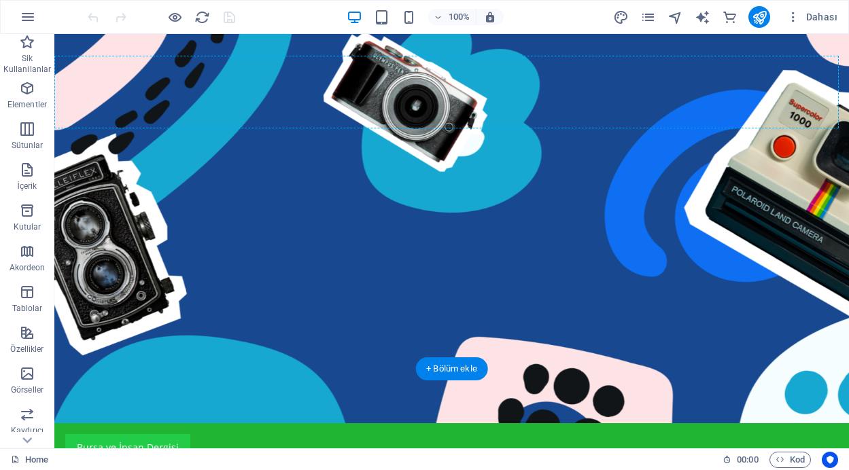
scroll to position [238, 0]
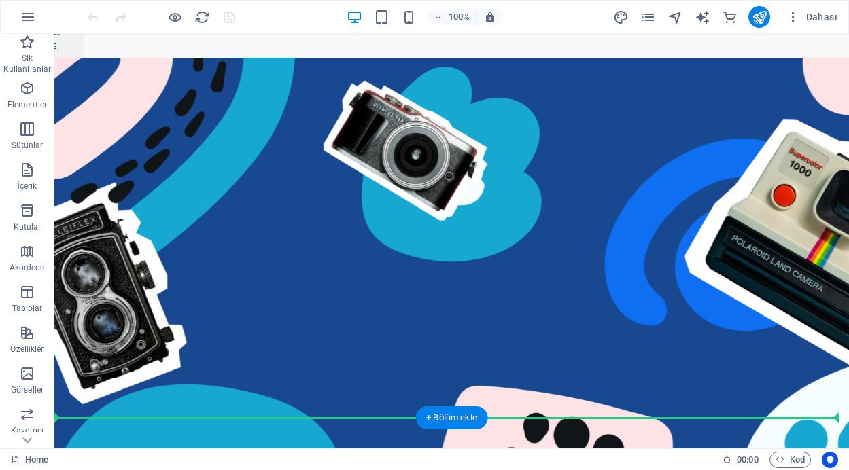
drag, startPoint x: 308, startPoint y: 272, endPoint x: 368, endPoint y: 229, distance: 73.0
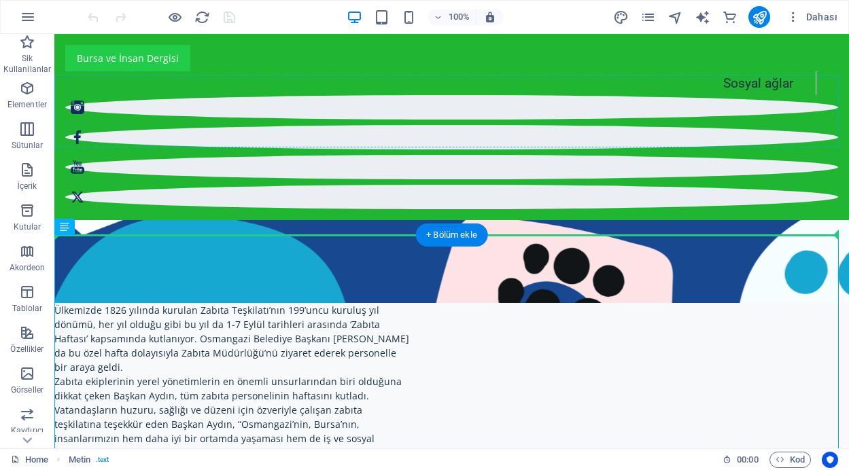
scroll to position [377, 0]
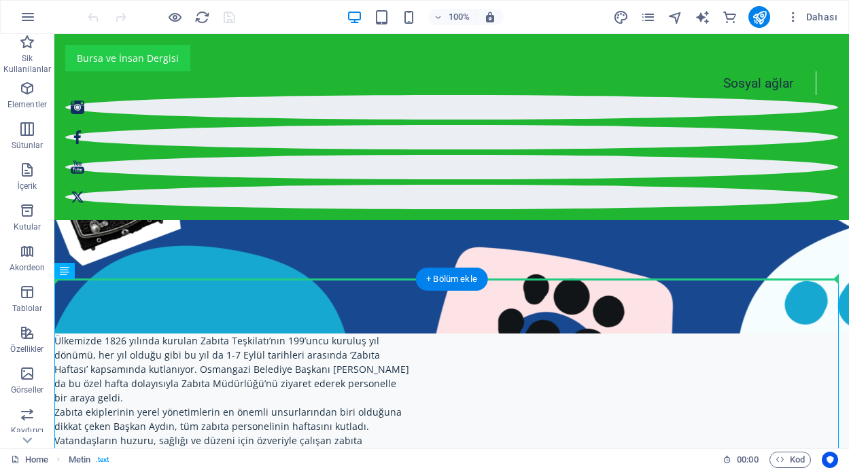
drag, startPoint x: 308, startPoint y: 299, endPoint x: 304, endPoint y: 192, distance: 106.8
drag, startPoint x: 287, startPoint y: 355, endPoint x: 329, endPoint y: 194, distance: 167.1
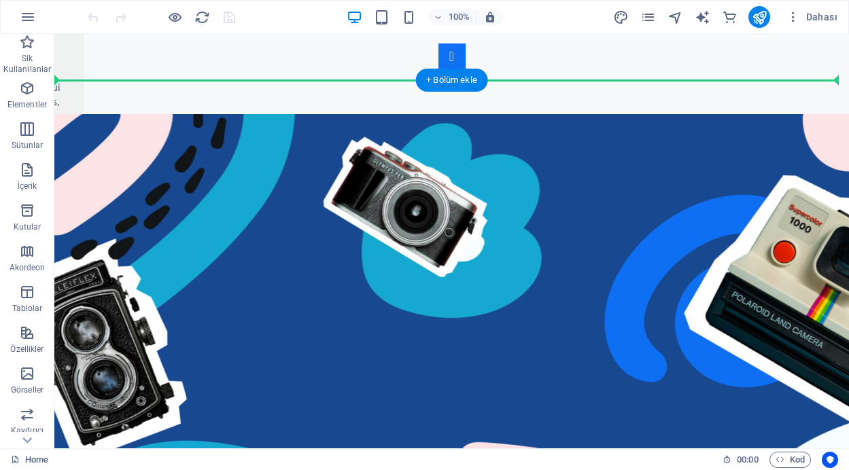
scroll to position [162, 0]
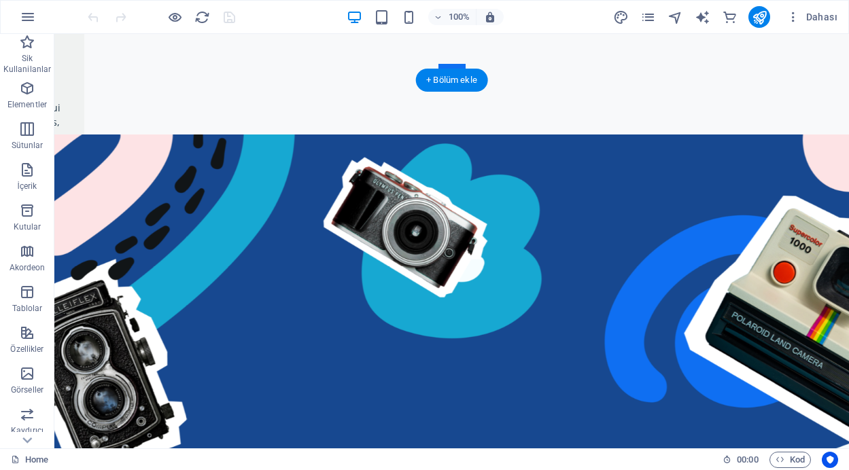
drag, startPoint x: 251, startPoint y: 385, endPoint x: 410, endPoint y: 289, distance: 186.2
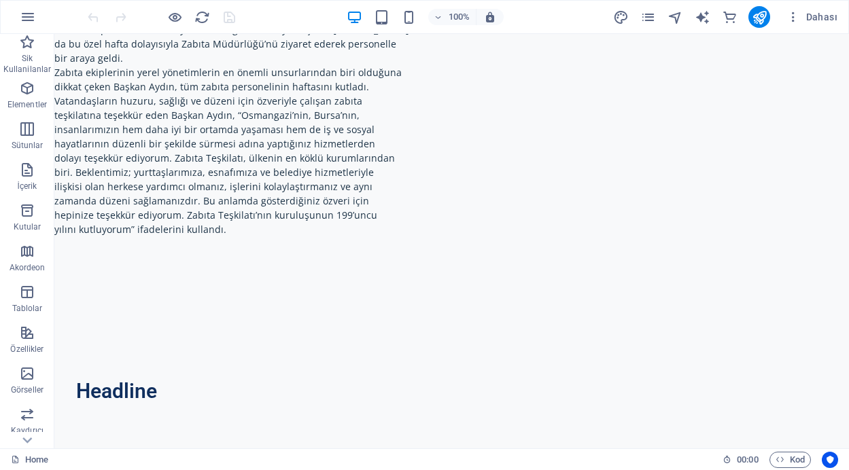
scroll to position [919, 0]
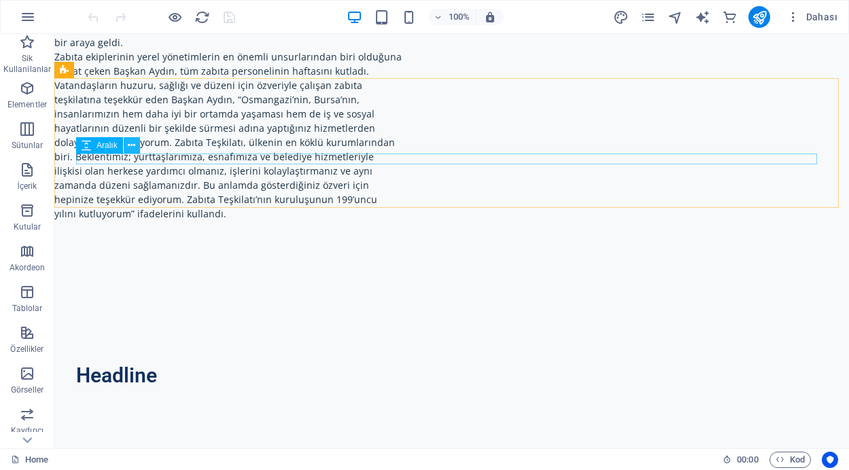
drag, startPoint x: 81, startPoint y: 130, endPoint x: 135, endPoint y: 151, distance: 58.5
click at [135, 44] on icon at bounding box center [397, 37] width 794 height 14
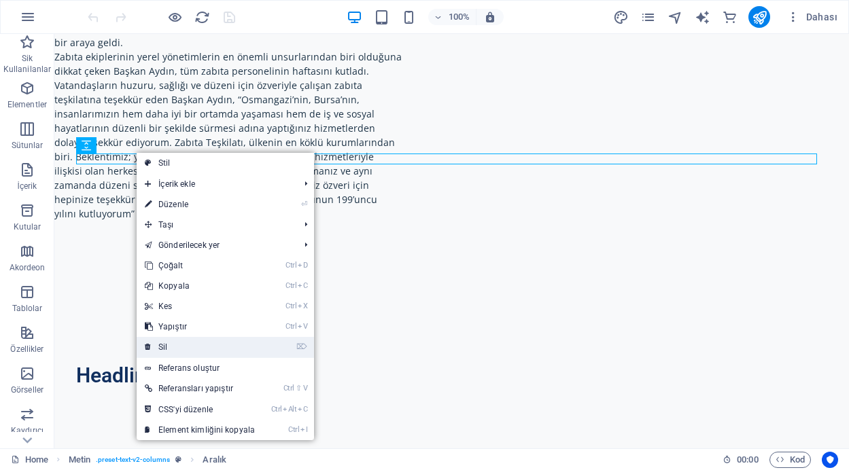
click at [176, 349] on link "⌦ Sil" at bounding box center [200, 347] width 126 height 20
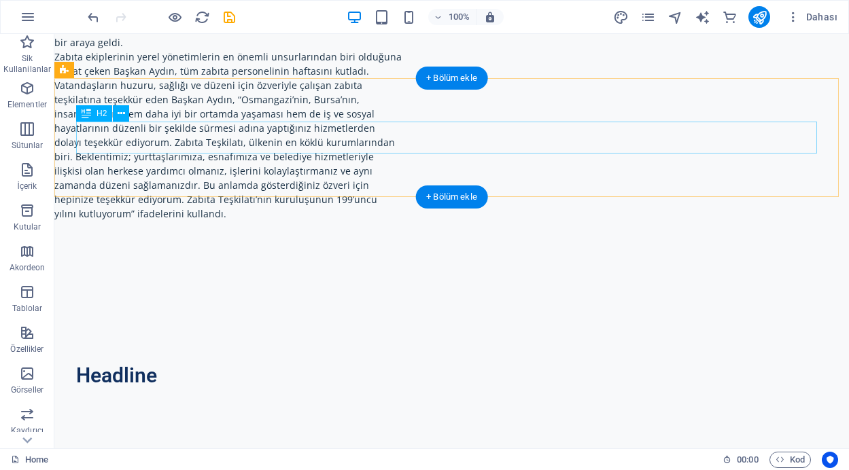
click at [138, 362] on div "Headline" at bounding box center [451, 375] width 751 height 26
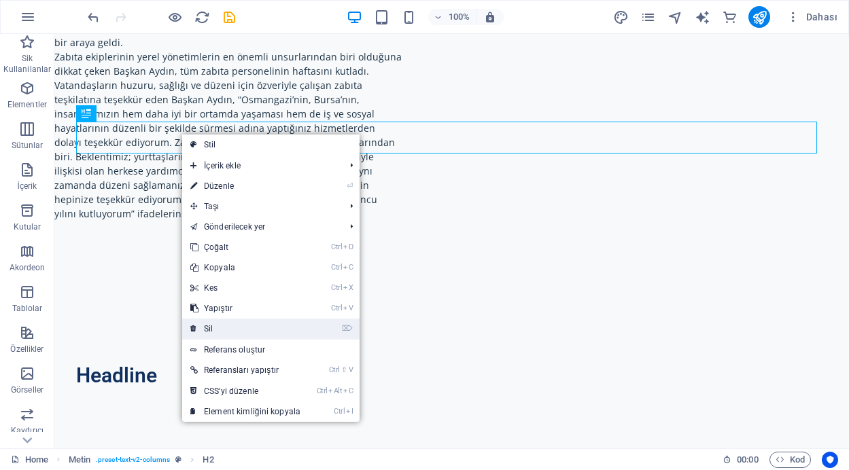
click at [217, 329] on link "⌦ Sil" at bounding box center [245, 329] width 126 height 20
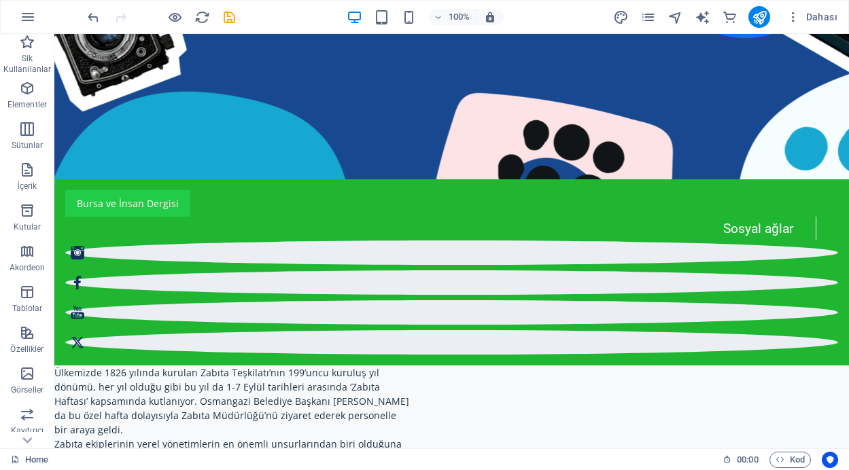
scroll to position [536, 0]
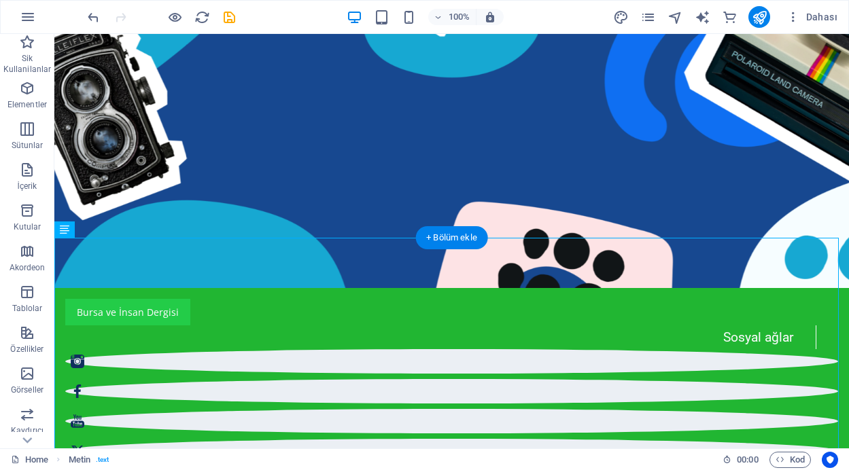
scroll to position [439, 0]
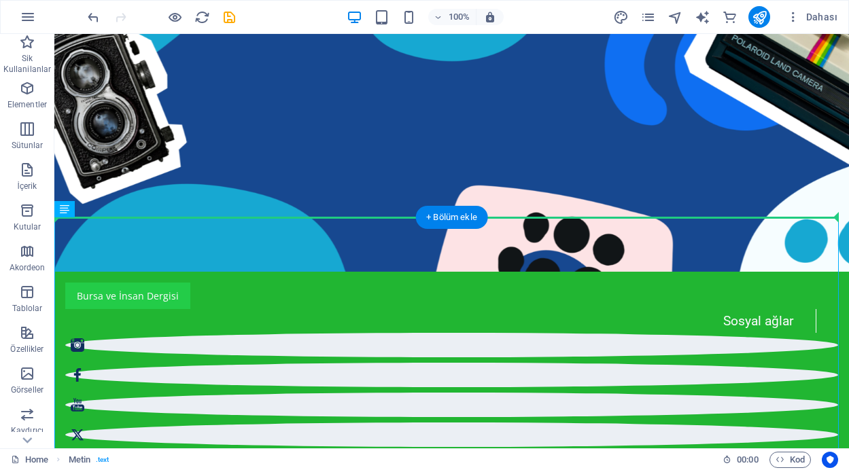
drag, startPoint x: 297, startPoint y: 265, endPoint x: 303, endPoint y: 158, distance: 106.8
drag, startPoint x: 274, startPoint y: 380, endPoint x: 285, endPoint y: 143, distance: 237.4
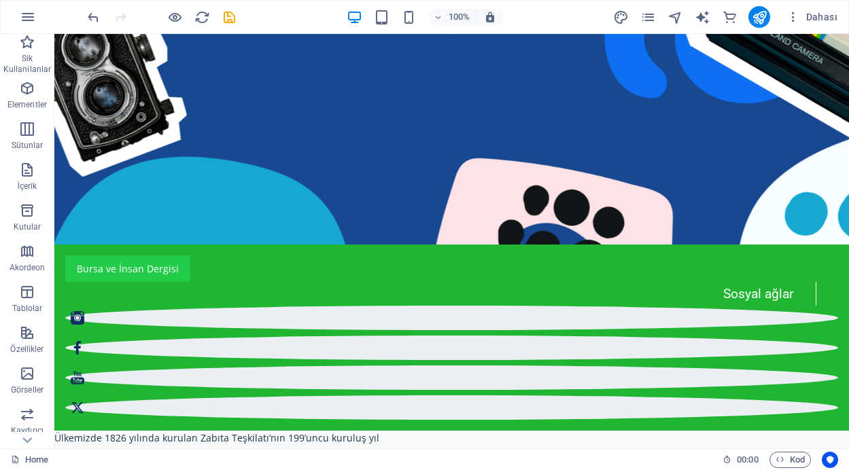
scroll to position [471, 0]
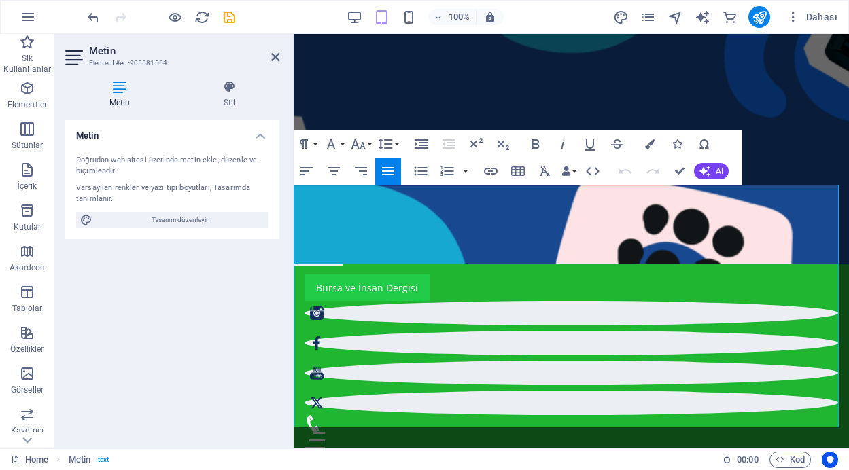
scroll to position [496, 0]
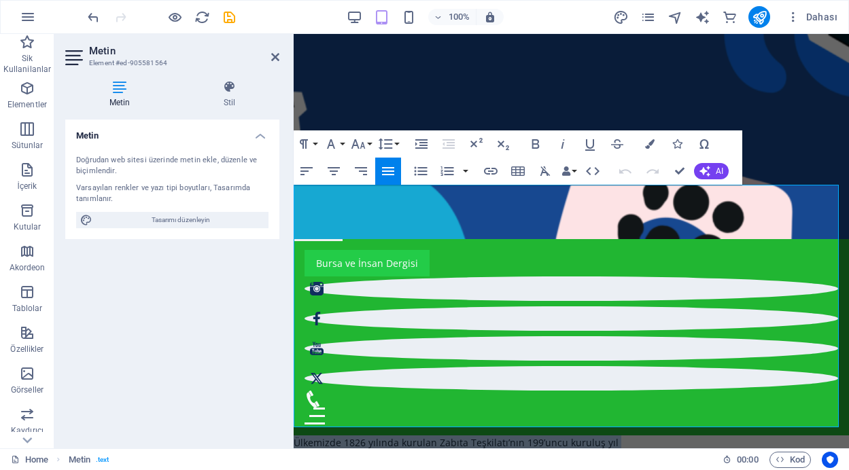
drag, startPoint x: 471, startPoint y: 421, endPoint x: 291, endPoint y: 164, distance: 313.2
copy div "Loremipsu 7324 dolorsi ametcon Adipis Elitseddo’eiu 411’temp incidid utl etdolo…"
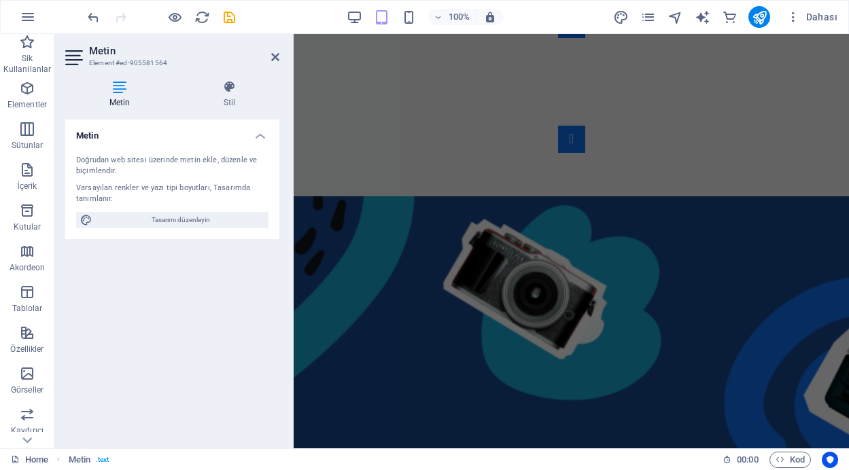
scroll to position [0, 0]
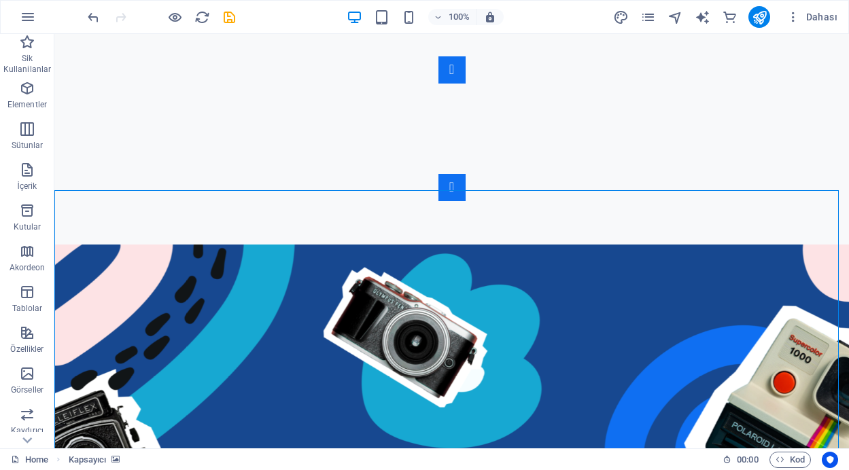
scroll to position [65, 0]
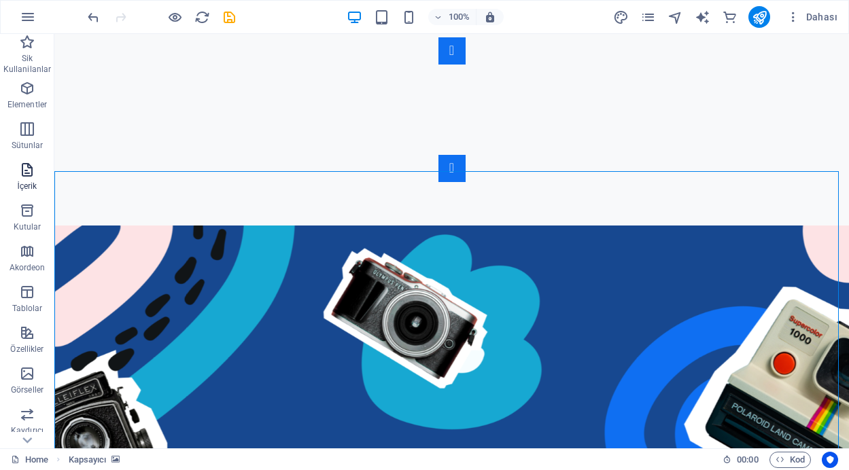
click at [24, 175] on icon "button" at bounding box center [27, 170] width 16 height 16
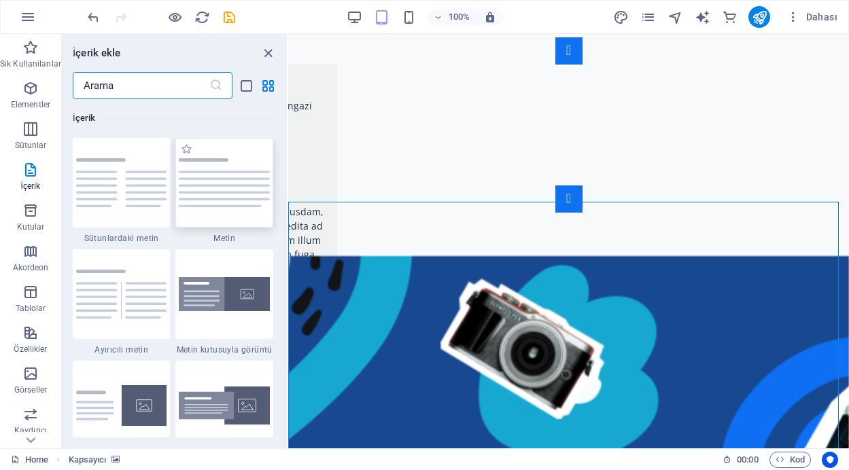
scroll to position [2377, 0]
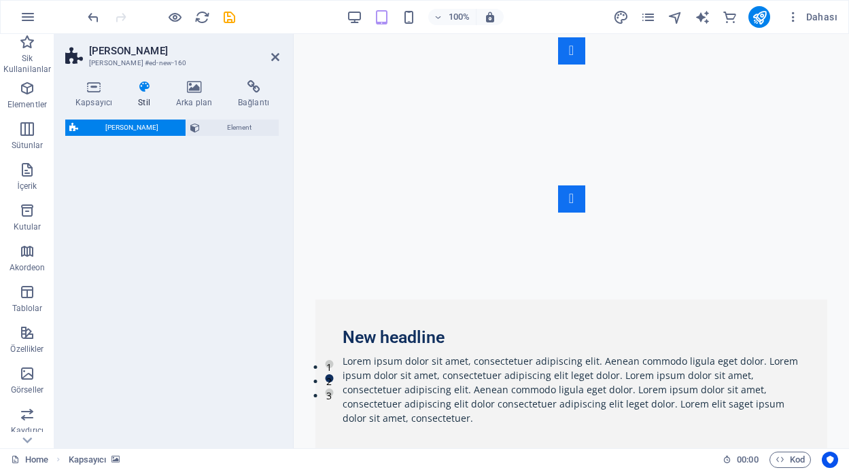
select select "rem"
select select "px"
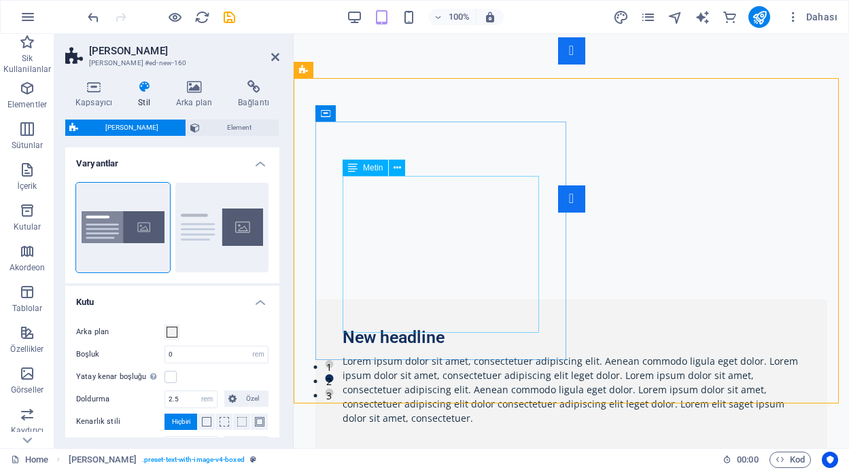
scroll to position [188, 0]
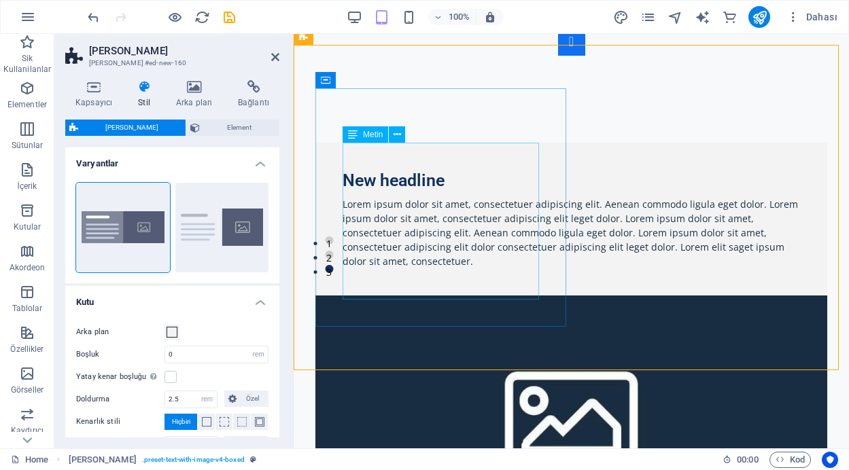
click at [418, 257] on div "Lorem ipsum dolor sit amet, consectetuer adipiscing elit. Aenean commodo ligula…" at bounding box center [570, 232] width 457 height 71
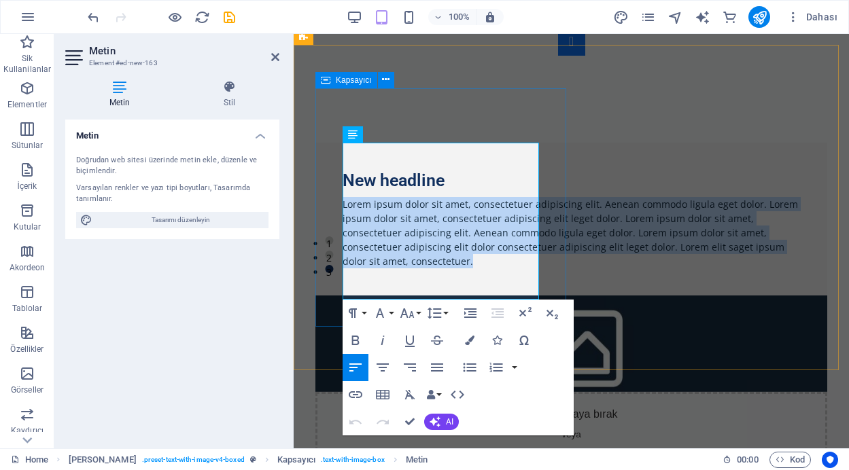
drag, startPoint x: 408, startPoint y: 293, endPoint x: 341, endPoint y: 147, distance: 161.1
click at [340, 147] on div "New headline Lorem ipsum dolor sit amet, consectetuer adipiscing elit. Aenean c…" at bounding box center [571, 220] width 512 height 154
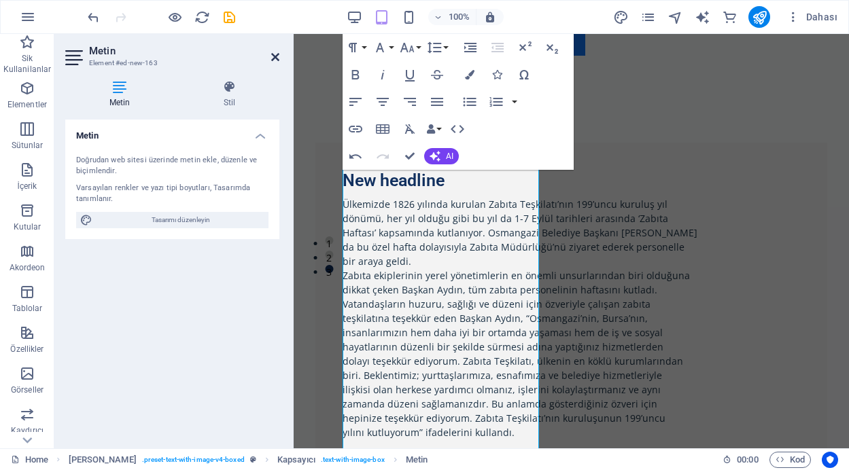
click at [278, 54] on icon at bounding box center [275, 57] width 8 height 11
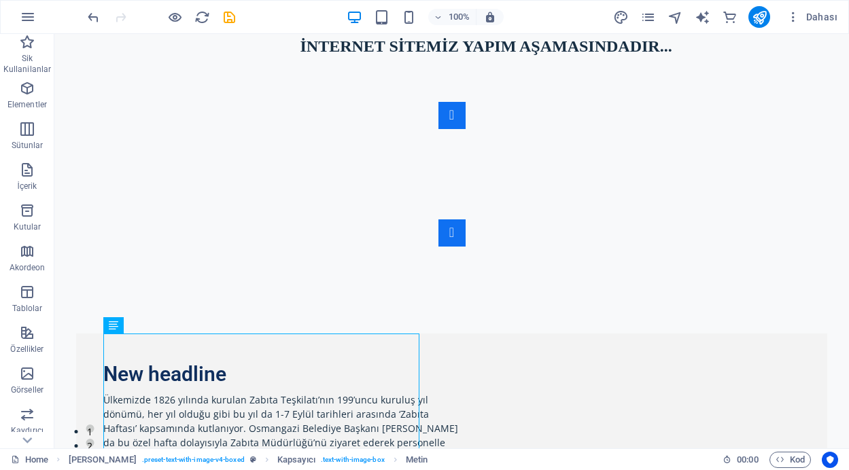
scroll to position [153, 0]
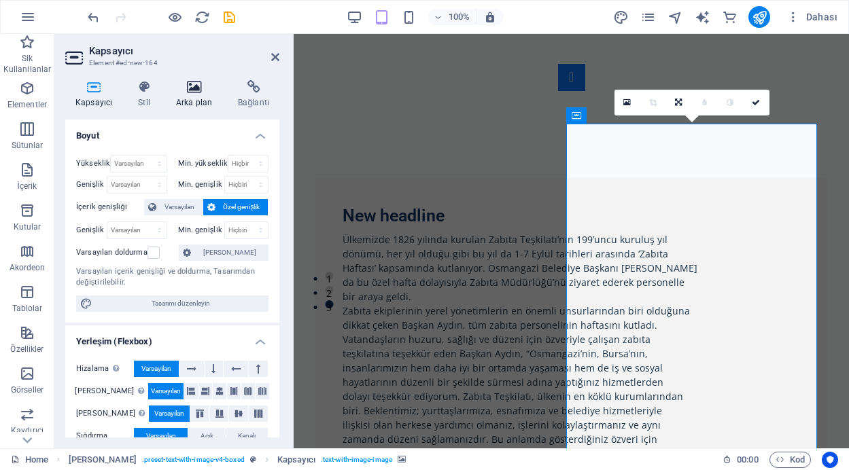
click at [192, 89] on icon at bounding box center [194, 87] width 56 height 14
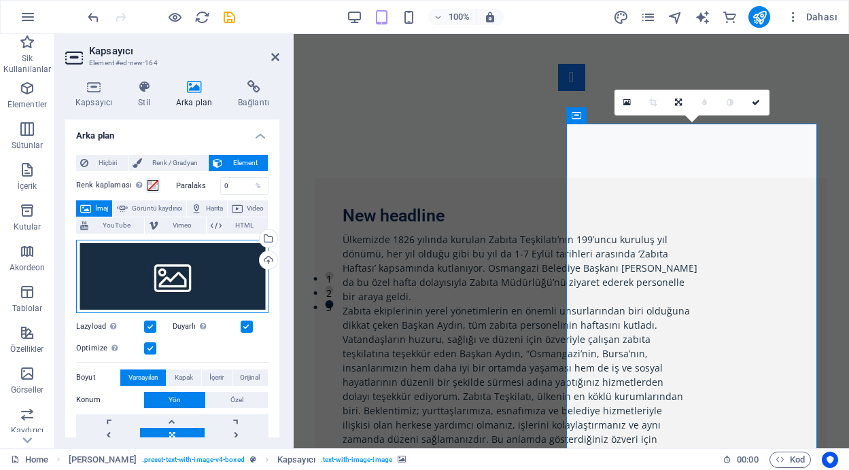
click at [233, 271] on div "Dosyaları buraya sürükleyin, dosyaları seçmek için tıklayın veya Dosyalardan ya…" at bounding box center [172, 276] width 192 height 73
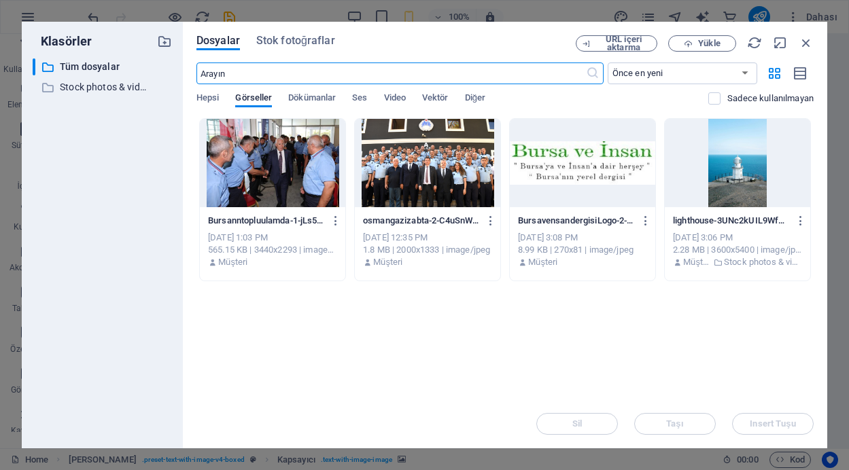
scroll to position [920, 0]
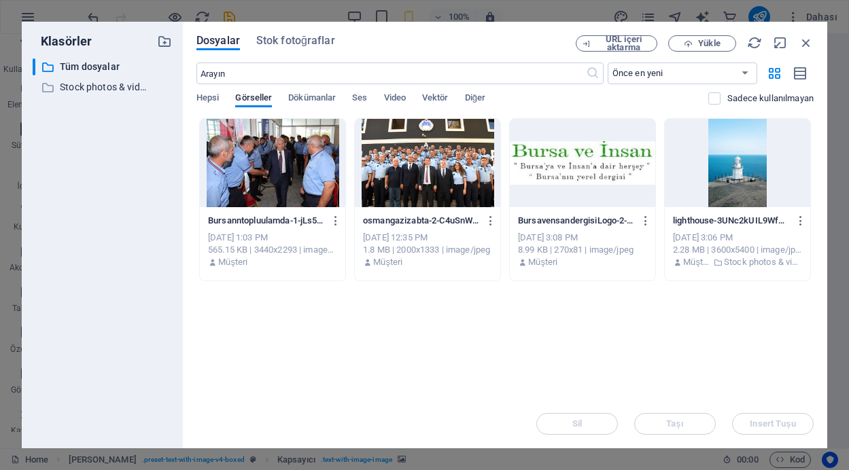
click at [416, 164] on div at bounding box center [427, 163] width 145 height 88
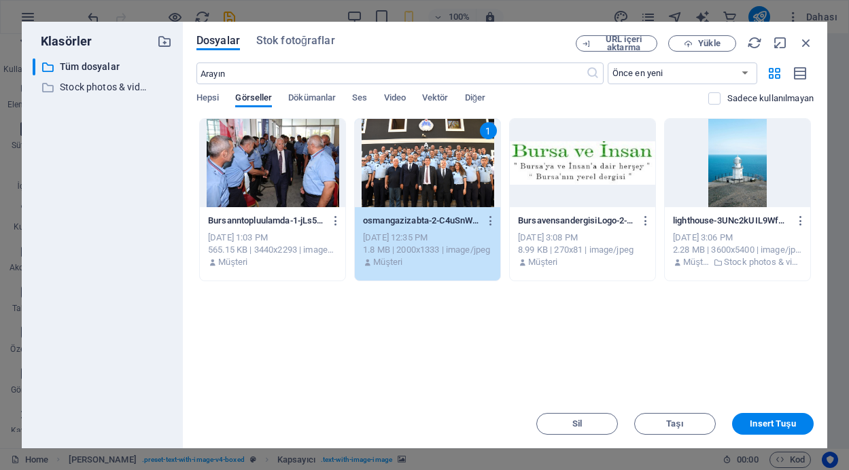
drag, startPoint x: 416, startPoint y: 164, endPoint x: 414, endPoint y: 368, distance: 203.2
click at [416, 164] on div "1" at bounding box center [427, 163] width 145 height 88
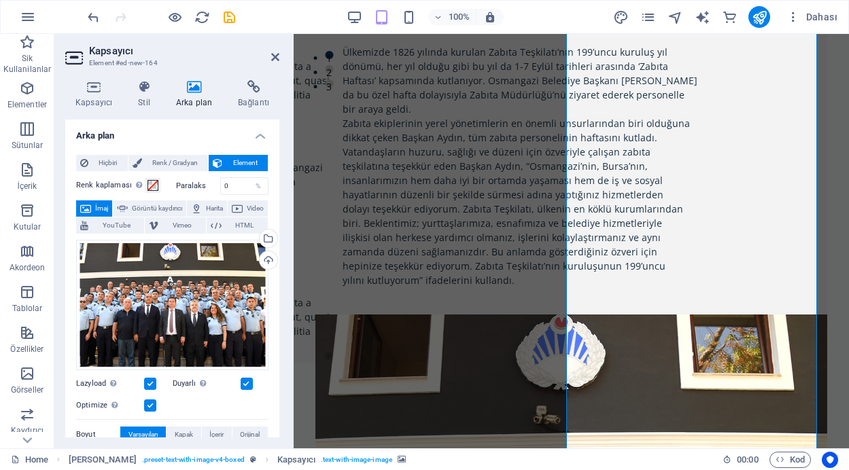
scroll to position [380, 0]
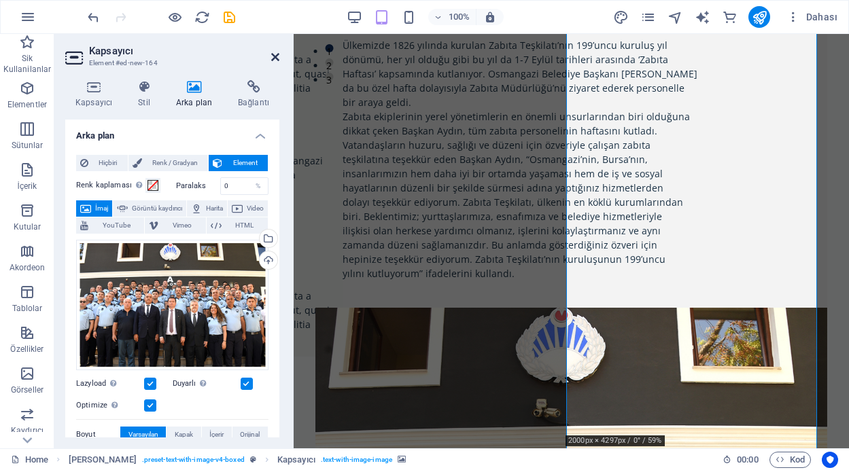
click at [276, 54] on icon at bounding box center [275, 57] width 8 height 11
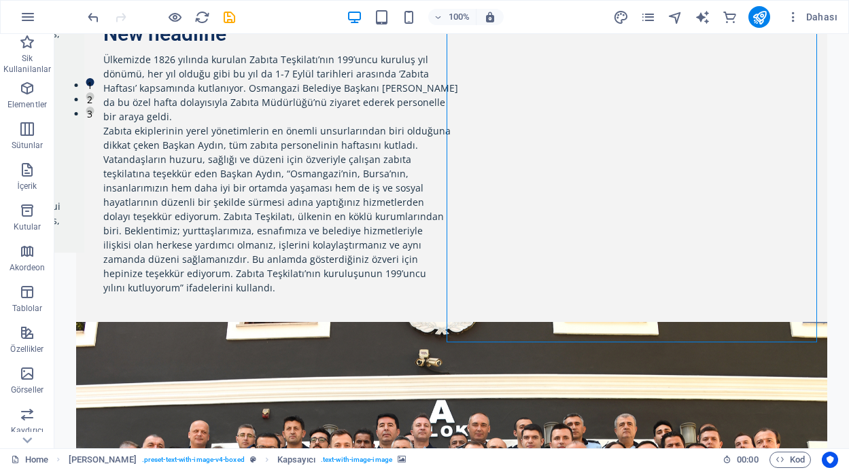
scroll to position [352, 0]
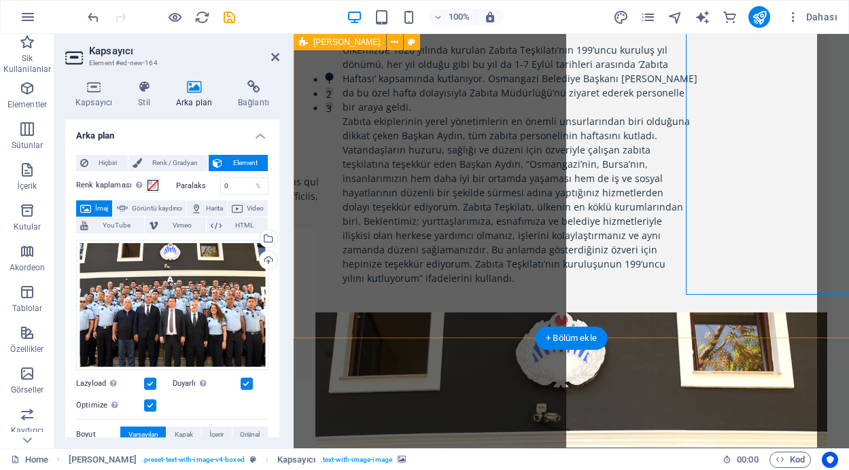
scroll to position [400, 0]
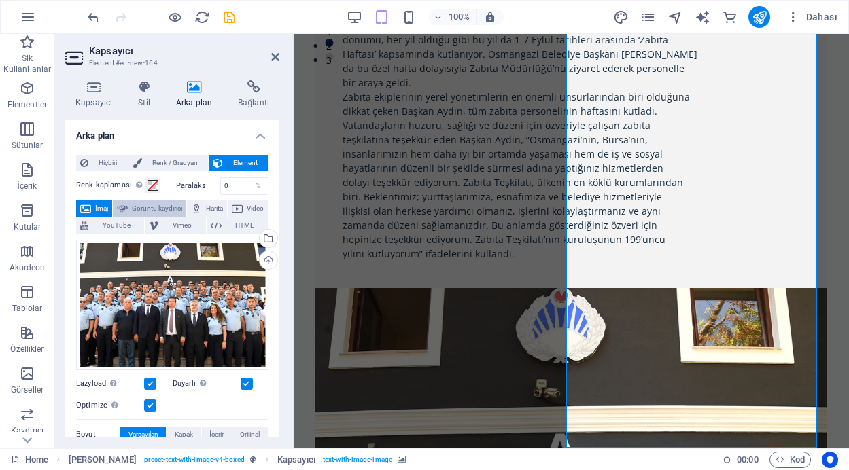
click at [166, 209] on span "Görüntü kaydırıcı" at bounding box center [157, 208] width 50 height 16
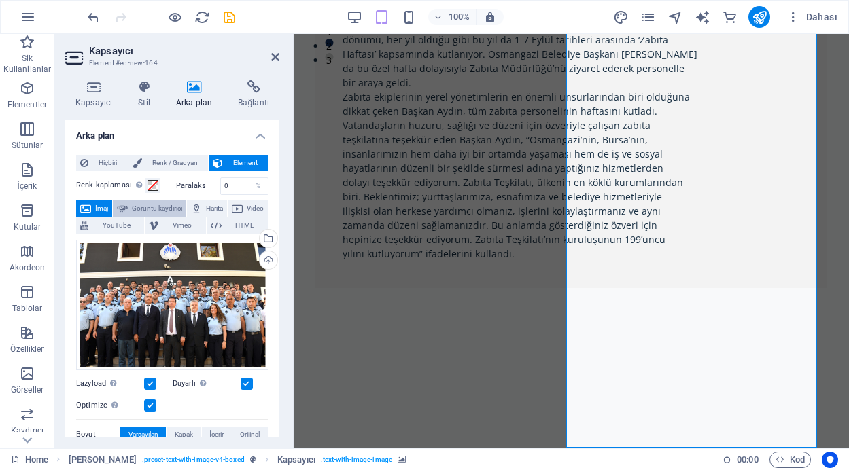
select select "ms"
select select "s"
select select "progressive"
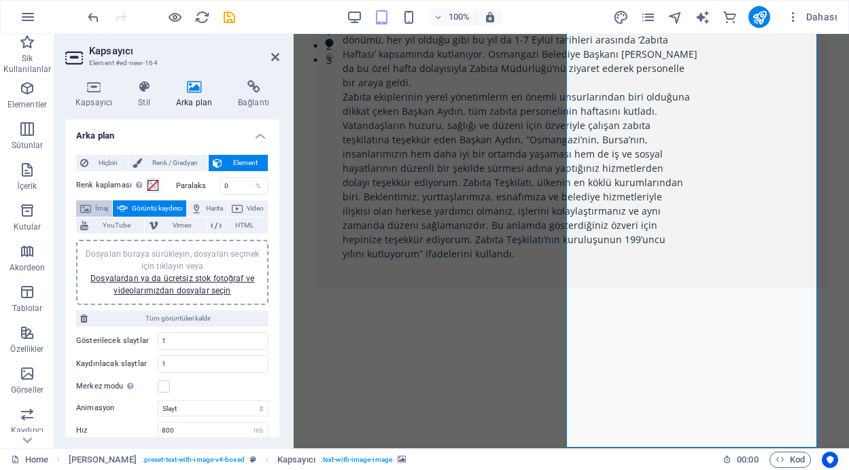
click at [104, 206] on span "İmaj" at bounding box center [101, 208] width 13 height 16
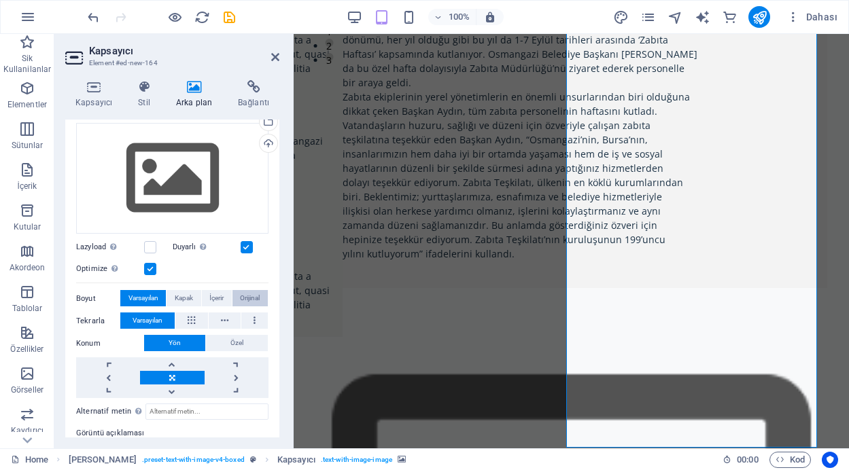
click at [240, 296] on span "Orijinal" at bounding box center [250, 298] width 20 height 16
click at [156, 296] on span "Varsayılan" at bounding box center [143, 298] width 30 height 16
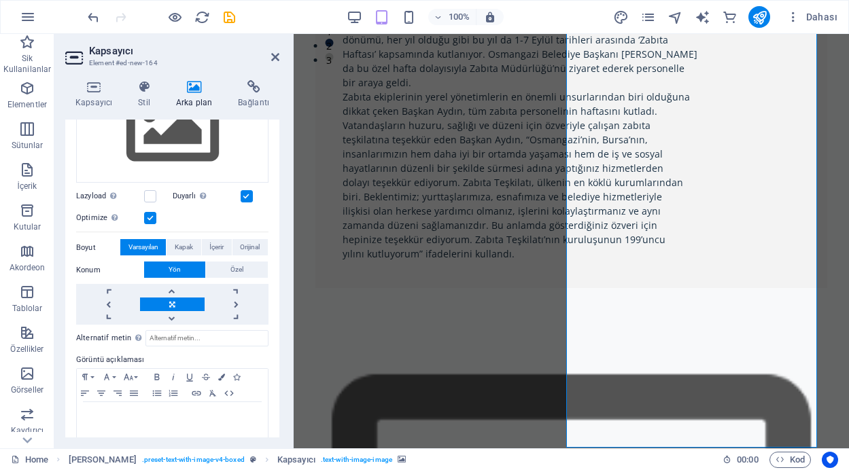
scroll to position [184, 0]
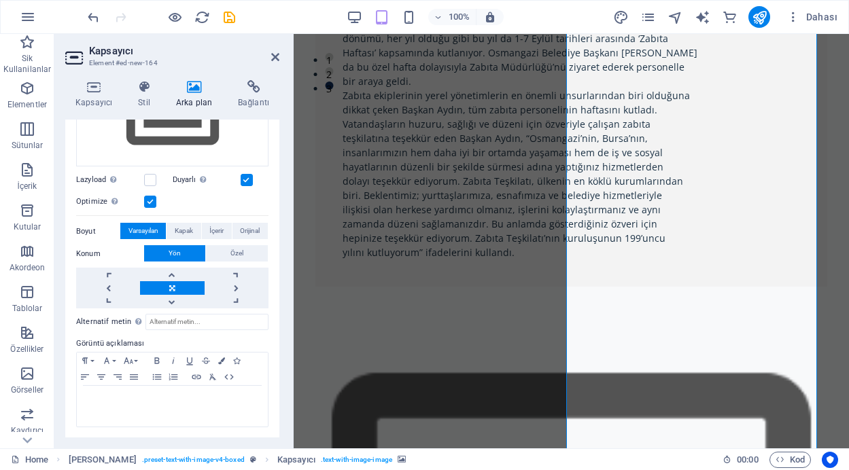
drag, startPoint x: 276, startPoint y: 300, endPoint x: 282, endPoint y: 237, distance: 62.8
click at [282, 237] on div "Kapsayıcı Stil Arka plan Bağlantı Boyut Yükseklik Varsayılan px rem % vh vw Min…" at bounding box center [172, 258] width 236 height 379
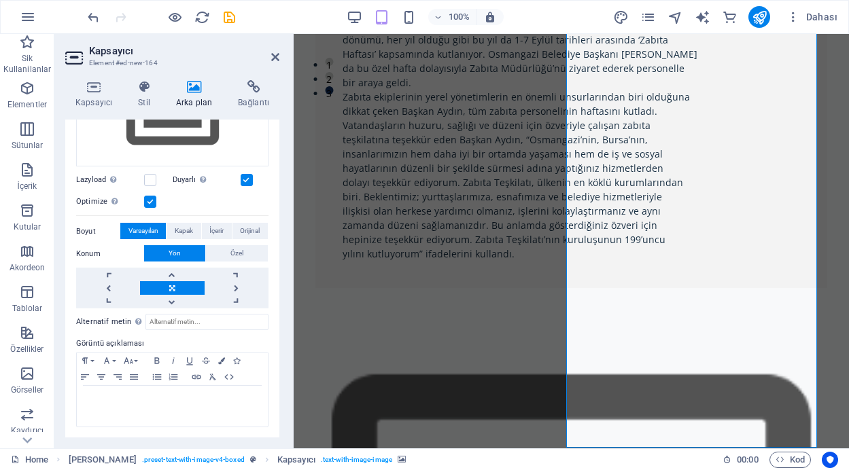
drag, startPoint x: 276, startPoint y: 273, endPoint x: 284, endPoint y: 232, distance: 41.6
click at [284, 232] on div "Kapsayıcı Stil Arka plan Bağlantı Boyut Yükseklik Varsayılan px rem % vh vw Min…" at bounding box center [172, 258] width 236 height 379
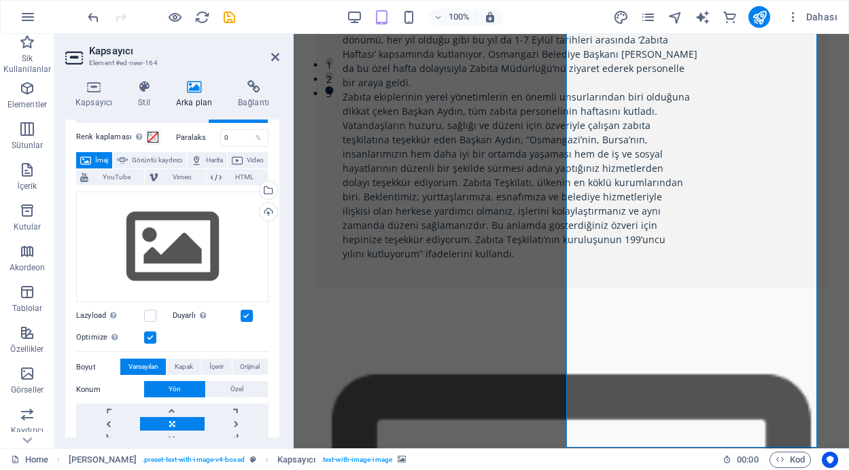
scroll to position [5, 0]
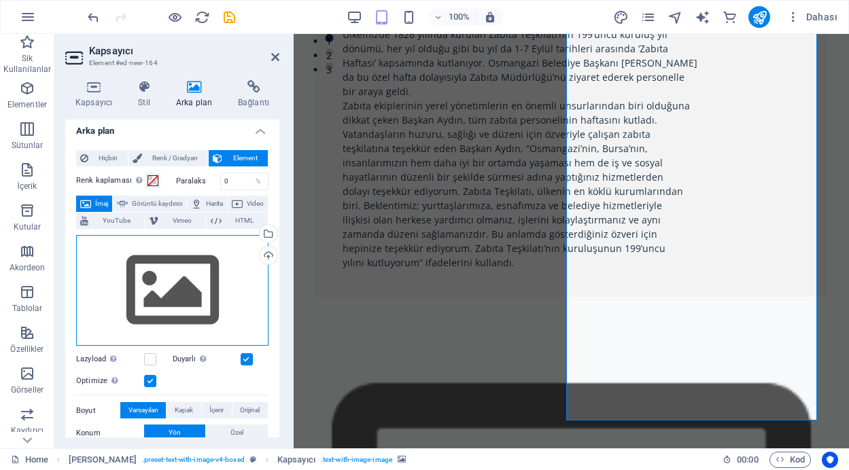
click at [154, 298] on div "Dosyaları buraya sürükleyin, dosyaları seçmek için tıklayın veya Dosyalardan ya…" at bounding box center [172, 290] width 192 height 111
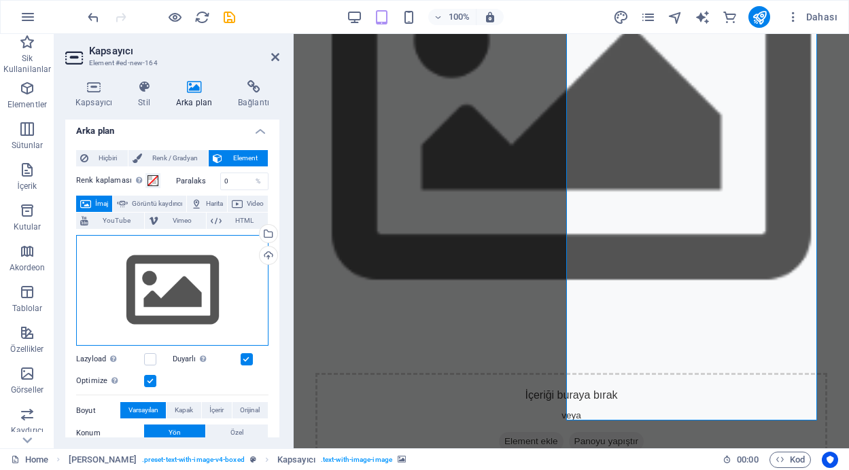
click at [154, 298] on div "Dosyaları buraya sürükleyin, dosyaları seçmek için tıklayın veya Dosyalardan ya…" at bounding box center [172, 290] width 192 height 111
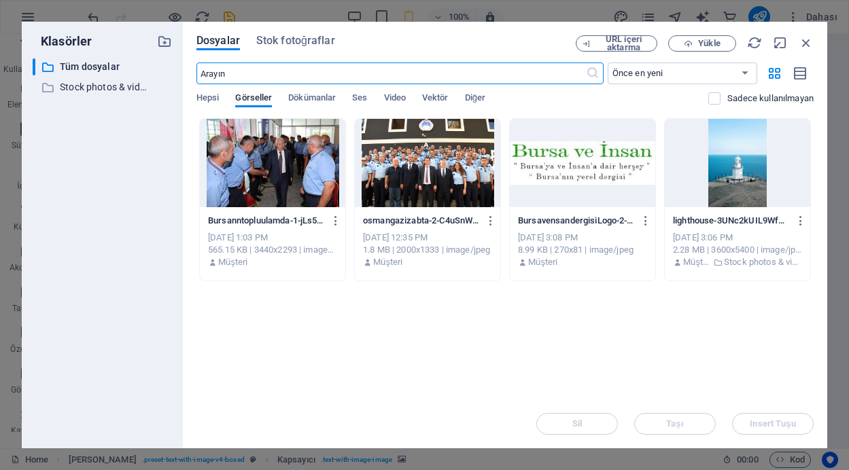
scroll to position [963, 0]
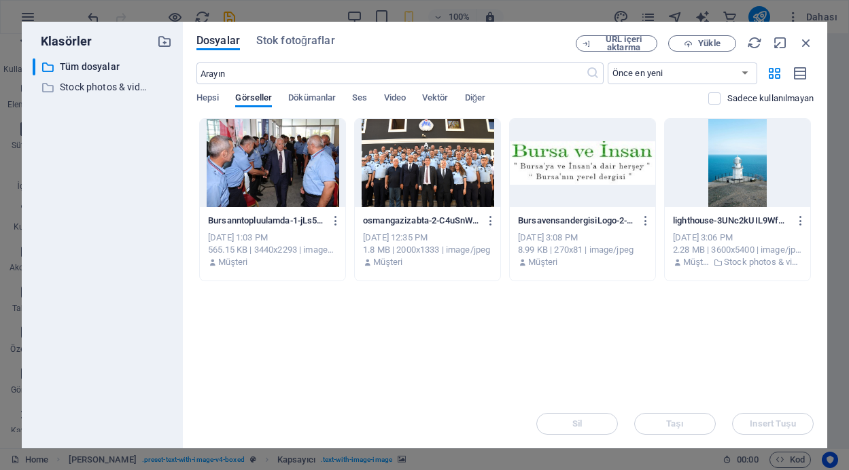
click at [417, 161] on div at bounding box center [427, 163] width 145 height 88
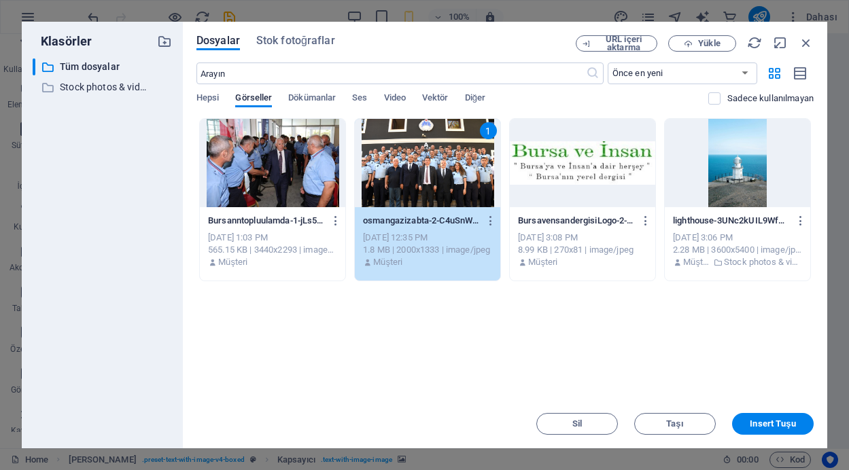
click at [417, 162] on div "1" at bounding box center [427, 163] width 145 height 88
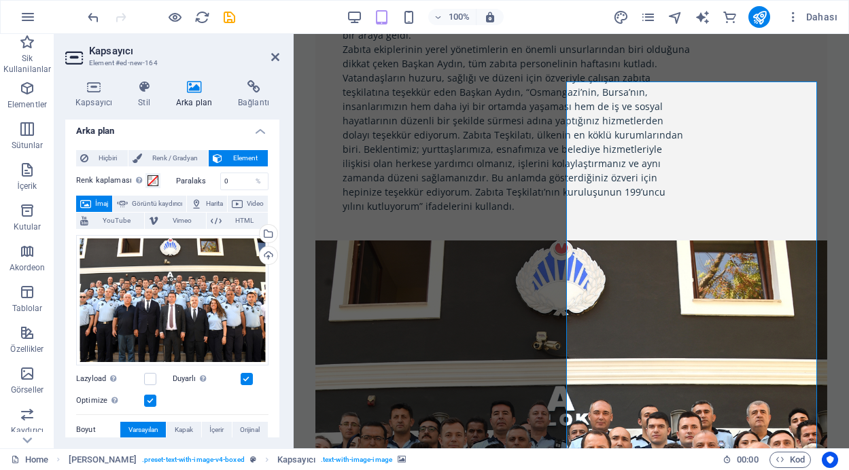
scroll to position [338, 0]
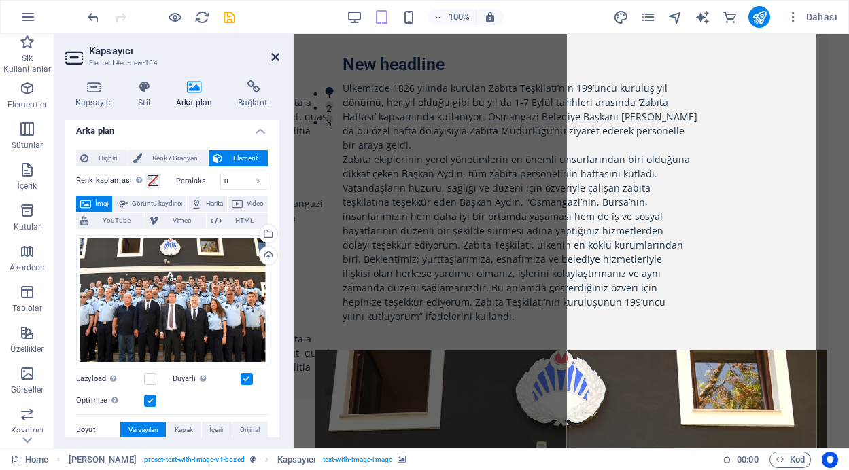
click at [276, 56] on icon at bounding box center [275, 57] width 8 height 11
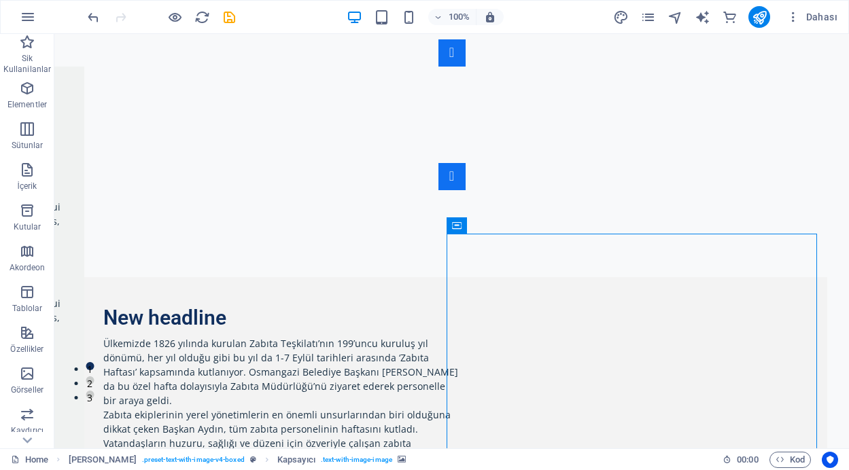
scroll to position [0, 0]
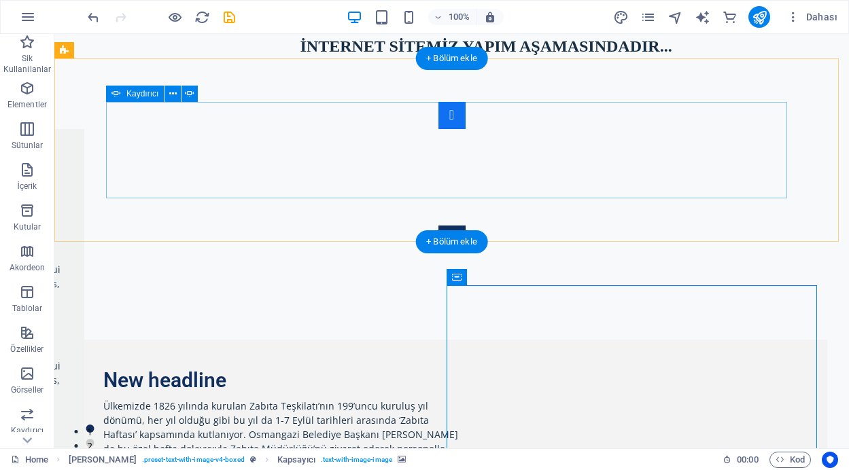
click at [465, 226] on button "Content Slider" at bounding box center [451, 239] width 27 height 27
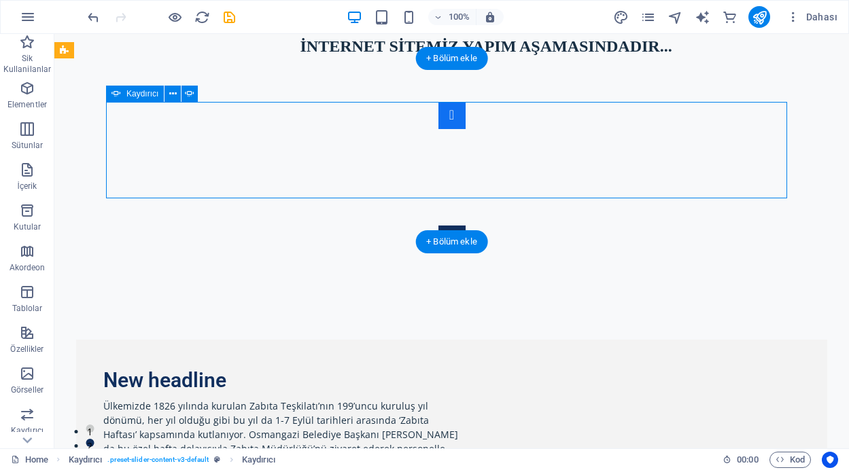
click at [465, 226] on button "Content Slider" at bounding box center [451, 239] width 27 height 27
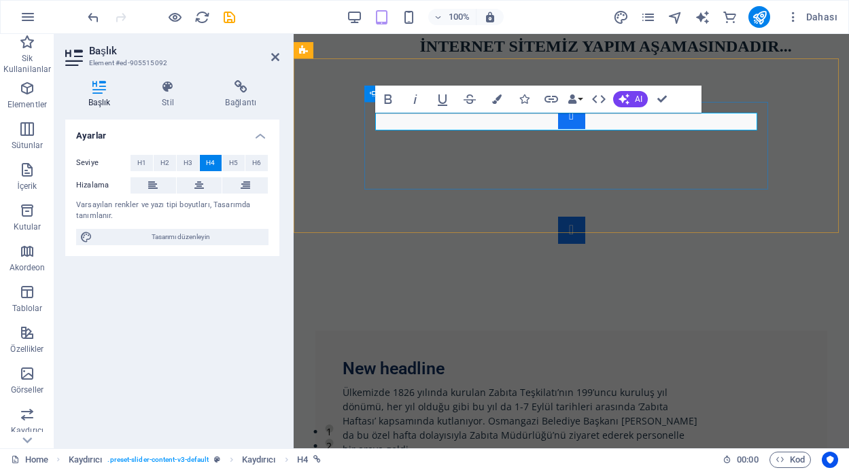
drag, startPoint x: 664, startPoint y: 117, endPoint x: 372, endPoint y: 118, distance: 291.5
click at [372, 118] on div "[PERSON_NAME], Zabıta Teşkilatı’nın yıl dönümünü kutladı [DATE]-[DATE] Zabıta H…" at bounding box center [571, 173] width 414 height 142
copy link "[PERSON_NAME], Zabıta Teşkilatı’nın yıl dönümünü kutladı"
click at [240, 90] on icon at bounding box center [240, 87] width 77 height 14
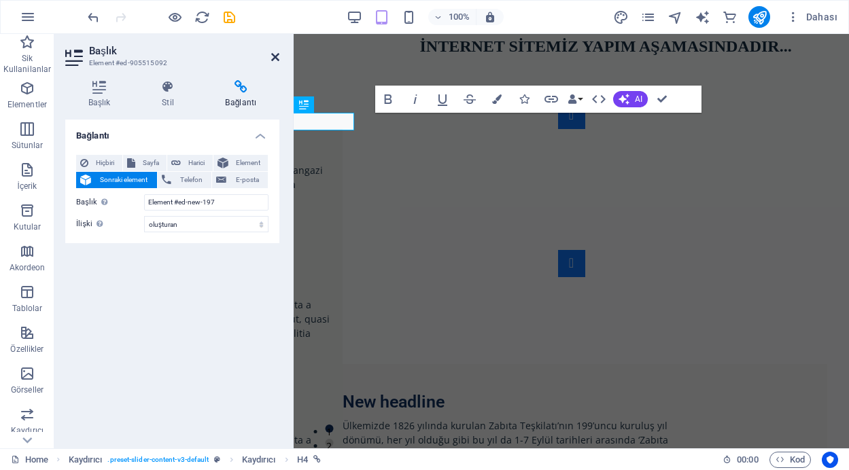
click at [274, 56] on icon at bounding box center [275, 57] width 8 height 11
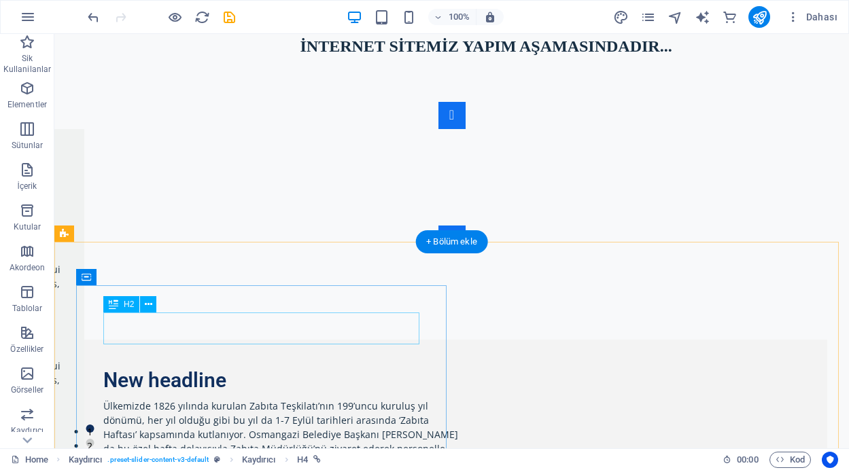
click at [215, 367] on div "New headline" at bounding box center [451, 380] width 696 height 26
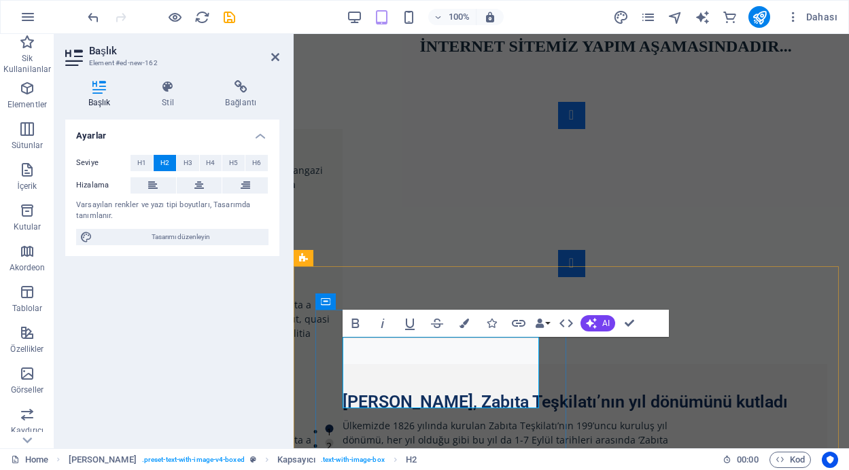
click at [495, 391] on h2 "[PERSON_NAME], Zabıta Teşkilatı’nın yıl dönümünü kutladı" at bounding box center [570, 402] width 457 height 22
drag, startPoint x: 625, startPoint y: 324, endPoint x: 570, endPoint y: 290, distance: 64.7
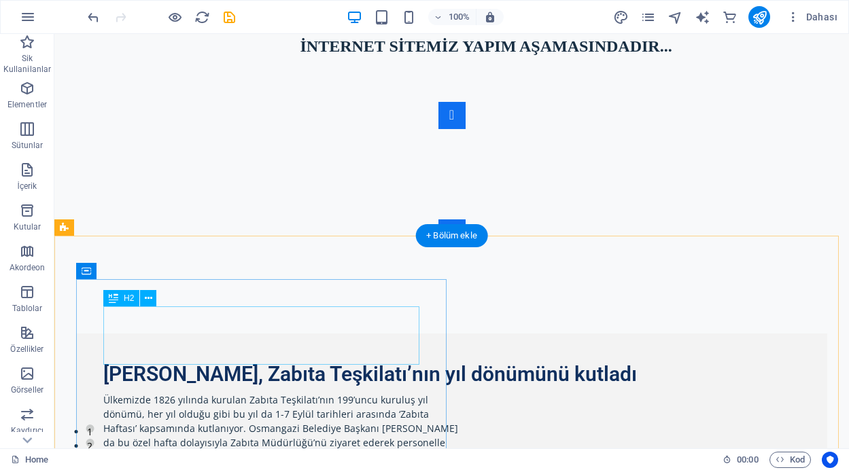
click at [296, 361] on div "[PERSON_NAME], Zabıta Teşkilatı’nın yıl dönümünü kutladı" at bounding box center [451, 374] width 696 height 26
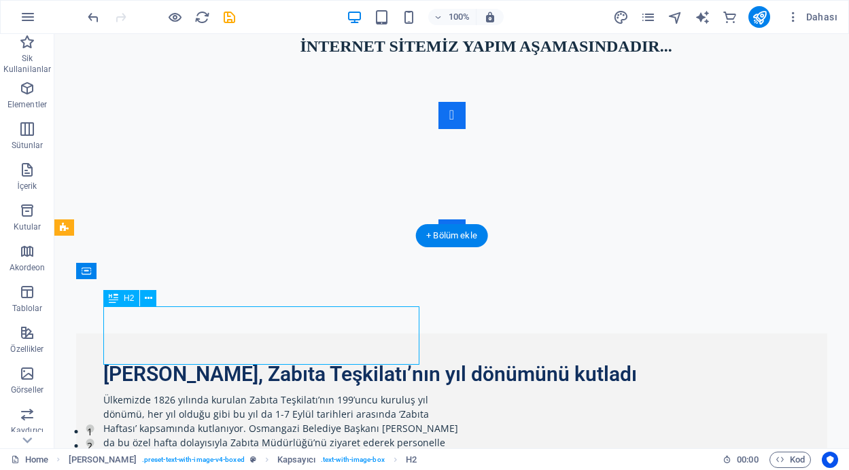
click at [301, 361] on div "[PERSON_NAME], Zabıta Teşkilatı’nın yıl dönümünü kutladı" at bounding box center [451, 374] width 696 height 26
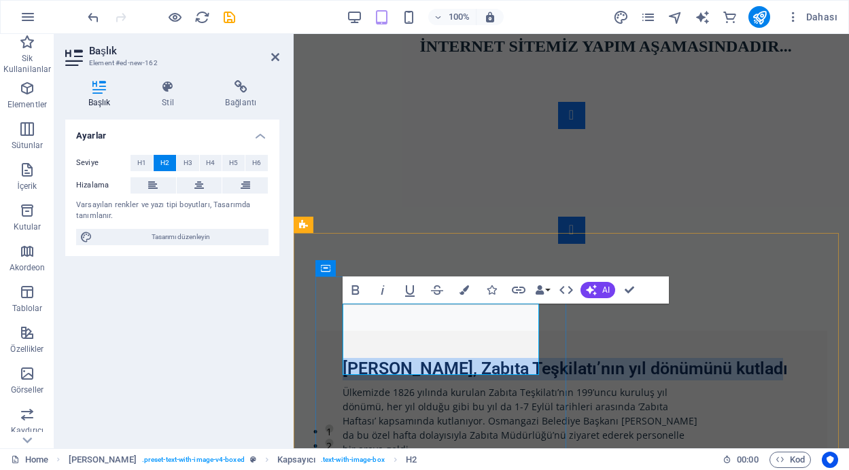
click at [491, 359] on h2 "[PERSON_NAME], Zabıta Teşkilatı’nın yıl dönümünü kutladı" at bounding box center [570, 369] width 457 height 22
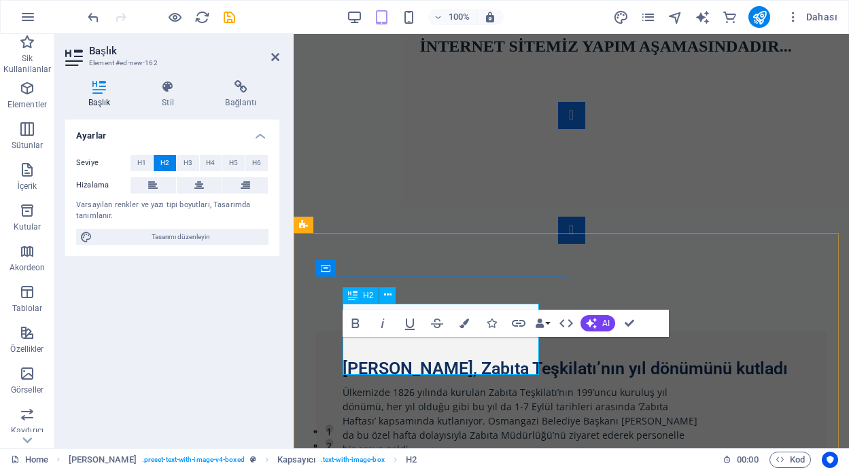
click at [393, 358] on h2 "[PERSON_NAME], Zabıta Teşkilatı’nın yıl dönümünü kutladı" at bounding box center [570, 369] width 457 height 22
click at [372, 358] on h2 "[PERSON_NAME], Zabıta Teşkilatı’nın yıl dönümünü kutladı" at bounding box center [570, 369] width 457 height 22
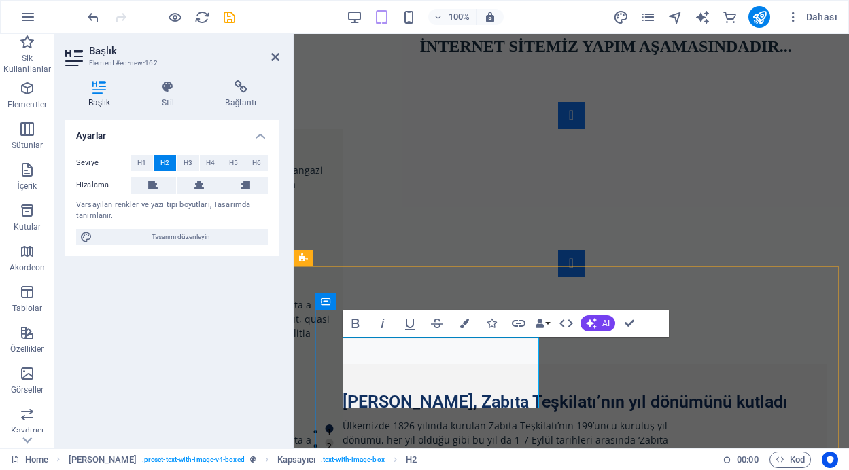
click at [346, 391] on h2 "[PERSON_NAME], Zabıta Teşkilatı’nın yıl dönümünü kutladı" at bounding box center [570, 402] width 457 height 22
click at [349, 391] on h2 "[PERSON_NAME], Zabıta Teşkilatı’nın yıl dönümünü kutladı" at bounding box center [570, 402] width 457 height 22
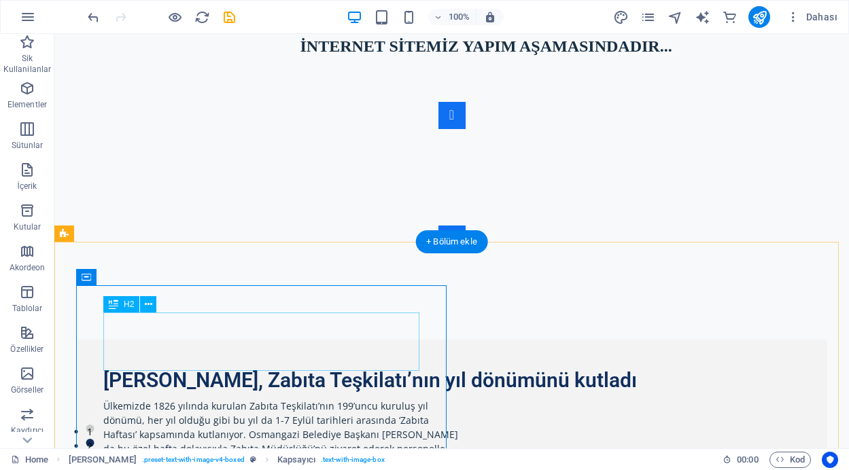
click at [110, 367] on div "[PERSON_NAME], Zabıta Teşkilatı’nın yıl dönümünü kutladı" at bounding box center [451, 380] width 696 height 26
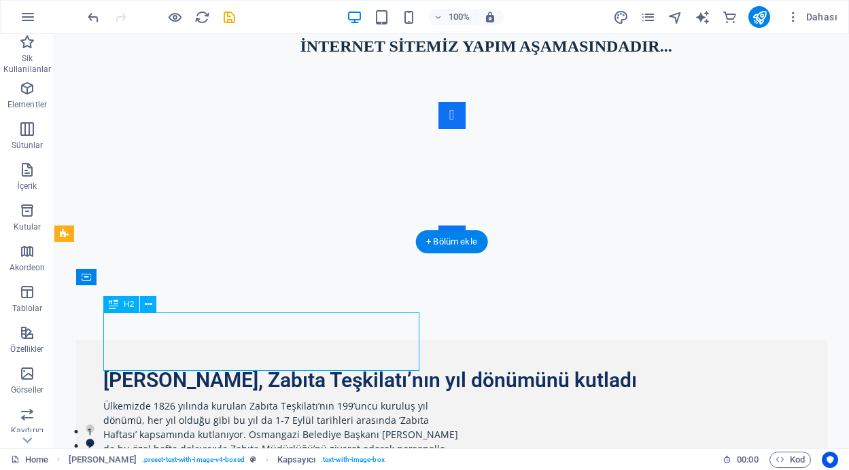
click at [110, 367] on div "[PERSON_NAME], Zabıta Teşkilatı’nın yıl dönümünü kutladı" at bounding box center [451, 380] width 696 height 26
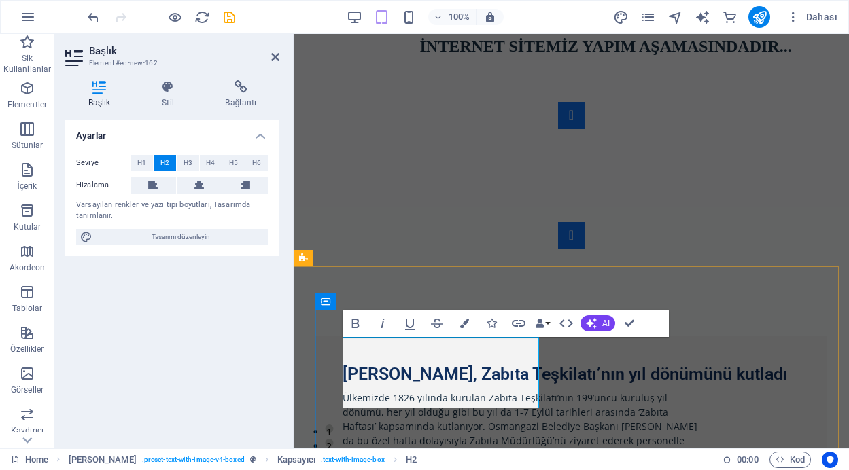
click at [349, 363] on h2 "[PERSON_NAME], Zabıta Teşkilatı’nın yıl dönümünü kutladı" at bounding box center [570, 374] width 457 height 22
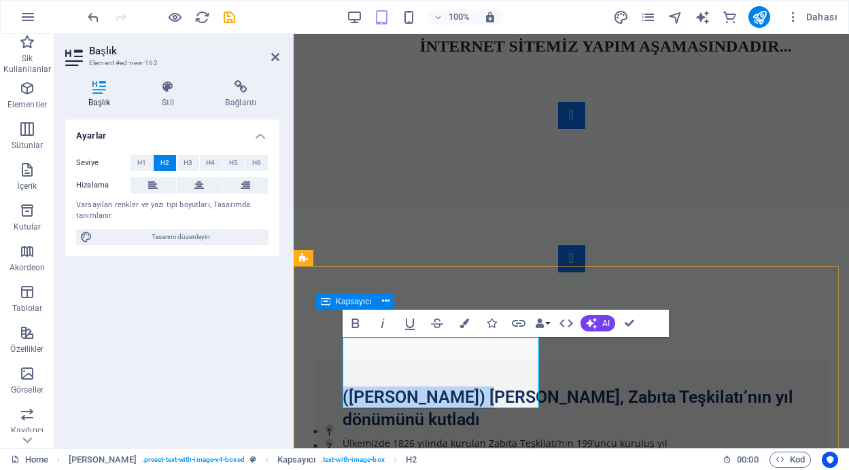
drag, startPoint x: 478, startPoint y: 349, endPoint x: 332, endPoint y: 340, distance: 145.6
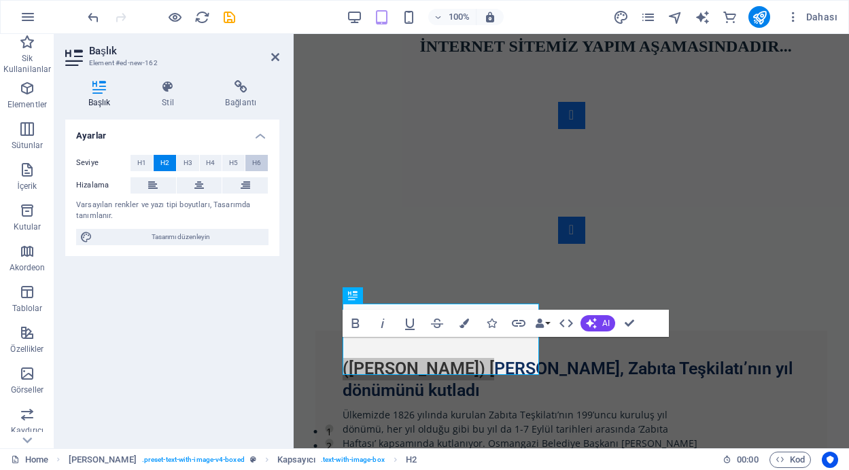
click at [251, 163] on button "H6" at bounding box center [256, 163] width 22 height 16
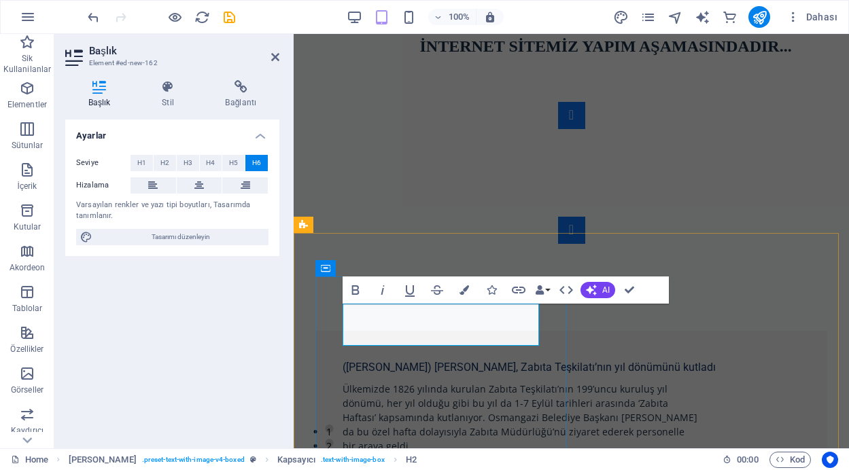
click at [431, 358] on h6 "([PERSON_NAME]) [PERSON_NAME], Zabıta Teşkilatı’nın yıl dönümünü kutladı" at bounding box center [570, 367] width 457 height 18
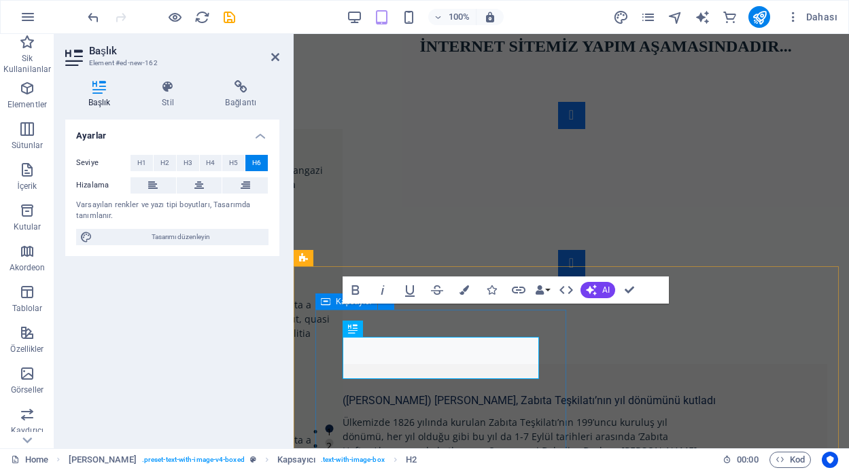
drag, startPoint x: 505, startPoint y: 328, endPoint x: 338, endPoint y: 340, distance: 166.8
click at [355, 289] on icon "button" at bounding box center [355, 290] width 7 height 10
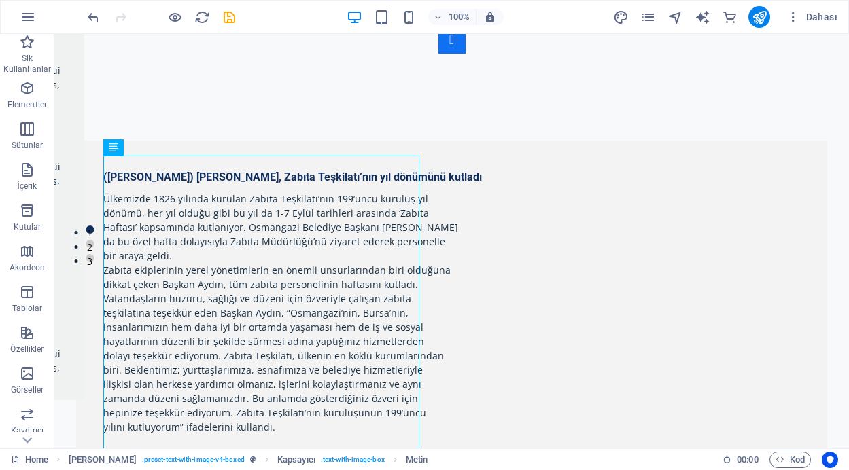
scroll to position [91, 0]
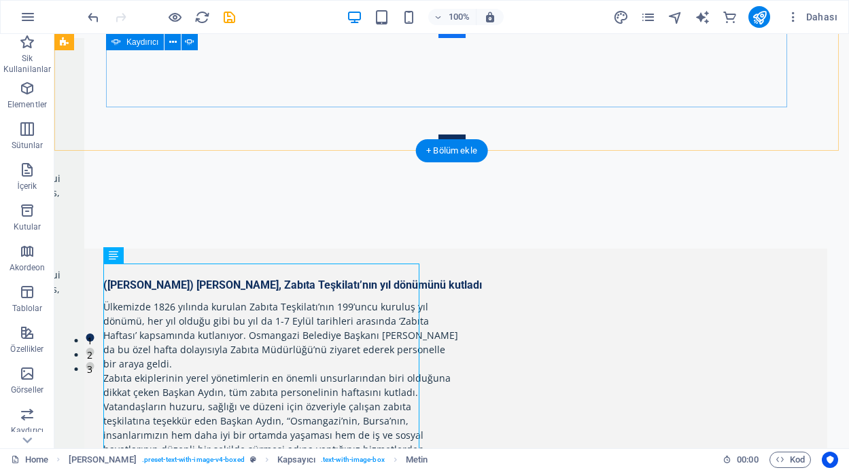
click at [465, 135] on button "Content Slider" at bounding box center [451, 148] width 27 height 27
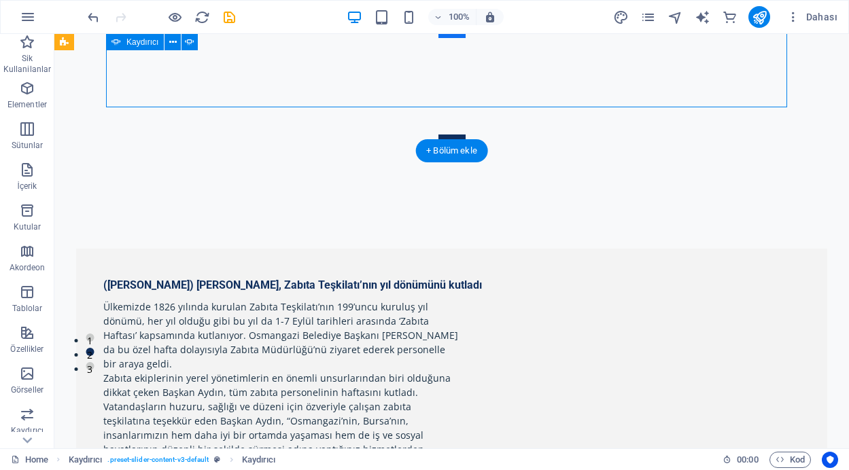
click at [465, 135] on button "Content Slider" at bounding box center [451, 148] width 27 height 27
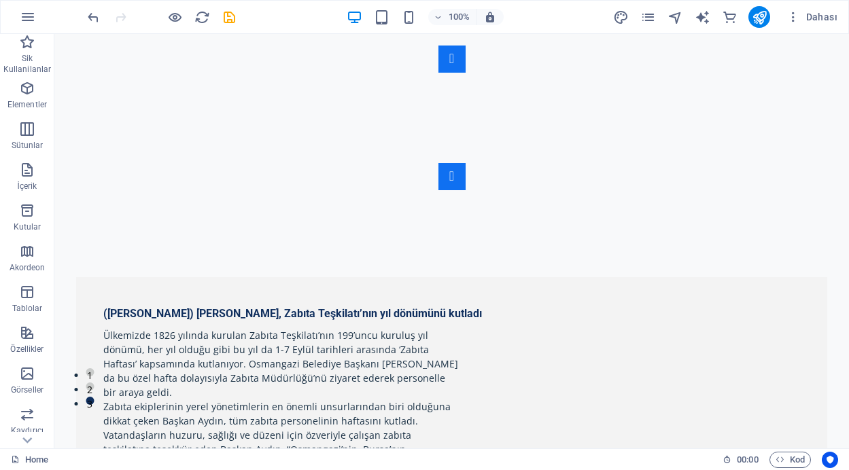
scroll to position [34, 0]
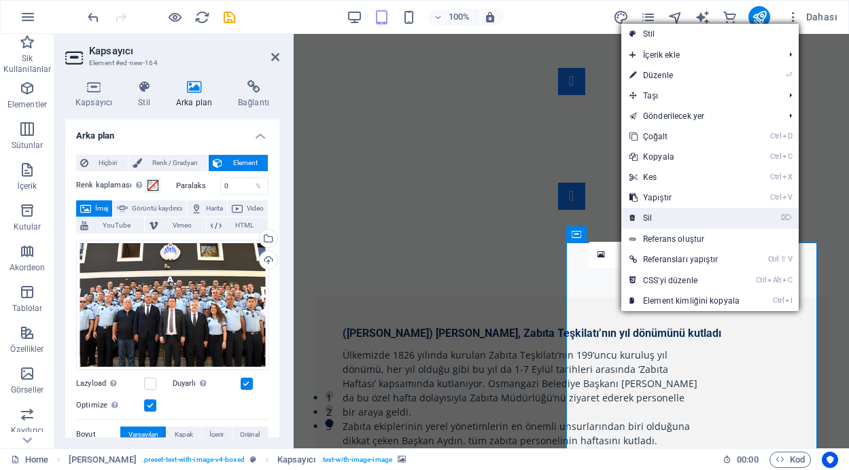
click at [660, 215] on link "⌦ Sil" at bounding box center [684, 218] width 126 height 20
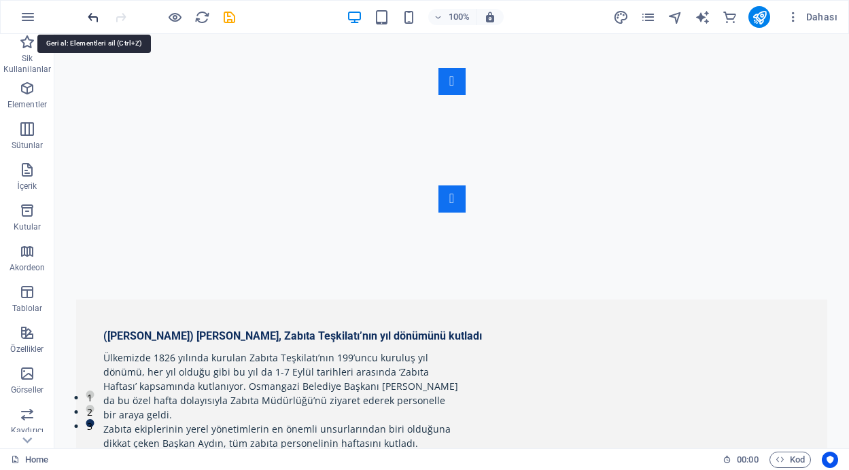
click at [0, 0] on icon "undo" at bounding box center [0, 0] width 0 height 0
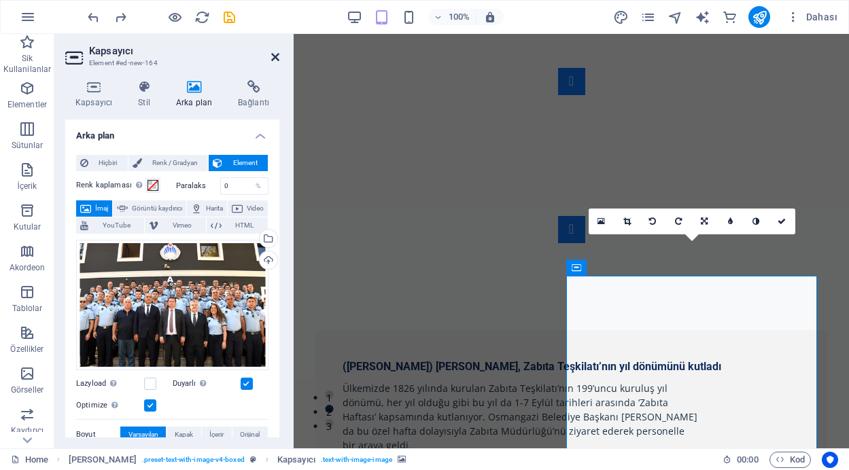
click at [274, 53] on icon at bounding box center [275, 57] width 8 height 11
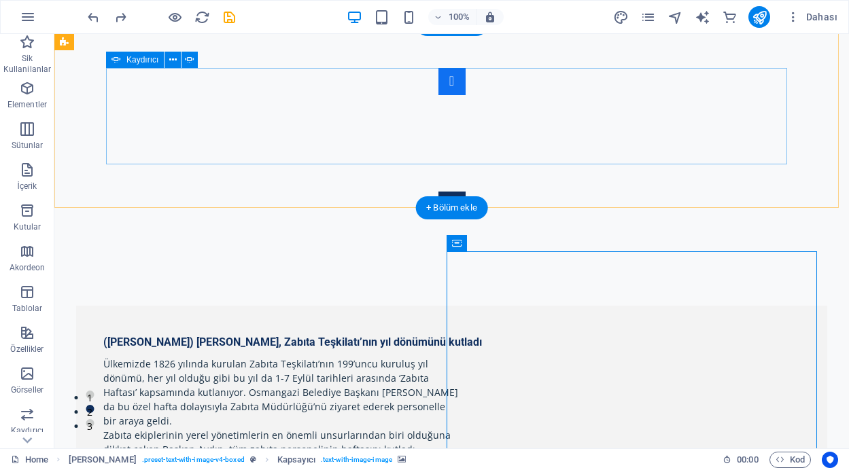
click at [465, 192] on button "Content Slider" at bounding box center [451, 205] width 27 height 27
